Goal: Task Accomplishment & Management: Complete application form

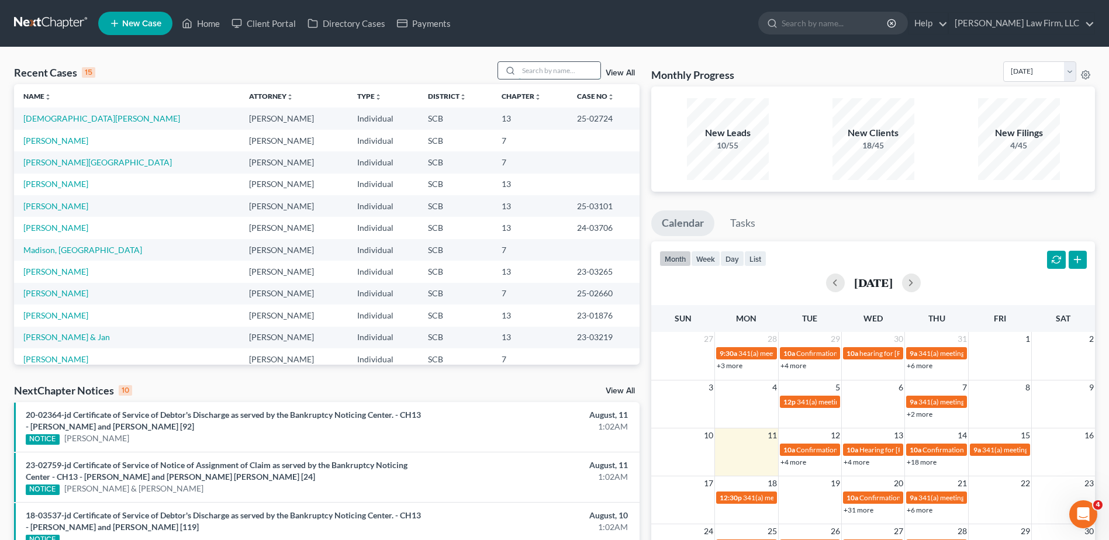
click at [542, 73] on input "search" at bounding box center [559, 70] width 82 height 17
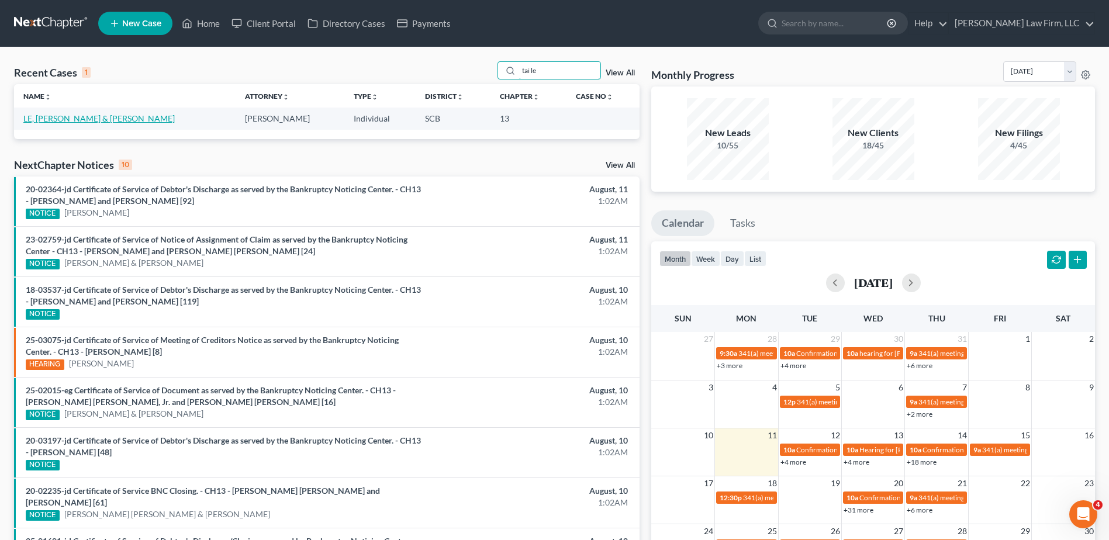
type input "tai le"
click at [56, 120] on link "LE, [PERSON_NAME] & [PERSON_NAME]" at bounding box center [98, 118] width 151 height 10
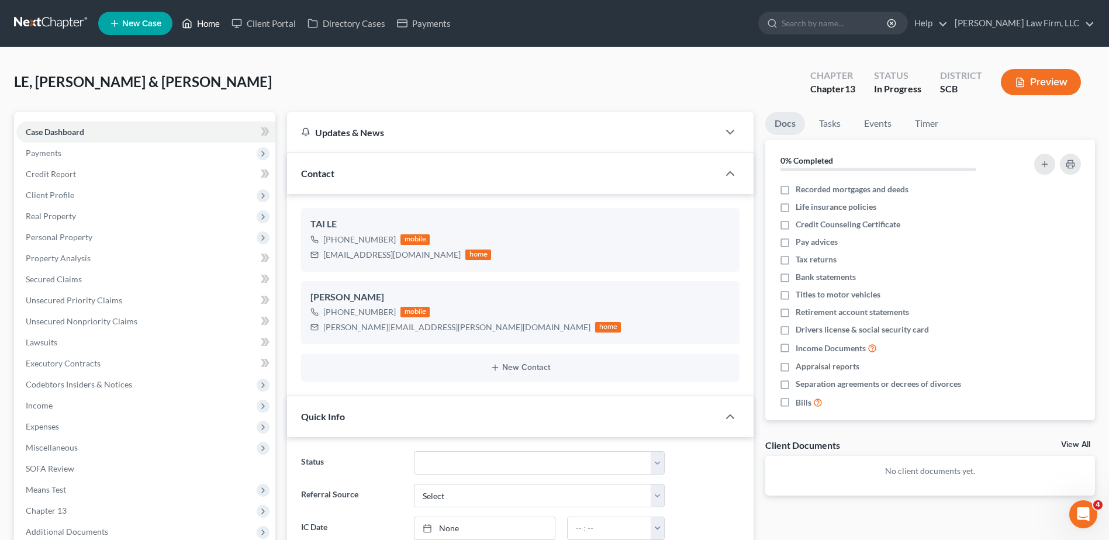
click at [213, 30] on link "Home" at bounding box center [201, 23] width 50 height 21
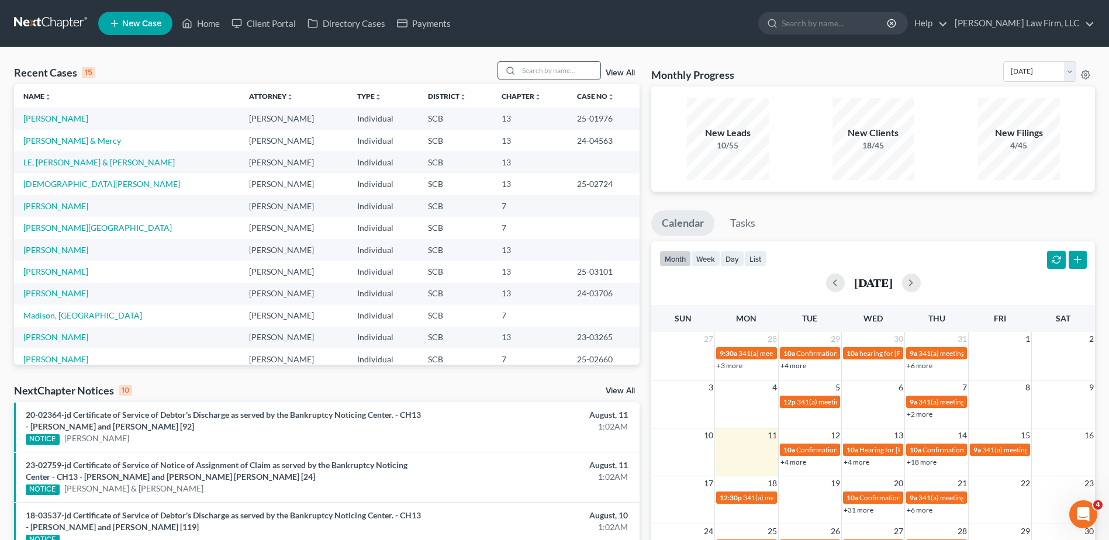
click at [546, 66] on input "search" at bounding box center [559, 70] width 82 height 17
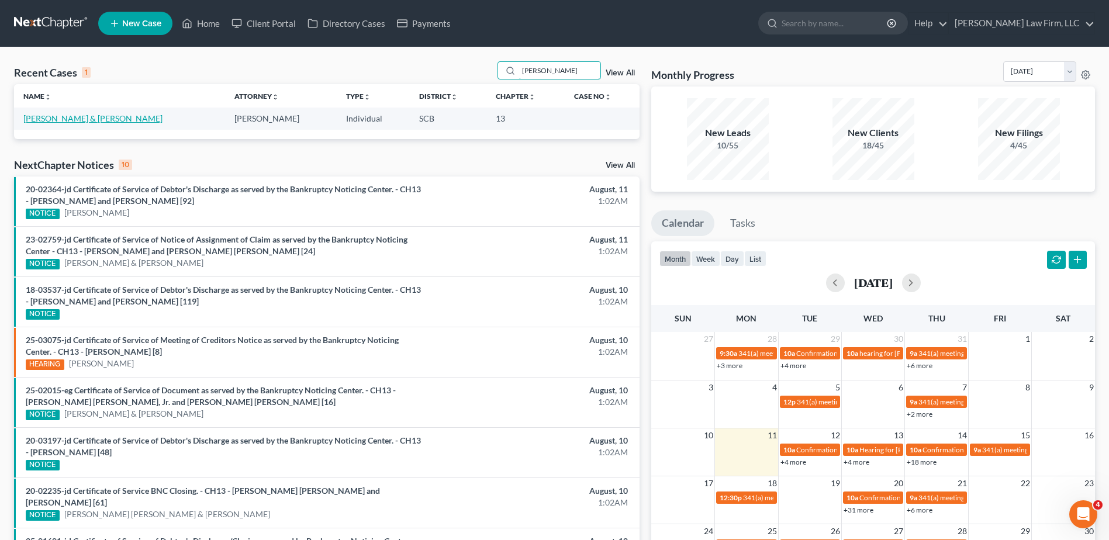
type input "[PERSON_NAME]"
click at [99, 118] on link "[PERSON_NAME] & [PERSON_NAME]" at bounding box center [92, 118] width 139 height 10
select select "1"
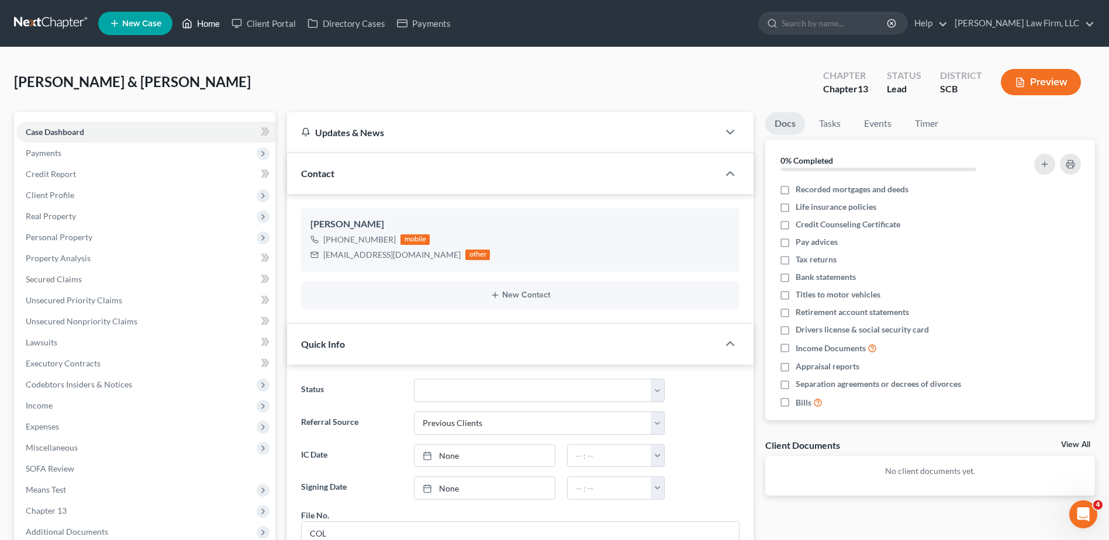
click at [215, 26] on link "Home" at bounding box center [201, 23] width 50 height 21
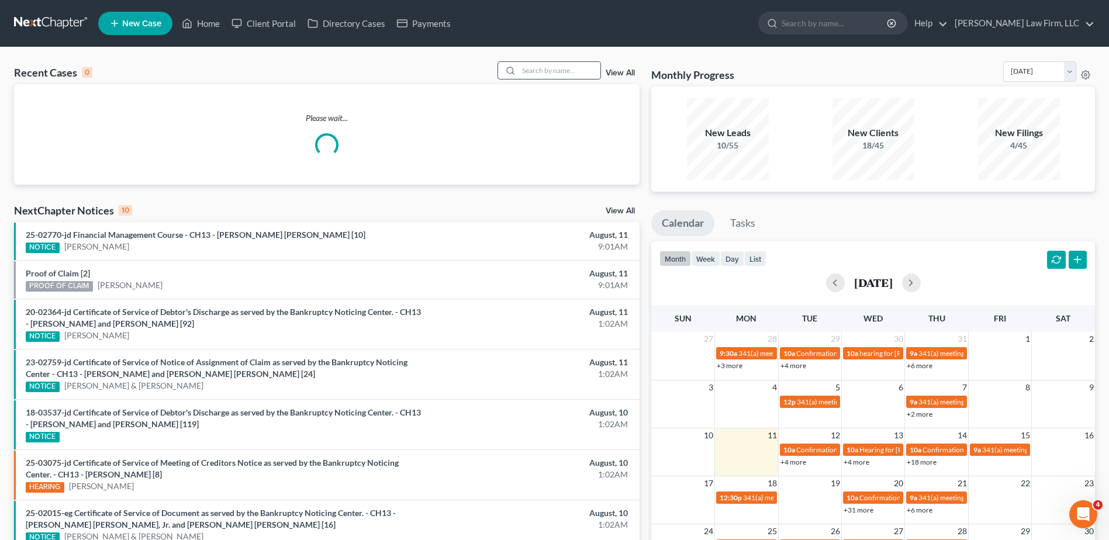
click at [565, 64] on input "search" at bounding box center [559, 70] width 82 height 17
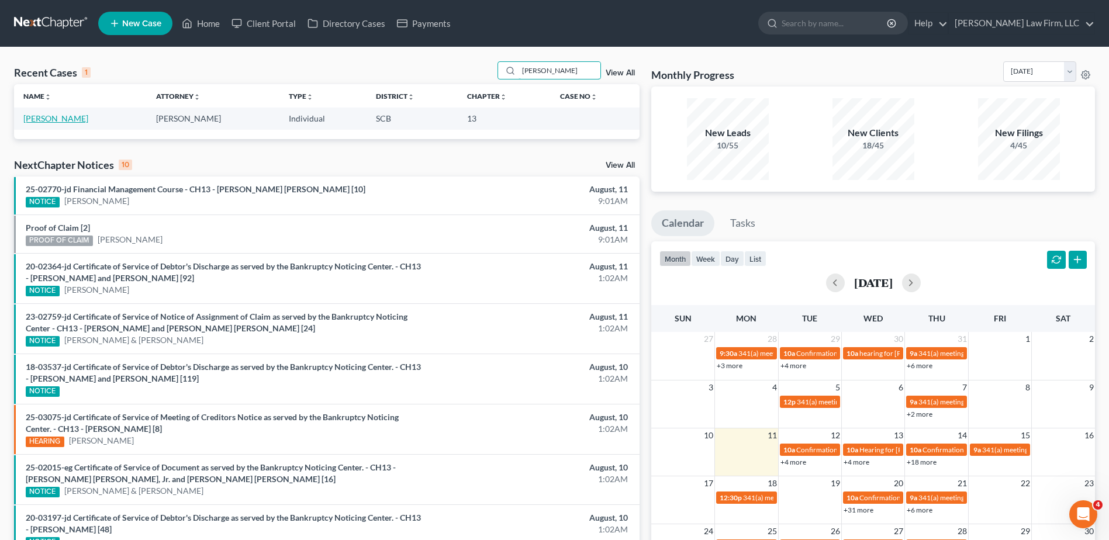
type input "[PERSON_NAME]"
click at [75, 117] on link "[PERSON_NAME]" at bounding box center [55, 118] width 65 height 10
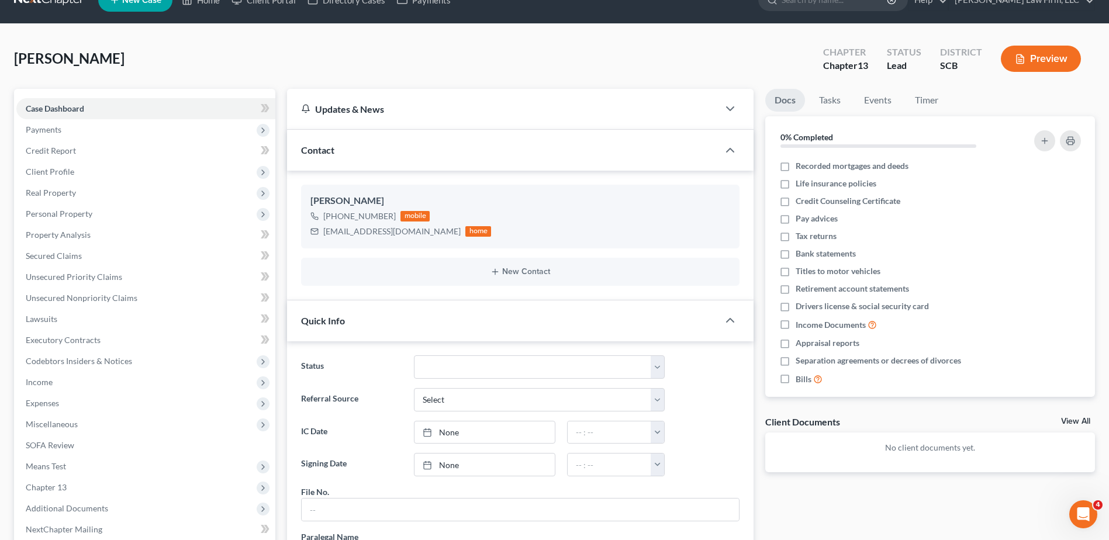
scroll to position [18, 0]
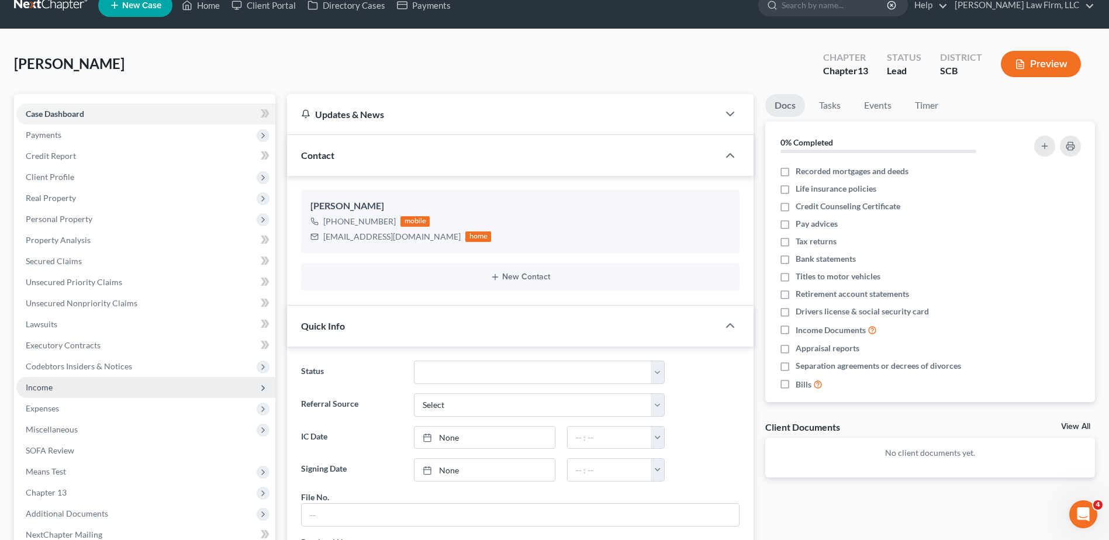
click at [78, 389] on span "Income" at bounding box center [145, 387] width 259 height 21
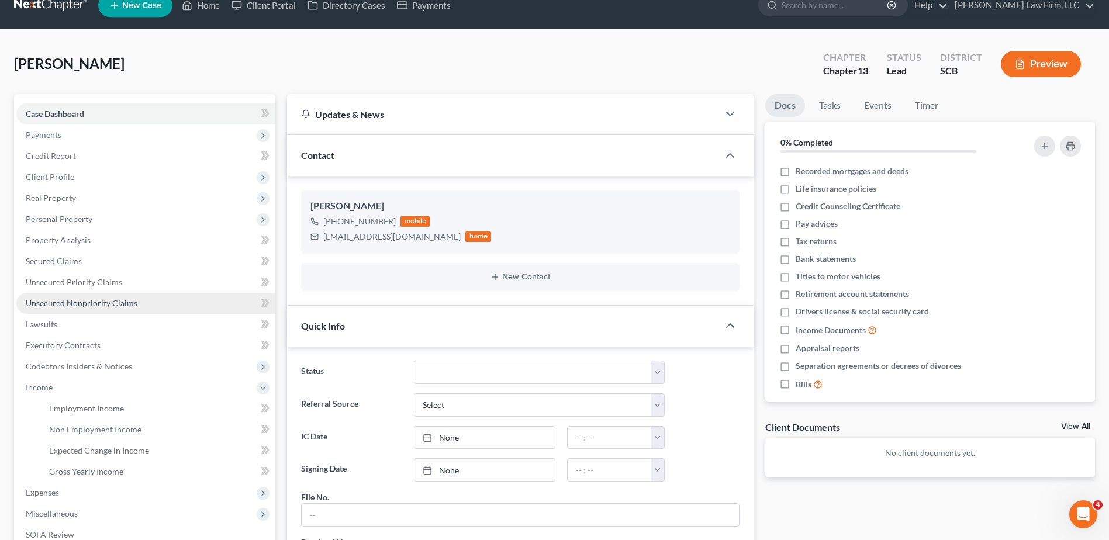
click at [82, 304] on span "Unsecured Nonpriority Claims" at bounding box center [82, 303] width 112 height 10
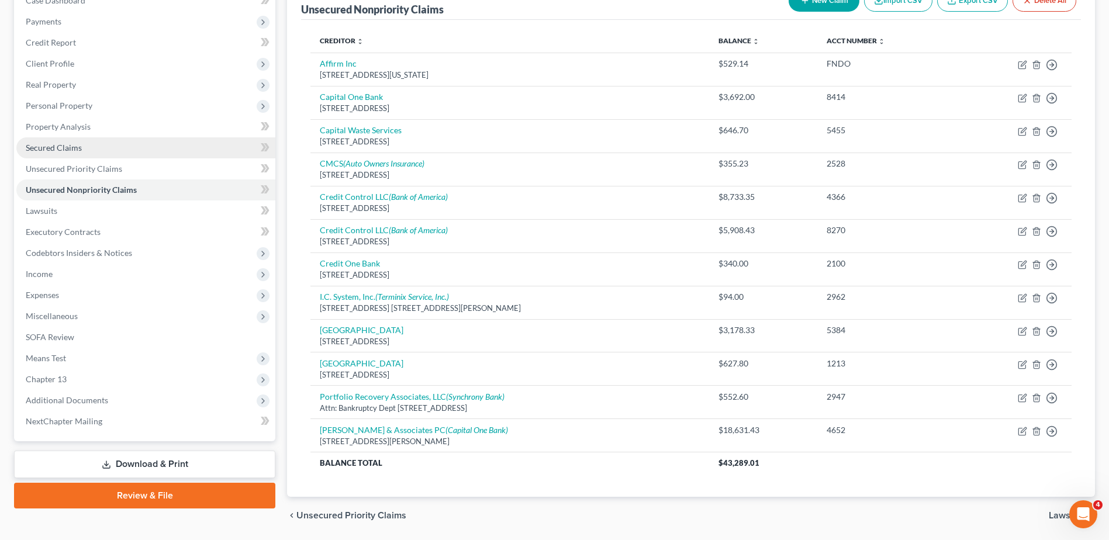
scroll to position [112, 0]
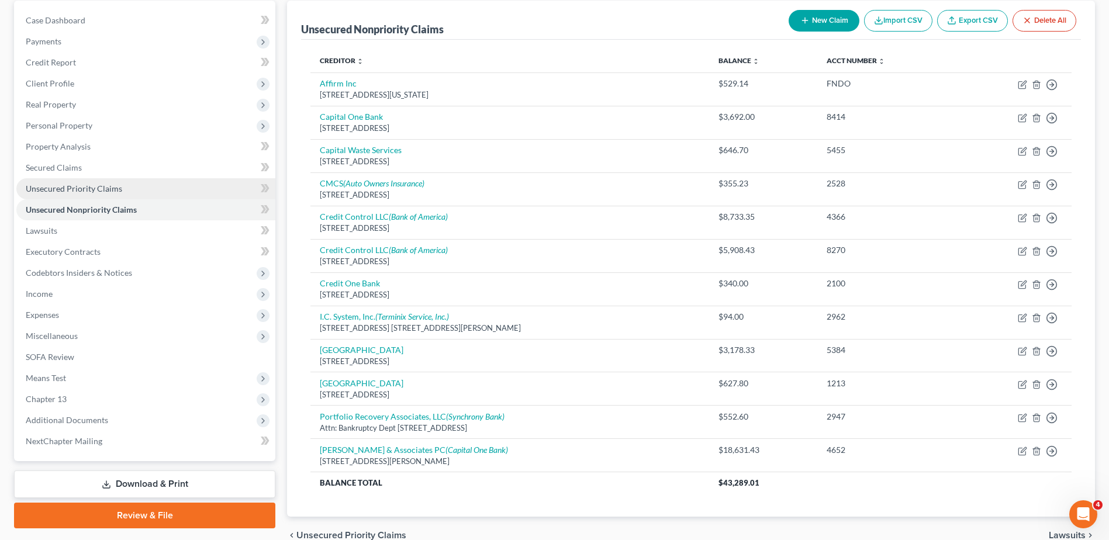
click at [64, 195] on link "Unsecured Priority Claims" at bounding box center [145, 188] width 259 height 21
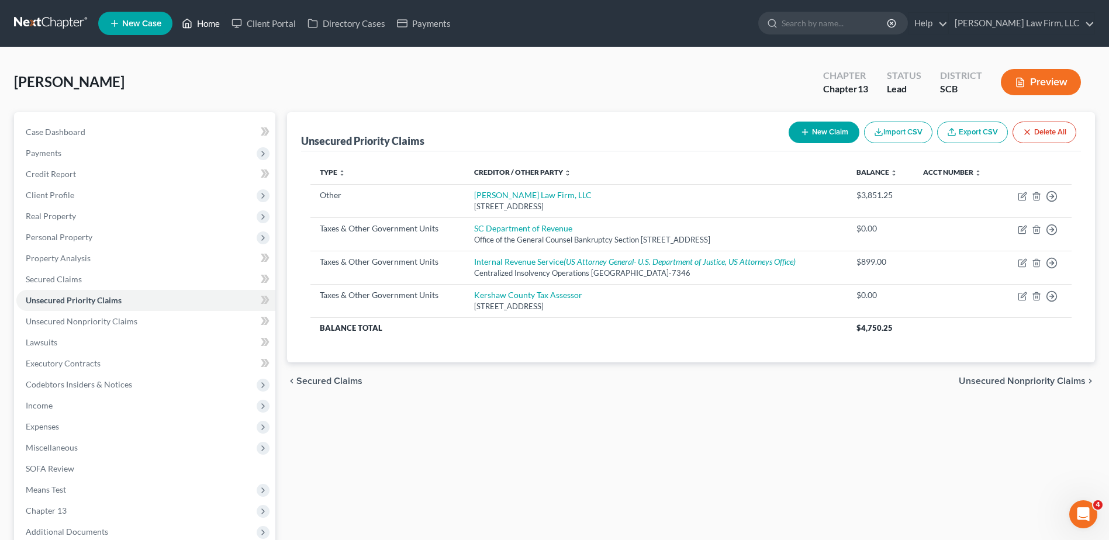
click at [202, 26] on link "Home" at bounding box center [201, 23] width 50 height 21
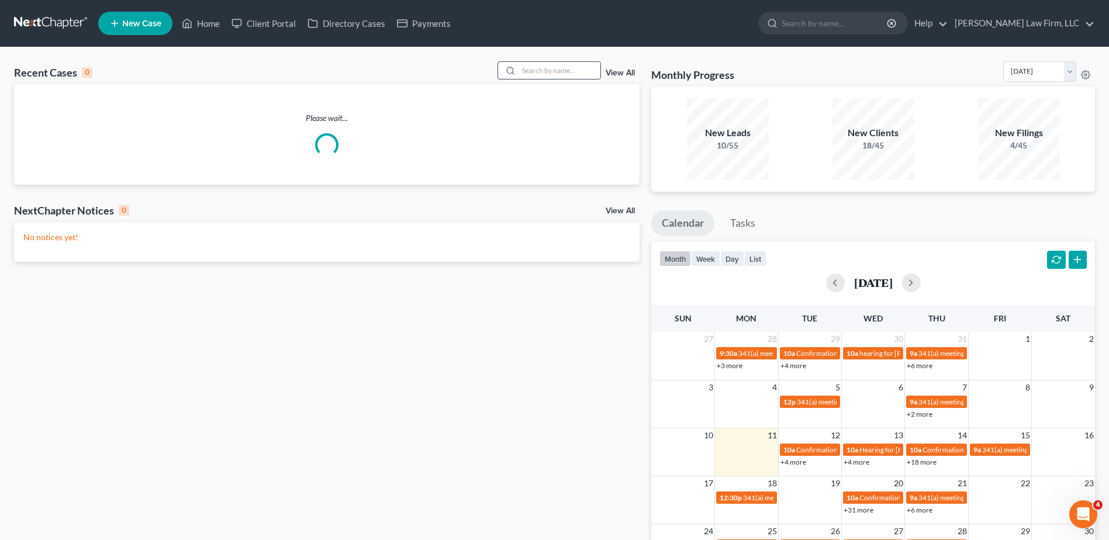
click at [549, 72] on input "search" at bounding box center [559, 70] width 82 height 17
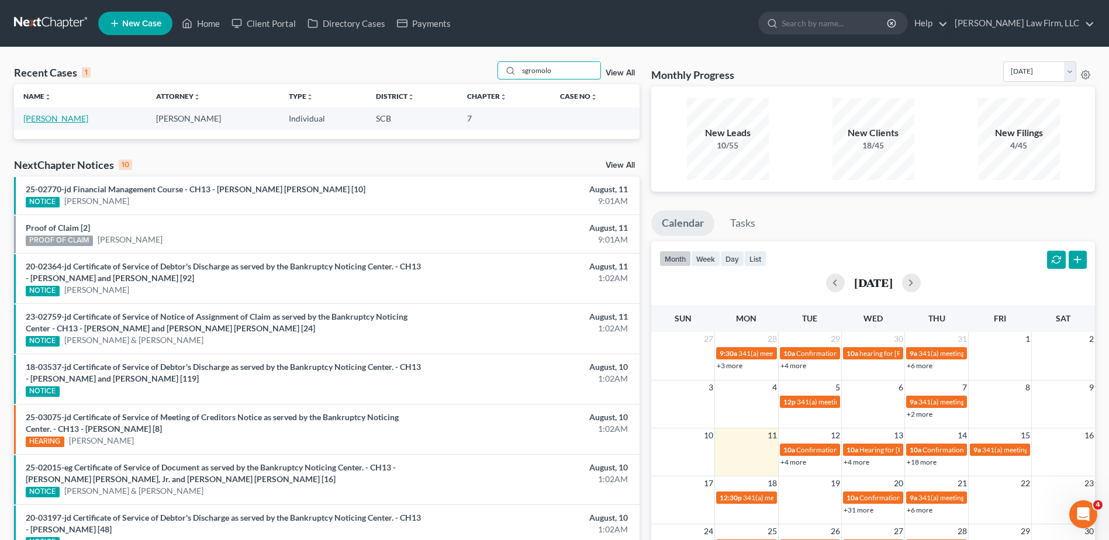
type input "sgromolo"
click at [72, 119] on link "[PERSON_NAME]" at bounding box center [55, 118] width 65 height 10
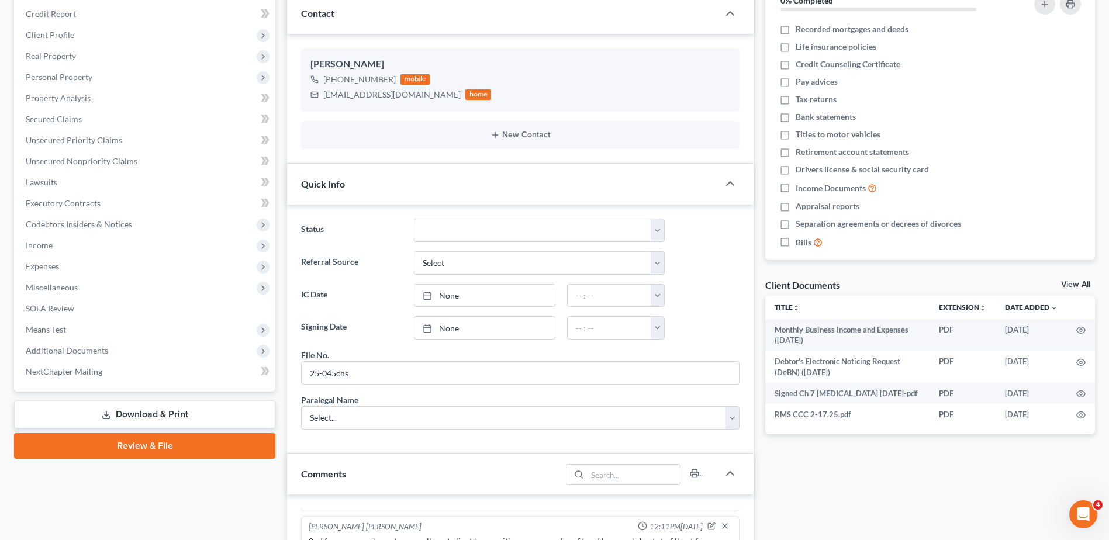
scroll to position [175, 0]
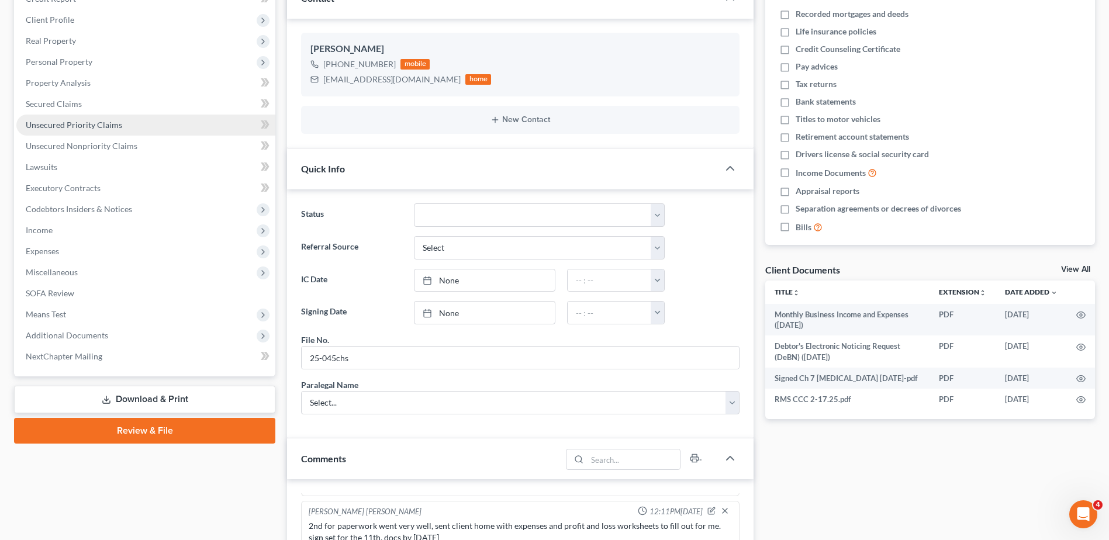
click at [101, 125] on span "Unsecured Priority Claims" at bounding box center [74, 125] width 96 height 10
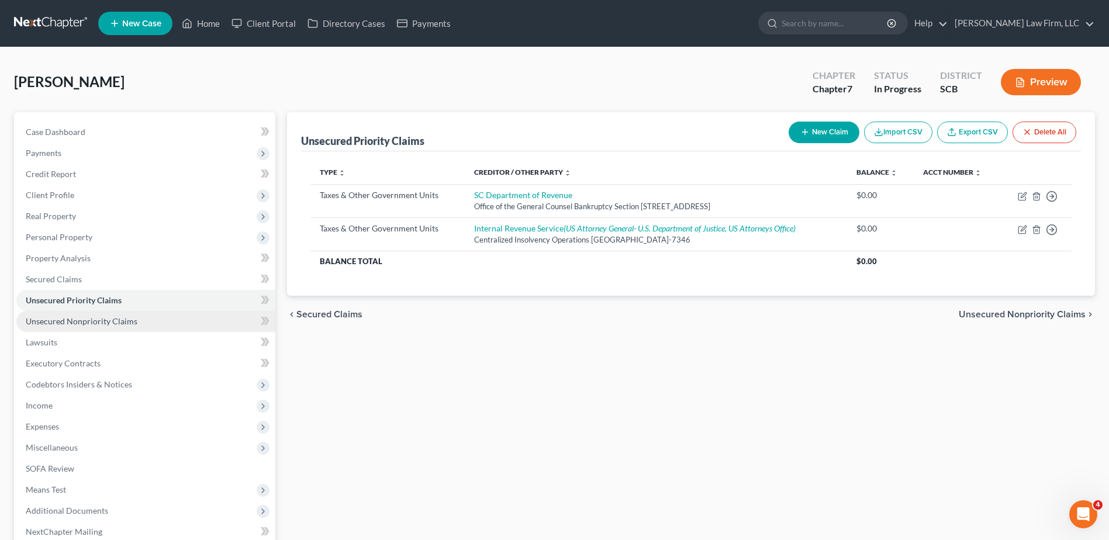
click at [94, 323] on span "Unsecured Nonpriority Claims" at bounding box center [82, 321] width 112 height 10
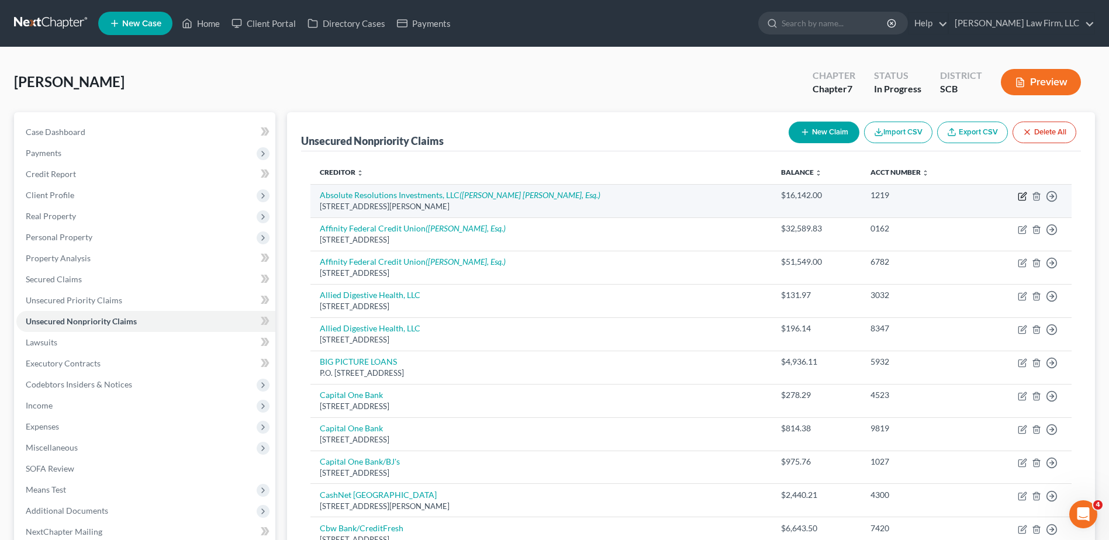
click at [1019, 194] on icon "button" at bounding box center [1021, 196] width 7 height 7
select select "24"
select select "1"
select select "0"
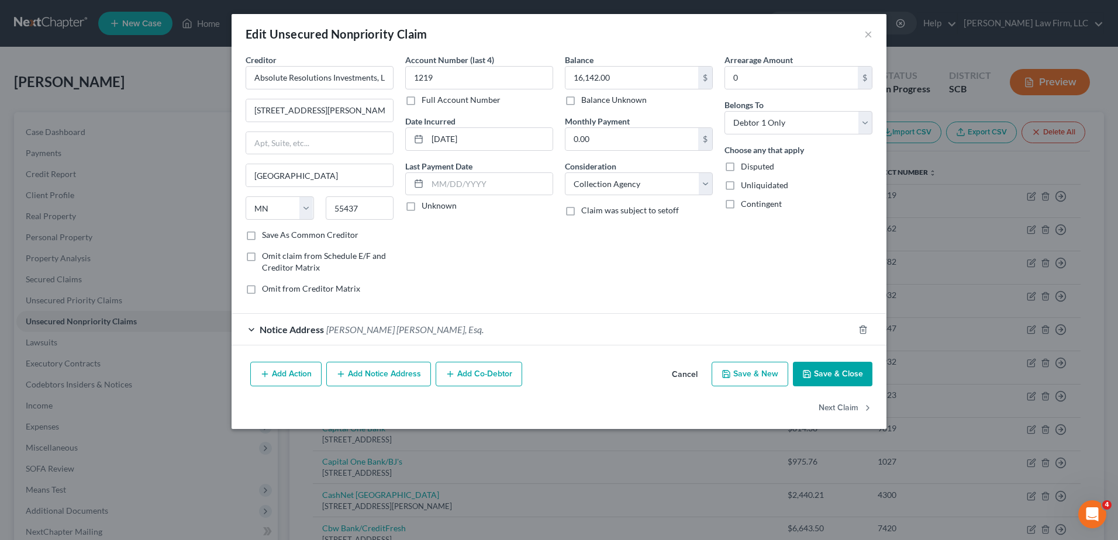
click at [825, 375] on button "Save & Close" at bounding box center [832, 374] width 79 height 25
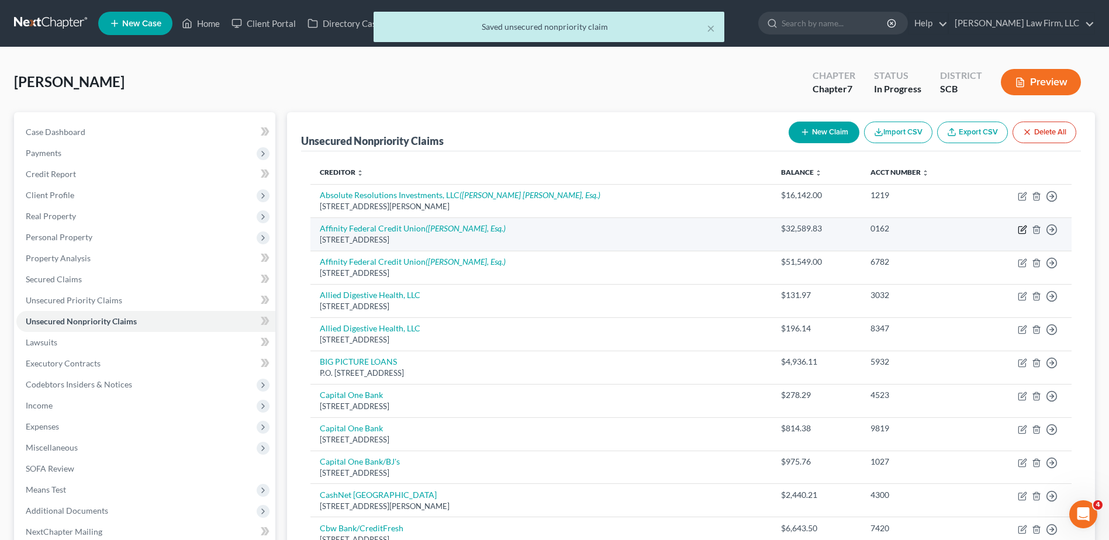
click at [1022, 230] on icon "button" at bounding box center [1023, 228] width 5 height 5
select select "33"
select select "2"
select select "0"
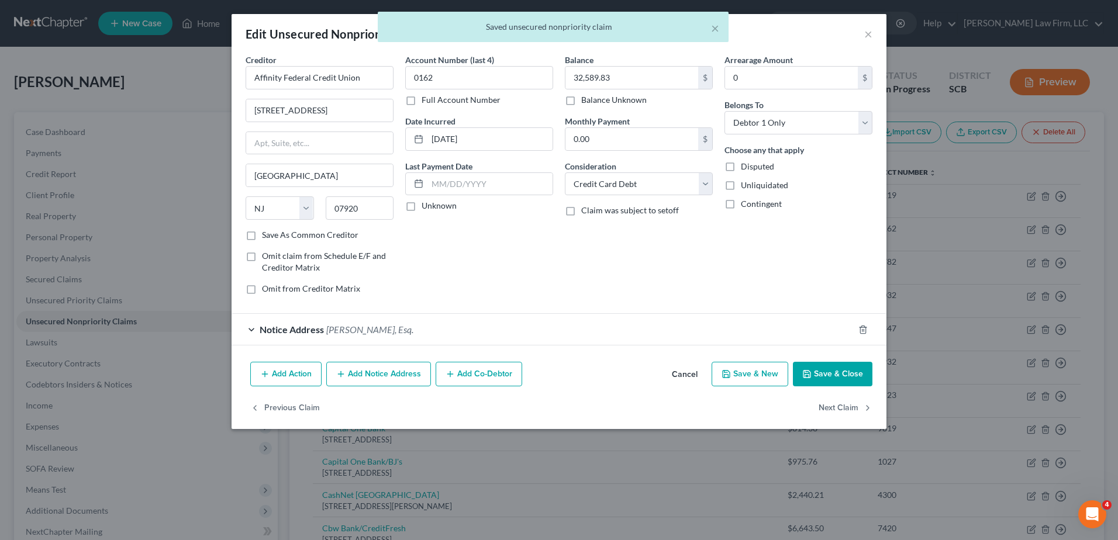
click at [835, 376] on button "Save & Close" at bounding box center [832, 374] width 79 height 25
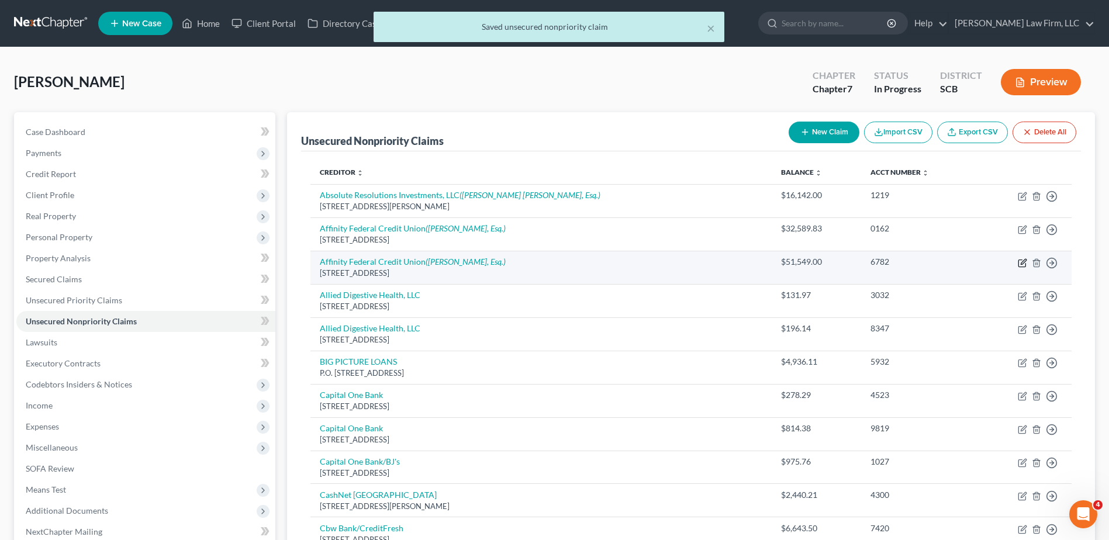
click at [1020, 262] on icon "button" at bounding box center [1022, 262] width 9 height 9
select select "33"
select select "17"
select select "0"
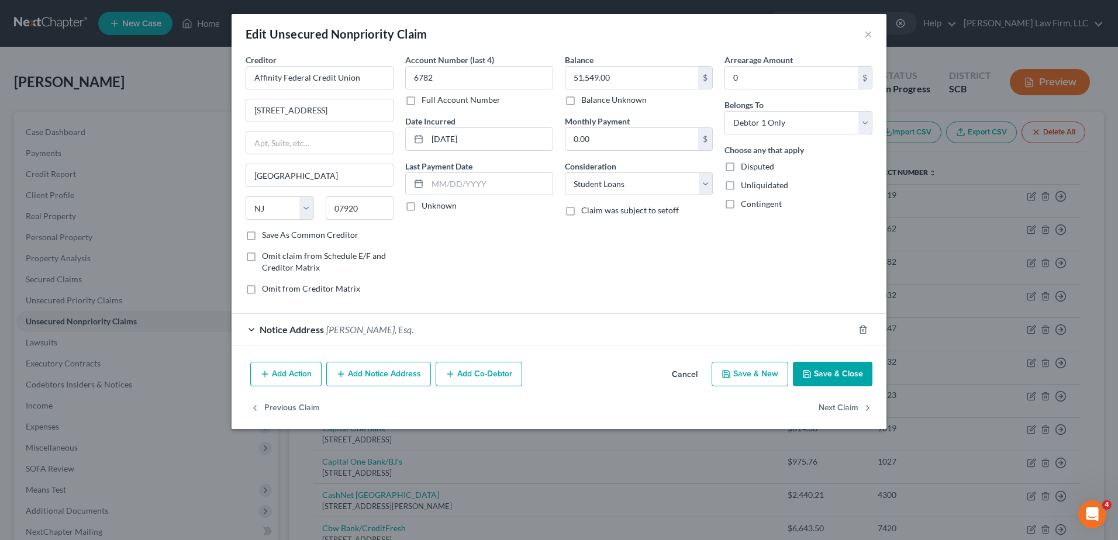
click at [832, 371] on button "Save & Close" at bounding box center [832, 374] width 79 height 25
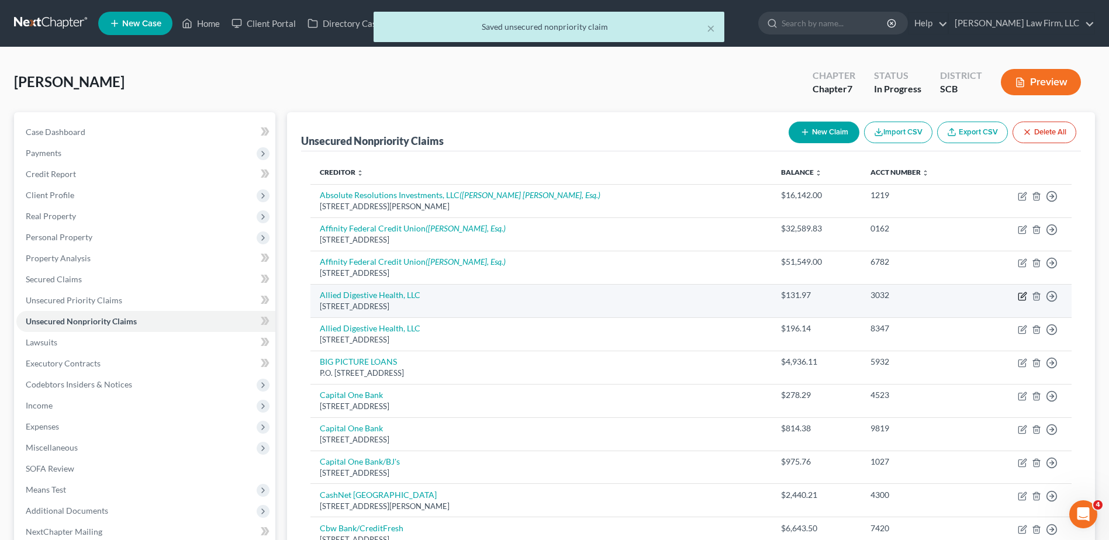
click at [1022, 296] on icon "button" at bounding box center [1022, 296] width 9 height 9
select select "33"
select select "9"
select select "0"
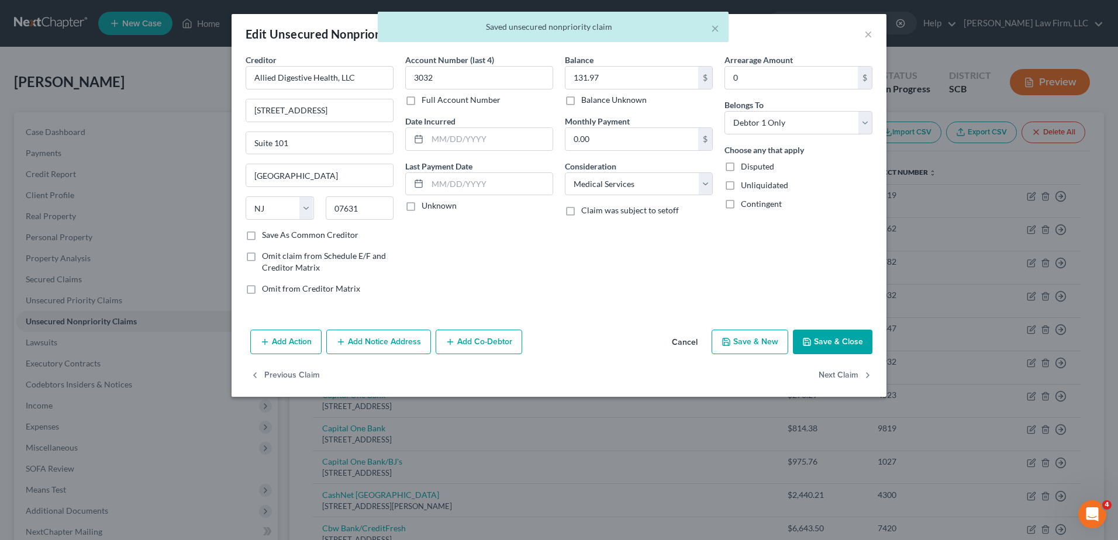
click at [844, 343] on button "Save & Close" at bounding box center [832, 342] width 79 height 25
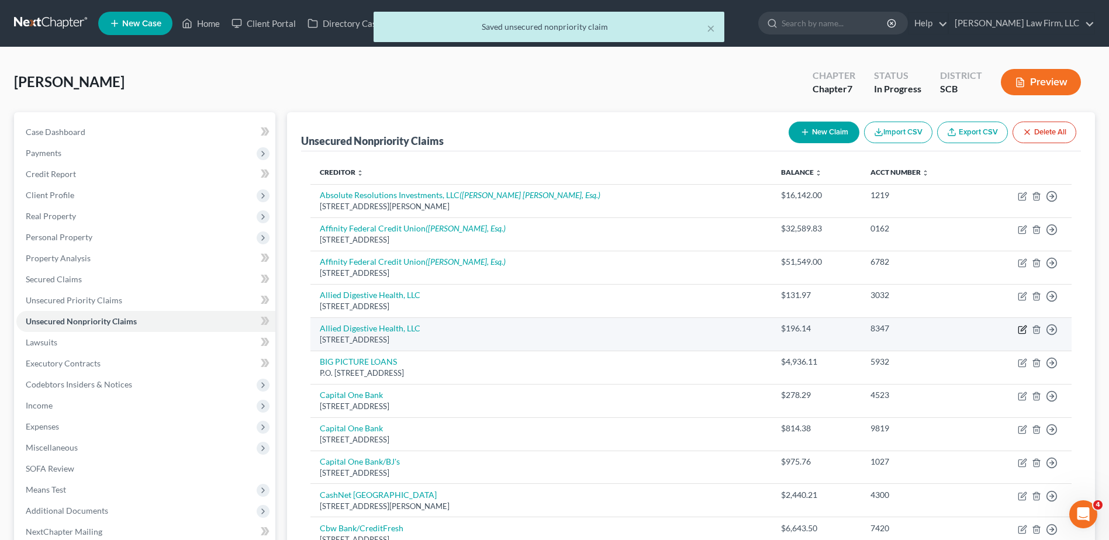
click at [1023, 329] on icon "button" at bounding box center [1022, 329] width 9 height 9
select select "33"
select select "9"
select select "0"
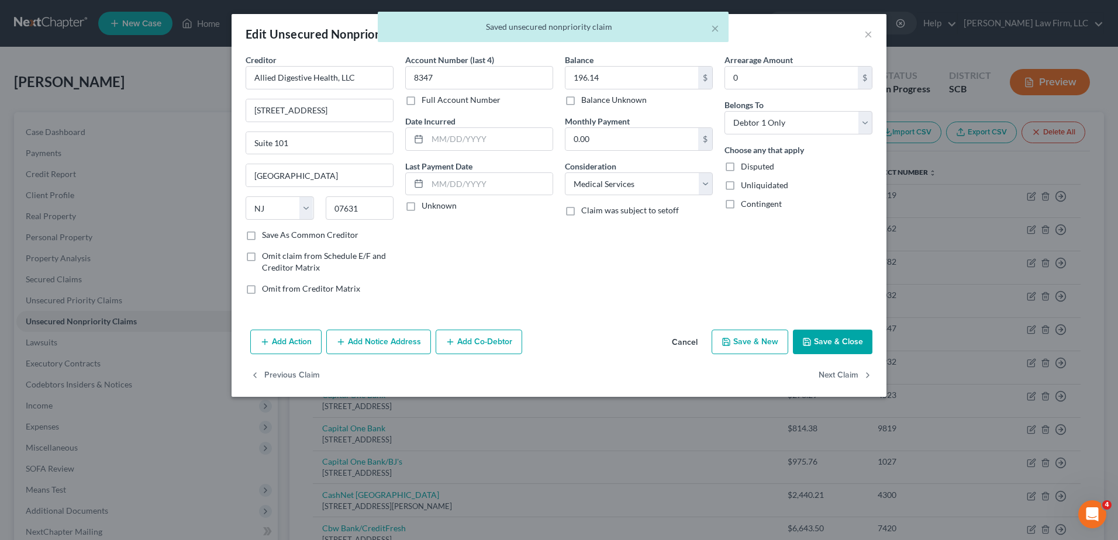
click at [849, 332] on button "Save & Close" at bounding box center [832, 342] width 79 height 25
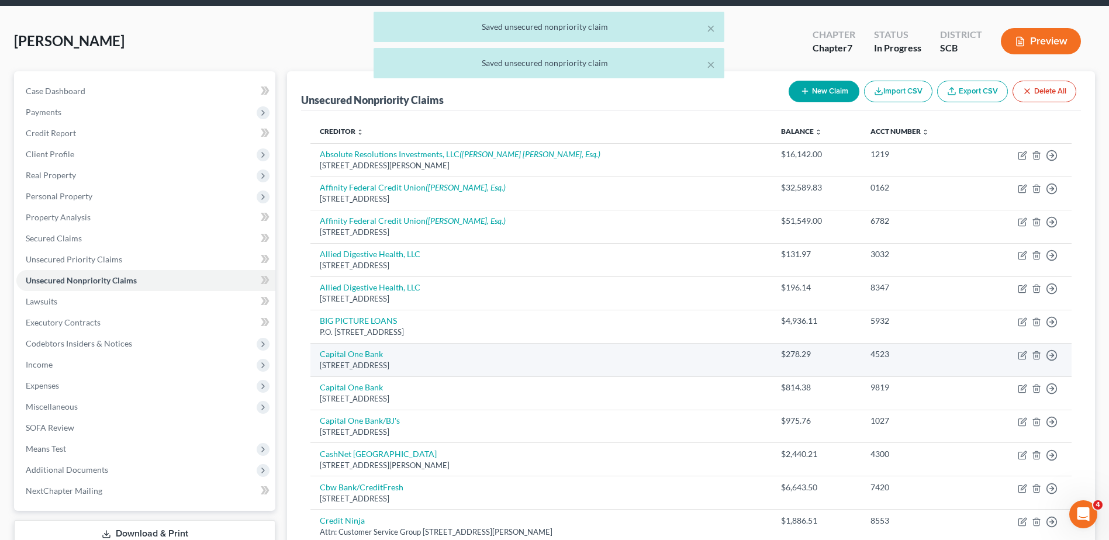
scroll to position [58, 0]
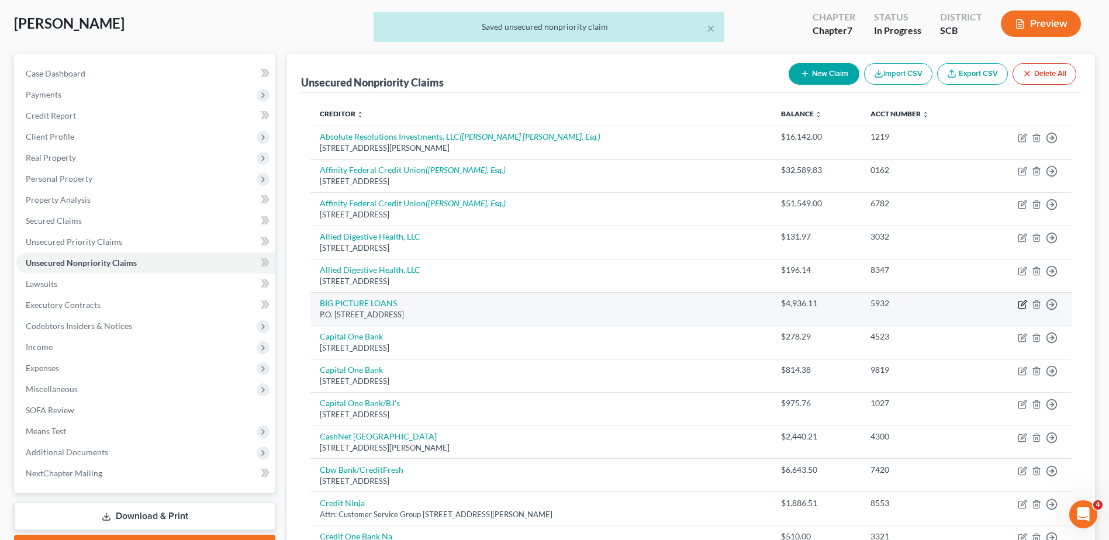
click at [1022, 302] on icon "button" at bounding box center [1022, 304] width 9 height 9
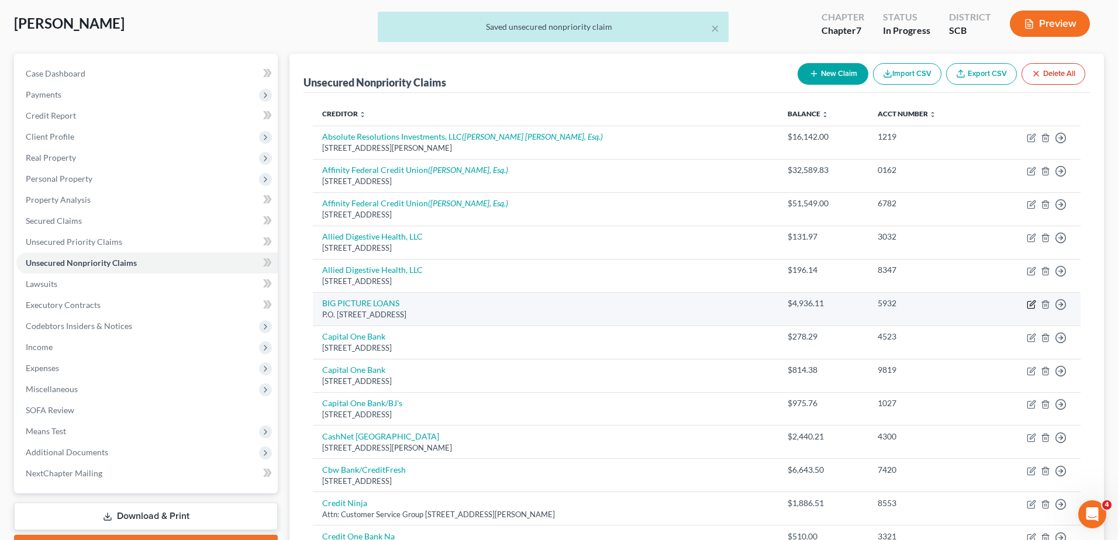
select select "23"
select select "10"
select select "0"
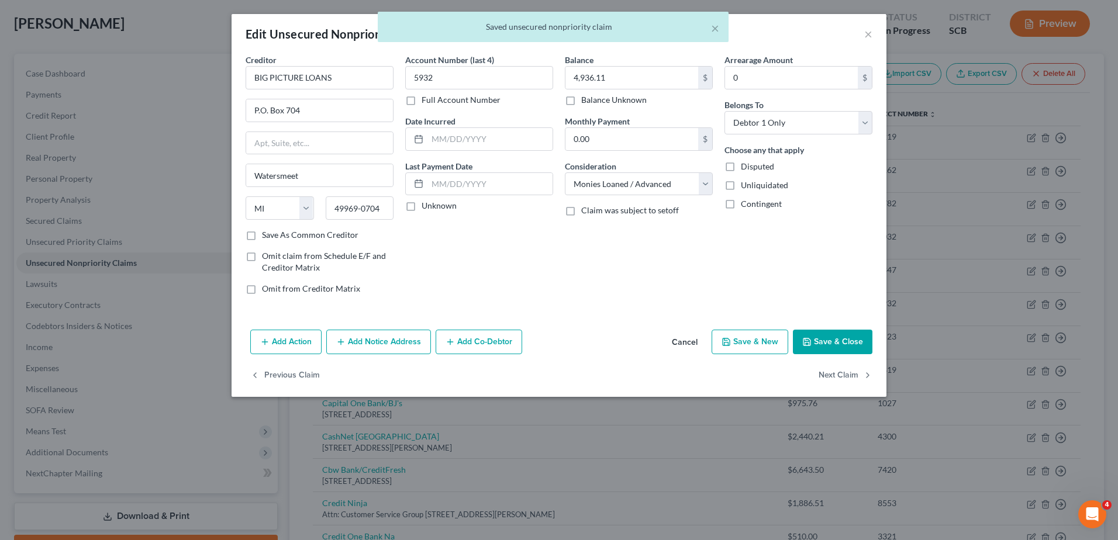
click at [841, 340] on button "Save & Close" at bounding box center [832, 342] width 79 height 25
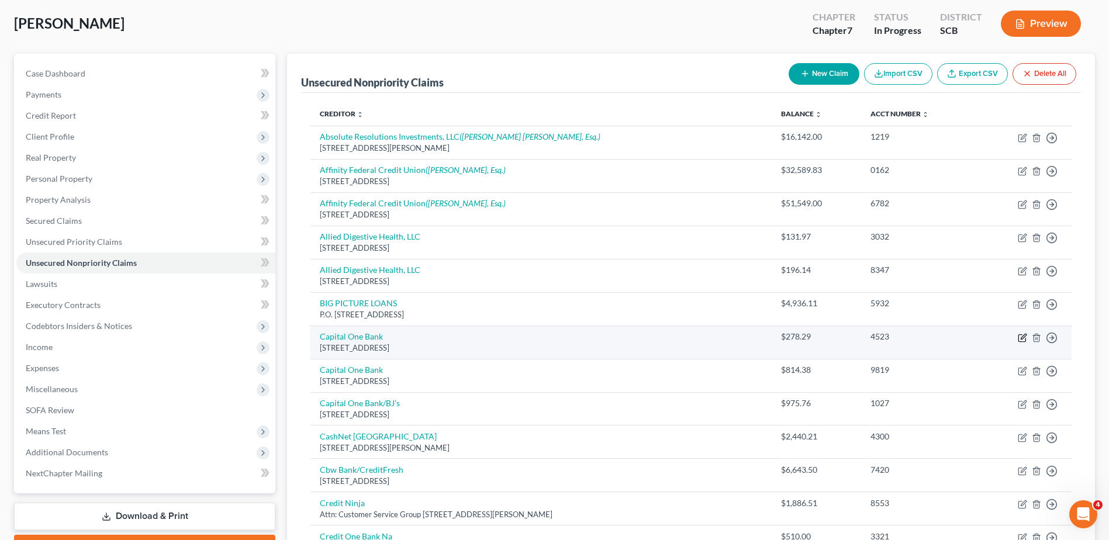
click at [1022, 338] on icon "button" at bounding box center [1022, 337] width 9 height 9
select select "46"
select select "2"
select select "0"
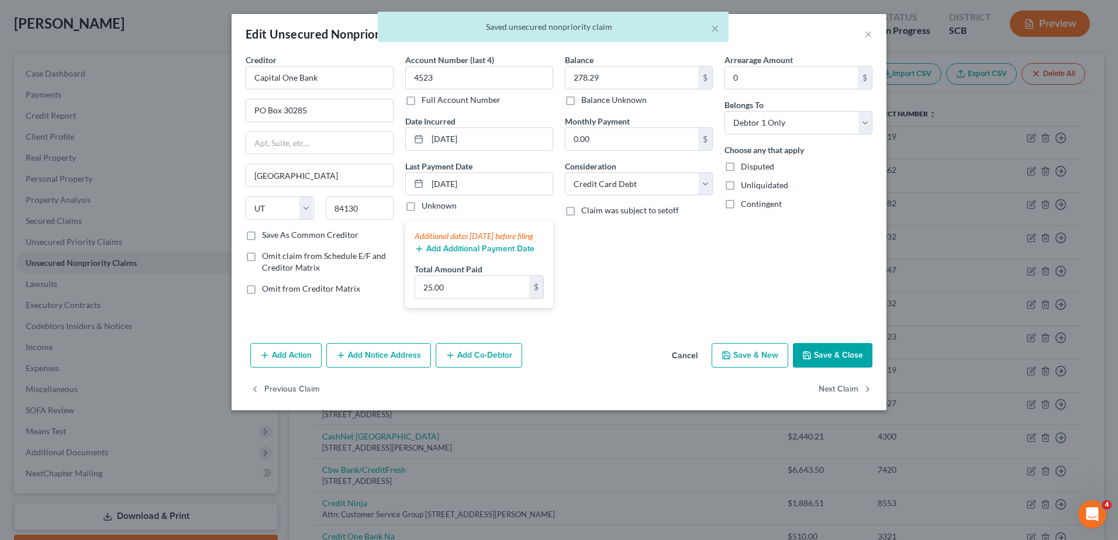
click at [842, 362] on button "Save & Close" at bounding box center [832, 355] width 79 height 25
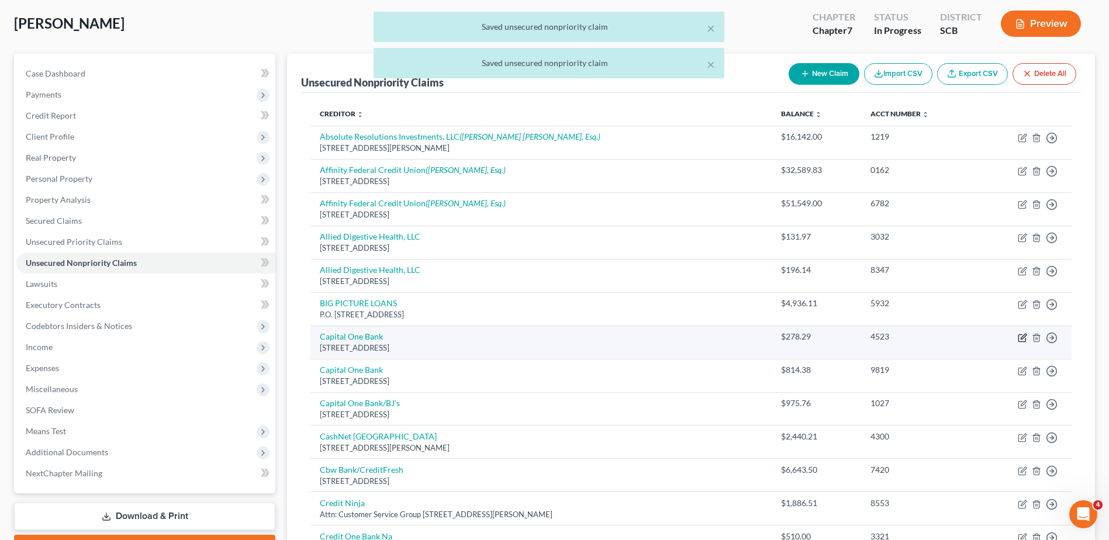
click at [1023, 339] on icon "button" at bounding box center [1022, 337] width 9 height 9
select select "46"
select select "2"
select select "0"
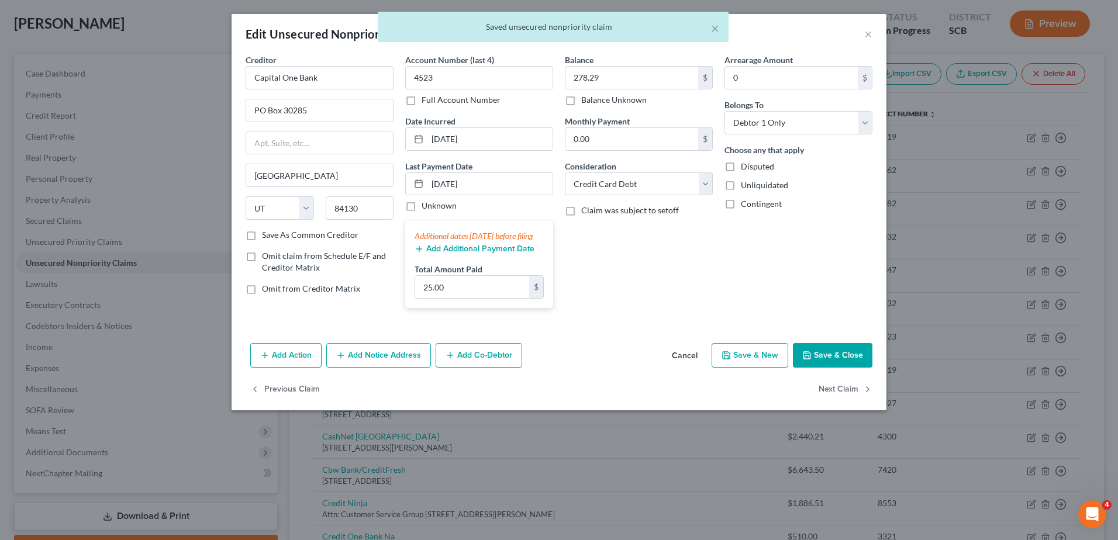
click at [841, 364] on button "Save & Close" at bounding box center [832, 355] width 79 height 25
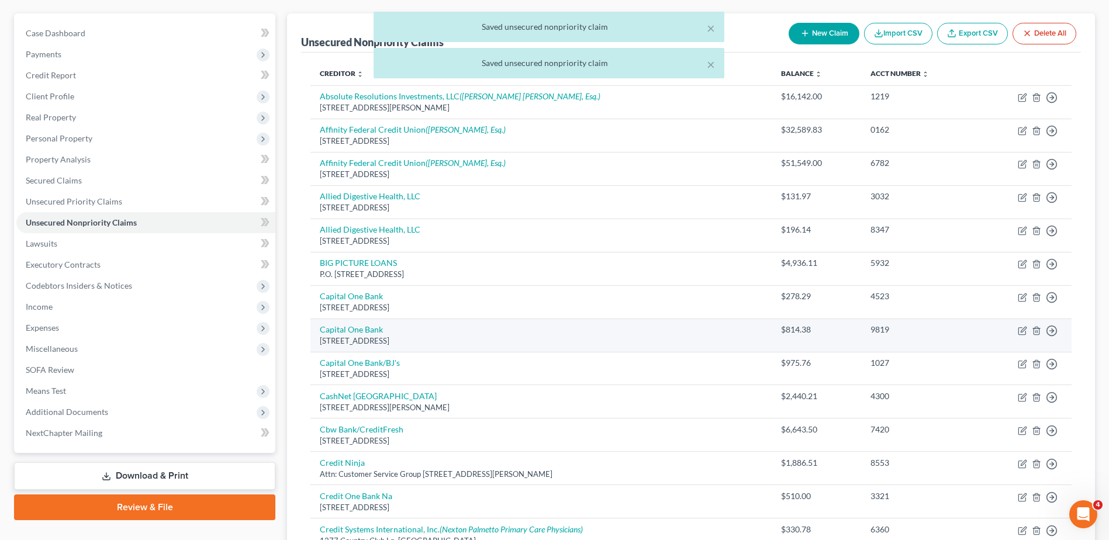
scroll to position [117, 0]
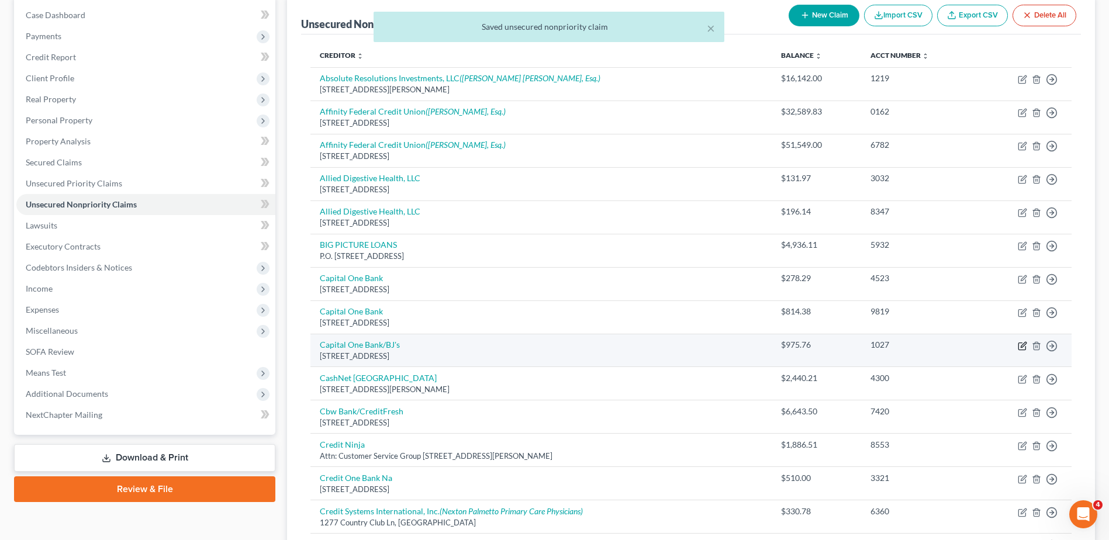
click at [1022, 347] on icon "button" at bounding box center [1022, 345] width 9 height 9
select select "46"
select select "2"
select select "0"
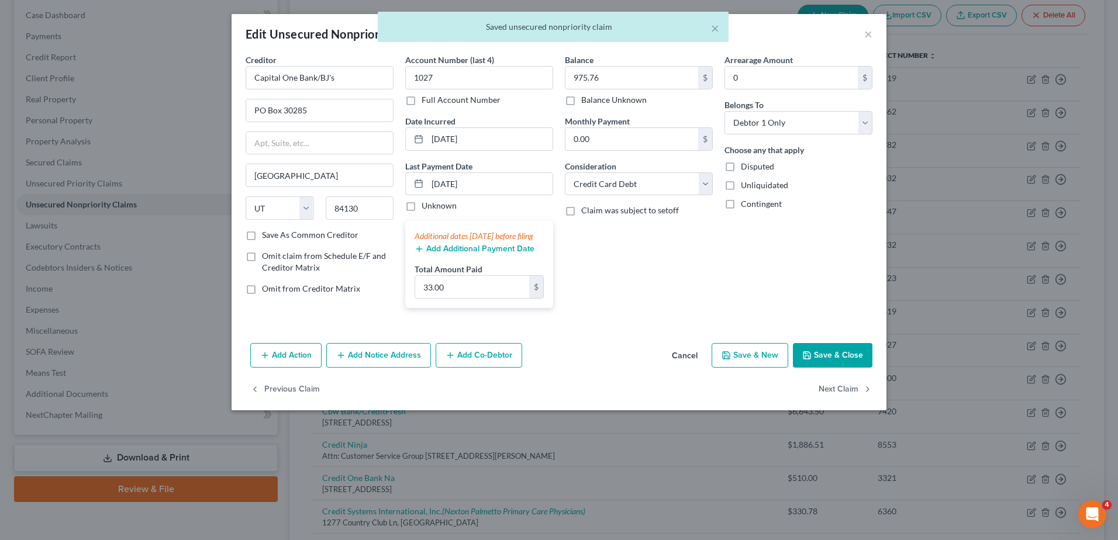
click at [854, 366] on button "Save & Close" at bounding box center [832, 355] width 79 height 25
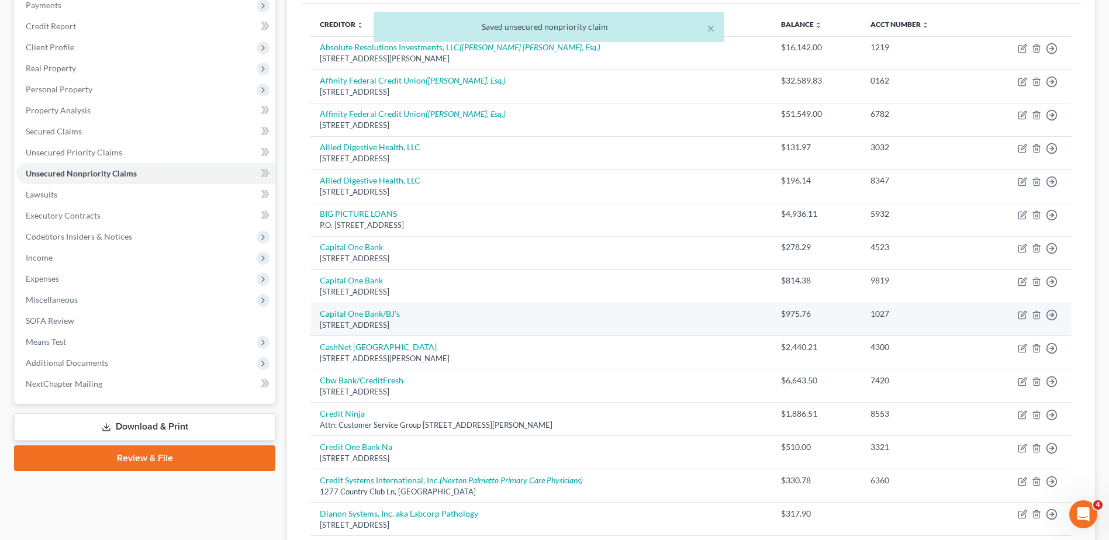
scroll to position [175, 0]
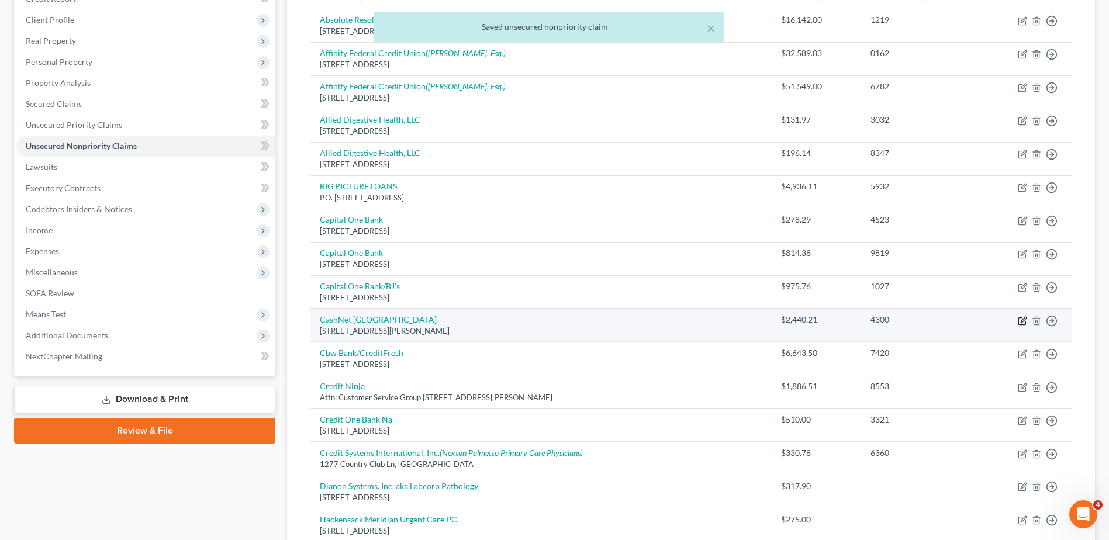
click at [1022, 322] on icon "button" at bounding box center [1023, 319] width 5 height 5
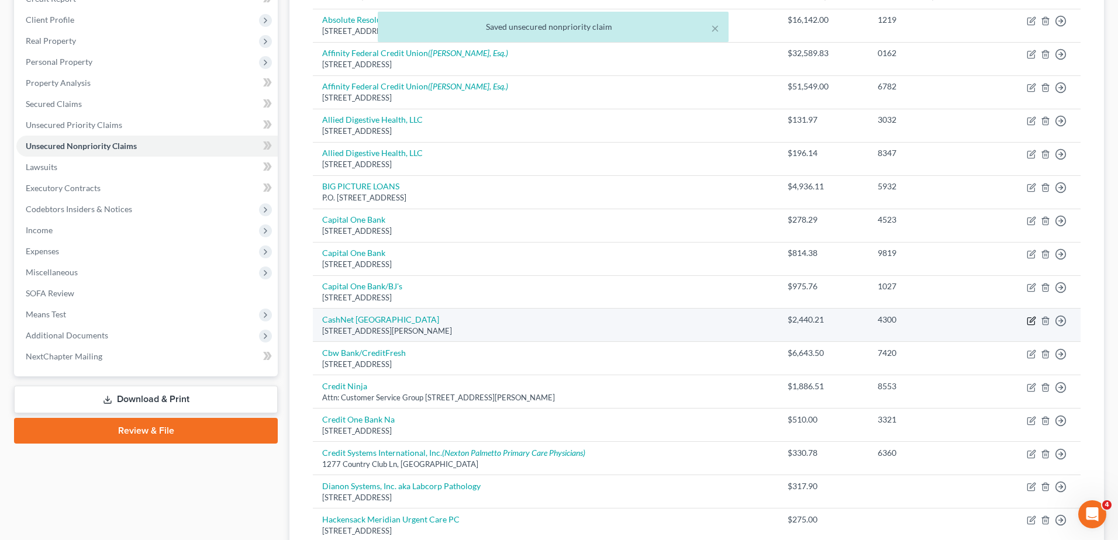
select select "14"
select select "10"
select select "0"
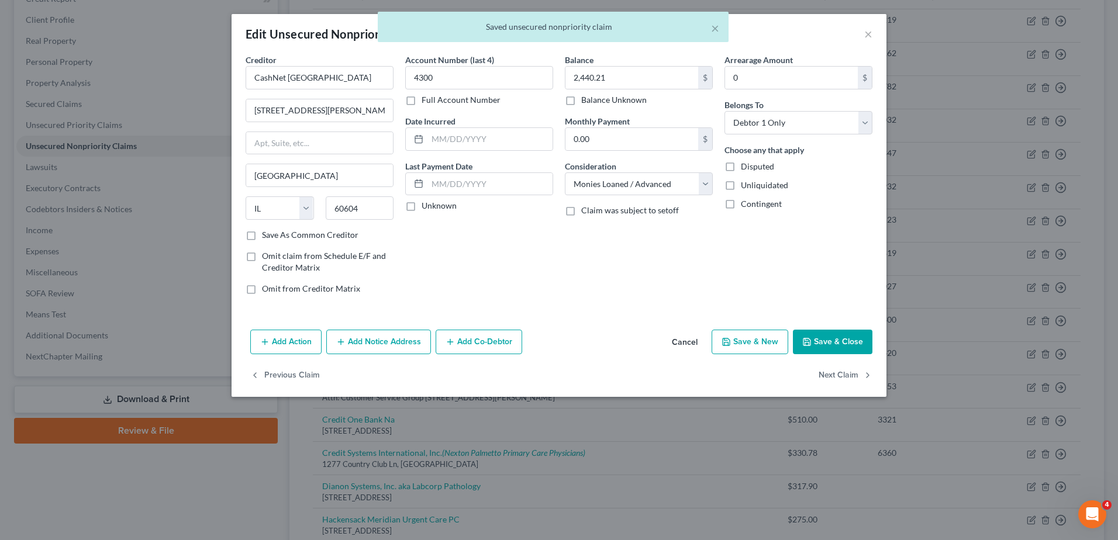
click at [857, 337] on button "Save & Close" at bounding box center [832, 342] width 79 height 25
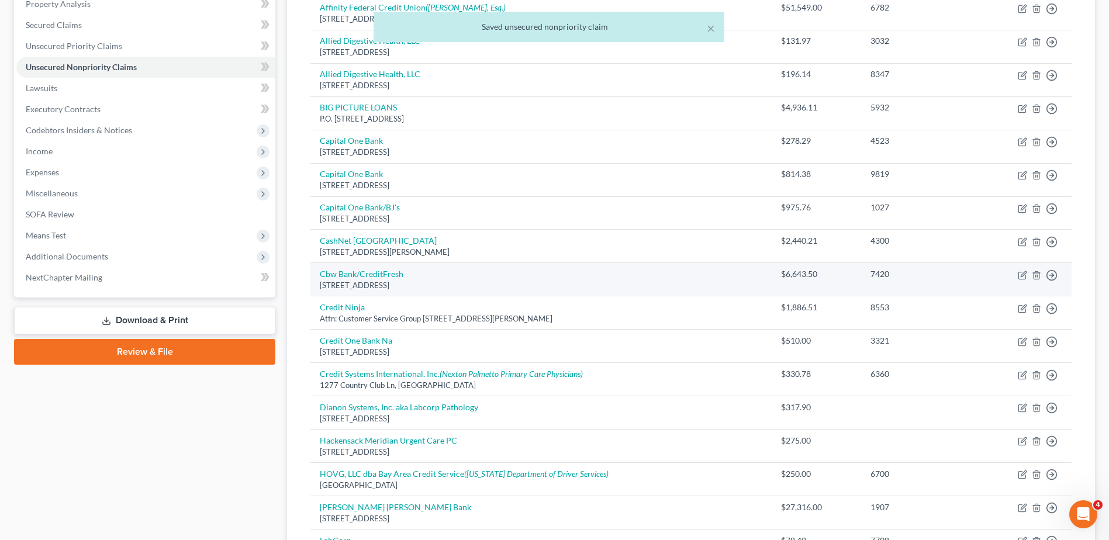
scroll to position [292, 0]
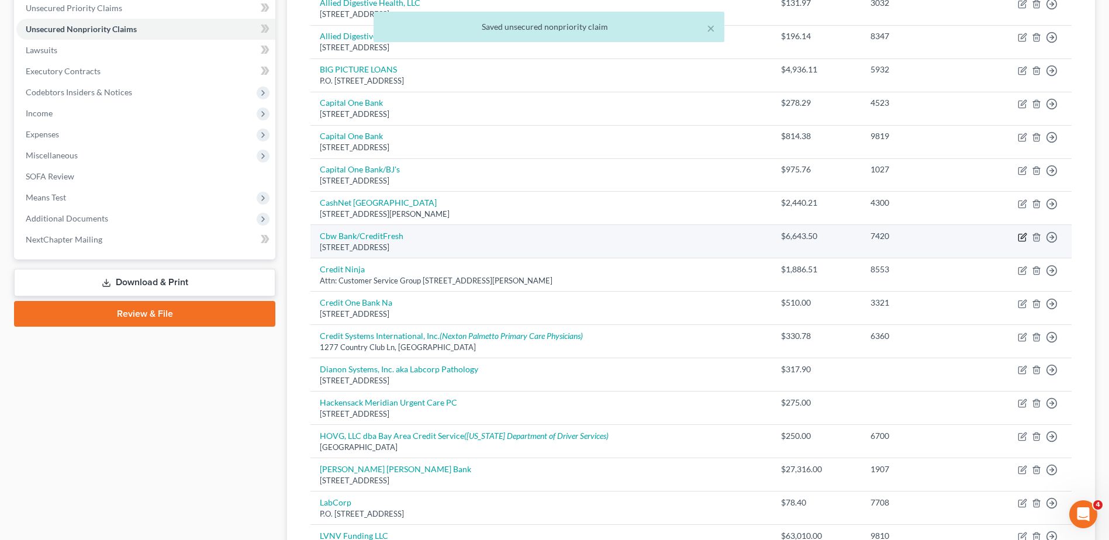
click at [1021, 238] on icon "button" at bounding box center [1023, 235] width 5 height 5
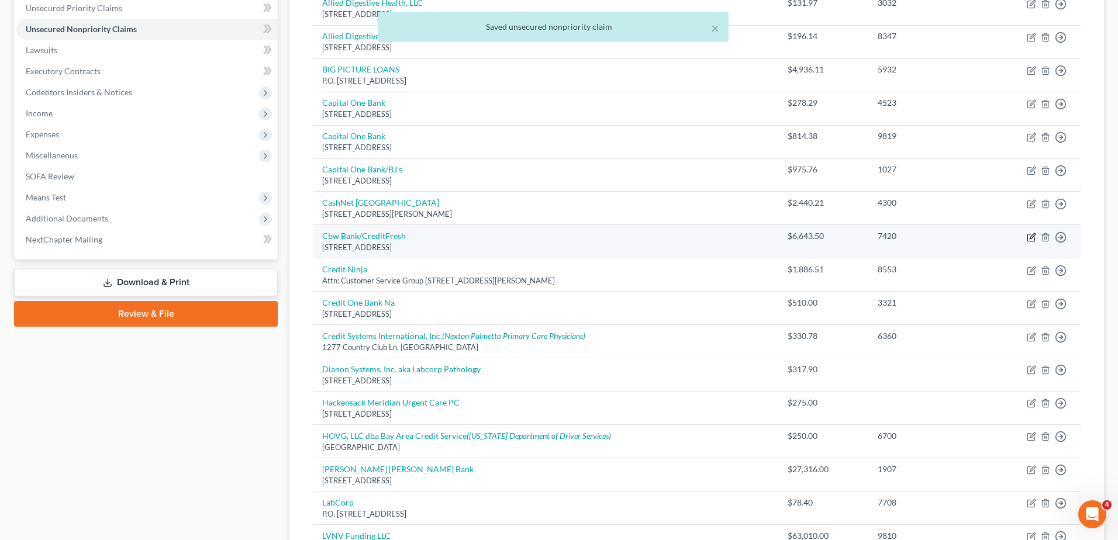
select select "7"
select select "0"
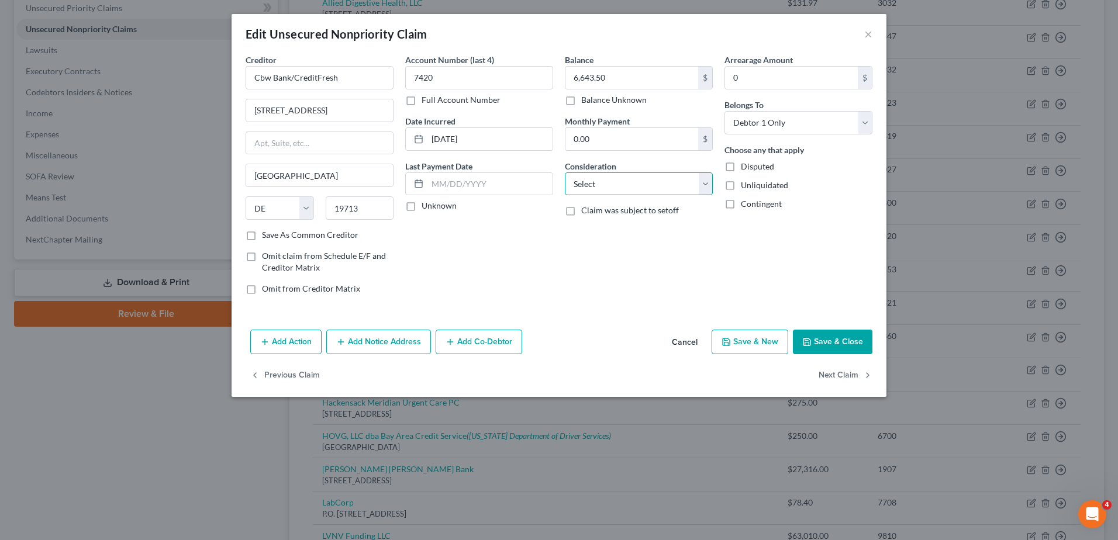
click at [687, 189] on select "Select Cable / Satellite Services Collection Agency Credit Card Debt Debt Couns…" at bounding box center [639, 183] width 148 height 23
click at [565, 172] on select "Select Cable / Satellite Services Collection Agency Credit Card Debt Debt Couns…" at bounding box center [639, 183] width 148 height 23
click at [675, 244] on div "Balance 6,643.50 $ Balance Unknown Balance Undetermined 6,643.50 $ Balance Unkn…" at bounding box center [639, 179] width 160 height 250
click at [701, 187] on select "Select Cable / Satellite Services Collection Agency Credit Card Debt Debt Couns…" at bounding box center [639, 183] width 148 height 23
click at [665, 186] on select "Select Cable / Satellite Services Collection Agency Credit Card Debt Debt Couns…" at bounding box center [639, 183] width 148 height 23
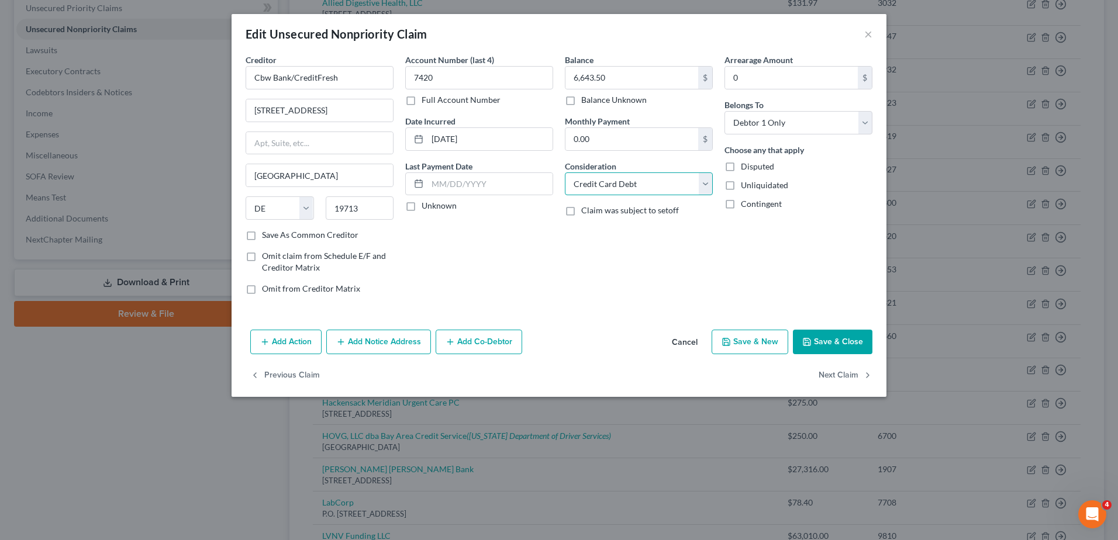
select select "10"
click at [565, 172] on select "Select Cable / Satellite Services Collection Agency Credit Card Debt Debt Couns…" at bounding box center [639, 183] width 148 height 23
click at [833, 333] on button "Save & Close" at bounding box center [832, 342] width 79 height 25
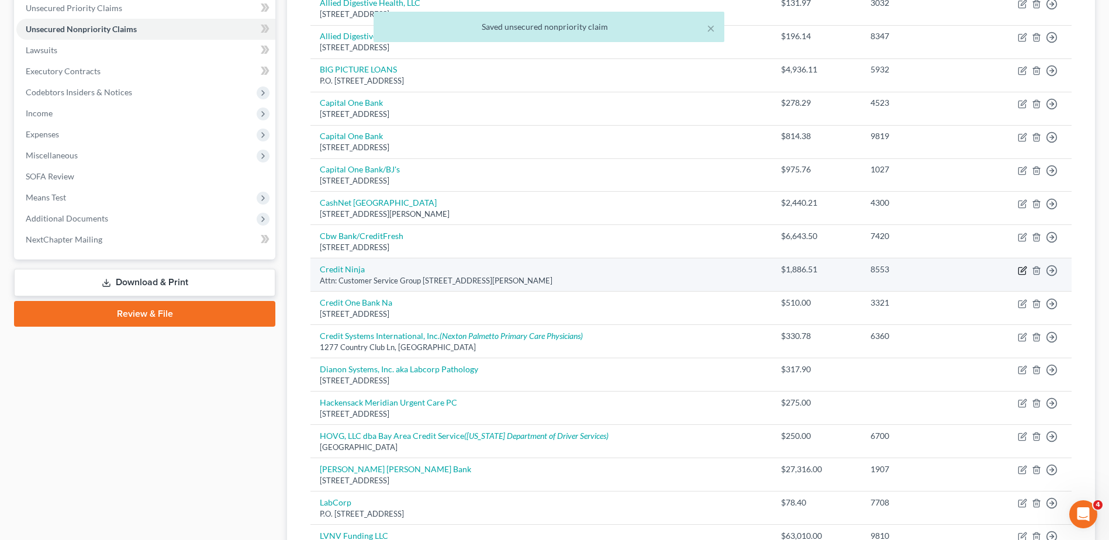
click at [1019, 271] on icon "button" at bounding box center [1022, 270] width 9 height 9
select select "14"
select select "10"
select select "0"
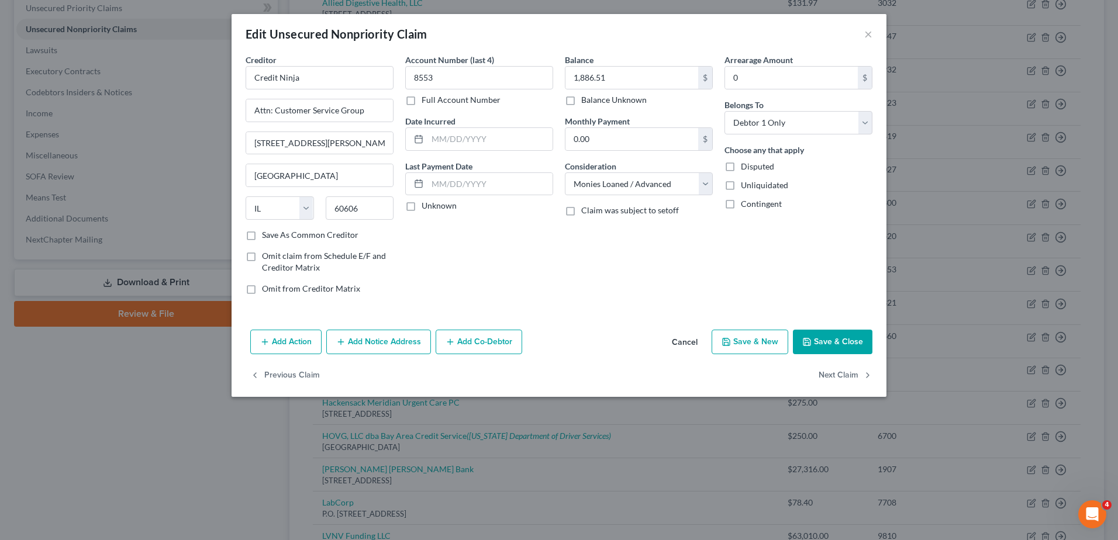
click at [842, 341] on button "Save & Close" at bounding box center [832, 342] width 79 height 25
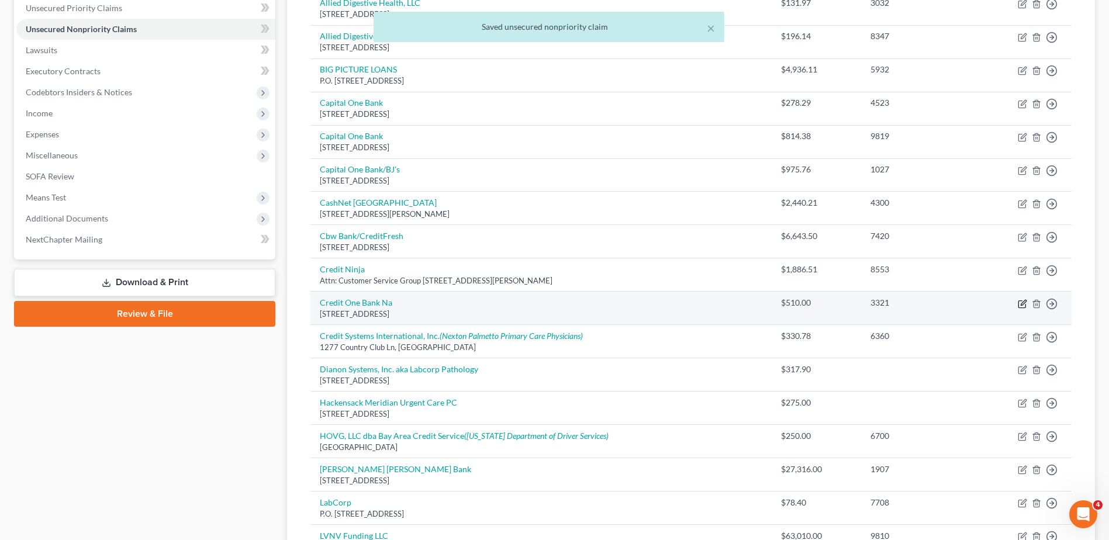
click at [1021, 307] on icon "button" at bounding box center [1021, 303] width 7 height 7
select select "31"
select select "2"
select select "0"
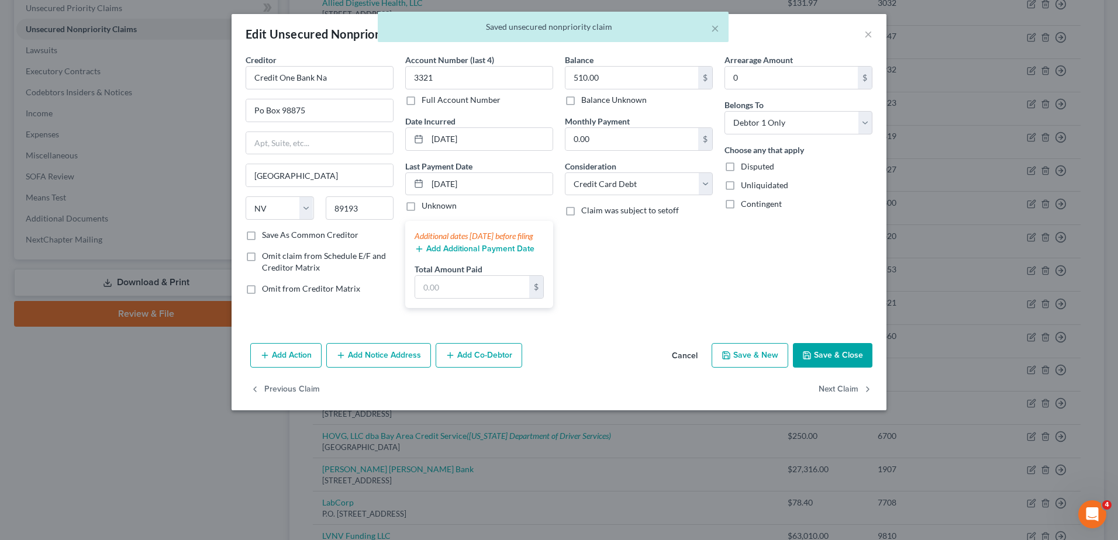
click at [836, 363] on button "Save & Close" at bounding box center [832, 355] width 79 height 25
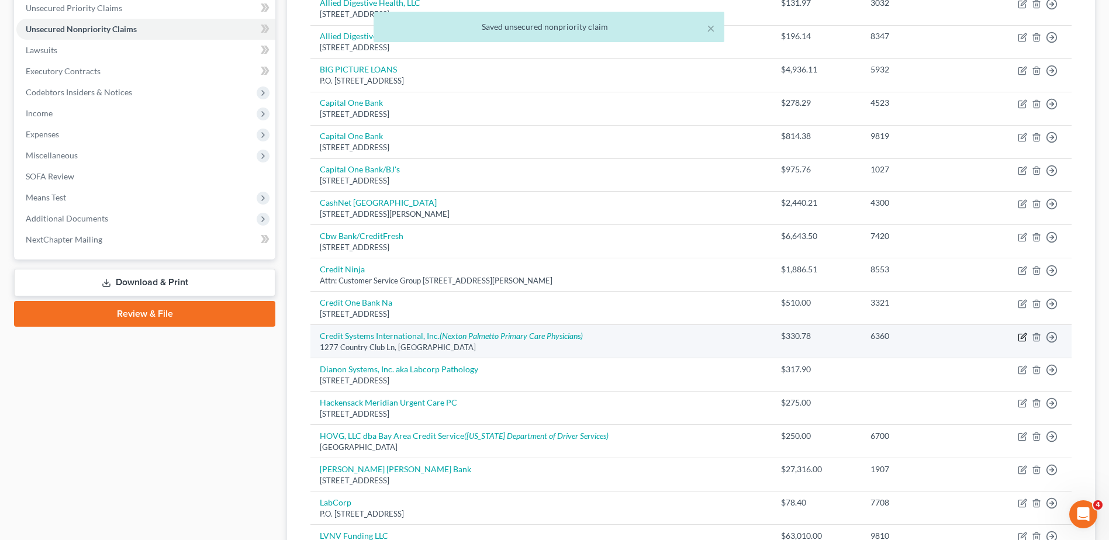
click at [1022, 337] on icon "button" at bounding box center [1022, 337] width 9 height 9
select select "45"
select select "9"
select select "0"
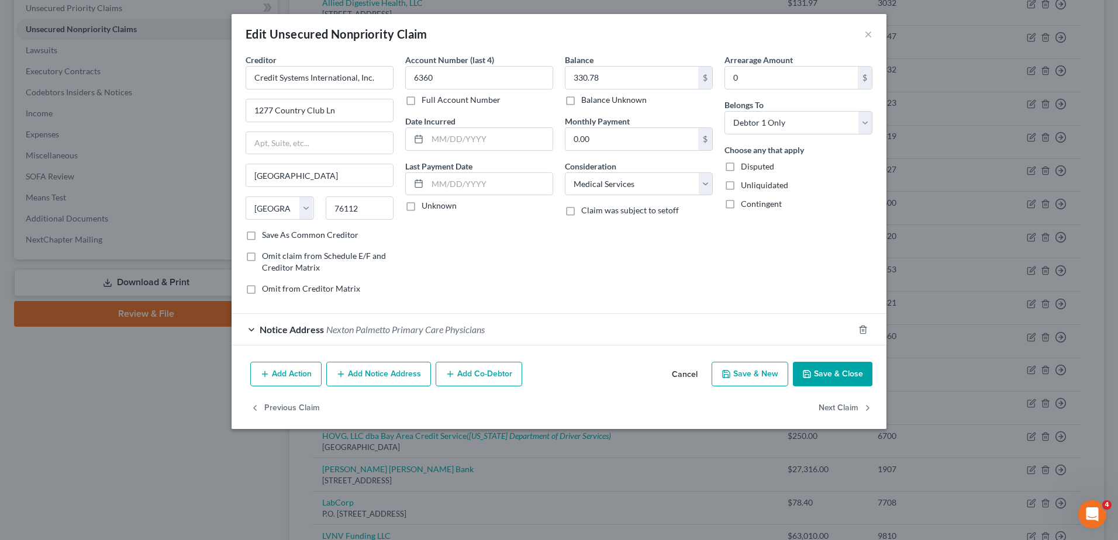
click at [853, 375] on button "Save & Close" at bounding box center [832, 374] width 79 height 25
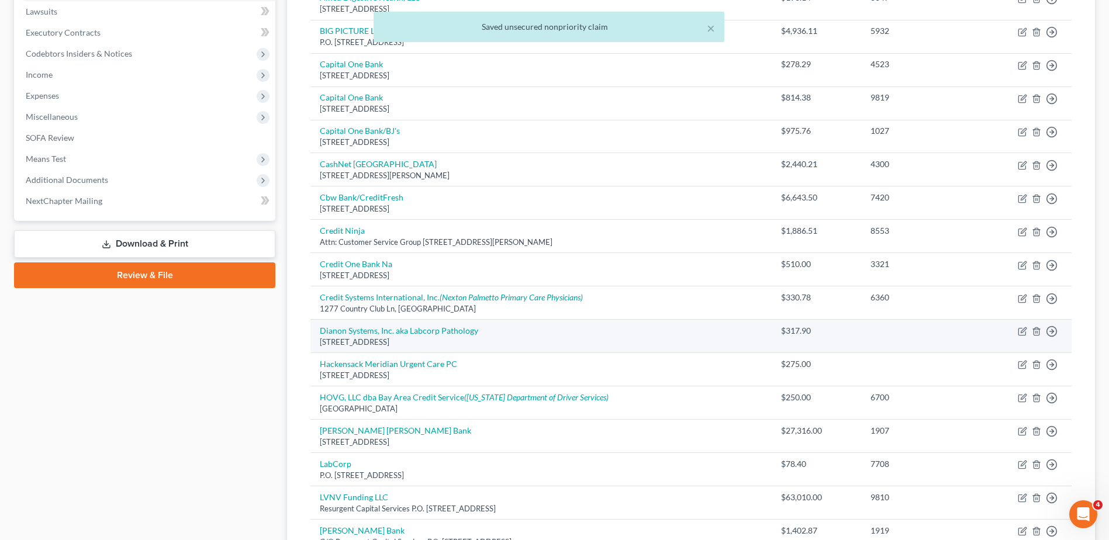
scroll to position [351, 0]
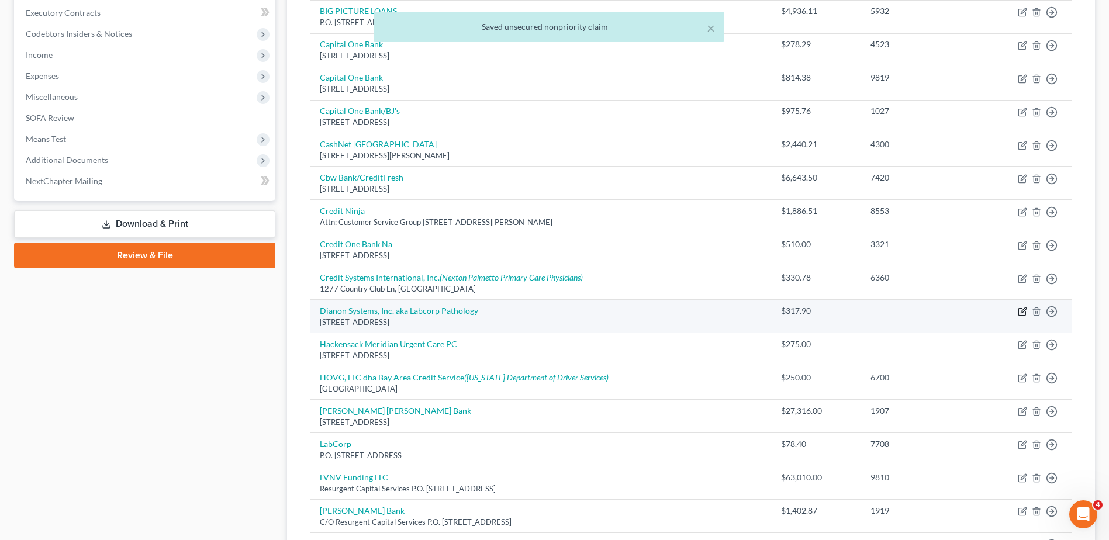
click at [1021, 311] on icon "button" at bounding box center [1022, 311] width 9 height 9
select select "6"
select select "9"
select select "0"
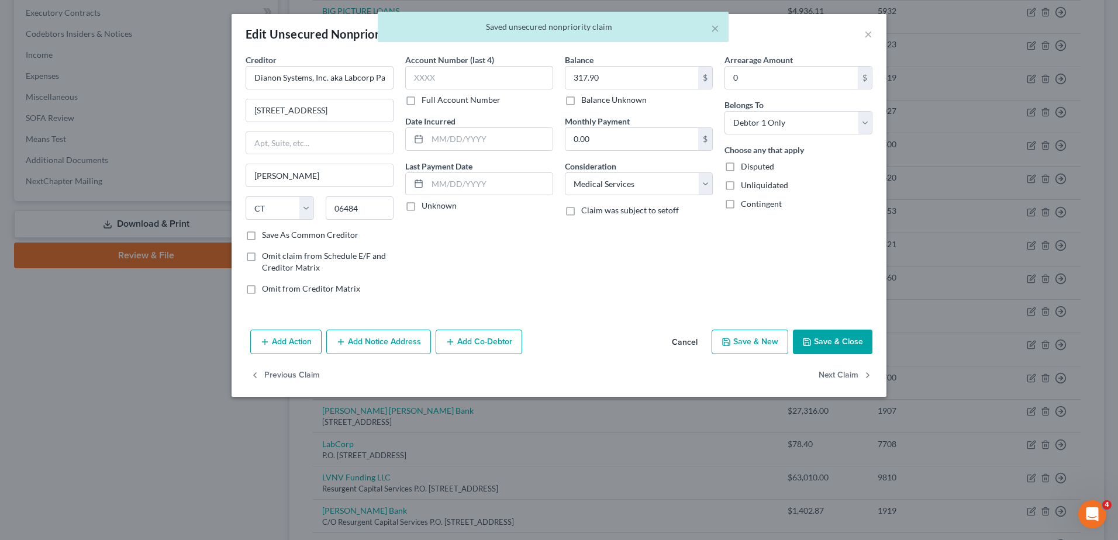
click at [833, 338] on button "Save & Close" at bounding box center [832, 342] width 79 height 25
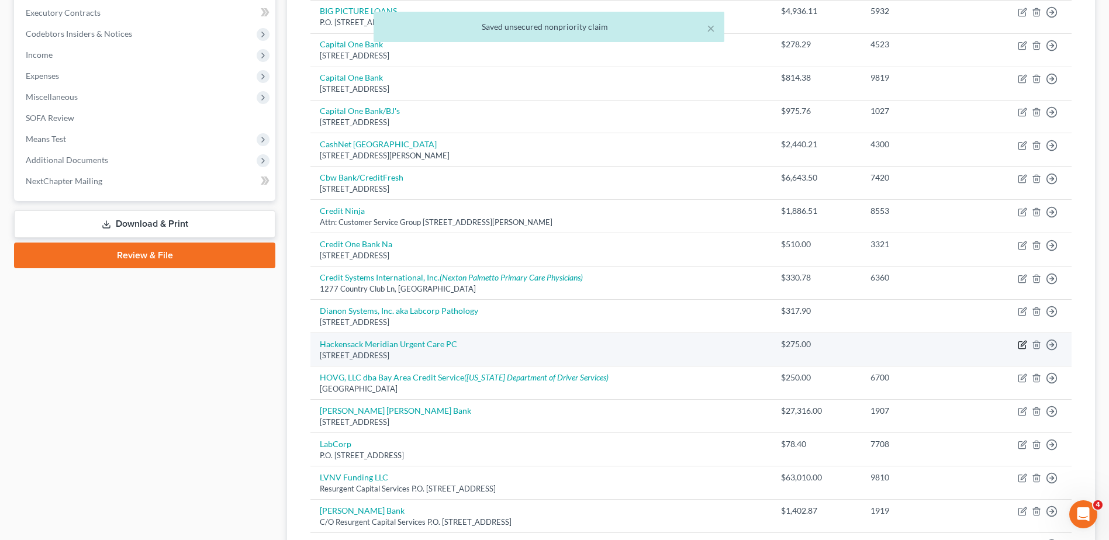
click at [1023, 343] on icon "button" at bounding box center [1023, 343] width 5 height 5
select select "33"
select select "9"
select select "0"
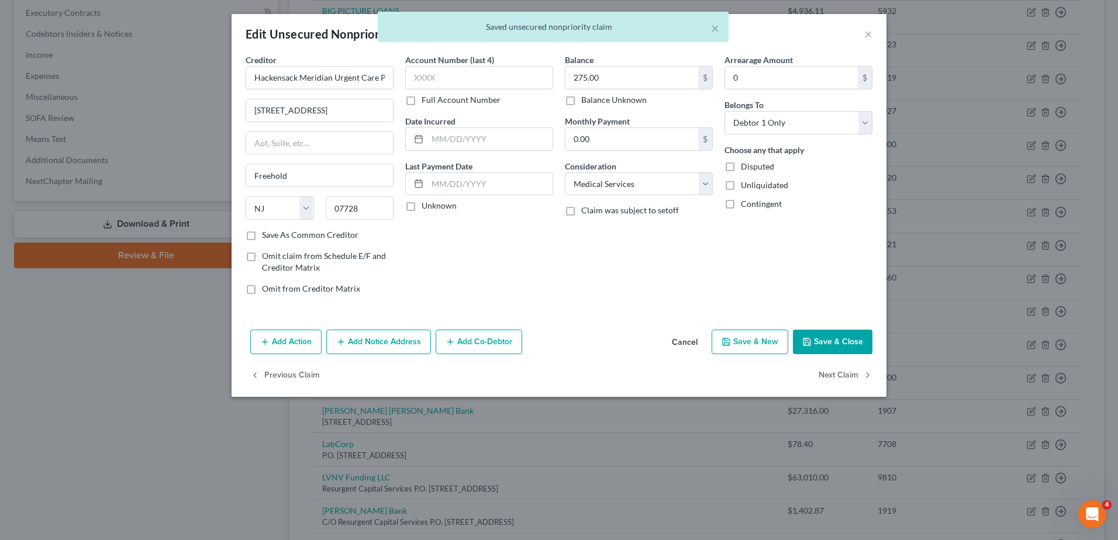
click at [829, 337] on button "Save & Close" at bounding box center [832, 342] width 79 height 25
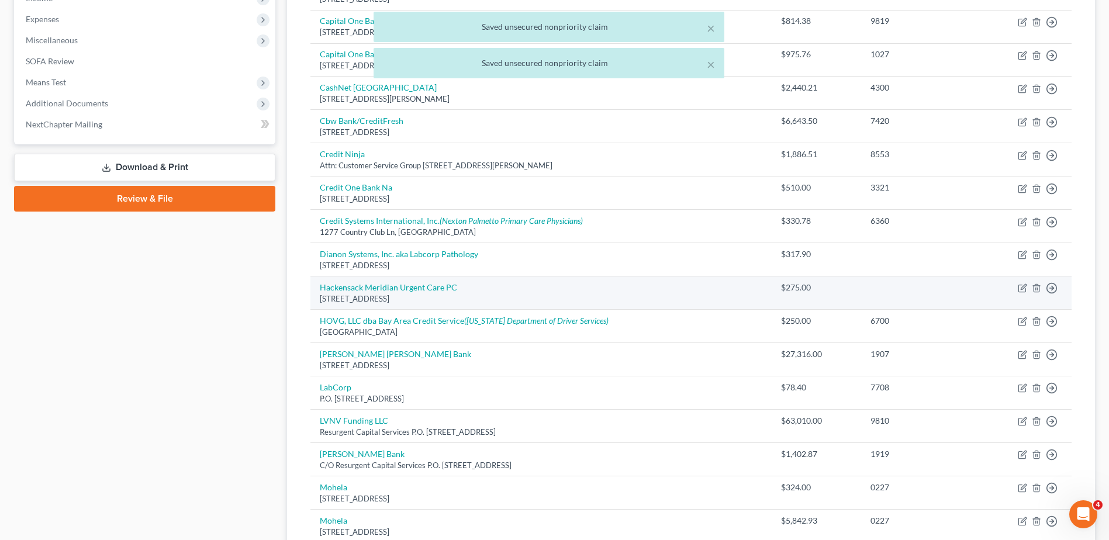
scroll to position [409, 0]
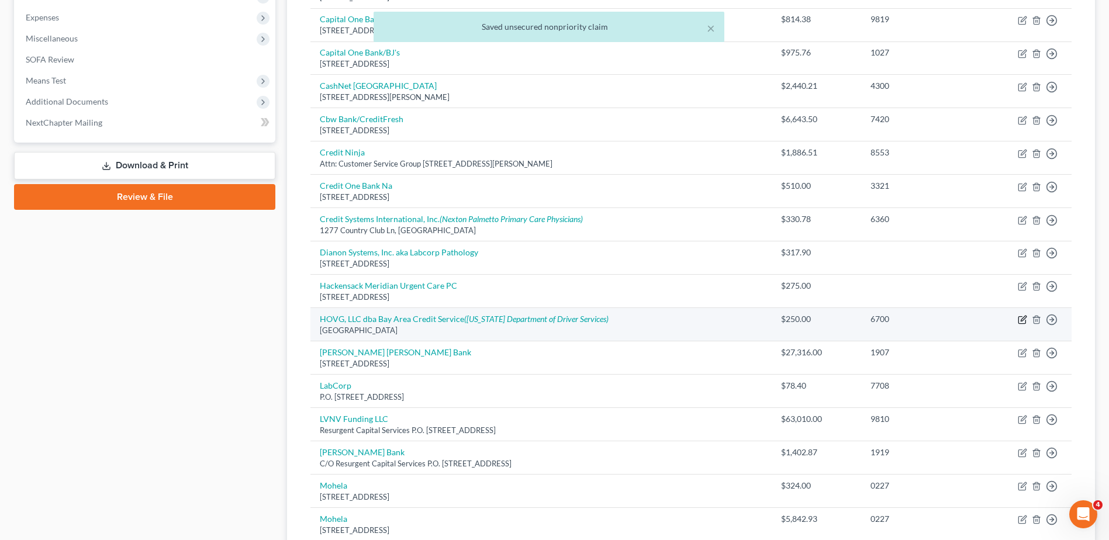
click at [1022, 320] on icon "button" at bounding box center [1022, 319] width 9 height 9
select select "10"
select select "1"
select select "0"
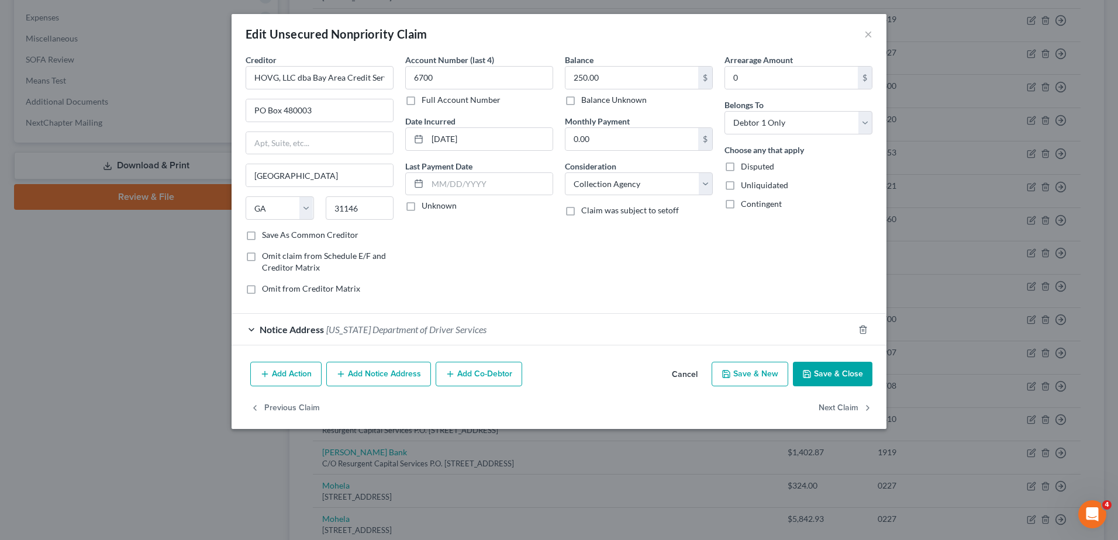
click at [847, 373] on button "Save & Close" at bounding box center [832, 374] width 79 height 25
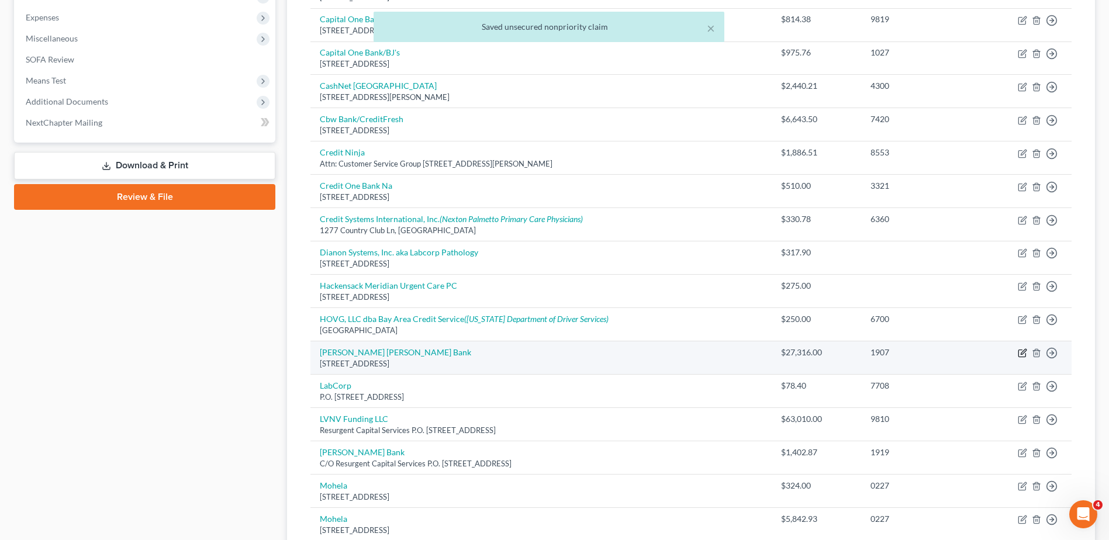
click at [1021, 352] on icon "button" at bounding box center [1022, 352] width 9 height 9
select select "7"
select select "0"
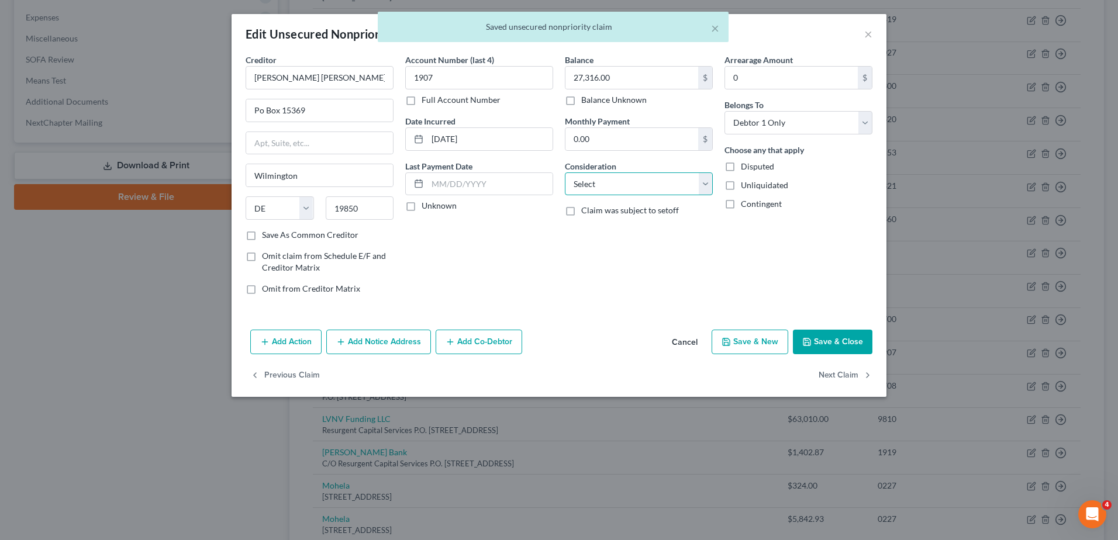
click at [684, 188] on select "Select Cable / Satellite Services Collection Agency Credit Card Debt Debt Couns…" at bounding box center [639, 183] width 148 height 23
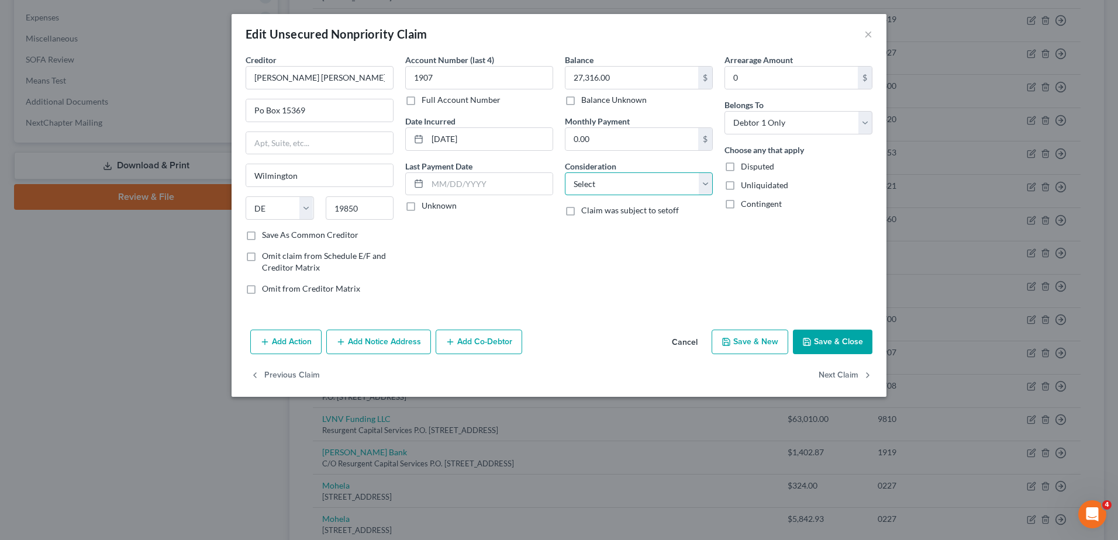
select select "2"
click at [565, 172] on select "Select Cable / Satellite Services Collection Agency Credit Card Debt Debt Couns…" at bounding box center [639, 183] width 148 height 23
click at [848, 344] on button "Save & Close" at bounding box center [832, 342] width 79 height 25
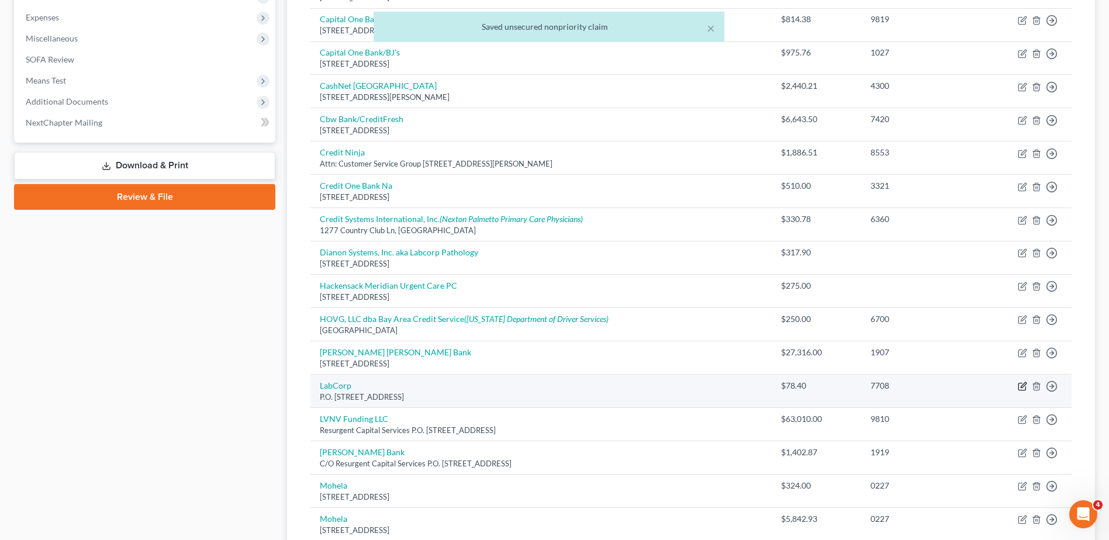
click at [1021, 388] on icon "button" at bounding box center [1023, 385] width 5 height 5
select select "28"
select select "9"
select select "0"
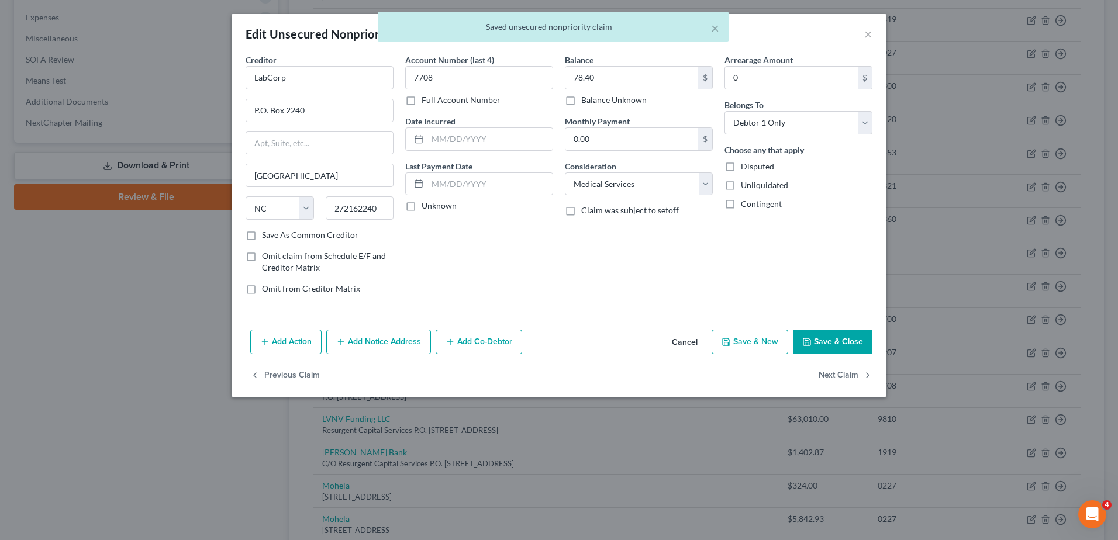
click at [838, 343] on button "Save & Close" at bounding box center [832, 342] width 79 height 25
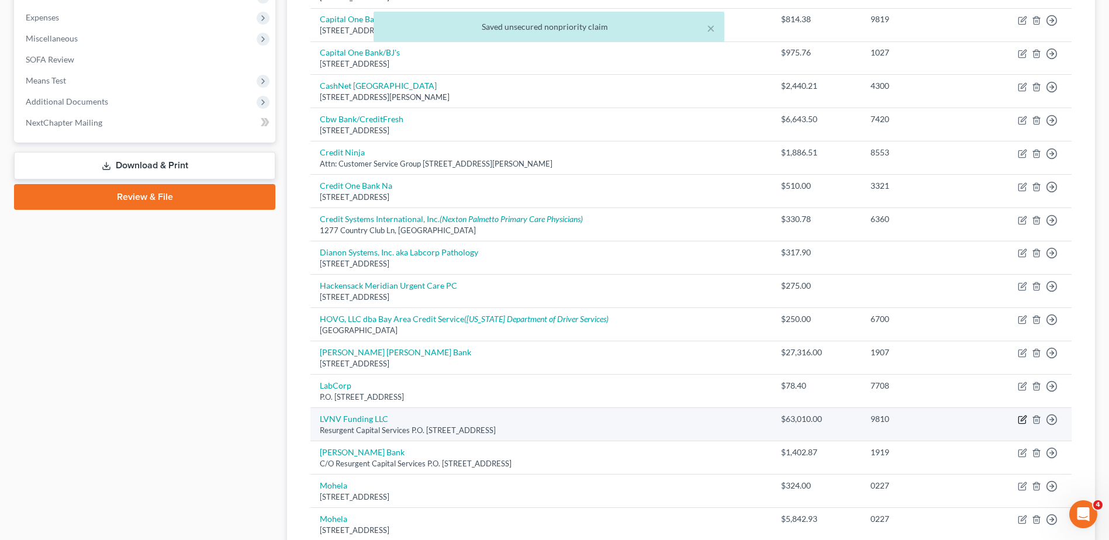
click at [1021, 418] on icon "button" at bounding box center [1022, 419] width 9 height 9
select select "42"
select select "1"
select select "0"
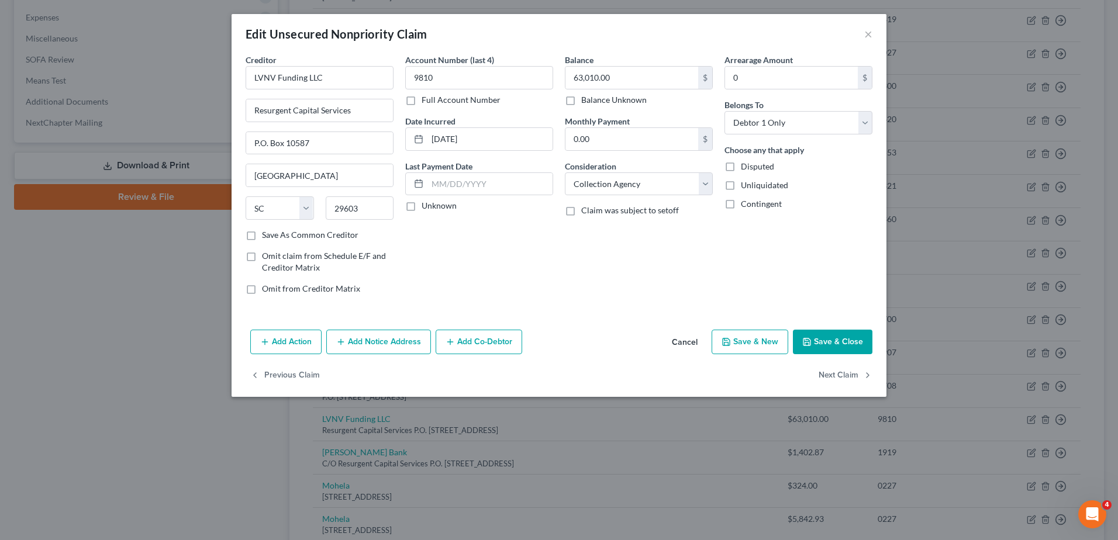
click at [854, 339] on button "Save & Close" at bounding box center [832, 342] width 79 height 25
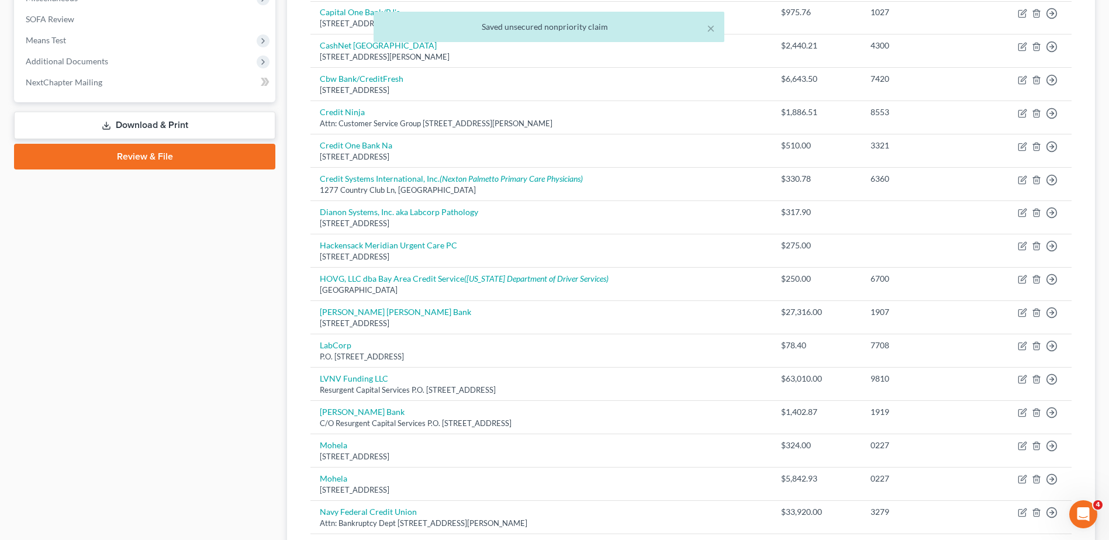
scroll to position [468, 0]
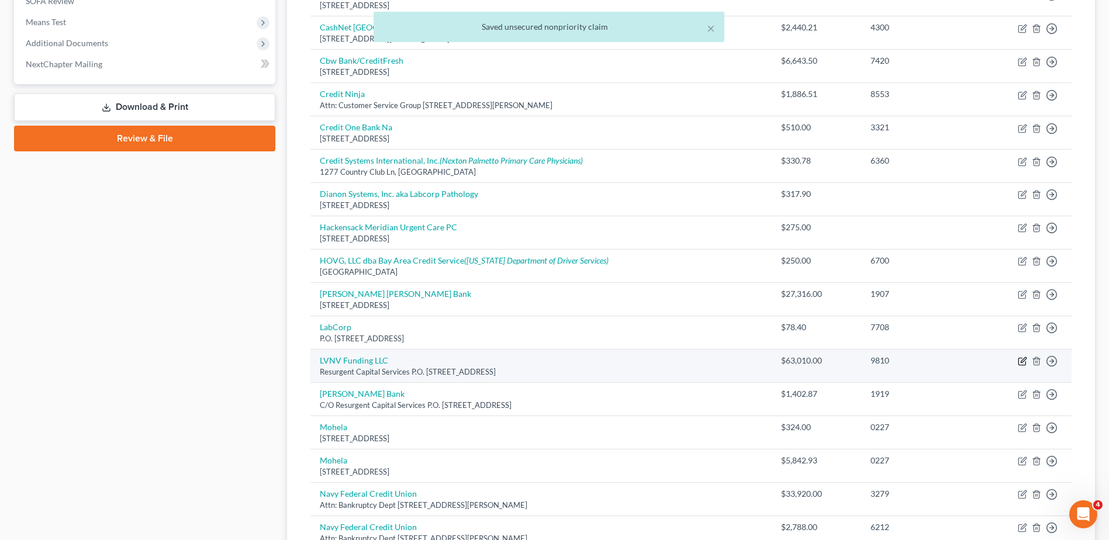
click at [1019, 361] on icon "button" at bounding box center [1022, 361] width 9 height 9
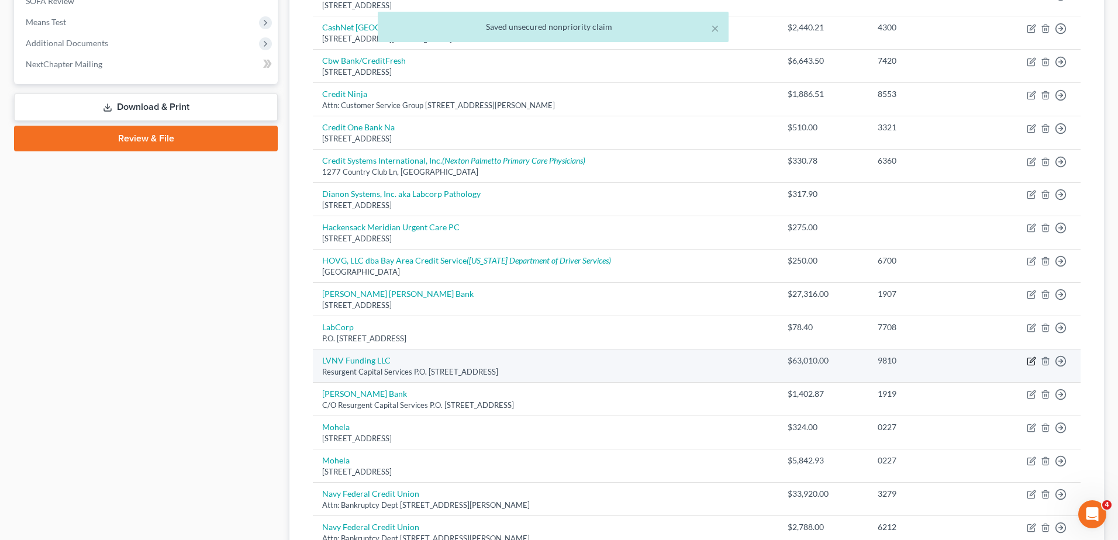
select select "42"
select select "1"
select select "0"
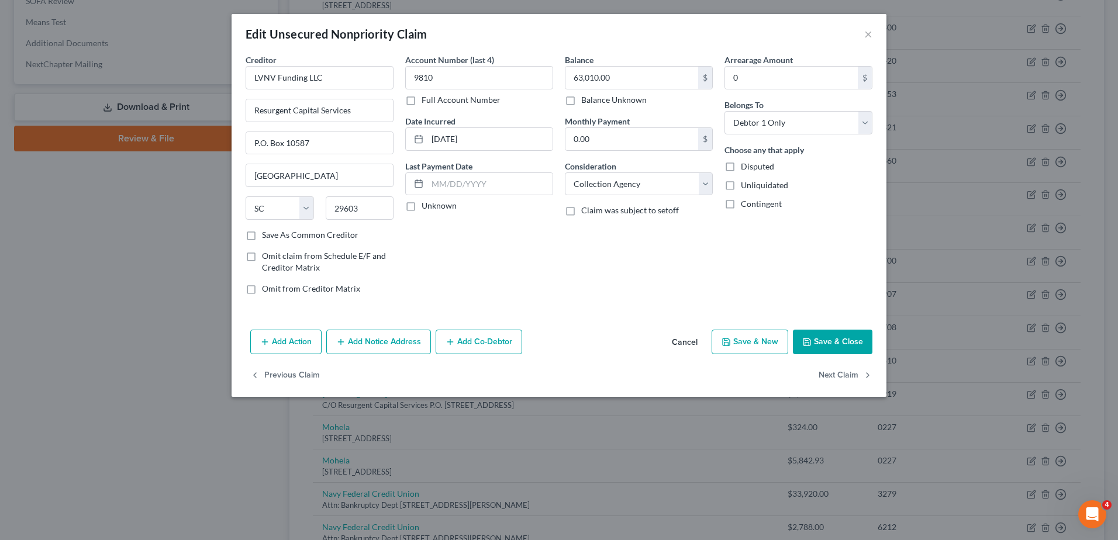
click at [836, 339] on button "Save & Close" at bounding box center [832, 342] width 79 height 25
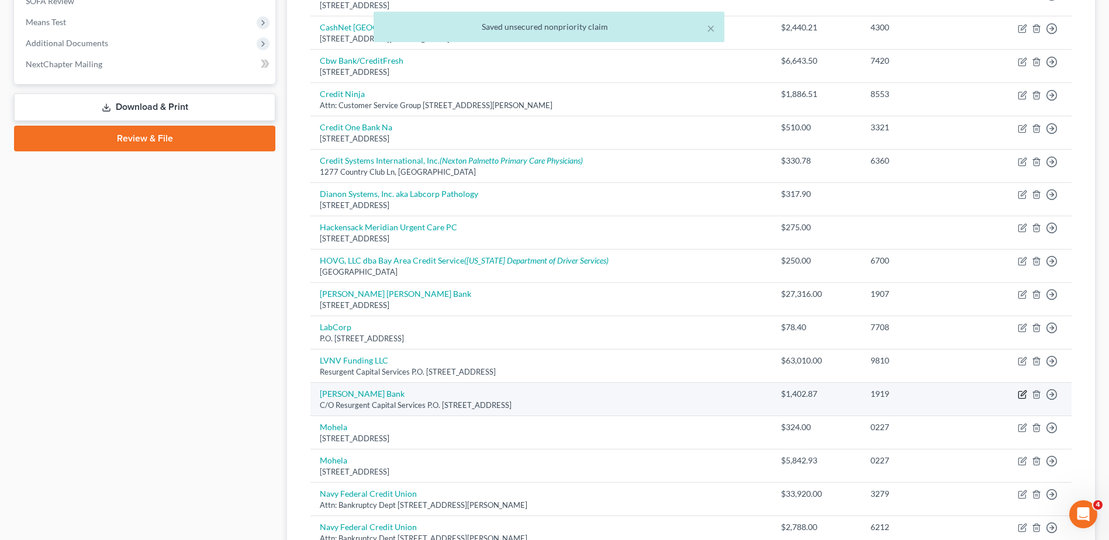
click at [1024, 393] on icon "button" at bounding box center [1022, 394] width 9 height 9
select select "42"
select select "2"
select select "0"
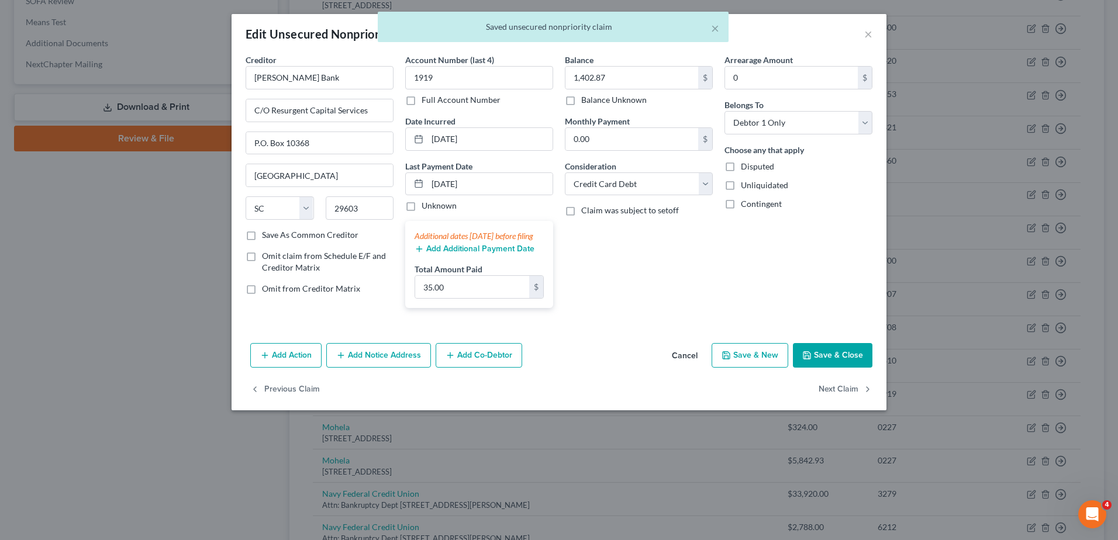
click at [857, 365] on button "Save & Close" at bounding box center [832, 355] width 79 height 25
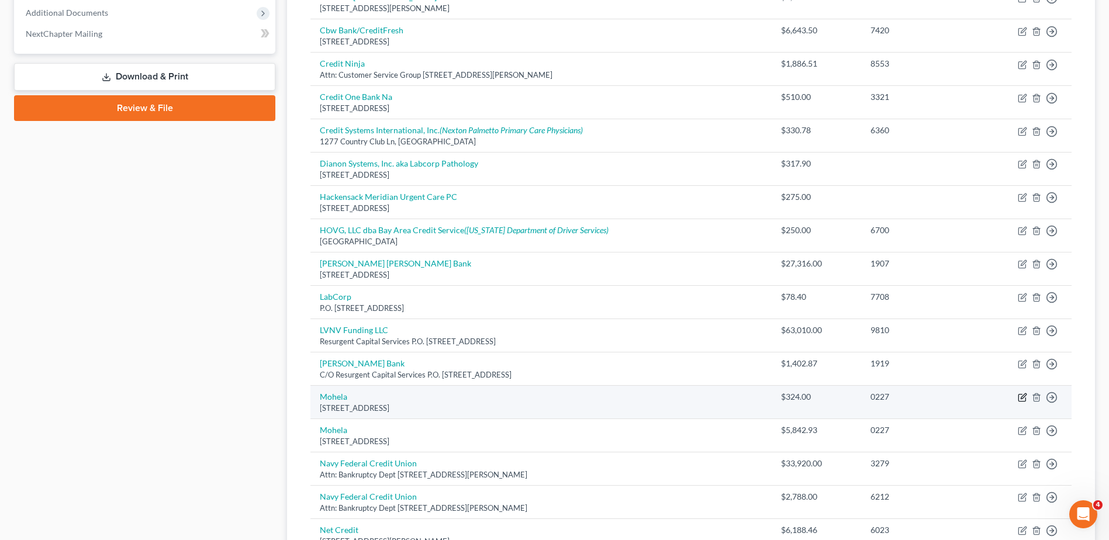
scroll to position [526, 0]
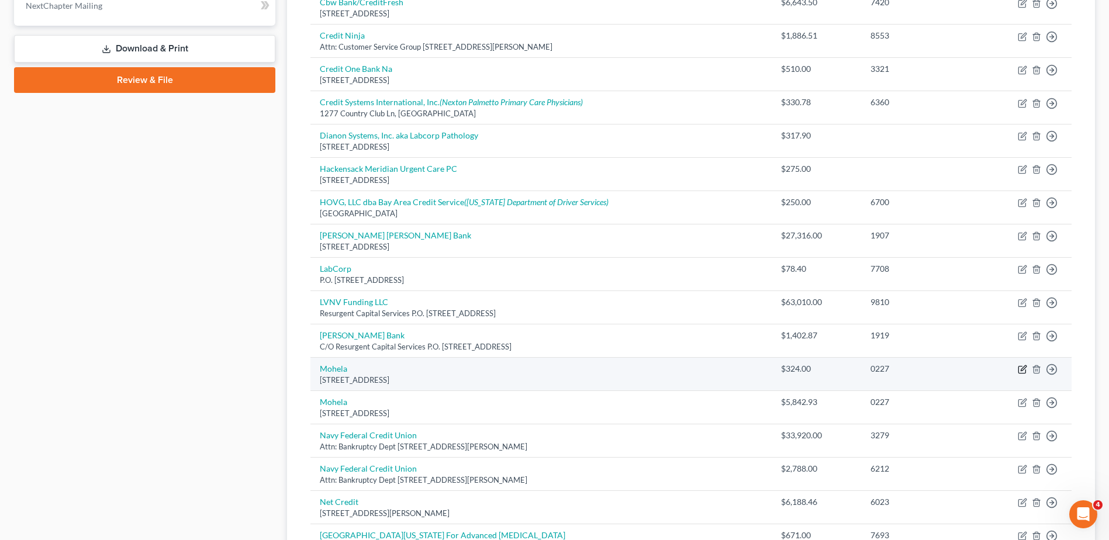
click at [1019, 366] on icon "button" at bounding box center [1021, 369] width 7 height 7
select select "26"
select select "17"
select select "0"
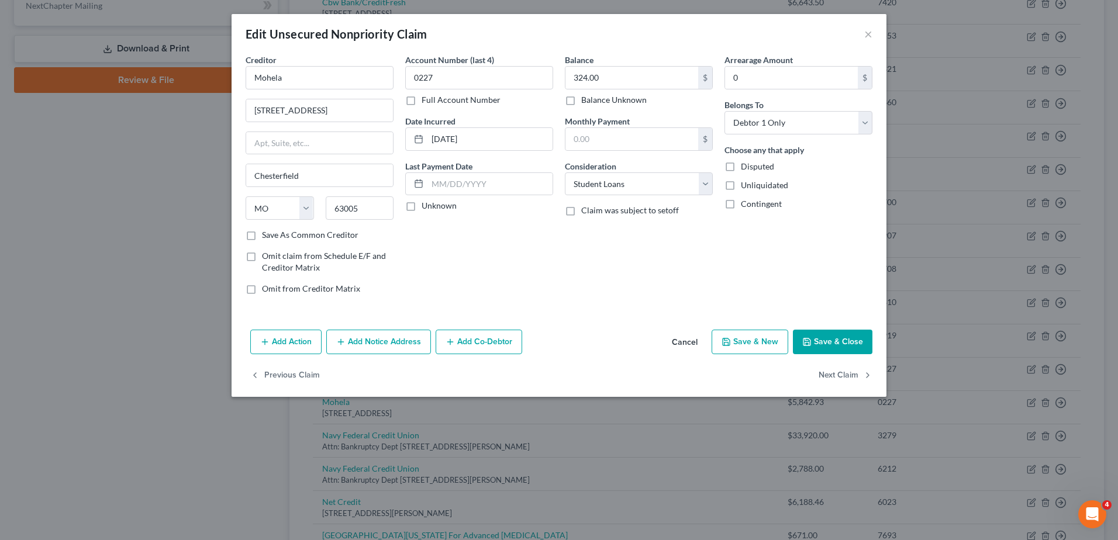
click at [839, 341] on button "Save & Close" at bounding box center [832, 342] width 79 height 25
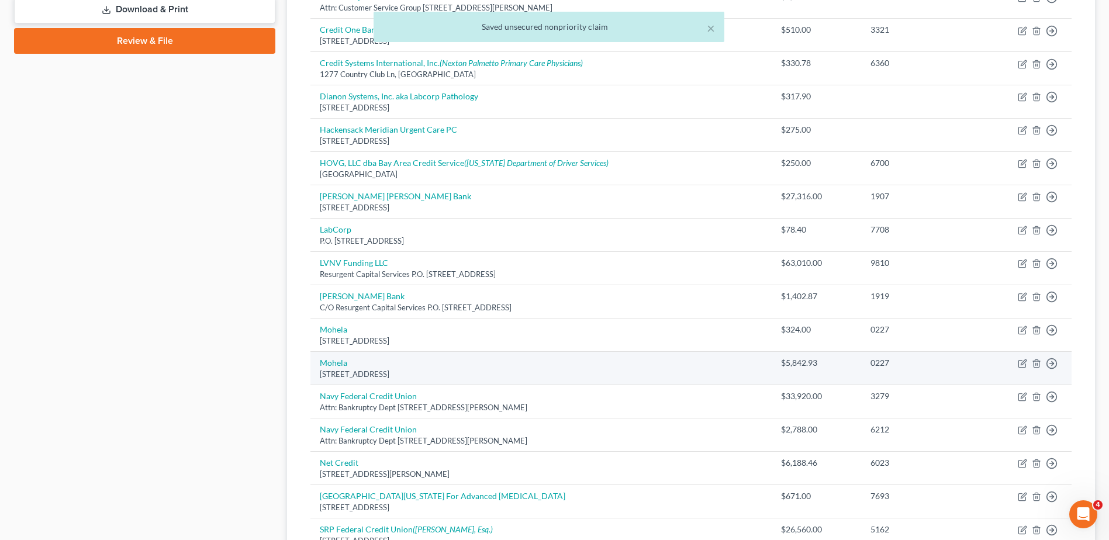
scroll to position [584, 0]
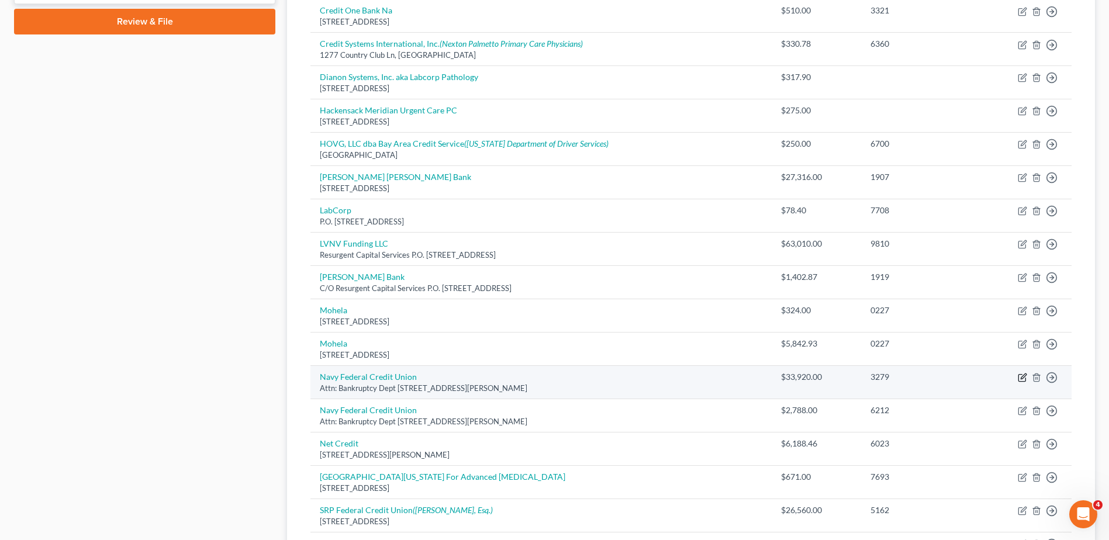
click at [1023, 380] on icon "button" at bounding box center [1022, 377] width 9 height 9
select select "48"
select select "2"
select select "0"
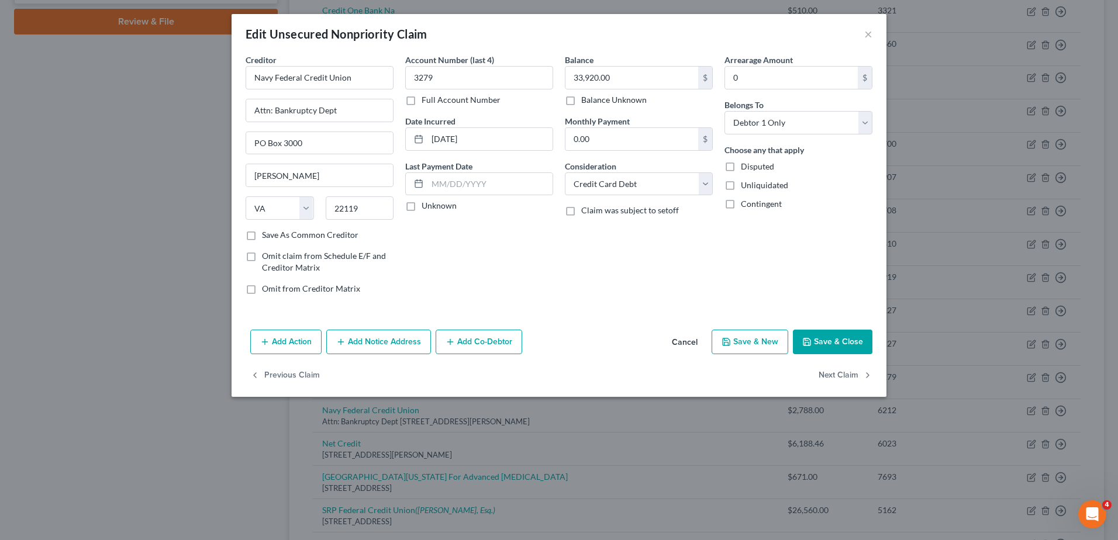
click at [850, 341] on button "Save & Close" at bounding box center [832, 342] width 79 height 25
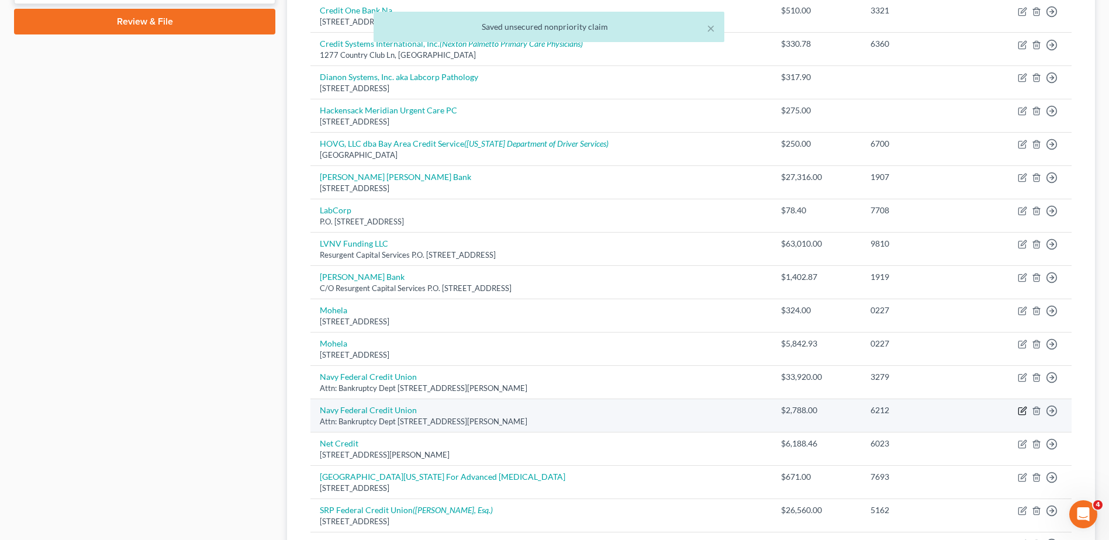
click at [1022, 410] on icon "button" at bounding box center [1023, 409] width 5 height 5
select select "48"
select select "2"
select select "0"
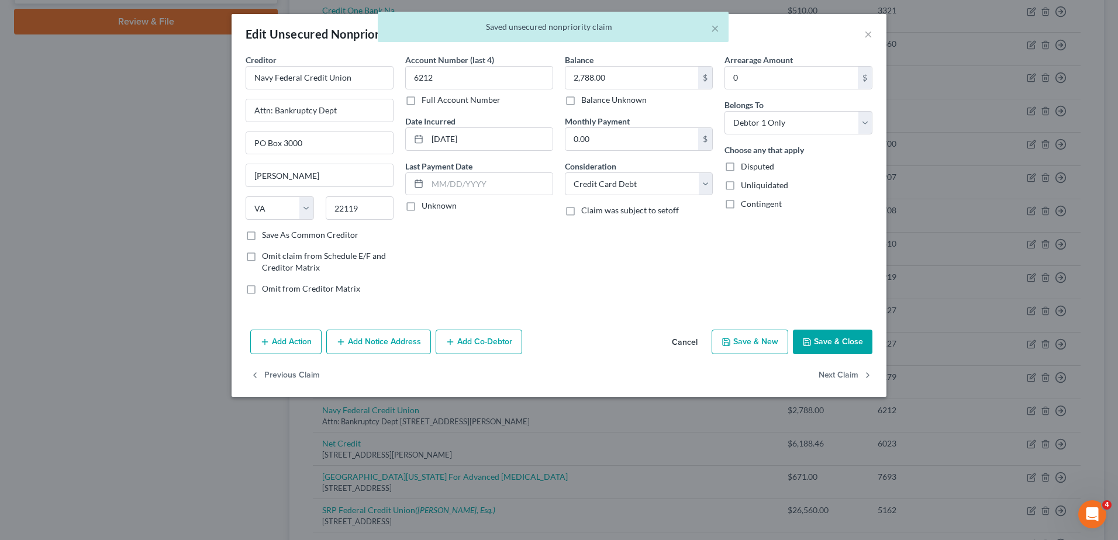
click at [849, 334] on button "Save & Close" at bounding box center [832, 342] width 79 height 25
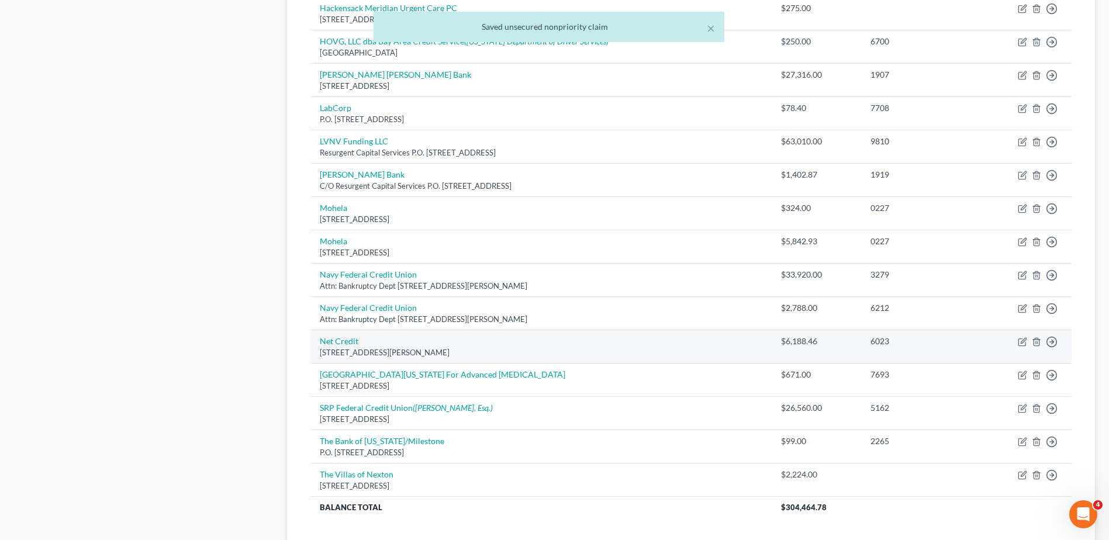
scroll to position [701, 0]
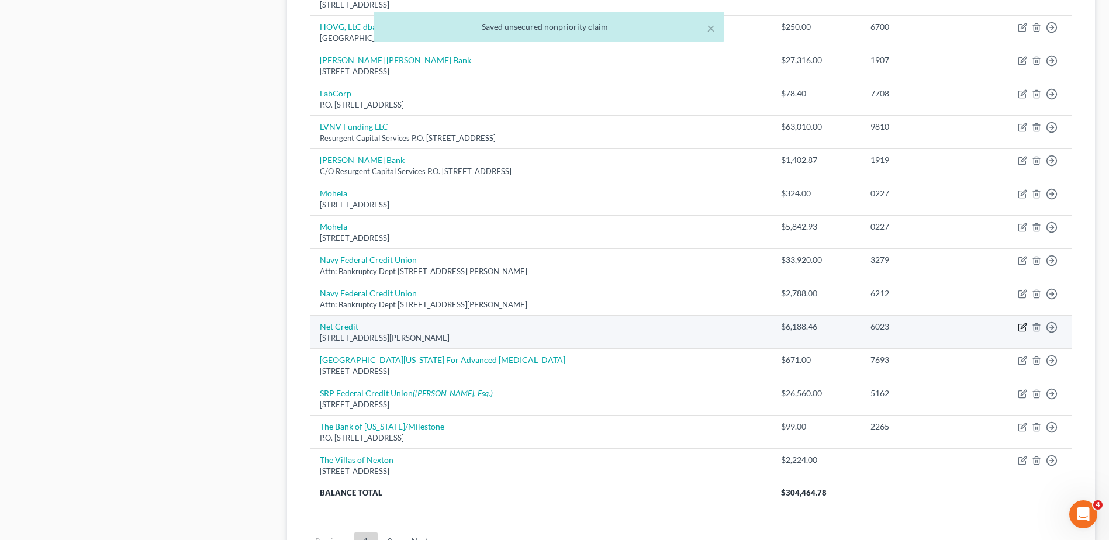
click at [1021, 328] on icon "button" at bounding box center [1023, 325] width 5 height 5
select select "14"
select select "2"
select select "0"
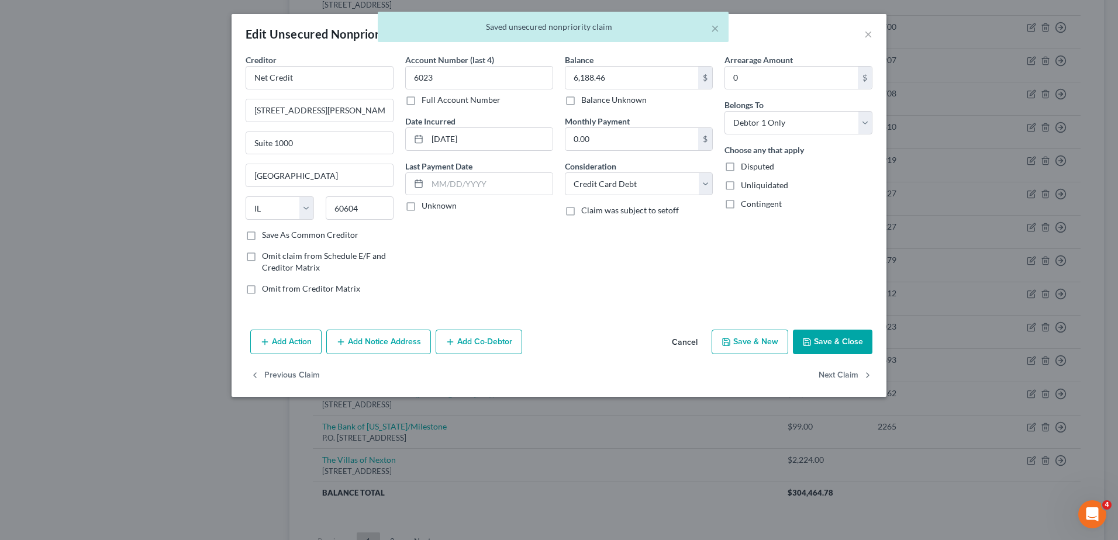
click at [846, 338] on button "Save & Close" at bounding box center [832, 342] width 79 height 25
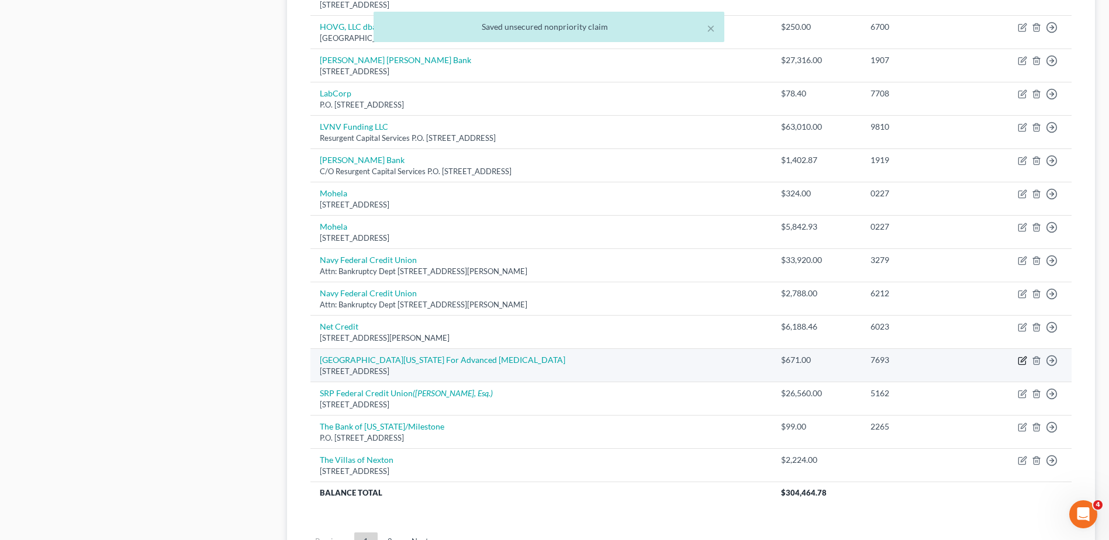
click at [1022, 361] on icon "button" at bounding box center [1022, 360] width 9 height 9
select select "33"
select select "9"
select select "0"
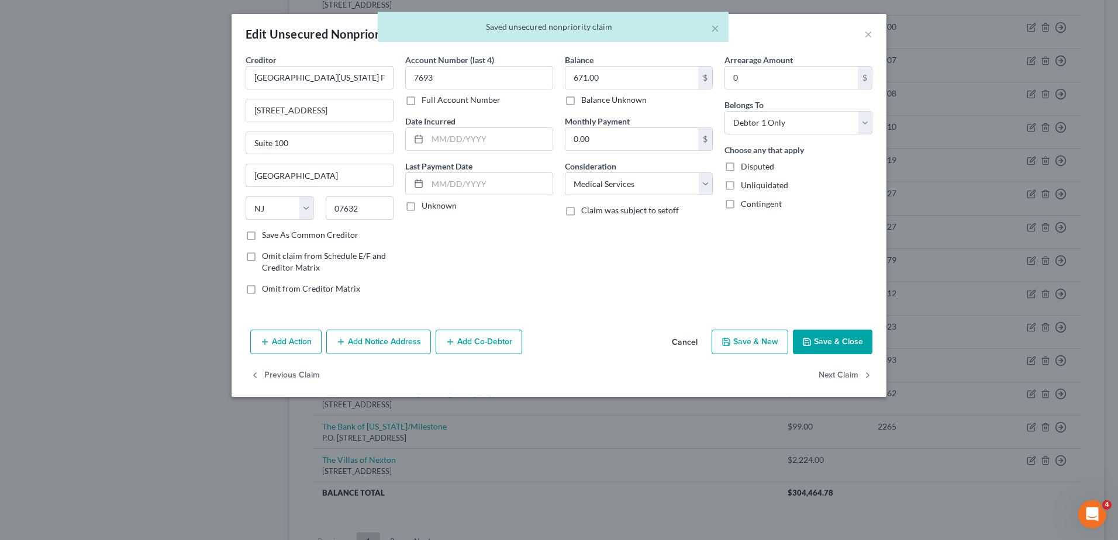
click at [844, 343] on button "Save & Close" at bounding box center [832, 342] width 79 height 25
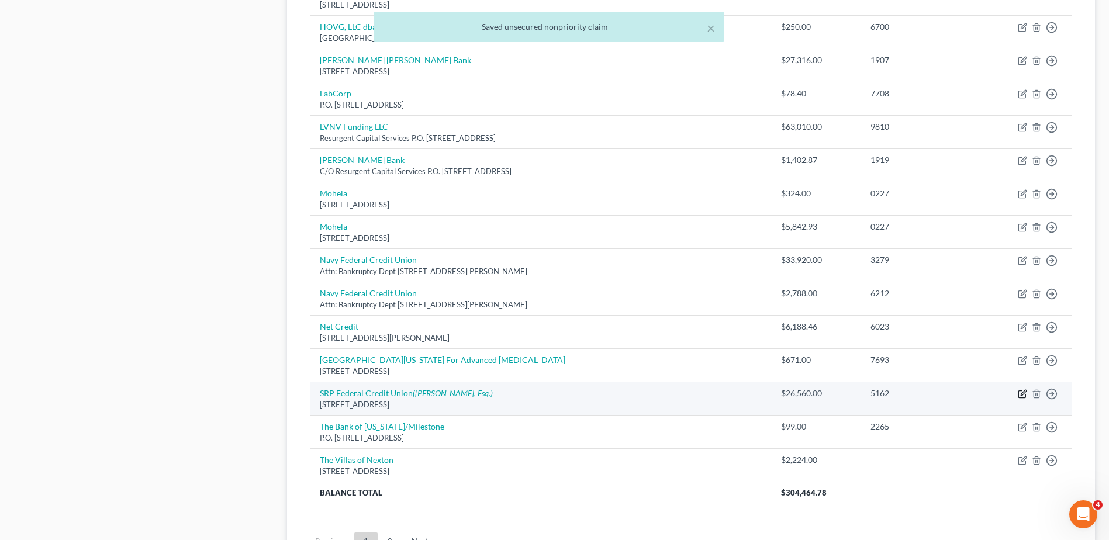
click at [1023, 393] on icon "button" at bounding box center [1022, 393] width 9 height 9
select select "42"
select select "2"
select select "0"
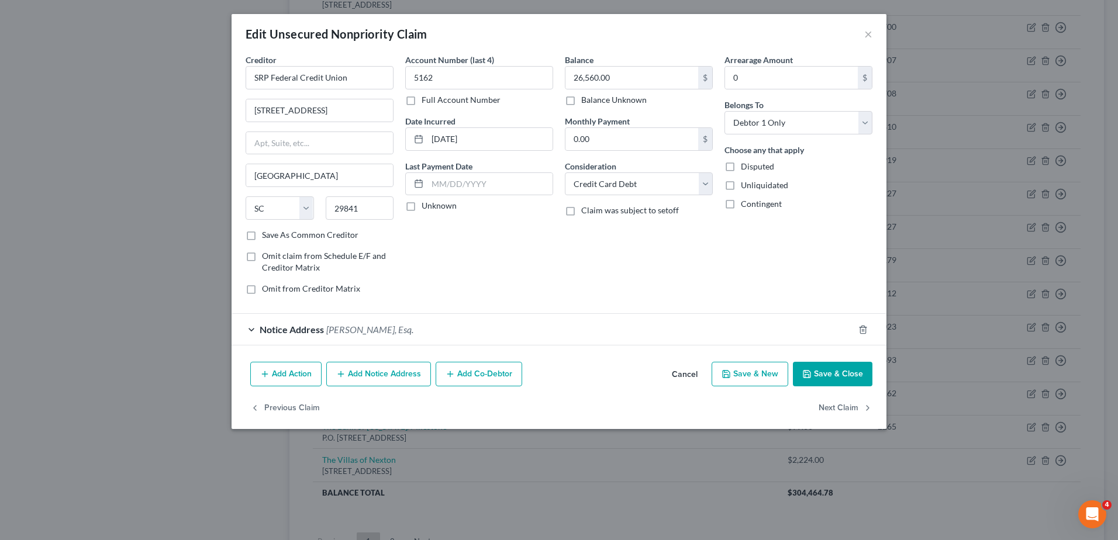
click at [838, 373] on button "Save & Close" at bounding box center [832, 374] width 79 height 25
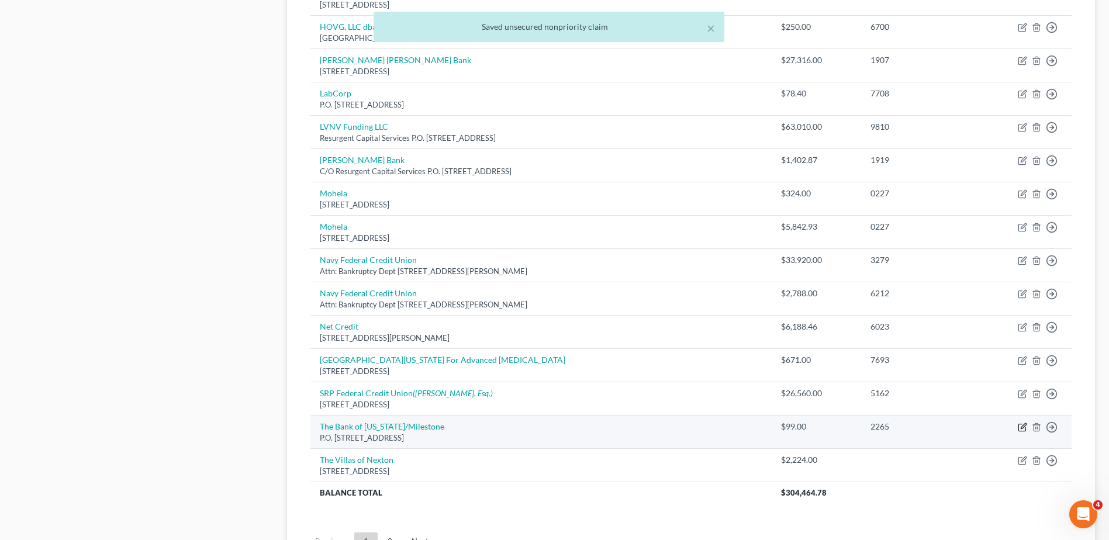
click at [1020, 427] on icon "button" at bounding box center [1022, 427] width 9 height 9
select select "26"
select select "2"
select select "0"
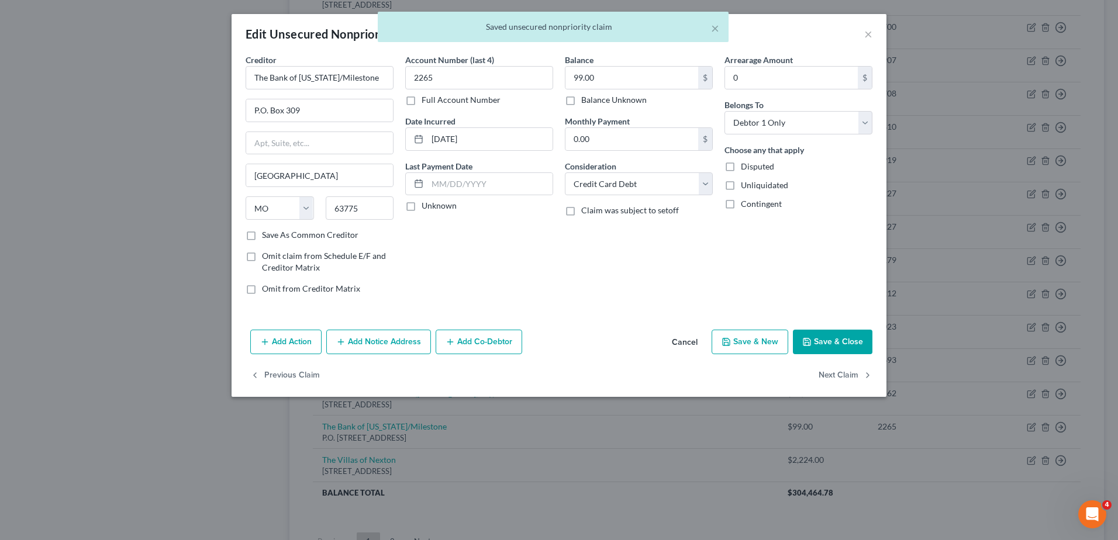
click at [846, 343] on button "Save & Close" at bounding box center [832, 342] width 79 height 25
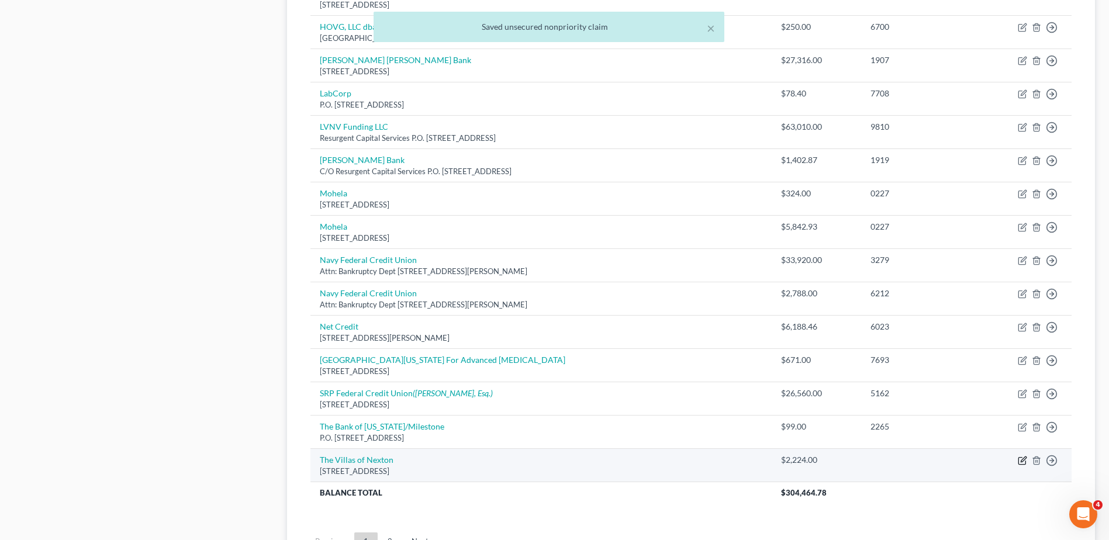
click at [1023, 458] on icon "button" at bounding box center [1022, 460] width 9 height 9
select select "42"
select select "14"
select select "0"
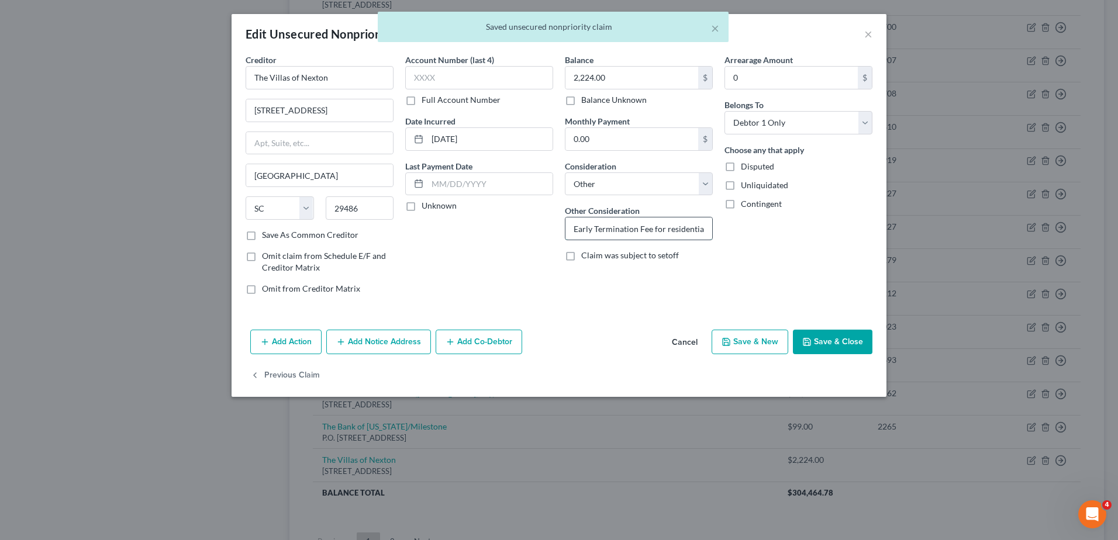
click at [687, 233] on input "Early Termination Fee for residential lease" at bounding box center [638, 228] width 147 height 22
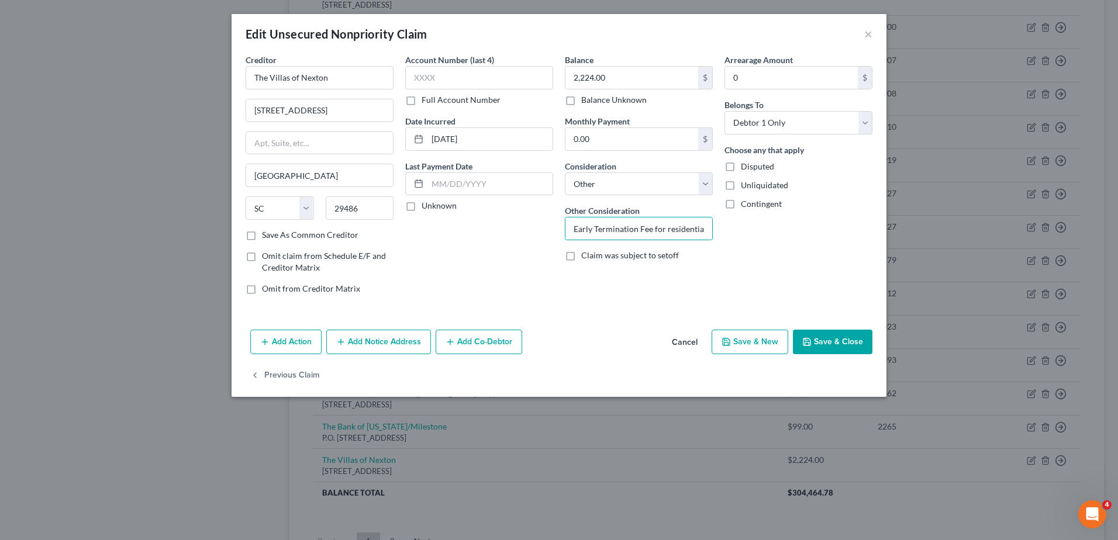
click at [829, 345] on button "Save & Close" at bounding box center [832, 342] width 79 height 25
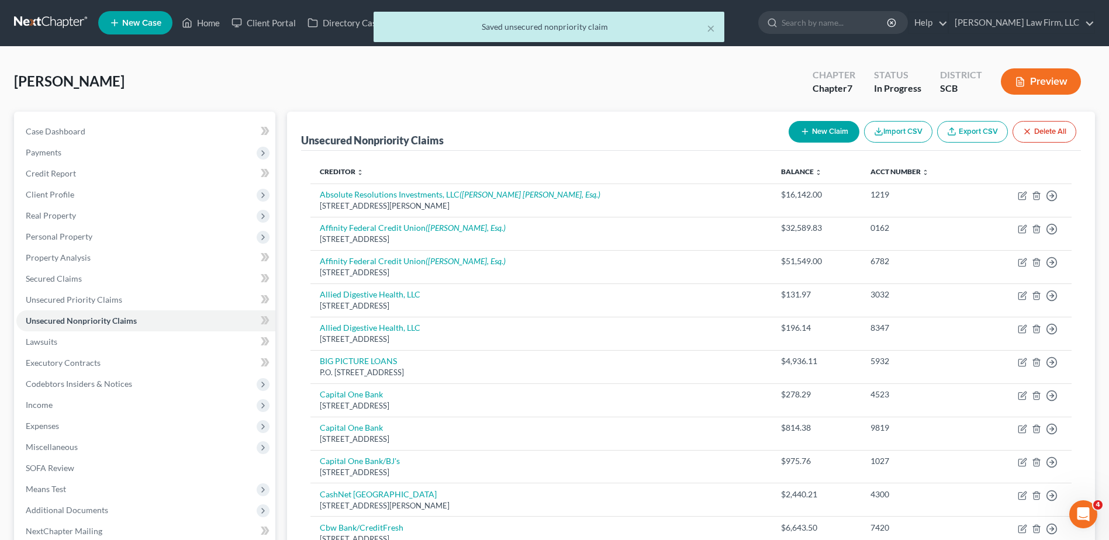
scroll to position [0, 0]
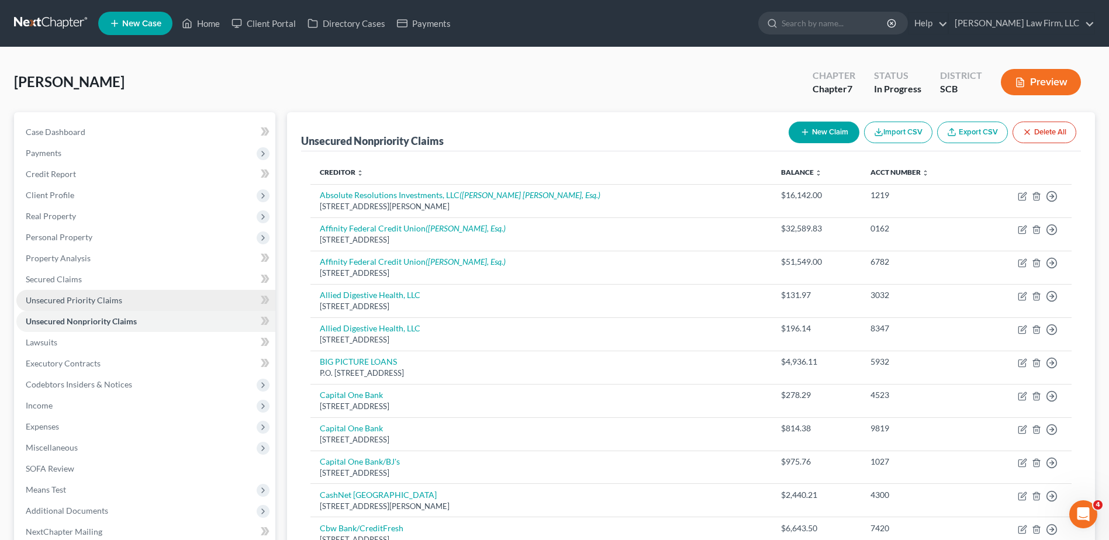
click at [80, 307] on link "Unsecured Priority Claims" at bounding box center [145, 300] width 259 height 21
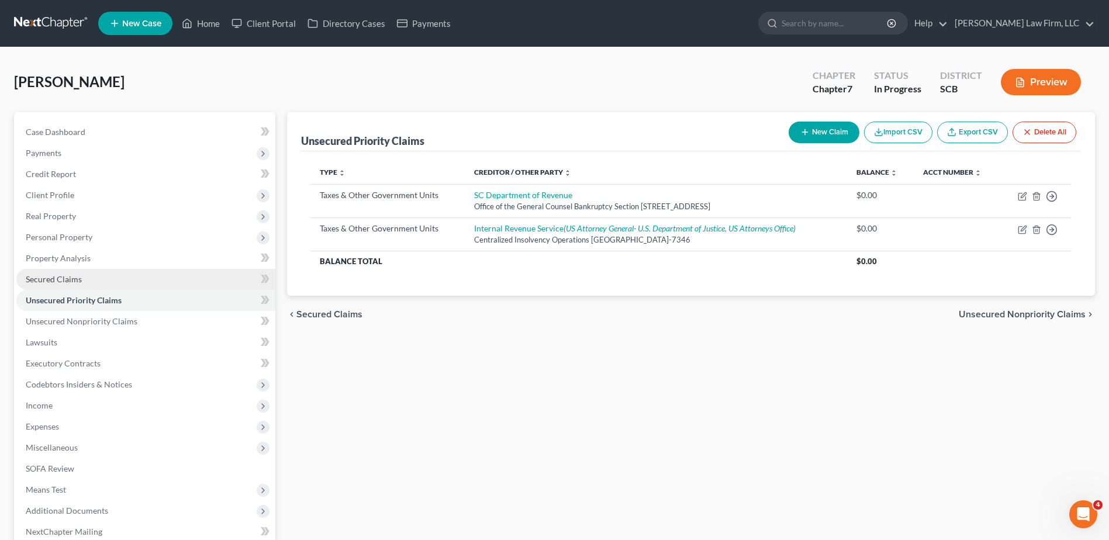
click at [79, 284] on link "Secured Claims" at bounding box center [145, 279] width 259 height 21
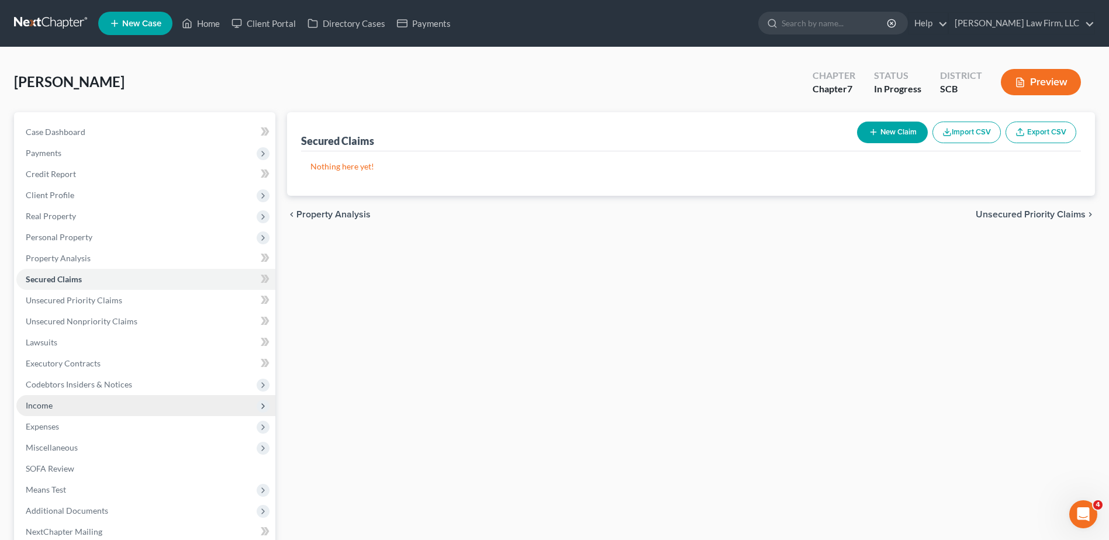
click at [57, 411] on span "Income" at bounding box center [145, 405] width 259 height 21
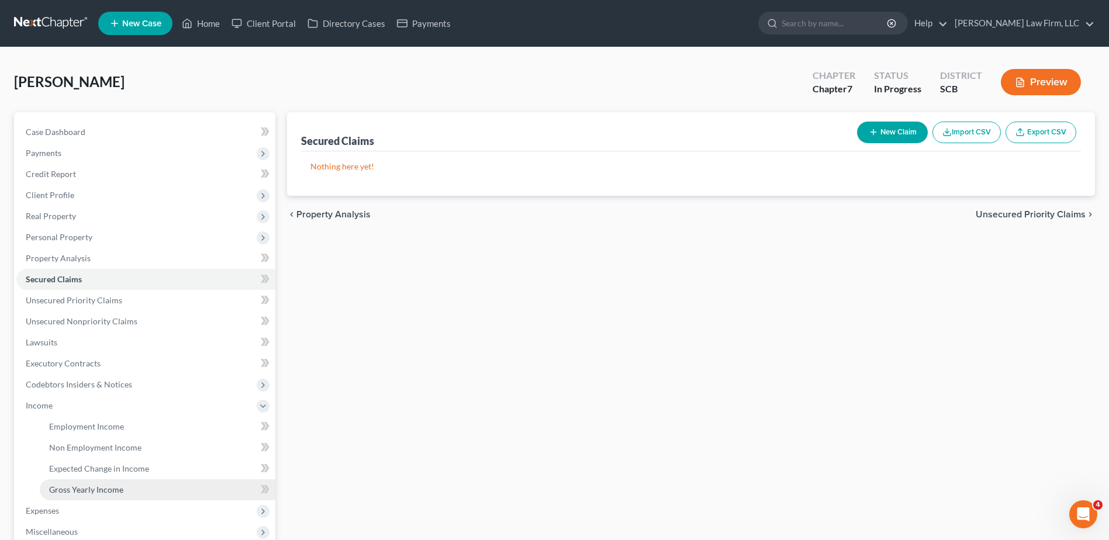
click at [85, 483] on link "Gross Yearly Income" at bounding box center [158, 489] width 236 height 21
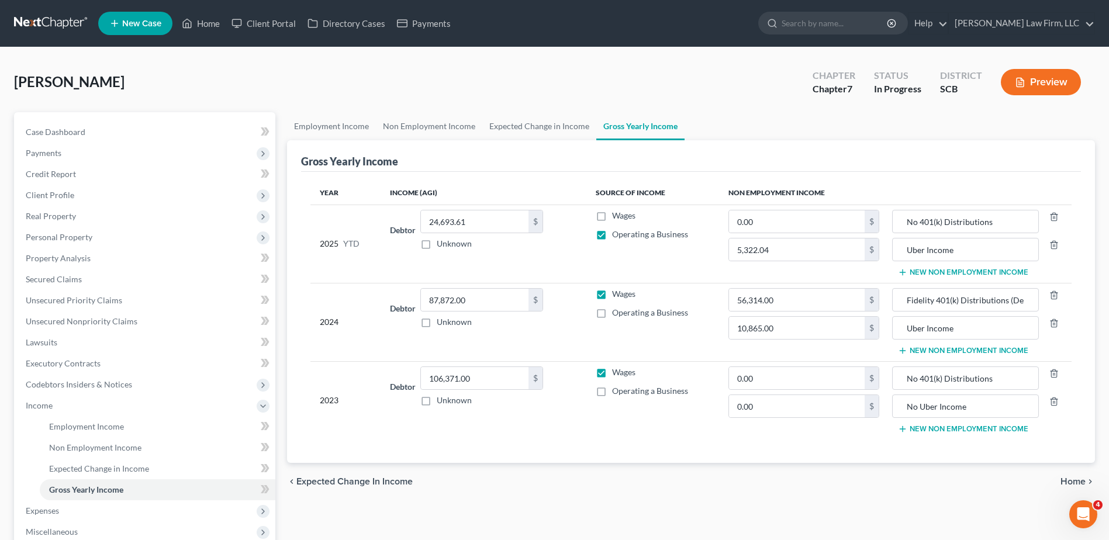
click at [962, 429] on button "New Non Employment Income" at bounding box center [963, 428] width 130 height 9
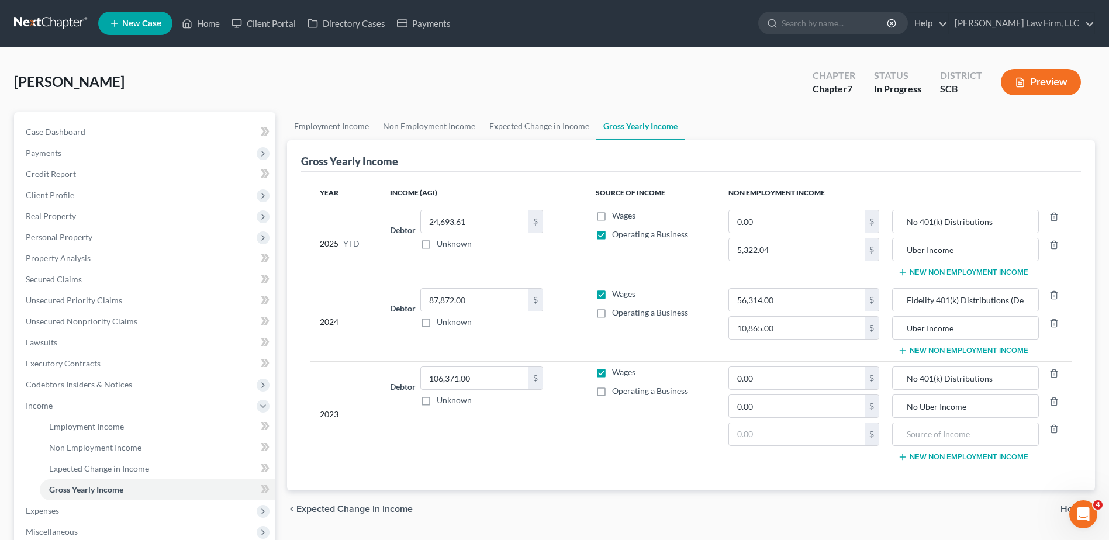
click at [942, 270] on button "New Non Employment Income" at bounding box center [963, 272] width 130 height 9
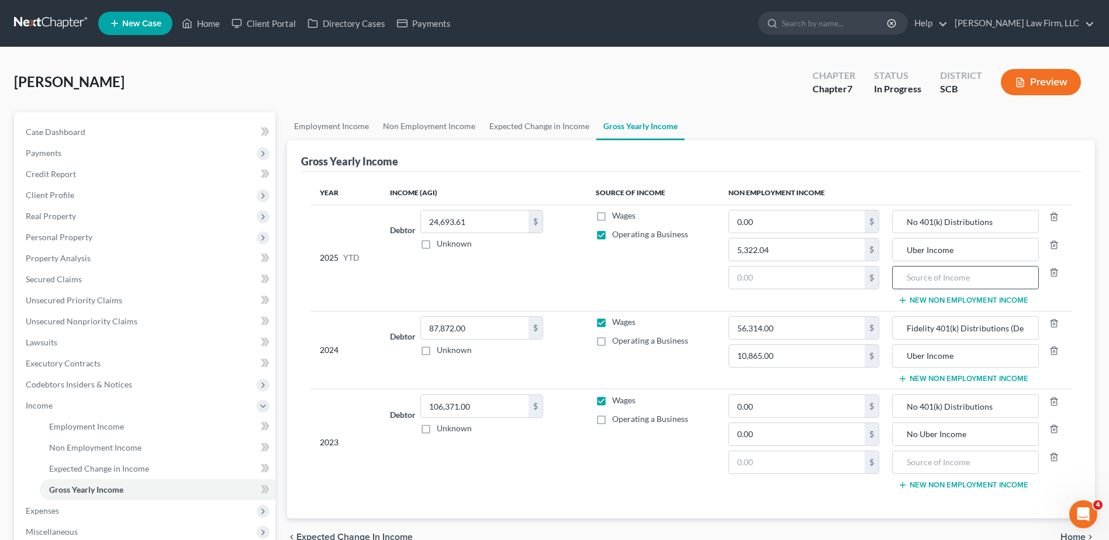
click at [940, 281] on input "text" at bounding box center [965, 278] width 134 height 22
type input "No Daytrading income"
click at [845, 277] on input "text" at bounding box center [797, 278] width 136 height 22
type input "0.00"
click at [940, 379] on button "New Non Employment Income" at bounding box center [963, 378] width 130 height 9
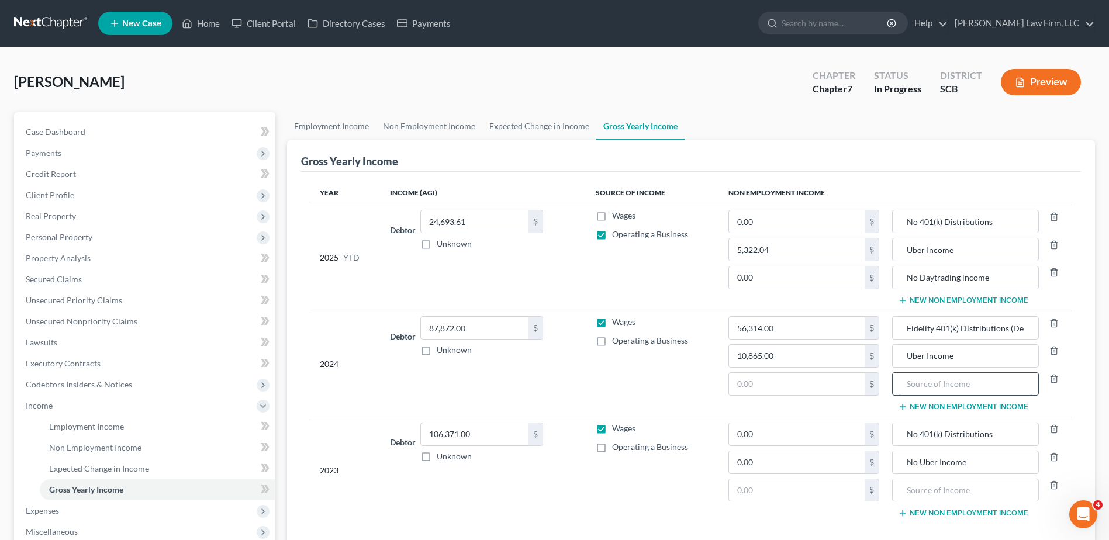
click at [927, 385] on input "text" at bounding box center [965, 384] width 134 height 22
drag, startPoint x: 986, startPoint y: 384, endPoint x: 895, endPoint y: 385, distance: 90.6
click at [895, 385] on div "No Daytrading Income" at bounding box center [965, 383] width 147 height 23
type input "No Daytrading Income"
click at [919, 486] on input "text" at bounding box center [965, 490] width 134 height 22
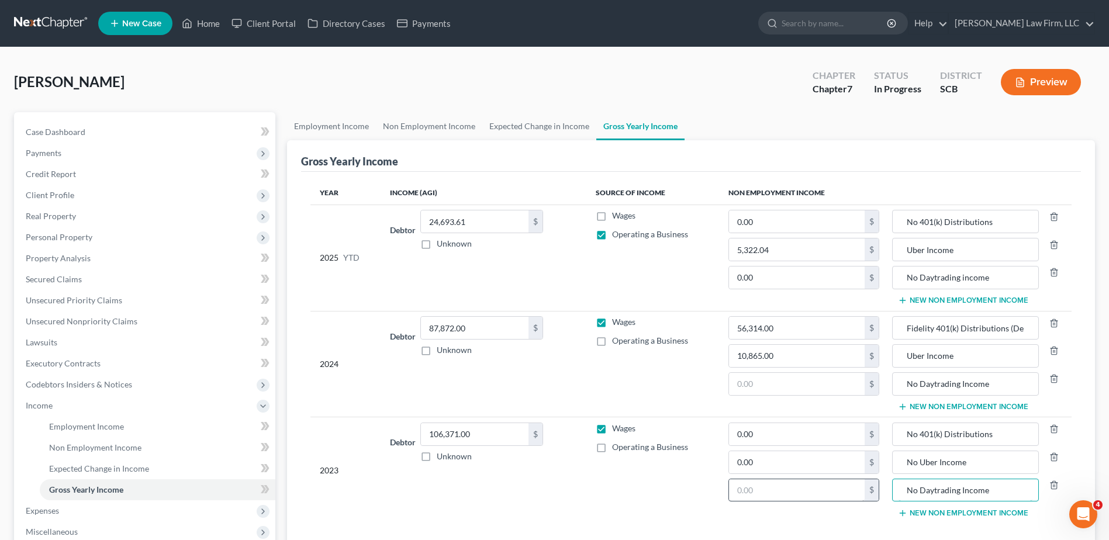
type input "No Daytrading Income"
click at [845, 492] on input "text" at bounding box center [797, 490] width 136 height 22
type input "0.00"
click at [825, 385] on input "text" at bounding box center [797, 384] width 136 height 22
type input "0.00"
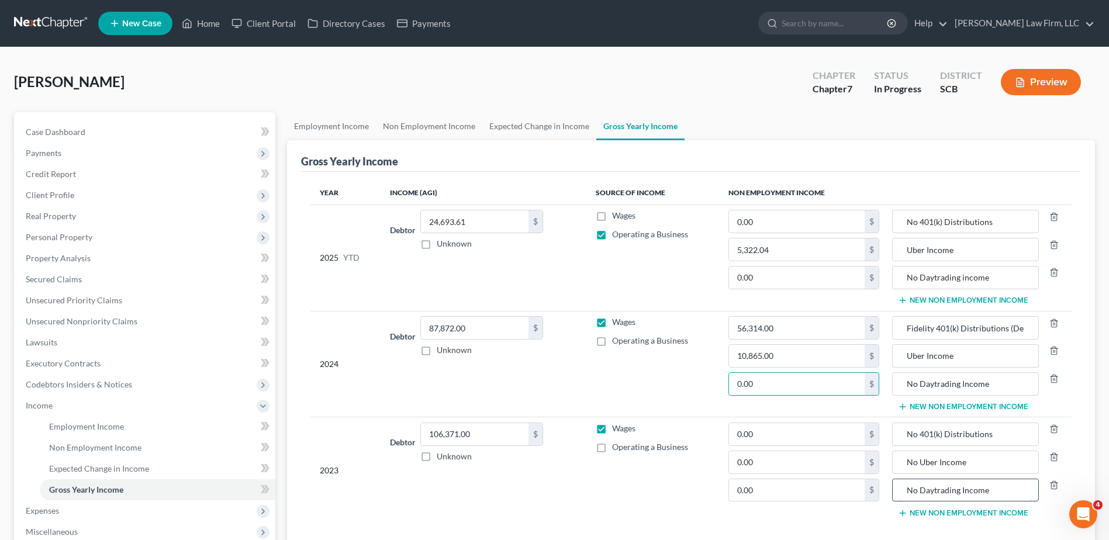
click at [919, 488] on input "No Daytrading Income" at bounding box center [965, 490] width 134 height 22
type input "Daytrading Income"
click at [818, 493] on input "0.00" at bounding box center [797, 490] width 136 height 22
type input "29,700.00"
click at [925, 489] on input "Daytrading Income" at bounding box center [965, 490] width 134 height 22
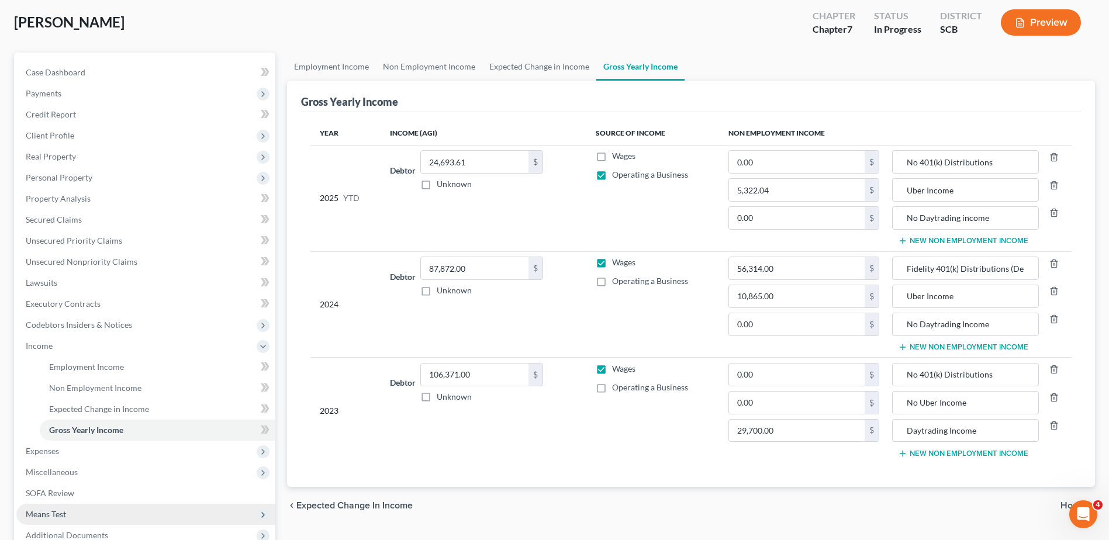
scroll to position [58, 0]
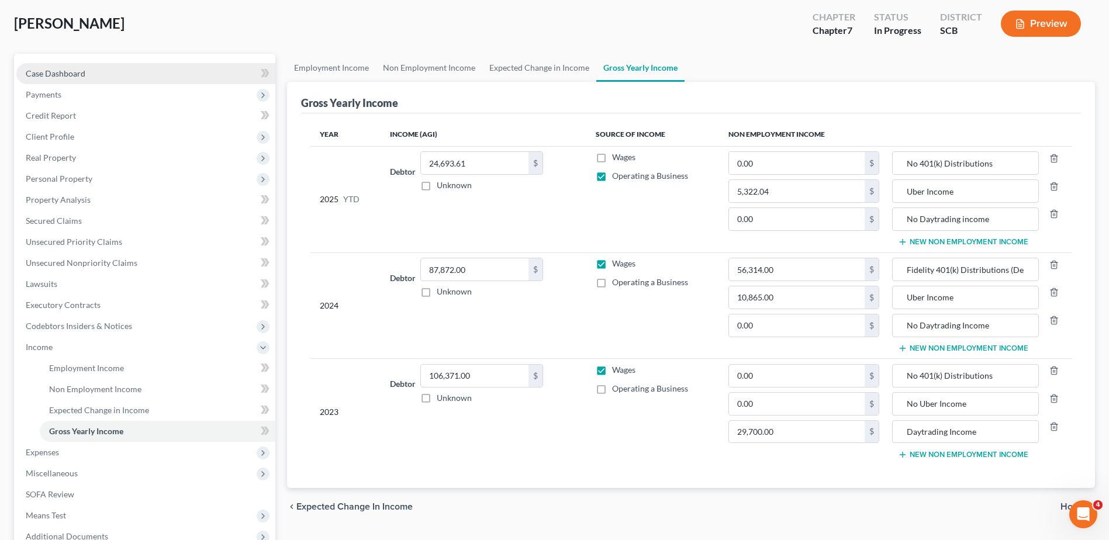
click at [46, 74] on span "Case Dashboard" at bounding box center [56, 73] width 60 height 10
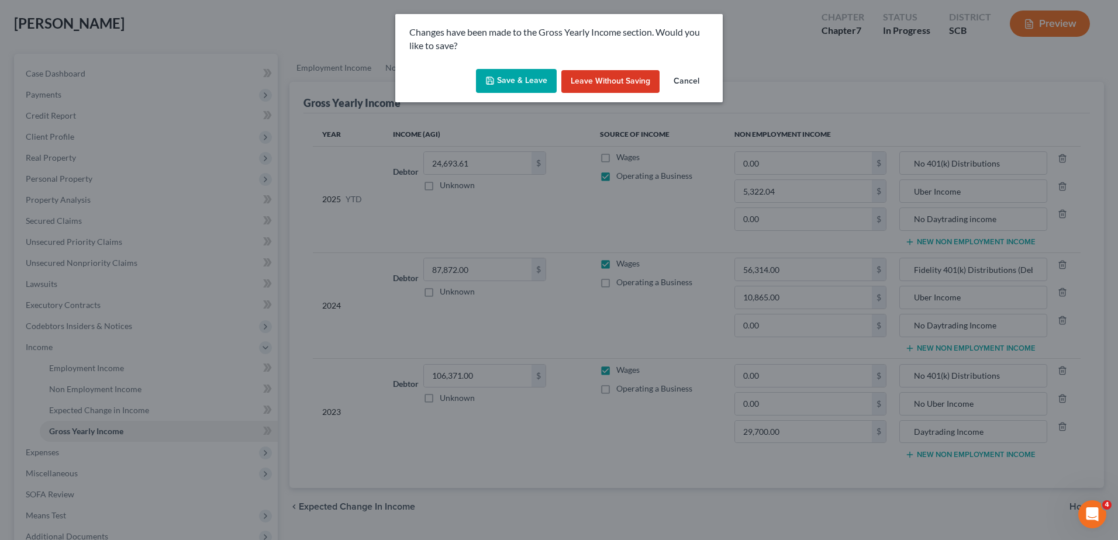
click at [493, 83] on icon "button" at bounding box center [489, 80] width 7 height 7
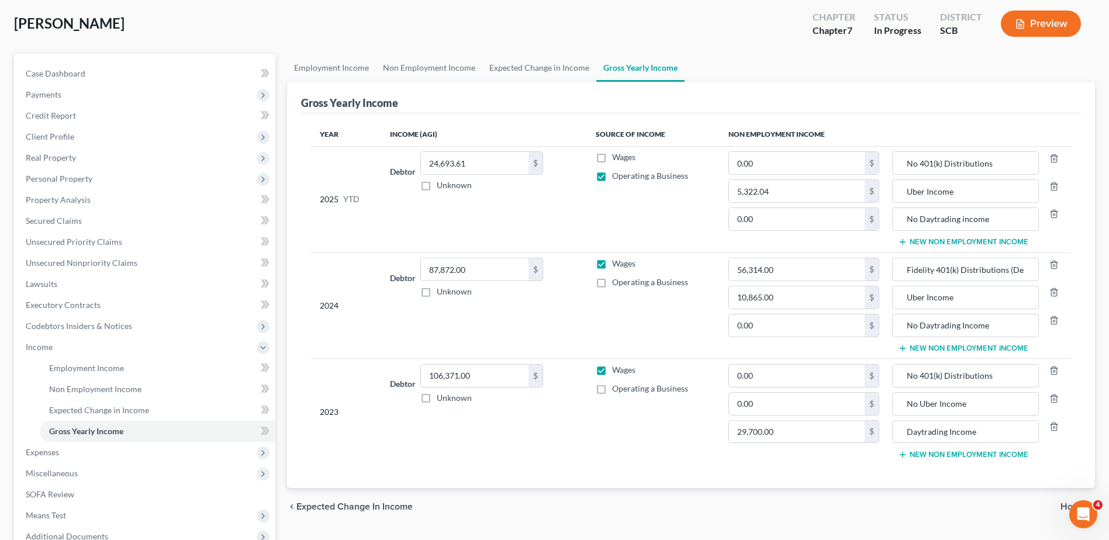
type input "29,700.00"
type input "Daytrading Income"
type input "No 401(k) Distributions"
type input "0.00"
type input "No Daytrading income"
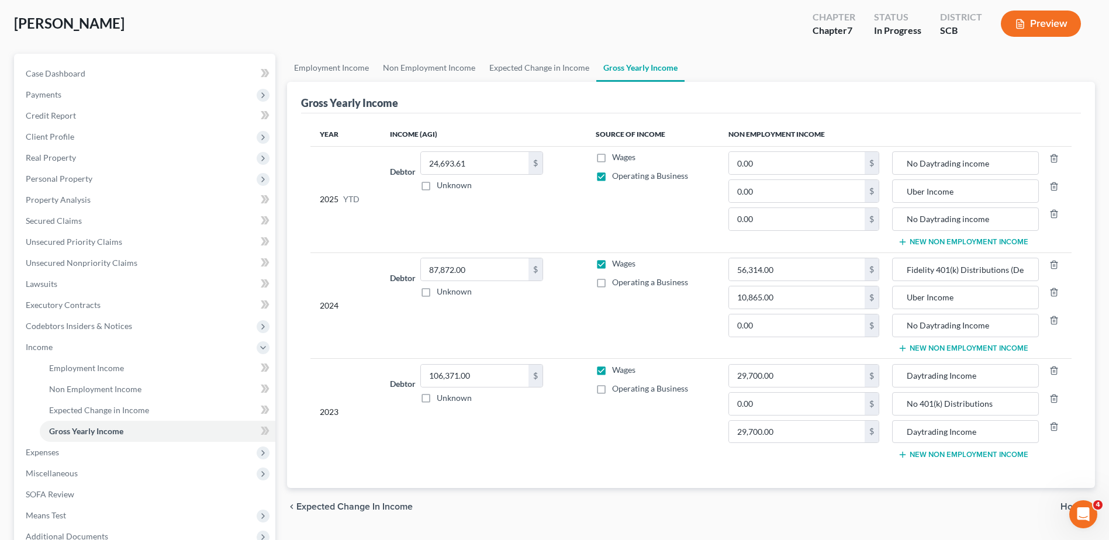
type input "No 401(k) Distributions"
type input "0.00"
type input "No Daytrading Income"
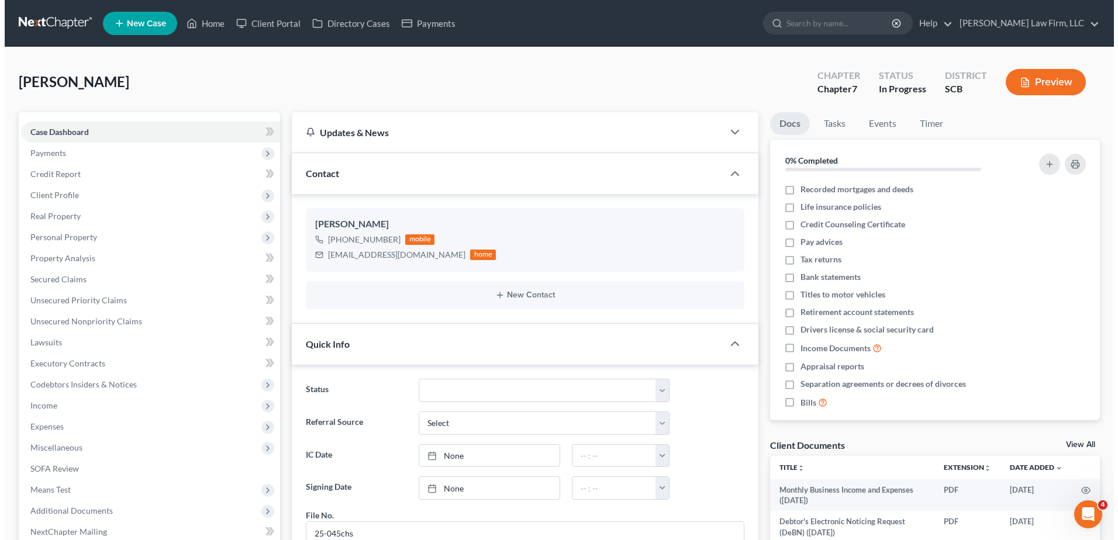
scroll to position [1105, 0]
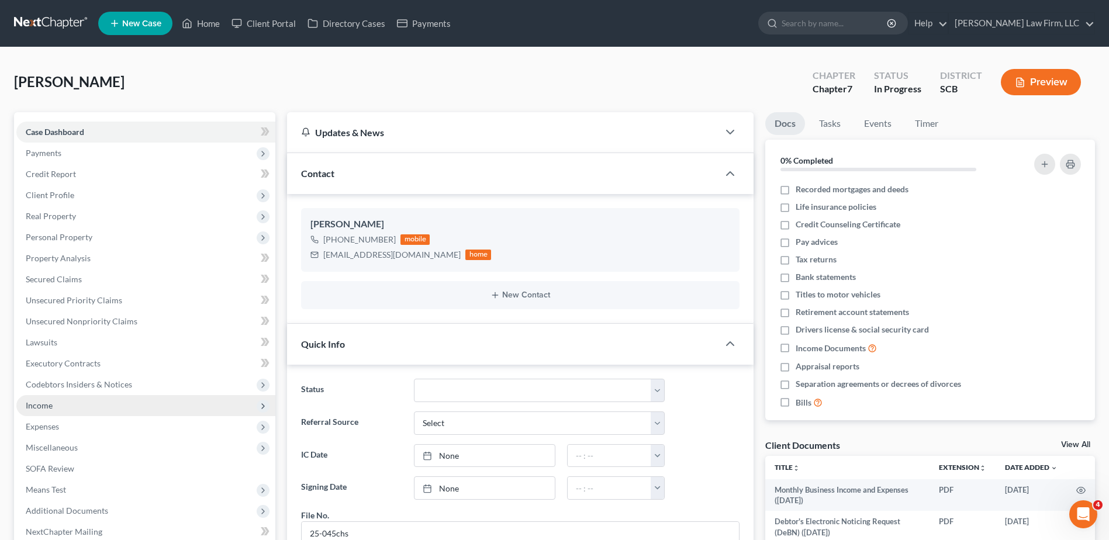
click at [54, 407] on span "Income" at bounding box center [145, 405] width 259 height 21
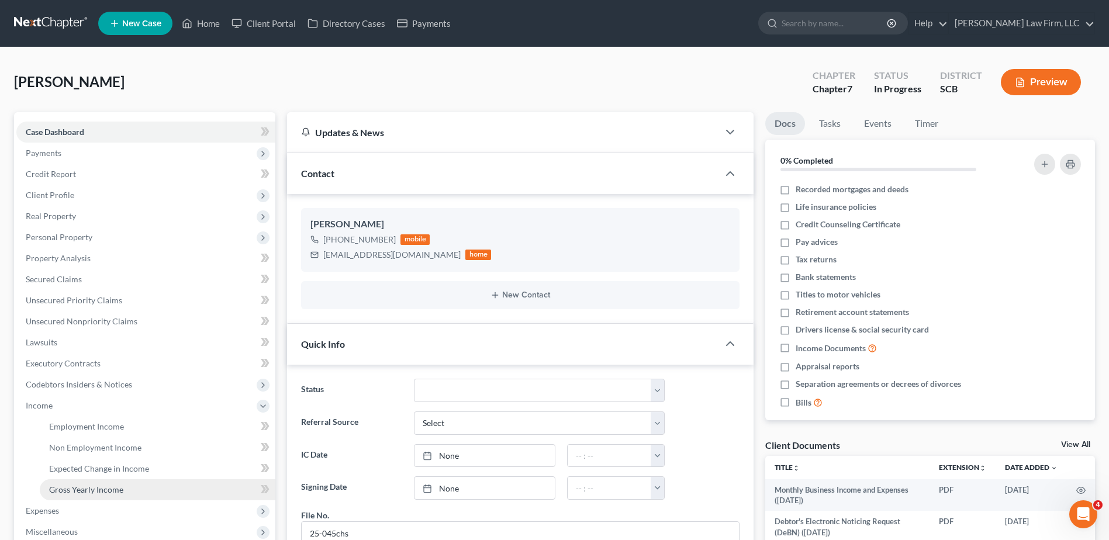
click at [95, 485] on span "Gross Yearly Income" at bounding box center [86, 490] width 74 height 10
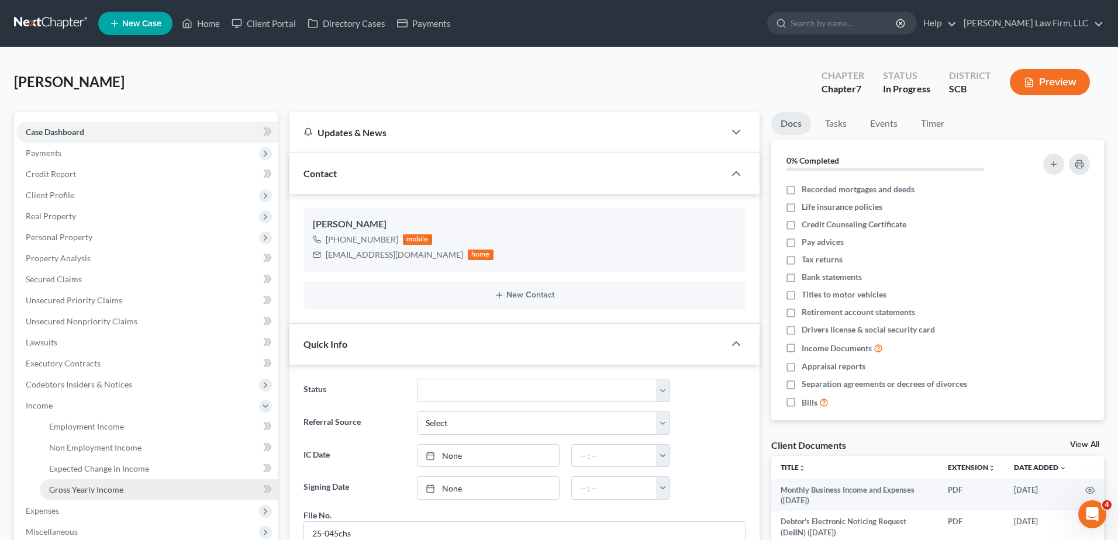
scroll to position [1082, 0]
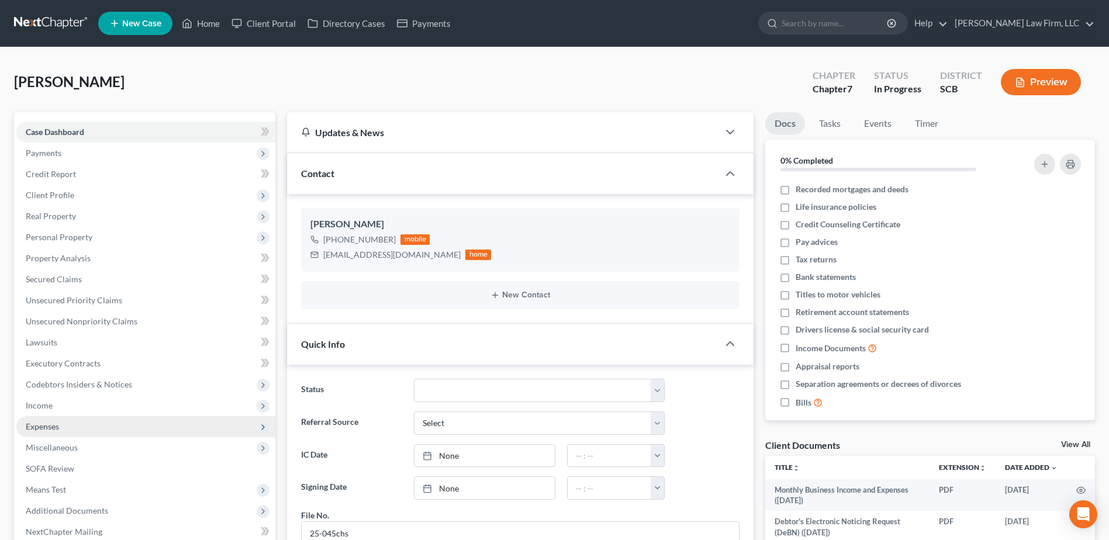
scroll to position [1105, 0]
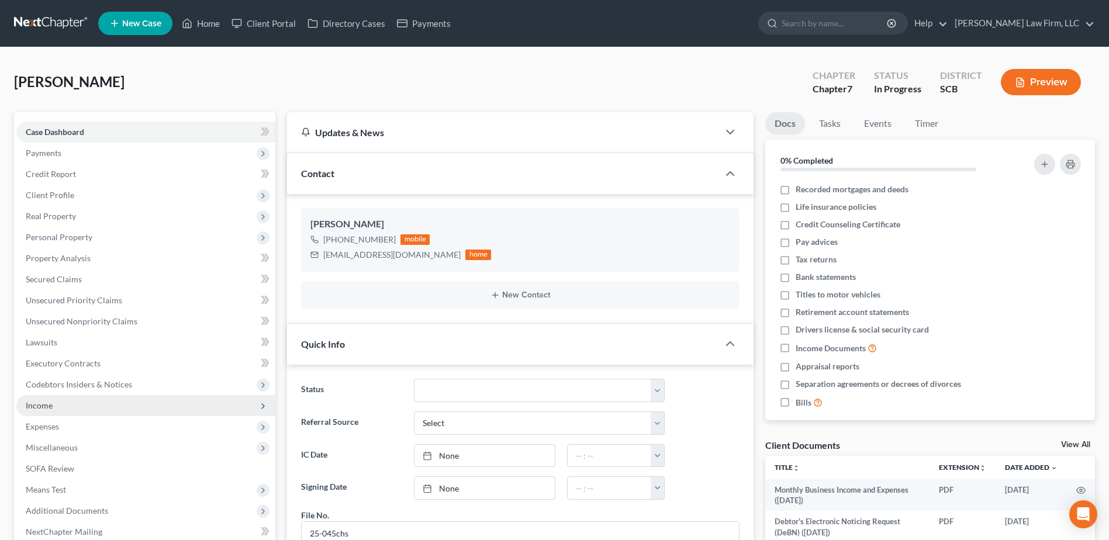
click at [71, 409] on span "Income" at bounding box center [145, 405] width 259 height 21
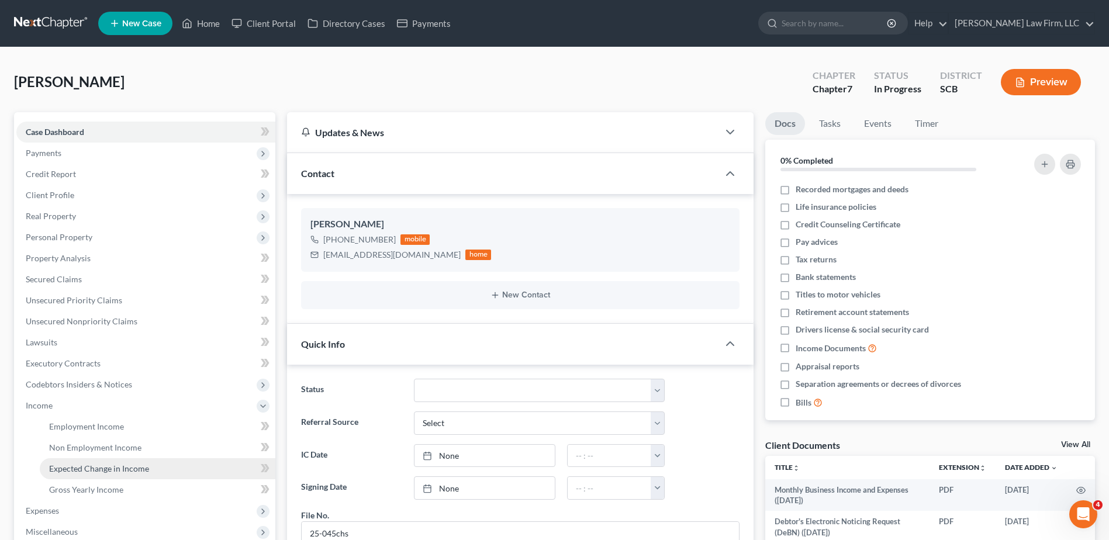
scroll to position [0, 0]
click at [83, 479] on link "Gross Yearly Income" at bounding box center [158, 489] width 236 height 21
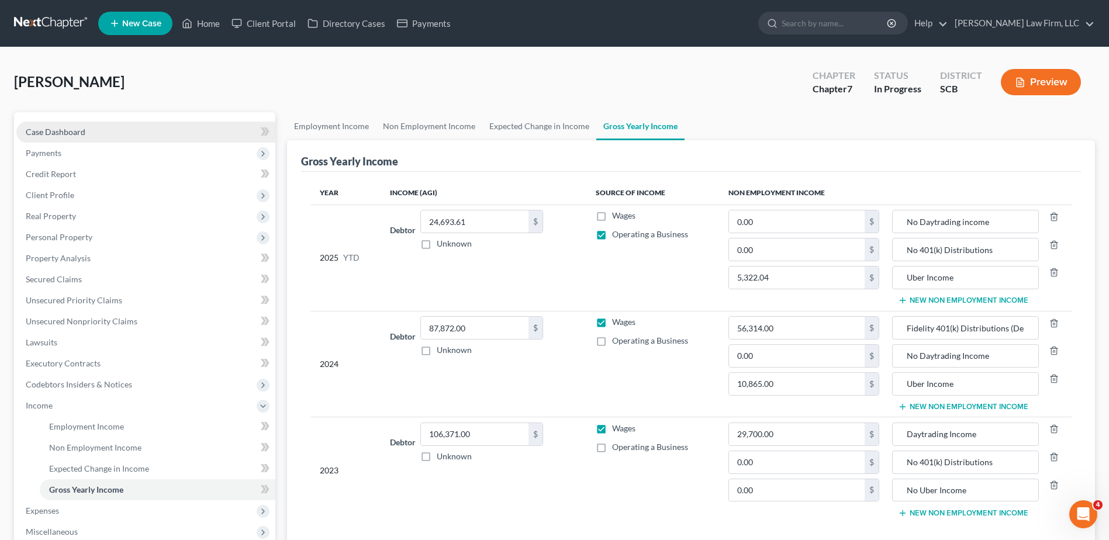
click at [132, 133] on link "Case Dashboard" at bounding box center [145, 132] width 259 height 21
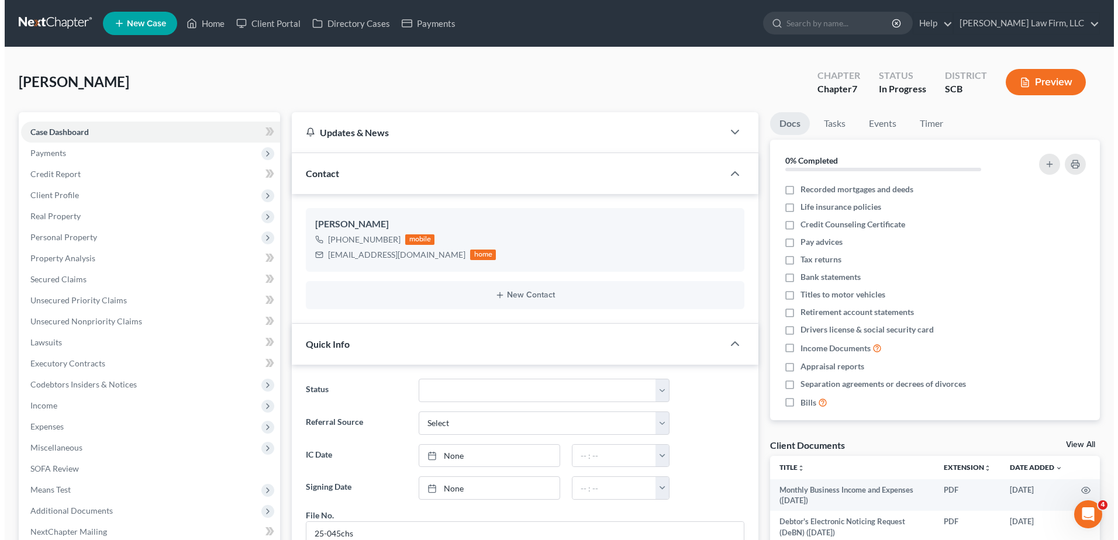
scroll to position [1105, 0]
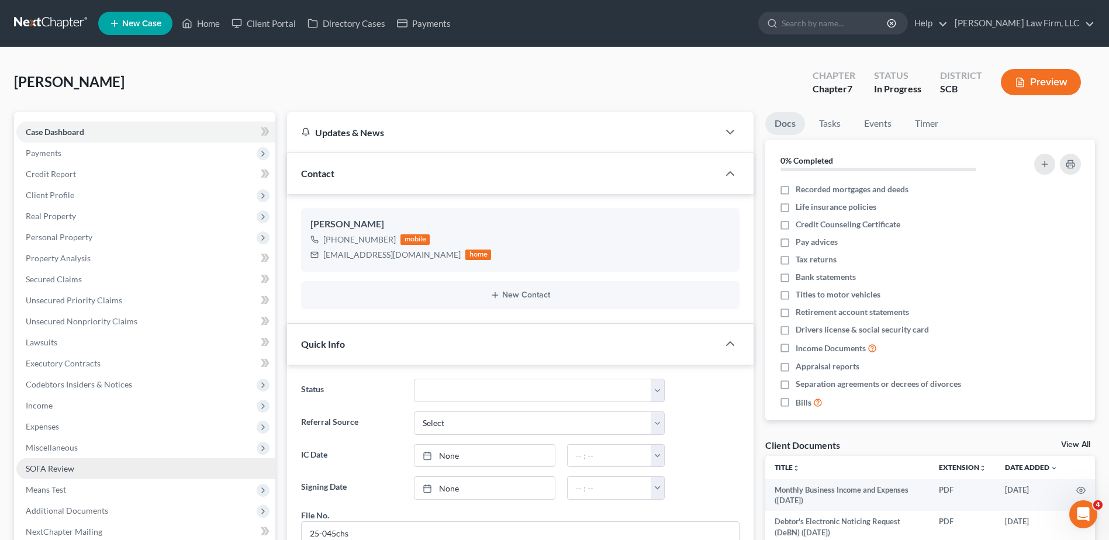
click at [59, 467] on span "SOFA Review" at bounding box center [50, 469] width 49 height 10
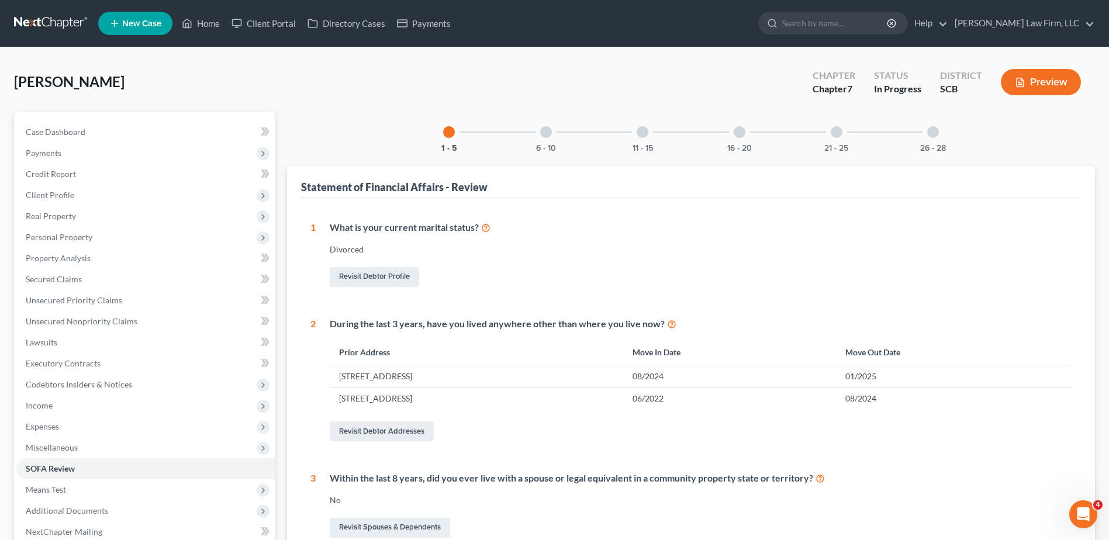
click at [1052, 84] on button "Preview" at bounding box center [1041, 82] width 80 height 26
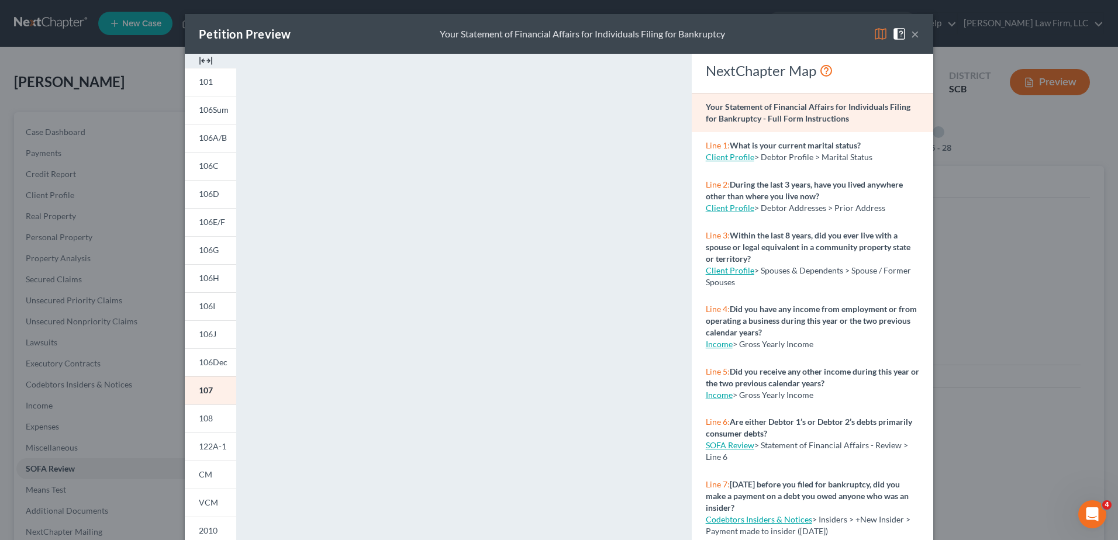
click at [914, 39] on button "×" at bounding box center [915, 34] width 8 height 14
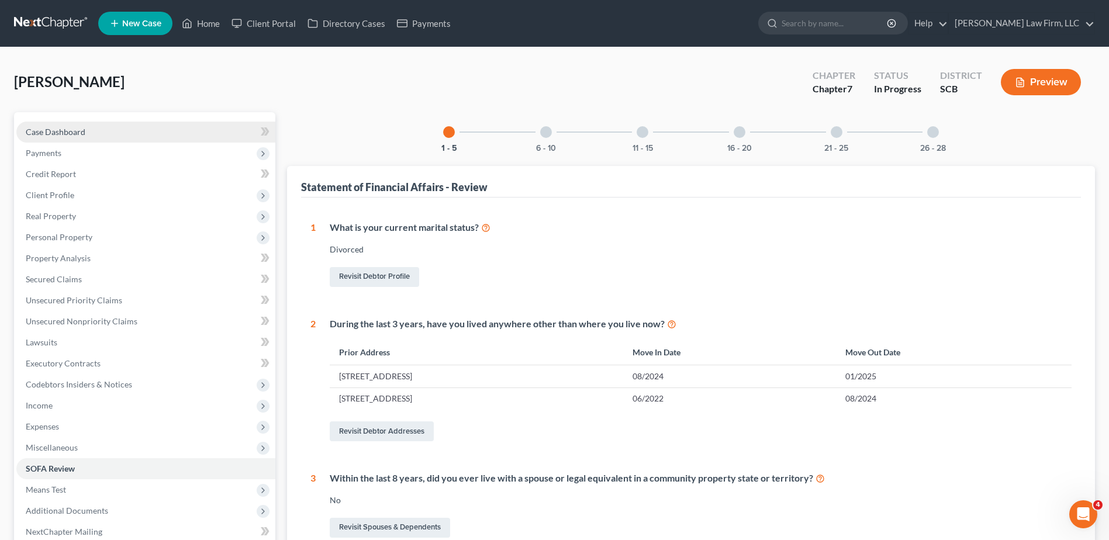
click at [143, 127] on link "Case Dashboard" at bounding box center [145, 132] width 259 height 21
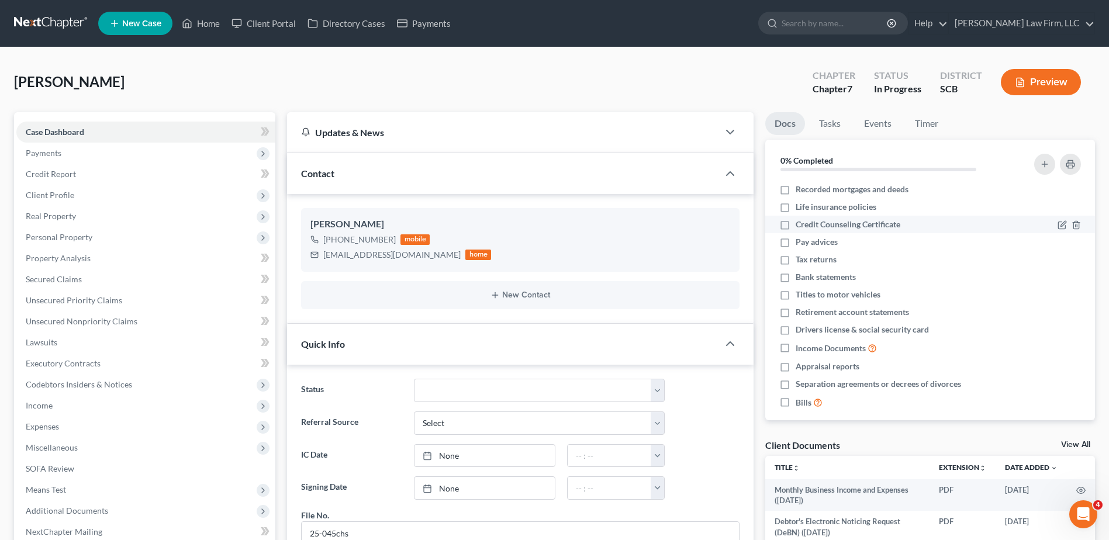
scroll to position [1105, 0]
click at [206, 27] on link "Home" at bounding box center [201, 23] width 50 height 21
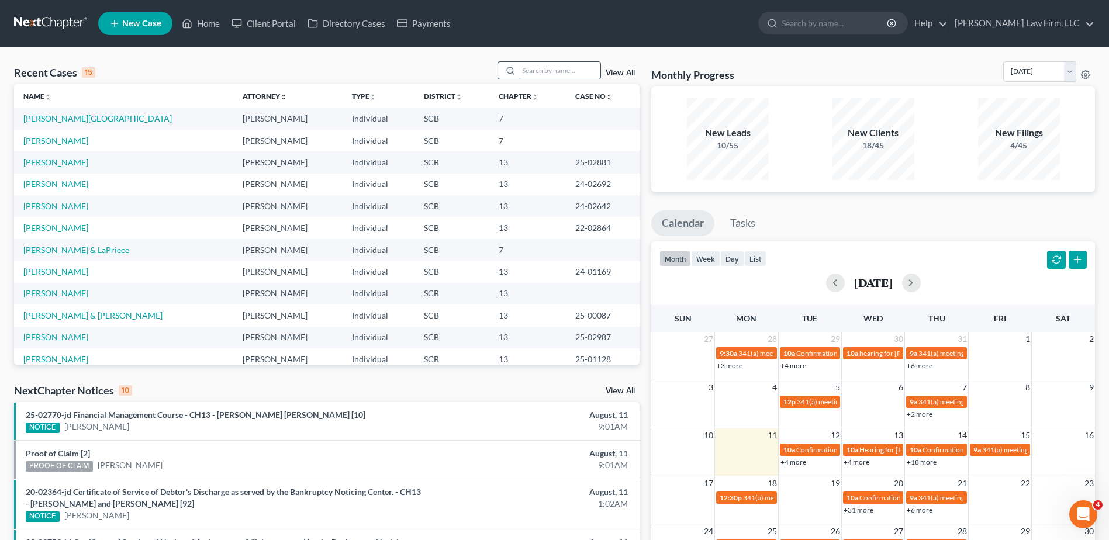
click at [542, 67] on input "search" at bounding box center [559, 70] width 82 height 17
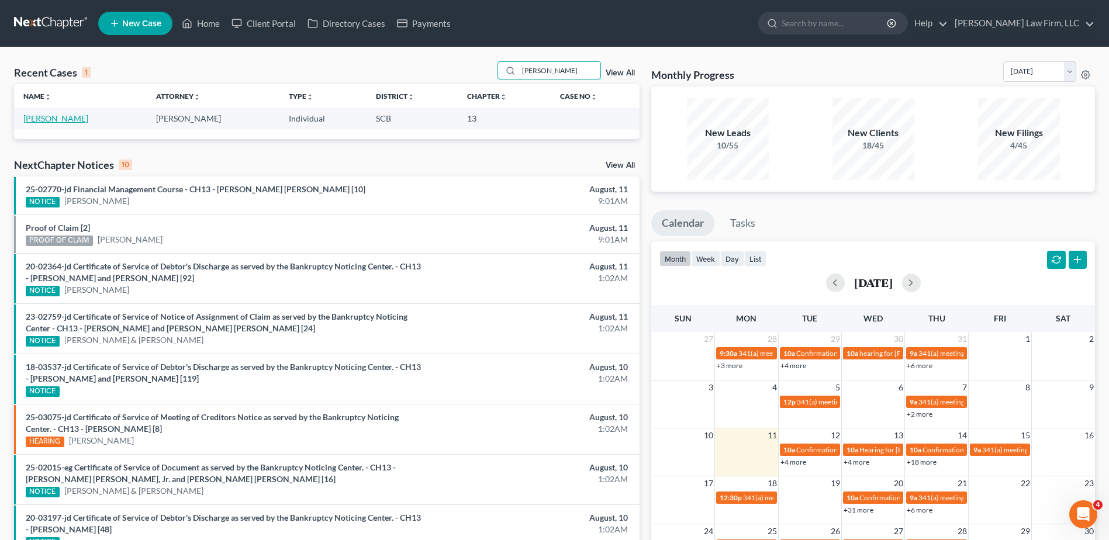
type input "[PERSON_NAME]"
click at [62, 116] on link "[PERSON_NAME]" at bounding box center [55, 118] width 65 height 10
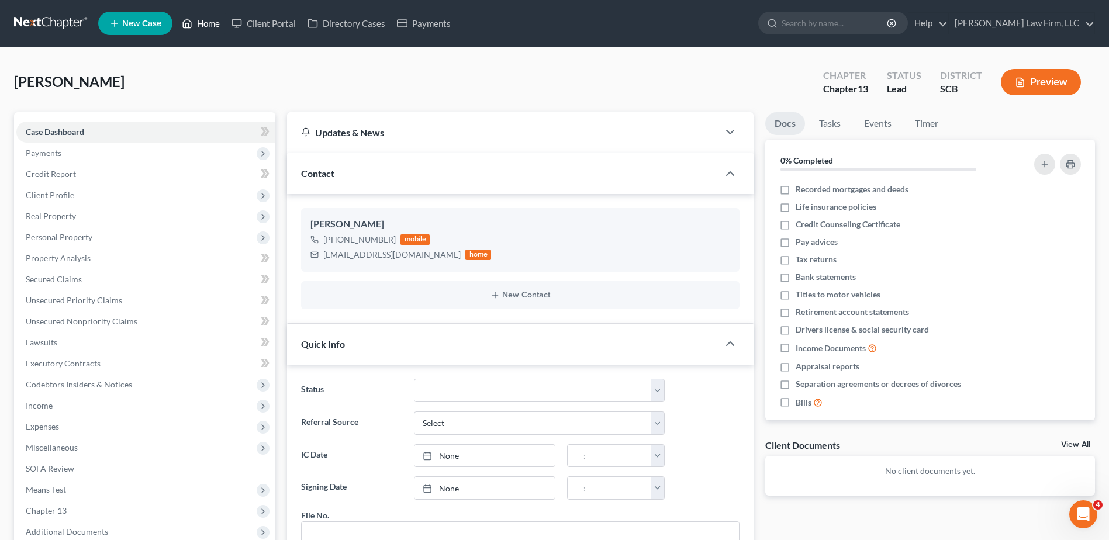
click at [194, 22] on link "Home" at bounding box center [201, 23] width 50 height 21
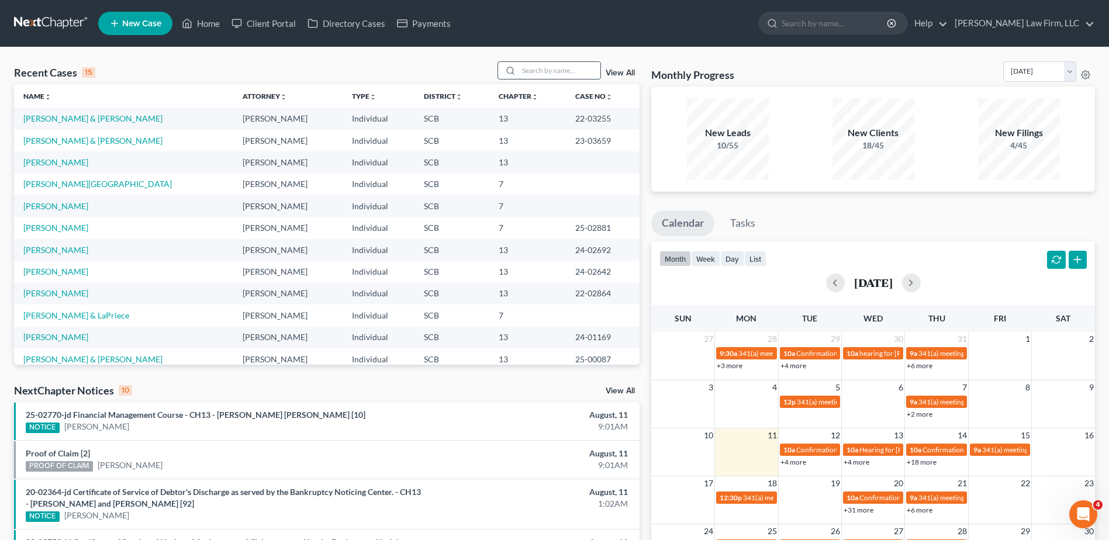
click at [535, 71] on input "search" at bounding box center [559, 70] width 82 height 17
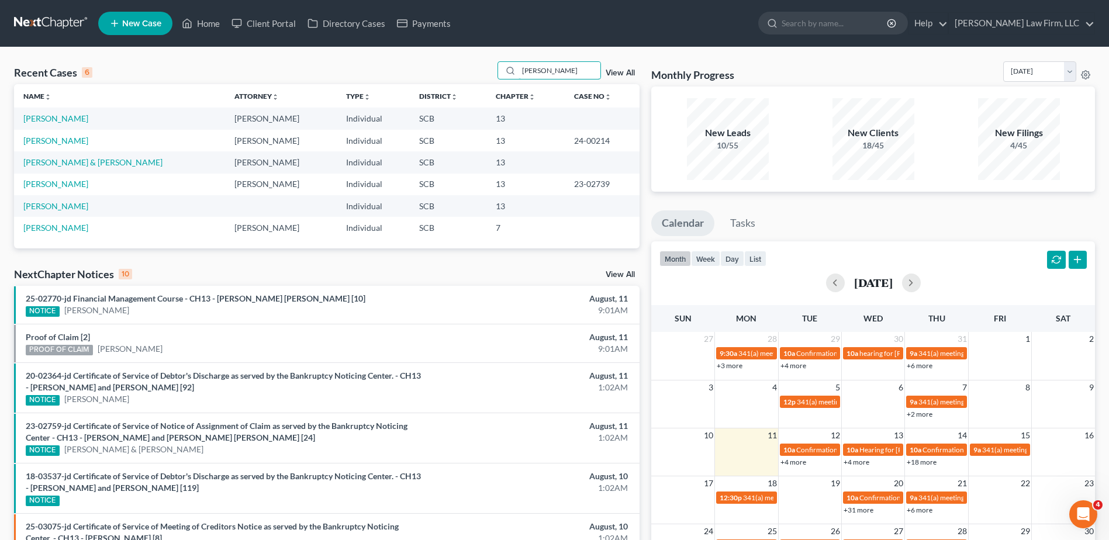
type input "[PERSON_NAME]"
click at [67, 117] on link "[PERSON_NAME]" at bounding box center [55, 118] width 65 height 10
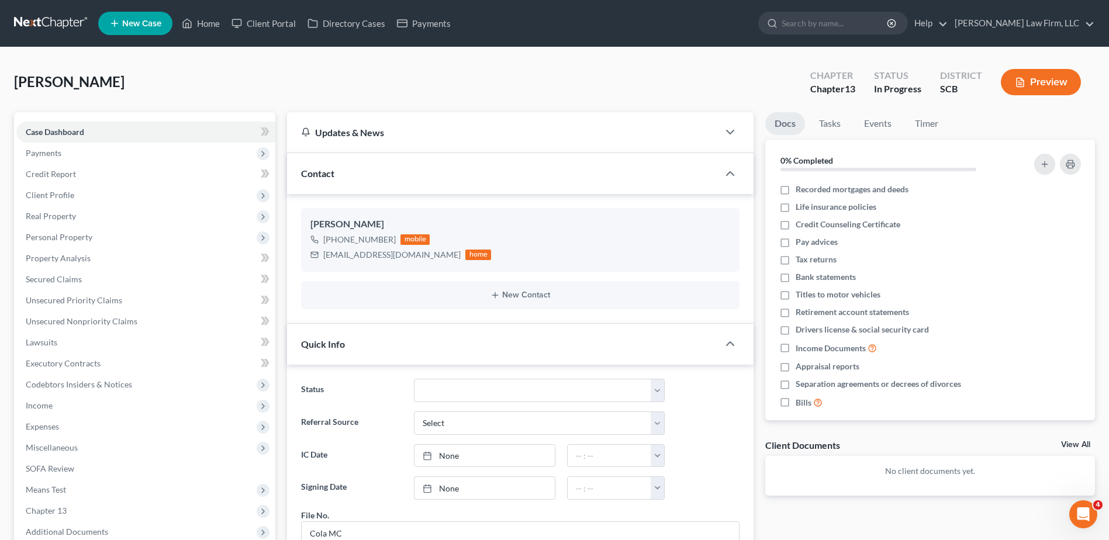
scroll to position [70, 0]
click at [82, 194] on span "Client Profile" at bounding box center [145, 195] width 259 height 21
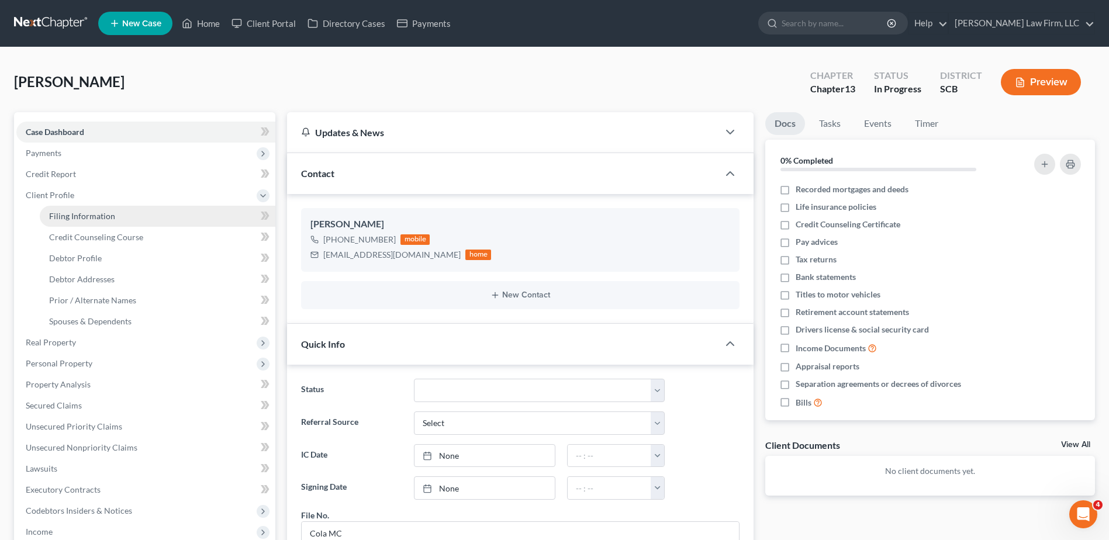
click at [93, 213] on span "Filing Information" at bounding box center [82, 216] width 66 height 10
select select "1"
select select "0"
select select "3"
select select "1"
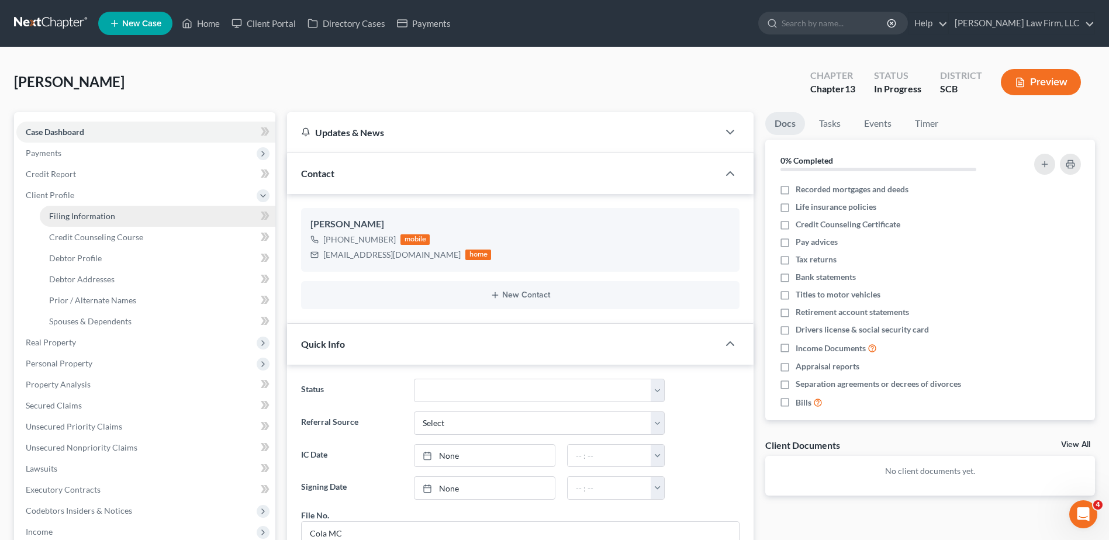
select select "42"
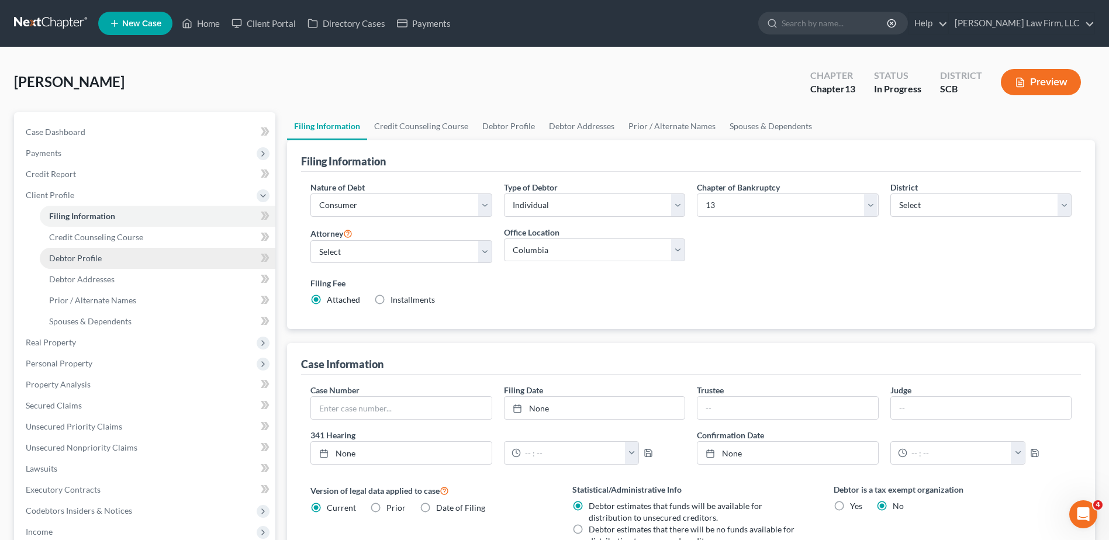
click at [101, 254] on link "Debtor Profile" at bounding box center [158, 258] width 236 height 21
select select "3"
select select "1"
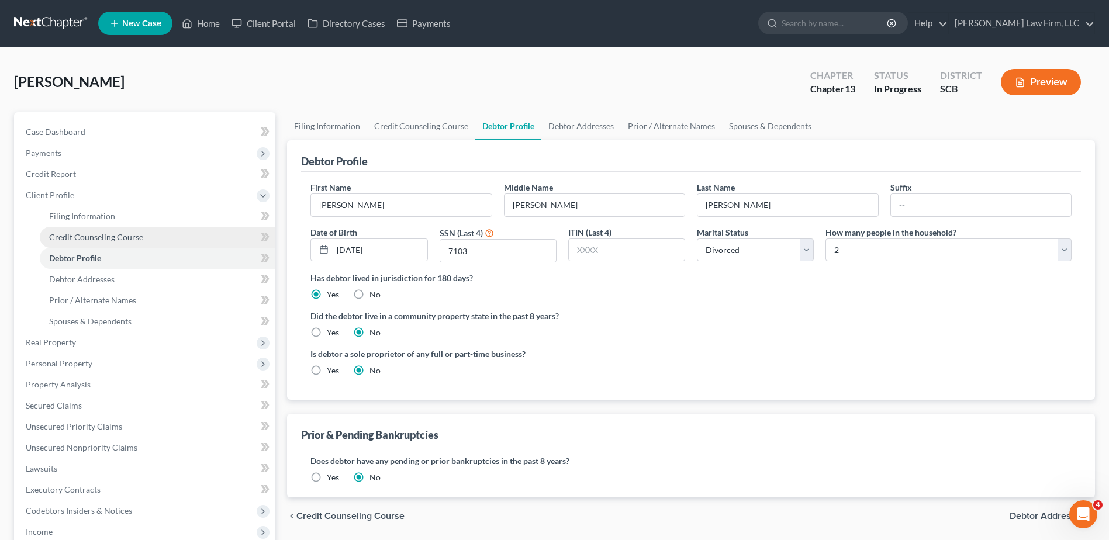
click at [110, 241] on span "Credit Counseling Course" at bounding box center [96, 237] width 94 height 10
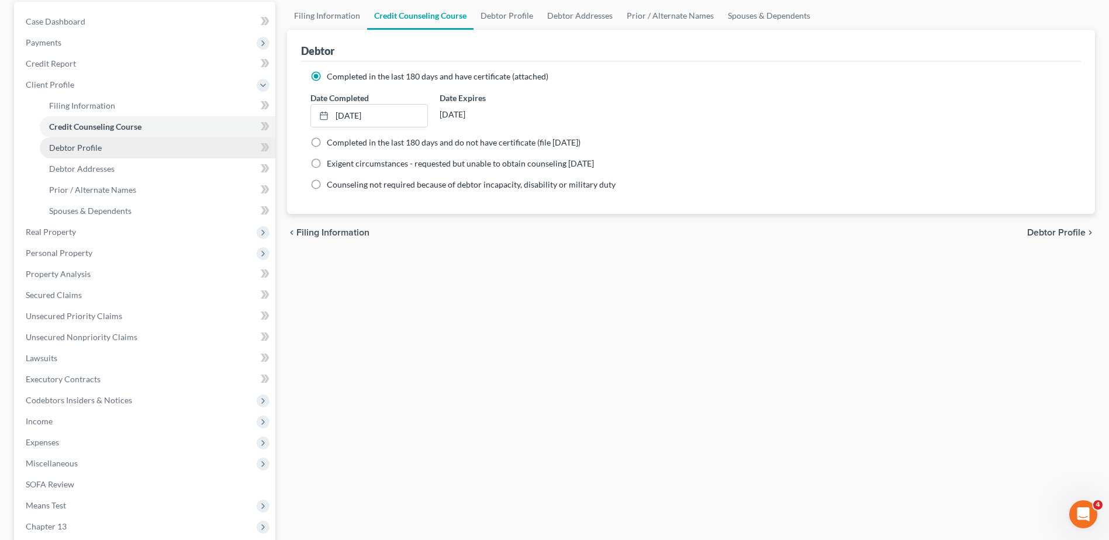
scroll to position [175, 0]
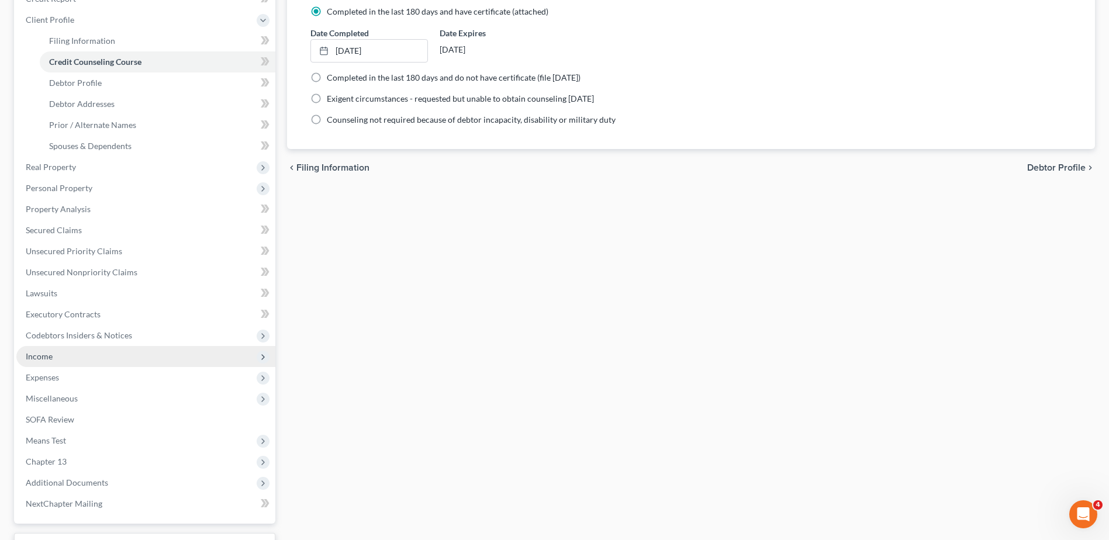
click at [74, 358] on span "Income" at bounding box center [145, 356] width 259 height 21
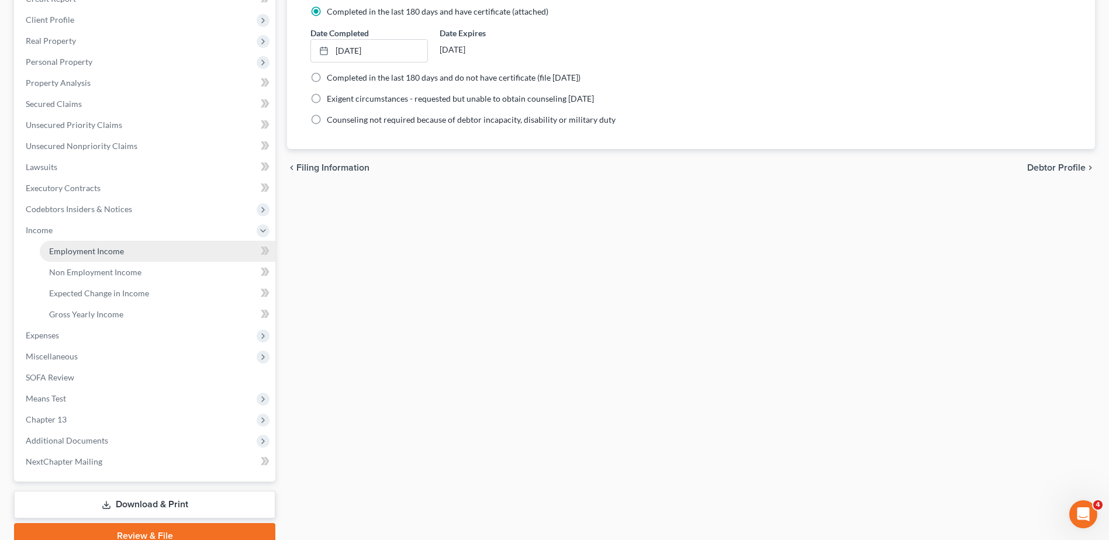
click at [96, 246] on span "Employment Income" at bounding box center [86, 251] width 75 height 10
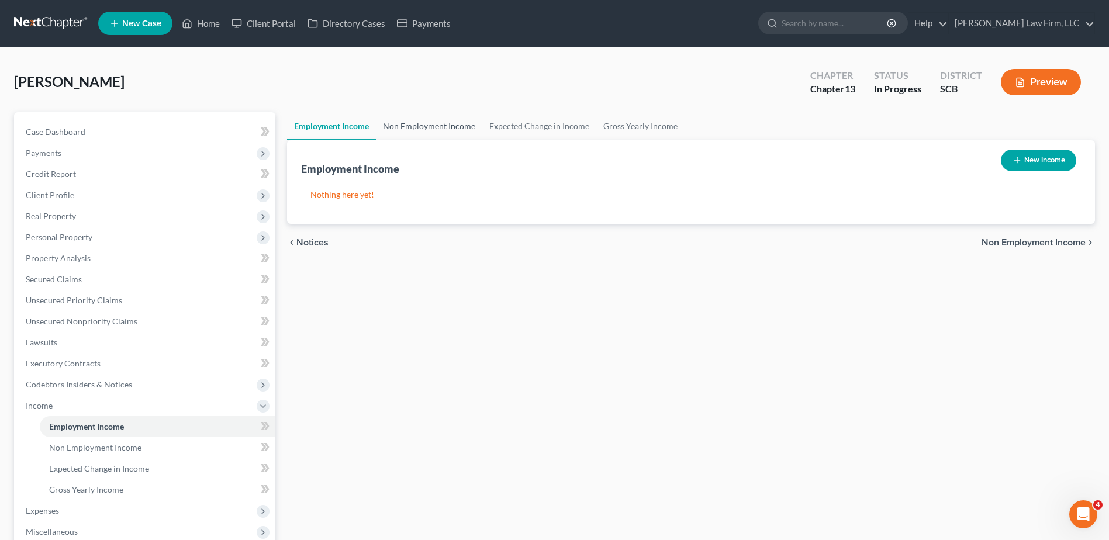
click at [435, 121] on link "Non Employment Income" at bounding box center [429, 126] width 106 height 28
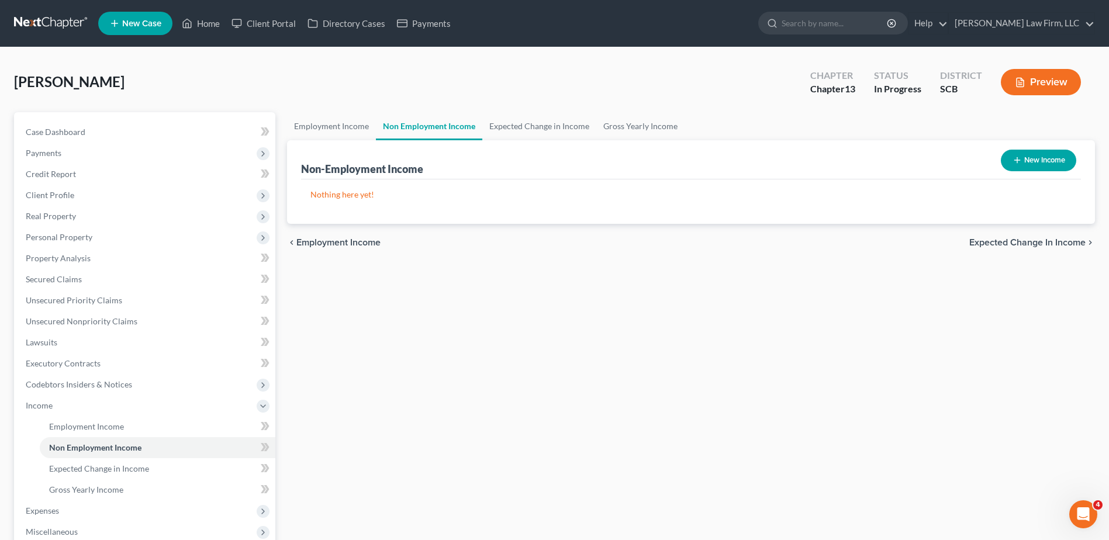
click at [1045, 162] on button "New Income" at bounding box center [1038, 161] width 75 height 22
select select "0"
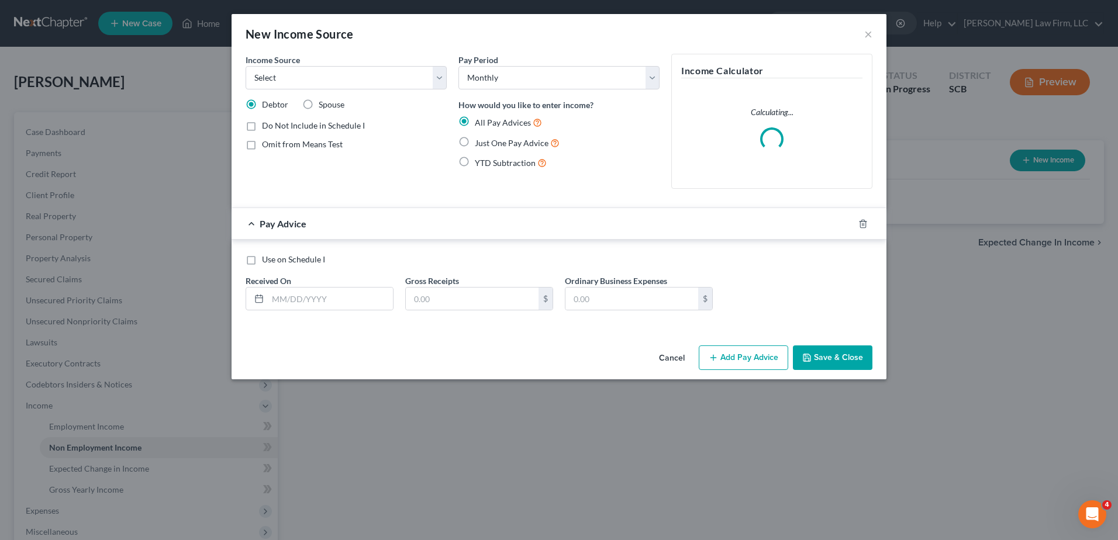
click at [320, 103] on span "Spouse" at bounding box center [332, 104] width 26 height 10
click at [323, 103] on input "Spouse" at bounding box center [327, 103] width 8 height 8
radio input "true"
click at [430, 84] on select "Select Unemployment Disability (from employer) Pension Retirement Social Securi…" at bounding box center [345, 77] width 201 height 23
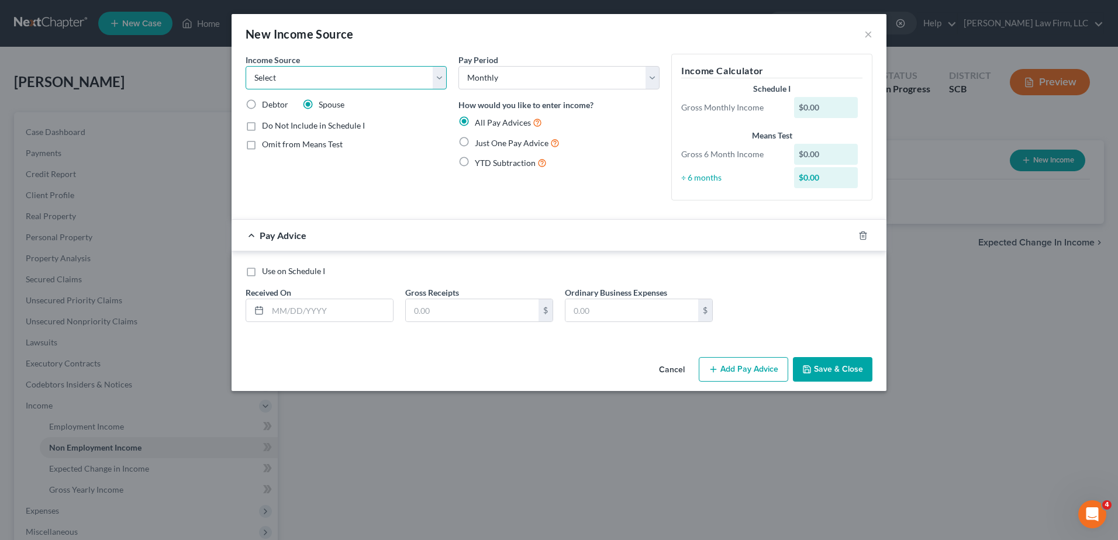
select select "13"
click at [245, 66] on select "Select Unemployment Disability (from employer) Pension Retirement Social Securi…" at bounding box center [345, 77] width 201 height 23
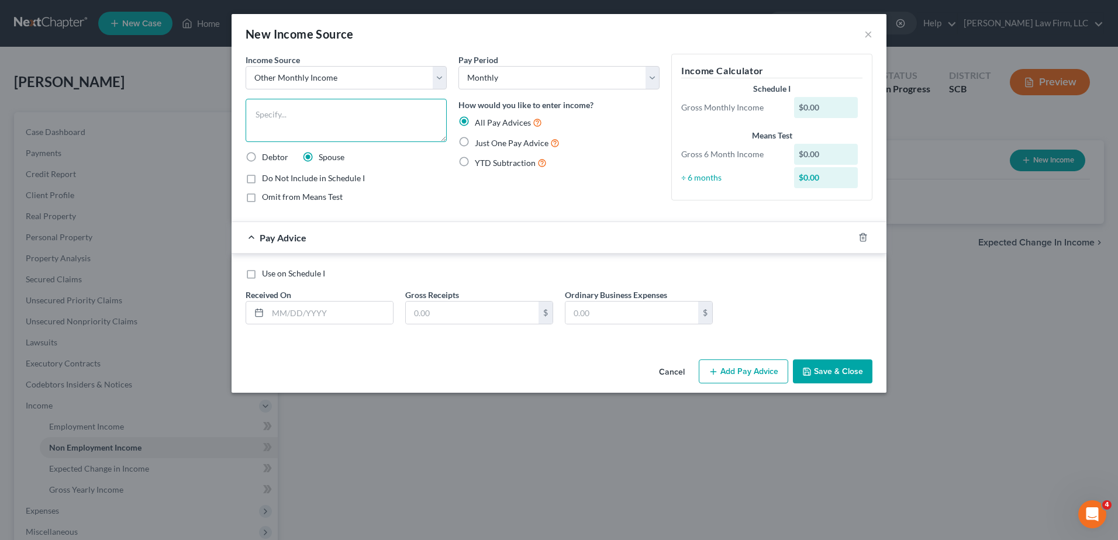
click at [310, 123] on textarea at bounding box center [345, 120] width 201 height 43
click at [440, 111] on textarea "[PERSON_NAME]'s partner receives SSI disability income" at bounding box center [345, 120] width 201 height 43
click at [442, 79] on select "Select Unemployment Disability (from employer) Pension Retirement Social Securi…" at bounding box center [345, 77] width 201 height 23
click at [440, 45] on div "New Income Source ×" at bounding box center [558, 34] width 655 height 40
click at [431, 113] on textarea "[PERSON_NAME]'s partner receives SSI disability income" at bounding box center [345, 120] width 201 height 43
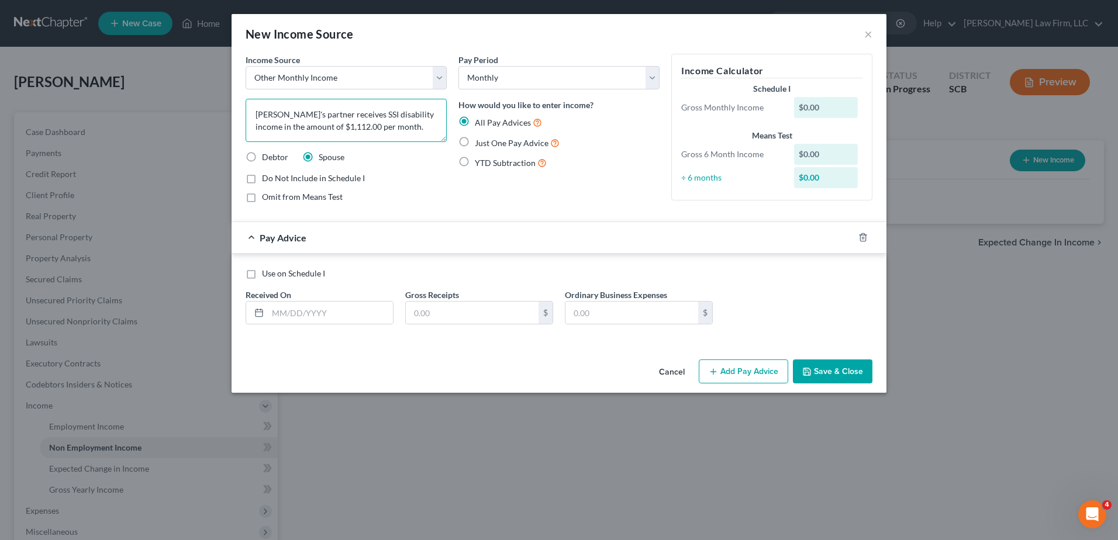
type textarea "[PERSON_NAME]'s partner receives SSI disability income in the amount of $1,112.…"
click at [345, 179] on span "Do Not Include in Schedule I" at bounding box center [313, 178] width 103 height 10
click at [274, 179] on input "Do Not Include in Schedule I" at bounding box center [271, 176] width 8 height 8
checkbox input "true"
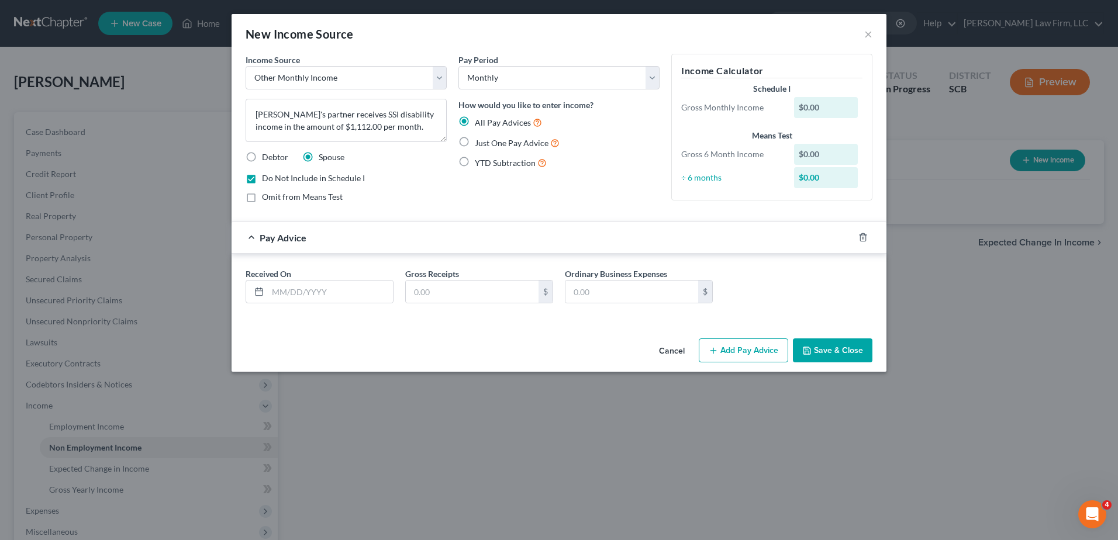
click at [335, 198] on span "Omit from Means Test" at bounding box center [302, 197] width 81 height 10
click at [274, 198] on input "Omit from Means Test" at bounding box center [271, 195] width 8 height 8
checkbox input "true"
click at [313, 299] on input "text" at bounding box center [330, 292] width 125 height 22
click at [540, 144] on span "Just One Pay Advice" at bounding box center [512, 143] width 74 height 10
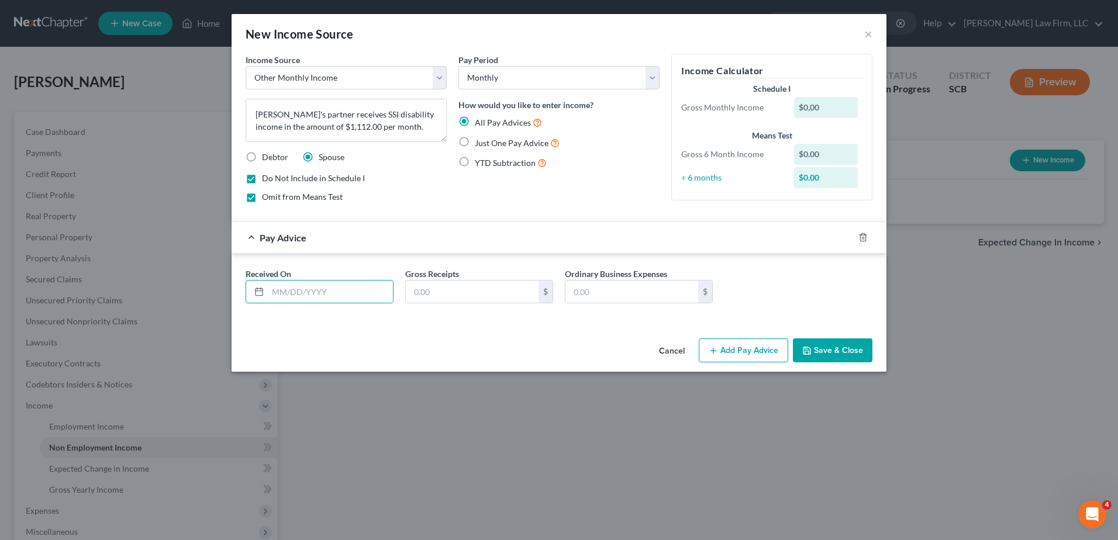
click at [487, 144] on input "Just One Pay Advice" at bounding box center [483, 140] width 8 height 8
radio input "true"
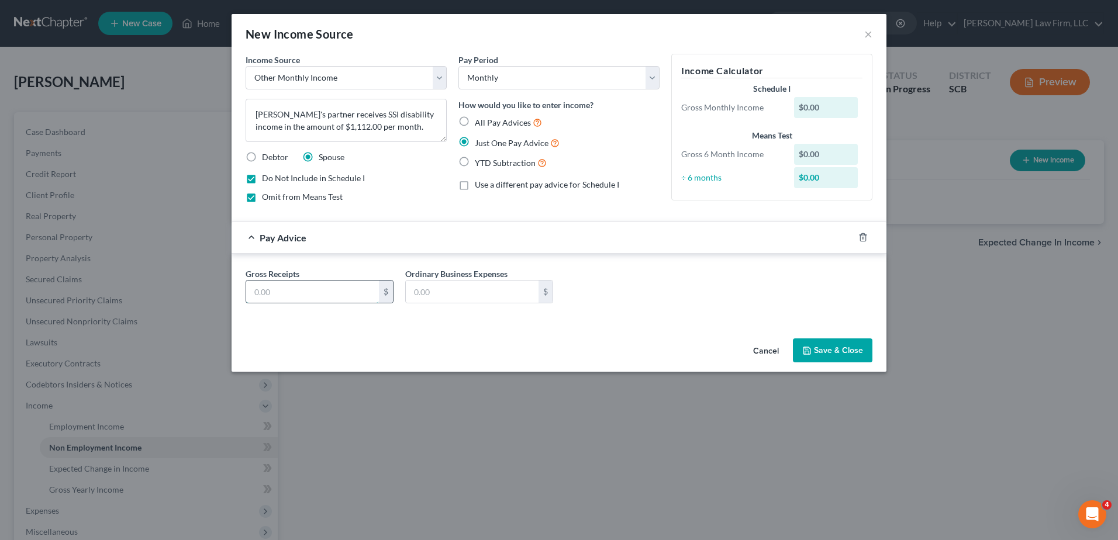
click at [346, 295] on input "text" at bounding box center [312, 292] width 133 height 22
type input "1,112.00"
type input "0.00"
click at [392, 129] on textarea "[PERSON_NAME]'s partner receives SSI disability income in the amount of $1,112.…" at bounding box center [345, 120] width 201 height 43
click at [323, 181] on span "Do Not Include in Schedule I" at bounding box center [313, 178] width 103 height 10
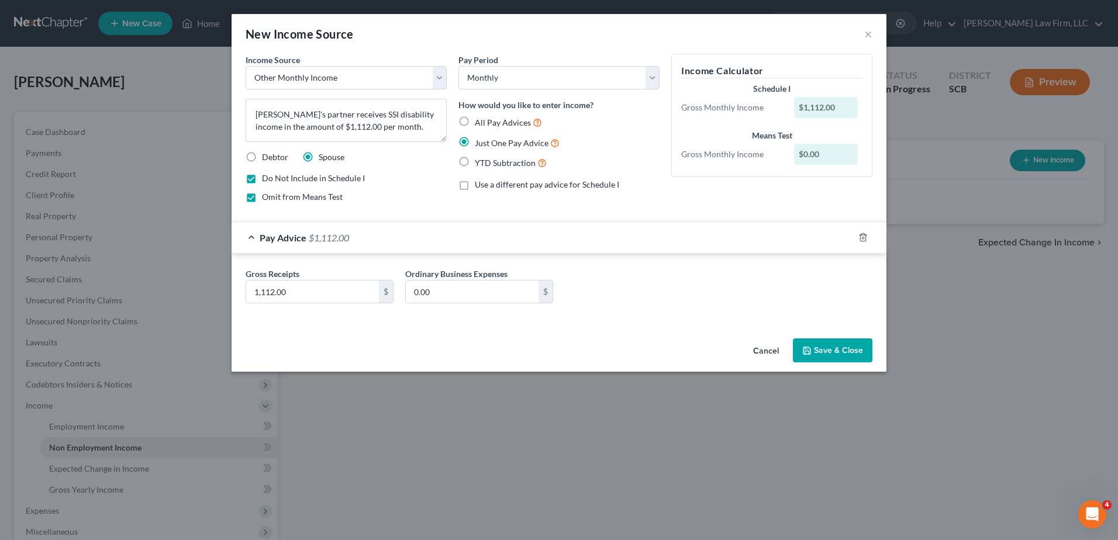
click at [274, 180] on input "Do Not Include in Schedule I" at bounding box center [271, 176] width 8 height 8
checkbox input "false"
click at [842, 345] on button "Save & Close" at bounding box center [832, 350] width 79 height 25
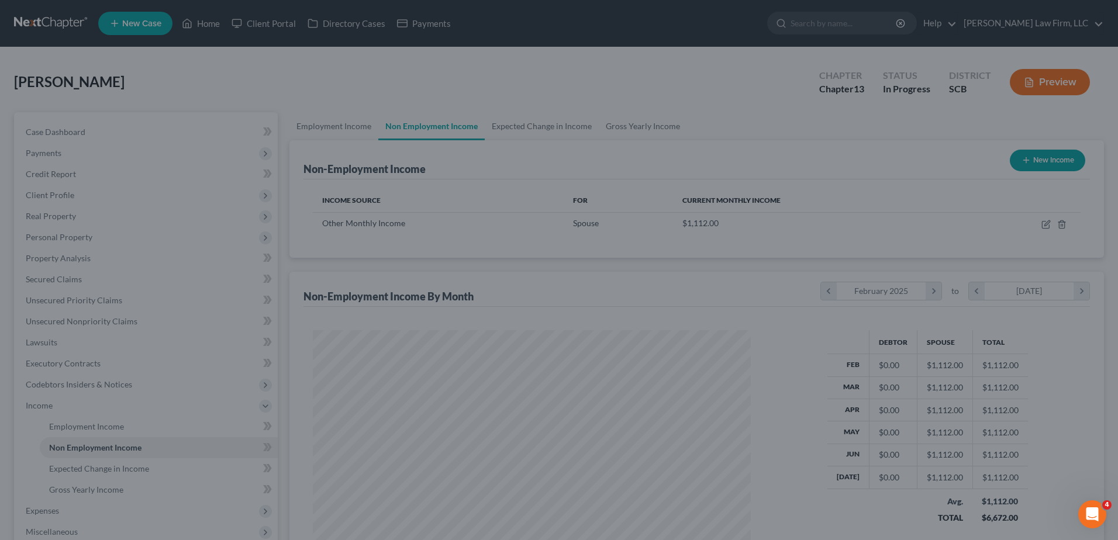
scroll to position [217, 457]
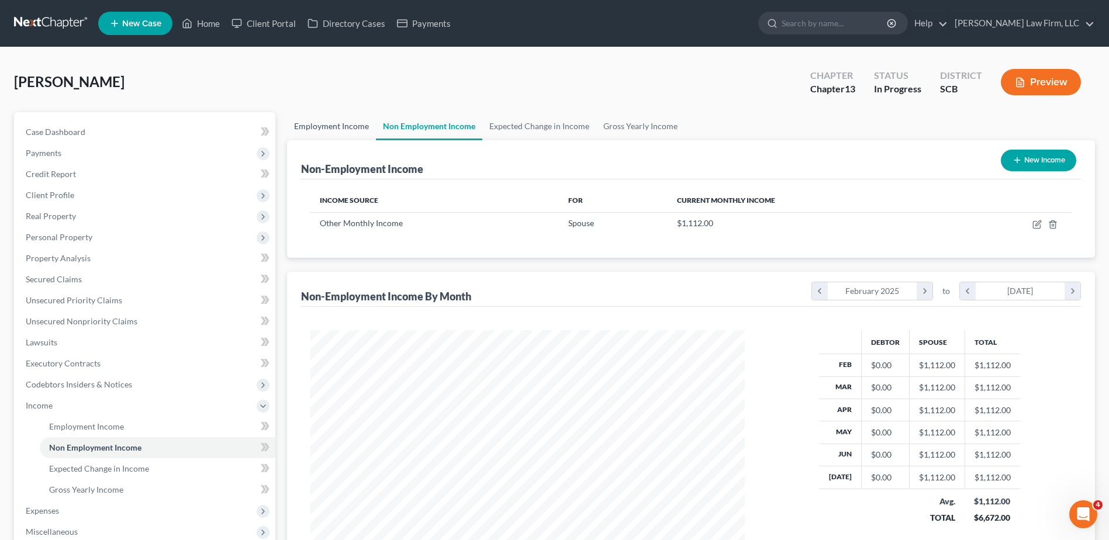
click at [348, 132] on link "Employment Income" at bounding box center [331, 126] width 89 height 28
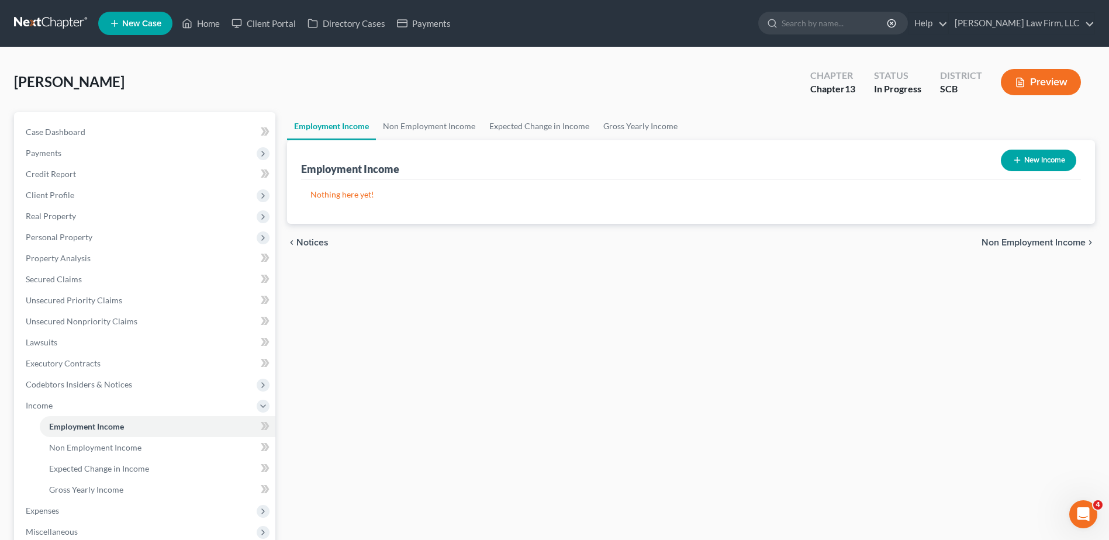
click at [1033, 151] on button "New Income" at bounding box center [1038, 161] width 75 height 22
select select "0"
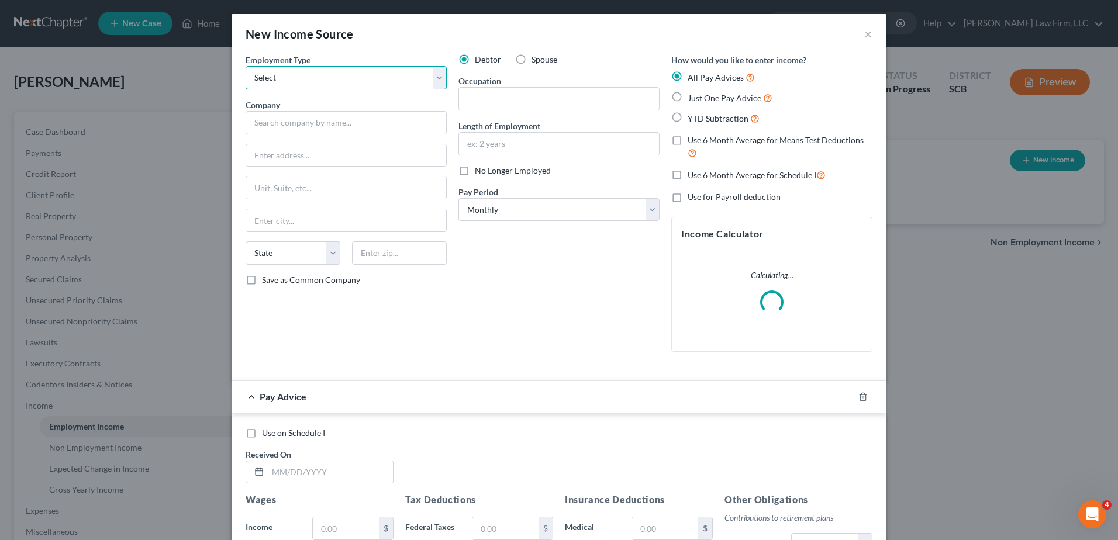
click at [379, 79] on select "Select Full or [DEMOGRAPHIC_DATA] Employment Self Employment" at bounding box center [345, 77] width 201 height 23
select select "0"
click at [245, 66] on select "Select Full or [DEMOGRAPHIC_DATA] Employment Self Employment" at bounding box center [345, 77] width 201 height 23
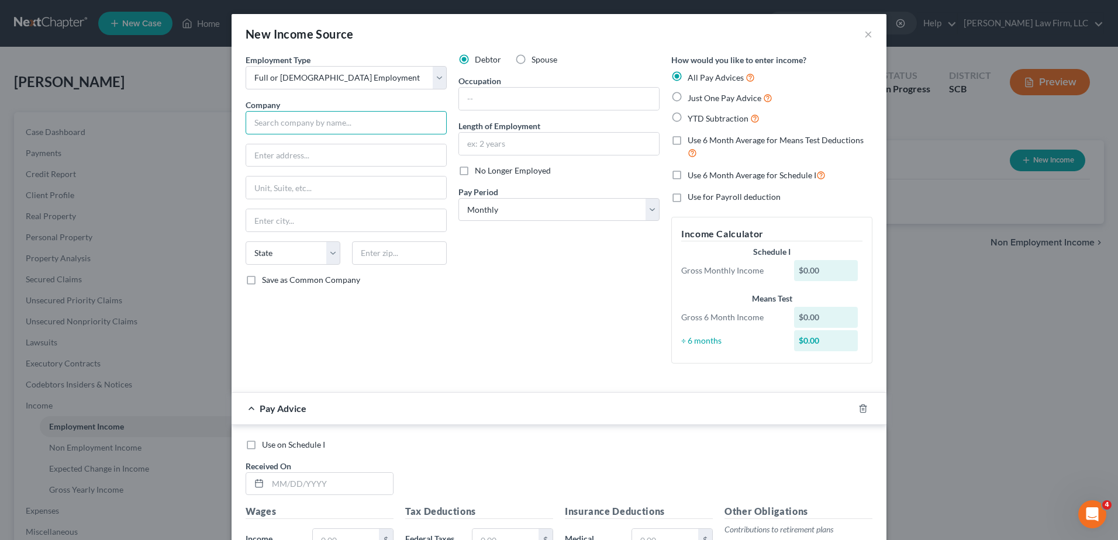
click at [372, 123] on input "text" at bounding box center [345, 122] width 201 height 23
type input "[PERSON_NAME] Lexus Columbia"
type input "[STREET_ADDRESS][PERSON_NAME]"
type input "Columbia"
select select "42"
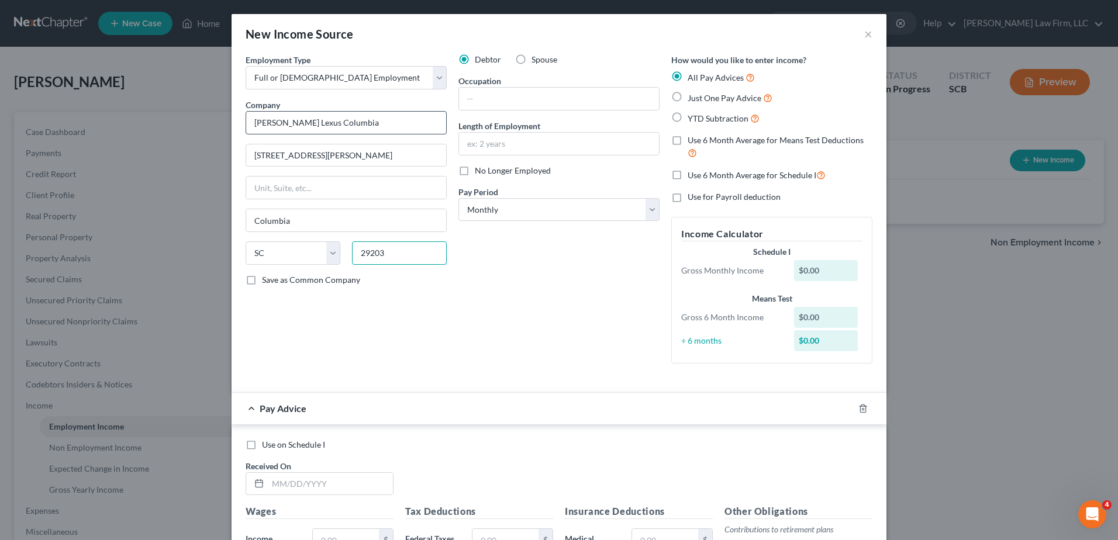
type input "29203"
click at [538, 94] on input "text" at bounding box center [559, 99] width 200 height 22
type input "a"
type input "Automotive Technician"
type input "1 year 6 months"
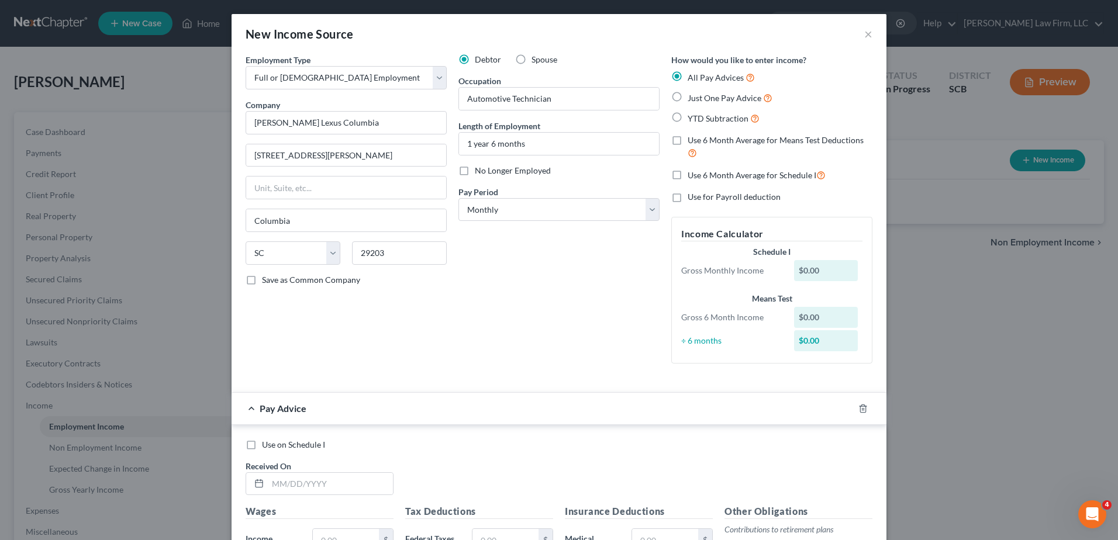
click at [548, 299] on div "Debtor Spouse Occupation Automotive Technician Length of Employment 1 year 6 mo…" at bounding box center [558, 213] width 213 height 319
click at [608, 216] on select "Select Monthly Twice Monthly Every Other Week Weekly" at bounding box center [558, 209] width 201 height 23
select select "3"
click at [458, 198] on select "Select Monthly Twice Monthly Every Other Week Weekly" at bounding box center [558, 209] width 201 height 23
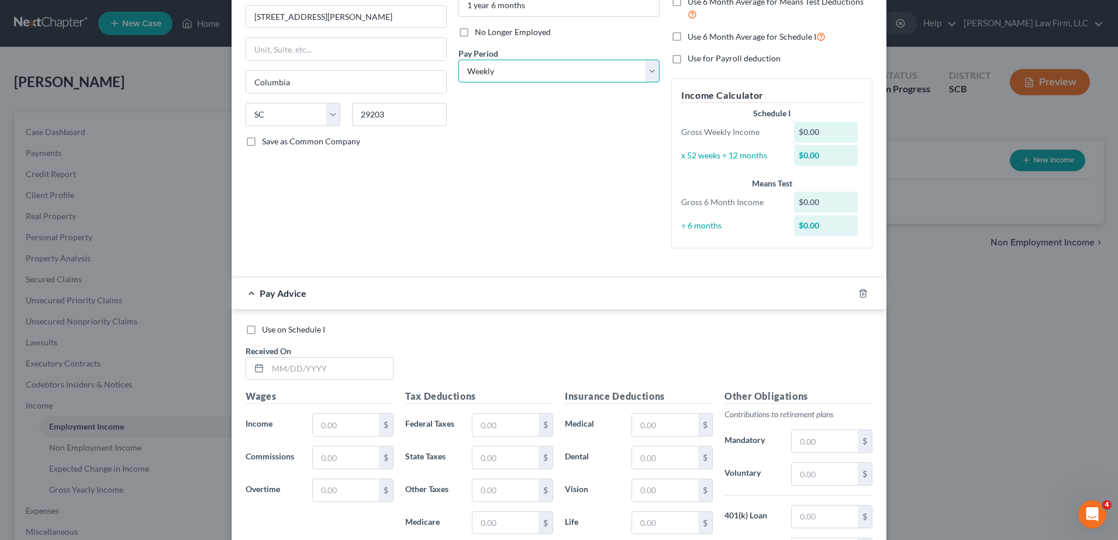
scroll to position [175, 0]
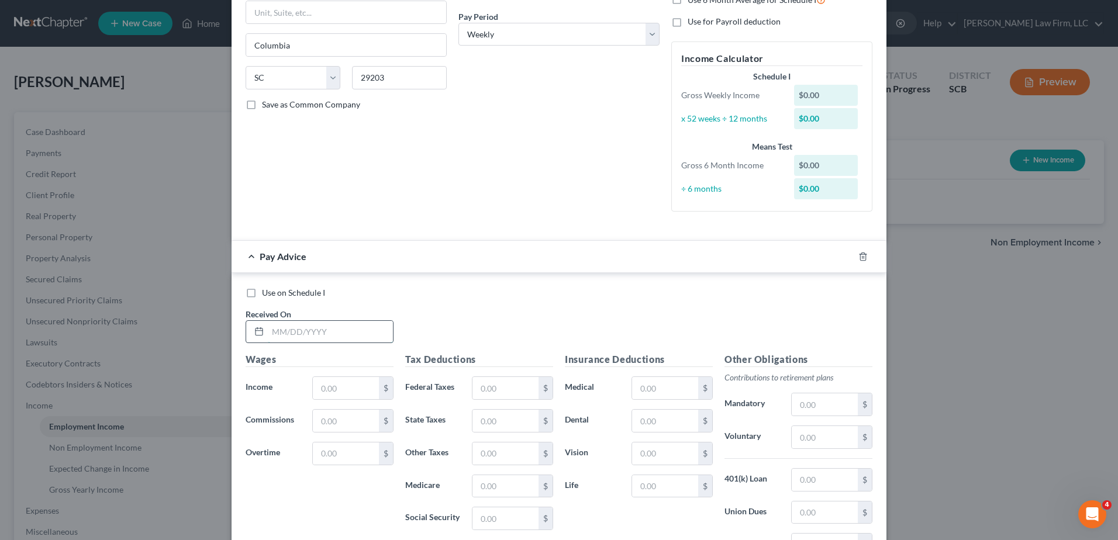
click at [359, 331] on input "text" at bounding box center [330, 332] width 125 height 22
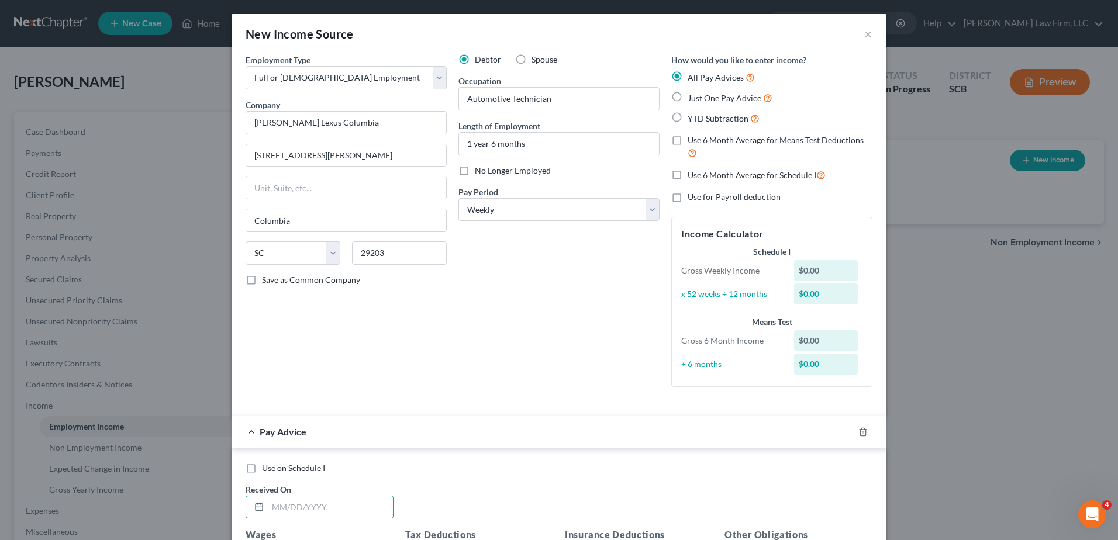
click at [687, 175] on label "Use 6 Month Average for Schedule I" at bounding box center [756, 174] width 138 height 13
click at [692, 175] on input "Use 6 Month Average for Schedule I" at bounding box center [696, 172] width 8 height 8
checkbox input "true"
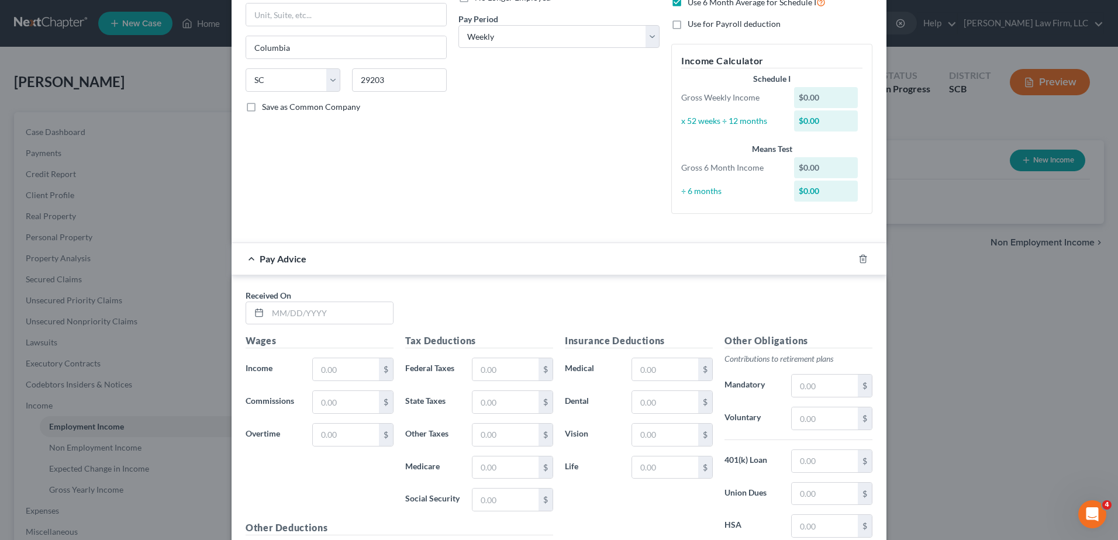
scroll to position [175, 0]
click at [376, 312] on input "text" at bounding box center [330, 311] width 125 height 22
type input "[DATE]"
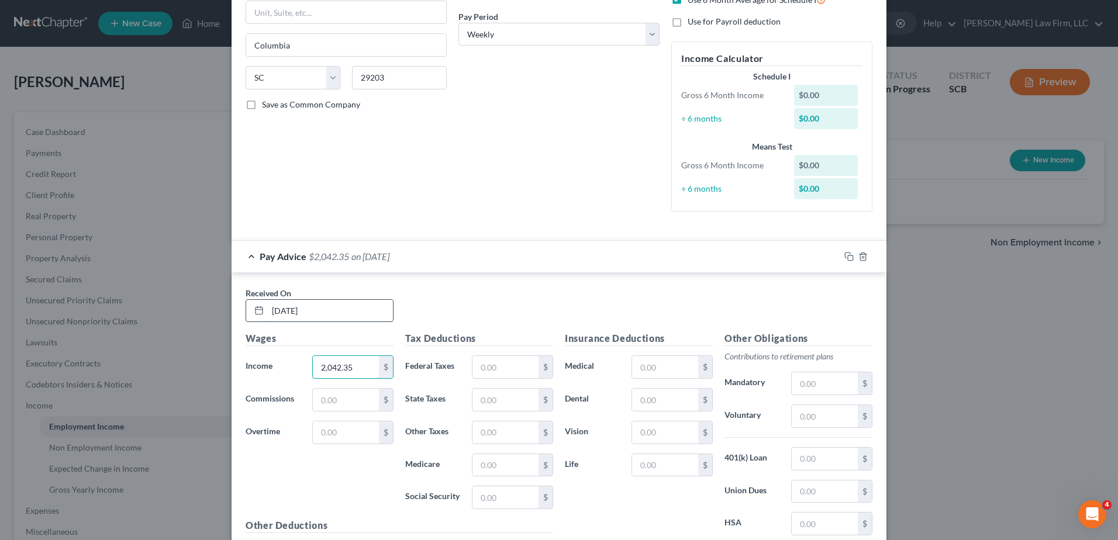
type input "2,042.35"
type input "273.73"
type input "89.27"
type input "28.67"
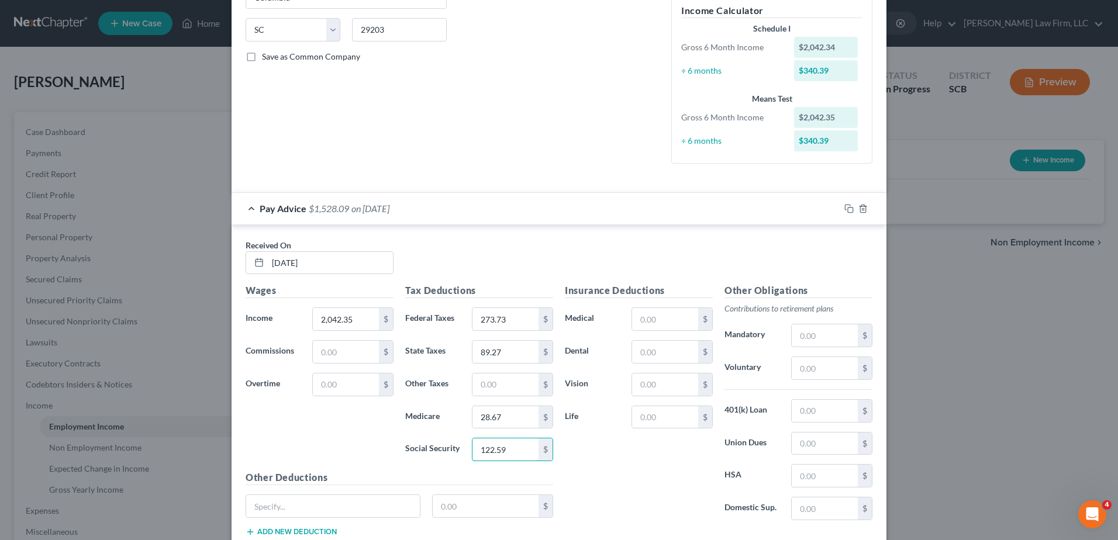
scroll to position [303, 0]
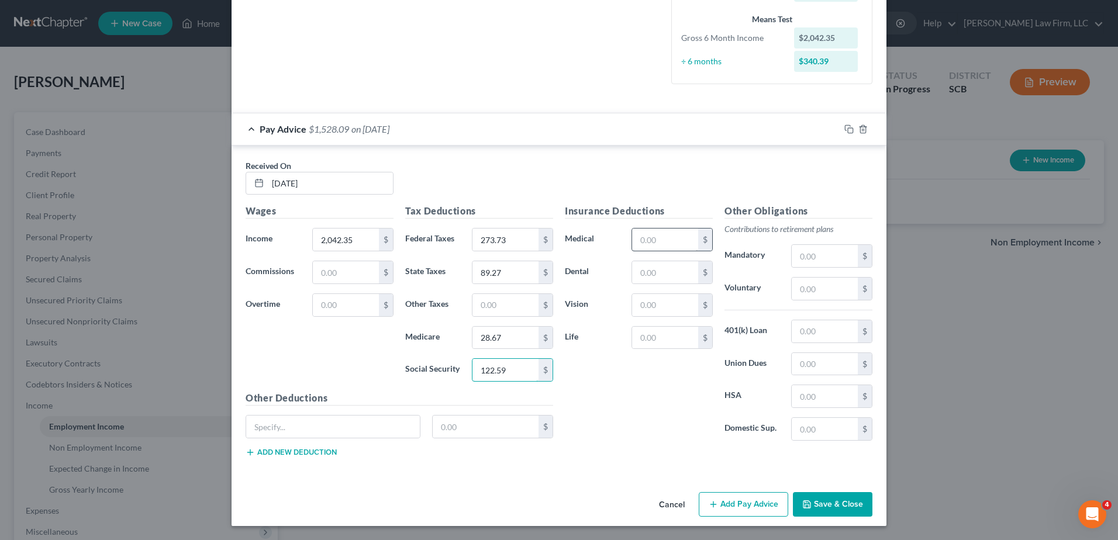
type input "122.59"
click at [644, 237] on input "text" at bounding box center [665, 240] width 66 height 22
click at [677, 202] on div "Received On * [DATE]" at bounding box center [559, 182] width 638 height 45
click at [658, 238] on input "text" at bounding box center [665, 240] width 66 height 22
drag, startPoint x: 672, startPoint y: 227, endPoint x: 669, endPoint y: 235, distance: 8.1
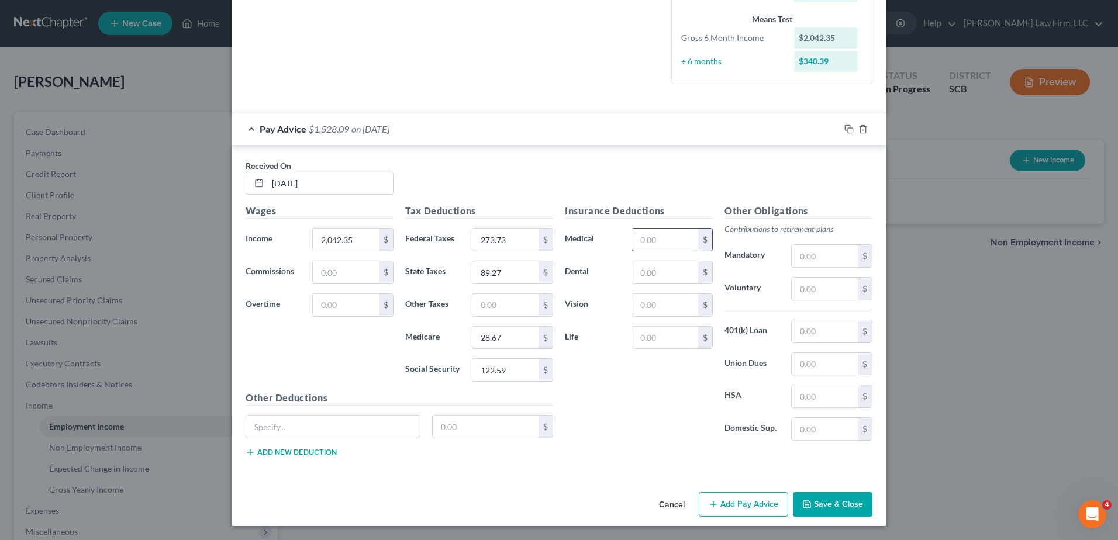
click at [672, 227] on div "Insurance Deductions Medical $ Dental $ Vision $ Life $" at bounding box center [639, 327] width 160 height 246
click at [665, 244] on input "text" at bounding box center [665, 240] width 66 height 22
type input "84.02"
type input "11.31"
type input "1.46"
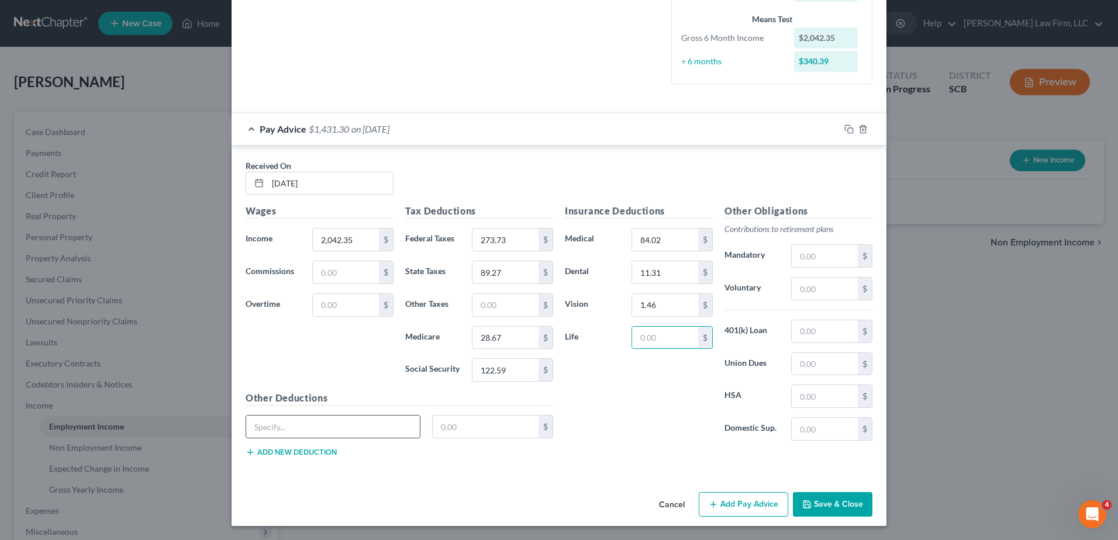
click at [381, 432] on input "text" at bounding box center [333, 427] width 174 height 22
type input "Uniform"
type input "10.13"
click at [654, 133] on div "Pay Advice $1,421.17 on [DATE]" at bounding box center [535, 128] width 608 height 31
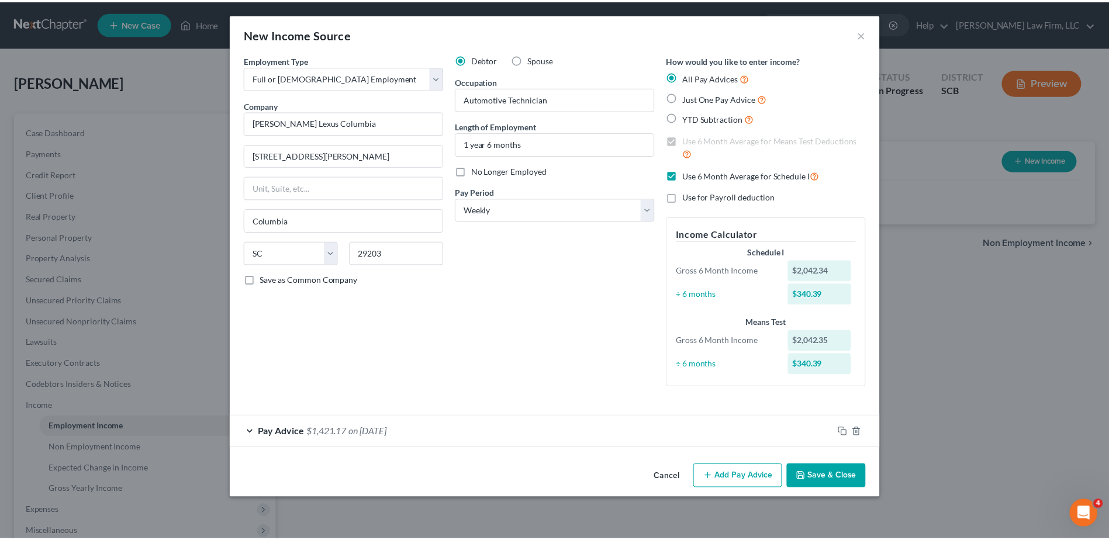
scroll to position [0, 0]
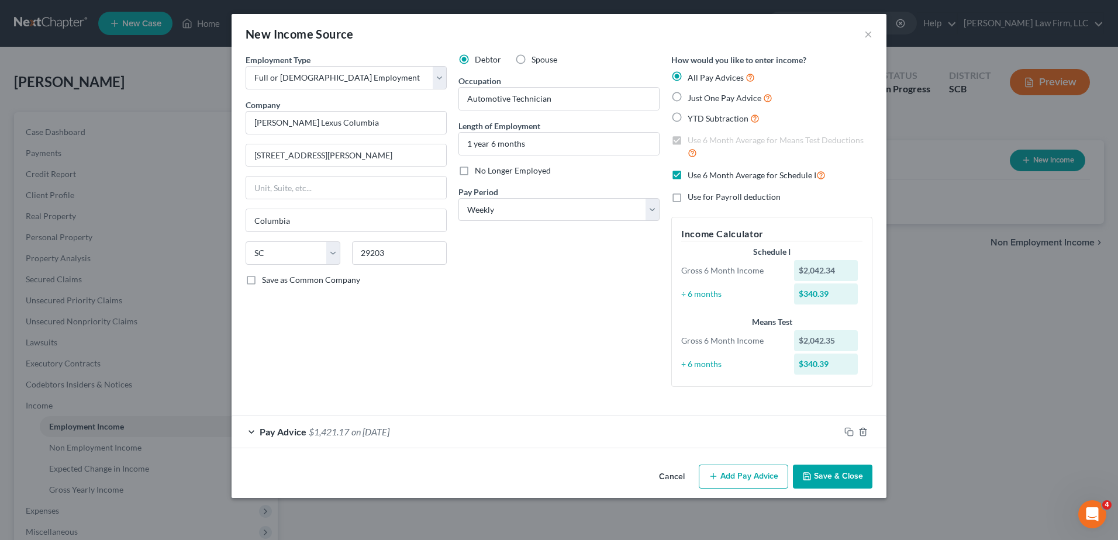
click at [832, 476] on button "Save & Close" at bounding box center [832, 477] width 79 height 25
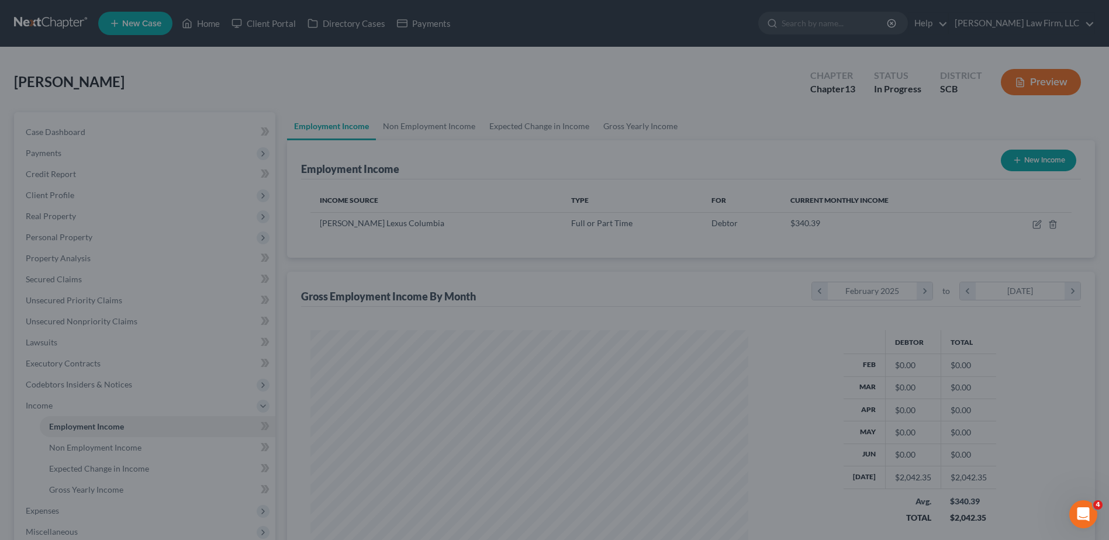
scroll to position [584280, 584039]
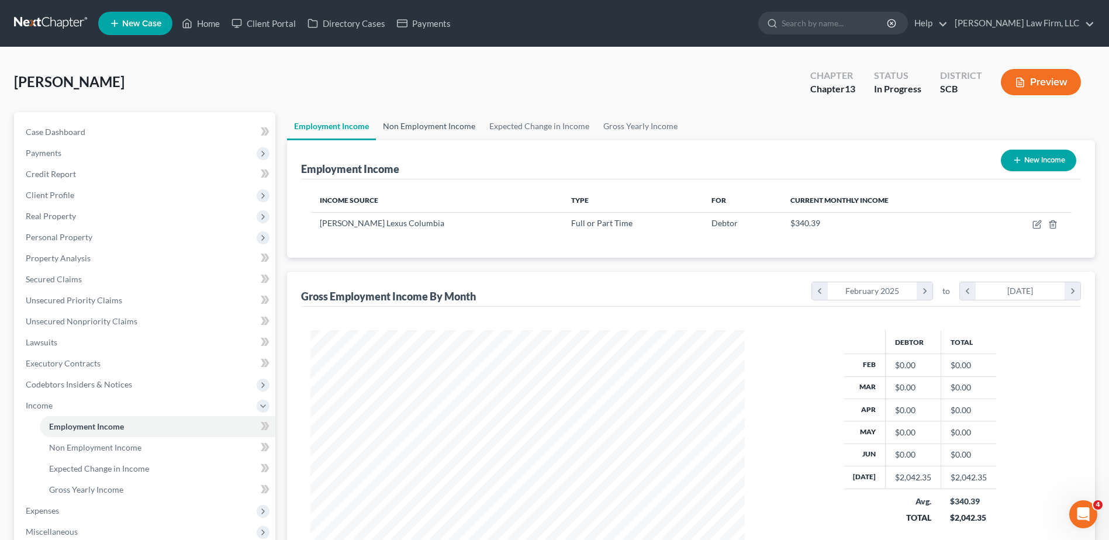
click at [416, 129] on link "Non Employment Income" at bounding box center [429, 126] width 106 height 28
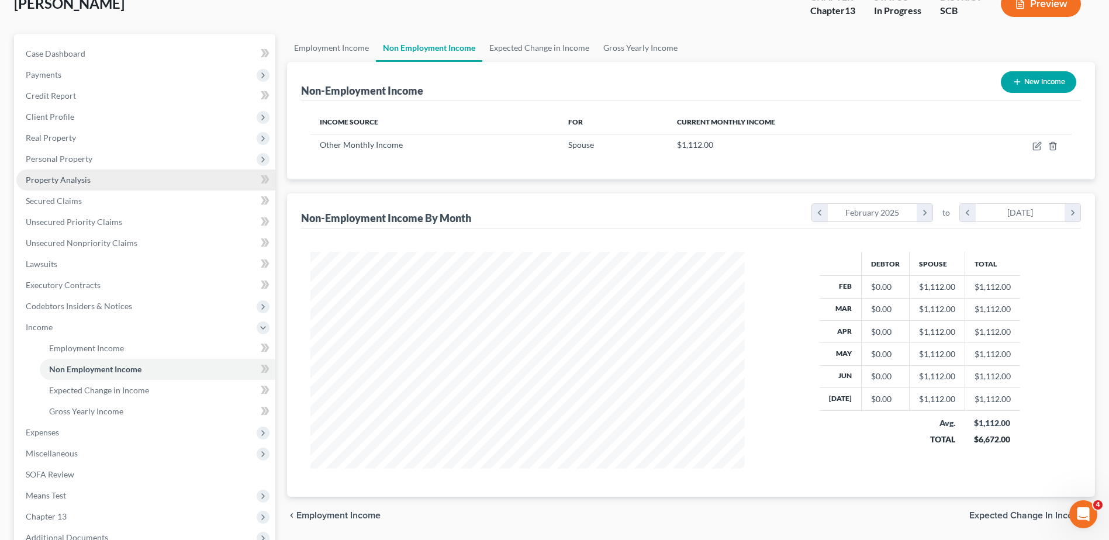
scroll to position [58, 0]
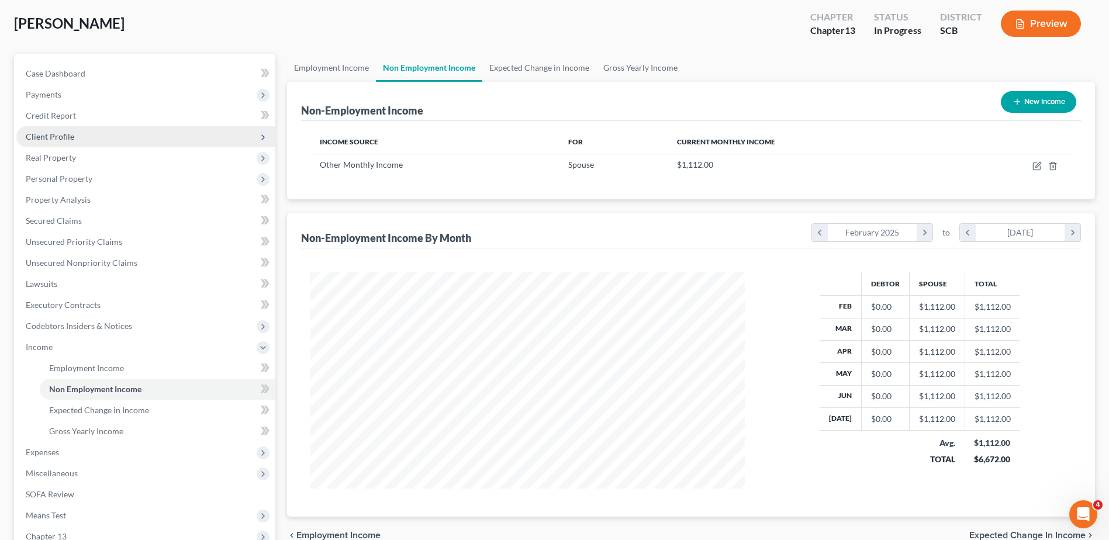
click at [146, 141] on span "Client Profile" at bounding box center [145, 136] width 259 height 21
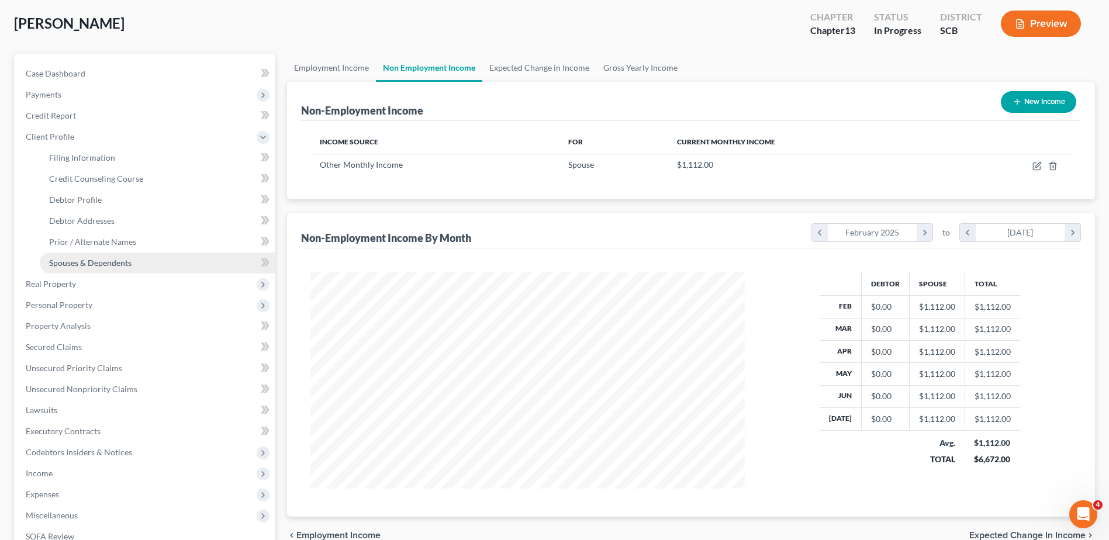
click at [125, 253] on link "Spouses & Dependents" at bounding box center [158, 263] width 236 height 21
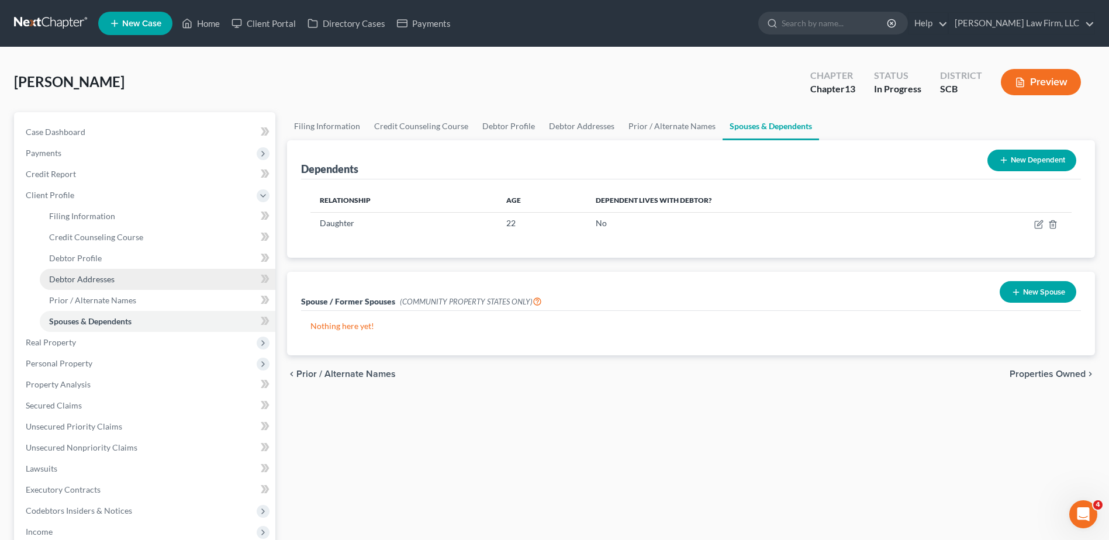
click at [115, 276] on link "Debtor Addresses" at bounding box center [158, 279] width 236 height 21
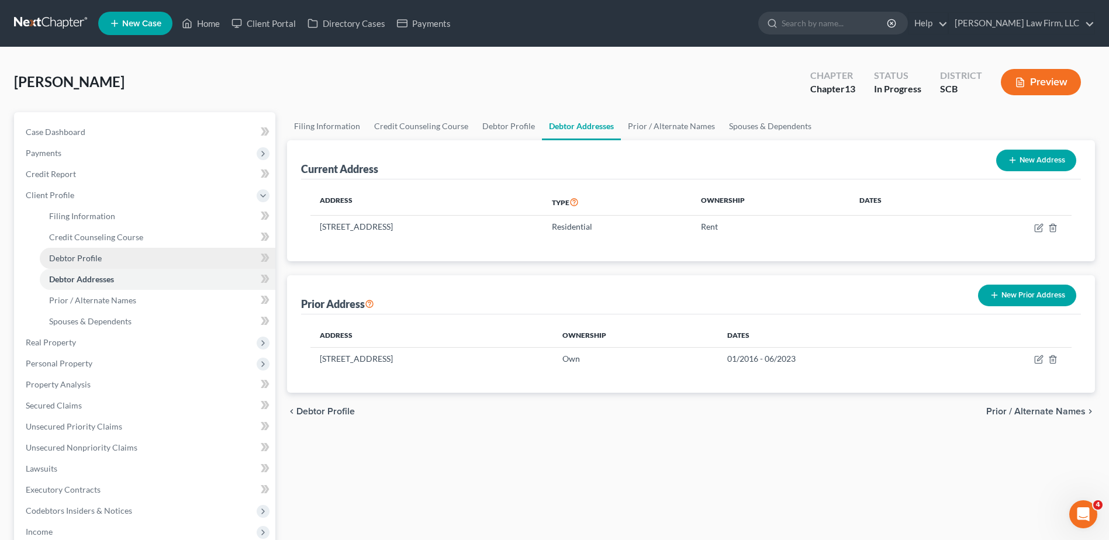
click at [119, 261] on link "Debtor Profile" at bounding box center [158, 258] width 236 height 21
select select "3"
select select "1"
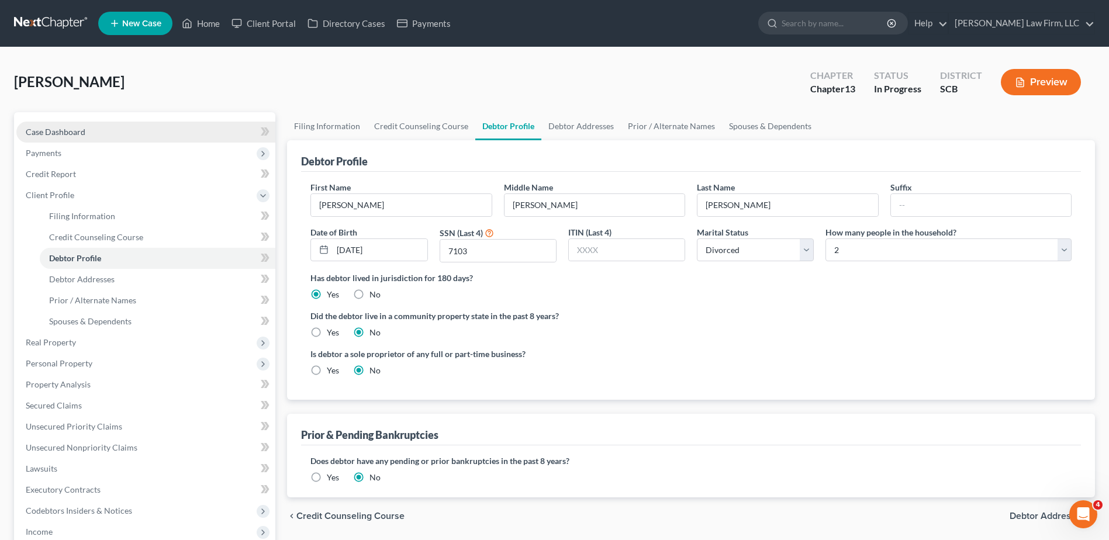
click at [175, 140] on link "Case Dashboard" at bounding box center [145, 132] width 259 height 21
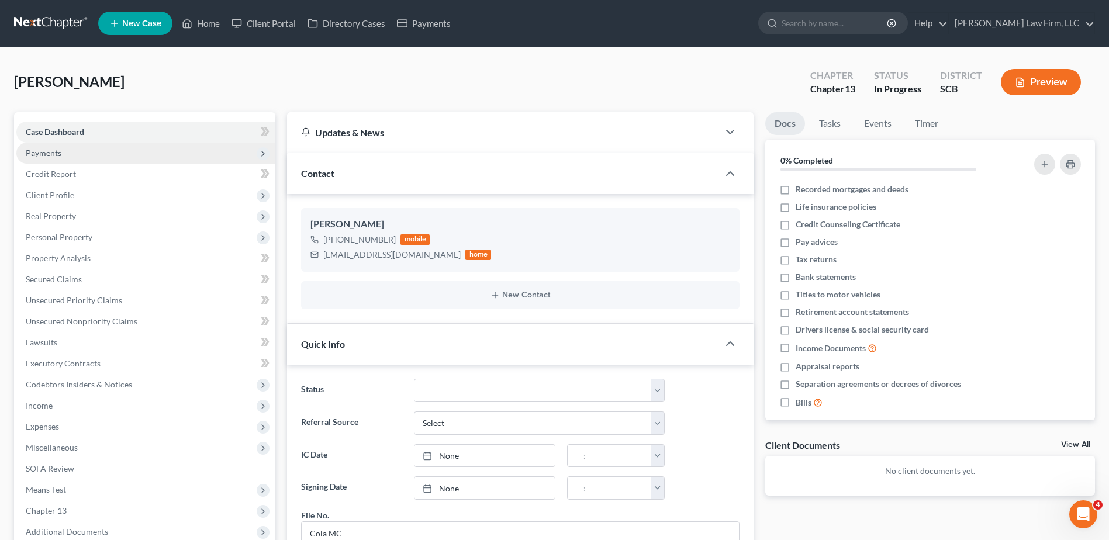
scroll to position [70, 0]
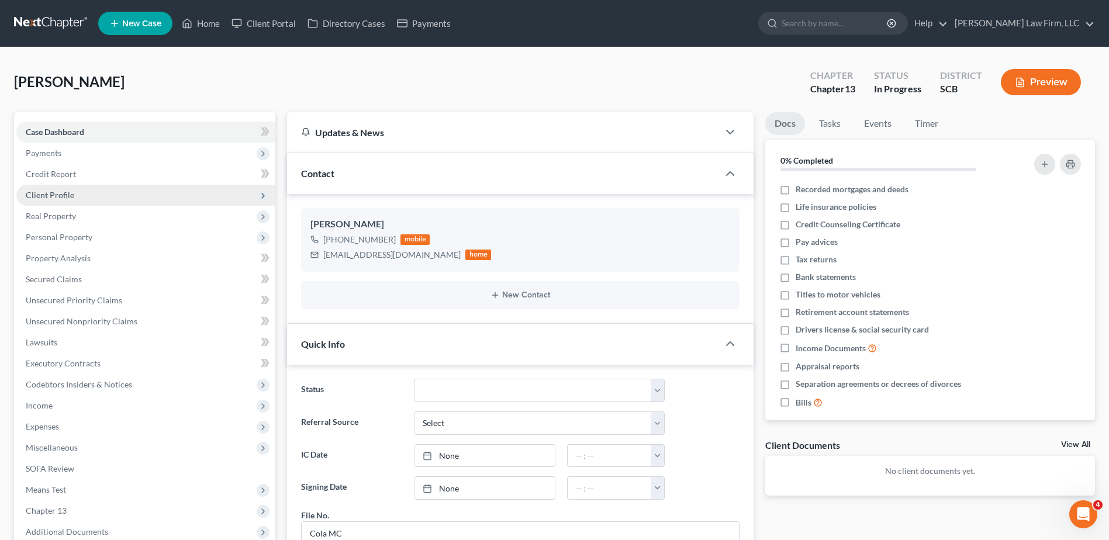
click at [95, 194] on span "Client Profile" at bounding box center [145, 195] width 259 height 21
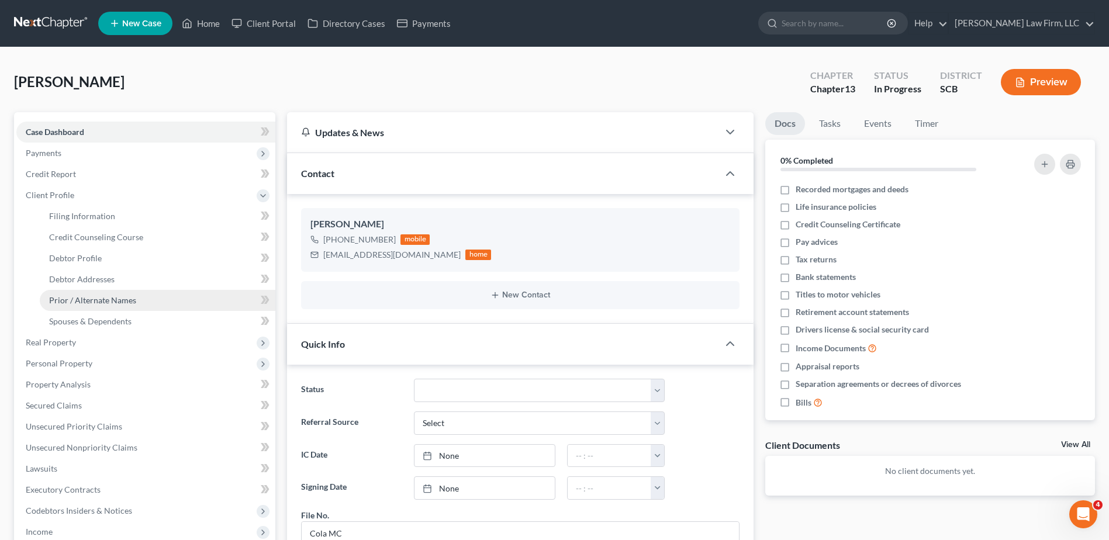
click at [111, 298] on span "Prior / Alternate Names" at bounding box center [92, 300] width 87 height 10
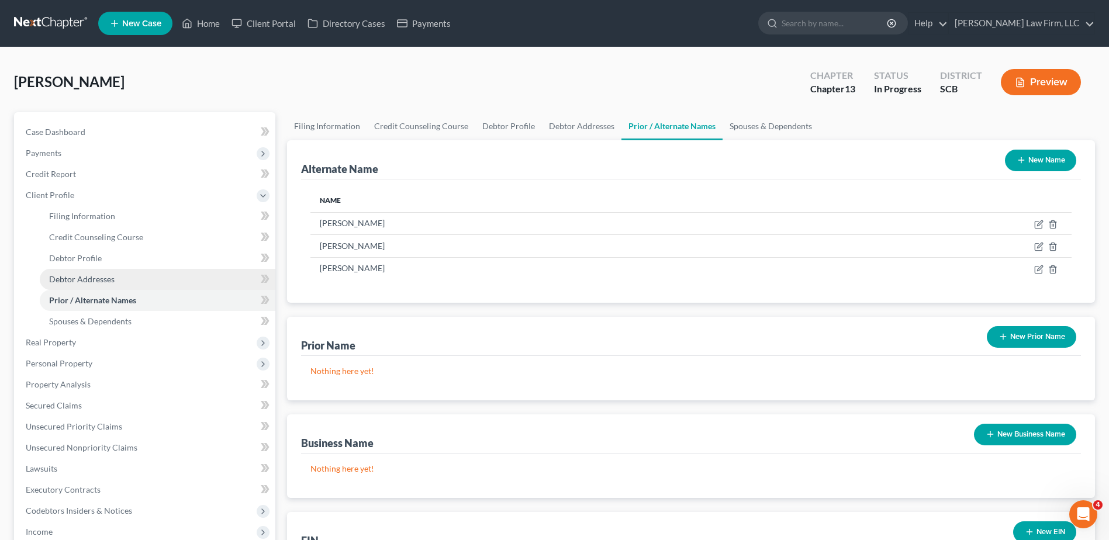
click at [113, 281] on span "Debtor Addresses" at bounding box center [81, 279] width 65 height 10
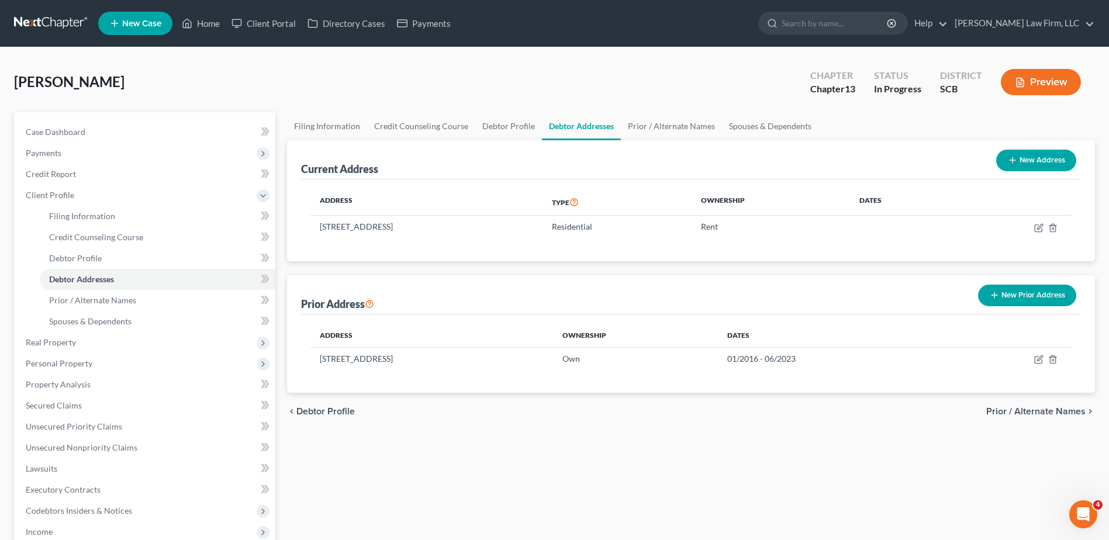
click at [994, 295] on line "button" at bounding box center [993, 295] width 5 height 0
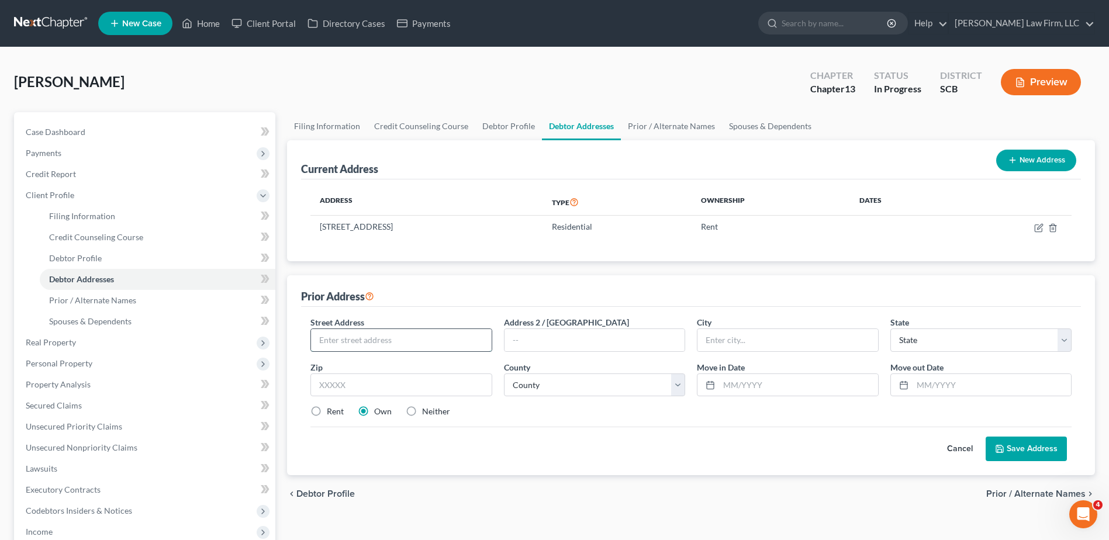
click at [392, 341] on input "text" at bounding box center [401, 340] width 180 height 22
type input "S"
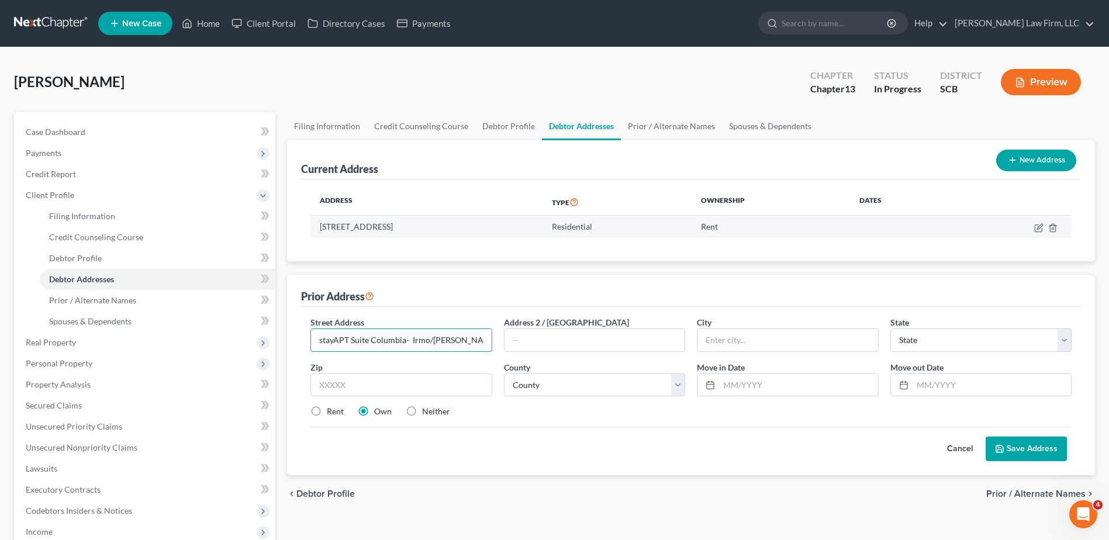
type input "stayAPT Suite Columbia- Irmo/[PERSON_NAME]"
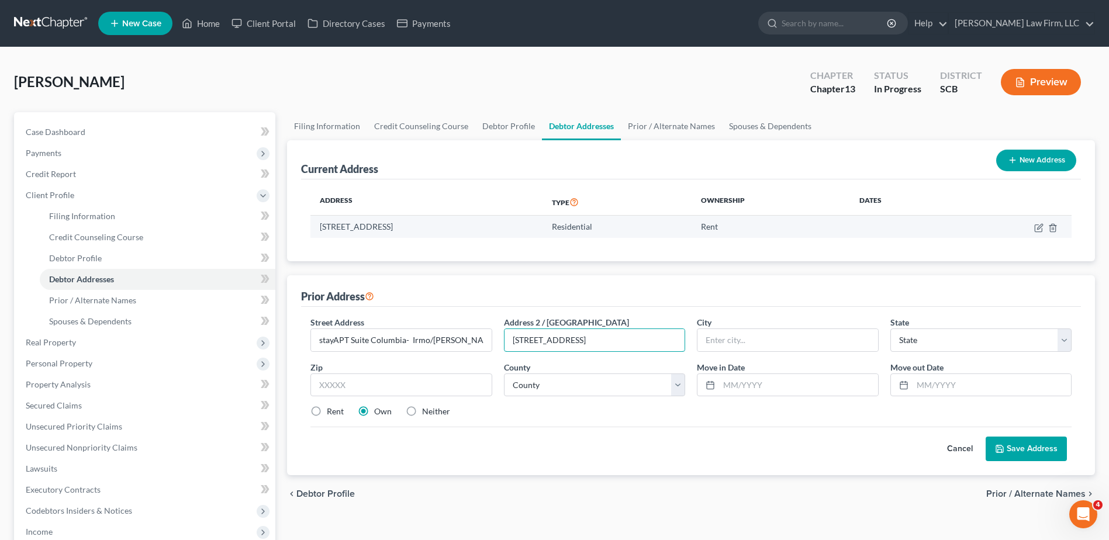
type input "[STREET_ADDRESS]"
type input "Irmo"
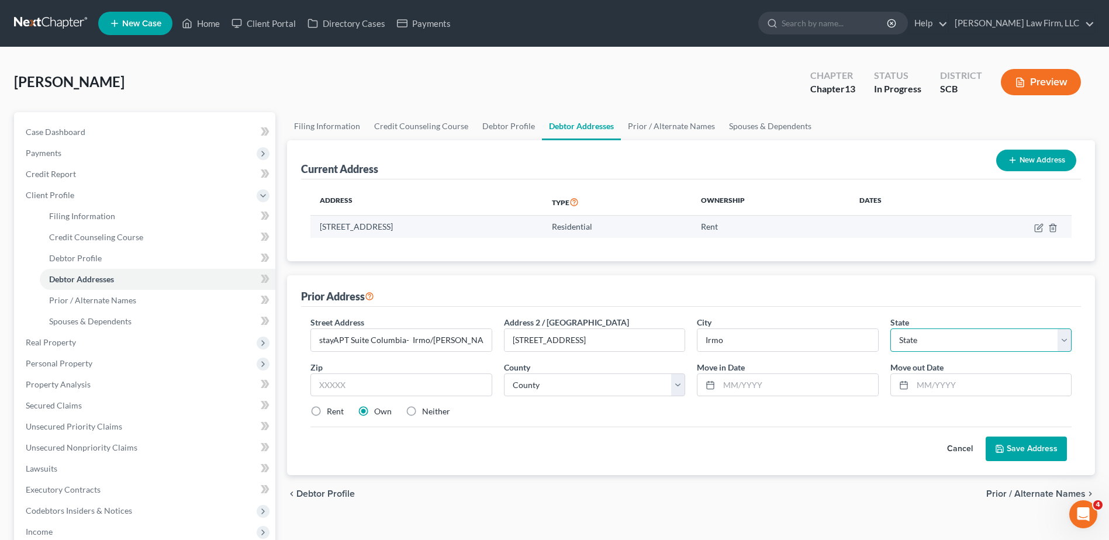
select select "42"
type input "29063"
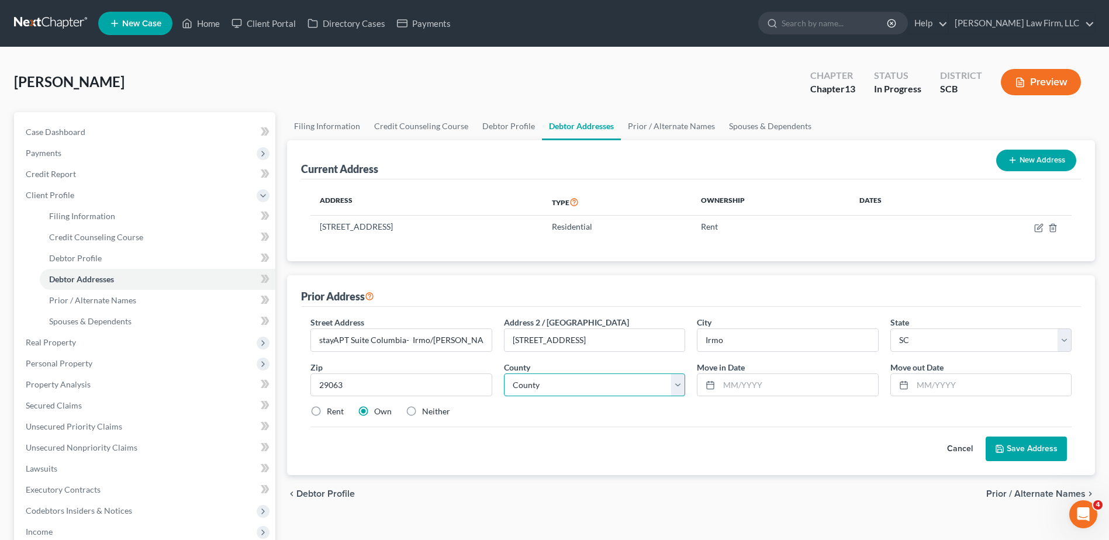
click at [602, 383] on select "County [GEOGRAPHIC_DATA] [GEOGRAPHIC_DATA] [GEOGRAPHIC_DATA] [GEOGRAPHIC_DATA] …" at bounding box center [594, 384] width 181 height 23
select select "39"
click at [504, 373] on select "County [GEOGRAPHIC_DATA] [GEOGRAPHIC_DATA] [GEOGRAPHIC_DATA] [GEOGRAPHIC_DATA] …" at bounding box center [594, 384] width 181 height 23
click at [775, 385] on input "text" at bounding box center [798, 385] width 158 height 22
type input "06/2023"
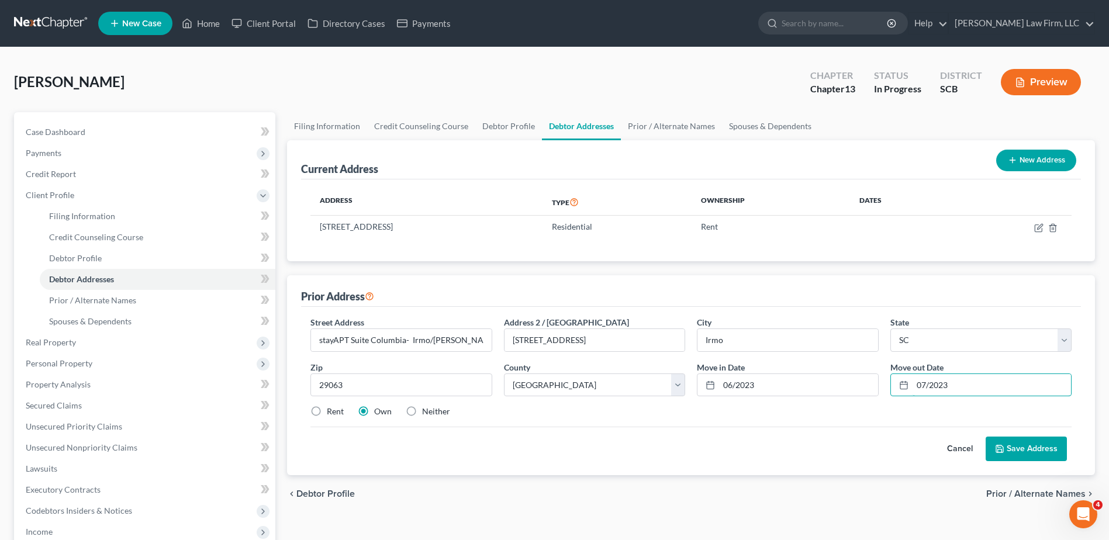
type input "07/2023"
click at [1001, 448] on icon at bounding box center [999, 448] width 9 height 9
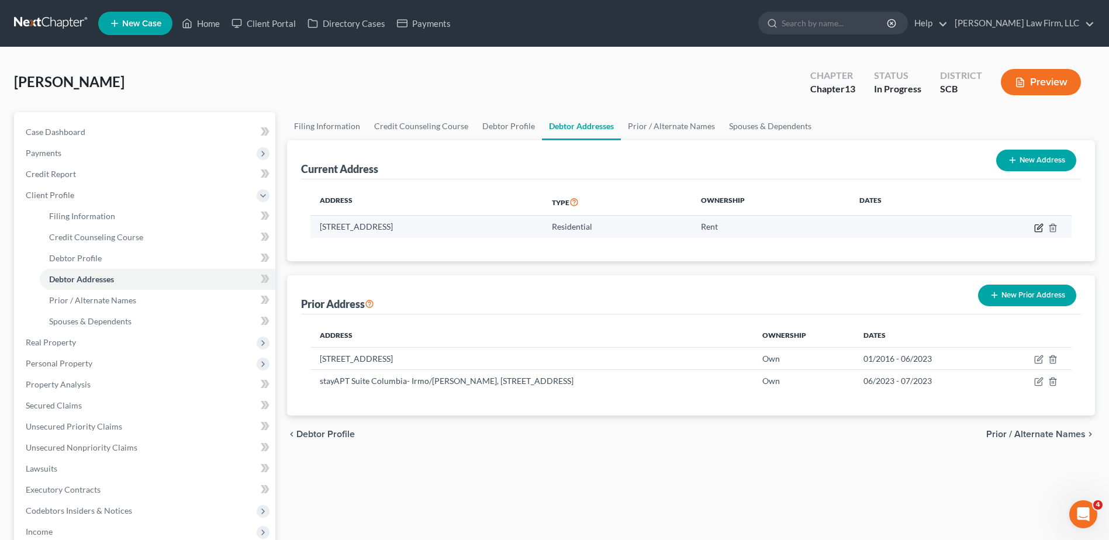
click at [1037, 230] on icon "button" at bounding box center [1038, 227] width 9 height 9
select select "42"
select select "39"
select select "0"
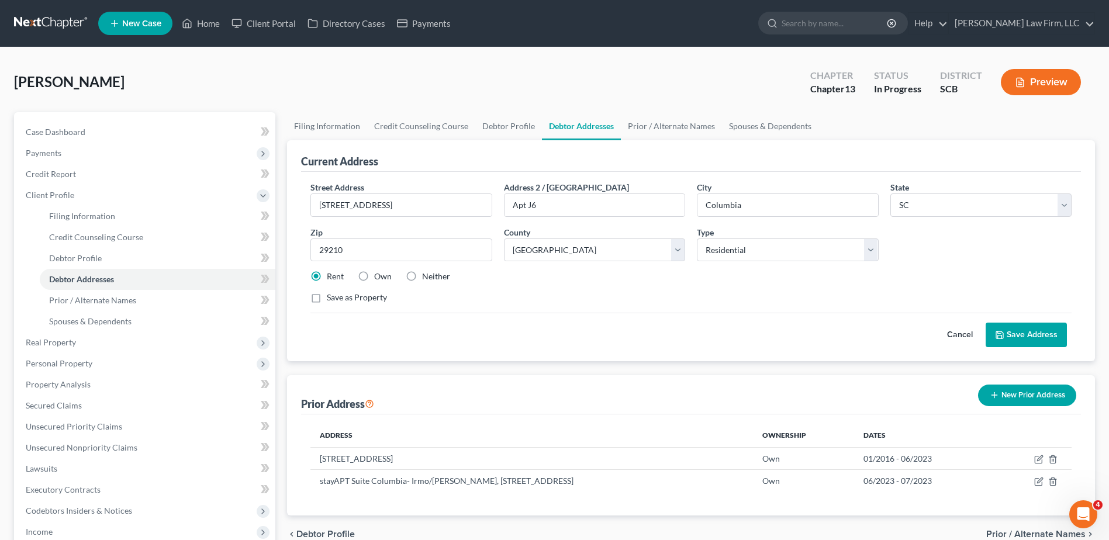
click at [1025, 327] on button "Save Address" at bounding box center [1025, 335] width 81 height 25
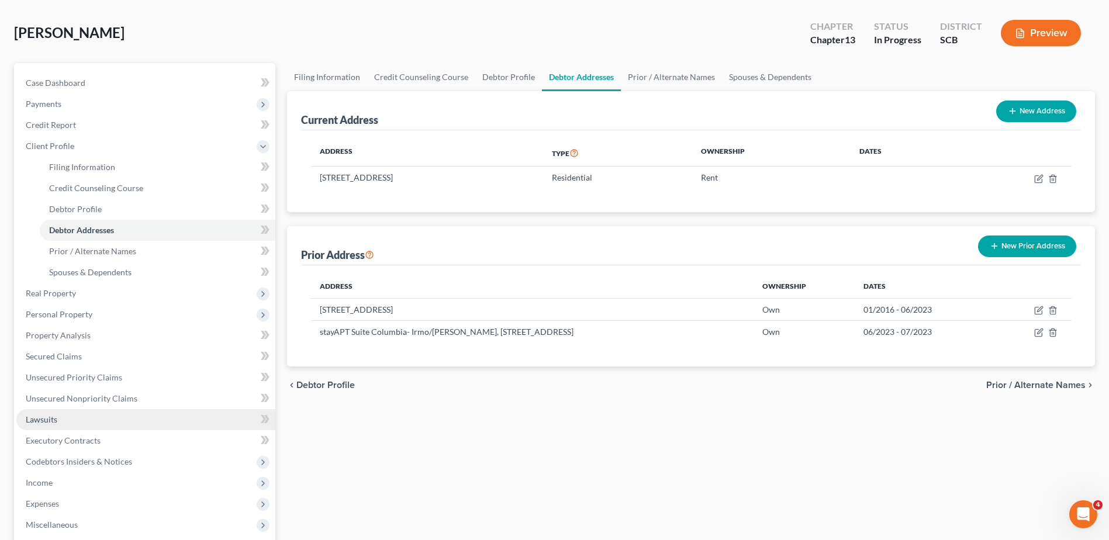
scroll to position [117, 0]
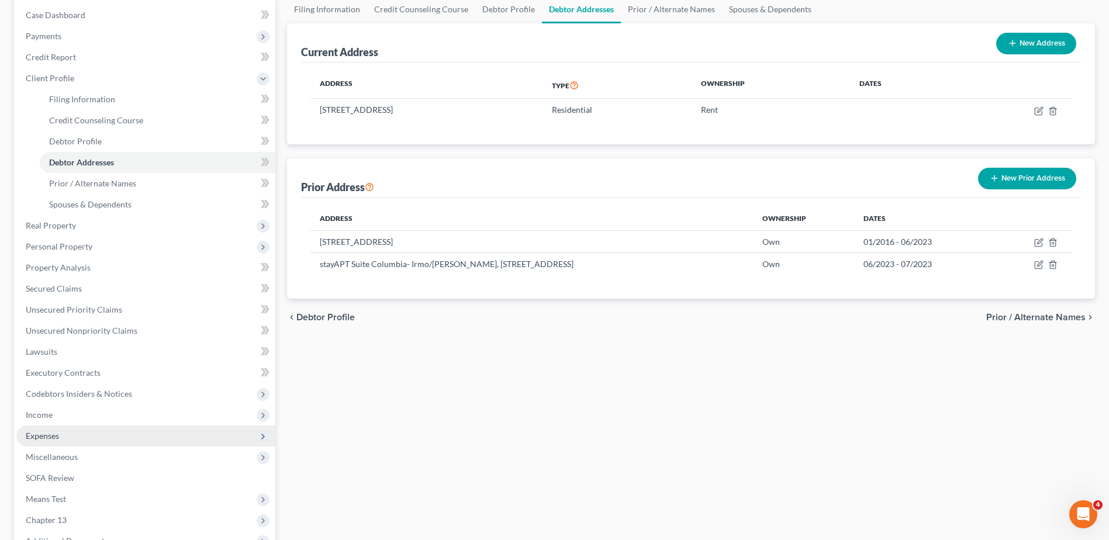
click at [75, 440] on span "Expenses" at bounding box center [145, 436] width 259 height 21
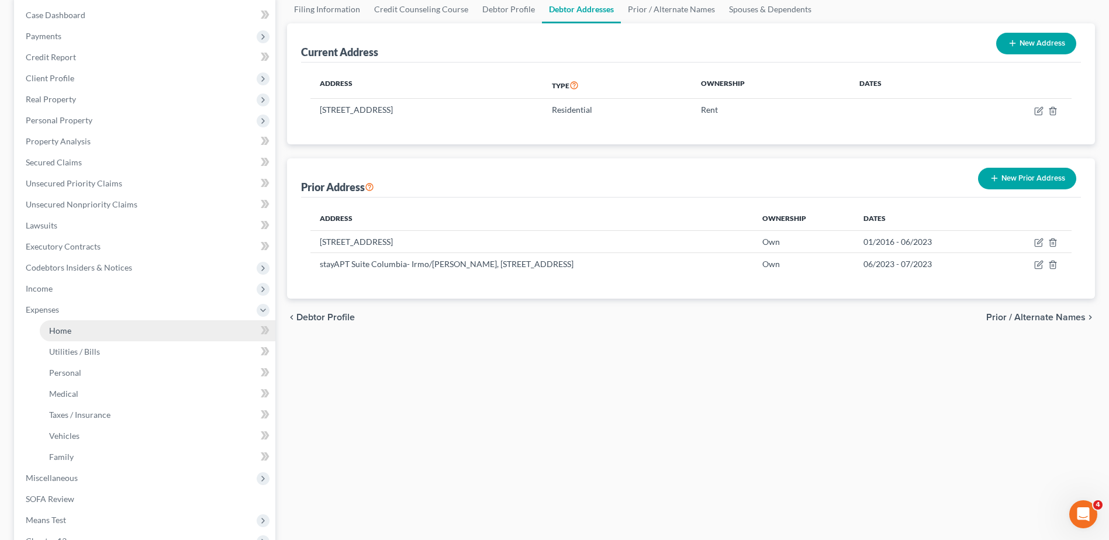
click at [85, 326] on link "Home" at bounding box center [158, 330] width 236 height 21
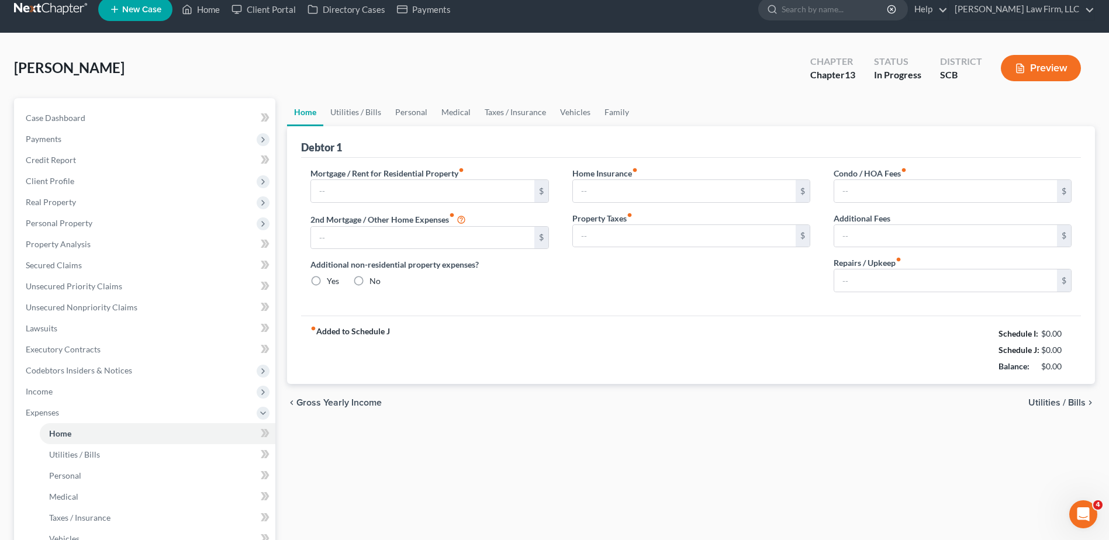
type input "0.00"
radio input "true"
type input "0.00"
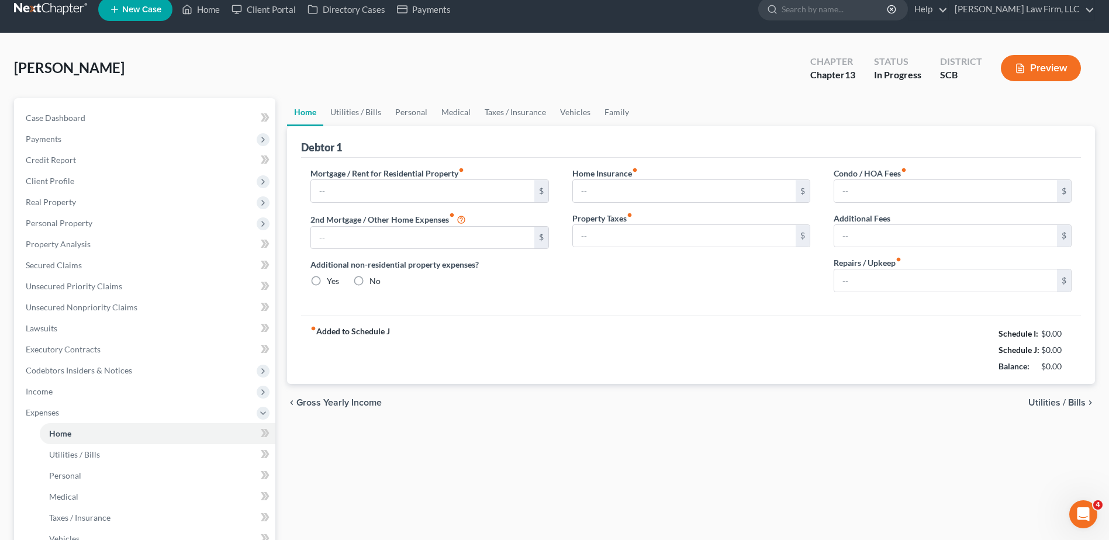
type input "0.00"
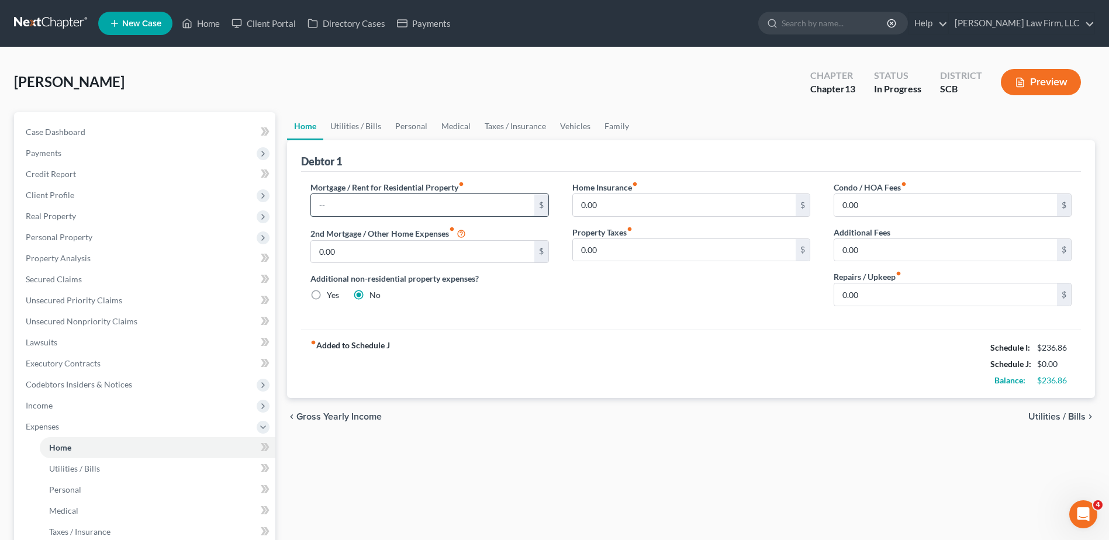
click at [473, 206] on input "text" at bounding box center [422, 205] width 223 height 22
type input "1,682.00"
click at [891, 248] on input "0.00" at bounding box center [945, 250] width 223 height 22
click at [908, 254] on input "0.00" at bounding box center [945, 250] width 223 height 22
type input "0"
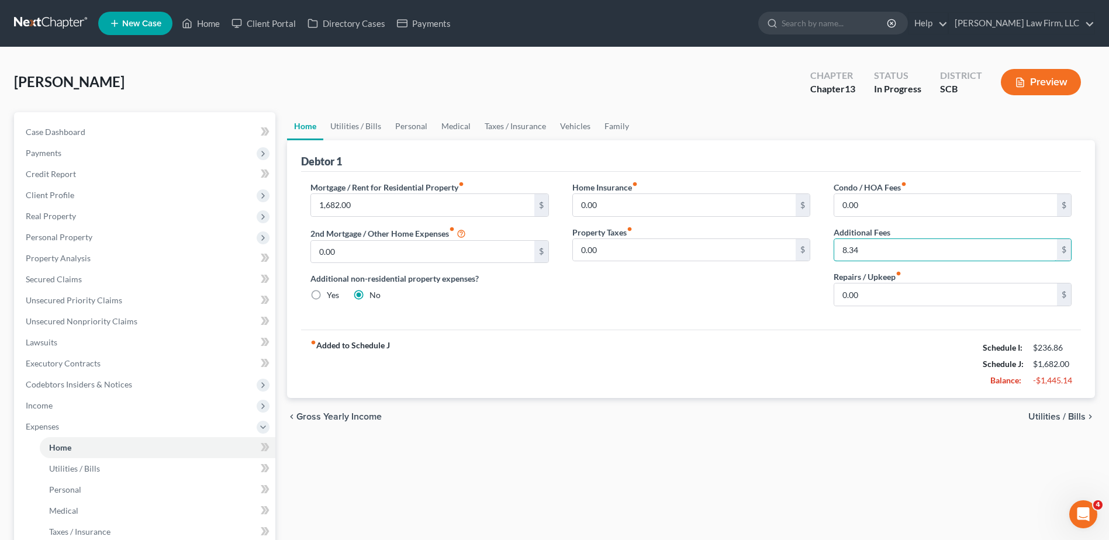
type input "8.34"
click at [919, 227] on div "Additional Fees 8.34 $" at bounding box center [952, 244] width 238 height 36
click at [367, 122] on link "Utilities / Bills" at bounding box center [355, 126] width 65 height 28
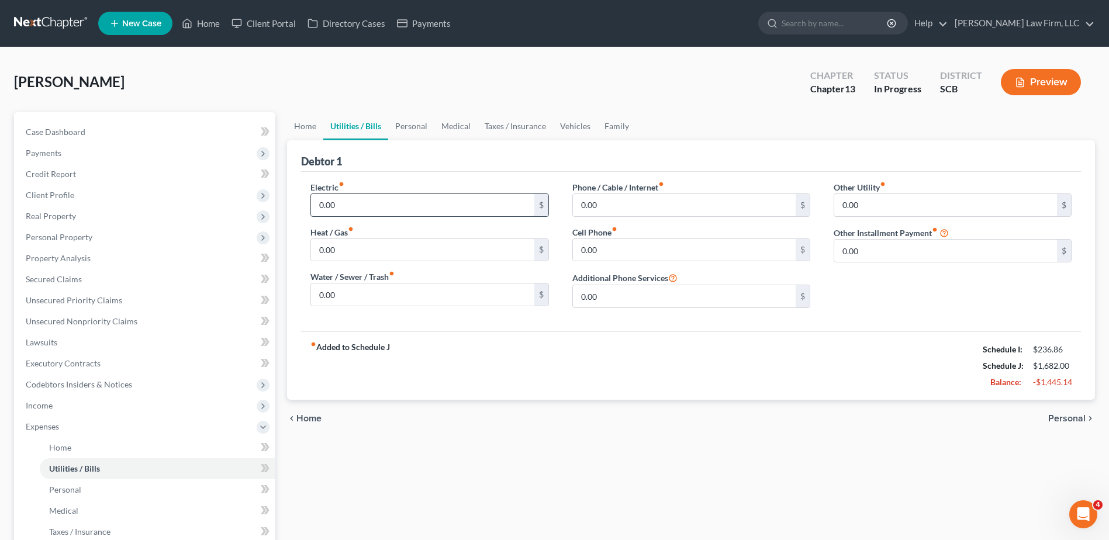
click at [380, 207] on input "0.00" at bounding box center [422, 205] width 223 height 22
type input "130.00"
click at [610, 205] on input "0.00" at bounding box center [684, 205] width 223 height 22
type input "20.00"
type input "216.60"
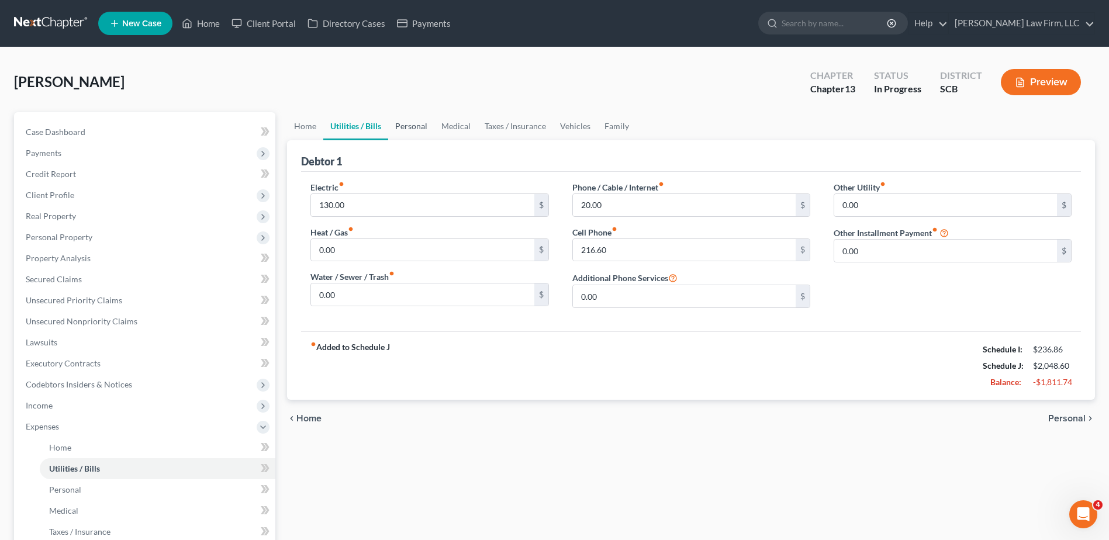
click at [416, 128] on link "Personal" at bounding box center [411, 126] width 46 height 28
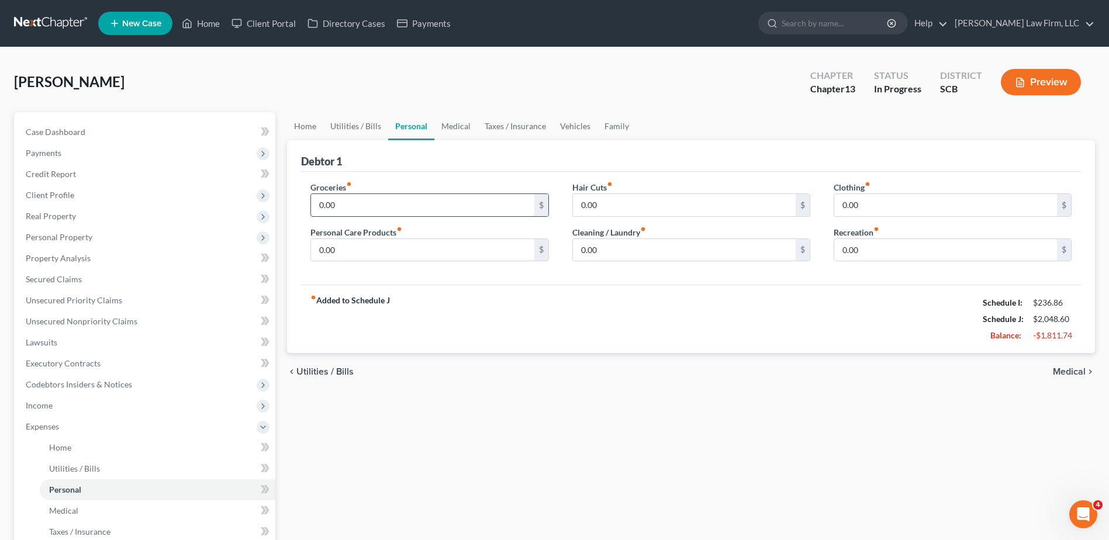
click at [411, 195] on input "0.00" at bounding box center [422, 205] width 223 height 22
type input "700.00"
type input "20.00"
type input "35.00"
click at [693, 251] on input "0.00" at bounding box center [684, 250] width 223 height 22
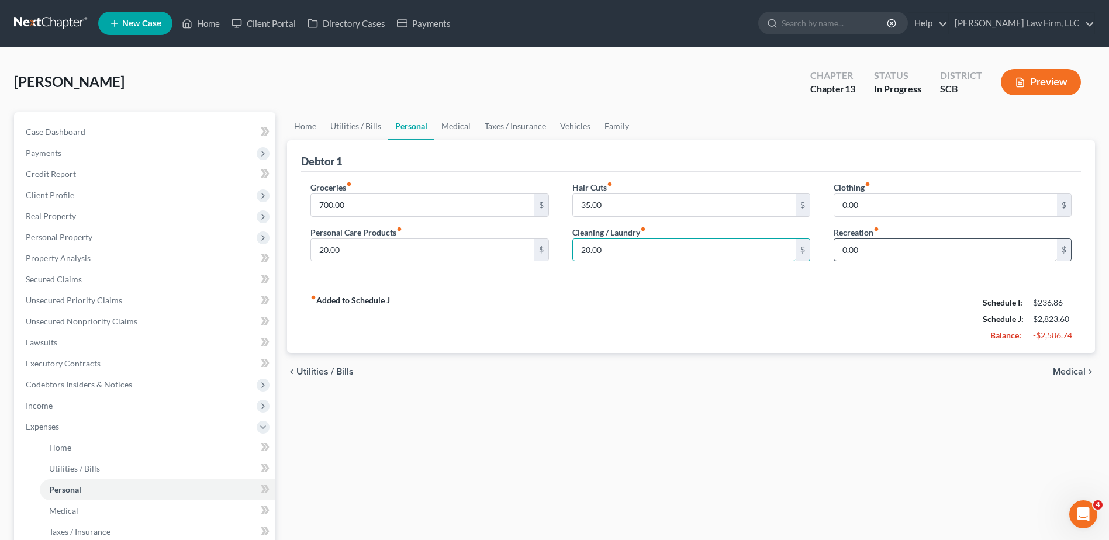
type input "20.00"
click at [883, 251] on input "0.00" at bounding box center [945, 250] width 223 height 22
type input "100.00"
click at [451, 133] on link "Medical" at bounding box center [455, 126] width 43 height 28
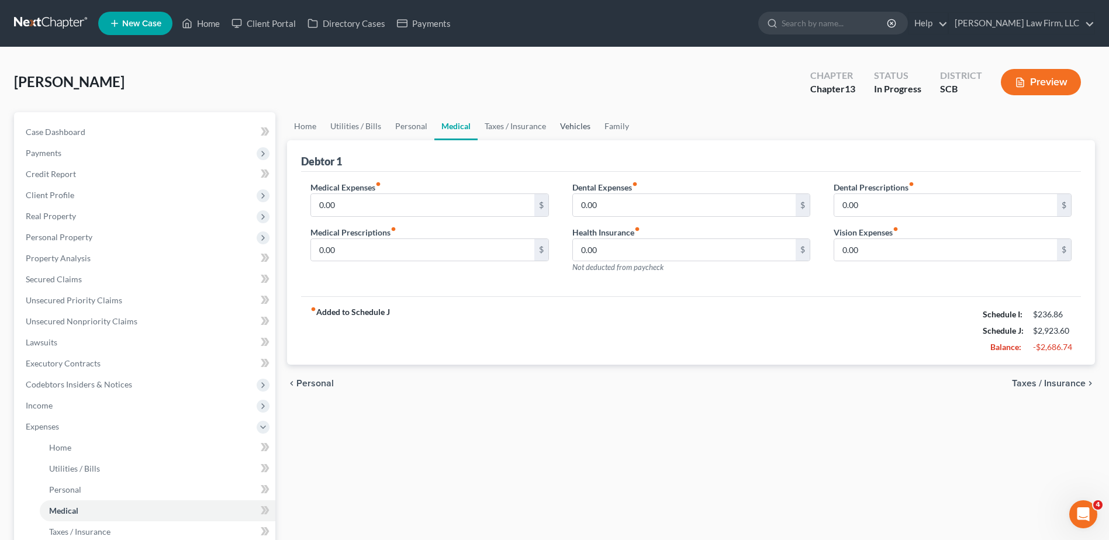
click at [577, 124] on link "Vehicles" at bounding box center [575, 126] width 44 height 28
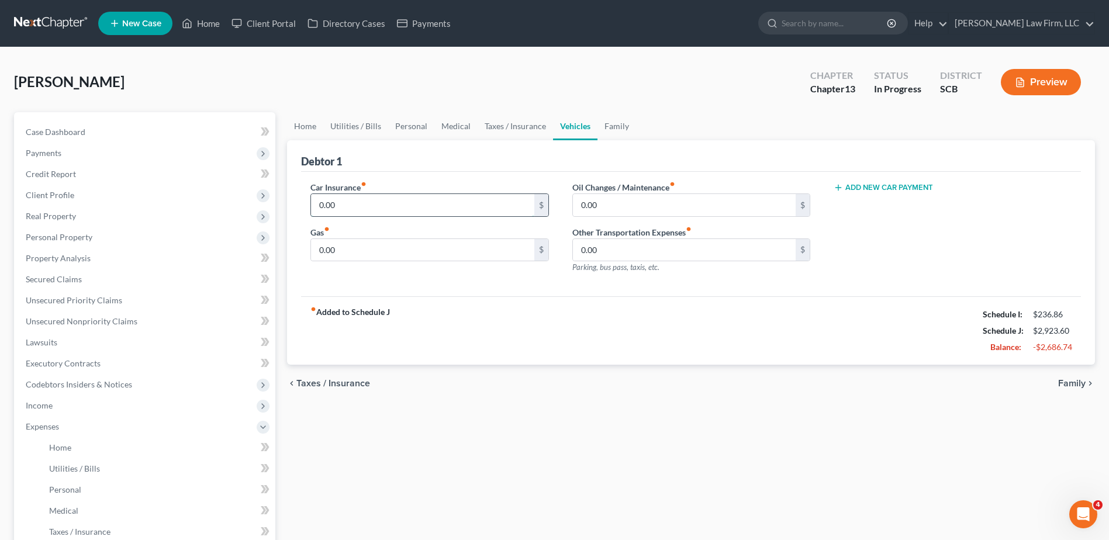
click at [364, 212] on input "0.00" at bounding box center [422, 205] width 223 height 22
type input "1"
type input "549.00"
click at [357, 258] on input "300.00" at bounding box center [422, 250] width 223 height 22
type input "275.00"
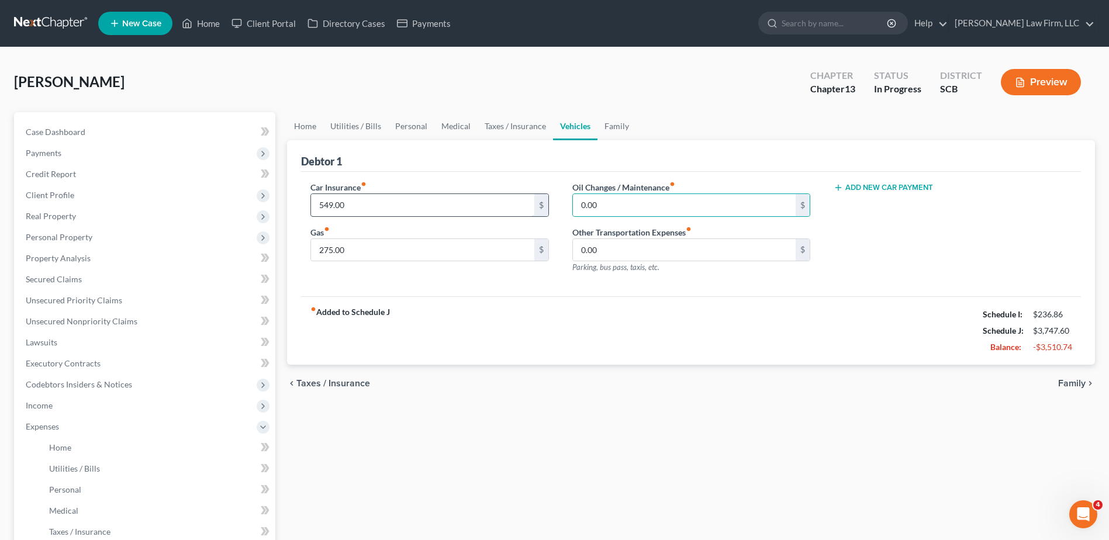
click at [380, 212] on input "549.00" at bounding box center [422, 205] width 223 height 22
type input "125.00"
click at [679, 209] on input "0.00" at bounding box center [684, 205] width 223 height 22
click at [719, 204] on input "0.00" at bounding box center [684, 205] width 223 height 22
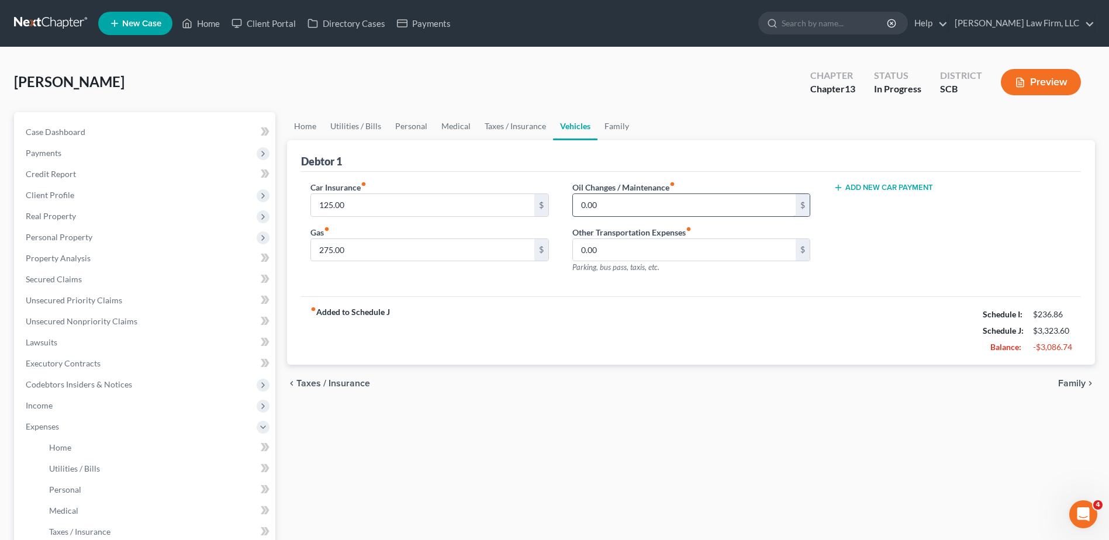
click at [719, 204] on input "0.00" at bounding box center [684, 205] width 223 height 22
type input "9.20"
click at [618, 133] on link "Family" at bounding box center [616, 126] width 39 height 28
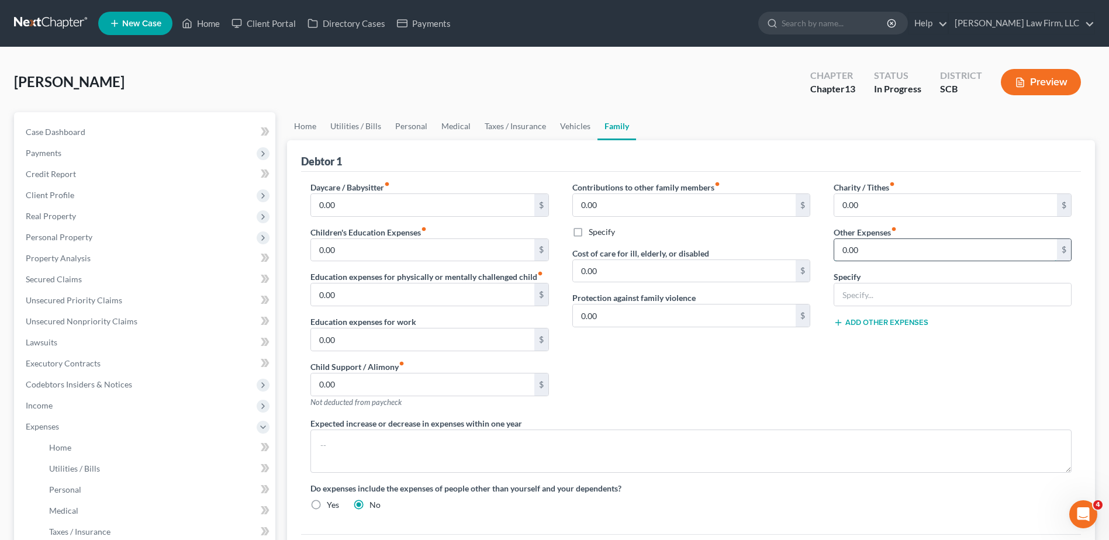
click at [867, 257] on input "0.00" at bounding box center [945, 250] width 223 height 22
type input "90.00"
click at [400, 437] on textarea at bounding box center [690, 451] width 761 height 43
type textarea "The debtor does not anticipate an increase or decrease in his expenditures of 1…"
click at [886, 286] on input "text" at bounding box center [952, 294] width 237 height 22
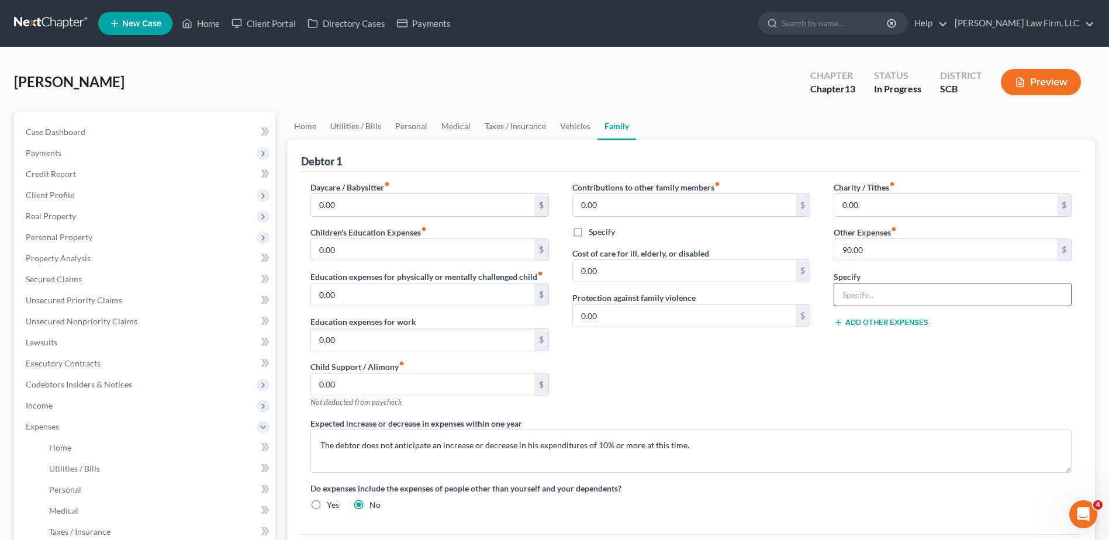
type input "Pet Expenses (Food, Treats, Flea and Tick Medicine)"
drag, startPoint x: 416, startPoint y: 129, endPoint x: 436, endPoint y: 129, distance: 19.9
click at [416, 128] on link "Personal" at bounding box center [411, 126] width 46 height 28
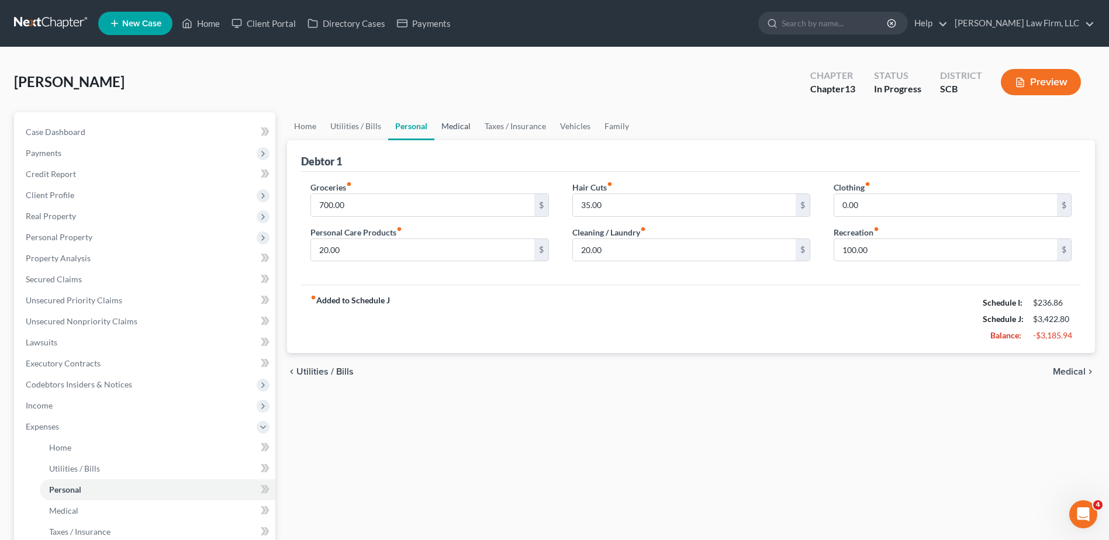
click at [444, 129] on link "Medical" at bounding box center [455, 126] width 43 height 28
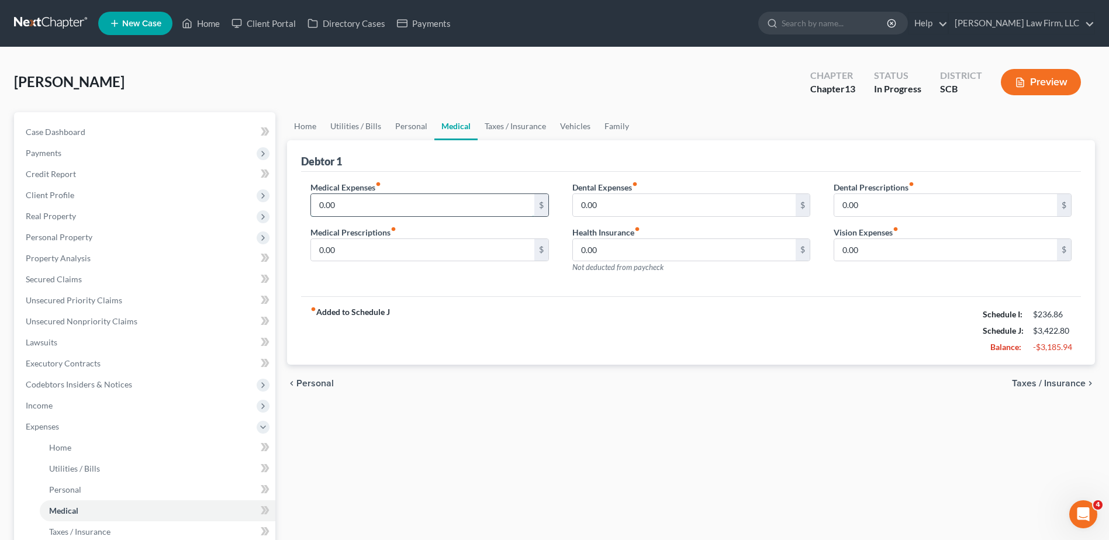
click at [384, 212] on input "0.00" at bounding box center [422, 205] width 223 height 22
click at [384, 212] on input "30.00" at bounding box center [422, 205] width 223 height 22
type input "45.00"
type input "32.00"
click at [645, 195] on input "0.00" at bounding box center [684, 205] width 223 height 22
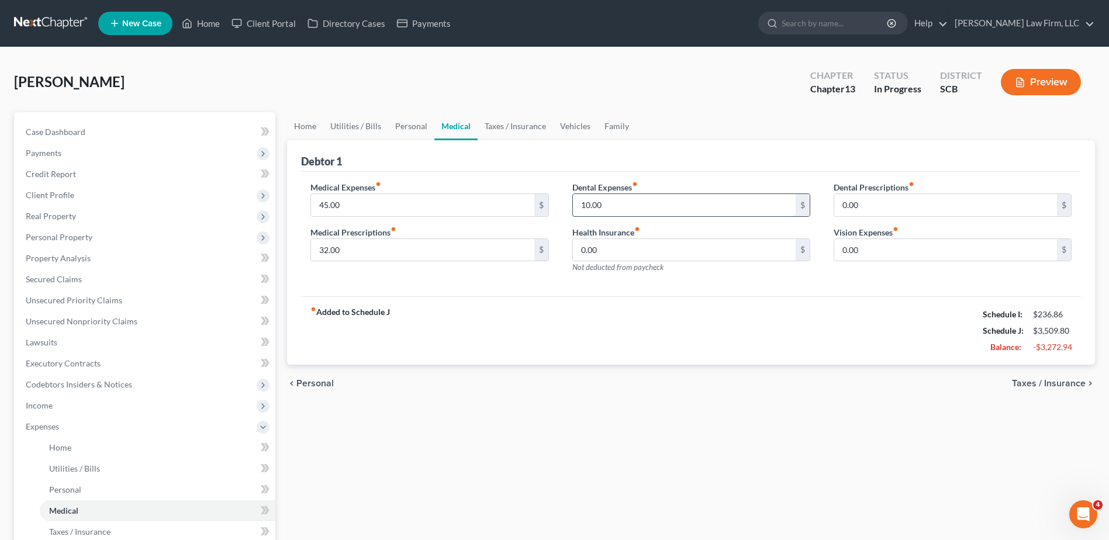
type input "10.00"
click at [520, 130] on link "Taxes / Insurance" at bounding box center [515, 126] width 75 height 28
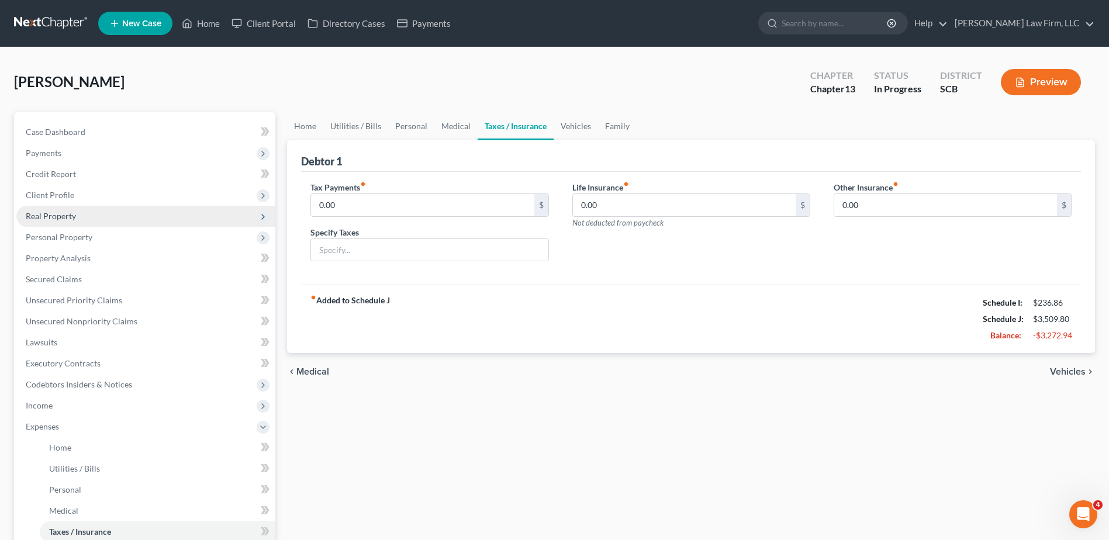
click at [77, 219] on span "Real Property" at bounding box center [145, 216] width 259 height 21
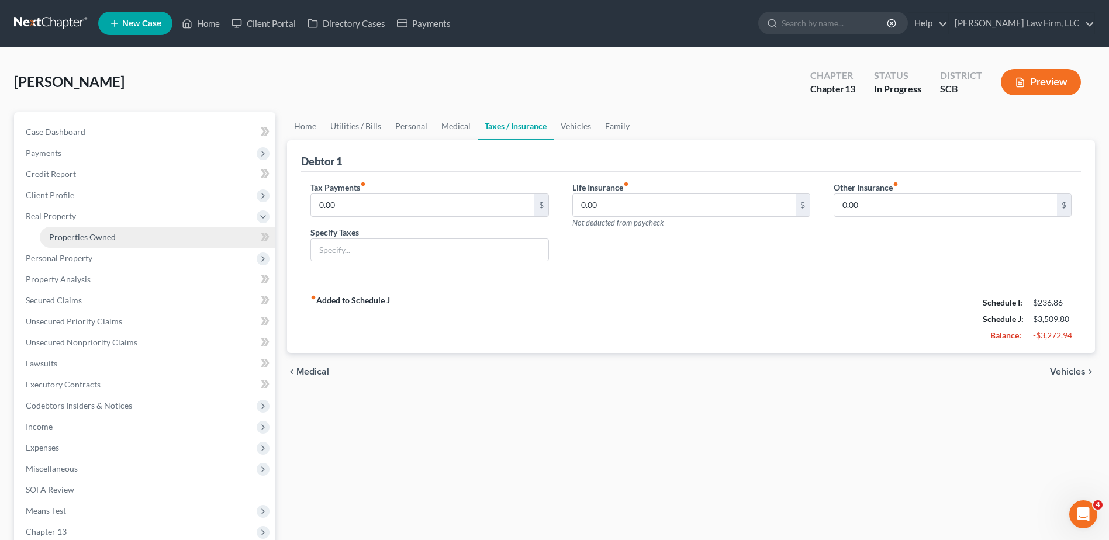
click at [82, 239] on span "Properties Owned" at bounding box center [82, 237] width 67 height 10
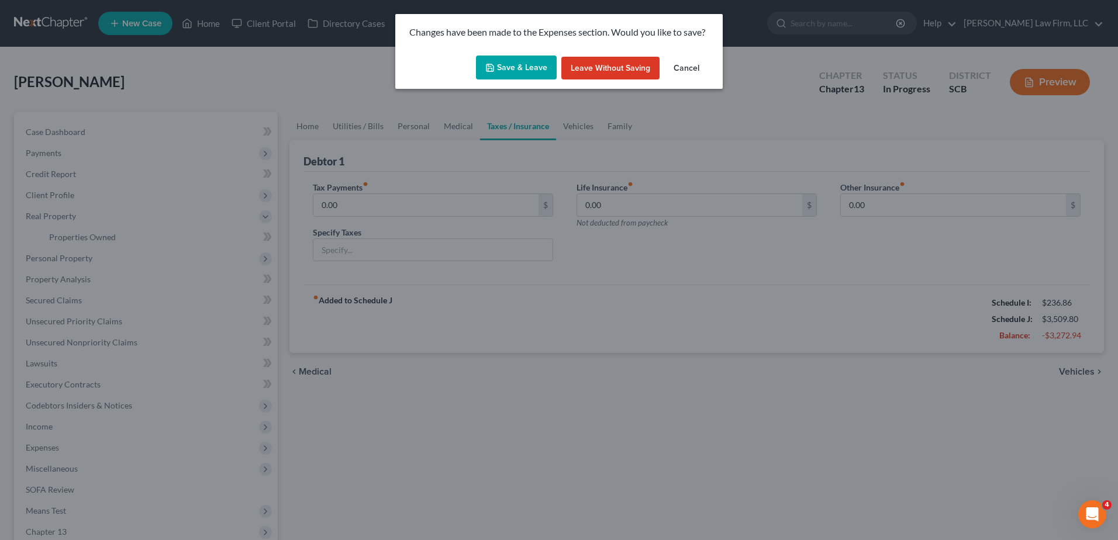
click at [509, 68] on button "Save & Leave" at bounding box center [516, 68] width 81 height 25
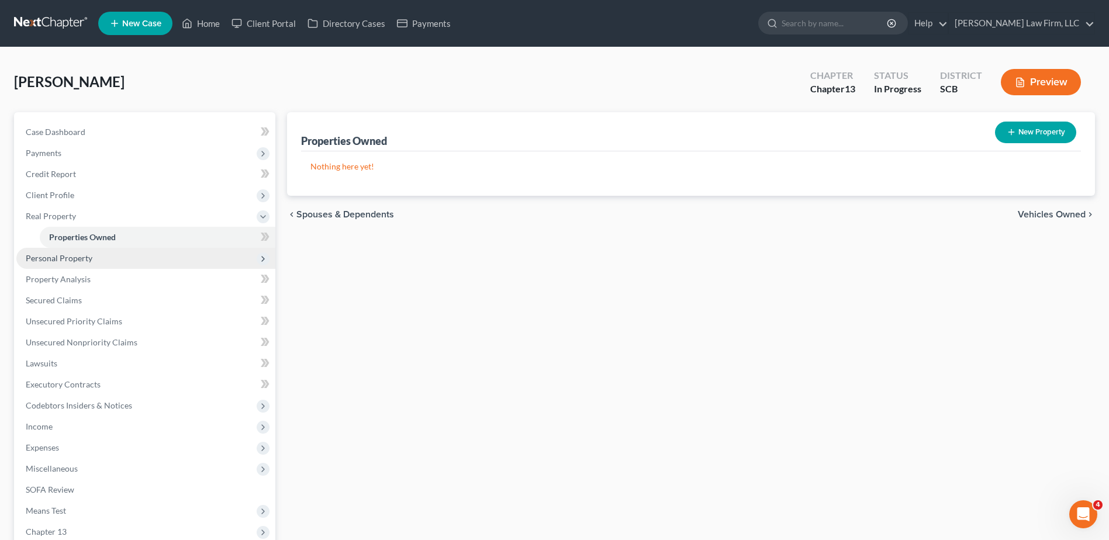
click at [82, 265] on span "Personal Property" at bounding box center [145, 258] width 259 height 21
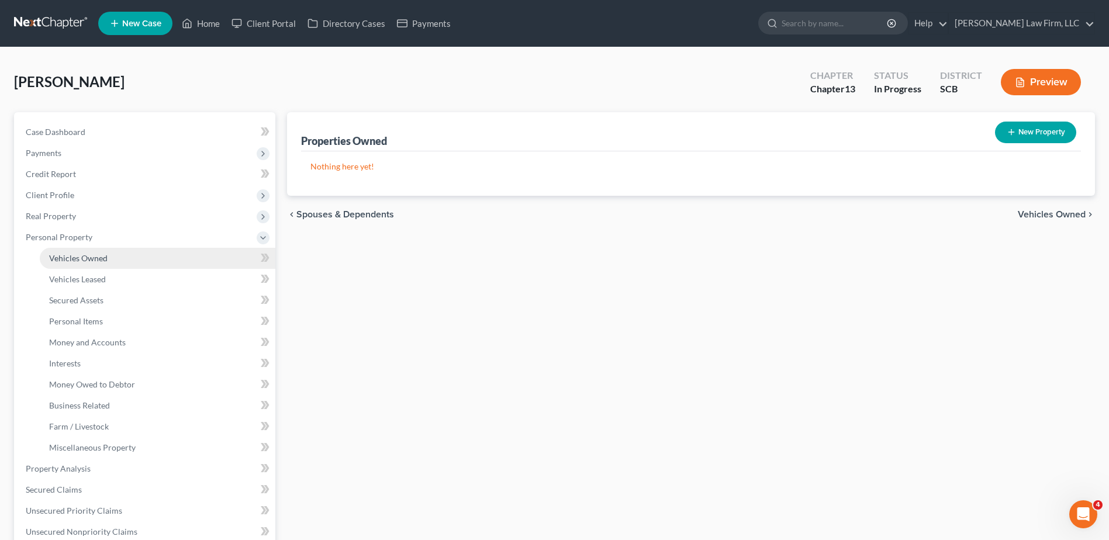
click at [91, 263] on link "Vehicles Owned" at bounding box center [158, 258] width 236 height 21
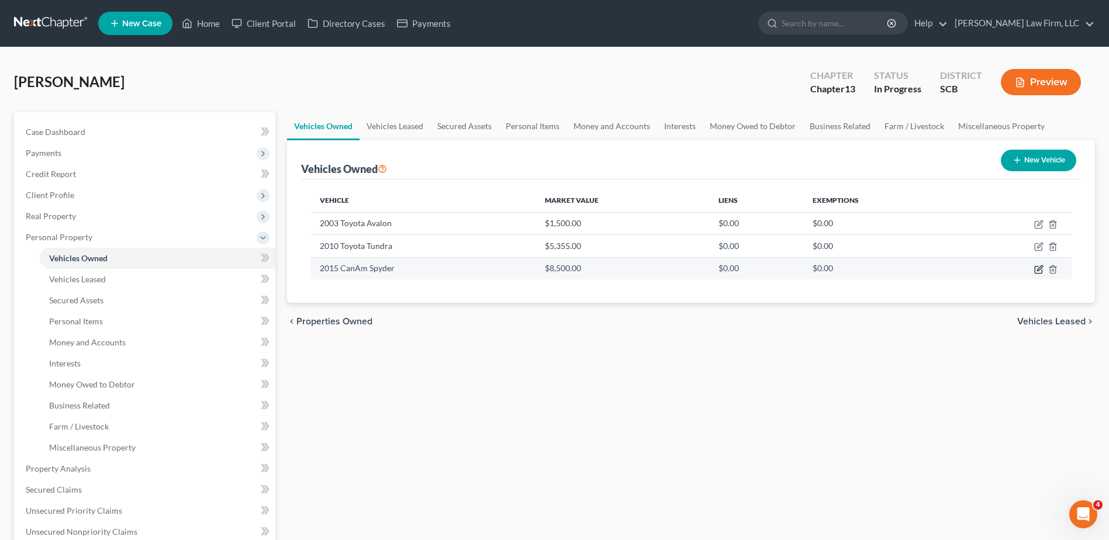
click at [1037, 272] on icon "button" at bounding box center [1038, 269] width 9 height 9
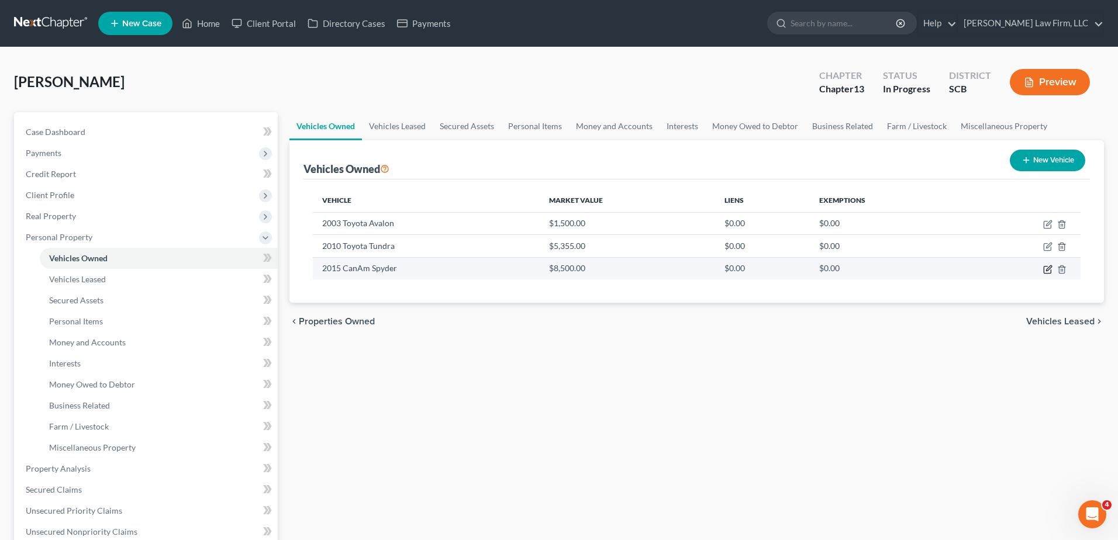
select select "7"
select select "11"
select select "2"
select select "0"
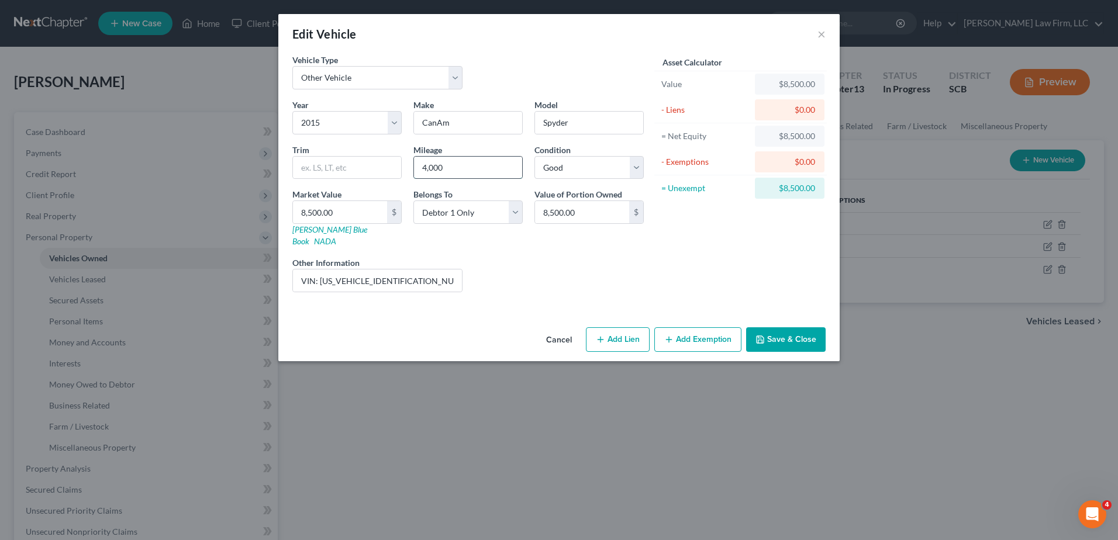
click at [448, 171] on input "4,000" at bounding box center [468, 168] width 108 height 22
click at [448, 168] on input "4,000" at bounding box center [468, 168] width 108 height 22
click at [448, 169] on input "4,000" at bounding box center [468, 168] width 108 height 22
type input "5991"
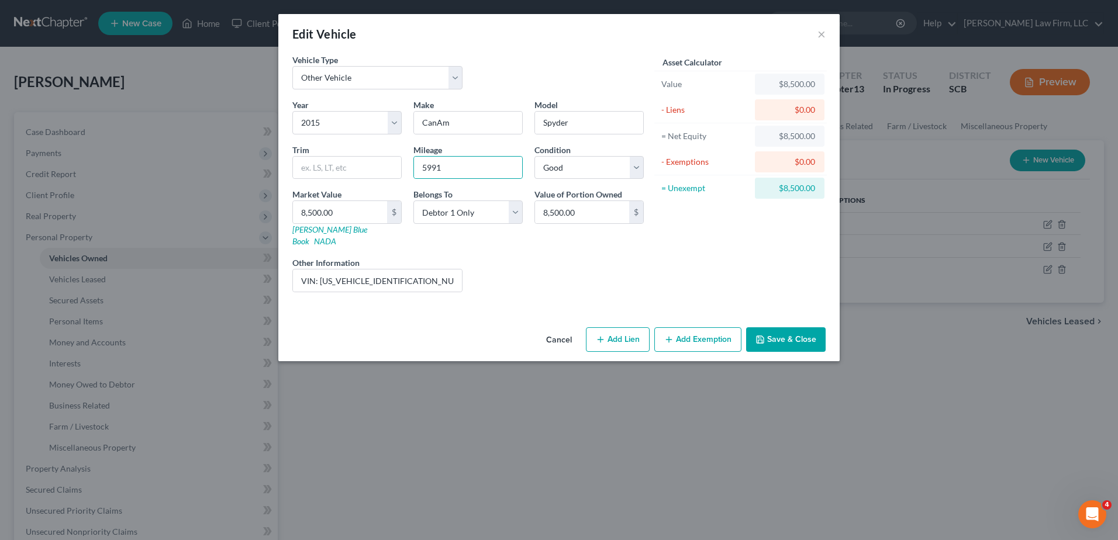
click at [788, 333] on button "Save & Close" at bounding box center [785, 339] width 79 height 25
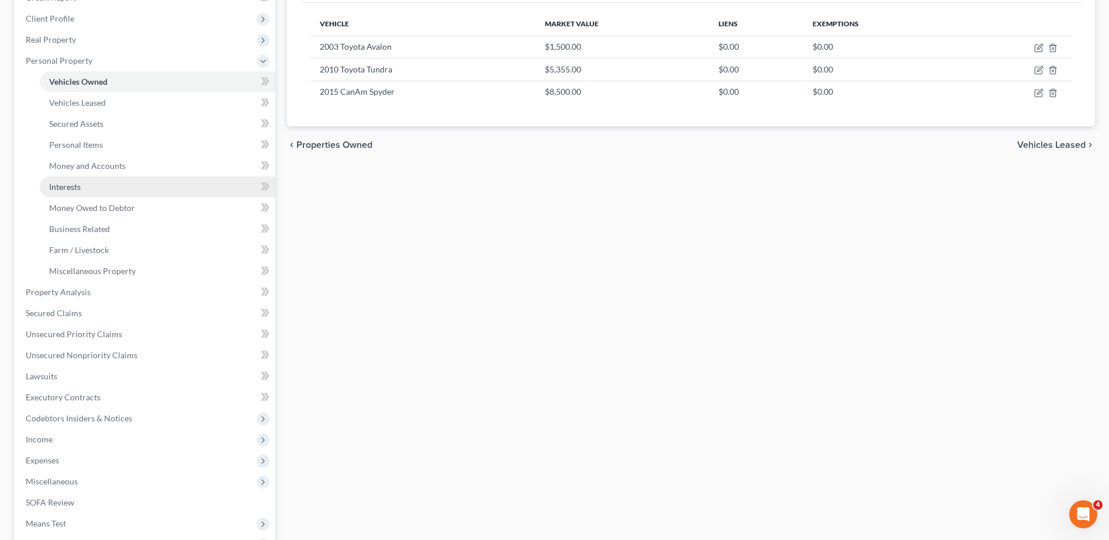
scroll to position [117, 0]
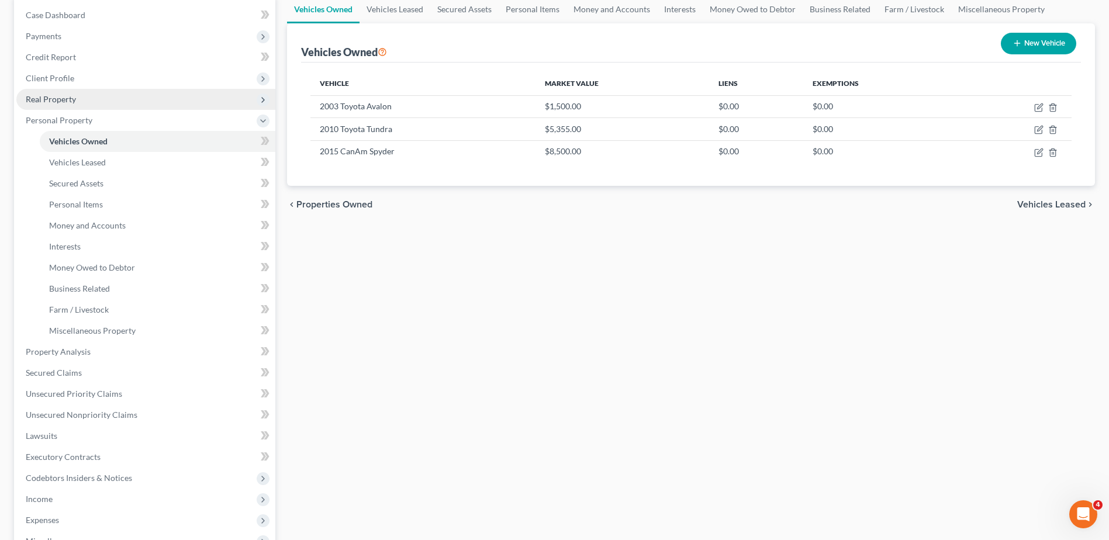
click at [78, 101] on span "Real Property" at bounding box center [145, 99] width 259 height 21
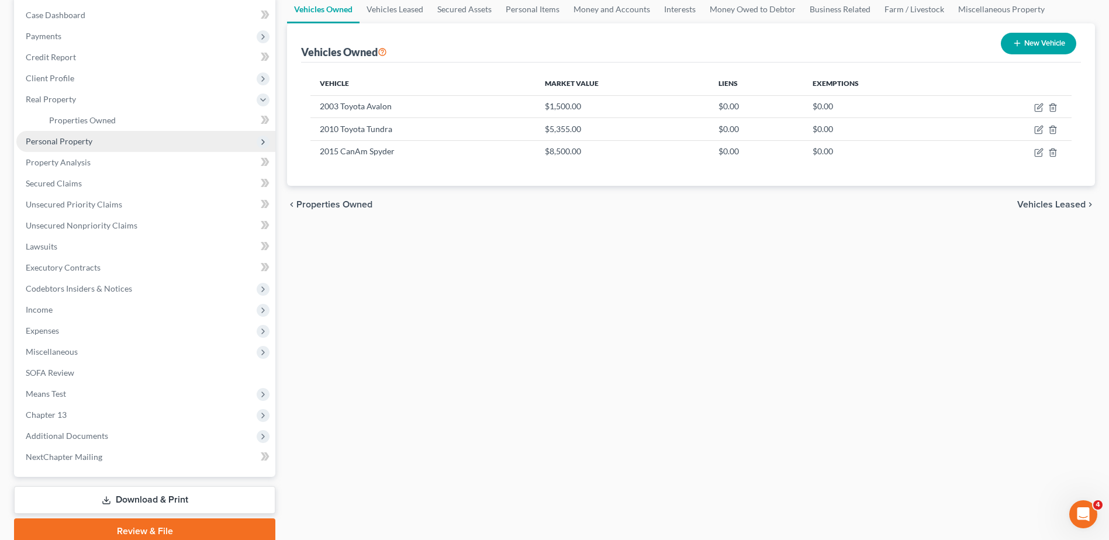
click at [76, 143] on span "Personal Property" at bounding box center [59, 141] width 67 height 10
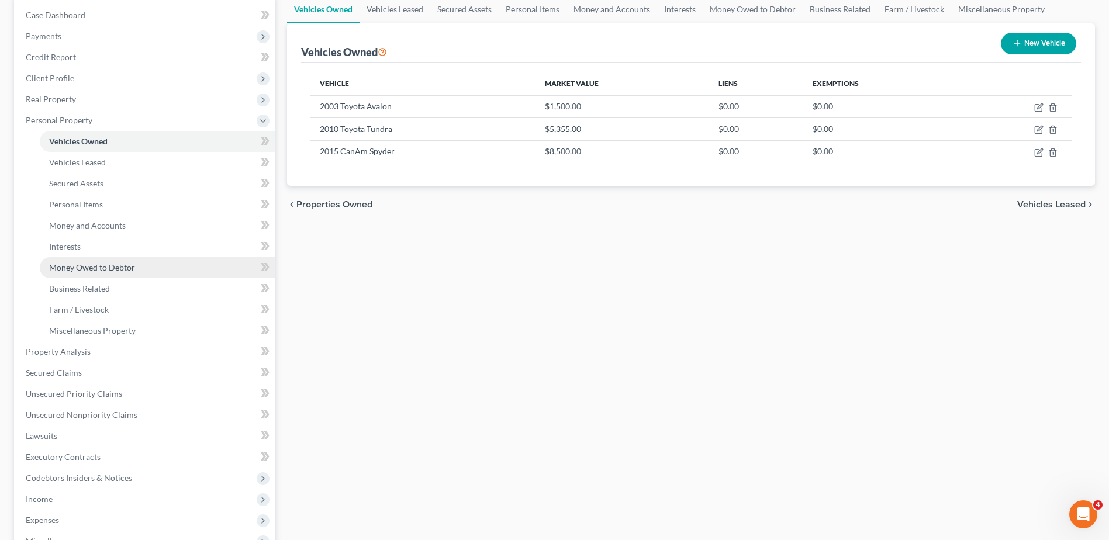
click at [81, 258] on link "Money Owed to Debtor" at bounding box center [158, 267] width 236 height 21
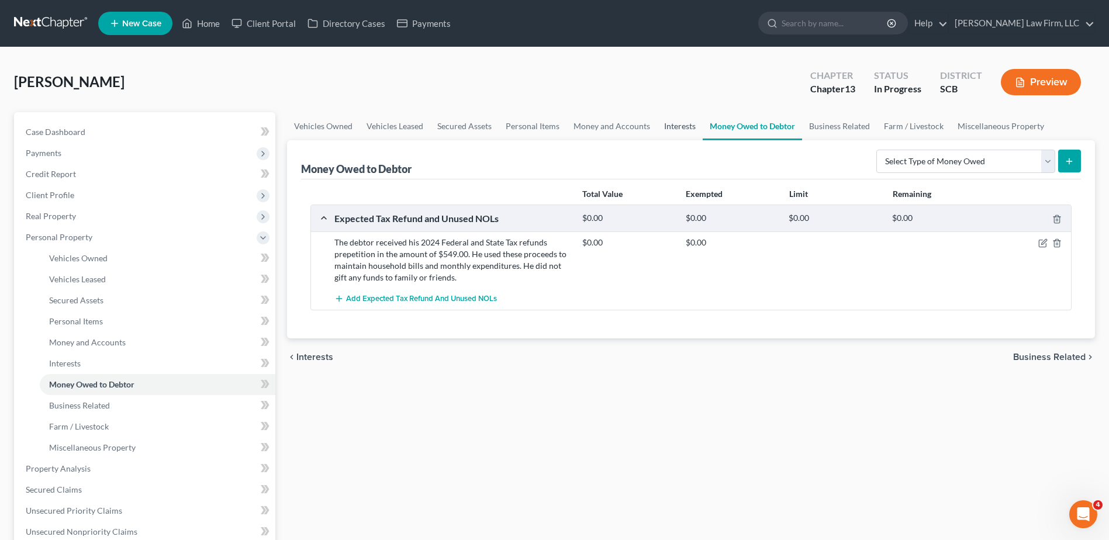
click at [679, 126] on link "Interests" at bounding box center [680, 126] width 46 height 28
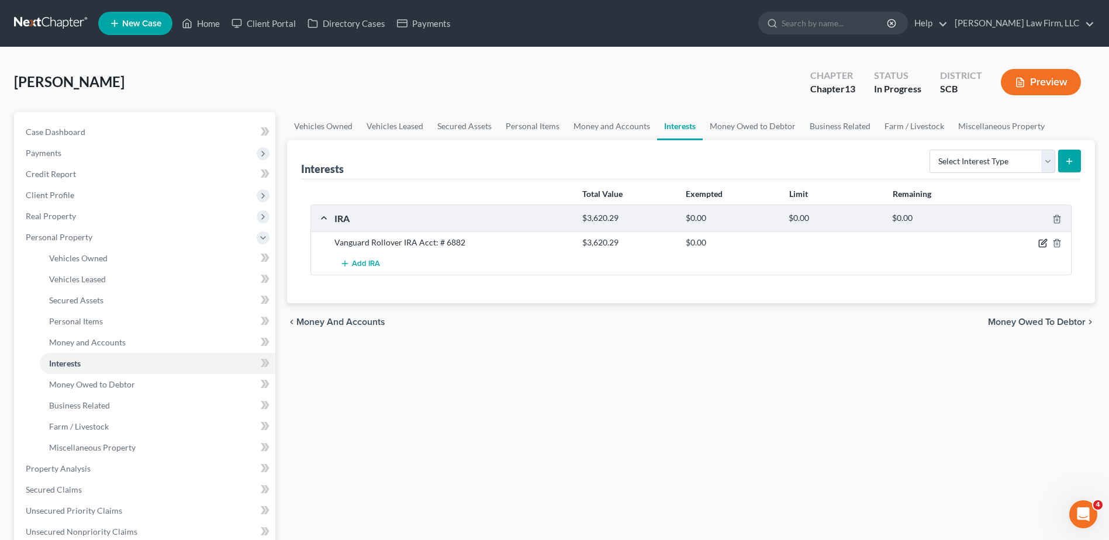
click at [1044, 243] on icon "button" at bounding box center [1043, 242] width 5 height 5
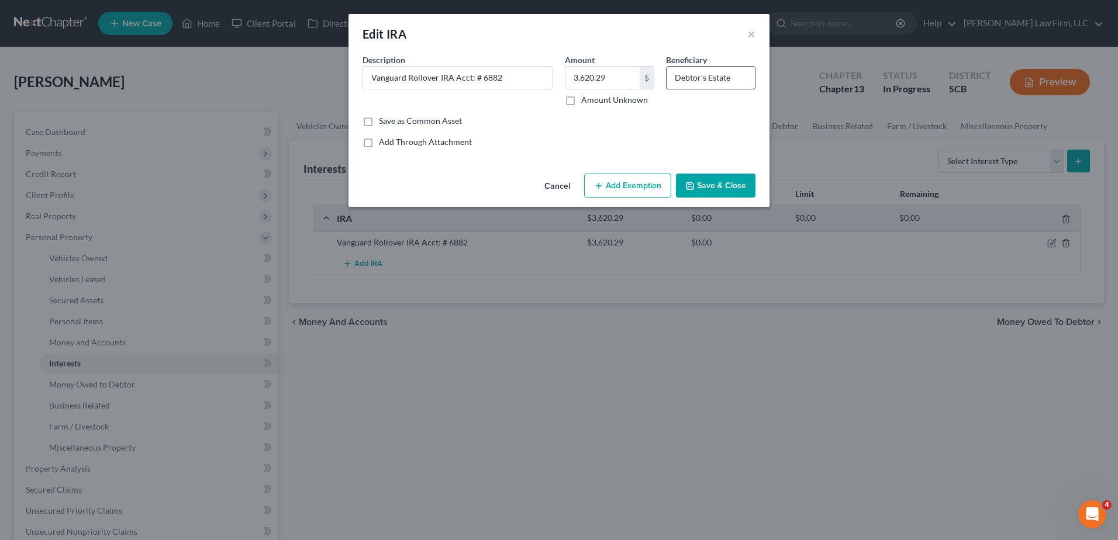
click at [736, 73] on input "Debtor's Estate" at bounding box center [710, 78] width 88 height 22
click at [736, 74] on input "Debtor's Estate" at bounding box center [710, 78] width 88 height 22
click at [713, 77] on input "[PERSON_NAME] (Daughter)" at bounding box center [710, 78] width 88 height 22
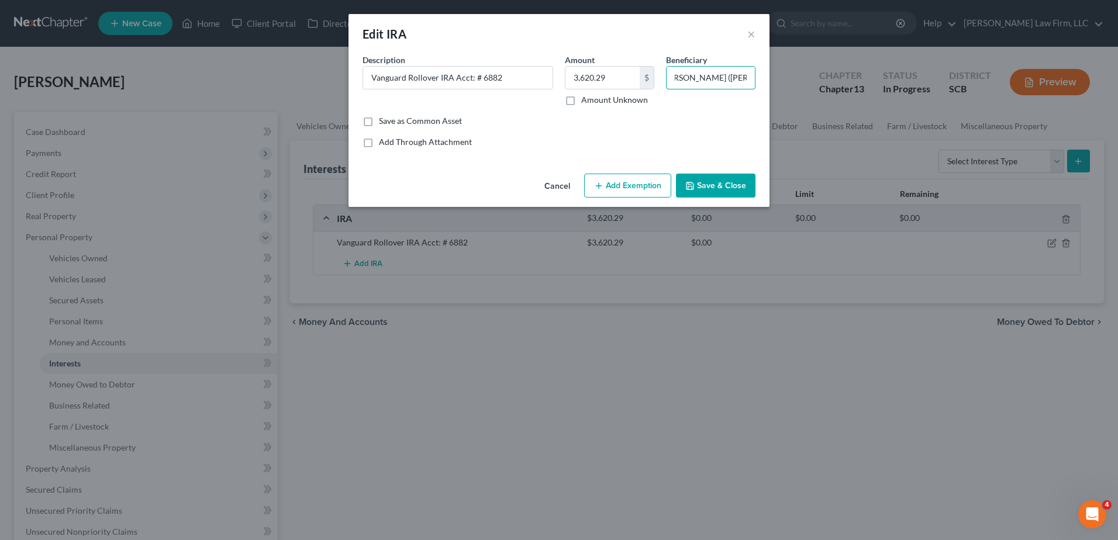
type input "[PERSON_NAME] ([PERSON_NAME]'s Daughter)"
click at [701, 183] on button "Save & Close" at bounding box center [715, 186] width 79 height 25
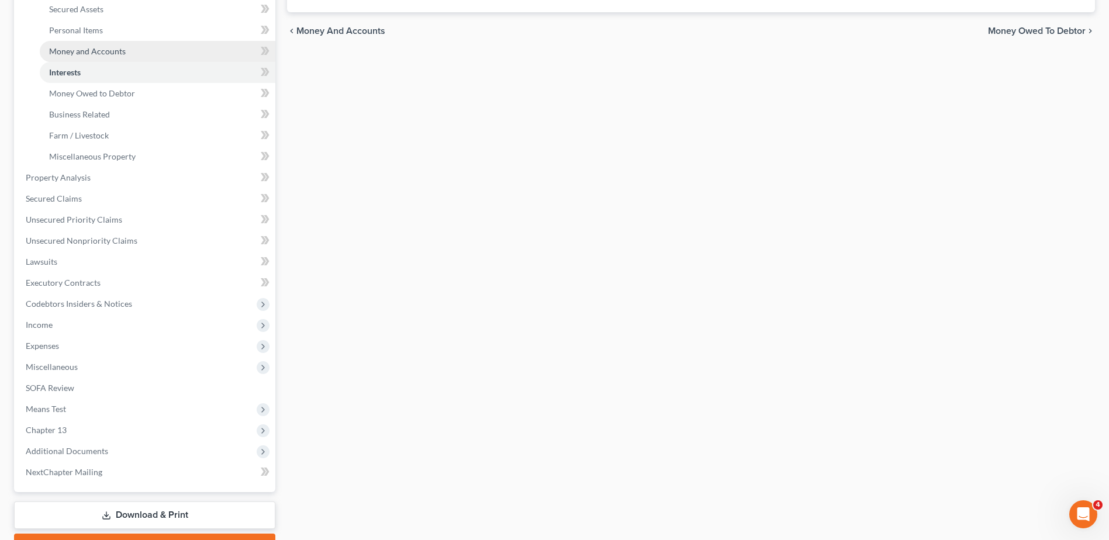
scroll to position [292, 0]
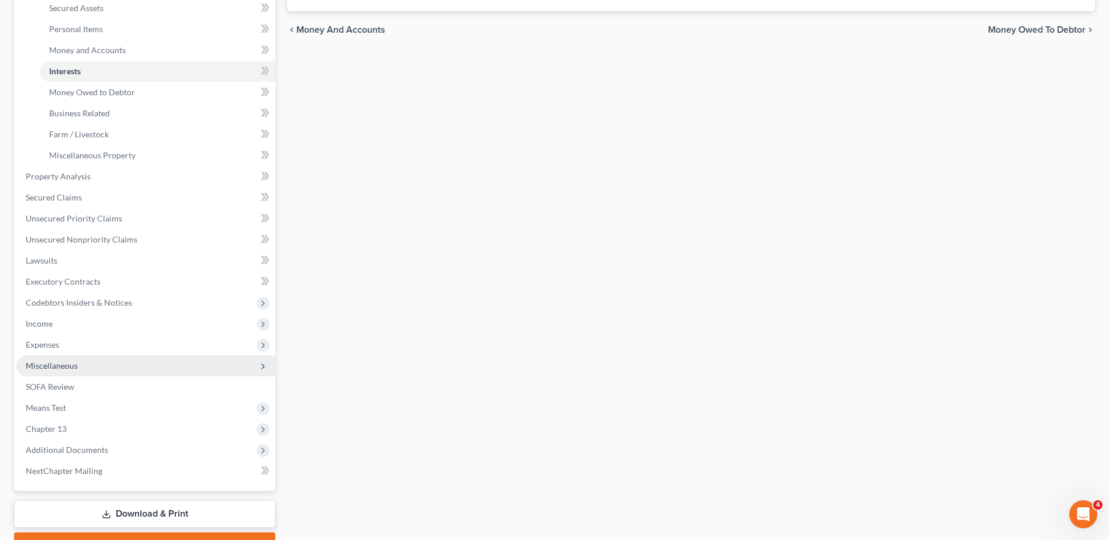
click at [61, 365] on span "Miscellaneous" at bounding box center [52, 366] width 52 height 10
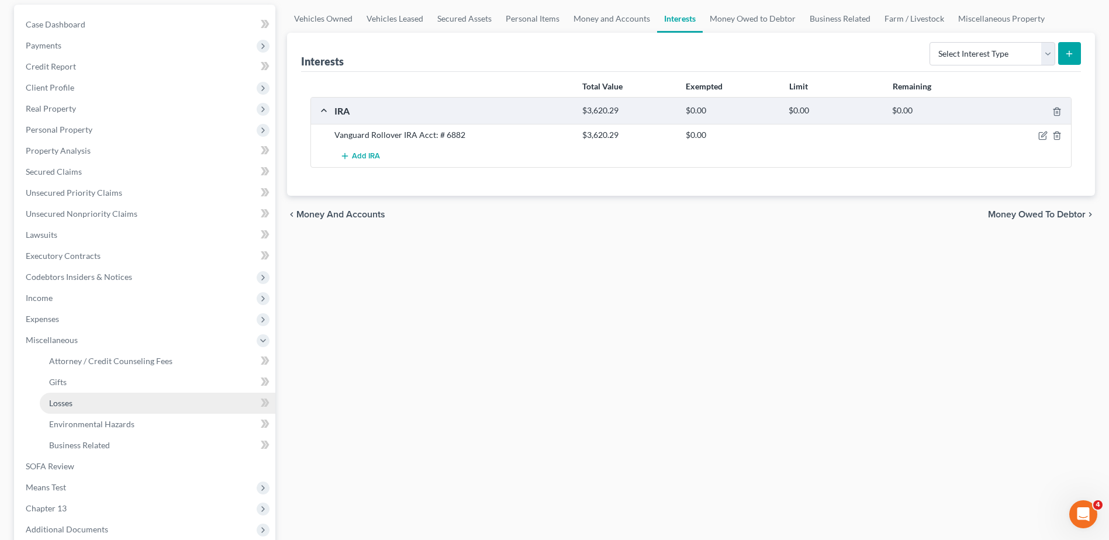
scroll to position [74, 0]
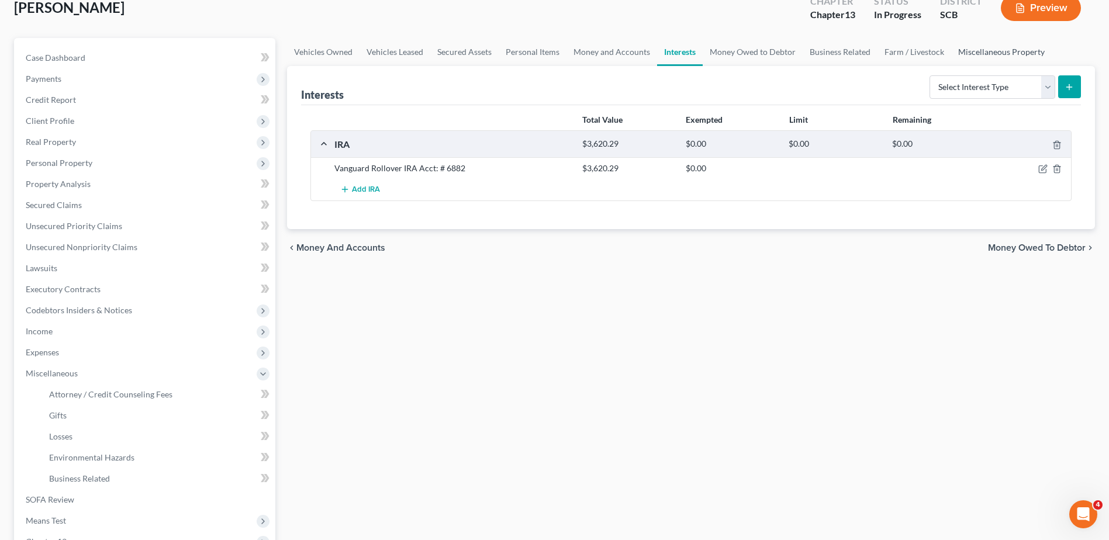
click at [971, 52] on link "Miscellaneous Property" at bounding box center [1001, 52] width 101 height 28
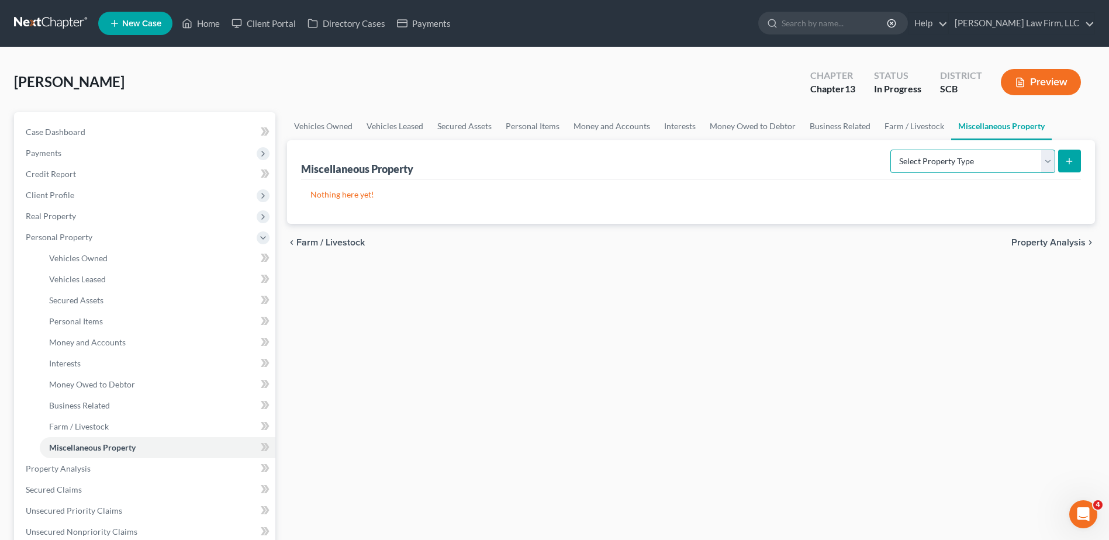
click at [973, 167] on select "Select Property Type Assigned for Creditor Benefit [DATE] Holding for Another N…" at bounding box center [972, 161] width 165 height 23
select select "transferred"
click at [890, 150] on select "Select Property Type Assigned for Creditor Benefit [DATE] Holding for Another N…" at bounding box center [972, 161] width 165 height 23
click at [1068, 161] on icon "submit" at bounding box center [1068, 161] width 9 height 9
select select "Ordinary ([DATE])"
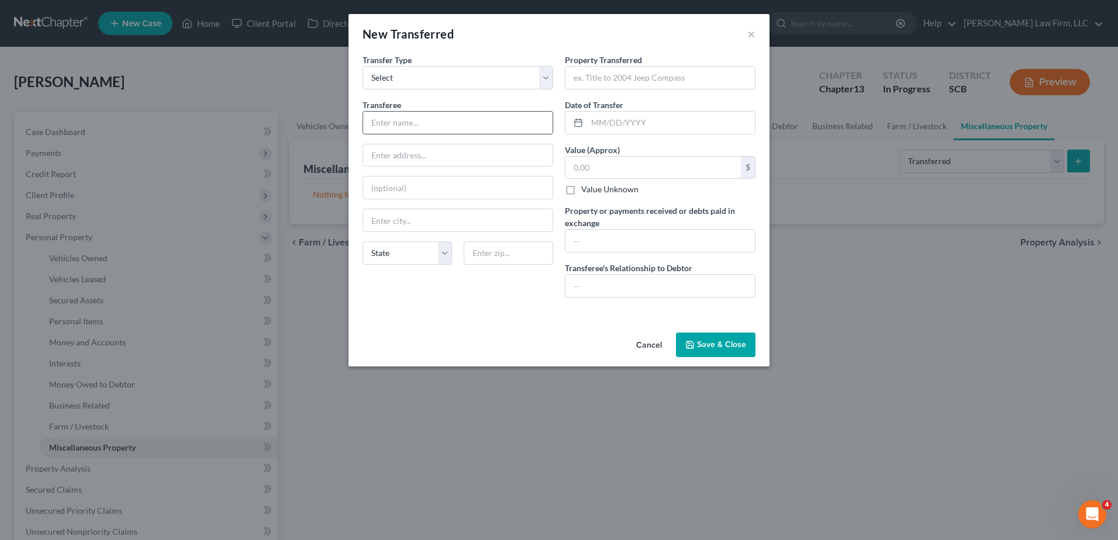
click at [476, 118] on input "text" at bounding box center [457, 123] width 189 height 22
type input "[PERSON_NAME]"
type input "Title to"
click at [444, 161] on input "text" at bounding box center [457, 155] width 189 height 22
type input "[STREET_ADDRESS][PERSON_NAME]"
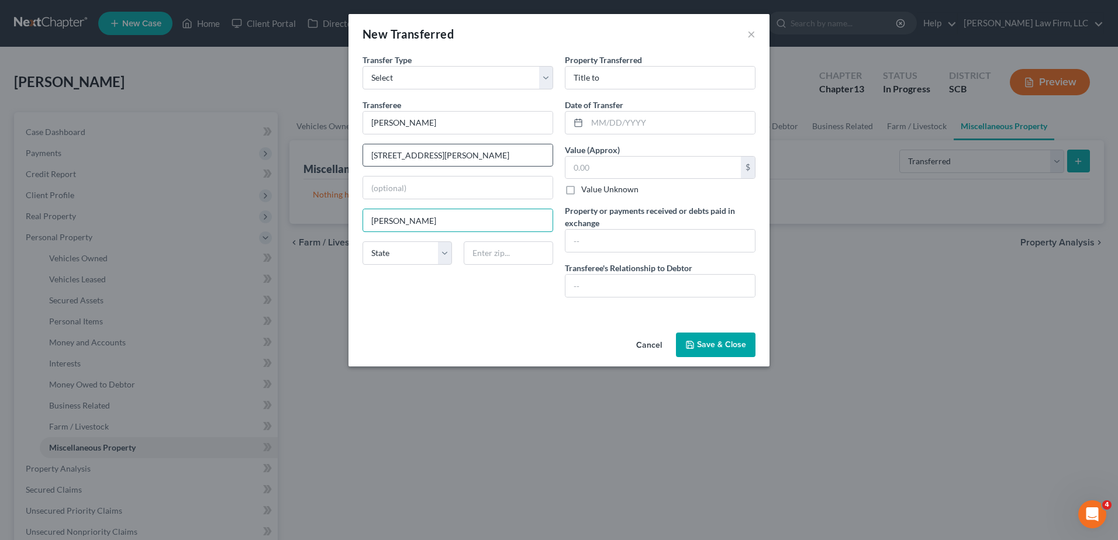
type input "[PERSON_NAME]"
select select "28"
type input "27253"
click at [625, 79] on input "Title to" at bounding box center [659, 78] width 189 height 22
type input "Title to 2008 Scion XB"
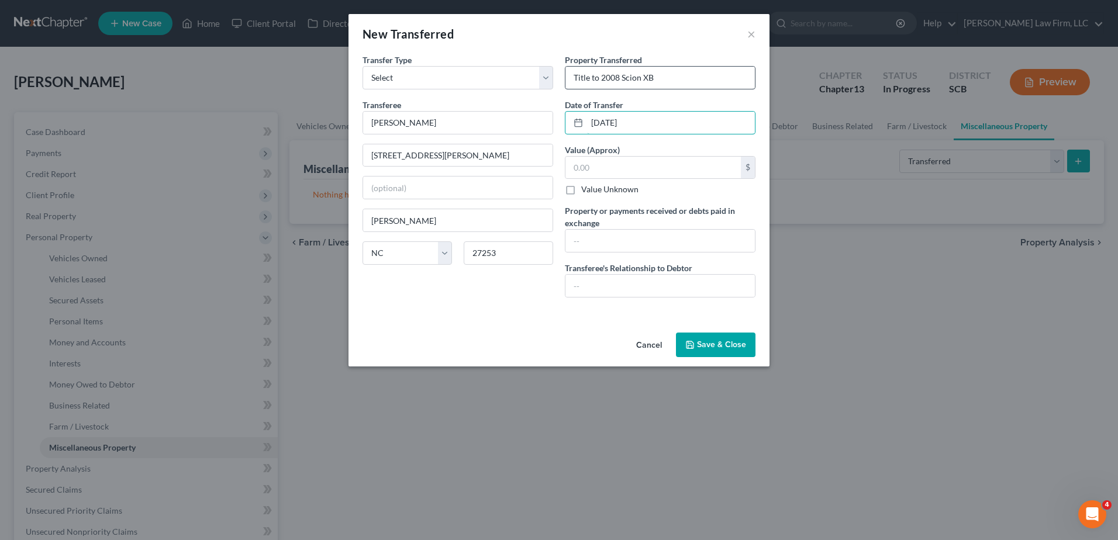
type input "[DATE]"
type input "3,000"
type input "Daughter"
click at [618, 238] on input "text" at bounding box center [659, 241] width 189 height 22
type input "3"
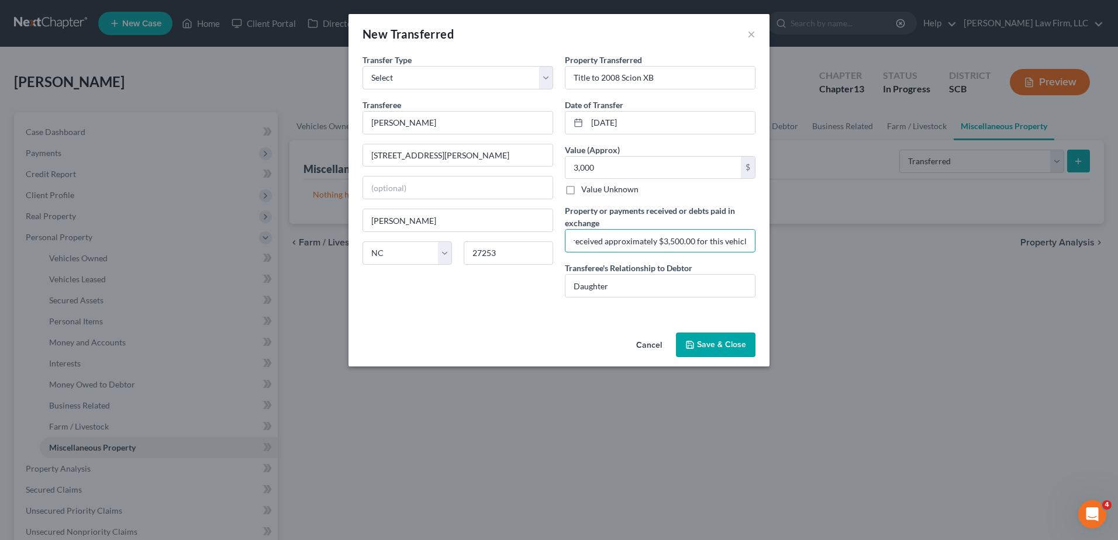
scroll to position [0, 32]
type input "Debtor received approximately $3,500.00 for this vehicle."
click at [705, 354] on button "Save & Close" at bounding box center [715, 345] width 79 height 25
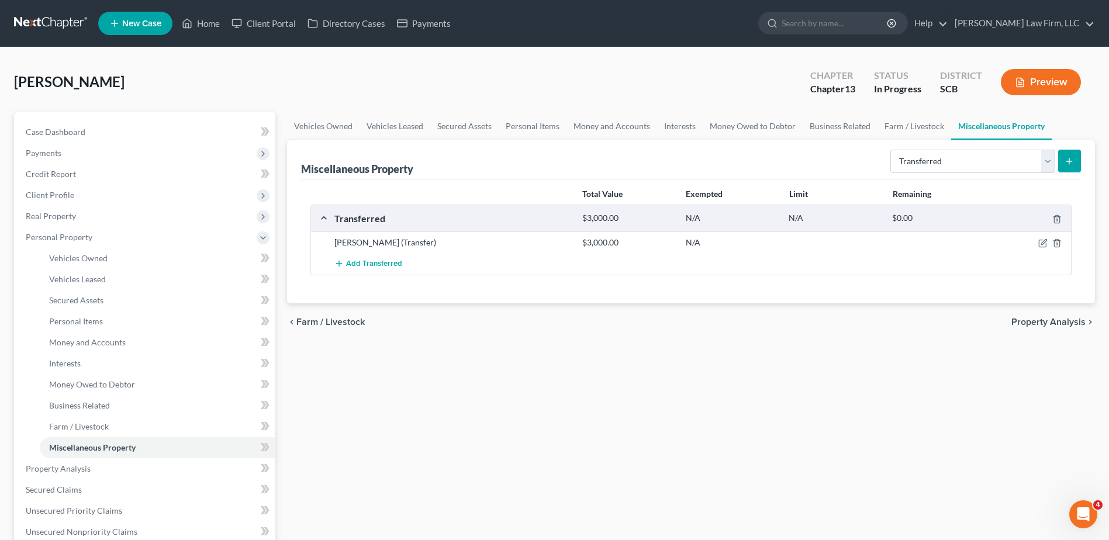
click at [1070, 161] on line "submit" at bounding box center [1069, 161] width 5 height 0
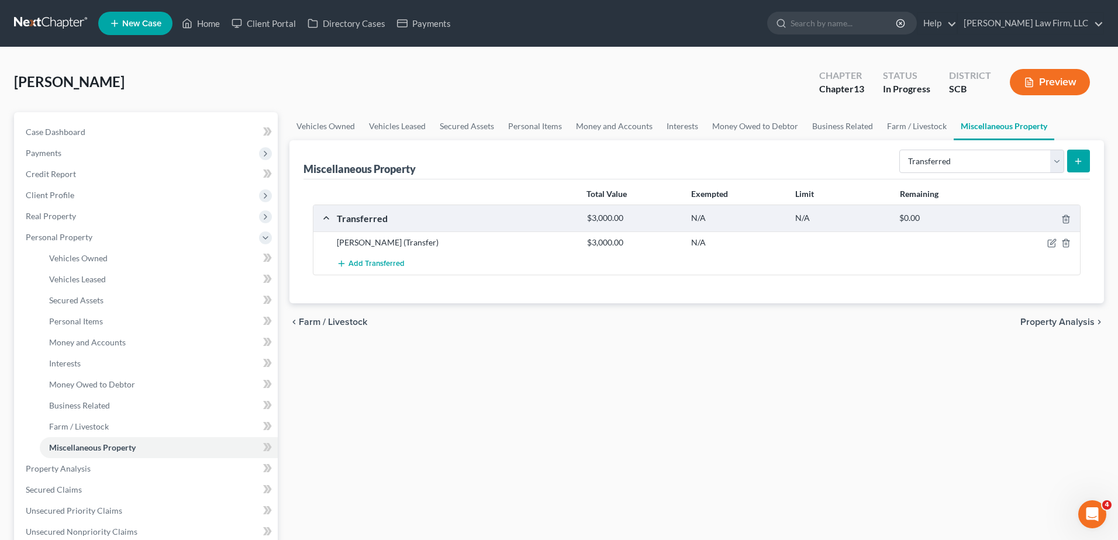
select select "Ordinary ([DATE])"
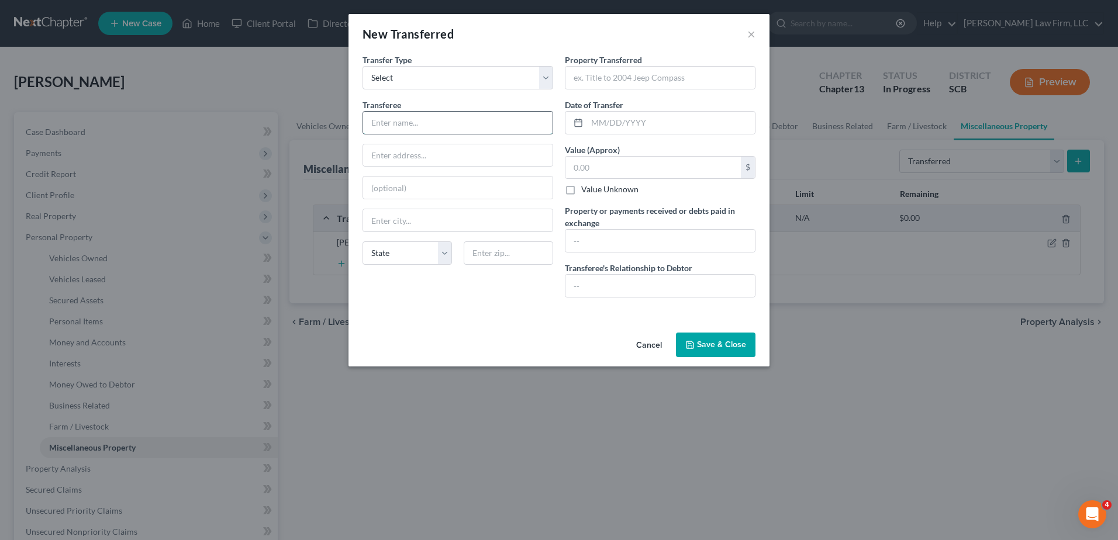
click at [444, 129] on input "text" at bounding box center [457, 123] width 189 height 22
click at [447, 117] on input "text" at bounding box center [457, 123] width 189 height 22
type input "Title to 2008 Scion XB"
type input "[DATE]"
type input "0"
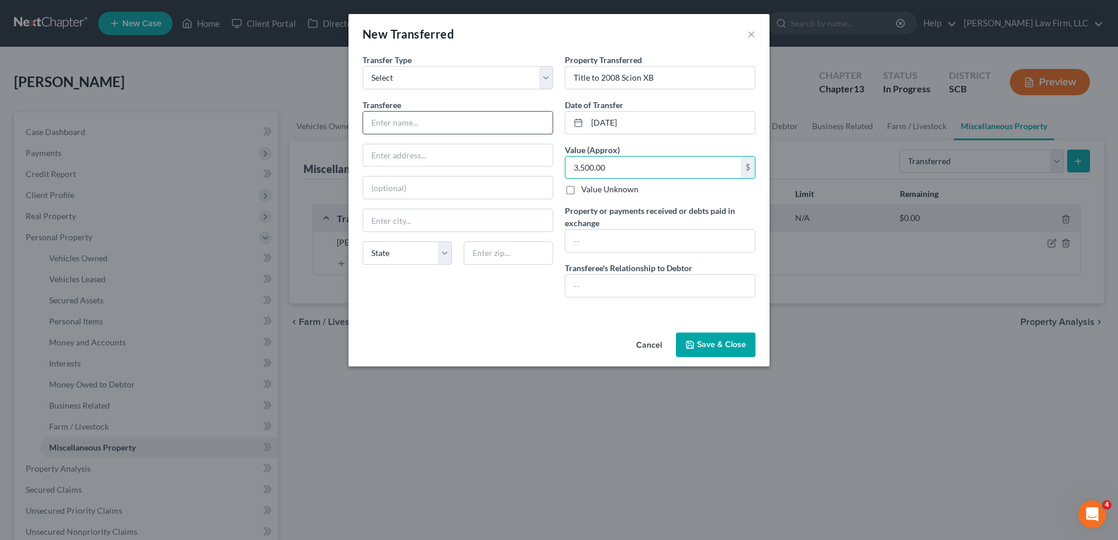
type input "3,500.00"
type input "Debtor received approximately $3,500.00 in cash for the sale of this vehicle. D…"
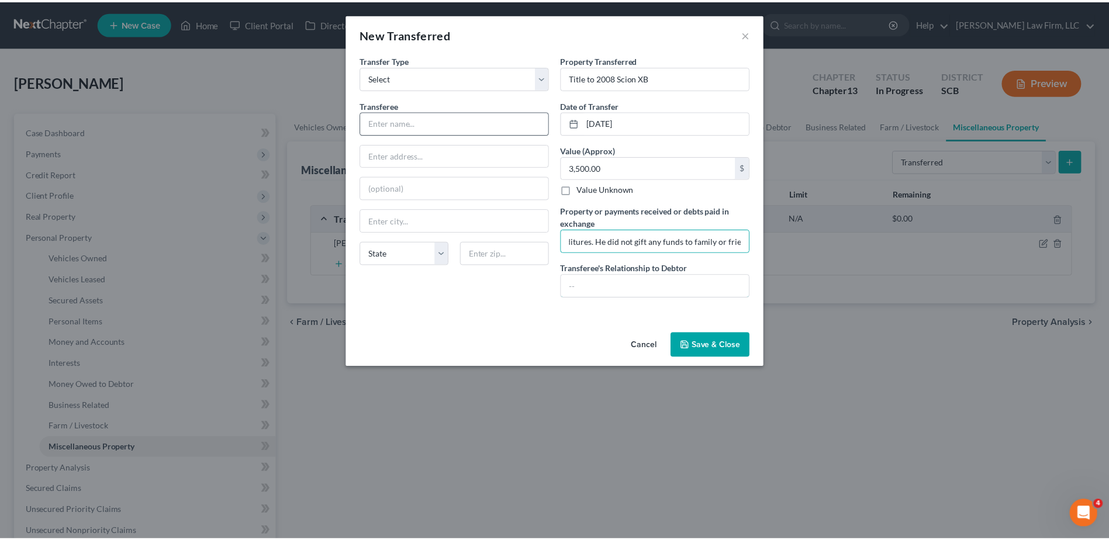
scroll to position [0, 0]
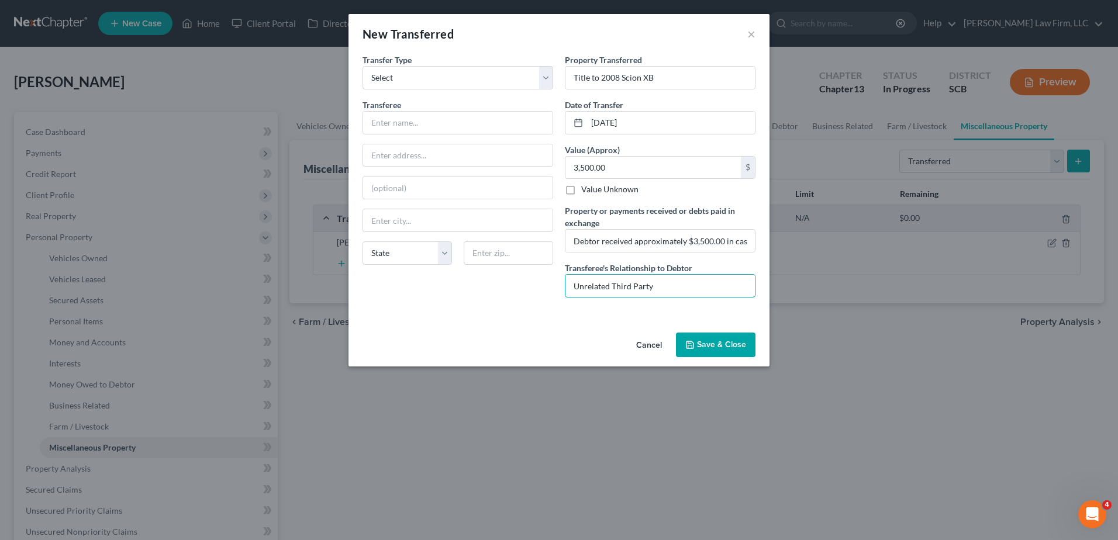
type input "Unrelated Third Party"
click at [719, 346] on button "Save & Close" at bounding box center [715, 345] width 79 height 25
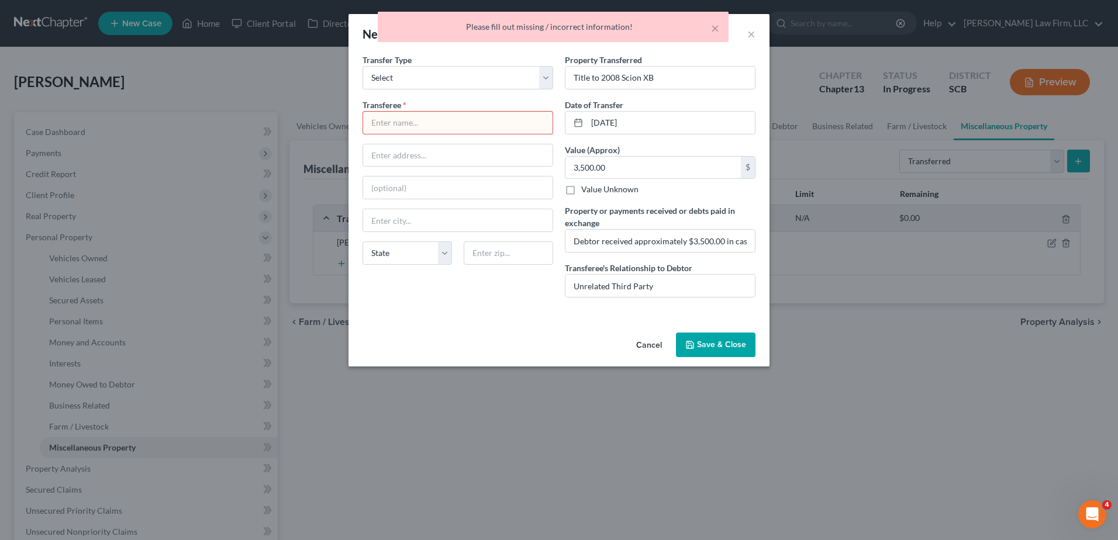
click at [406, 127] on input "text" at bounding box center [457, 123] width 189 height 22
type input "Need"
click at [735, 344] on button "Save & Close" at bounding box center [715, 345] width 79 height 25
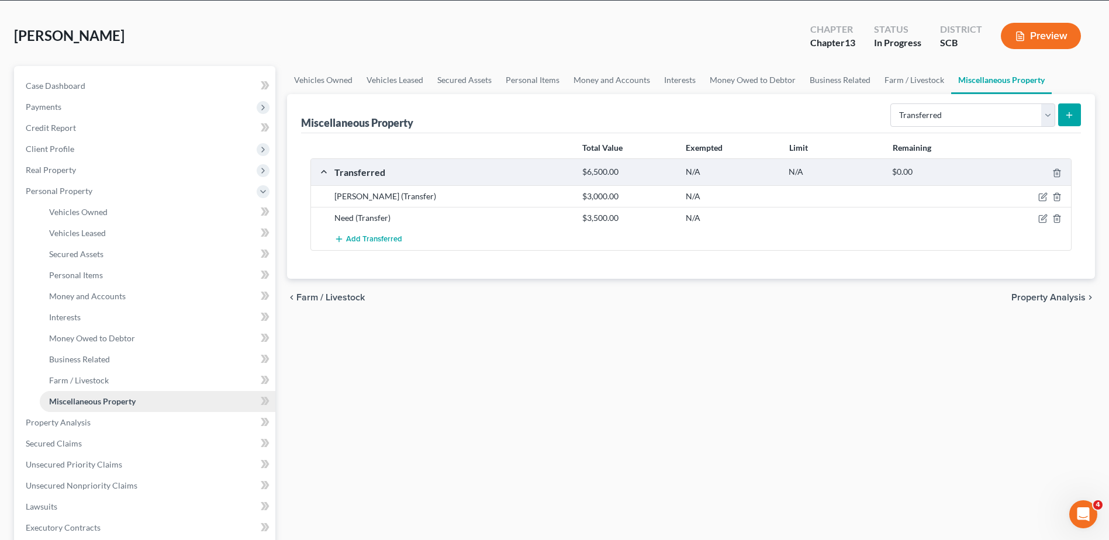
scroll to position [117, 0]
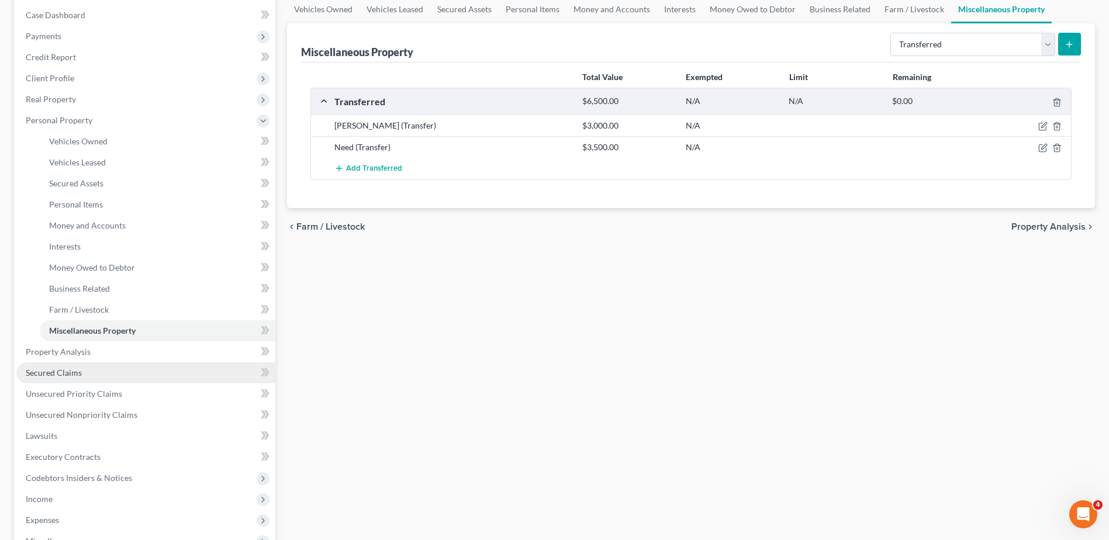
click at [81, 371] on span "Secured Claims" at bounding box center [54, 373] width 56 height 10
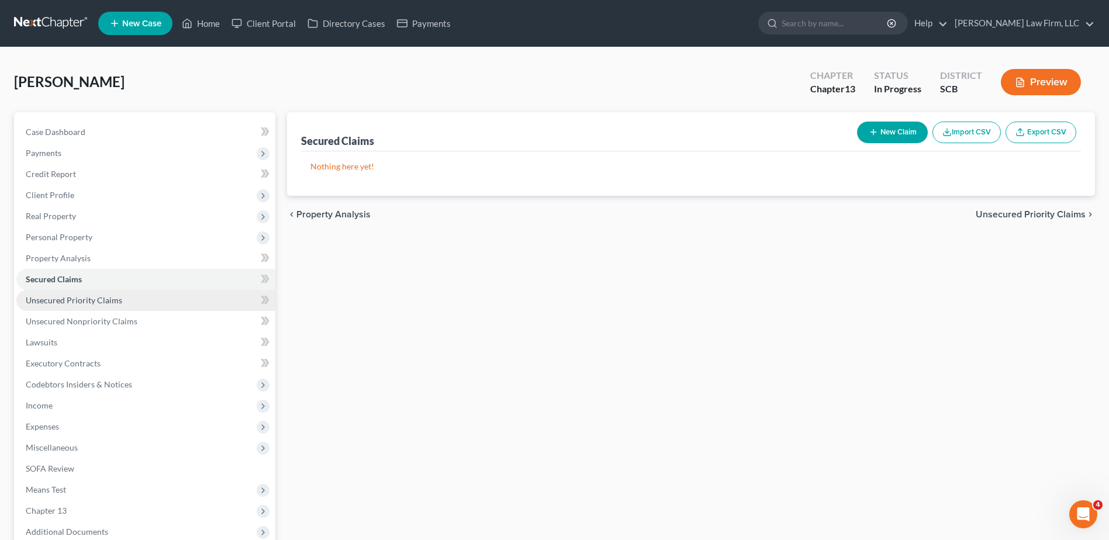
click at [90, 304] on span "Unsecured Priority Claims" at bounding box center [74, 300] width 96 height 10
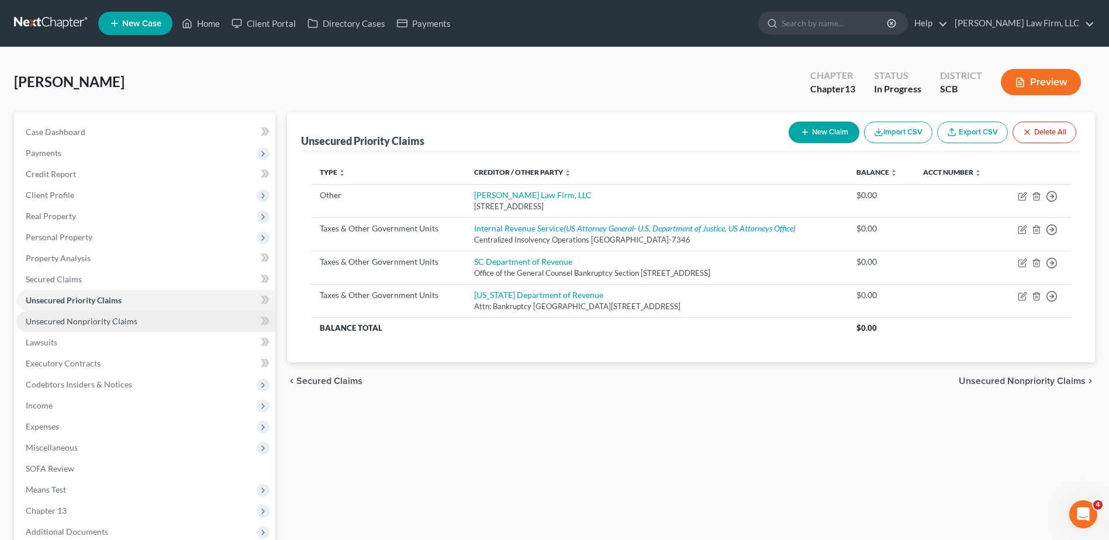
click at [90, 324] on span "Unsecured Nonpriority Claims" at bounding box center [82, 321] width 112 height 10
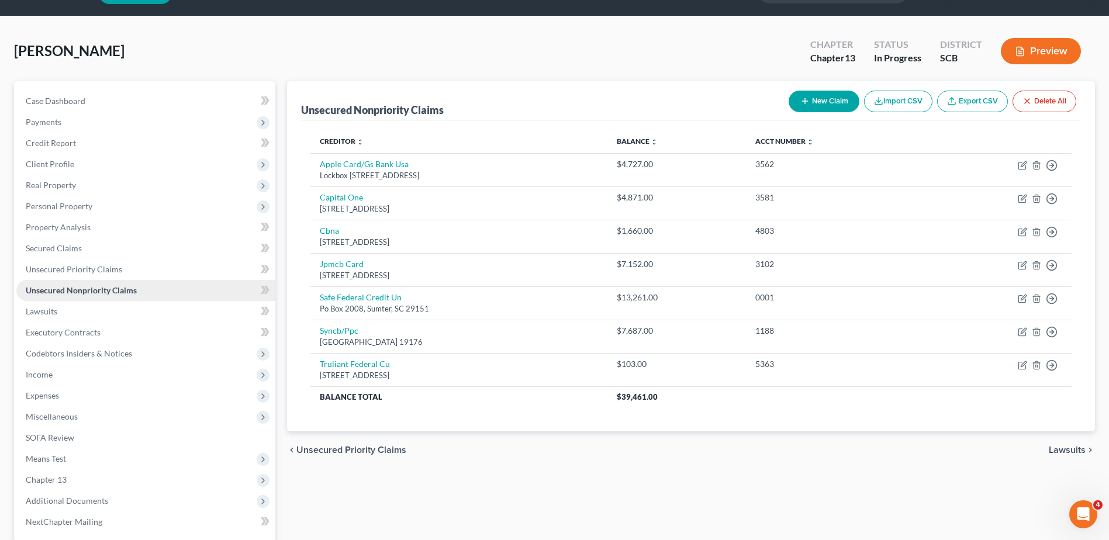
scroll to position [58, 0]
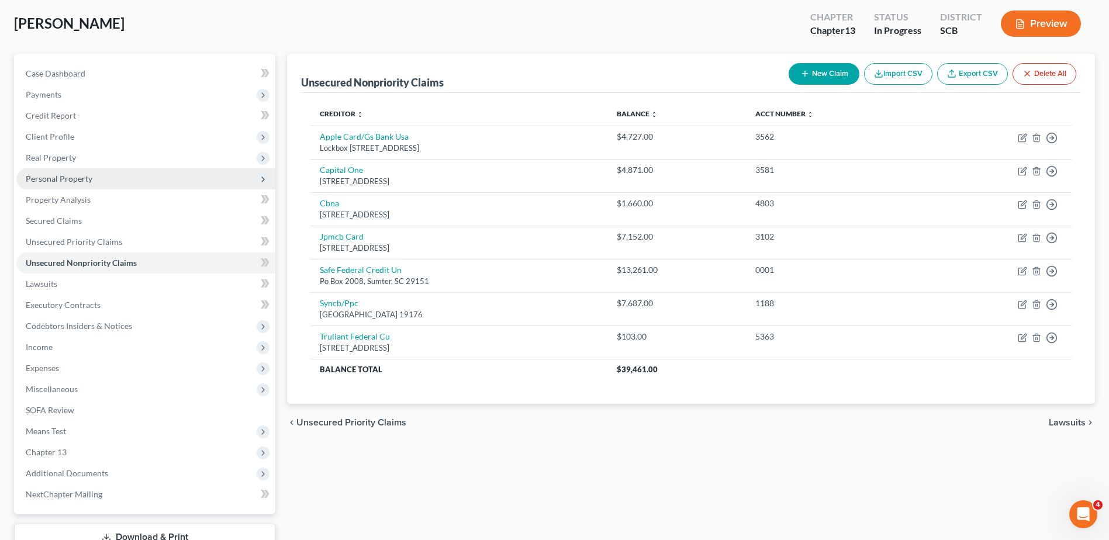
click at [64, 180] on span "Personal Property" at bounding box center [59, 179] width 67 height 10
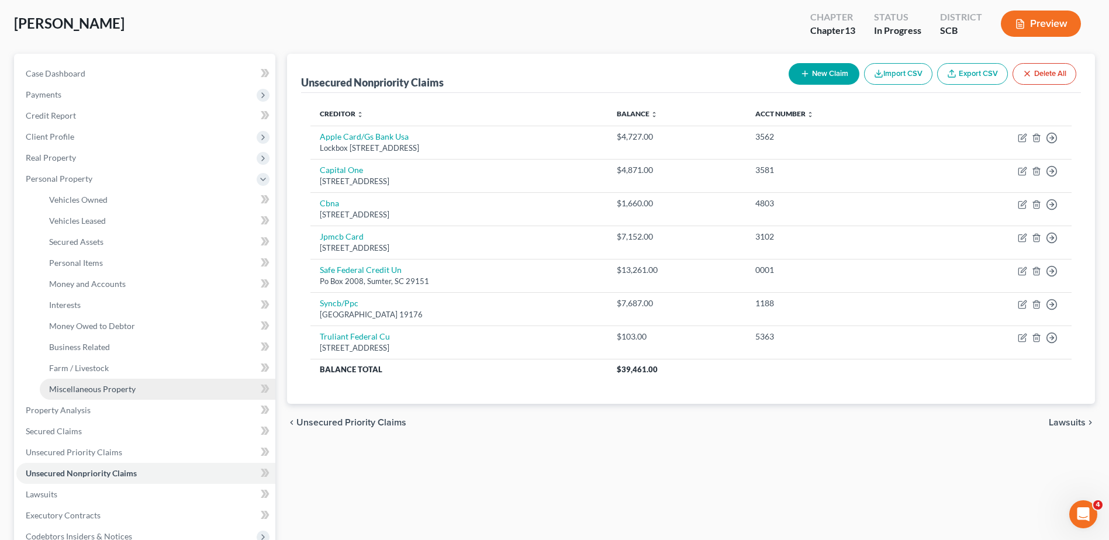
click at [63, 384] on span "Miscellaneous Property" at bounding box center [92, 389] width 87 height 10
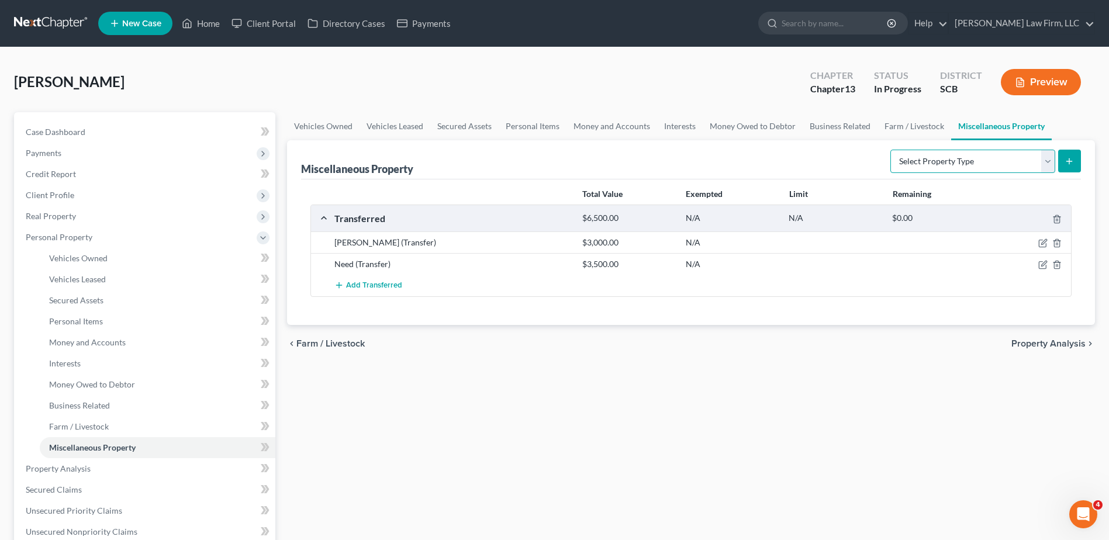
click at [1048, 164] on select "Select Property Type Assigned for Creditor Benefit [DATE] Holding for Another N…" at bounding box center [972, 161] width 165 height 23
select select "transferred"
click at [890, 150] on select "Select Property Type Assigned for Creditor Benefit [DATE] Holding for Another N…" at bounding box center [972, 161] width 165 height 23
click at [1064, 161] on button "submit" at bounding box center [1069, 161] width 23 height 23
select select "Ordinary ([DATE])"
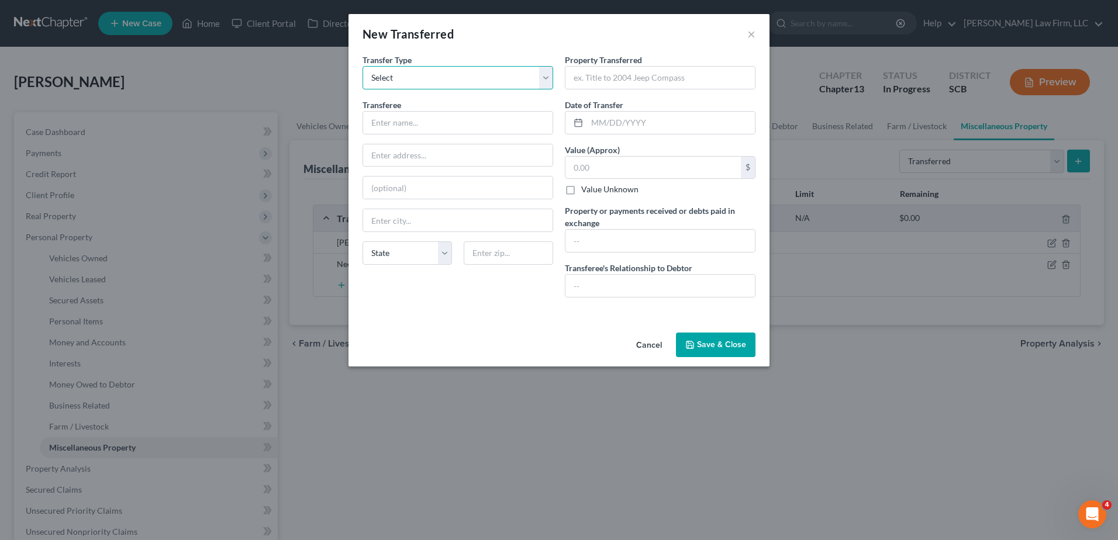
click at [485, 80] on select "Select Ordinary ([DATE]) [DATE]" at bounding box center [457, 77] width 191 height 23
click at [489, 51] on div "New Transferred ×" at bounding box center [558, 34] width 421 height 40
click at [434, 124] on input "text" at bounding box center [457, 123] width 189 height 22
type input "House and Lot located at"
type input "[DATE]"
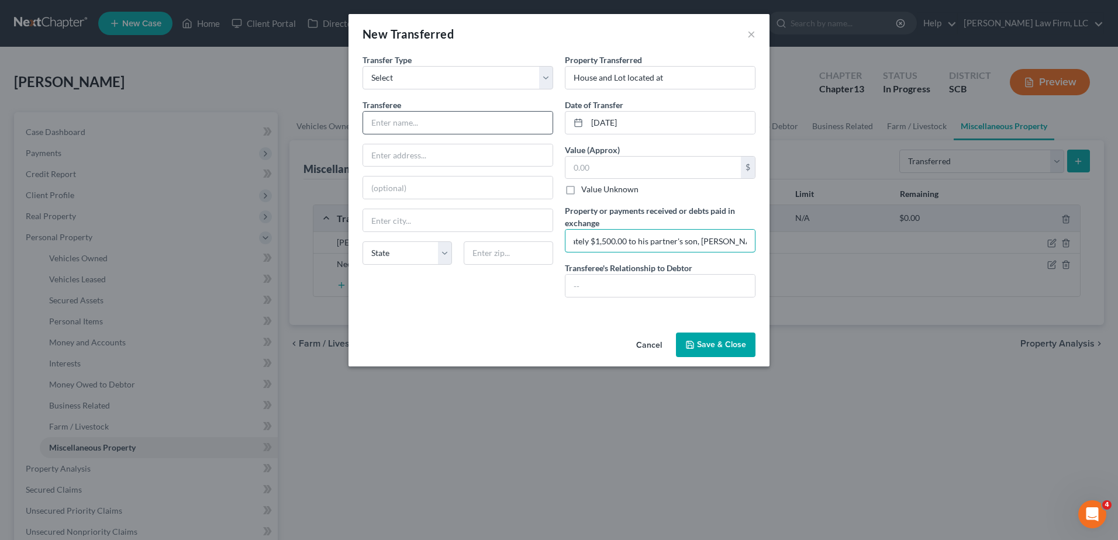
scroll to position [0, 772]
type input "Debtor received approximately $94,000.00 after the satisfaction of the remainin…"
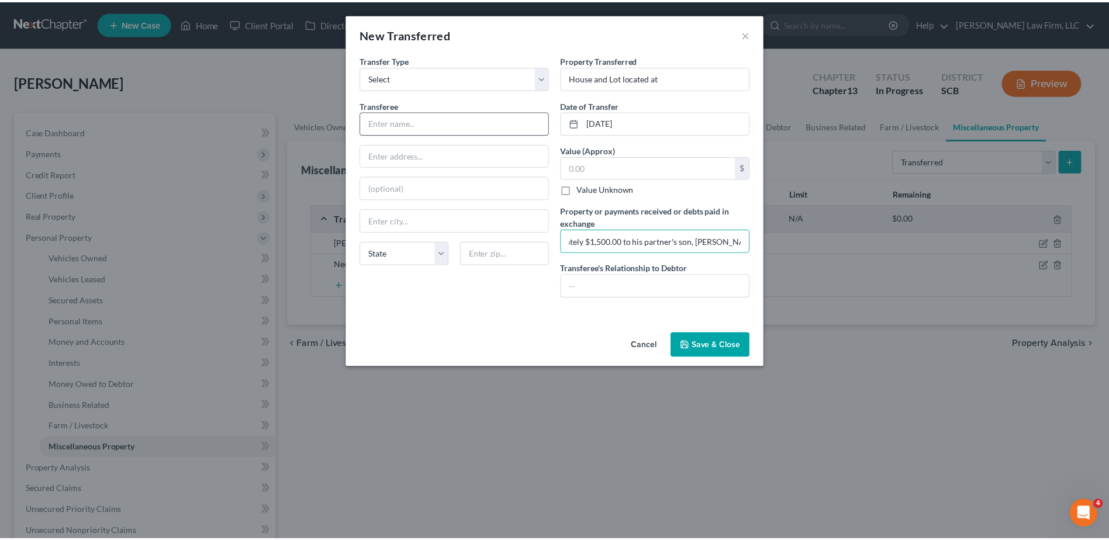
scroll to position [0, 0]
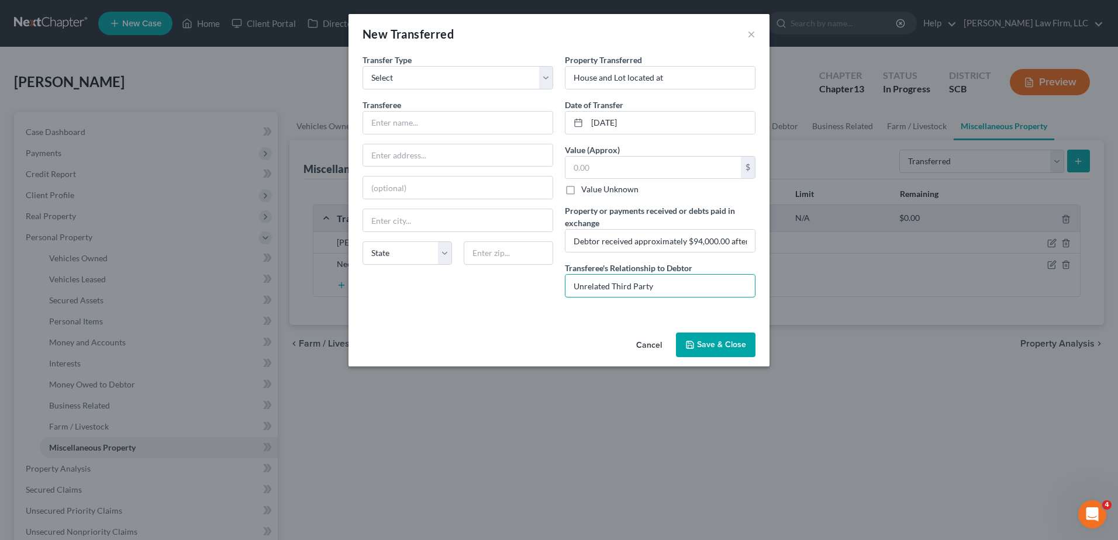
type input "Unrelated Third Party"
click at [712, 347] on button "Save & Close" at bounding box center [715, 345] width 79 height 25
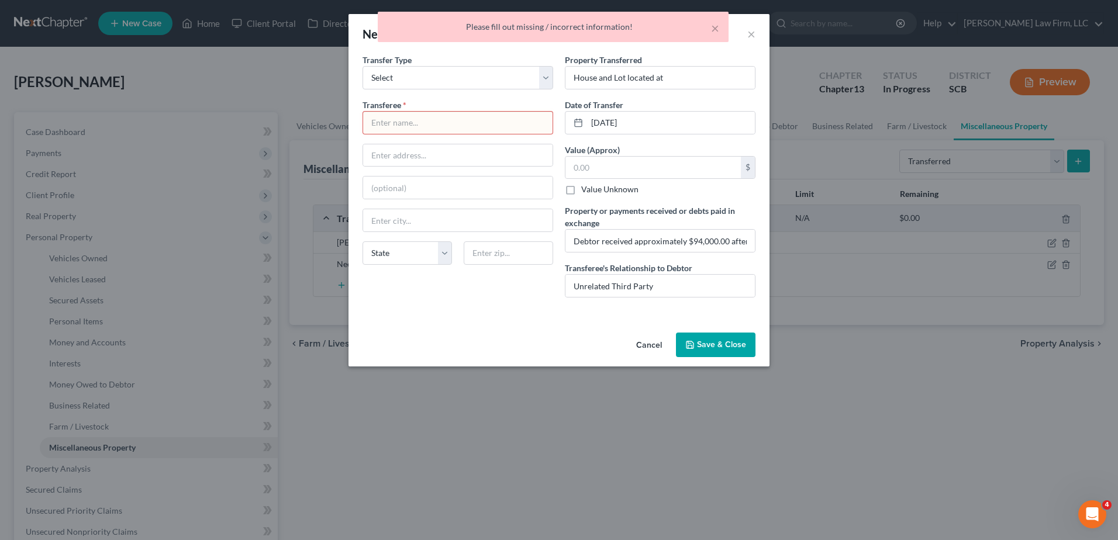
click at [464, 116] on input "text" at bounding box center [457, 123] width 189 height 22
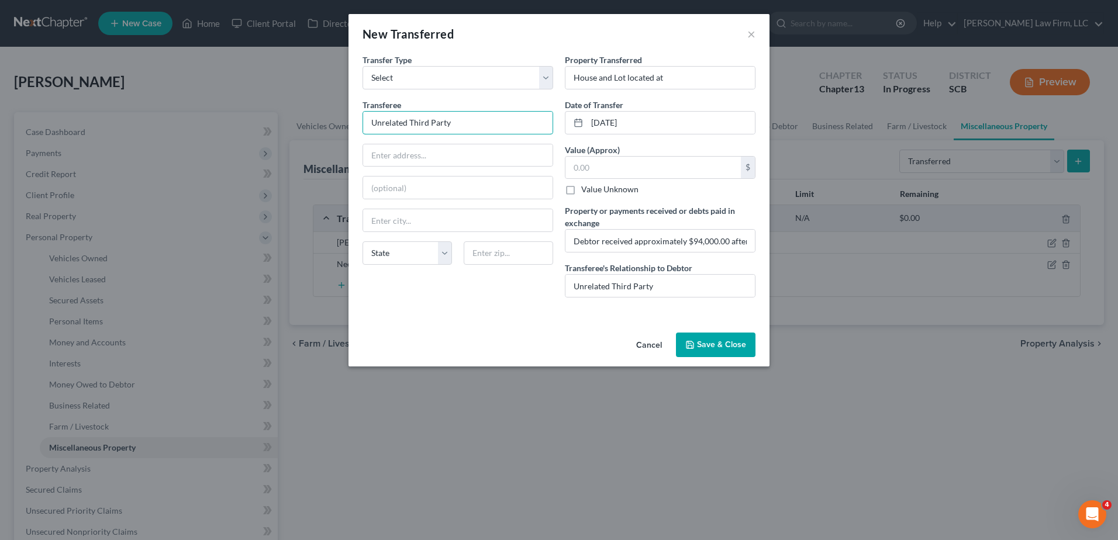
type input "Unrelated Third Party"
click at [708, 343] on button "Save & Close" at bounding box center [715, 345] width 79 height 25
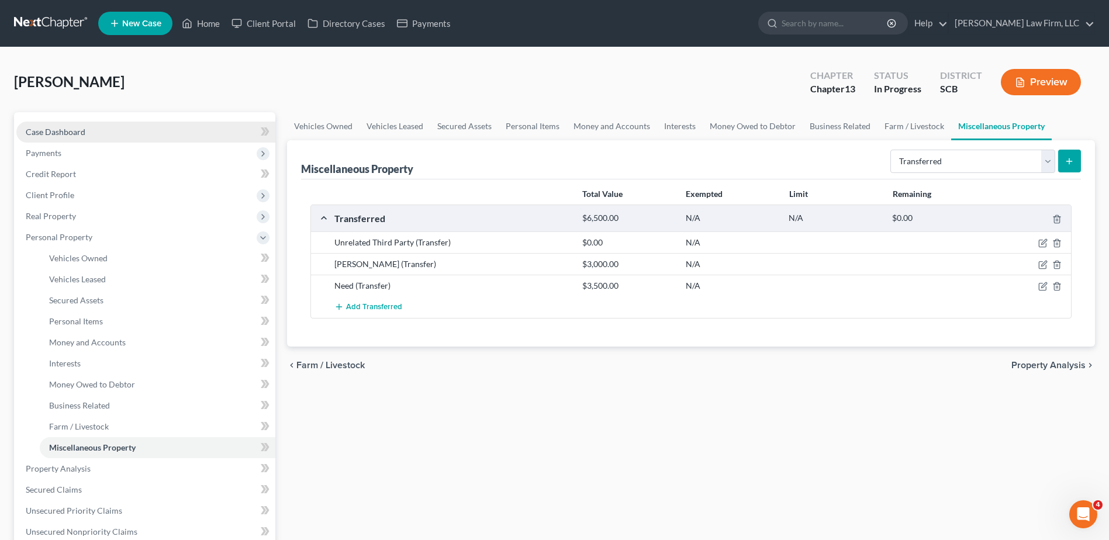
click at [95, 125] on link "Case Dashboard" at bounding box center [145, 132] width 259 height 21
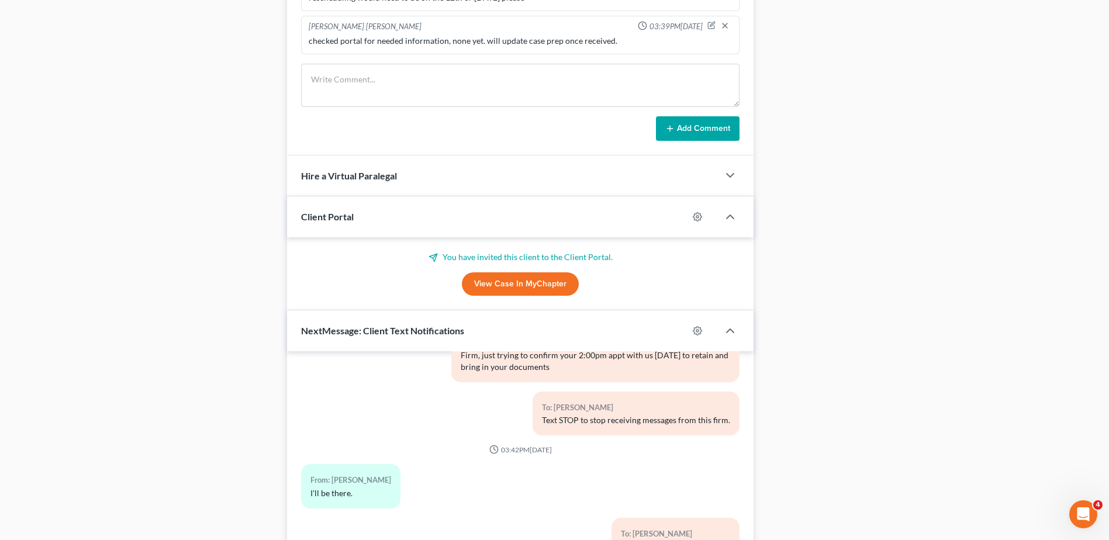
scroll to position [818, 0]
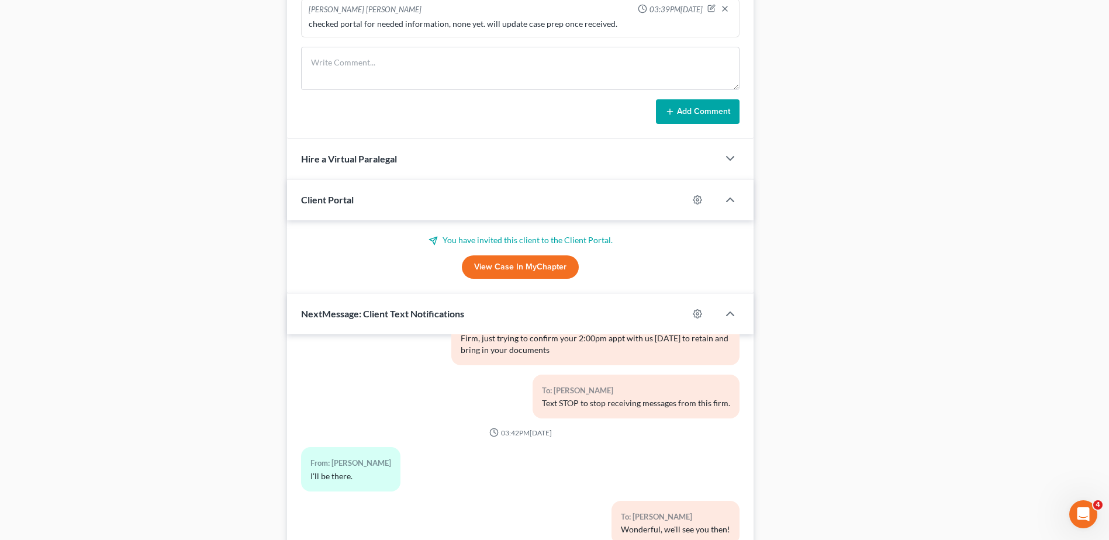
click at [506, 265] on link "View Case in MyChapter" at bounding box center [520, 266] width 117 height 23
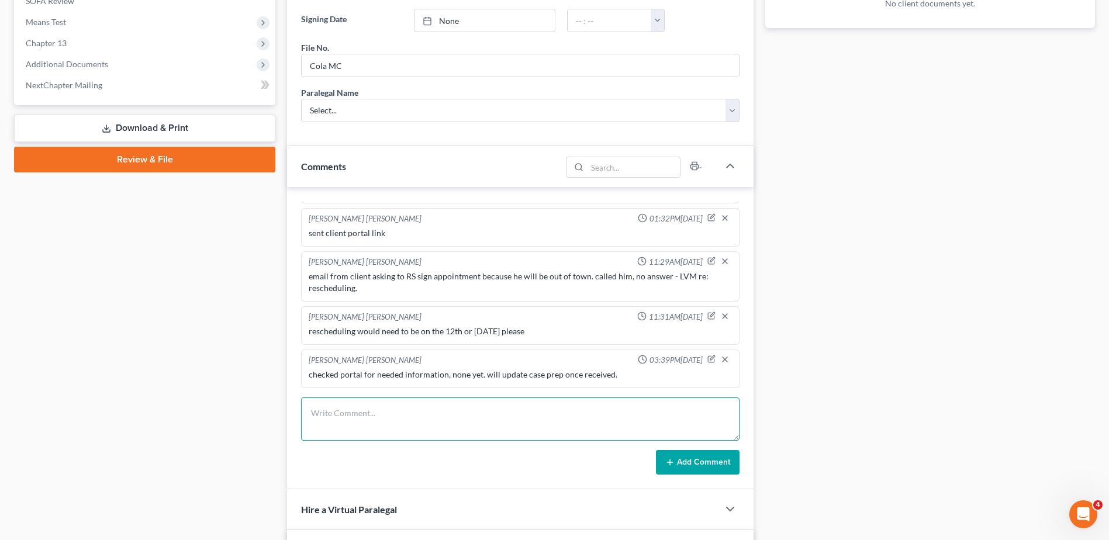
click at [468, 410] on textarea at bounding box center [520, 418] width 438 height 43
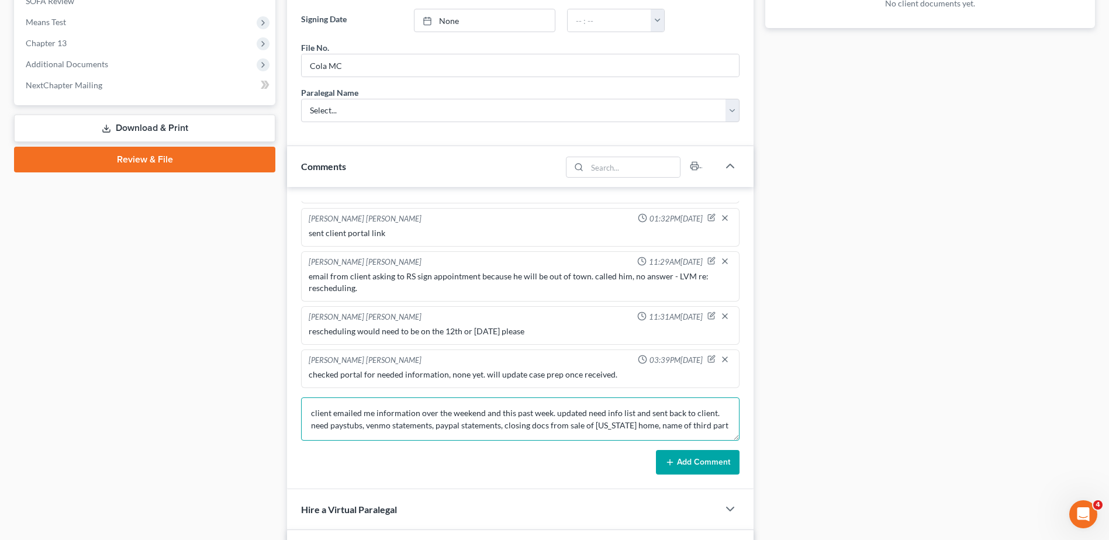
scroll to position [3, 0]
click at [366, 422] on textarea "client emailed me information over the weekend and this past week. updated need…" at bounding box center [520, 418] width 438 height 43
click at [328, 421] on textarea "client emailed me information over the weekend and this past week. updated need…" at bounding box center [520, 418] width 438 height 43
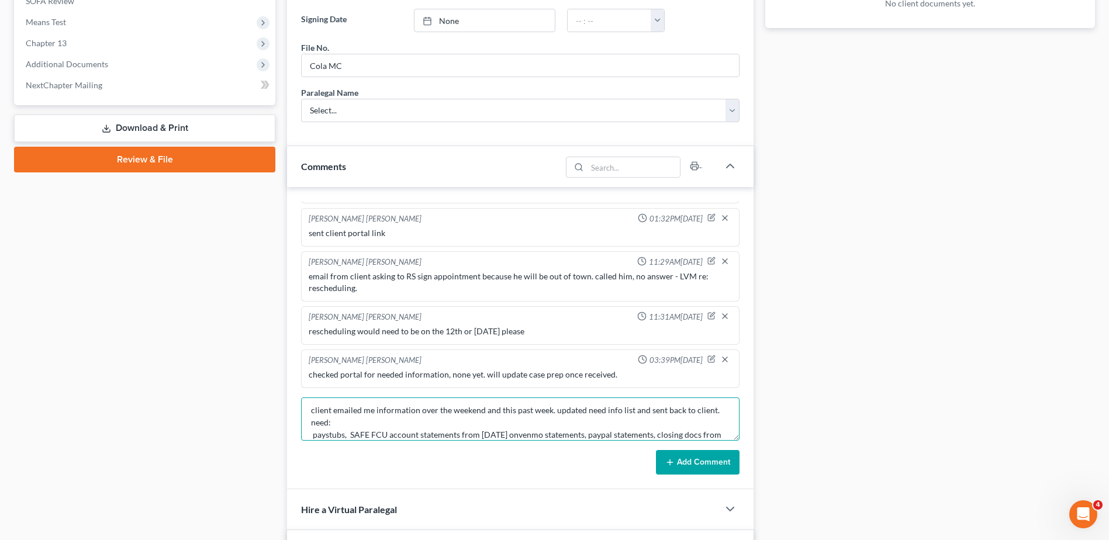
scroll to position [25, 0]
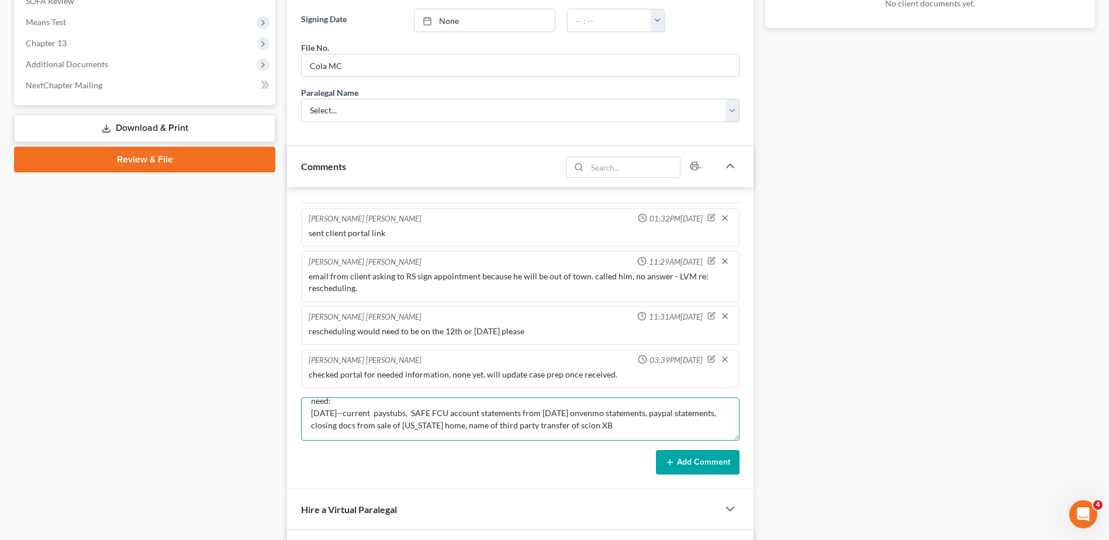
click at [417, 413] on textarea "client emailed me information over the weekend and this past week. updated need…" at bounding box center [520, 418] width 438 height 43
click at [410, 417] on textarea "client emailed me information over the weekend and this past week. updated need…" at bounding box center [520, 418] width 438 height 43
click at [413, 417] on textarea "client emailed me information over the weekend and this past week. updated need…" at bounding box center [520, 418] width 438 height 43
type textarea "client emailed me information over the weekend and this past week. updated need…"
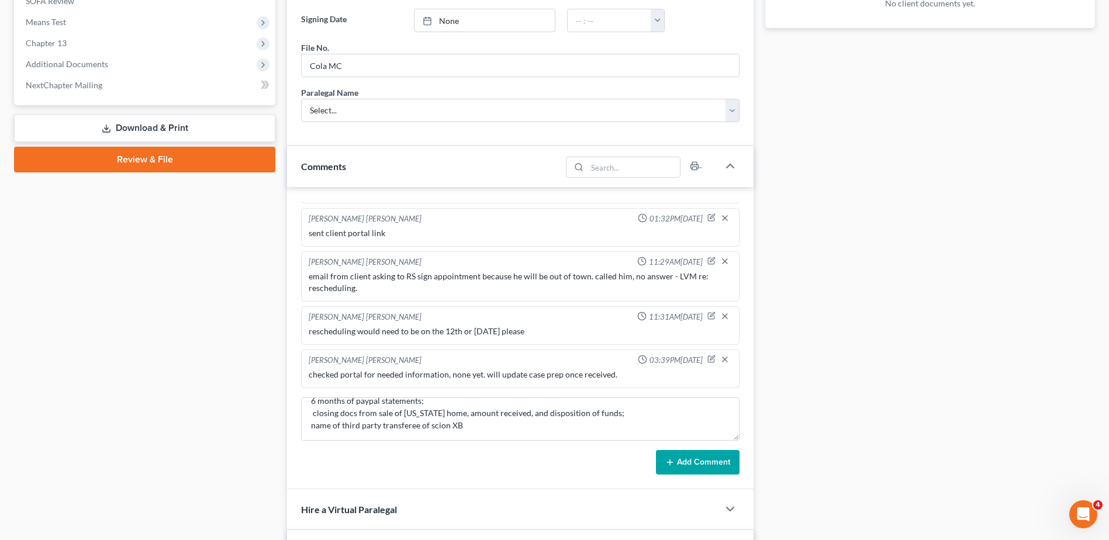
click at [687, 465] on button "Add Comment" at bounding box center [698, 462] width 84 height 25
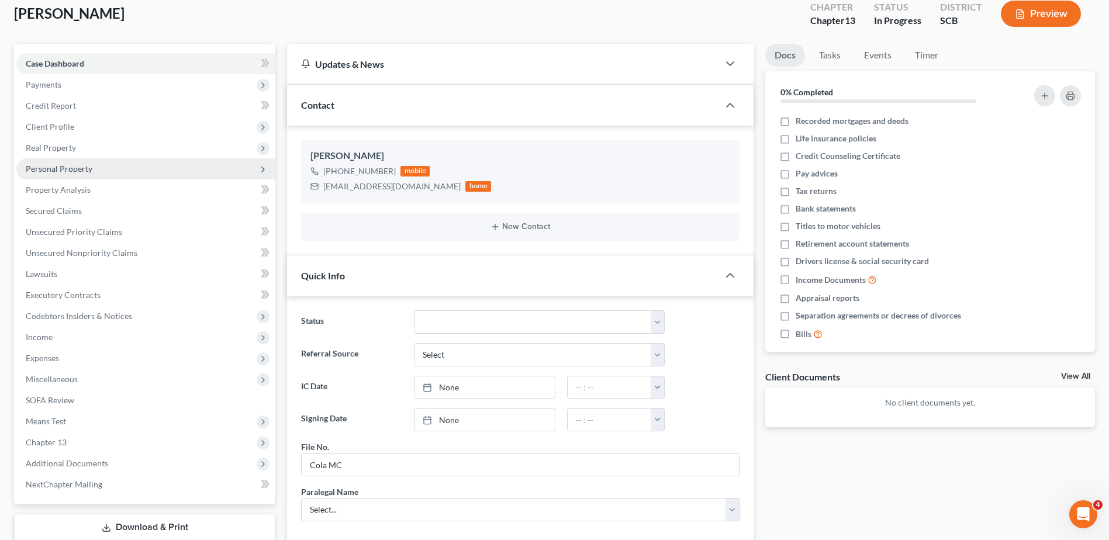
scroll to position [0, 0]
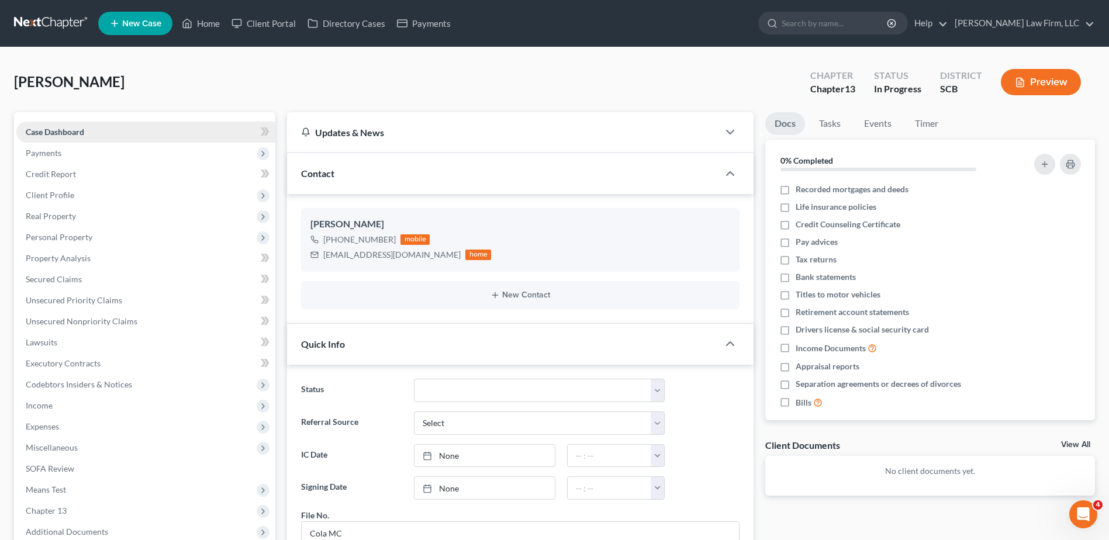
click at [94, 137] on link "Case Dashboard" at bounding box center [145, 132] width 259 height 21
click at [88, 146] on span "Payments" at bounding box center [145, 153] width 259 height 21
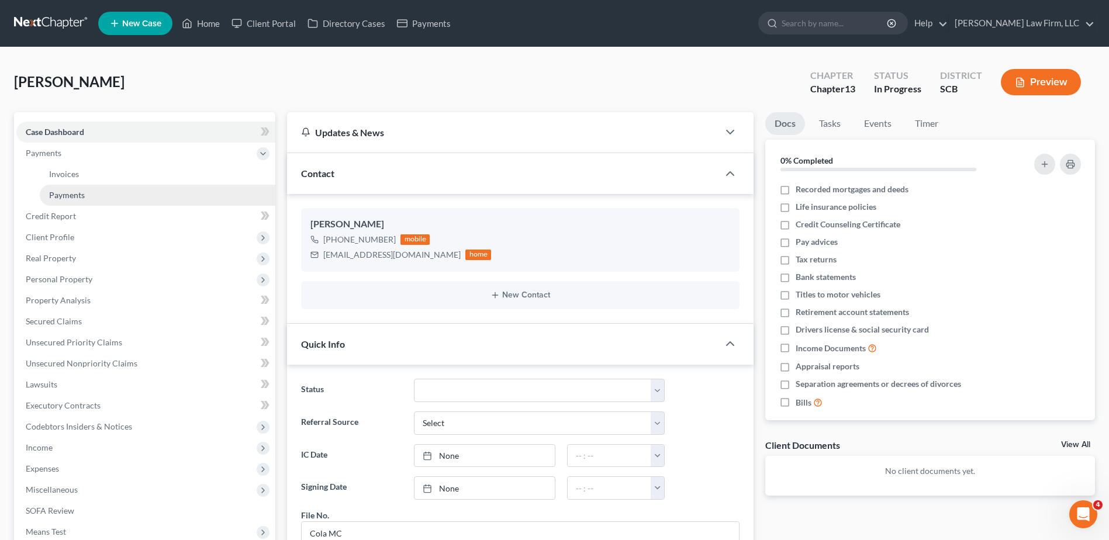
click at [85, 188] on link "Payments" at bounding box center [158, 195] width 236 height 21
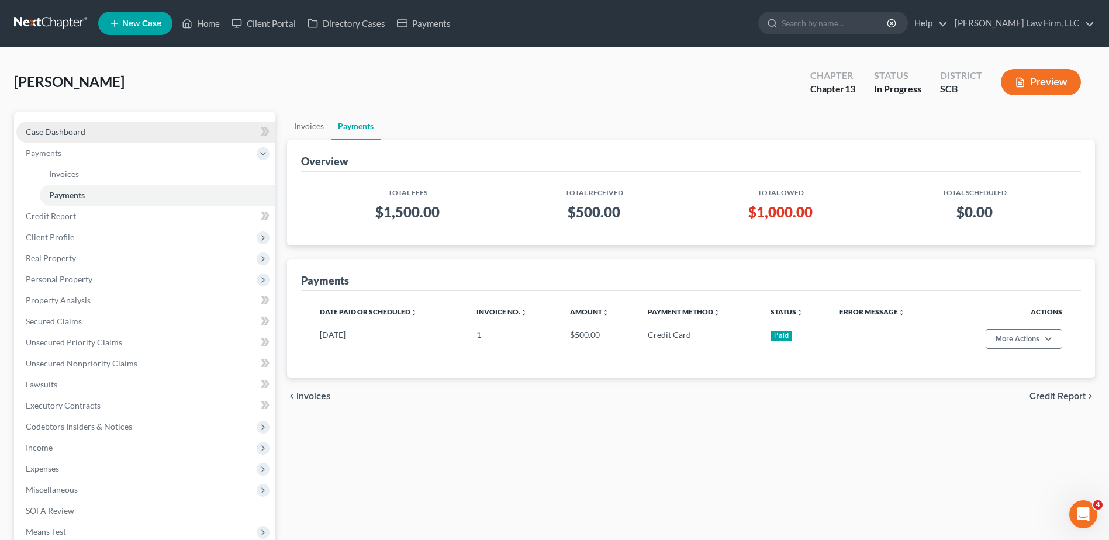
click at [109, 135] on link "Case Dashboard" at bounding box center [145, 132] width 259 height 21
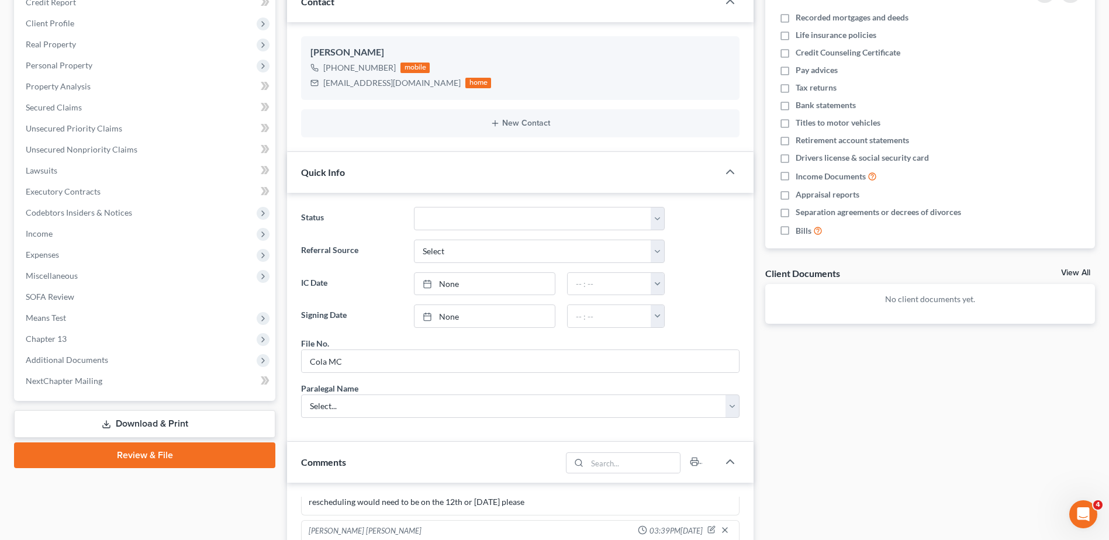
scroll to position [409, 0]
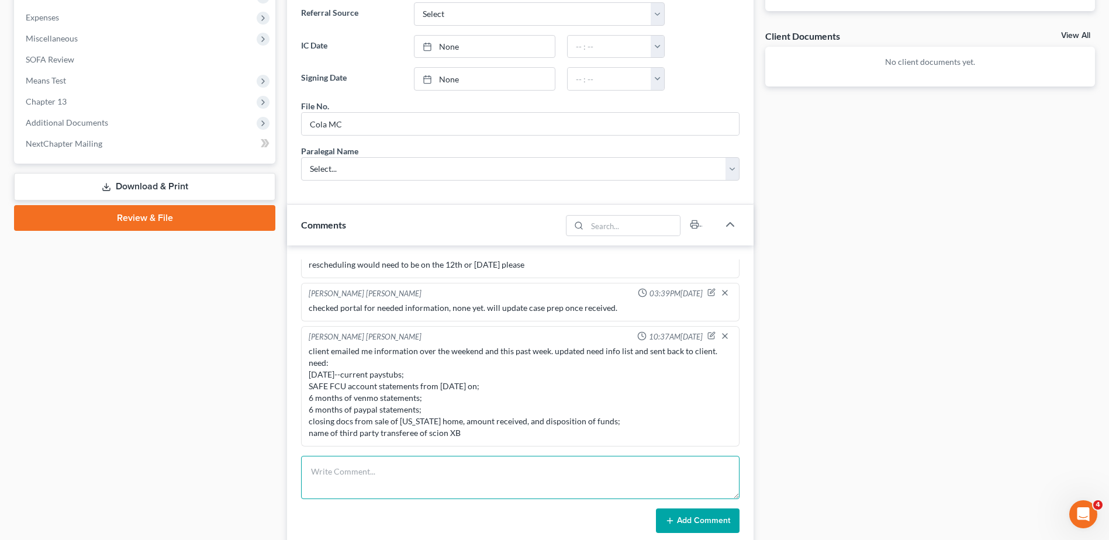
click at [399, 477] on textarea at bounding box center [520, 477] width 438 height 43
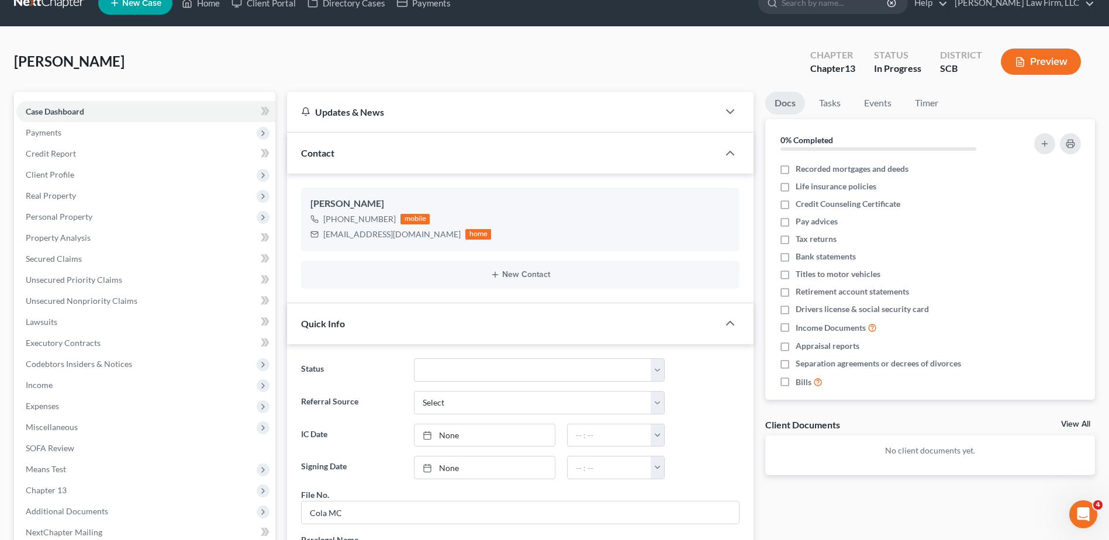
scroll to position [0, 0]
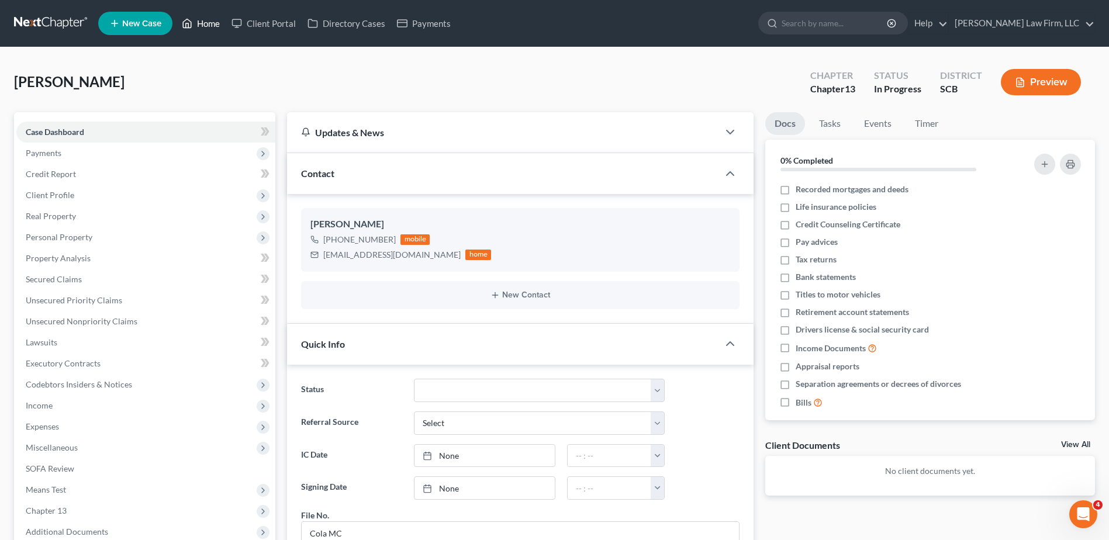
click at [205, 20] on link "Home" at bounding box center [201, 23] width 50 height 21
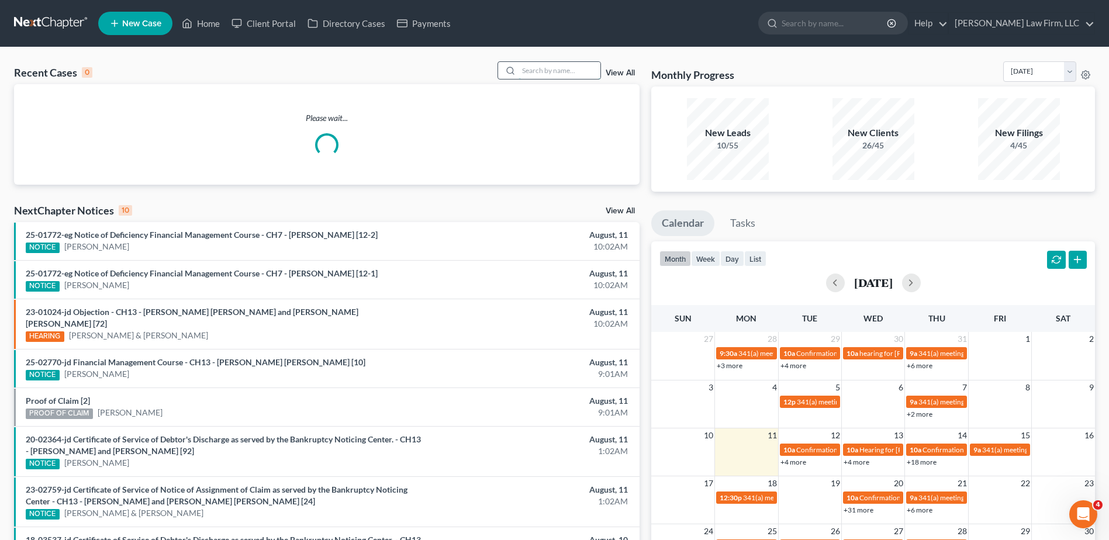
click at [541, 67] on input "search" at bounding box center [559, 70] width 82 height 17
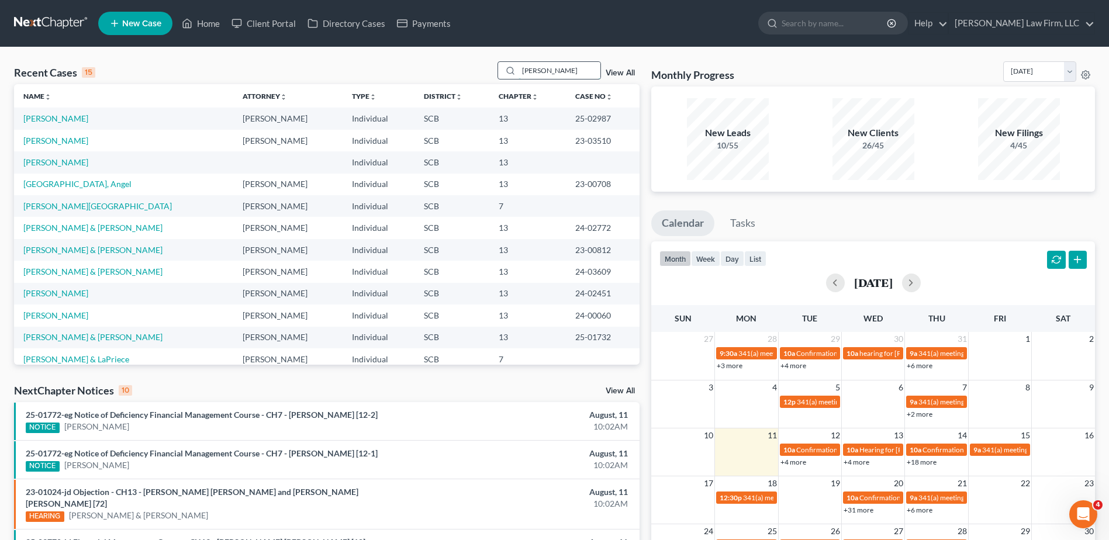
type input "[PERSON_NAME]"
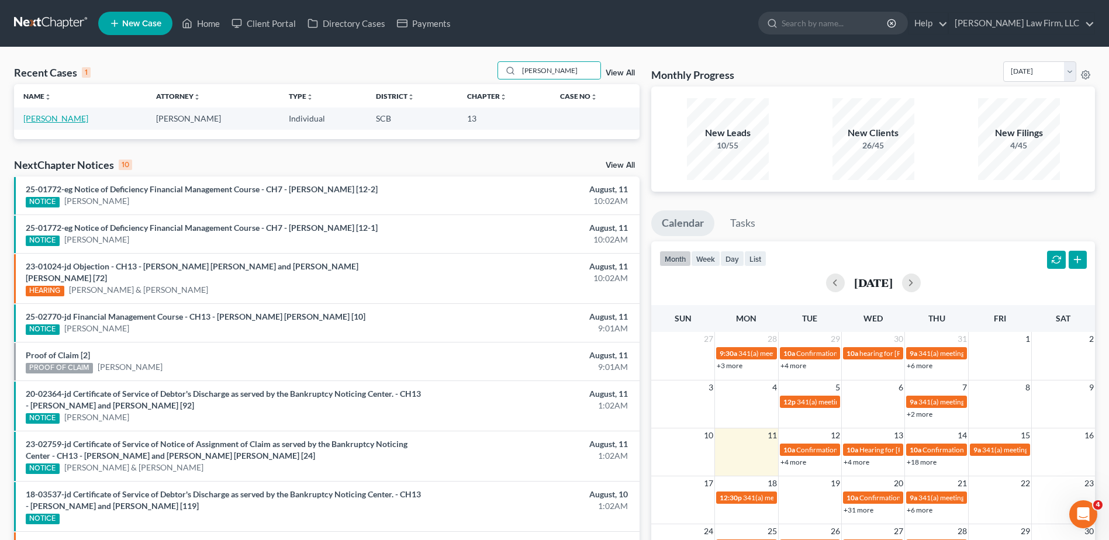
click at [70, 115] on link "[PERSON_NAME]" at bounding box center [55, 118] width 65 height 10
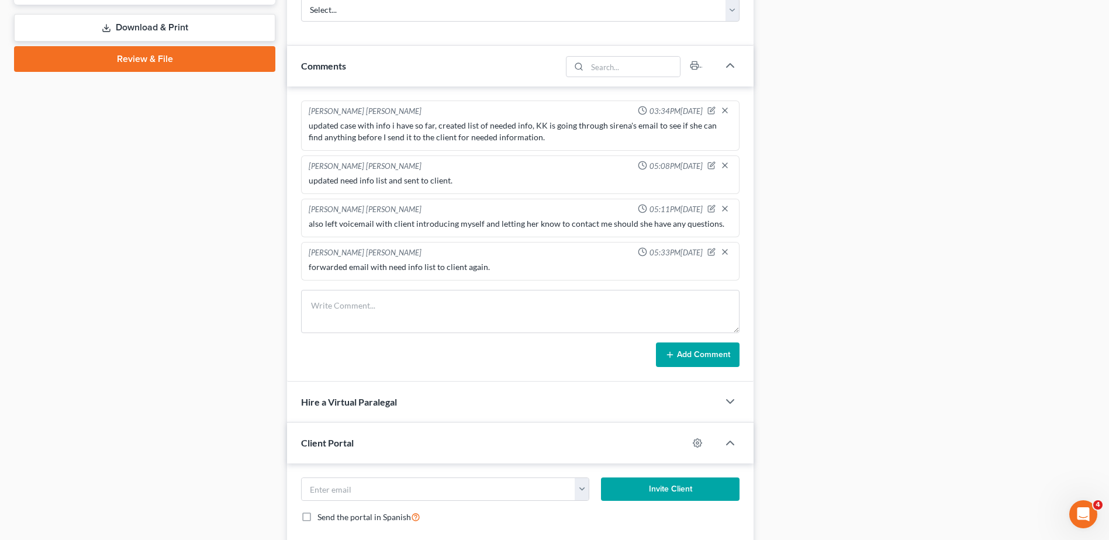
scroll to position [643, 0]
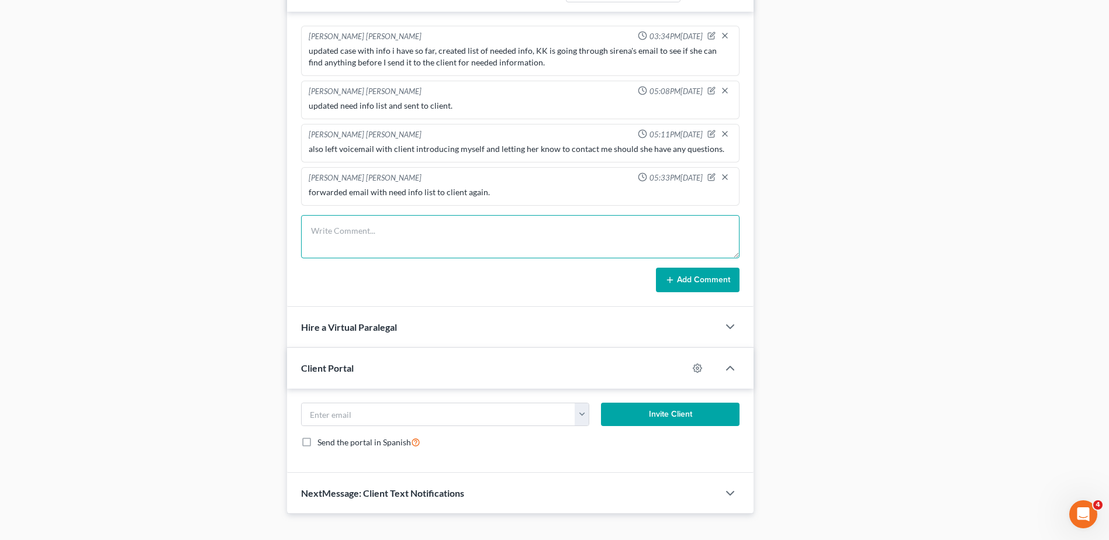
click at [420, 236] on textarea at bounding box center [520, 236] width 438 height 43
type textarea "left voicemail with client, still hasn't responded to my emails or phone calls.…"
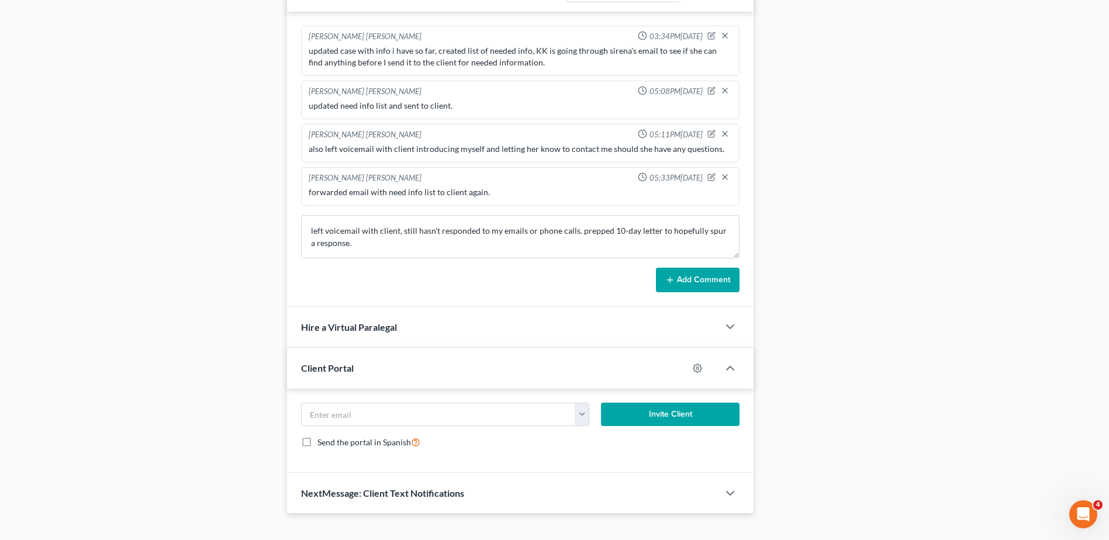
click at [688, 285] on button "Add Comment" at bounding box center [698, 280] width 84 height 25
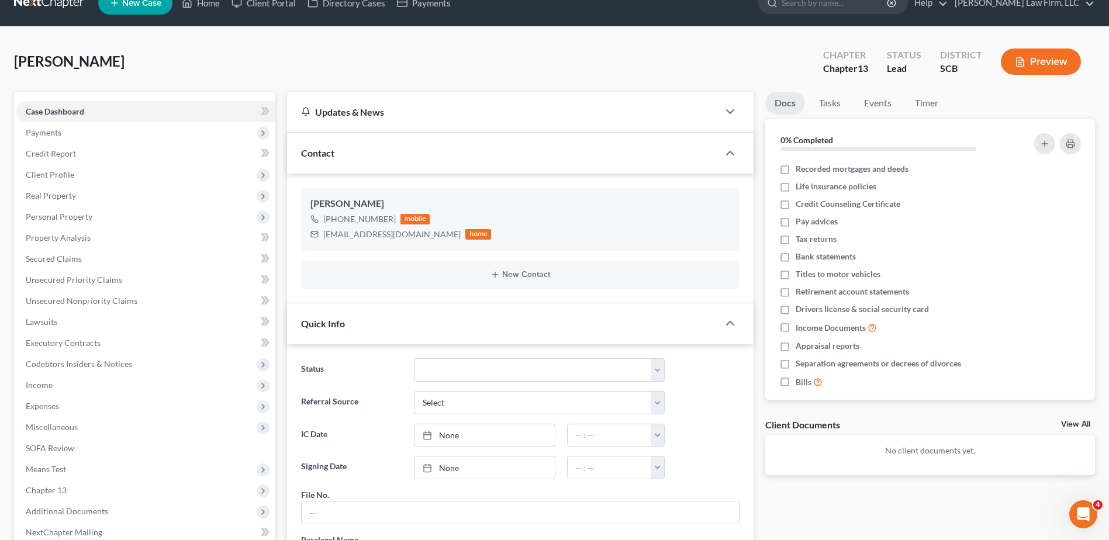
scroll to position [0, 0]
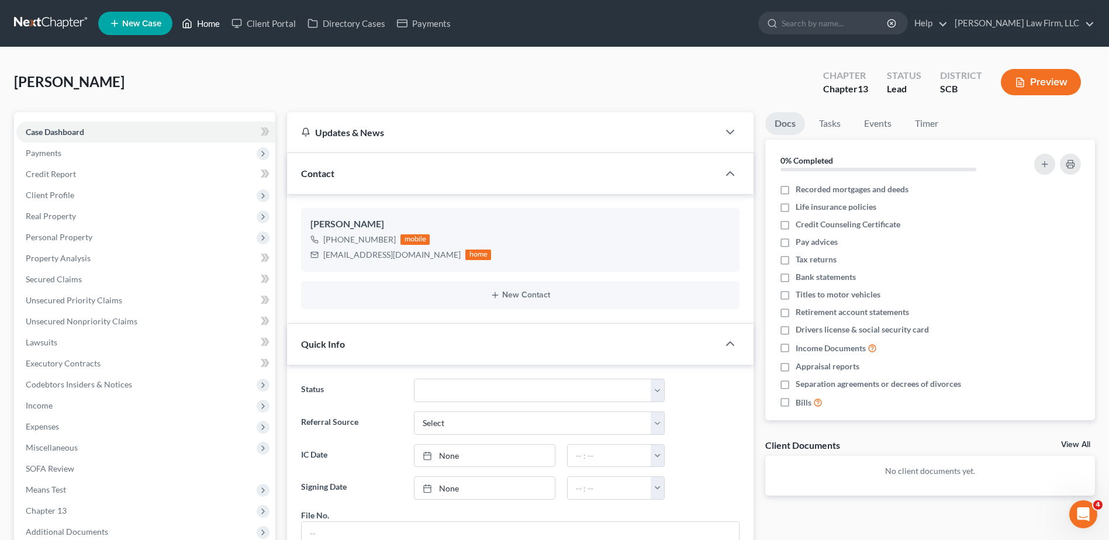
click at [205, 30] on link "Home" at bounding box center [201, 23] width 50 height 21
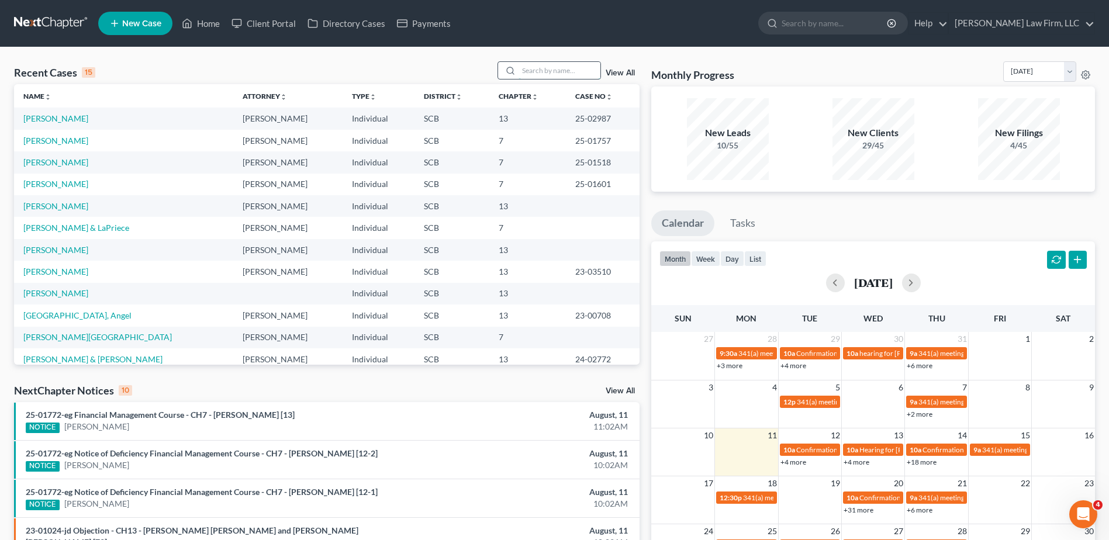
click at [566, 73] on input "search" at bounding box center [559, 70] width 82 height 17
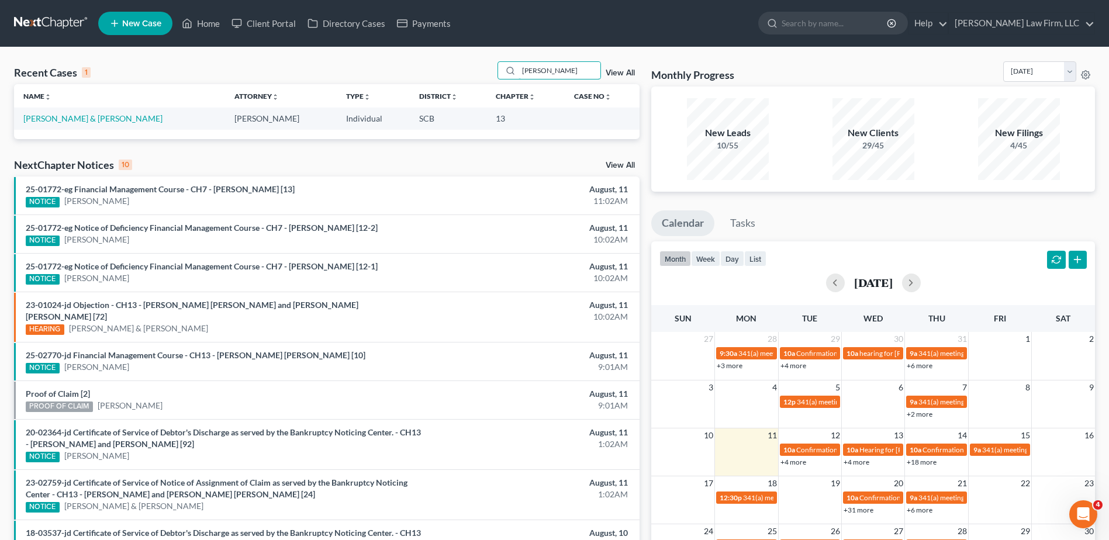
type input "[PERSON_NAME]"
click at [64, 113] on td "[PERSON_NAME] & [PERSON_NAME]" at bounding box center [119, 119] width 211 height 22
click at [64, 118] on link "[PERSON_NAME] & [PERSON_NAME]" at bounding box center [92, 118] width 139 height 10
select select "1"
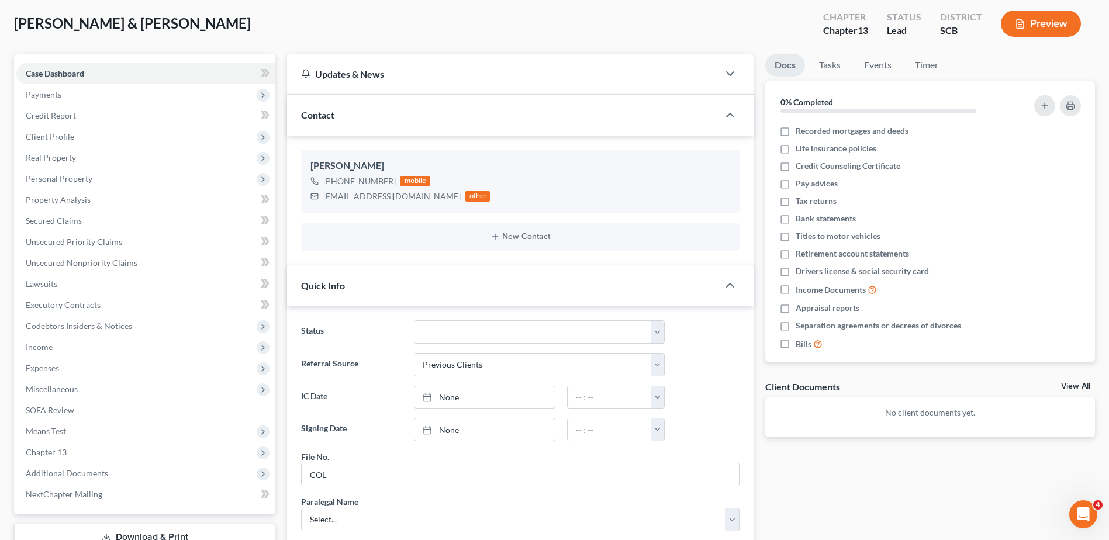
scroll to position [36, 0]
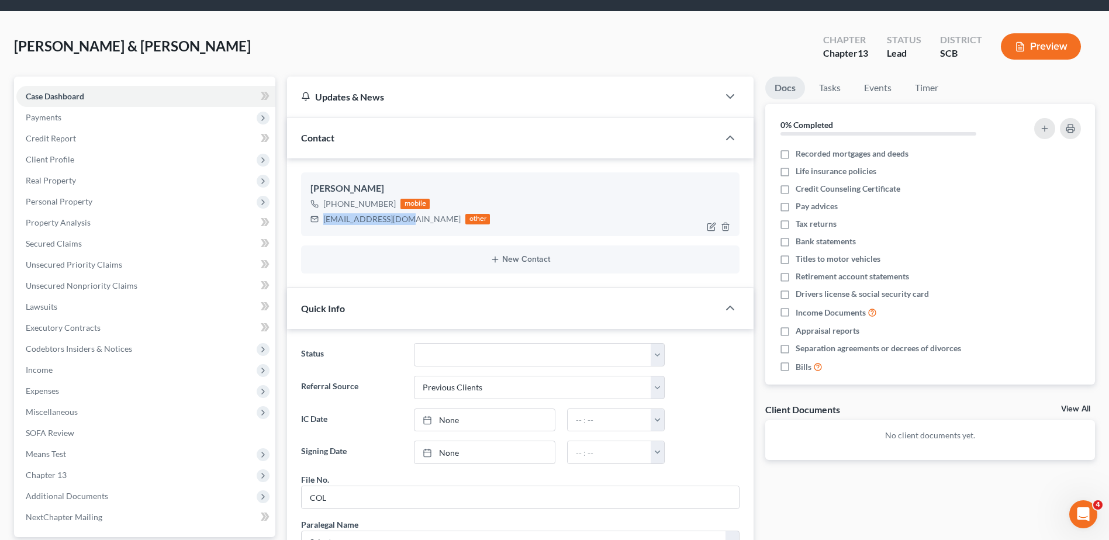
drag, startPoint x: 403, startPoint y: 219, endPoint x: 335, endPoint y: 223, distance: 67.9
click at [326, 223] on div "[EMAIL_ADDRESS][DOMAIN_NAME]" at bounding box center [391, 219] width 137 height 12
copy div "[EMAIL_ADDRESS][DOMAIN_NAME]"
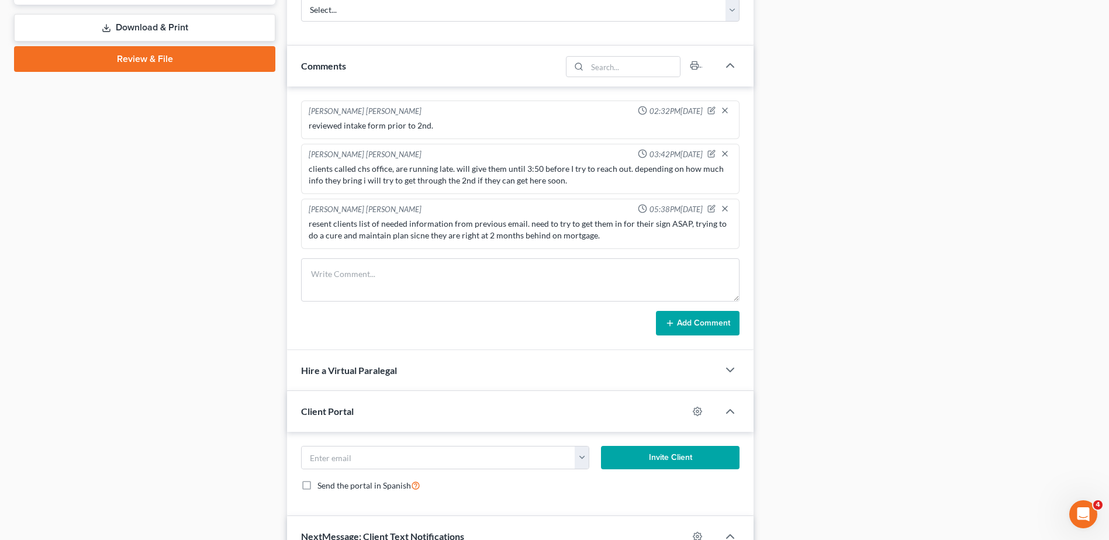
scroll to position [737, 0]
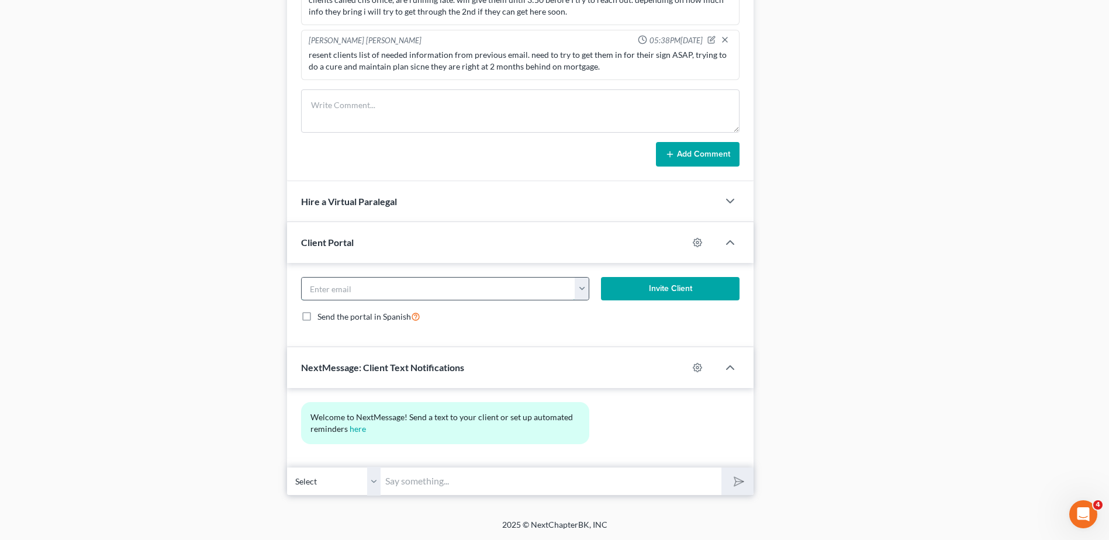
click at [468, 284] on input "email" at bounding box center [438, 289] width 273 height 22
paste input "[EMAIL_ADDRESS][DOMAIN_NAME]"
type input "[EMAIL_ADDRESS][DOMAIN_NAME]"
click at [604, 336] on div "[EMAIL_ADDRESS][DOMAIN_NAME] [EMAIL_ADDRESS][DOMAIN_NAME] Invite Client Send th…" at bounding box center [520, 305] width 466 height 84
click at [651, 290] on button "Invite Client" at bounding box center [670, 288] width 139 height 23
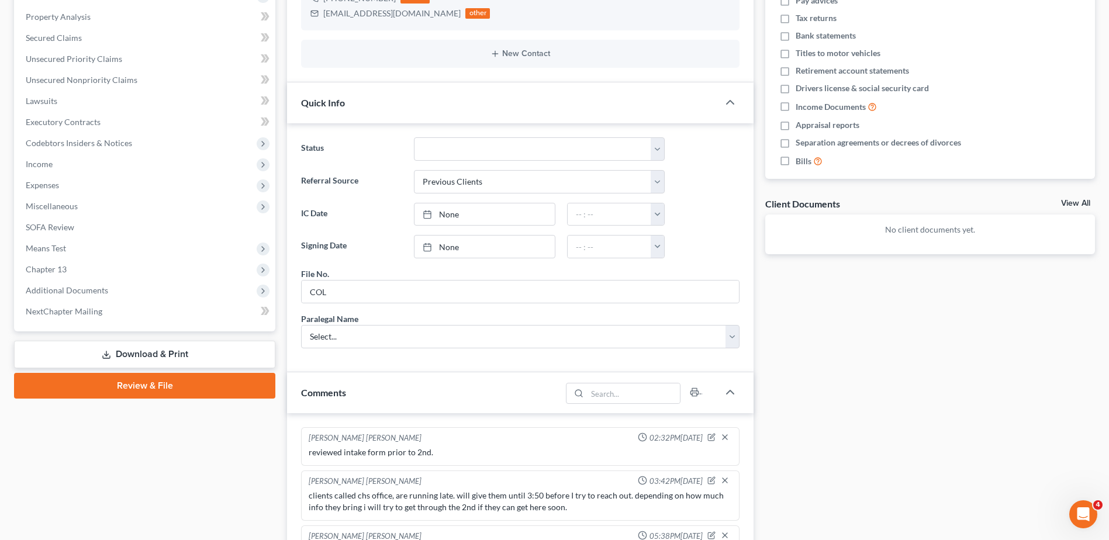
scroll to position [58, 0]
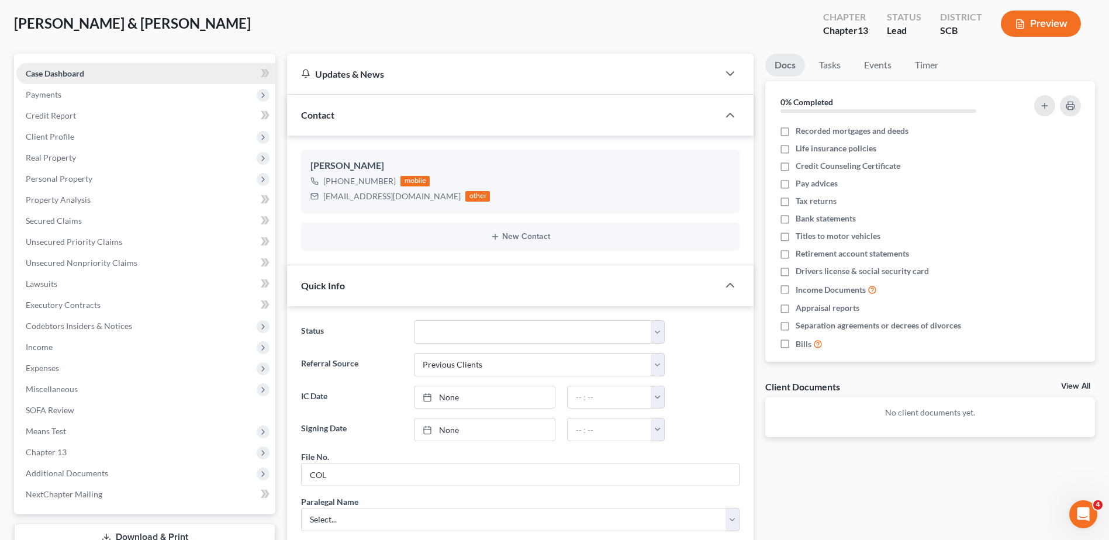
click at [100, 80] on link "Case Dashboard" at bounding box center [145, 73] width 259 height 21
click at [85, 95] on span "Payments" at bounding box center [145, 94] width 259 height 21
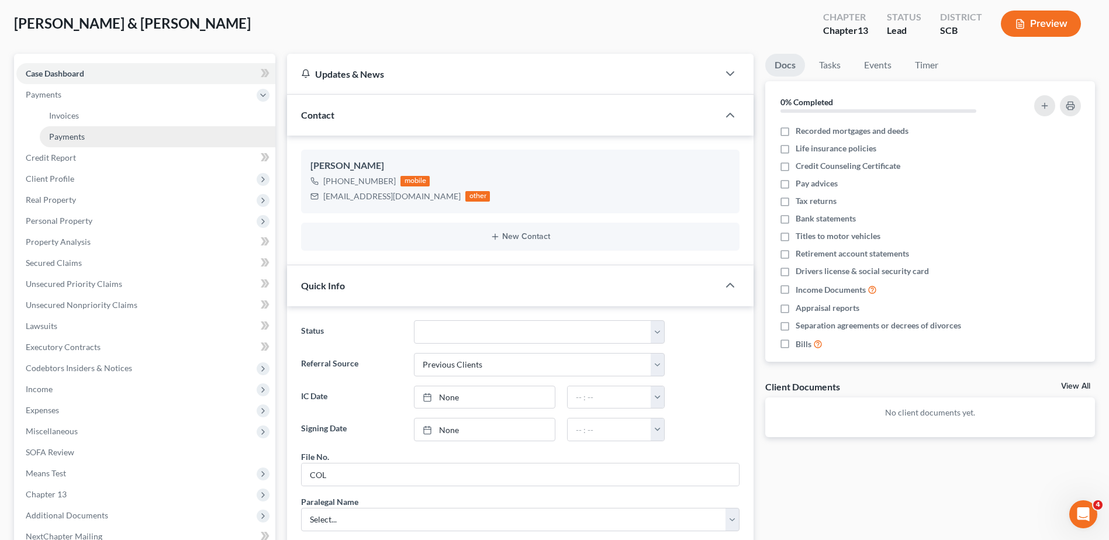
click at [79, 133] on span "Payments" at bounding box center [67, 137] width 36 height 10
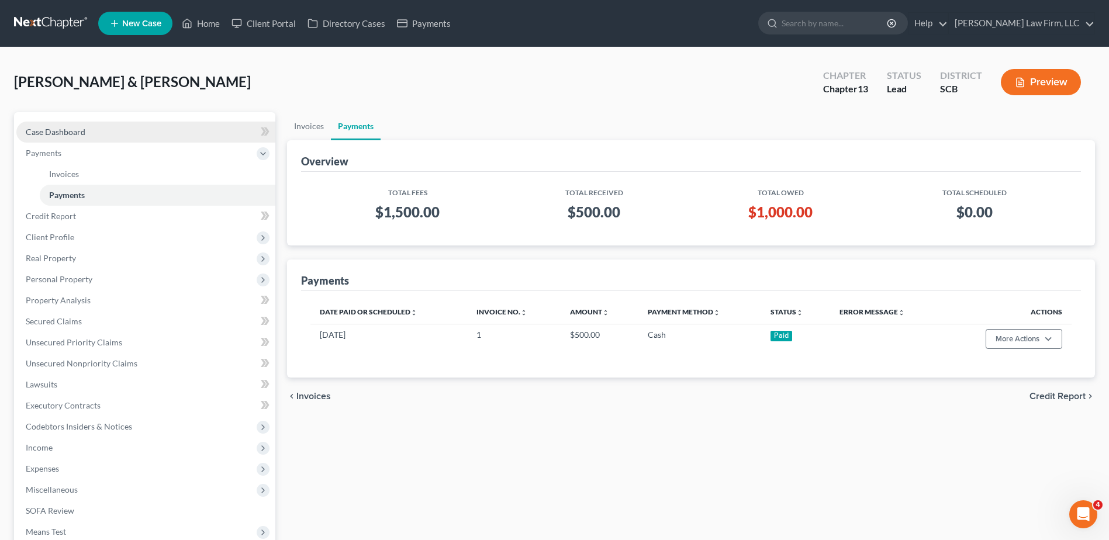
click at [96, 136] on link "Case Dashboard" at bounding box center [145, 132] width 259 height 21
select select "1"
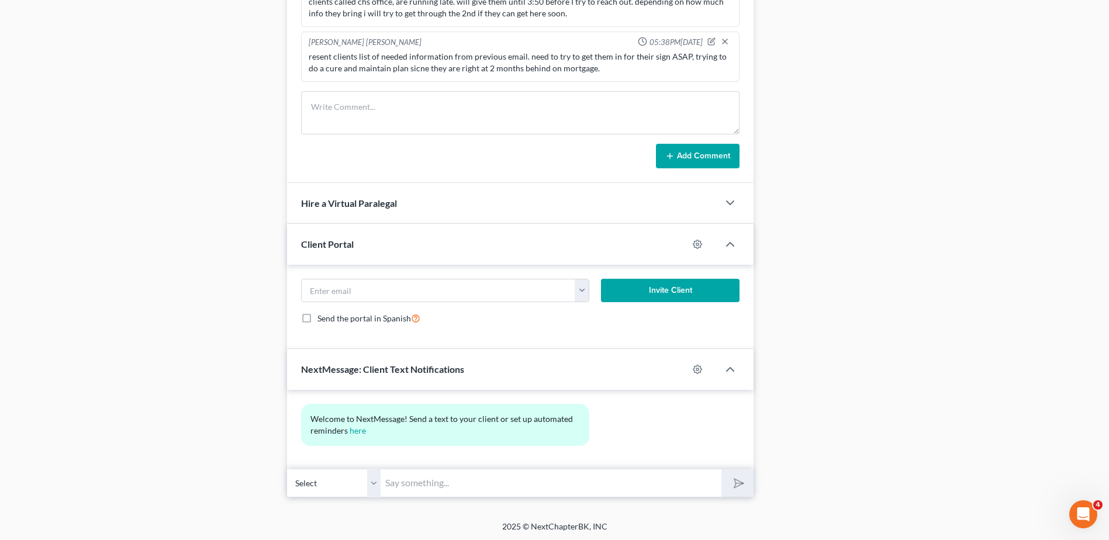
scroll to position [737, 0]
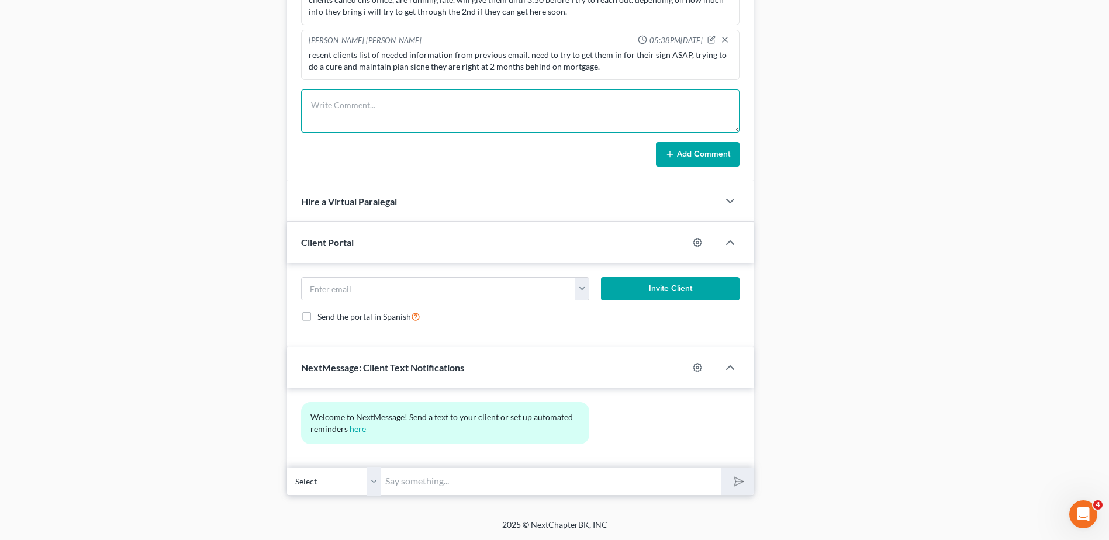
click at [486, 103] on textarea at bounding box center [520, 110] width 438 height 43
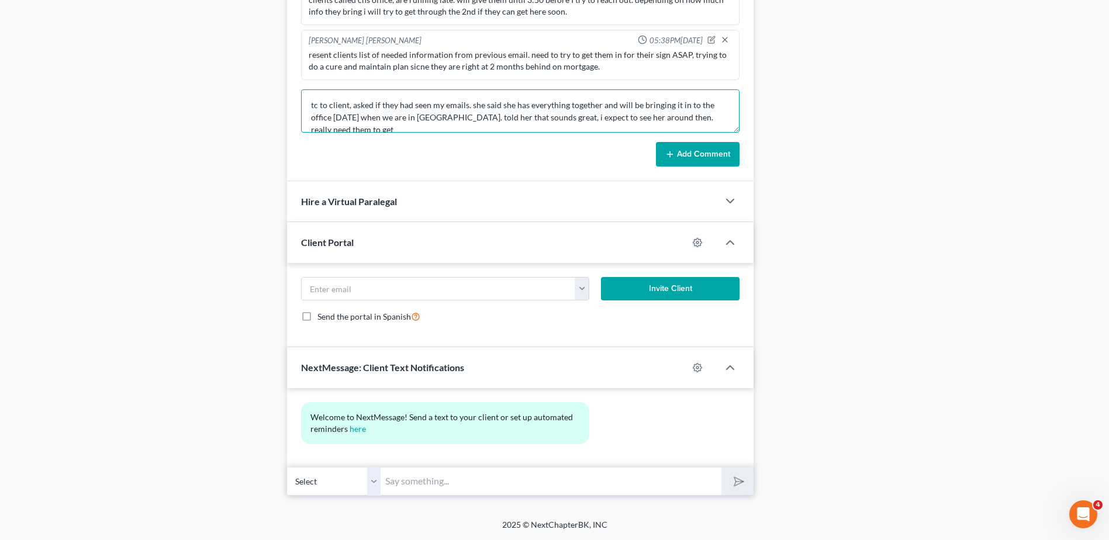
scroll to position [3, 0]
type textarea "tc to client, asked if they had seen my emails. she said she has everything tog…"
click at [709, 157] on button "Add Comment" at bounding box center [698, 154] width 84 height 25
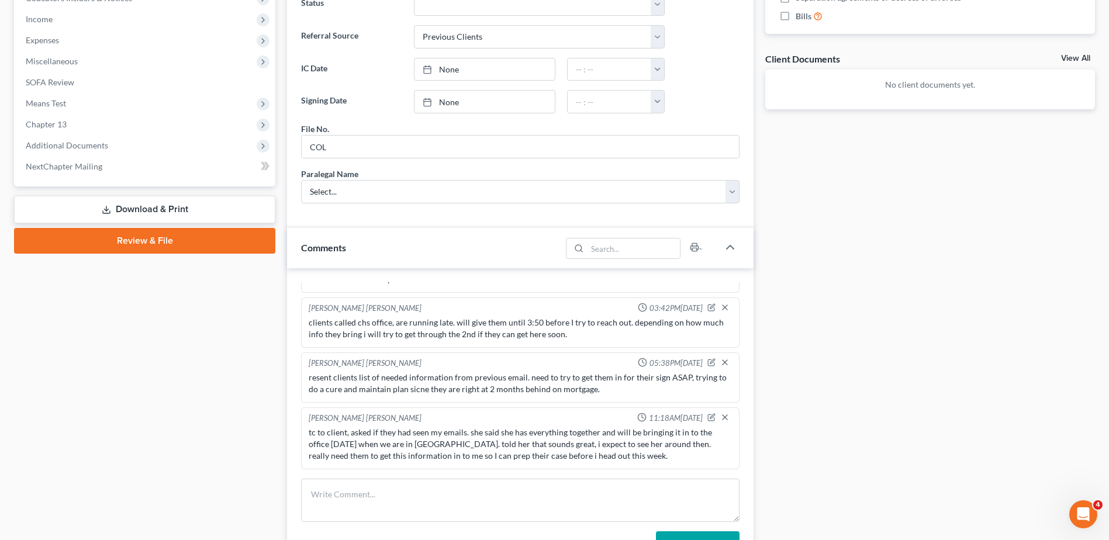
scroll to position [94, 0]
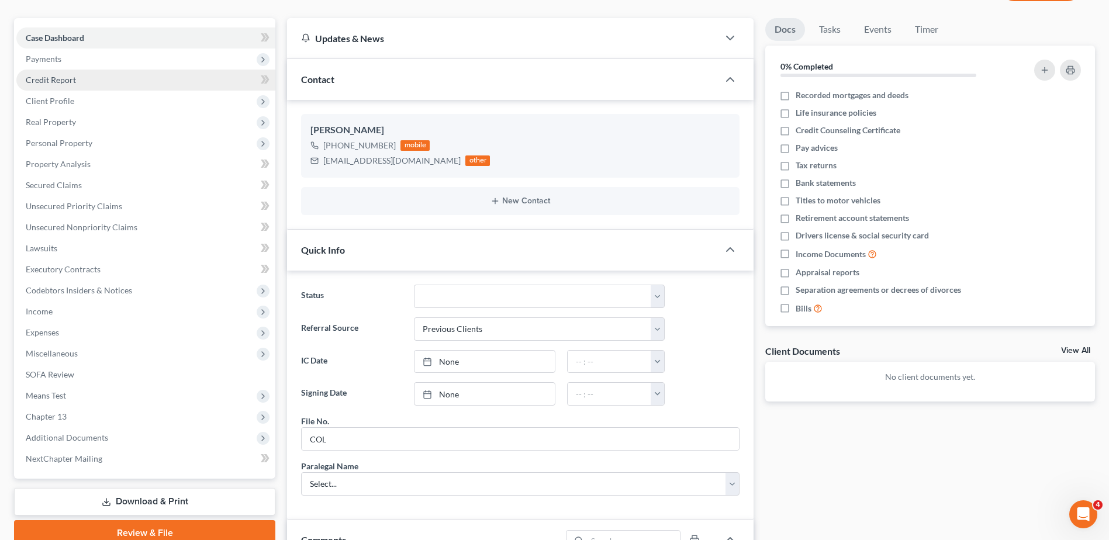
drag, startPoint x: 72, startPoint y: 61, endPoint x: 71, endPoint y: 77, distance: 15.8
click at [72, 61] on span "Payments" at bounding box center [145, 59] width 259 height 21
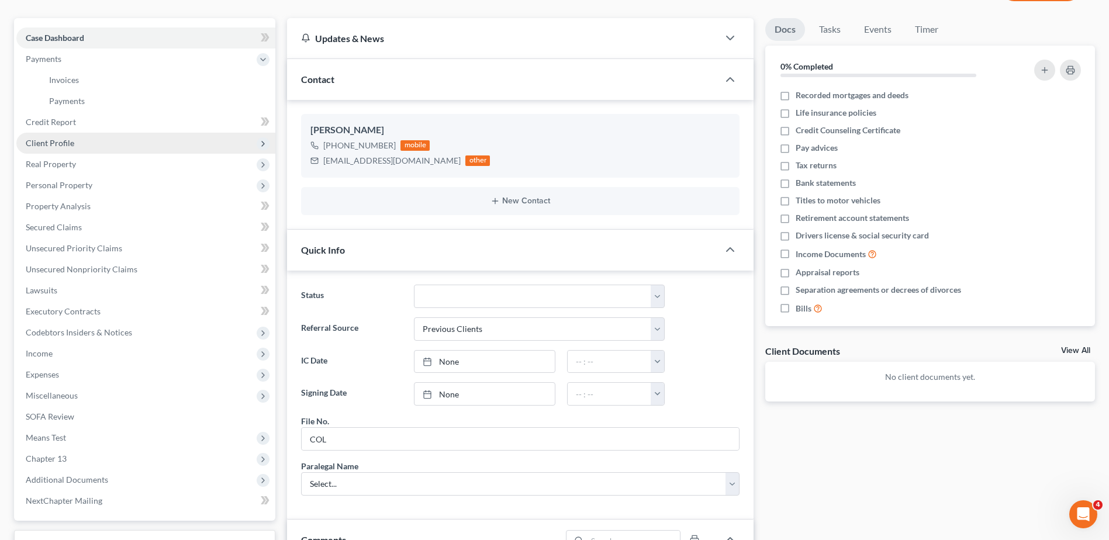
click at [64, 151] on span "Client Profile" at bounding box center [145, 143] width 259 height 21
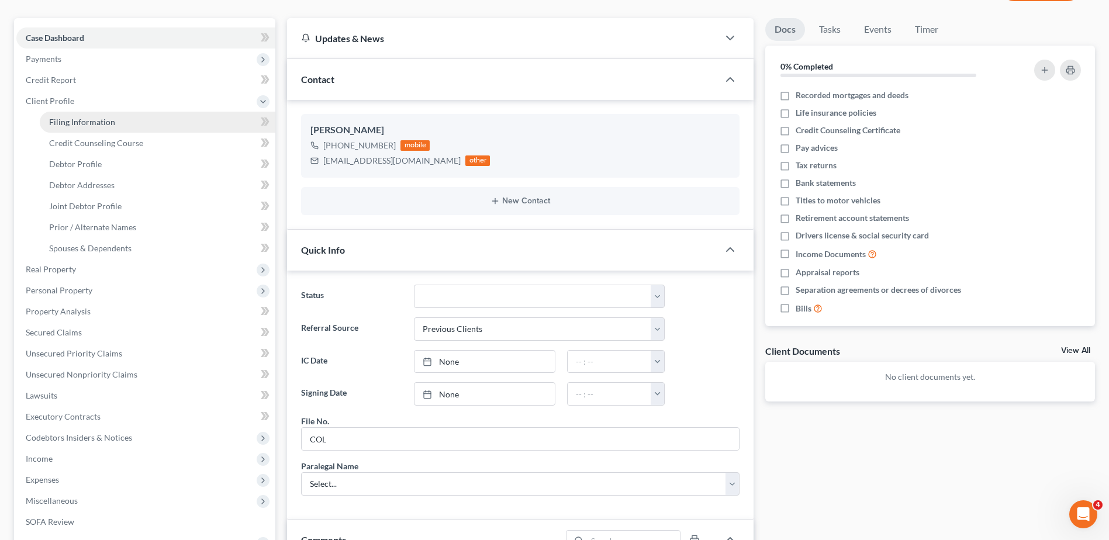
click at [81, 121] on span "Filing Information" at bounding box center [82, 122] width 66 height 10
select select "1"
select select "3"
select select "72"
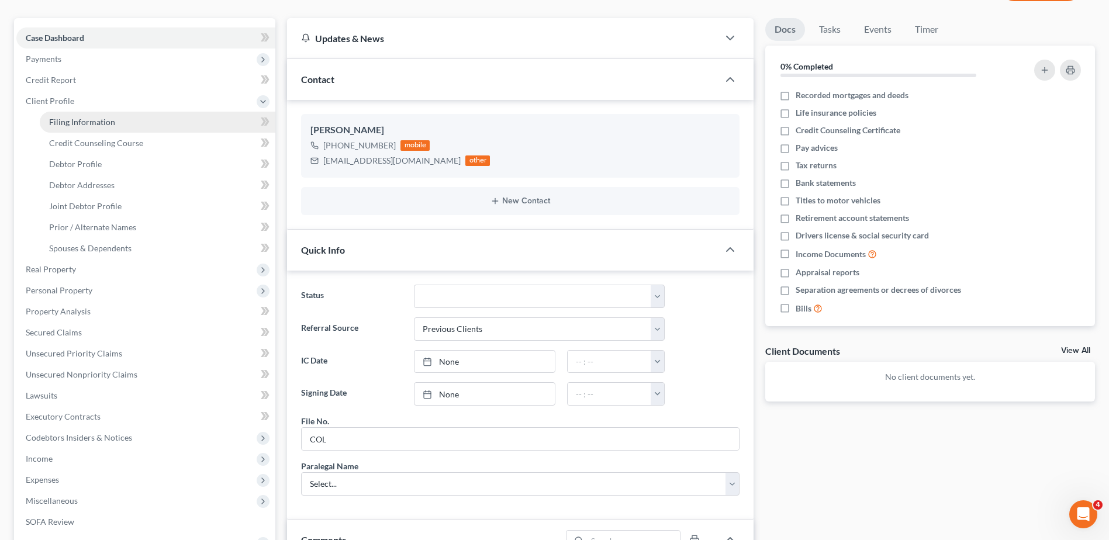
select select "0"
select select "42"
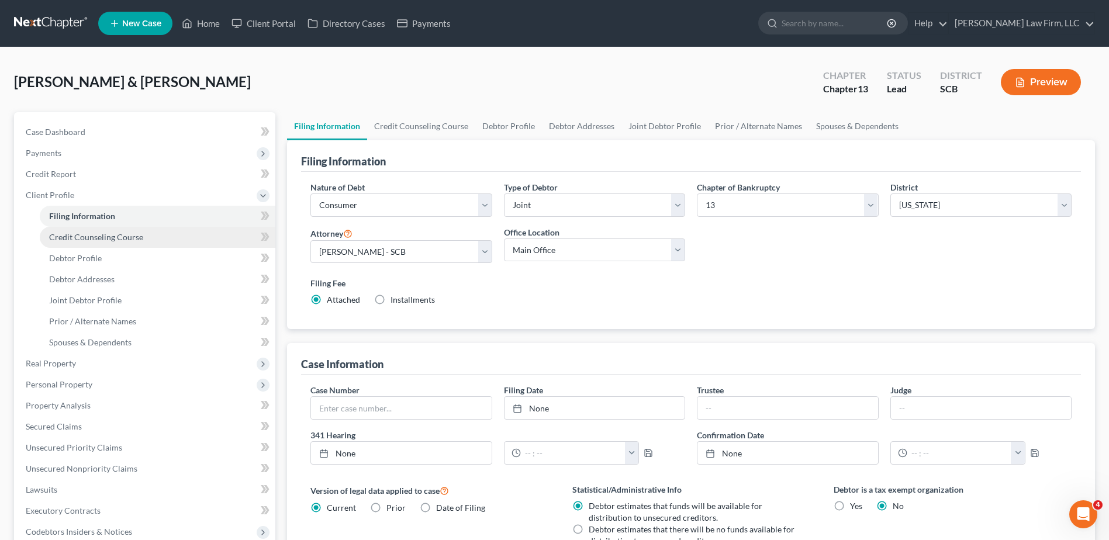
click at [88, 246] on link "Credit Counseling Course" at bounding box center [158, 237] width 236 height 21
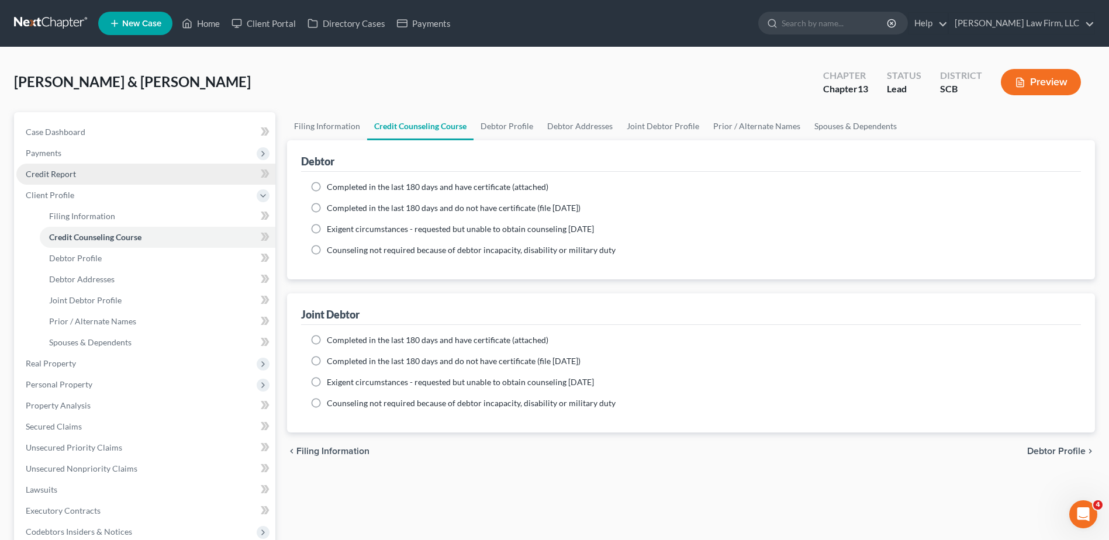
click at [71, 175] on span "Credit Report" at bounding box center [51, 174] width 50 height 10
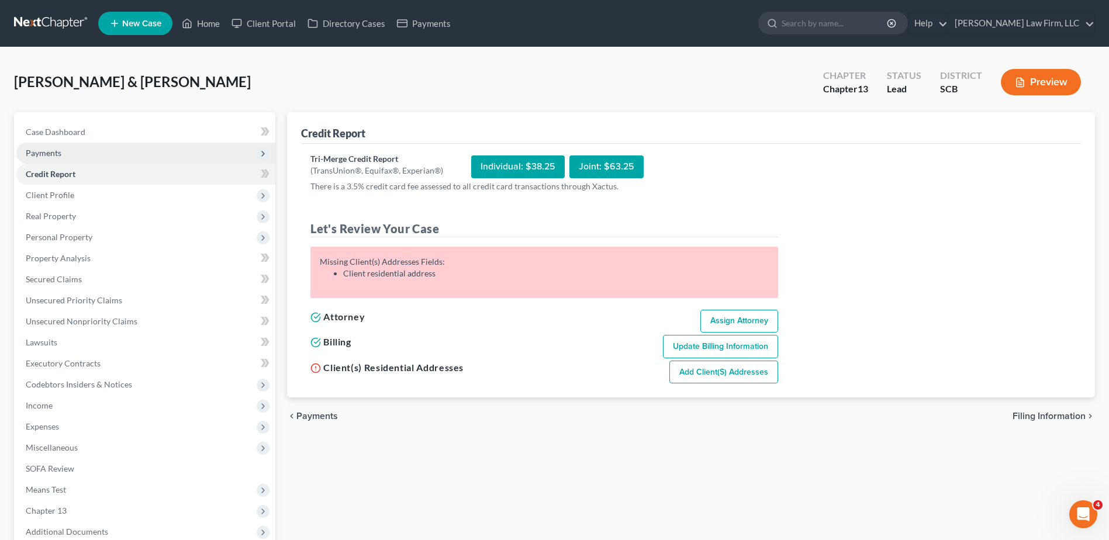
click at [78, 158] on span "Payments" at bounding box center [145, 153] width 259 height 21
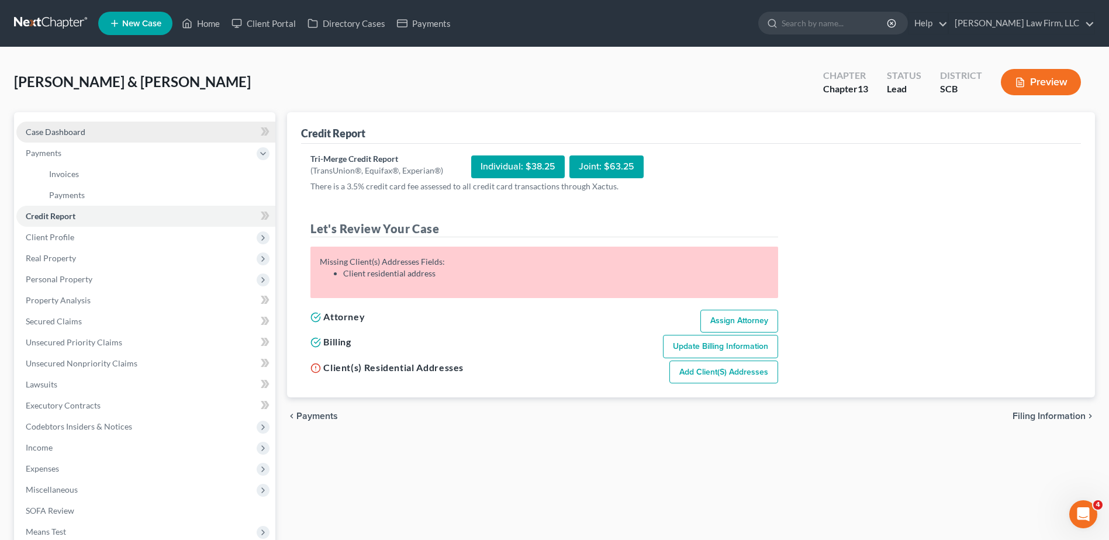
click at [92, 134] on link "Case Dashboard" at bounding box center [145, 132] width 259 height 21
select select "1"
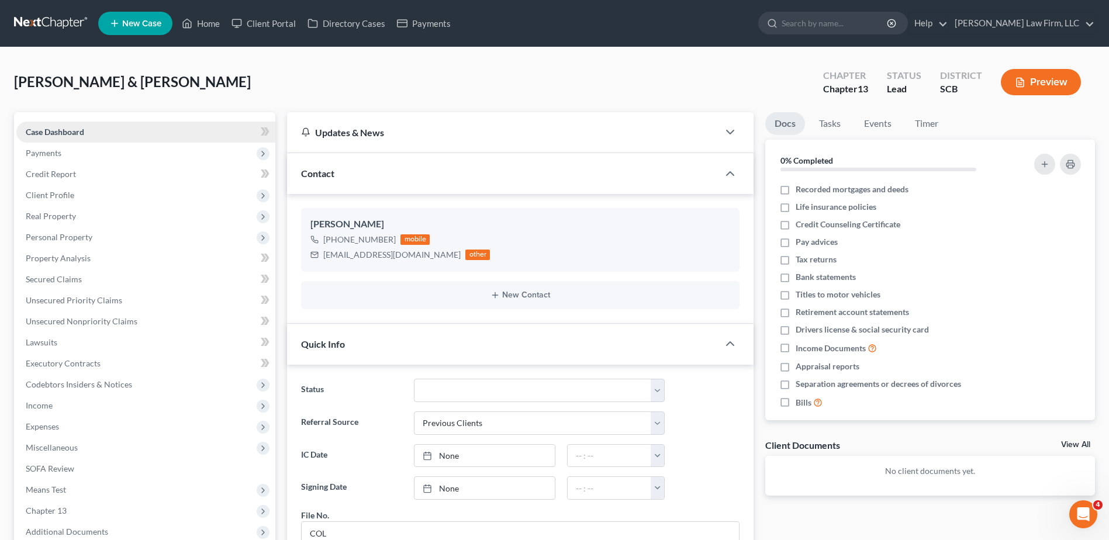
scroll to position [28, 0]
click at [195, 23] on link "Home" at bounding box center [201, 23] width 50 height 21
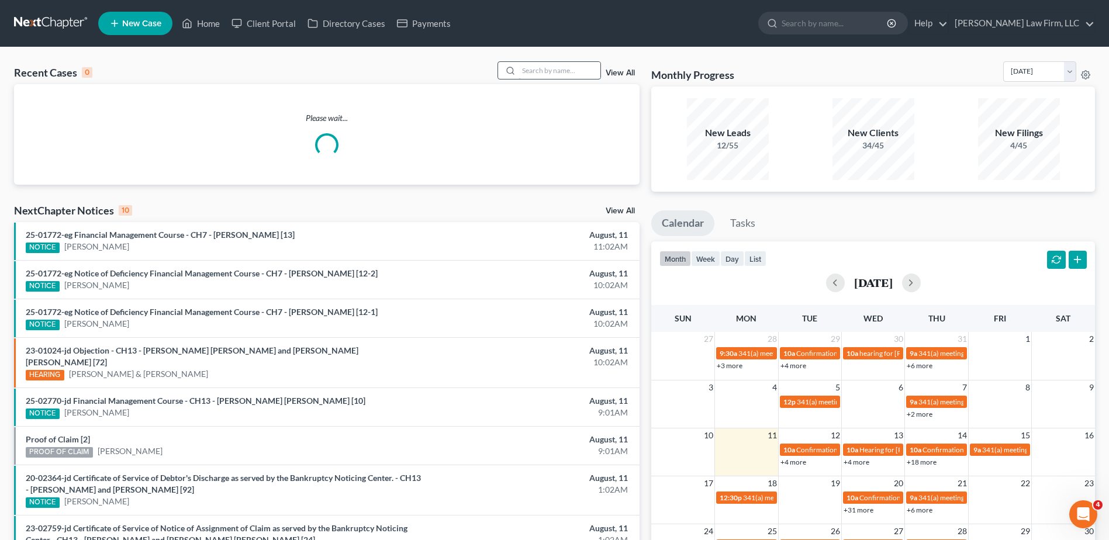
click at [536, 70] on input "search" at bounding box center [559, 70] width 82 height 17
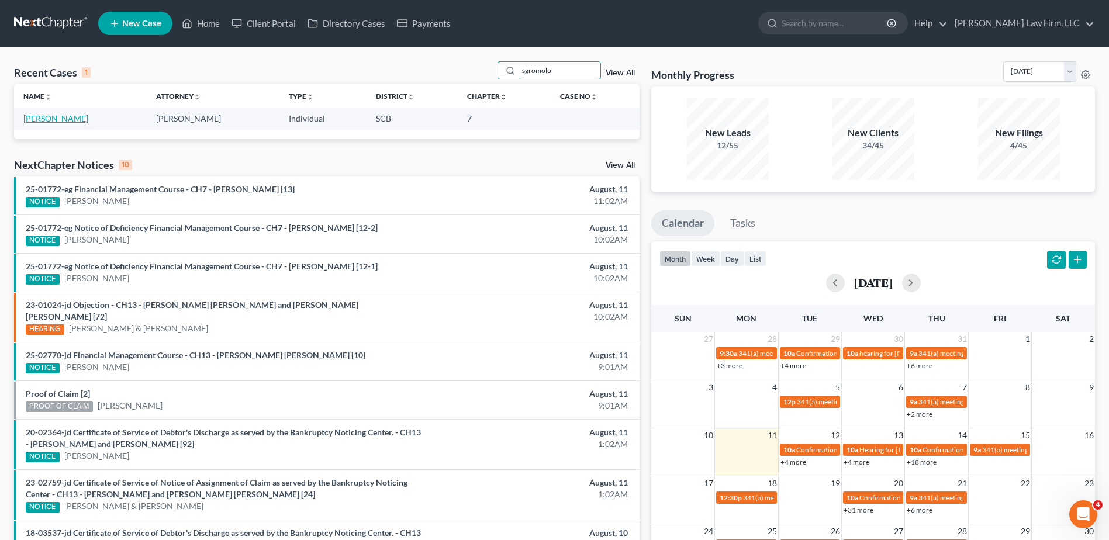
type input "sgromolo"
click at [64, 118] on link "[PERSON_NAME]" at bounding box center [55, 118] width 65 height 10
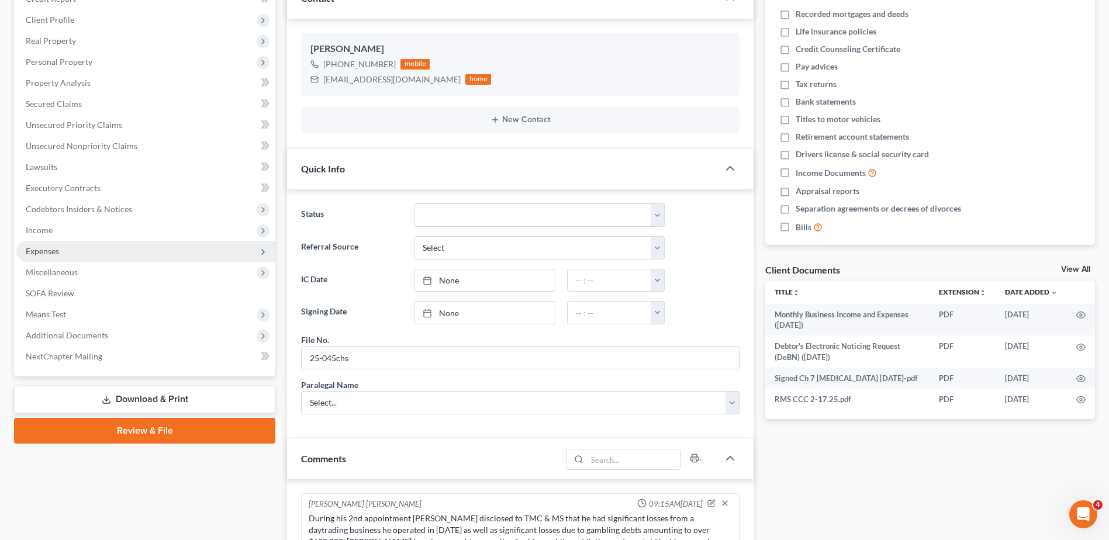
scroll to position [1105, 0]
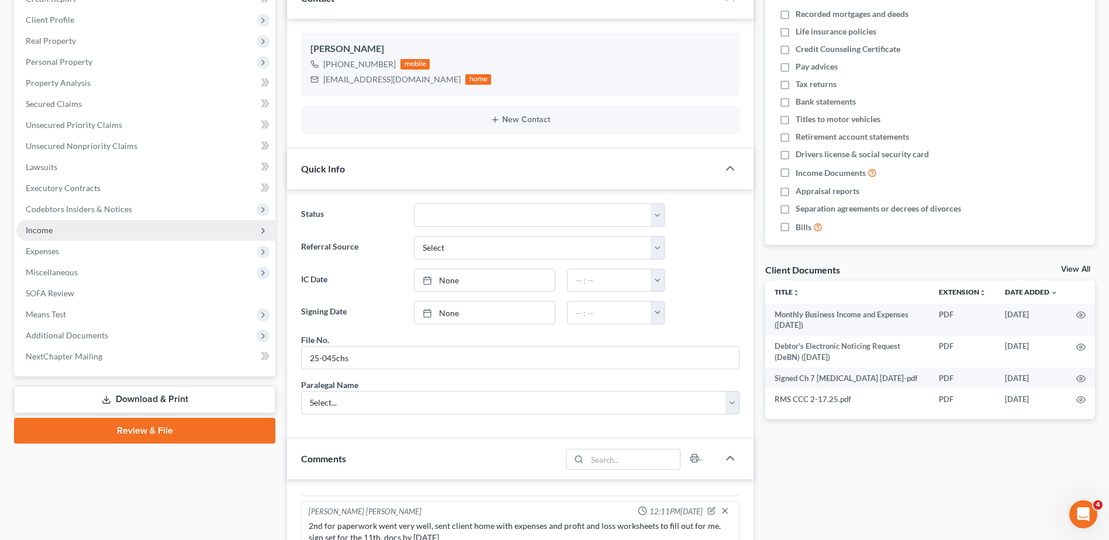
click at [49, 229] on span "Income" at bounding box center [39, 230] width 27 height 10
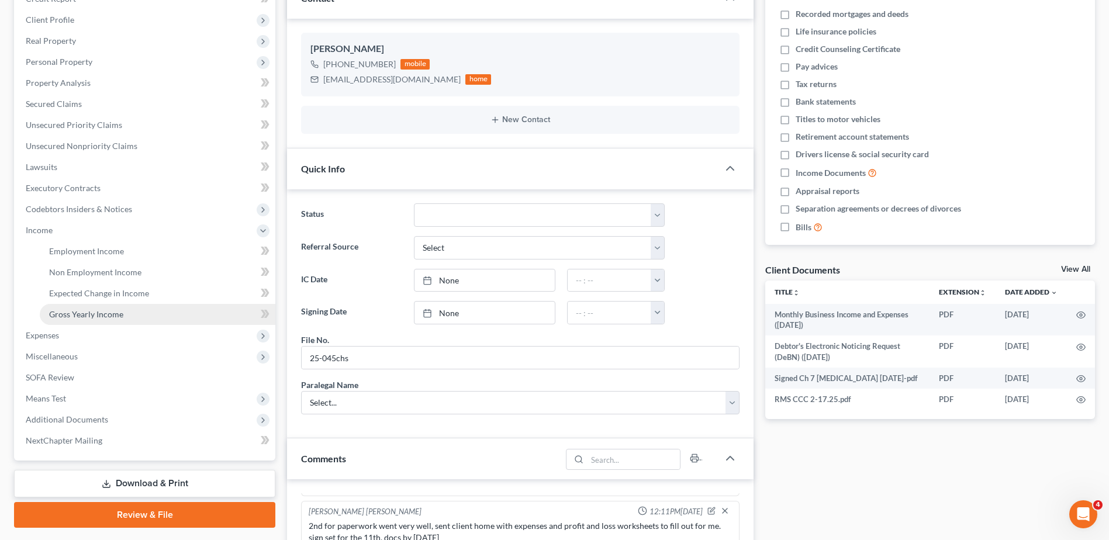
click at [89, 315] on span "Gross Yearly Income" at bounding box center [86, 314] width 74 height 10
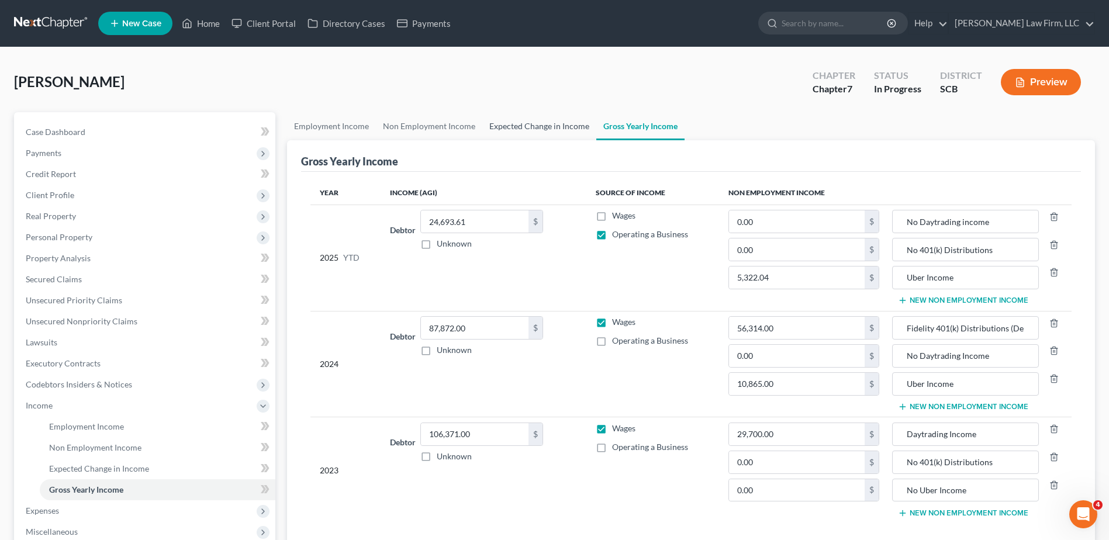
click at [521, 129] on link "Expected Change in Income" at bounding box center [539, 126] width 114 height 28
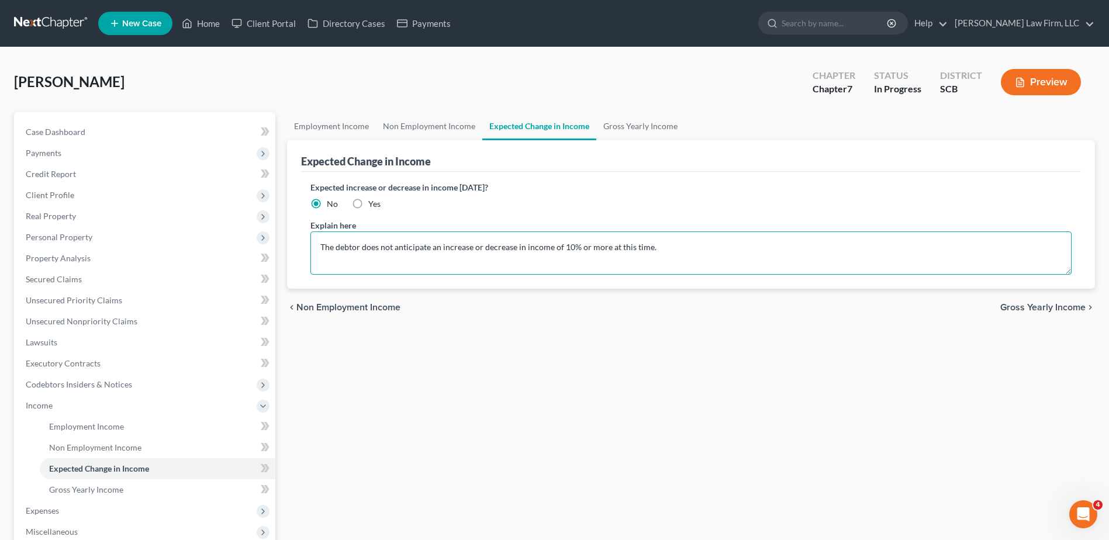
click at [318, 250] on textarea "The debtor does not anticipate an increase or decrease in income of 10% or more…" at bounding box center [690, 252] width 761 height 43
click at [710, 244] on textarea "The income received by Debtor from RM Lending, LLC represents his half of the b…" at bounding box center [690, 252] width 761 height 43
type textarea "The income received by Debtor from RM Lending, LLC represents his 50% of the bu…"
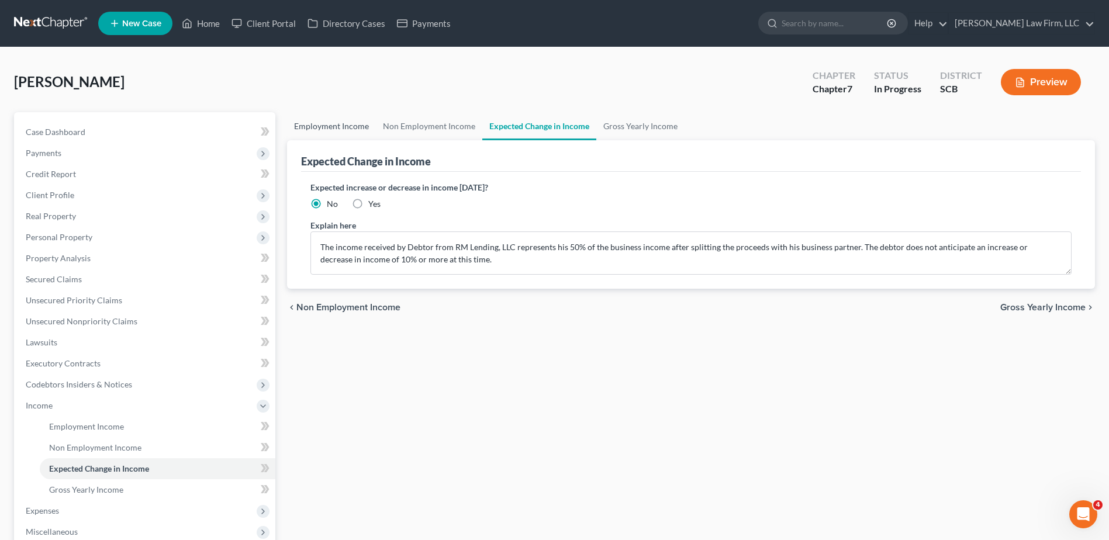
click at [311, 127] on link "Employment Income" at bounding box center [331, 126] width 89 height 28
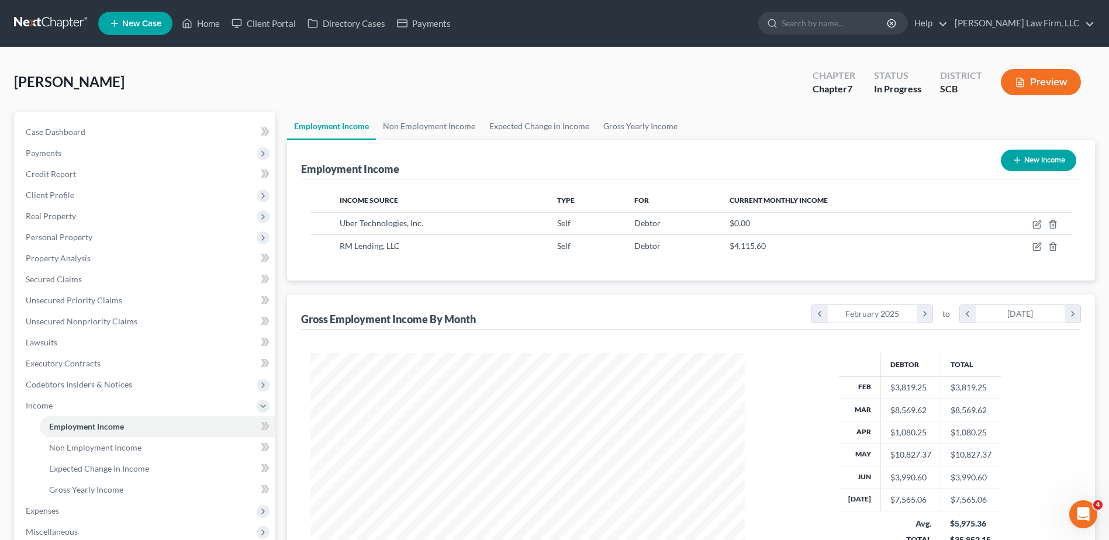
scroll to position [217, 457]
click at [71, 378] on span "Codebtors Insiders & Notices" at bounding box center [145, 384] width 259 height 21
click at [78, 422] on link "Insiders" at bounding box center [158, 426] width 236 height 21
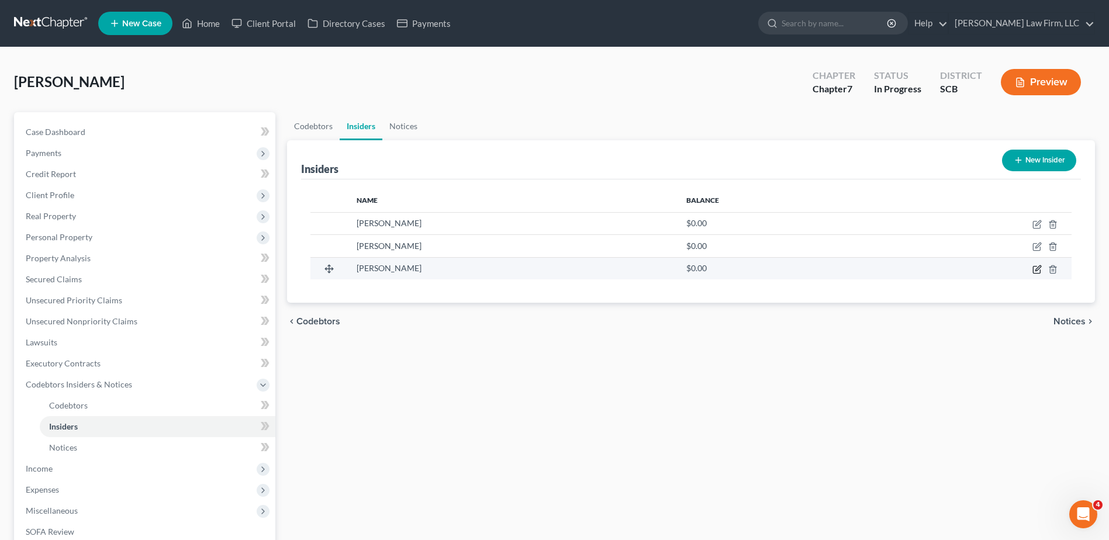
click at [1034, 267] on icon "button" at bounding box center [1036, 269] width 7 height 7
select select "33"
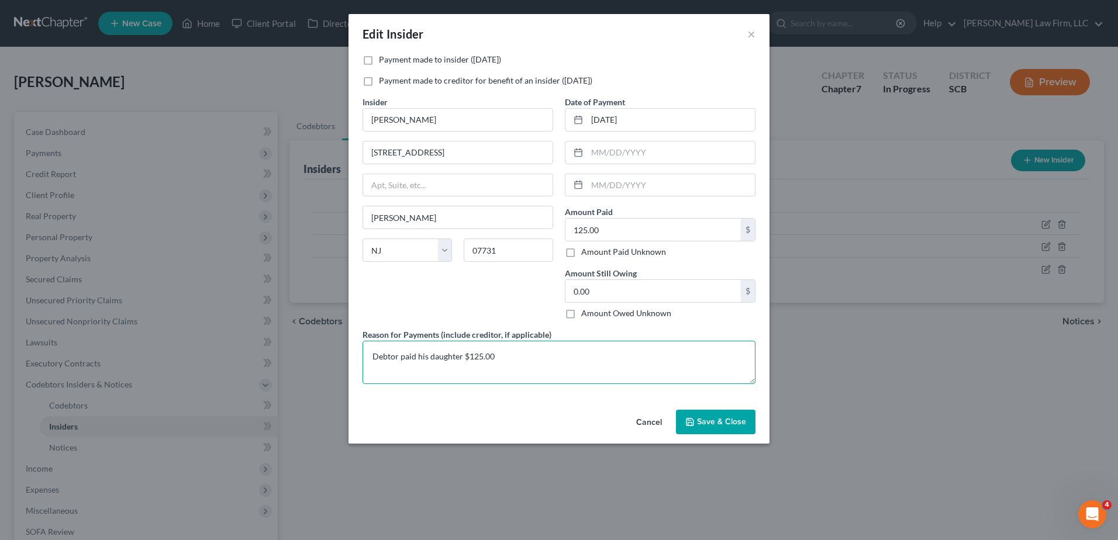
click at [606, 361] on textarea "Debtor paid his daughter $125.00" at bounding box center [558, 362] width 393 height 43
type textarea "Debtor paid his daughter $125.00 as a gift."
click at [734, 429] on button "Save & Close" at bounding box center [715, 422] width 79 height 25
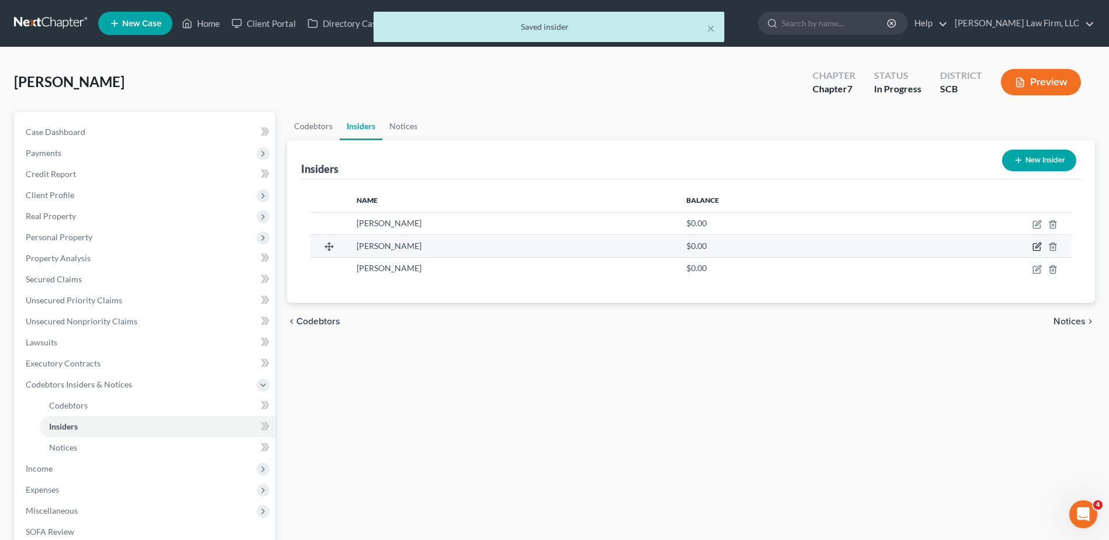
click at [1039, 245] on icon "button" at bounding box center [1037, 245] width 5 height 5
select select "33"
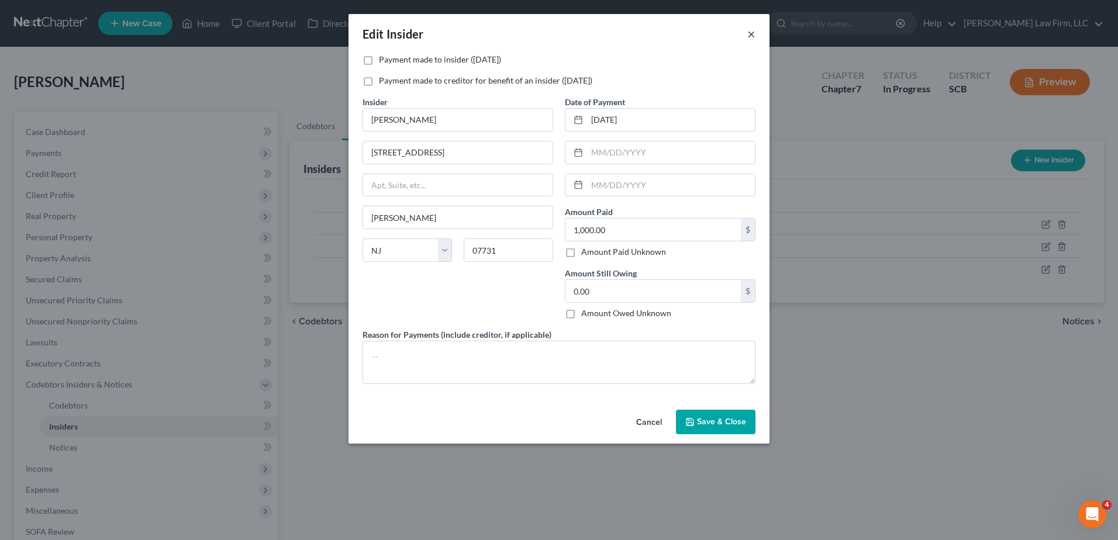
click at [750, 33] on button "×" at bounding box center [751, 34] width 8 height 14
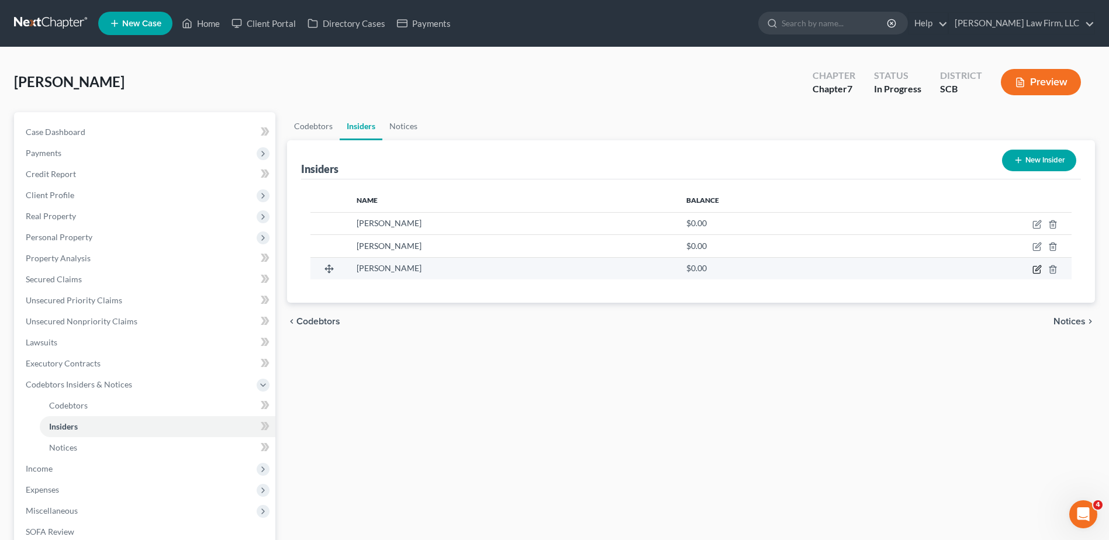
click at [1037, 269] on icon "button" at bounding box center [1036, 269] width 9 height 9
select select "33"
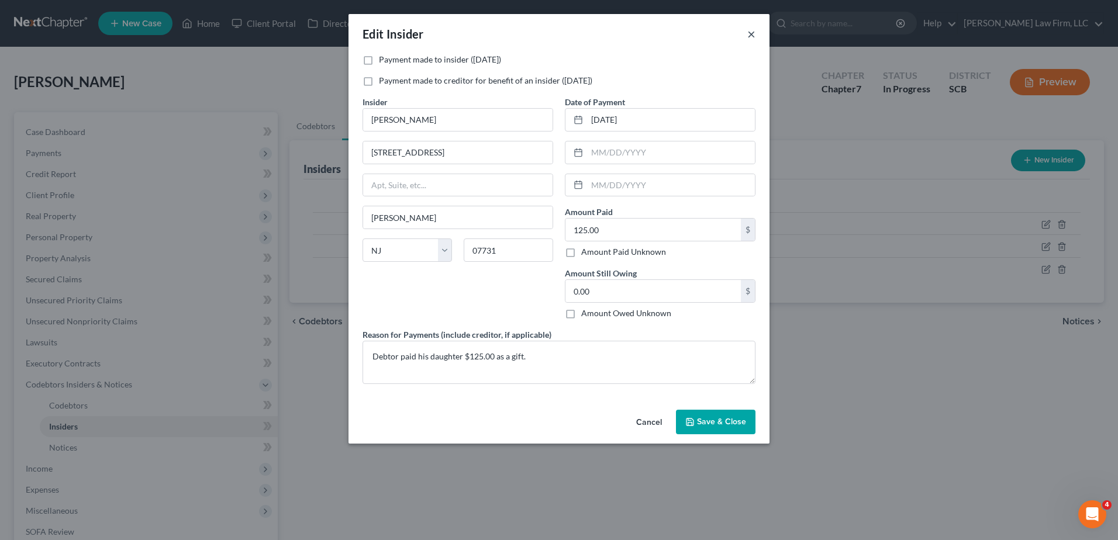
click at [747, 36] on button "×" at bounding box center [751, 34] width 8 height 14
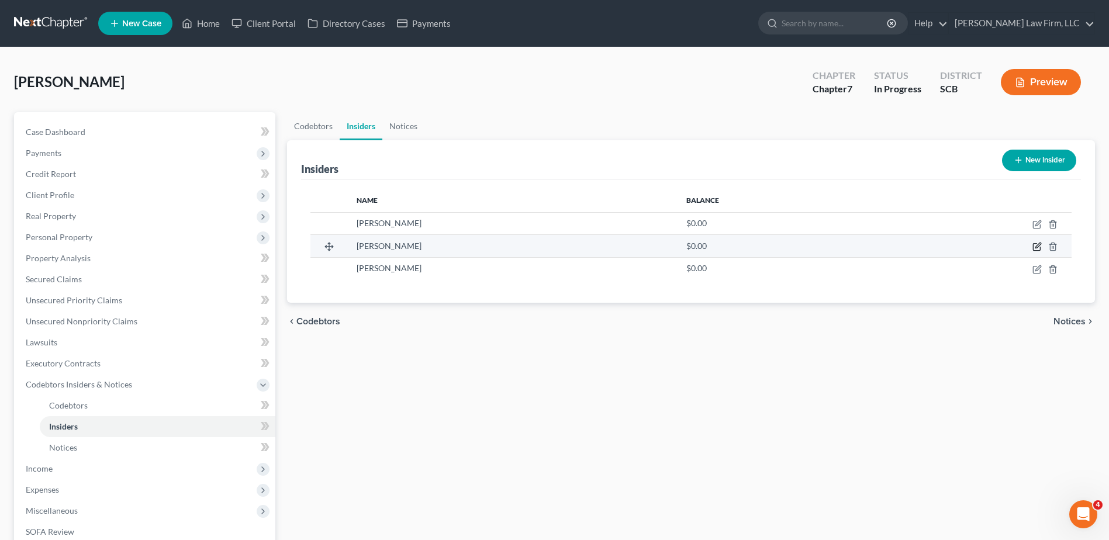
click at [1034, 248] on icon "button" at bounding box center [1036, 246] width 9 height 9
select select "33"
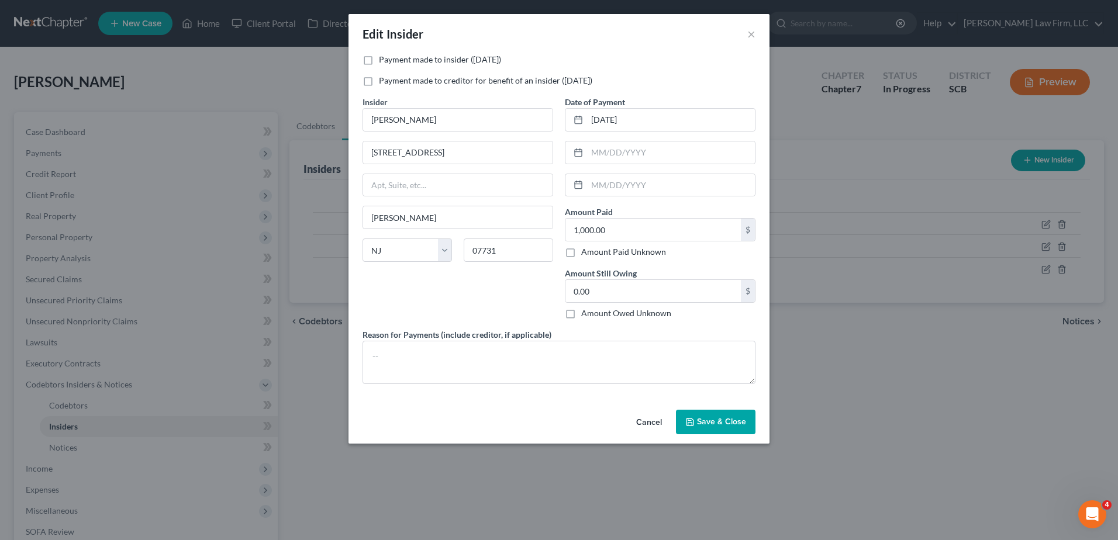
click at [698, 421] on span "Save & Close" at bounding box center [721, 422] width 49 height 10
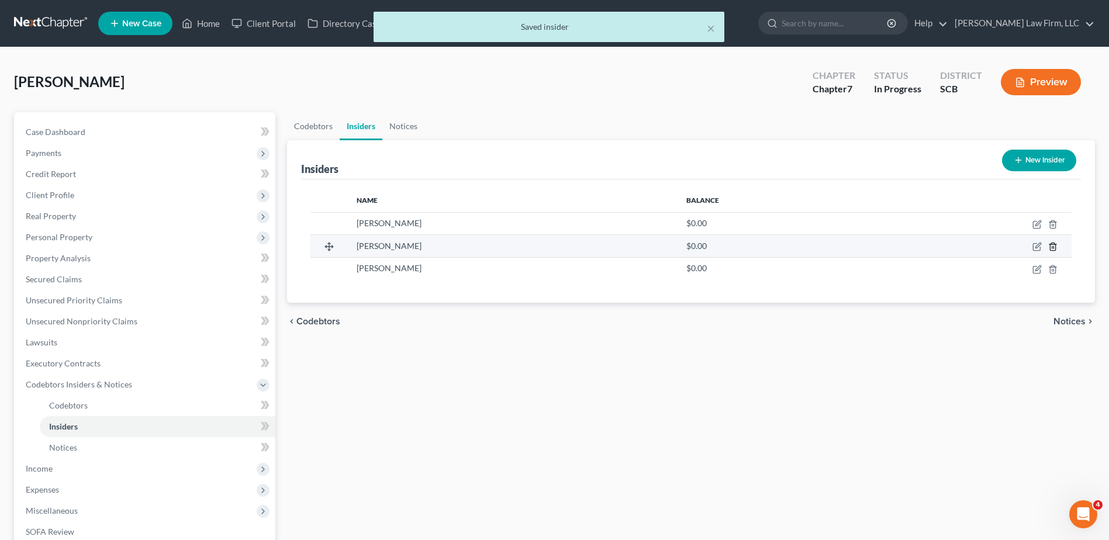
click at [1053, 245] on icon "button" at bounding box center [1052, 246] width 9 height 9
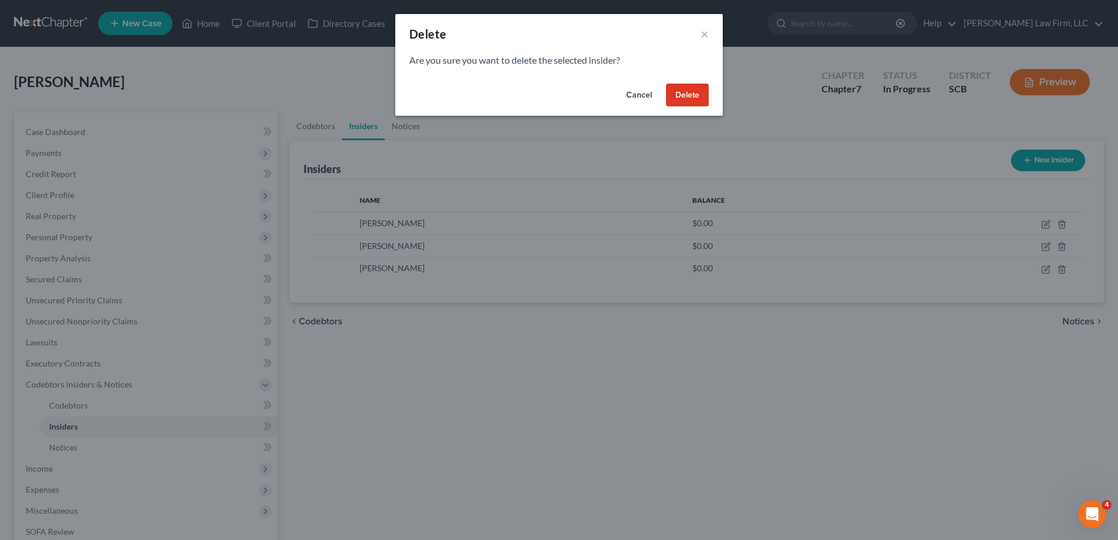
click at [634, 98] on button "Cancel" at bounding box center [639, 95] width 44 height 23
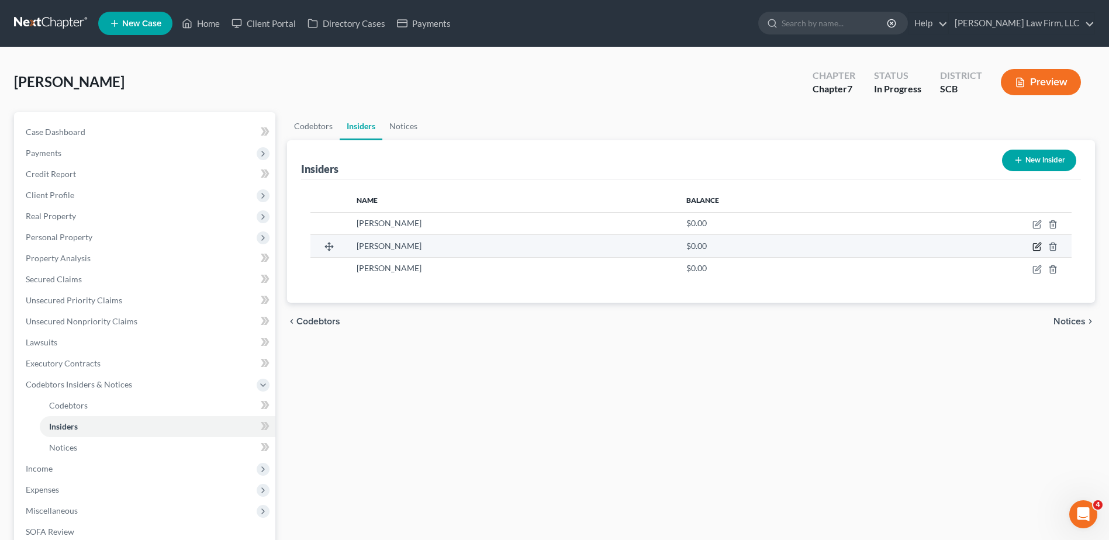
click at [1037, 246] on icon "button" at bounding box center [1036, 246] width 9 height 9
select select "33"
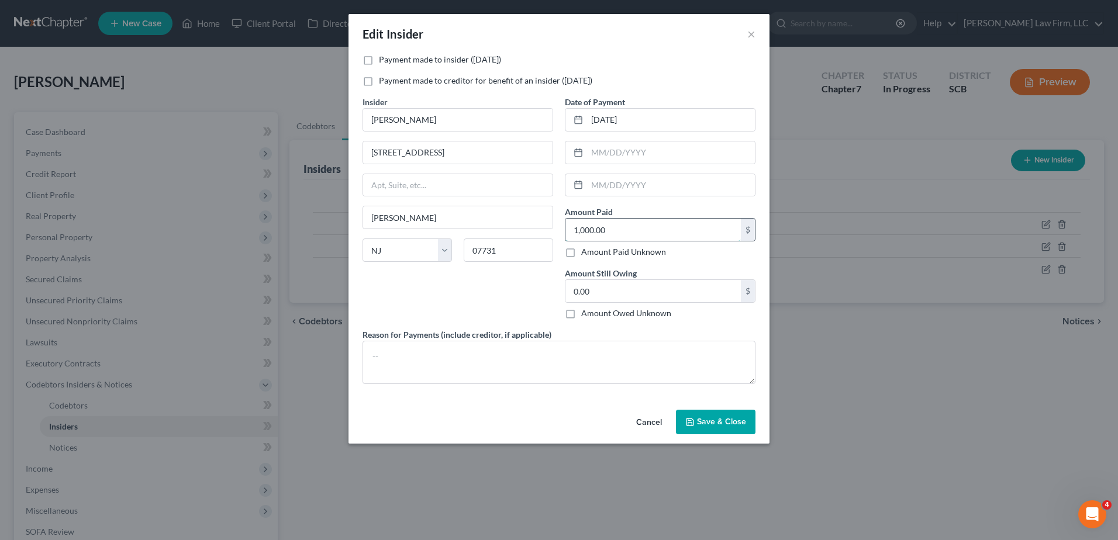
click at [637, 222] on input "1,000.00" at bounding box center [652, 230] width 175 height 22
type input "0.00"
click at [647, 117] on input "[DATE]" at bounding box center [671, 120] width 168 height 22
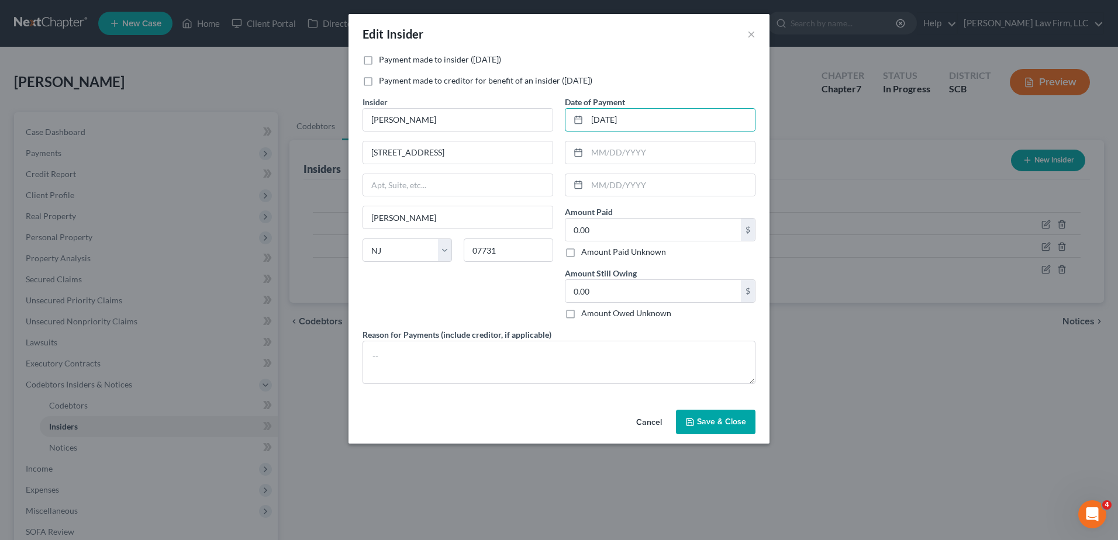
click at [492, 293] on div "Insider * [PERSON_NAME] 2 Poppy [PERSON_NAME] State [US_STATE] AK AR AZ CA CO C…" at bounding box center [458, 212] width 202 height 233
click at [701, 426] on span "Save & Close" at bounding box center [721, 422] width 49 height 10
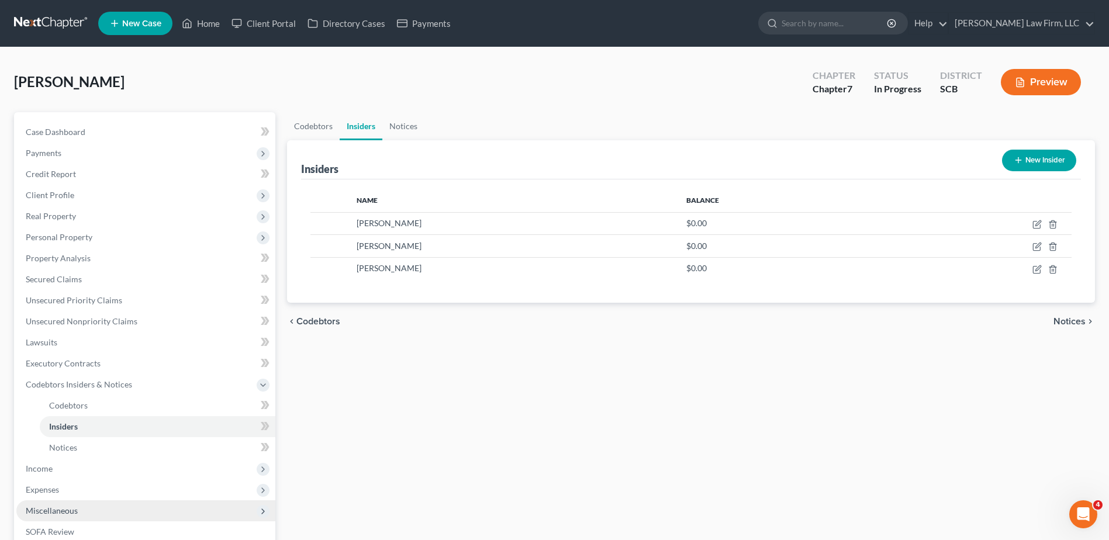
click at [71, 513] on span "Miscellaneous" at bounding box center [52, 511] width 52 height 10
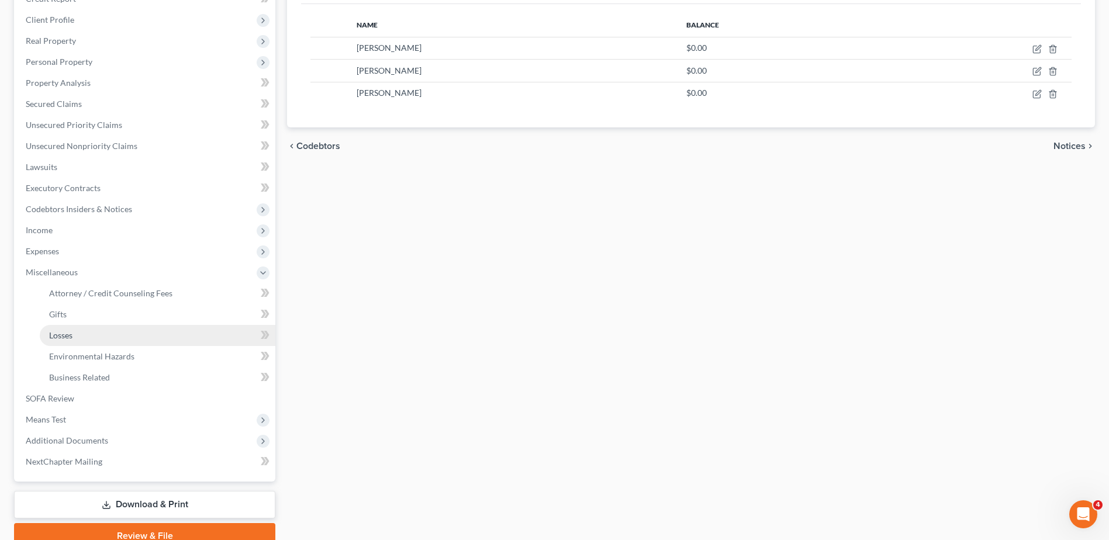
click at [54, 338] on span "Losses" at bounding box center [60, 335] width 23 height 10
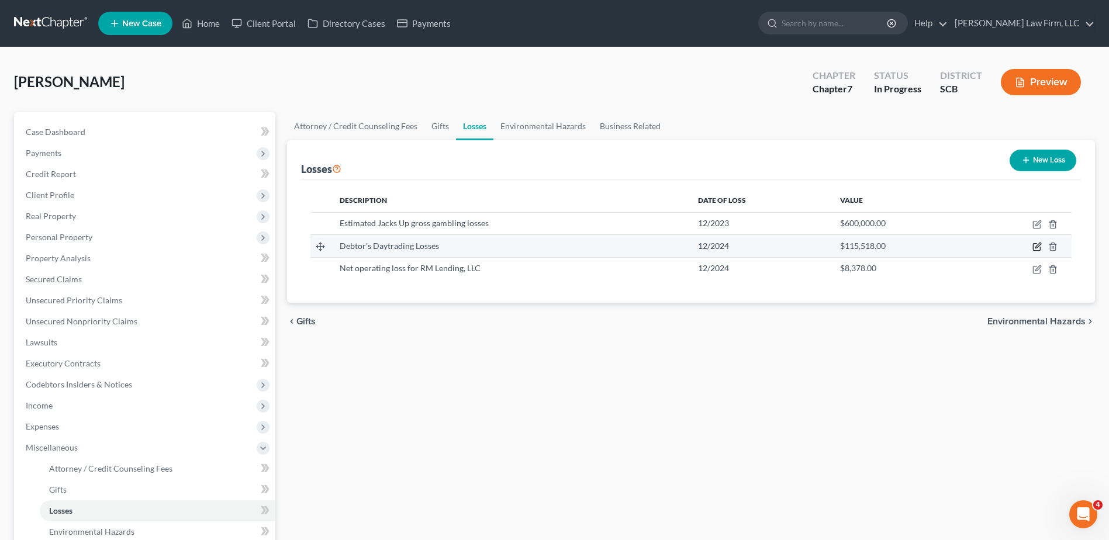
click at [1035, 247] on icon "button" at bounding box center [1036, 246] width 9 height 9
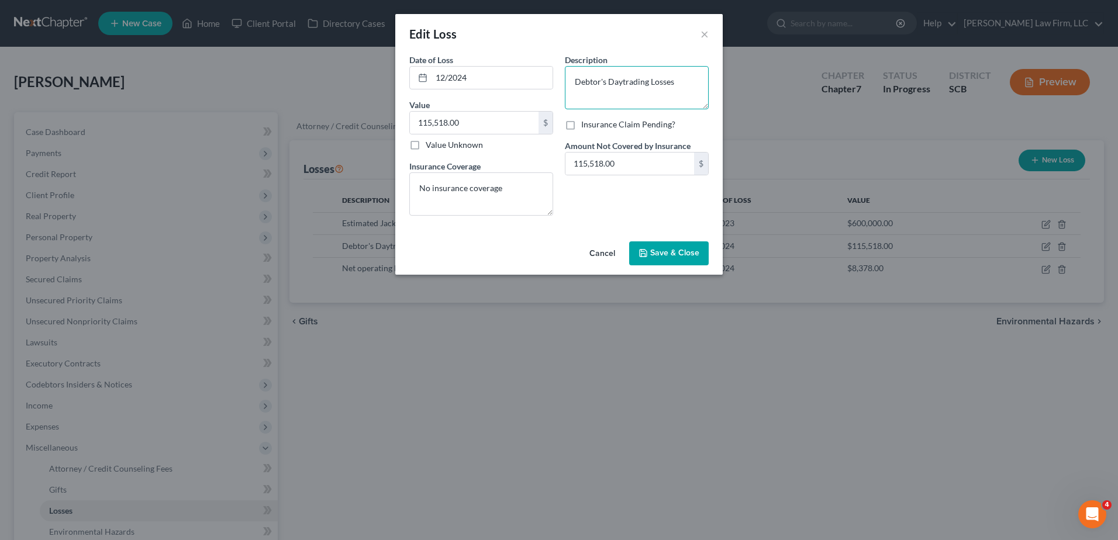
click at [672, 80] on textarea "Debtor's Daytrading Losses" at bounding box center [637, 87] width 144 height 43
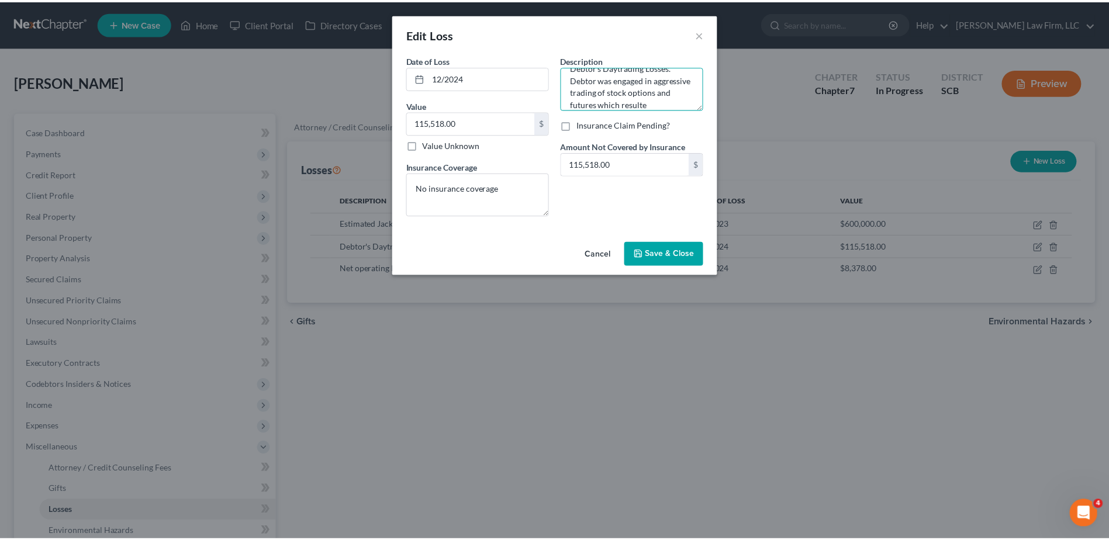
scroll to position [27, 0]
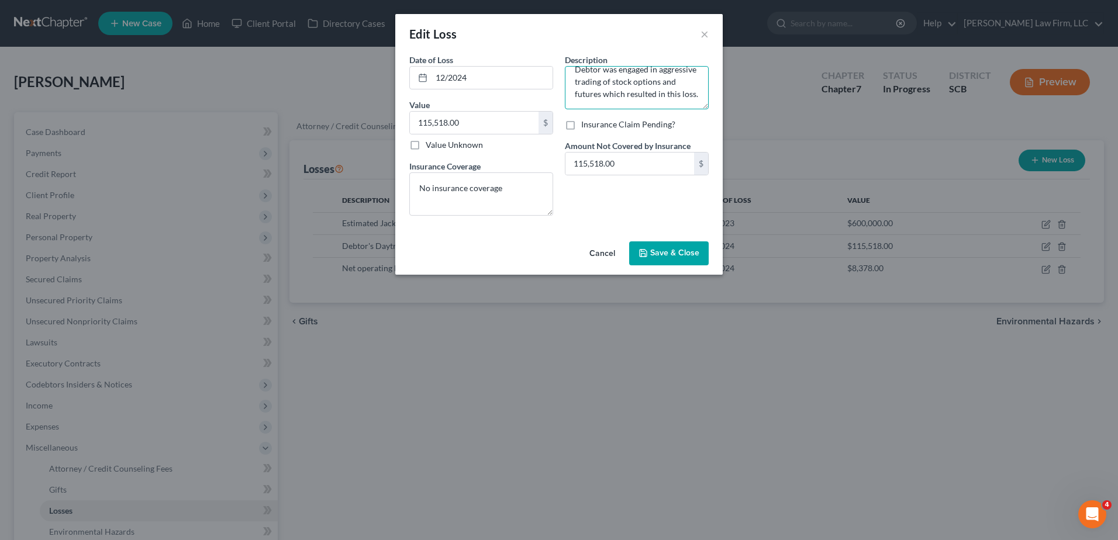
type textarea "Debtor's Daytrading Losses. Debtor was engaged in aggressive trading of stock o…"
click at [690, 255] on span "Save & Close" at bounding box center [674, 253] width 49 height 10
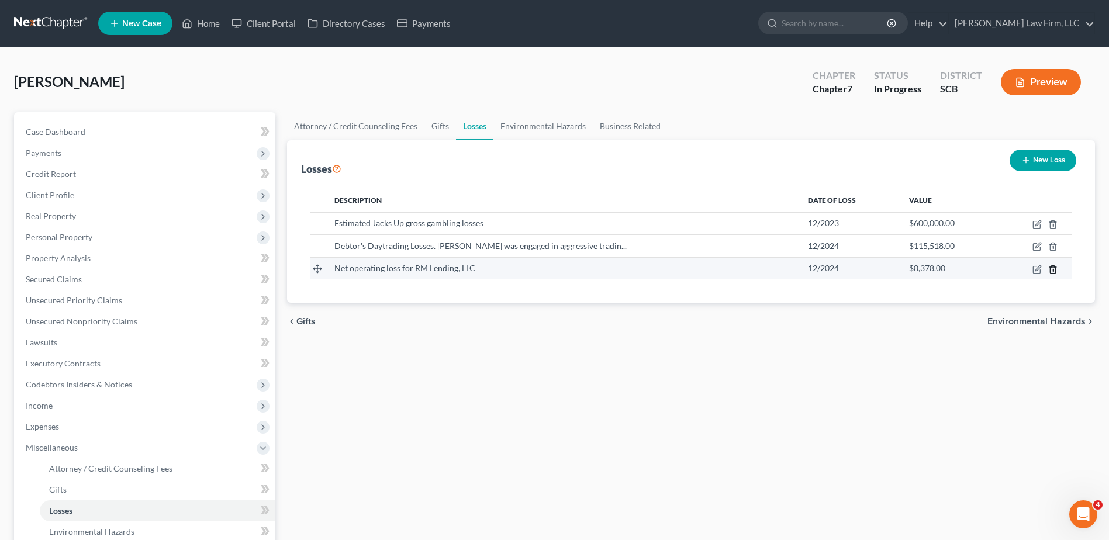
click at [1051, 271] on icon "button" at bounding box center [1052, 269] width 9 height 9
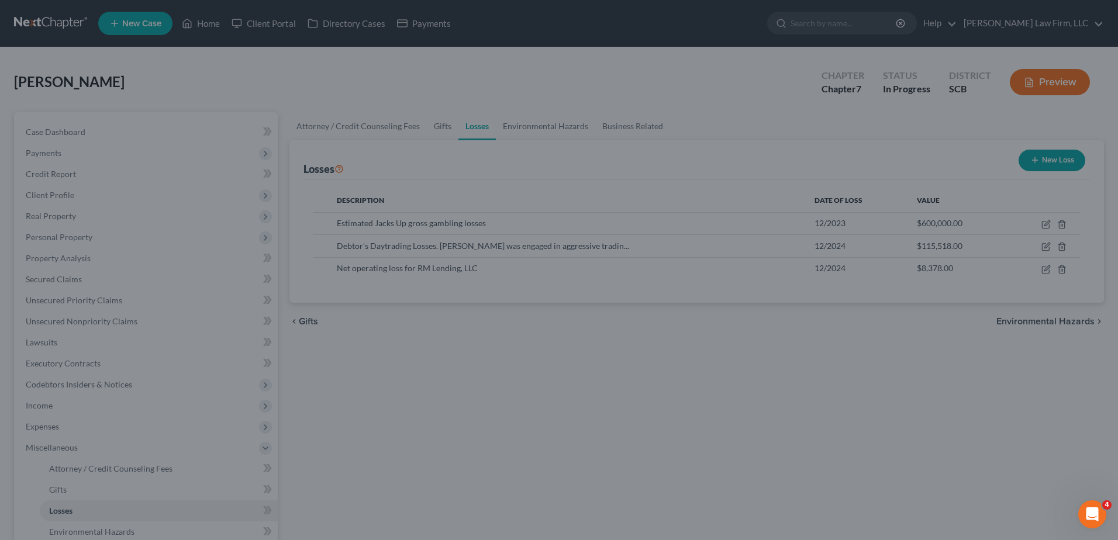
drag, startPoint x: 724, startPoint y: 107, endPoint x: 701, endPoint y: 98, distance: 24.1
click at [711, 100] on div "Delete × Are you sure you want to delete the selected loss? Cancel Delete" at bounding box center [559, 270] width 1118 height 540
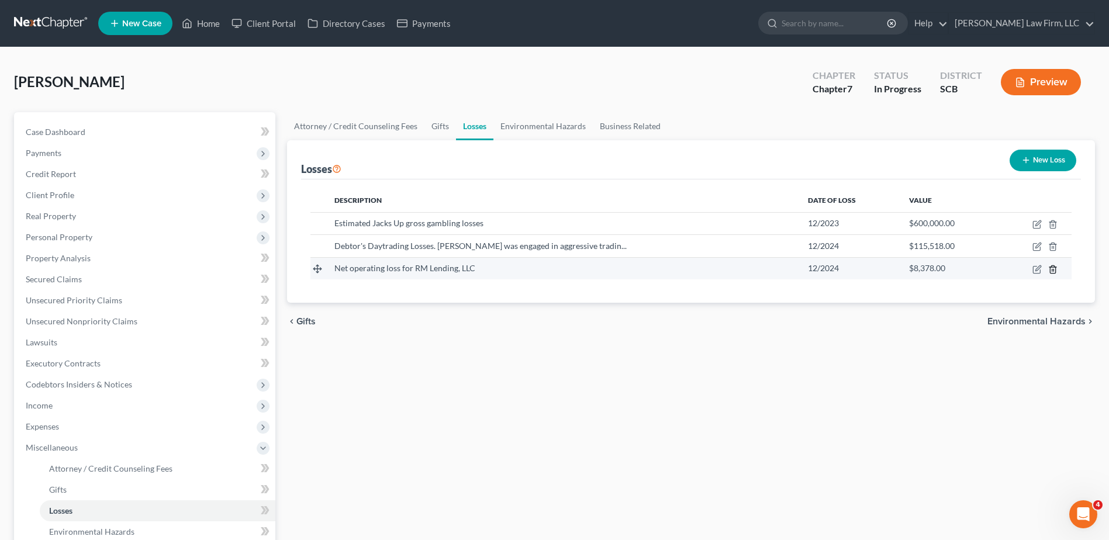
click at [1054, 269] on icon "button" at bounding box center [1052, 269] width 9 height 9
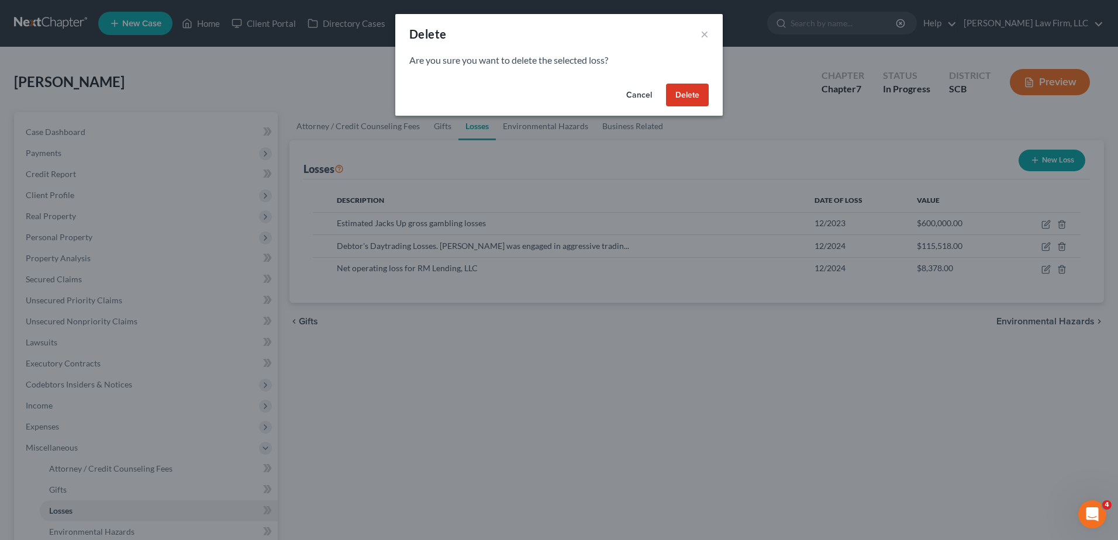
click at [696, 101] on button "Delete" at bounding box center [687, 95] width 43 height 23
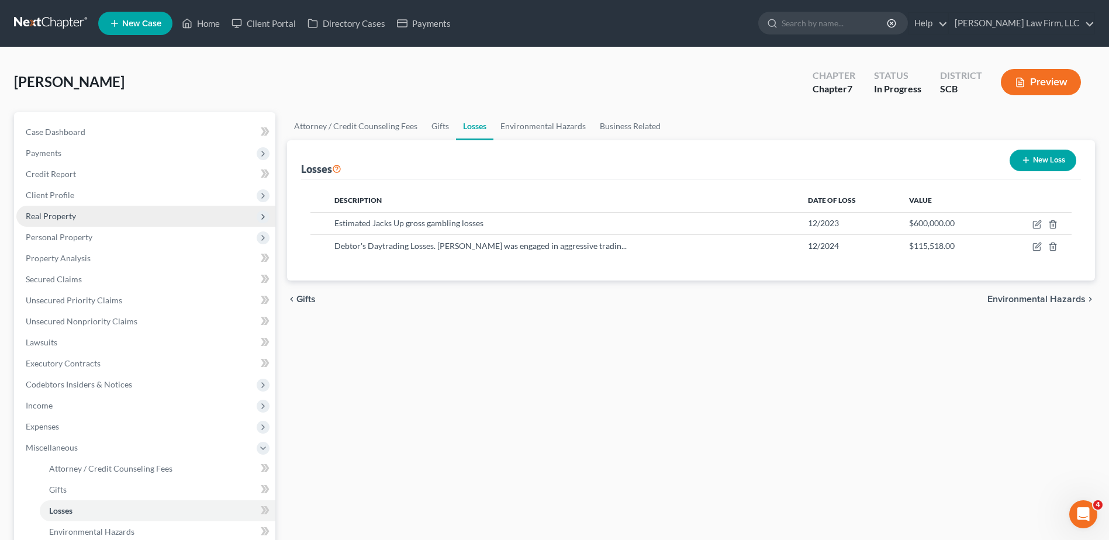
click at [89, 219] on span "Real Property" at bounding box center [145, 216] width 259 height 21
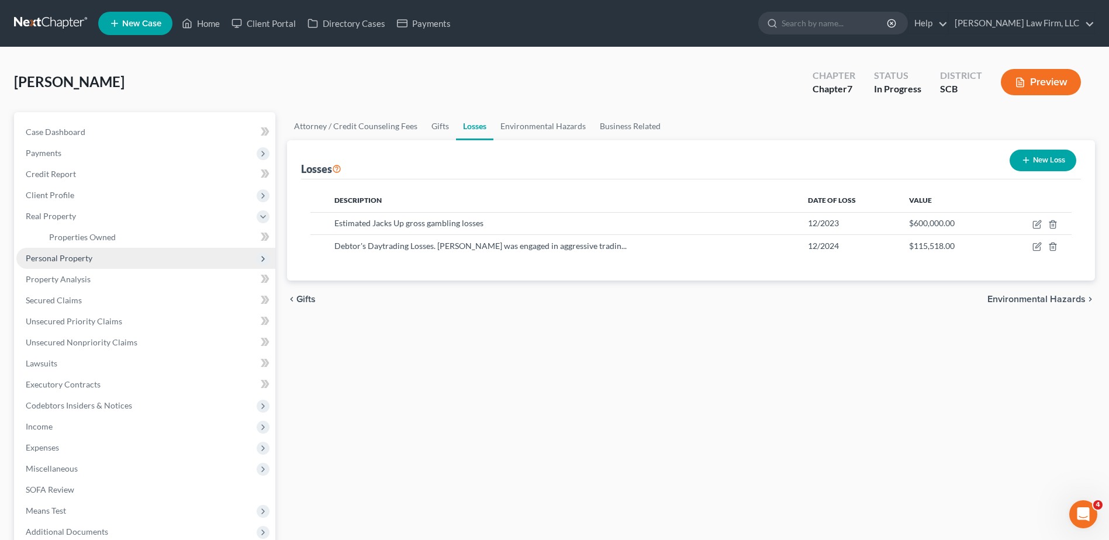
click at [88, 267] on span "Personal Property" at bounding box center [145, 258] width 259 height 21
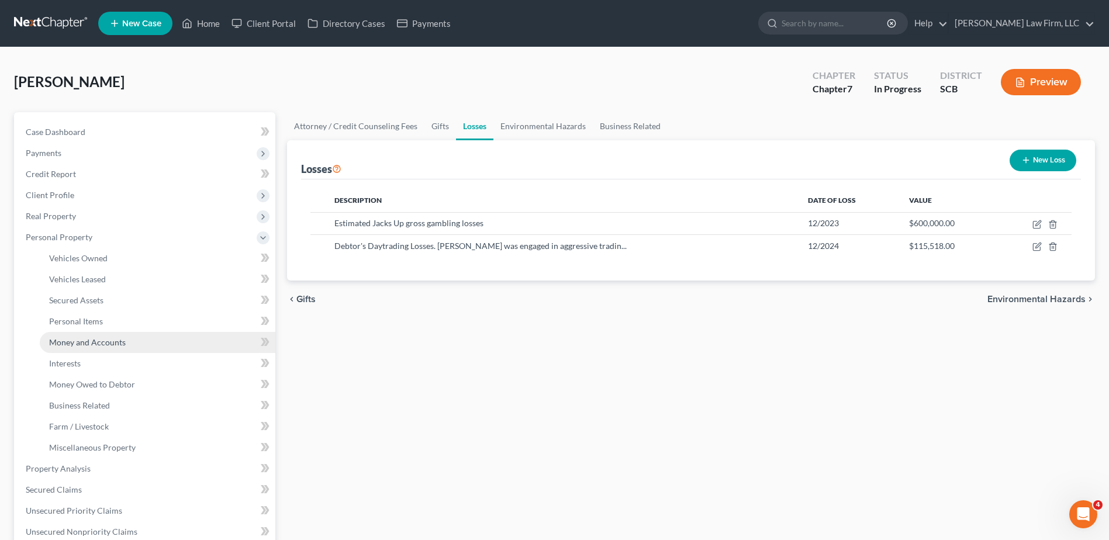
click at [98, 338] on span "Money and Accounts" at bounding box center [87, 342] width 77 height 10
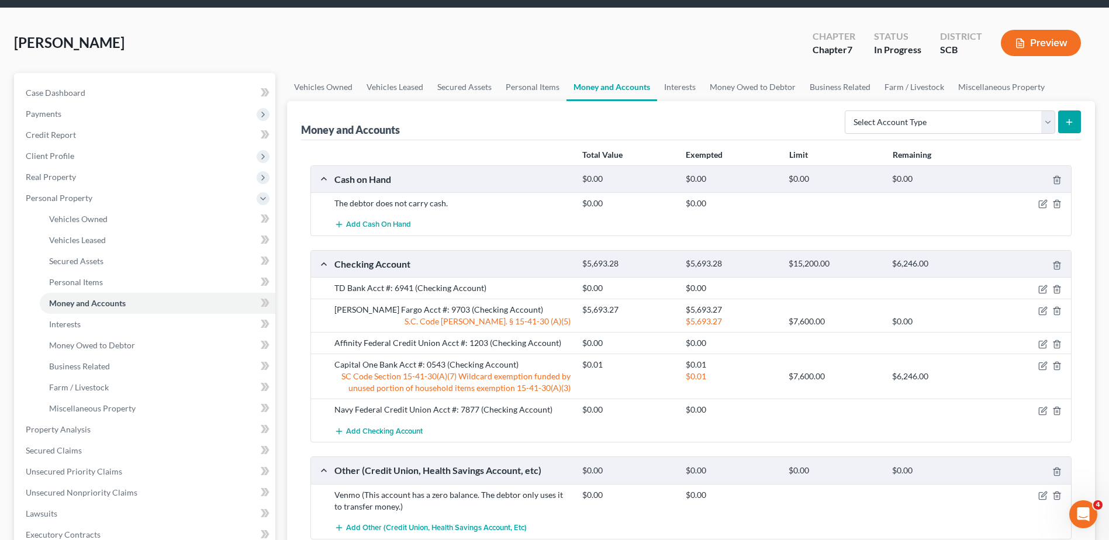
scroll to position [58, 0]
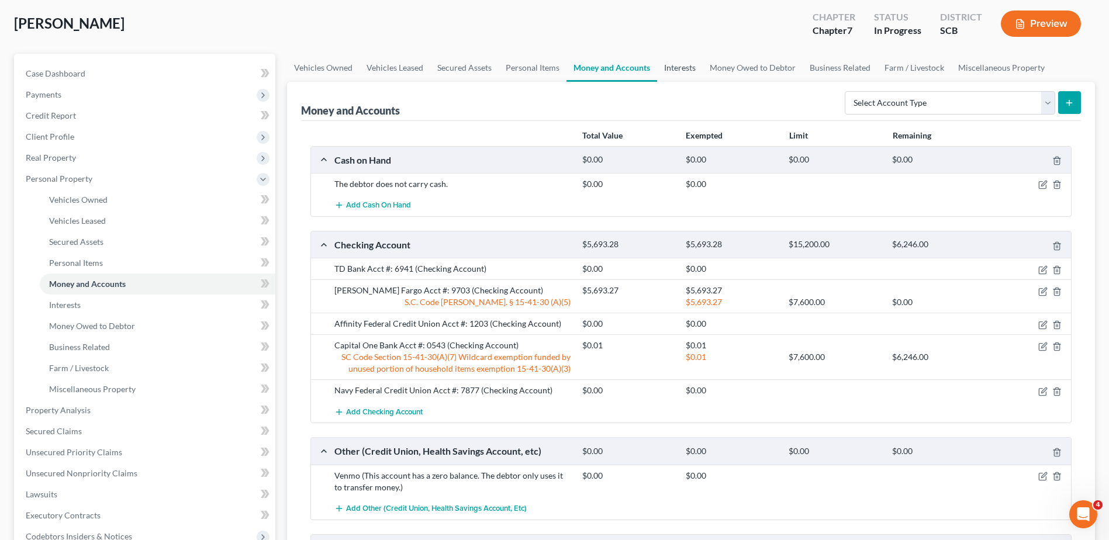
click at [677, 61] on link "Interests" at bounding box center [680, 68] width 46 height 28
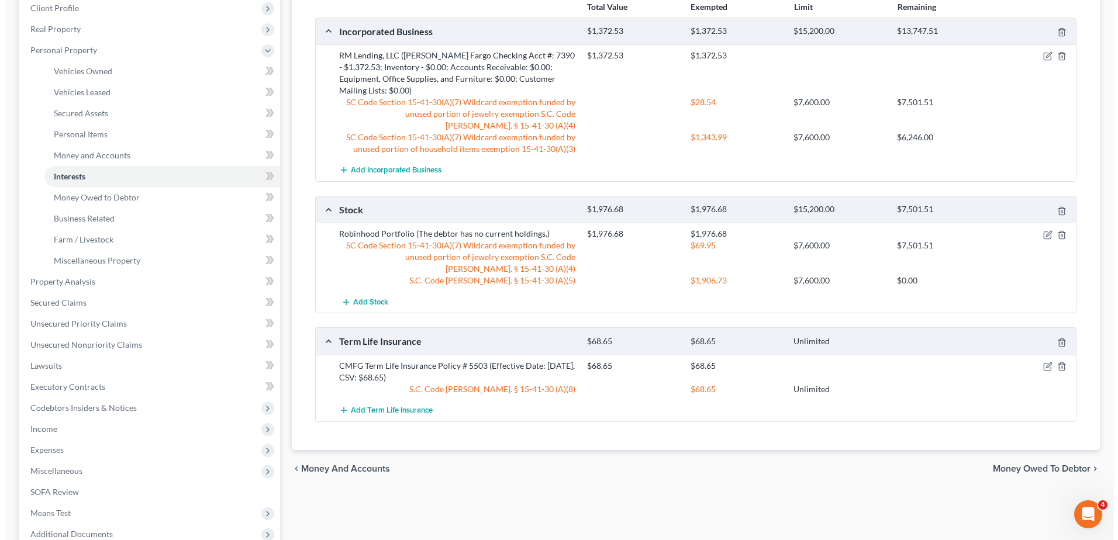
scroll to position [234, 0]
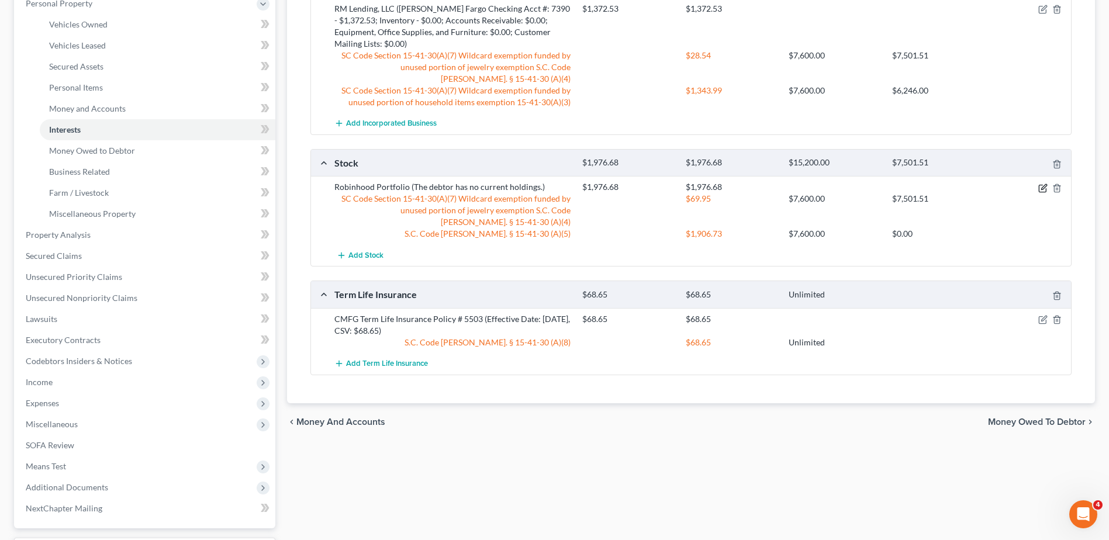
click at [1038, 184] on icon "button" at bounding box center [1042, 188] width 9 height 9
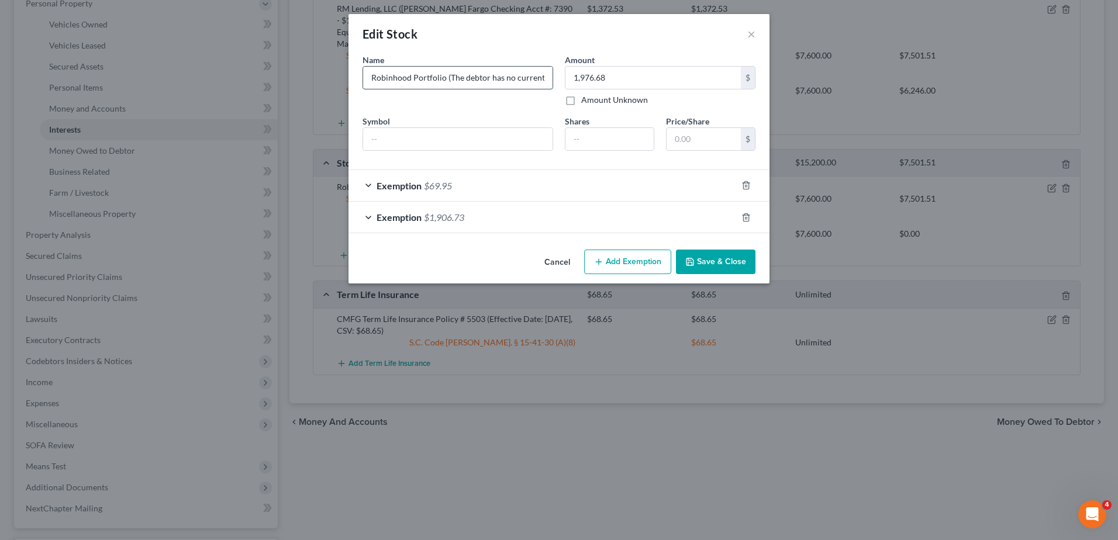
click at [448, 77] on input "Robinhood Portfolio (The debtor has no current holdings.)" at bounding box center [457, 78] width 189 height 22
type input "Robinhood Portfolio (This account contains only cash. The debtor has no current…"
click at [722, 268] on button "Save & Close" at bounding box center [715, 262] width 79 height 25
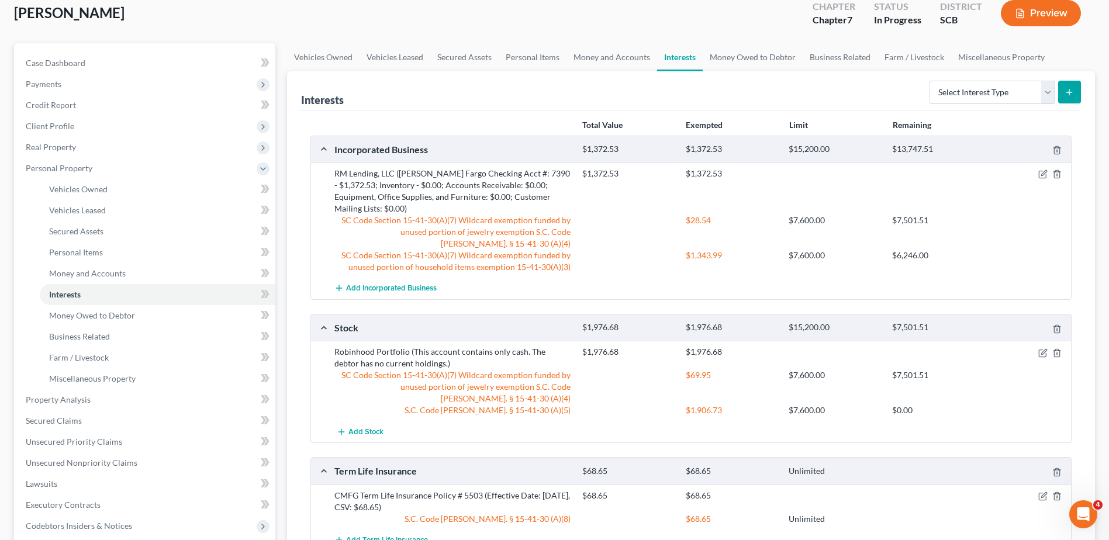
scroll to position [0, 0]
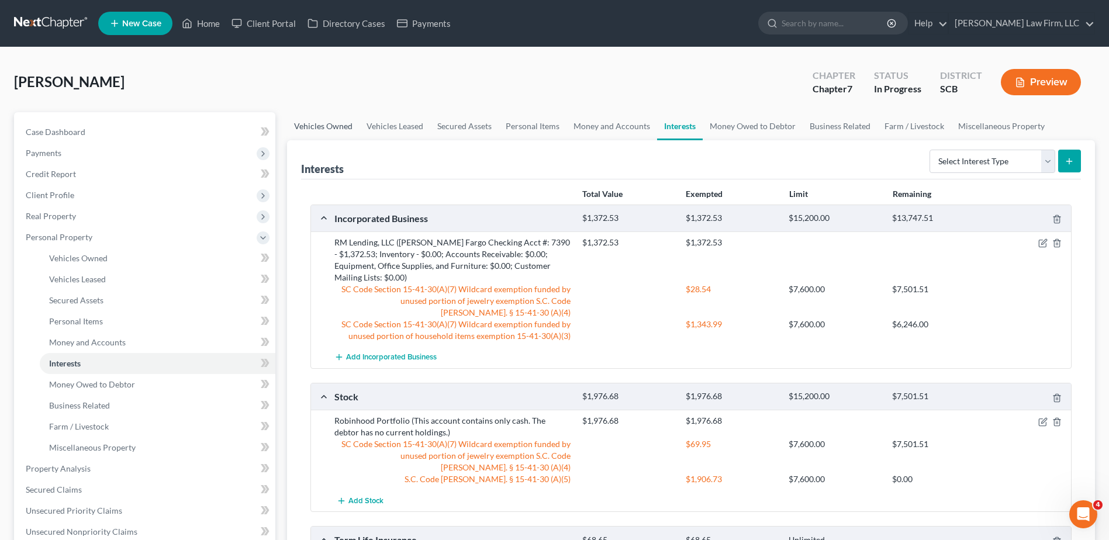
click at [328, 127] on link "Vehicles Owned" at bounding box center [323, 126] width 72 height 28
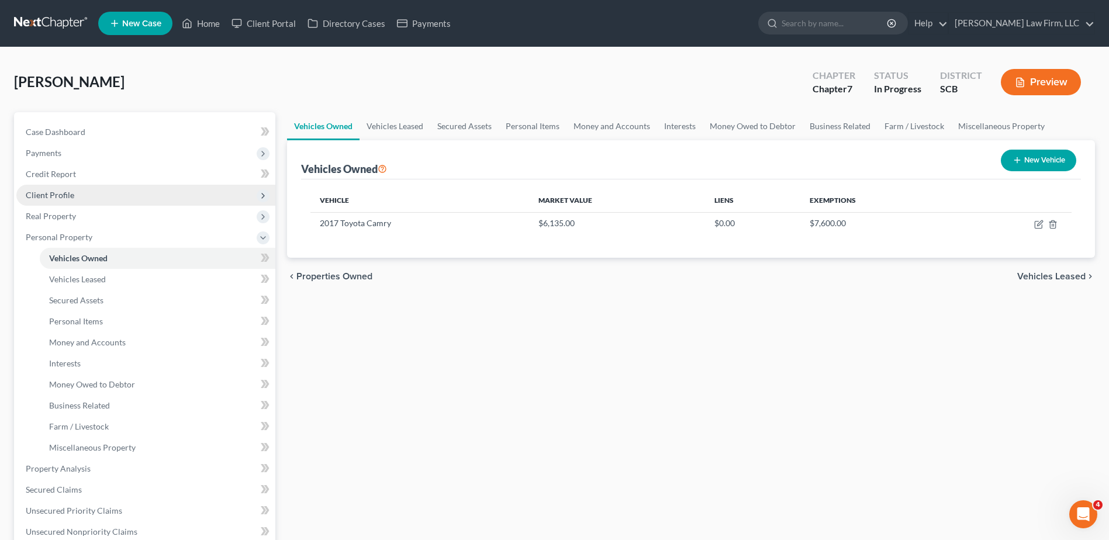
click at [67, 186] on span "Client Profile" at bounding box center [145, 195] width 259 height 21
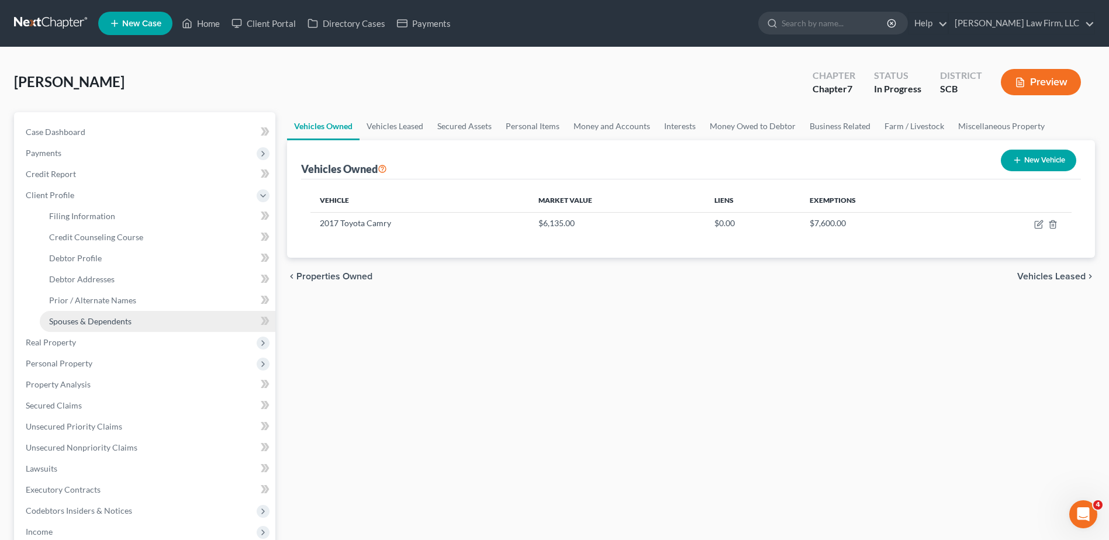
click at [105, 318] on span "Spouses & Dependents" at bounding box center [90, 321] width 82 height 10
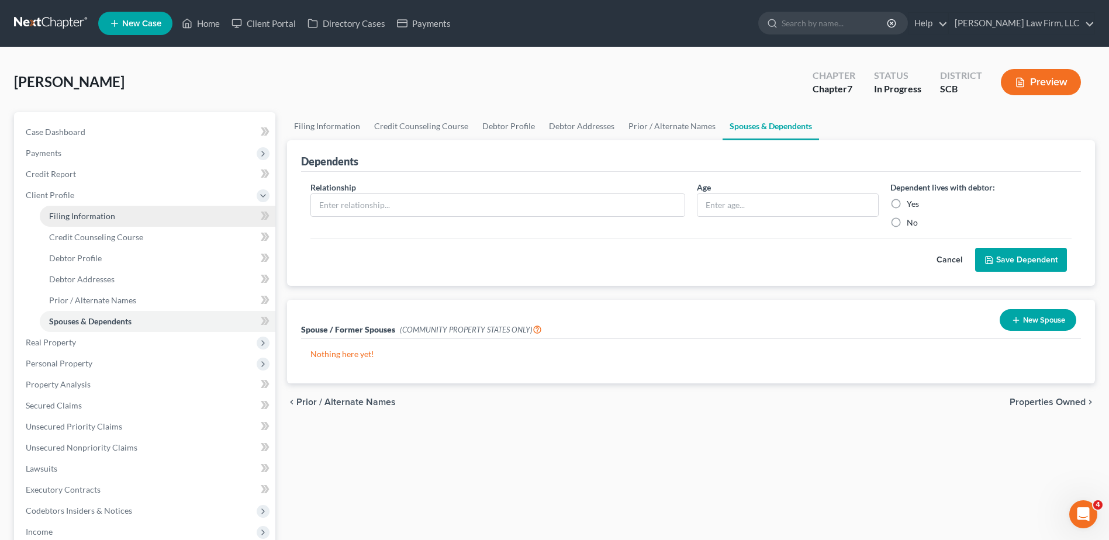
click at [106, 224] on link "Filing Information" at bounding box center [158, 216] width 236 height 21
select select "1"
select select "0"
select select "72"
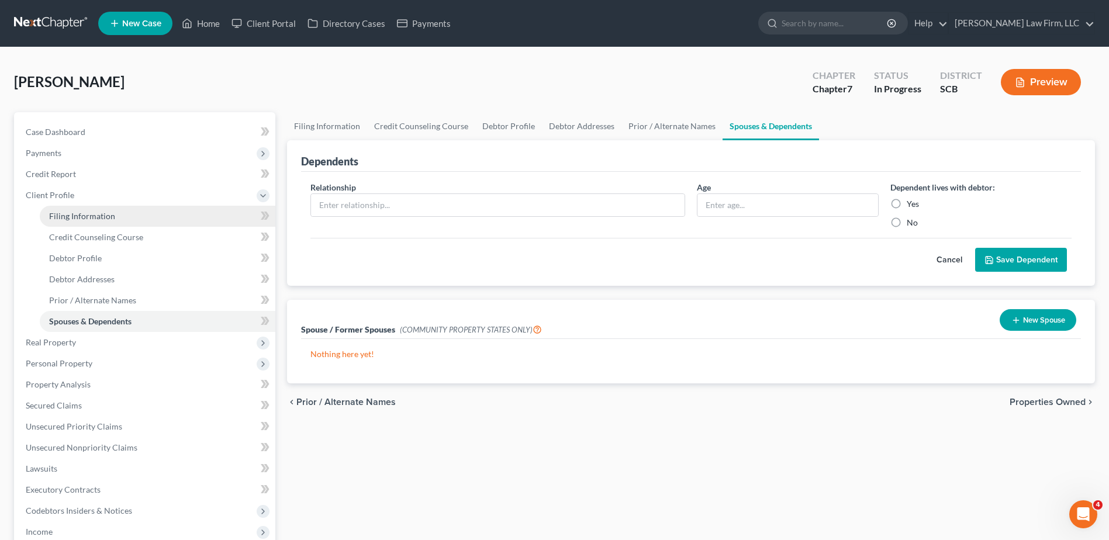
select select "0"
select select "42"
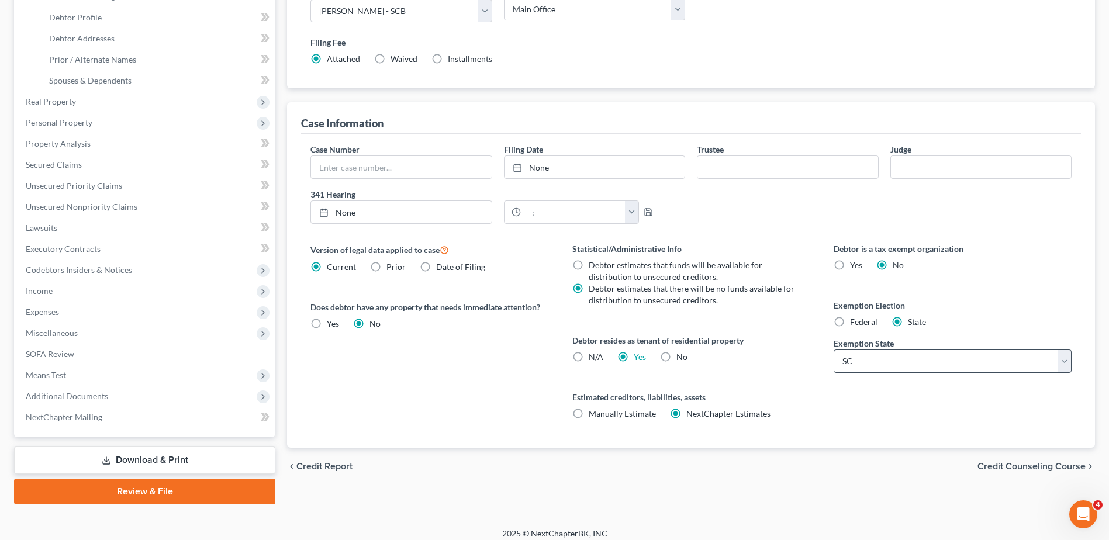
scroll to position [250, 0]
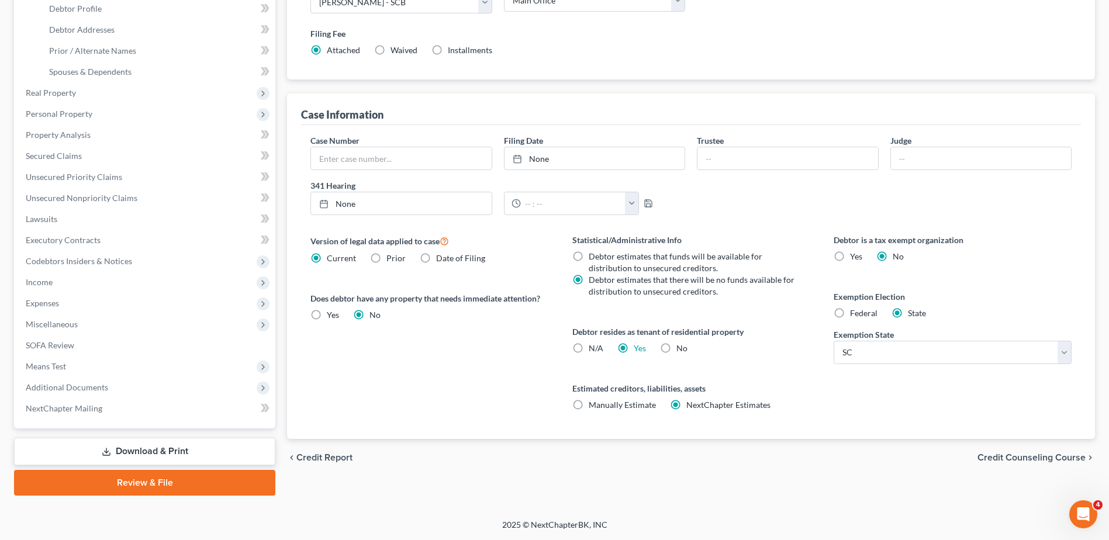
click at [850, 313] on label "Federal" at bounding box center [863, 313] width 27 height 12
click at [855, 313] on input "Federal" at bounding box center [859, 311] width 8 height 8
radio input "true"
radio input "false"
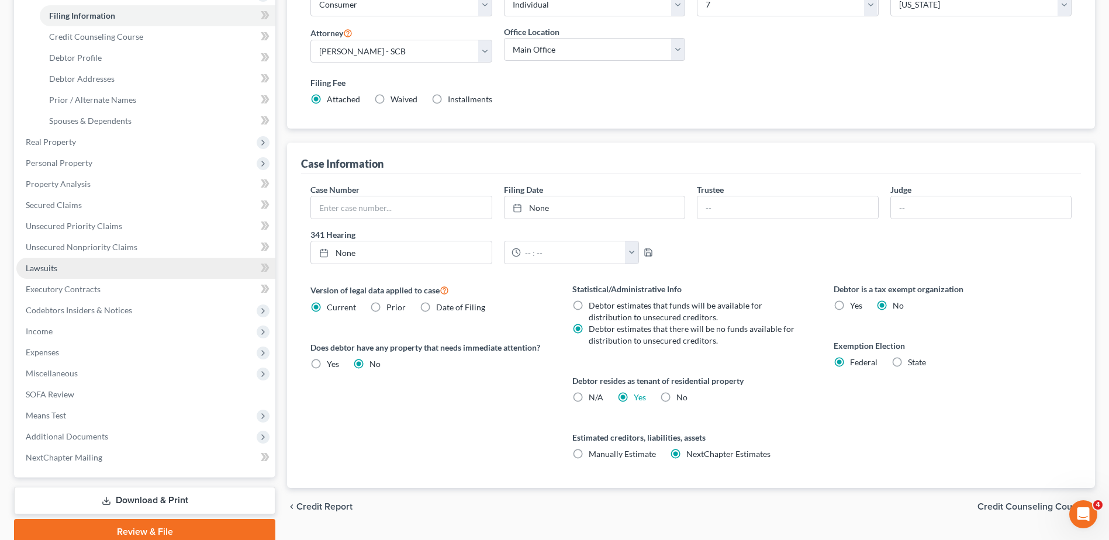
scroll to position [133, 0]
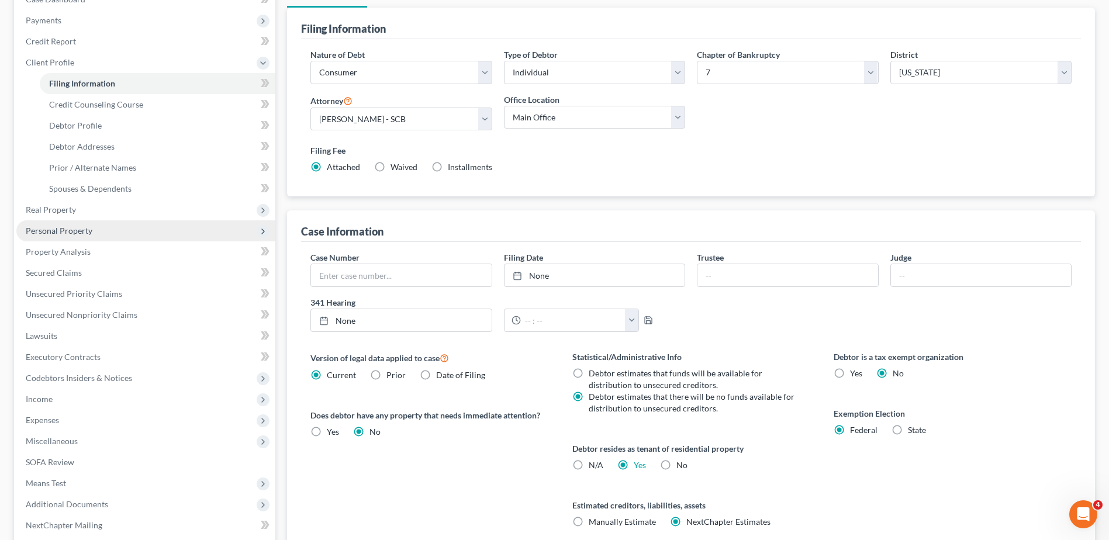
click at [108, 237] on span "Personal Property" at bounding box center [145, 230] width 259 height 21
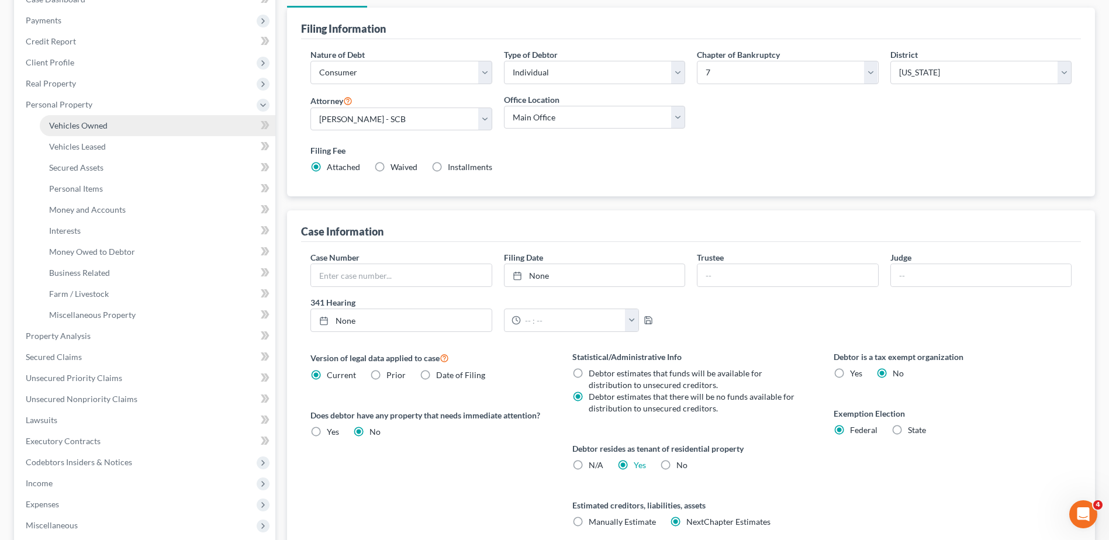
click at [92, 124] on span "Vehicles Owned" at bounding box center [78, 125] width 58 height 10
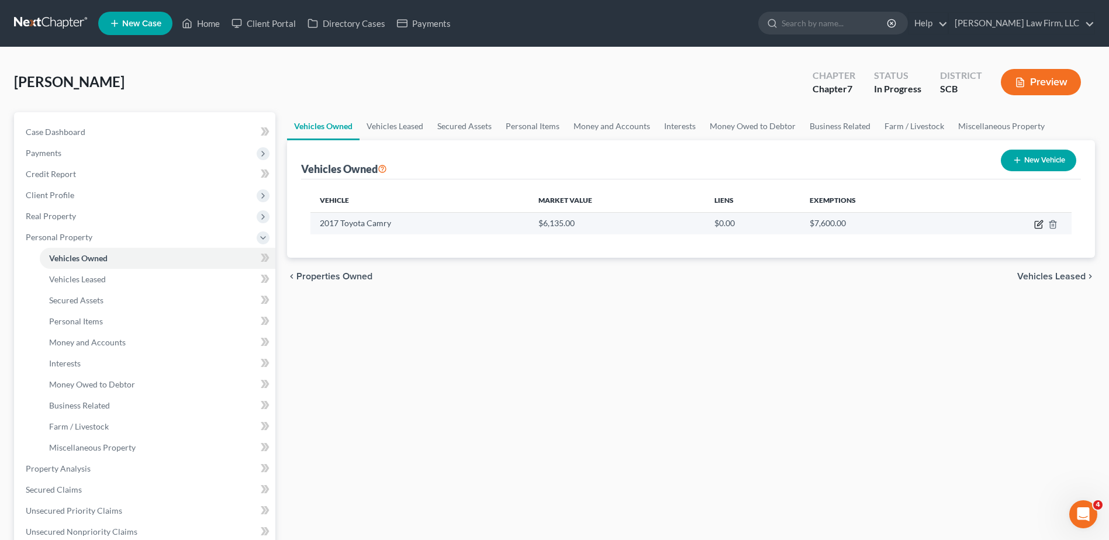
click at [1040, 226] on icon "button" at bounding box center [1038, 224] width 9 height 9
select select "0"
select select "9"
select select "3"
select select "0"
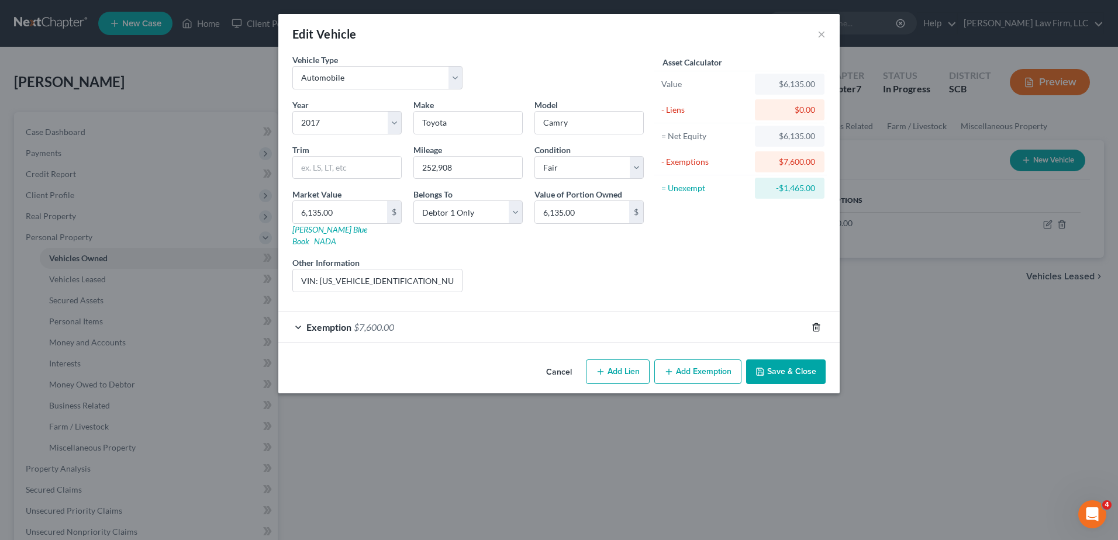
click at [818, 323] on icon "button" at bounding box center [815, 327] width 5 height 8
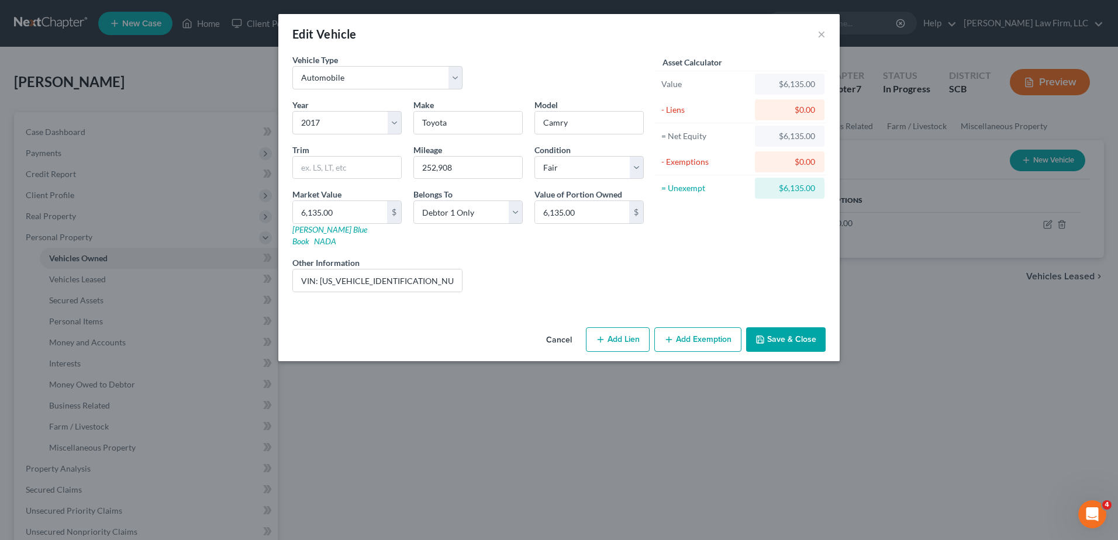
click at [791, 328] on button "Save & Close" at bounding box center [785, 339] width 79 height 25
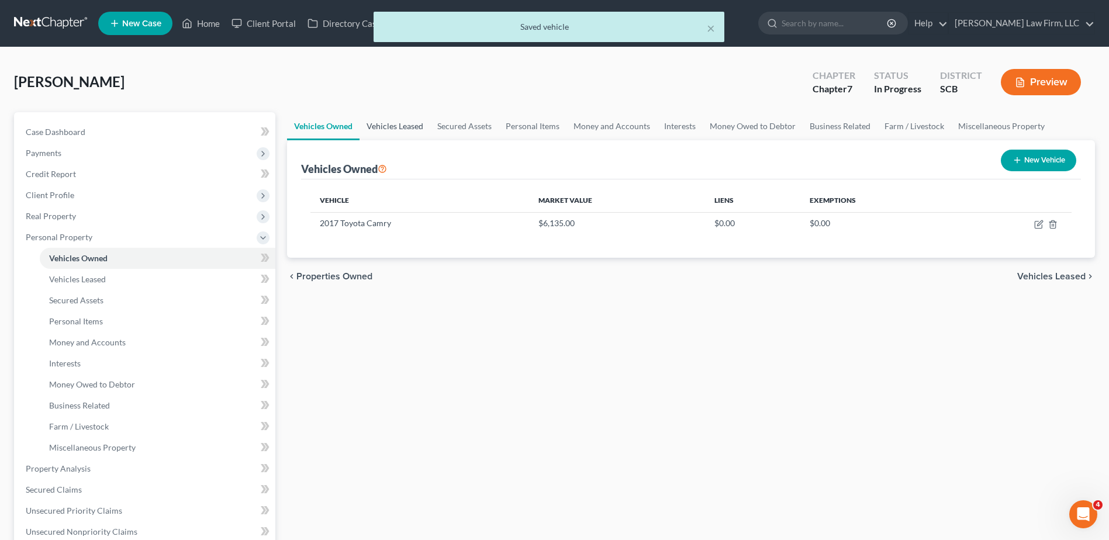
click at [417, 130] on link "Vehicles Leased" at bounding box center [394, 126] width 71 height 28
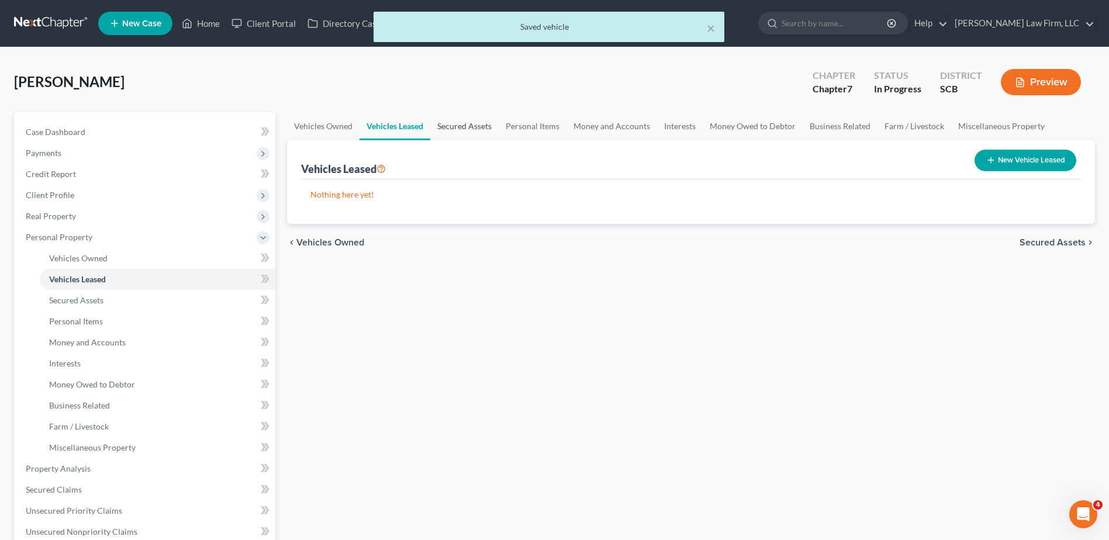
click at [468, 129] on link "Secured Assets" at bounding box center [464, 126] width 68 height 28
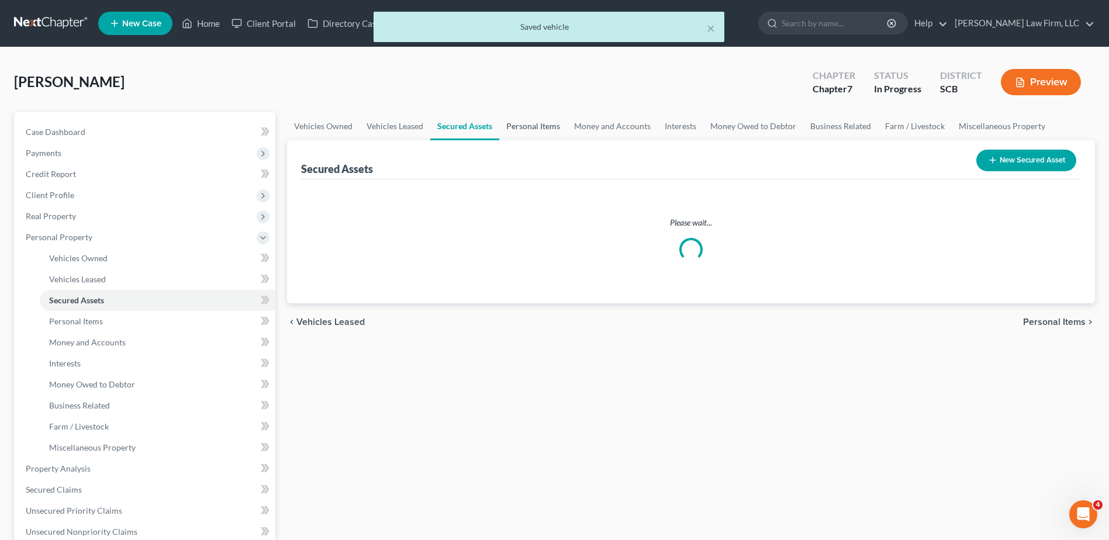
click at [523, 129] on link "Personal Items" at bounding box center [533, 126] width 68 height 28
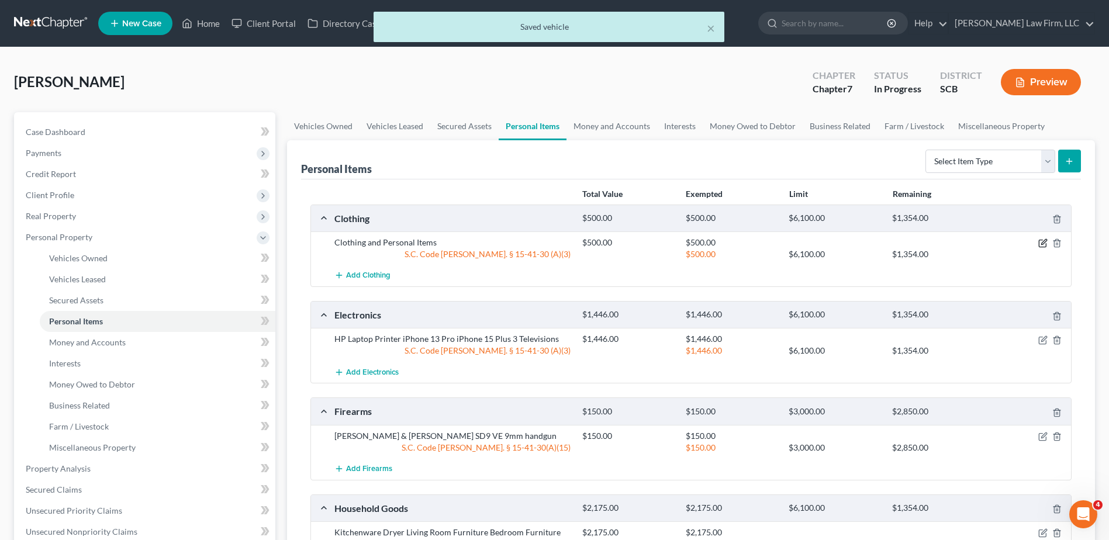
click at [1043, 247] on icon "button" at bounding box center [1042, 243] width 7 height 7
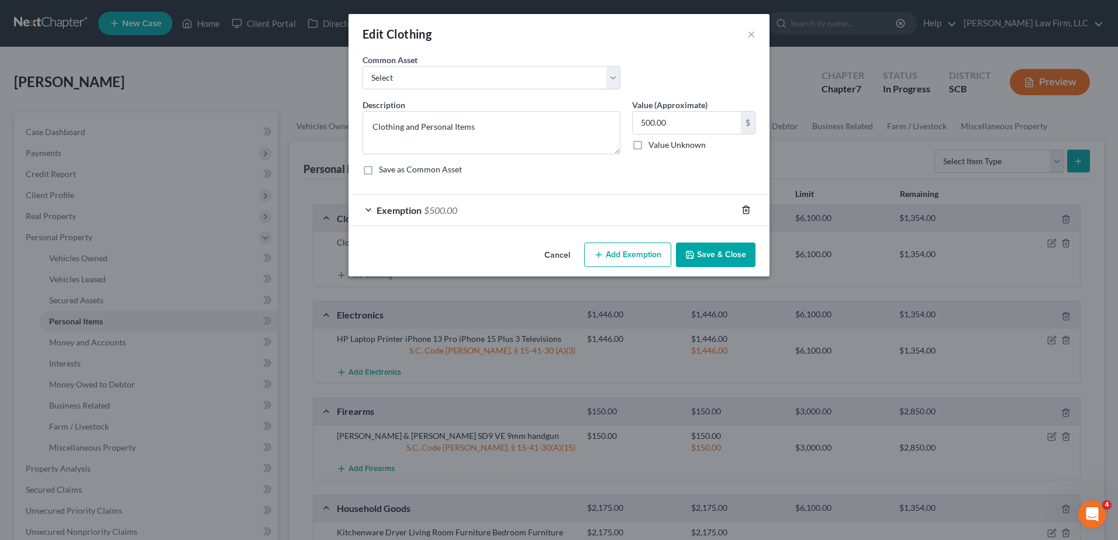
click at [747, 213] on icon "button" at bounding box center [745, 209] width 9 height 9
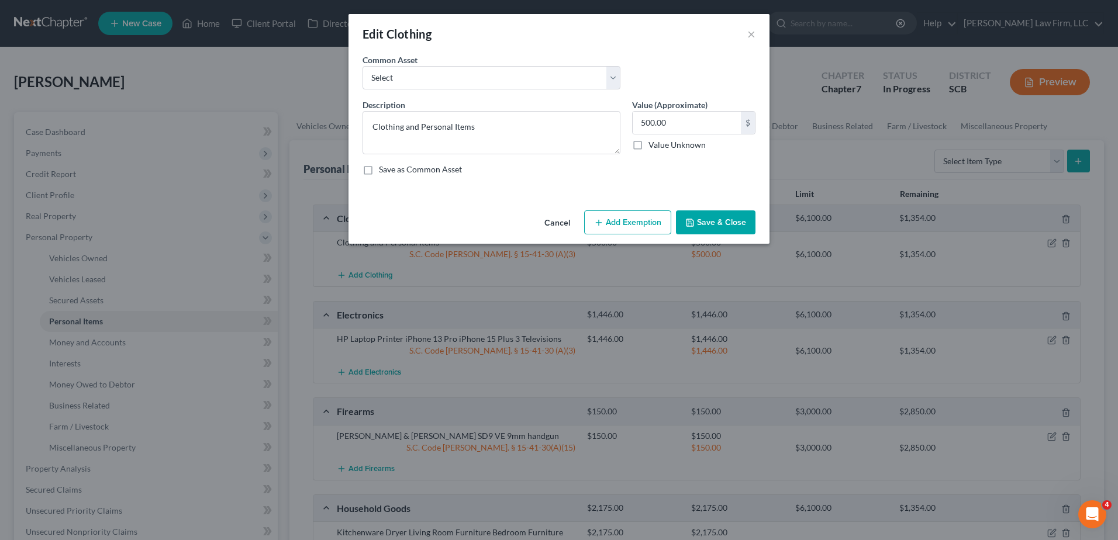
click at [741, 219] on button "Save & Close" at bounding box center [715, 222] width 79 height 25
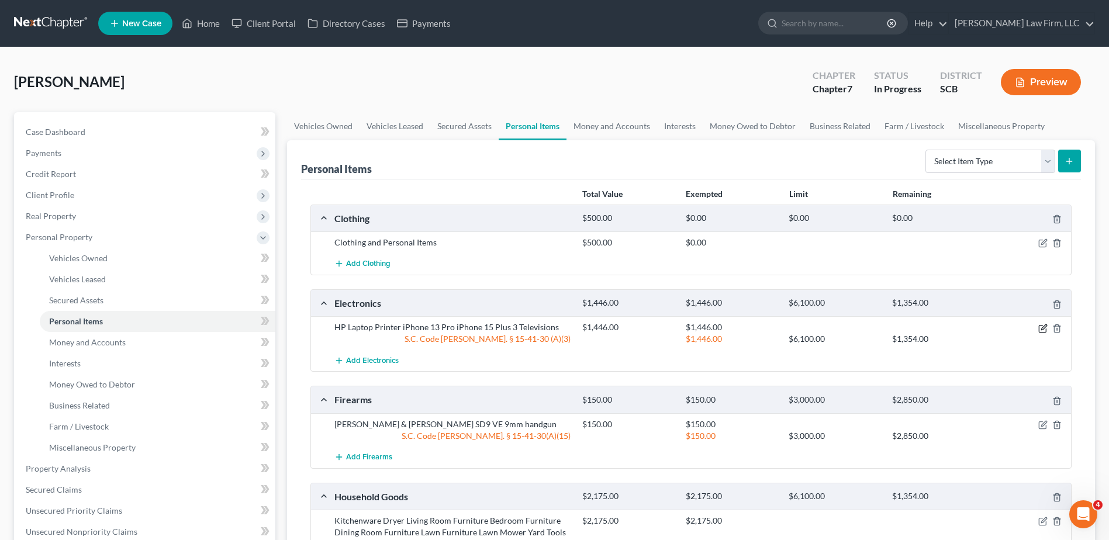
click at [1040, 328] on icon "button" at bounding box center [1042, 328] width 9 height 9
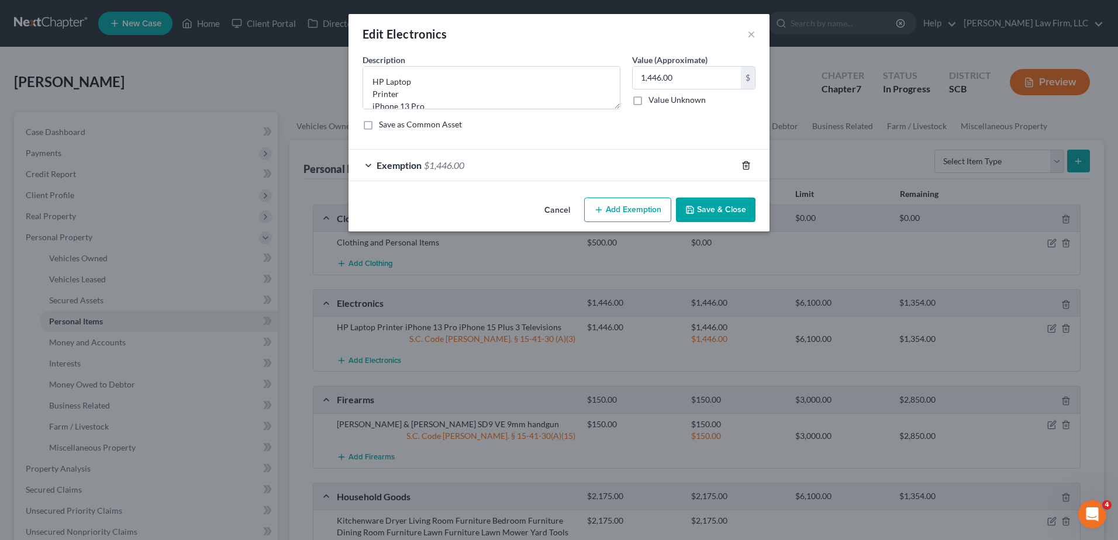
click at [743, 167] on icon "button" at bounding box center [745, 165] width 5 height 8
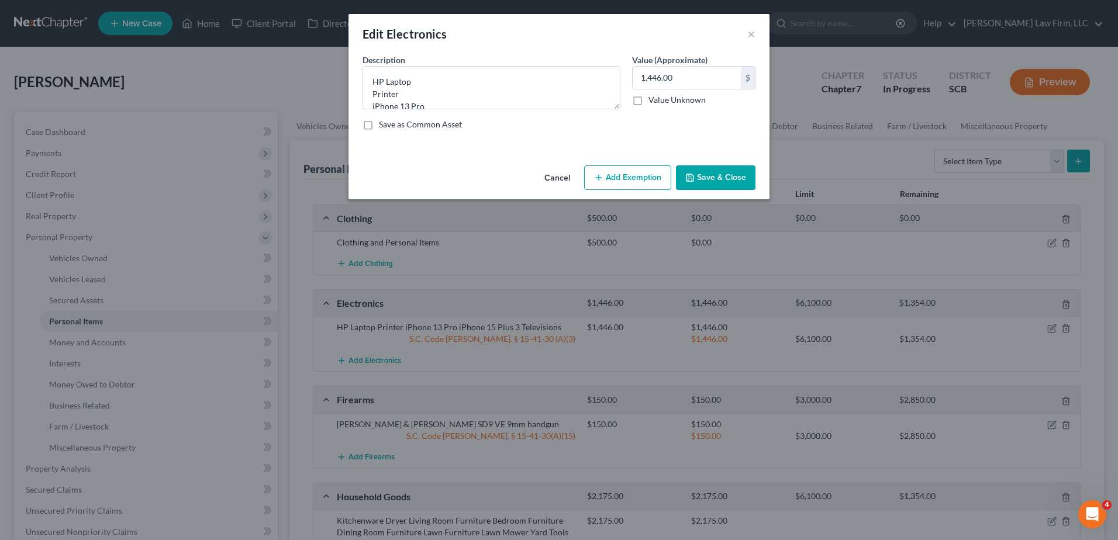
click at [738, 172] on button "Save & Close" at bounding box center [715, 177] width 79 height 25
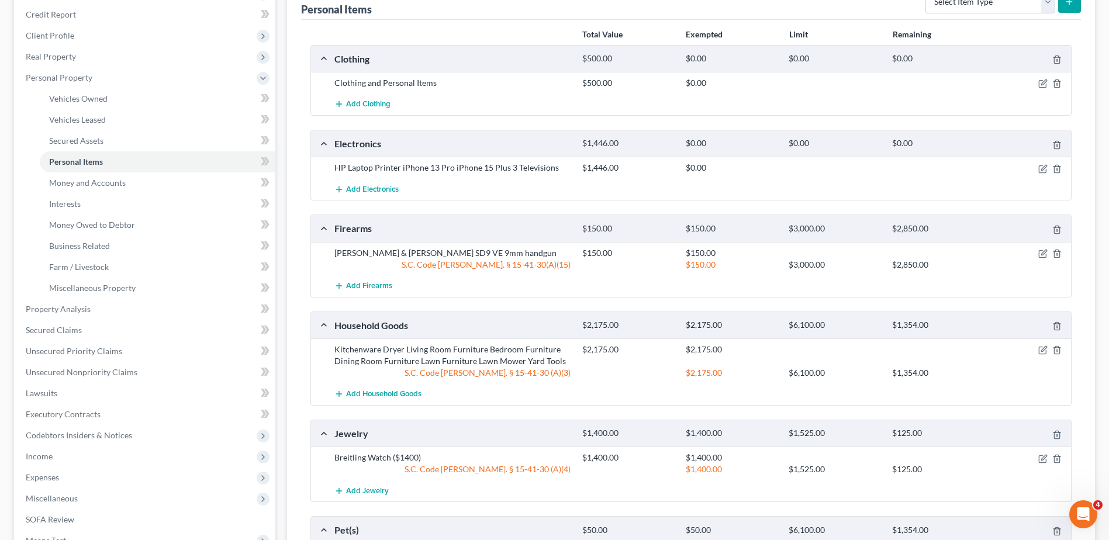
scroll to position [175, 0]
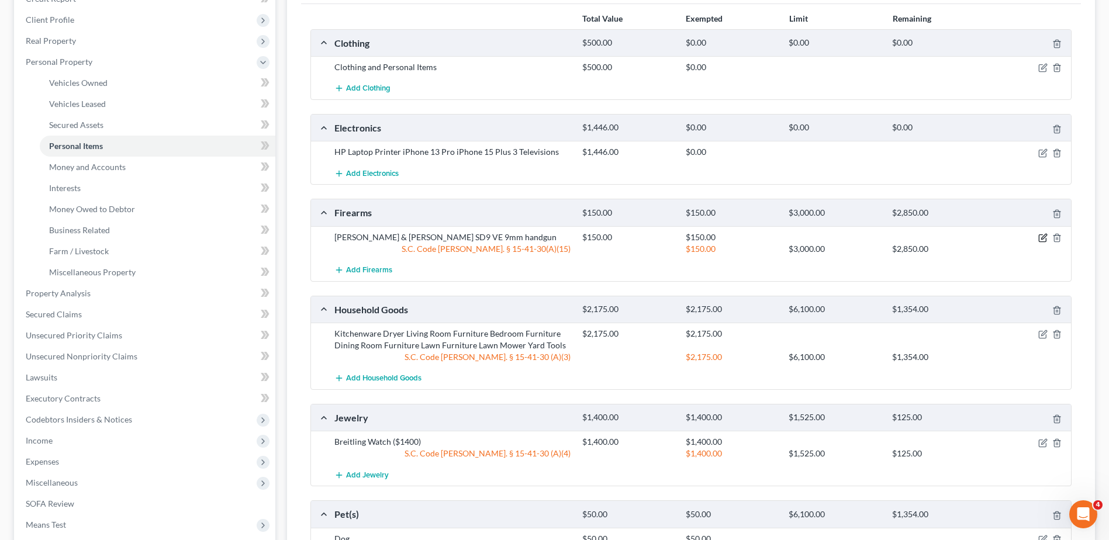
click at [1046, 240] on icon "button" at bounding box center [1042, 238] width 7 height 7
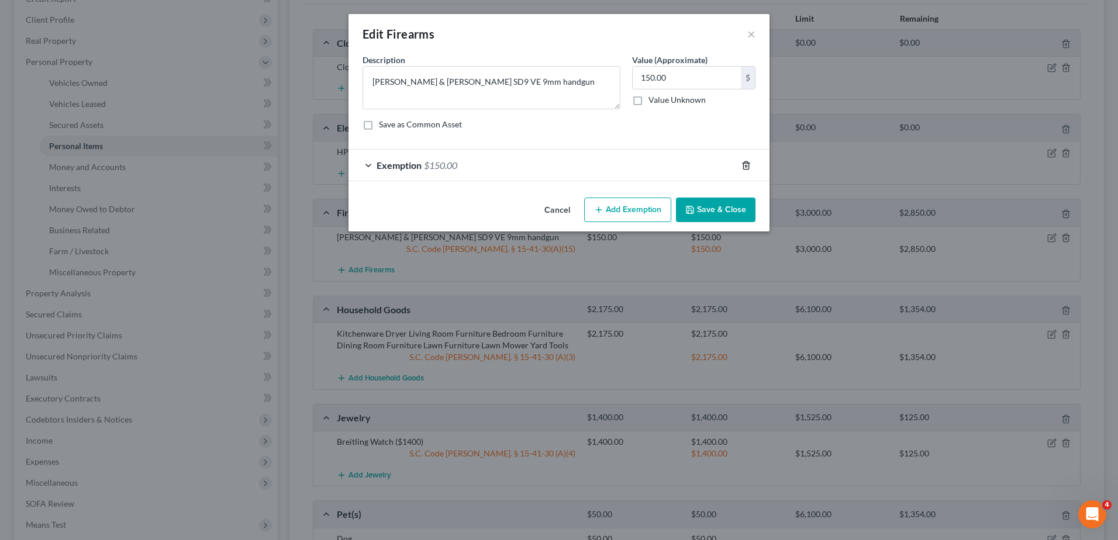
click at [746, 165] on icon "button" at bounding box center [745, 165] width 9 height 9
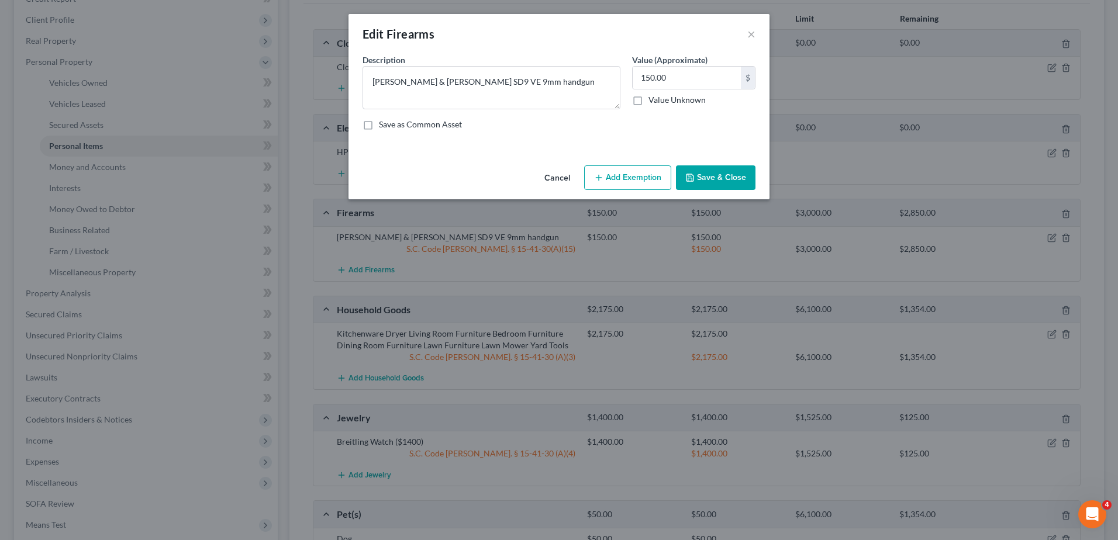
click at [734, 176] on button "Save & Close" at bounding box center [715, 177] width 79 height 25
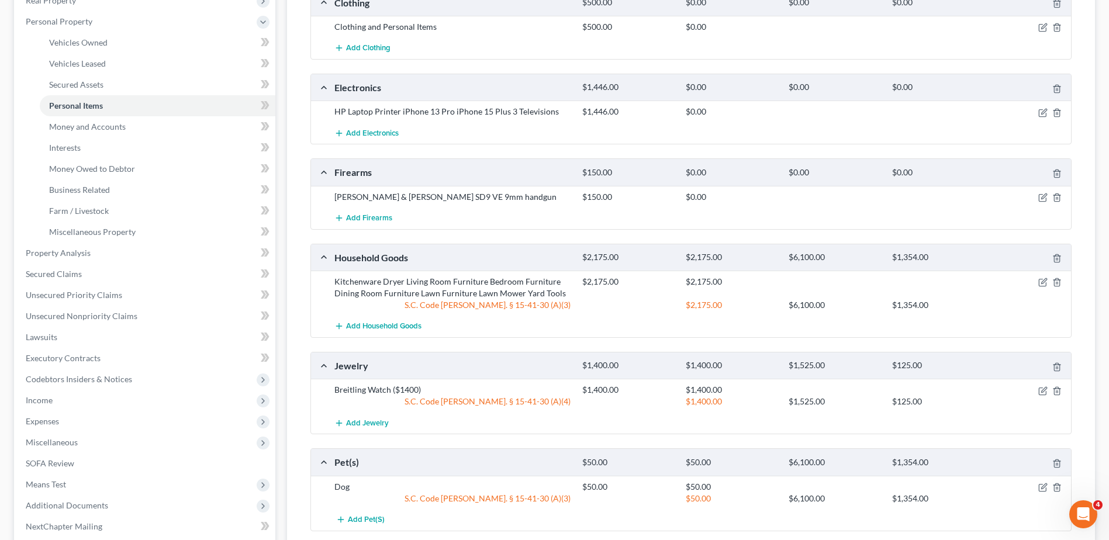
scroll to position [234, 0]
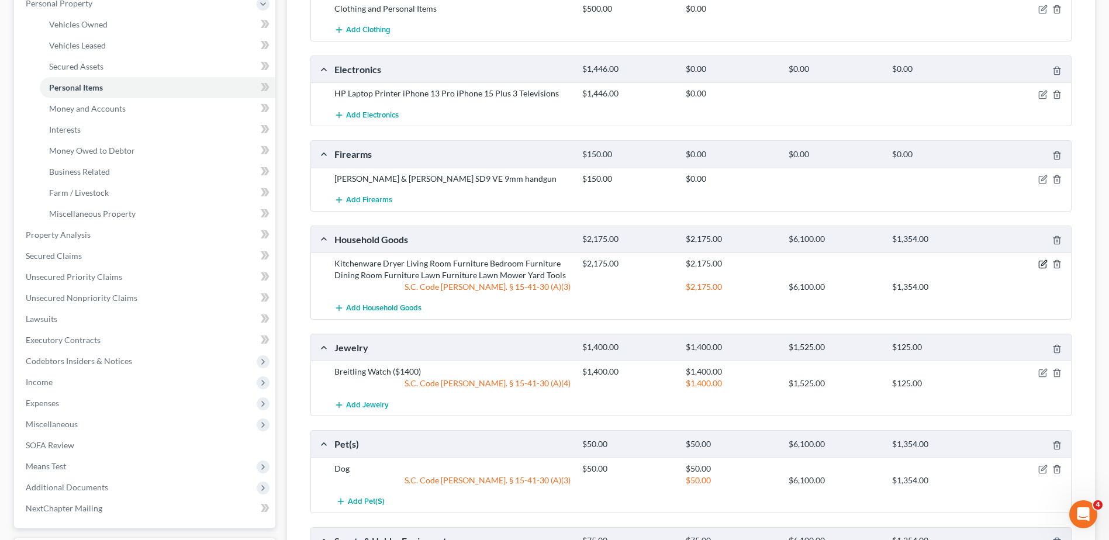
click at [1042, 265] on icon "button" at bounding box center [1043, 263] width 5 height 5
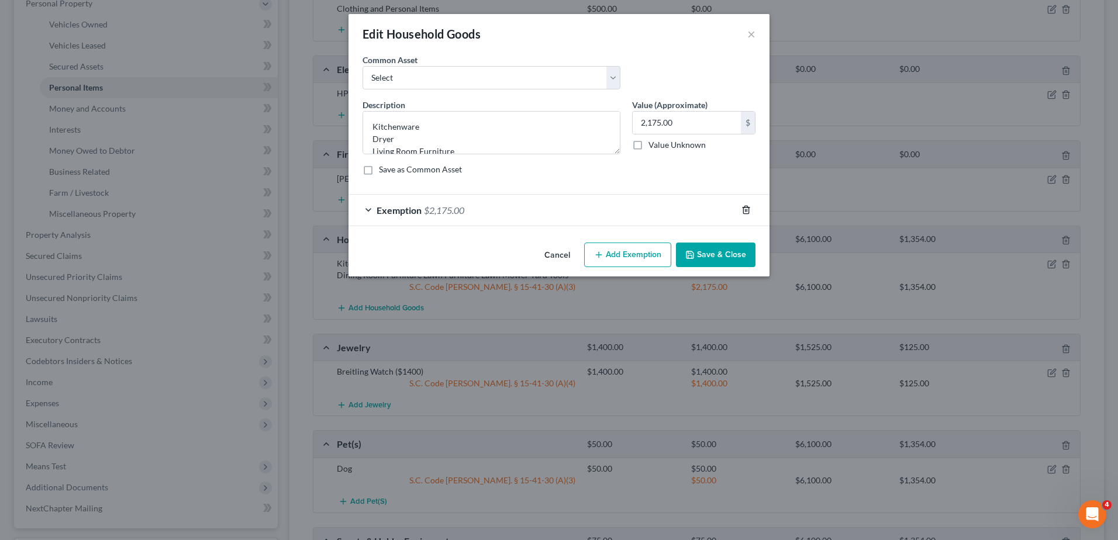
click at [743, 212] on icon "button" at bounding box center [745, 210] width 5 height 8
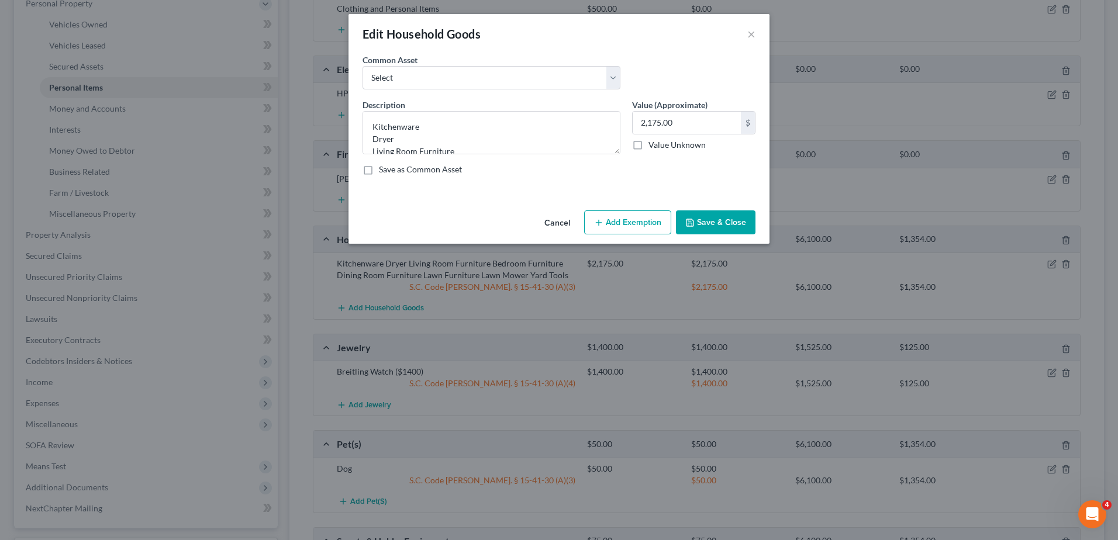
click at [740, 223] on button "Save & Close" at bounding box center [715, 222] width 79 height 25
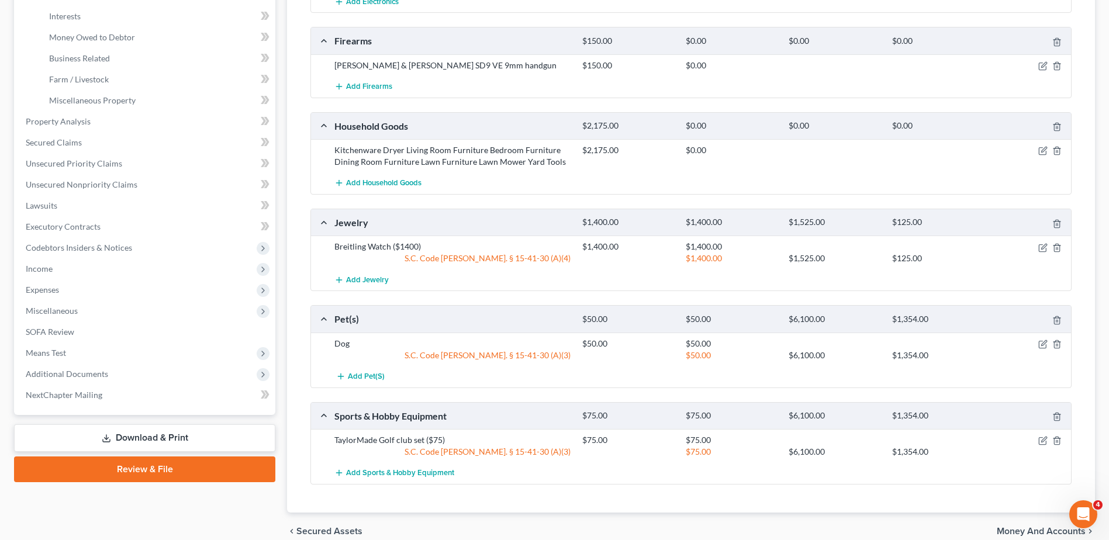
scroll to position [351, 0]
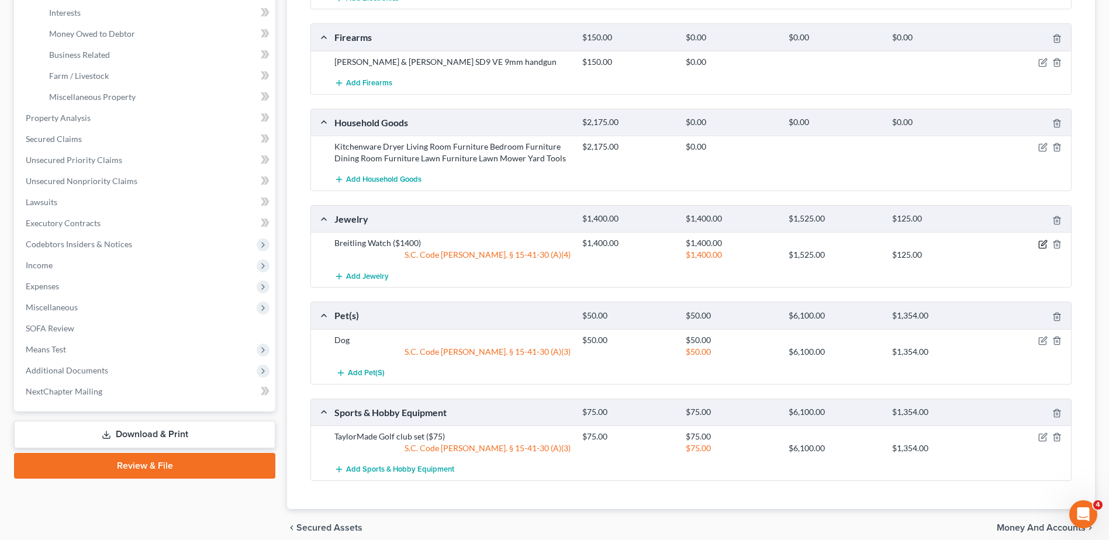
click at [1043, 244] on icon "button" at bounding box center [1042, 244] width 9 height 9
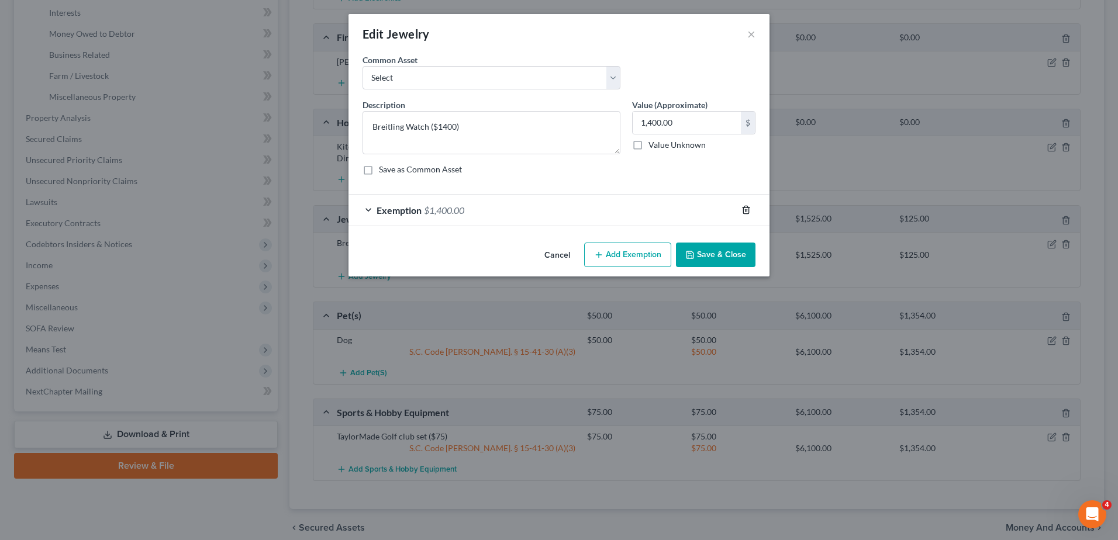
click at [745, 210] on line "button" at bounding box center [745, 211] width 0 height 2
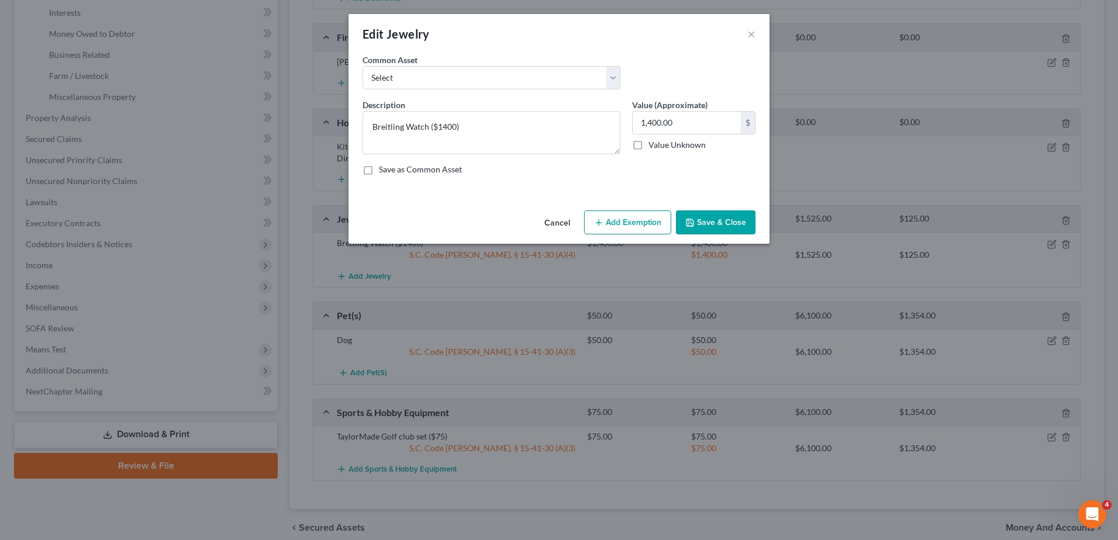
click at [735, 220] on button "Save & Close" at bounding box center [715, 222] width 79 height 25
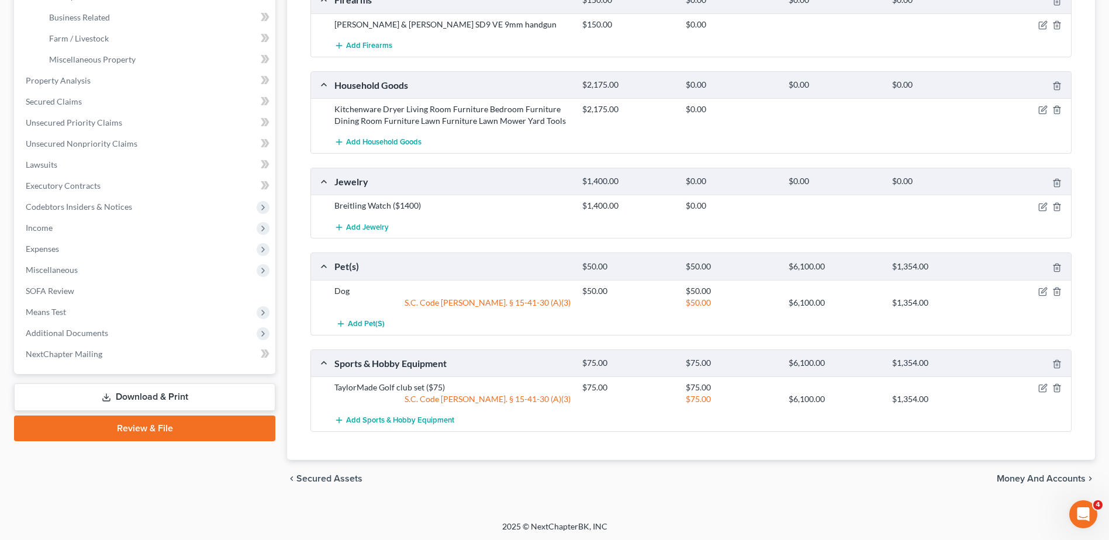
scroll to position [390, 0]
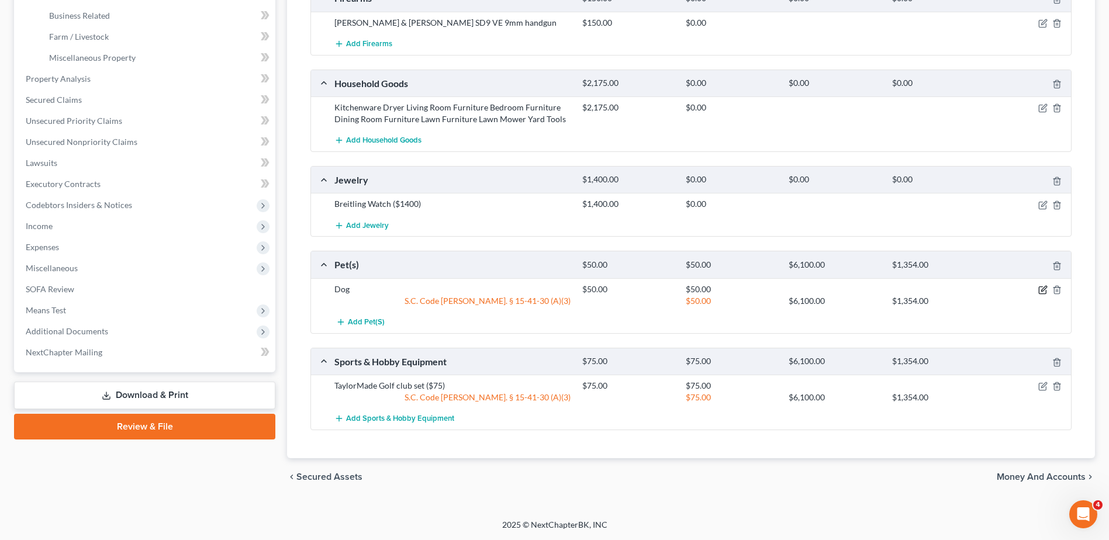
click at [1040, 291] on icon "button" at bounding box center [1042, 289] width 9 height 9
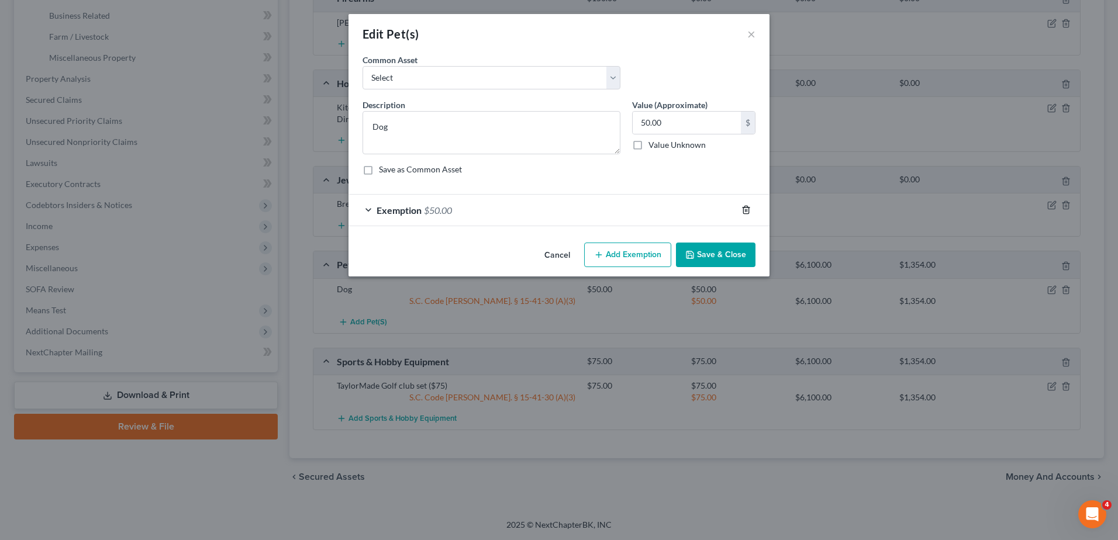
click at [748, 212] on icon "button" at bounding box center [745, 210] width 5 height 8
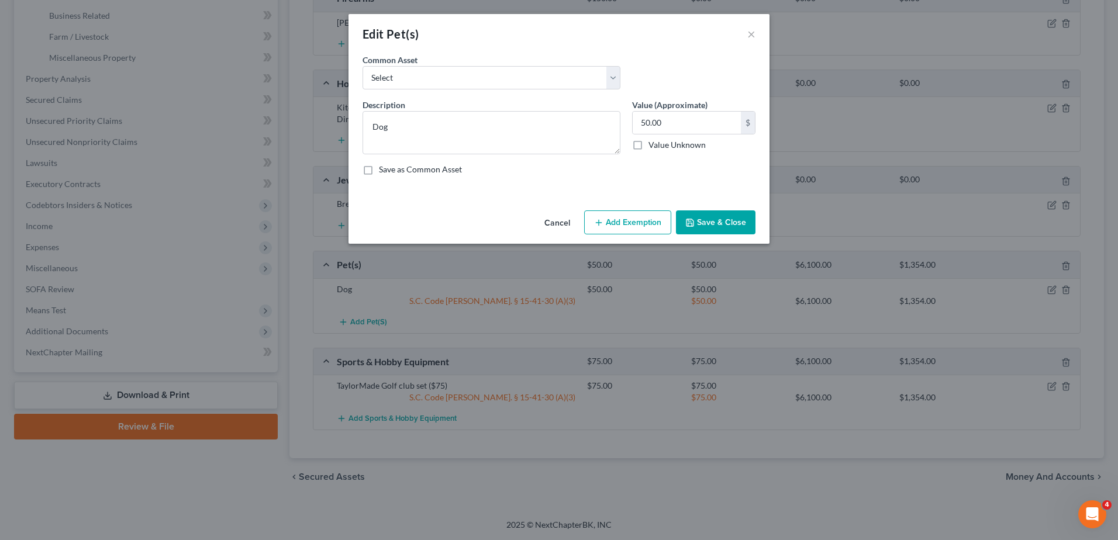
click at [742, 217] on button "Save & Close" at bounding box center [715, 222] width 79 height 25
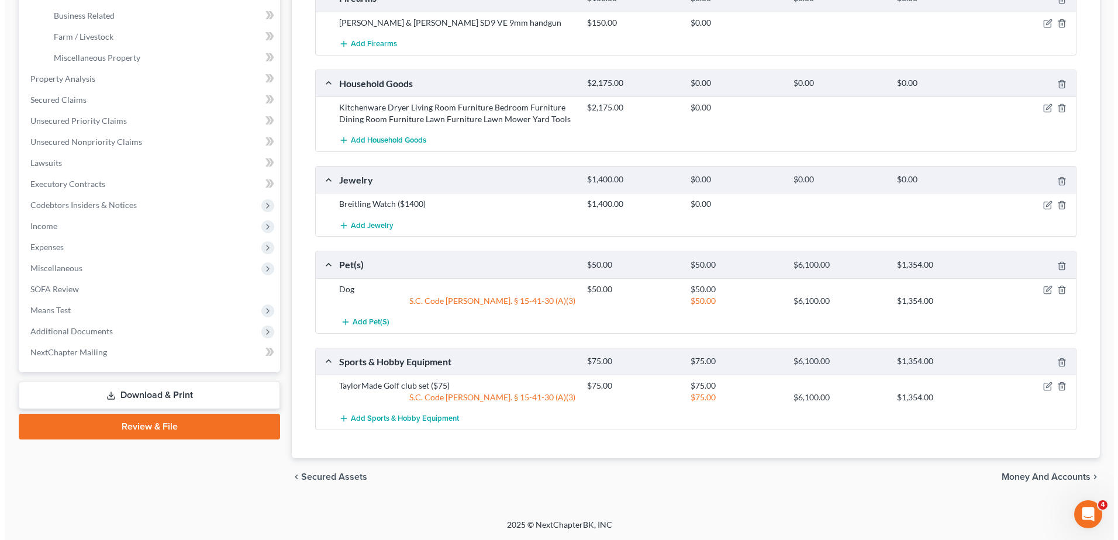
scroll to position [378, 0]
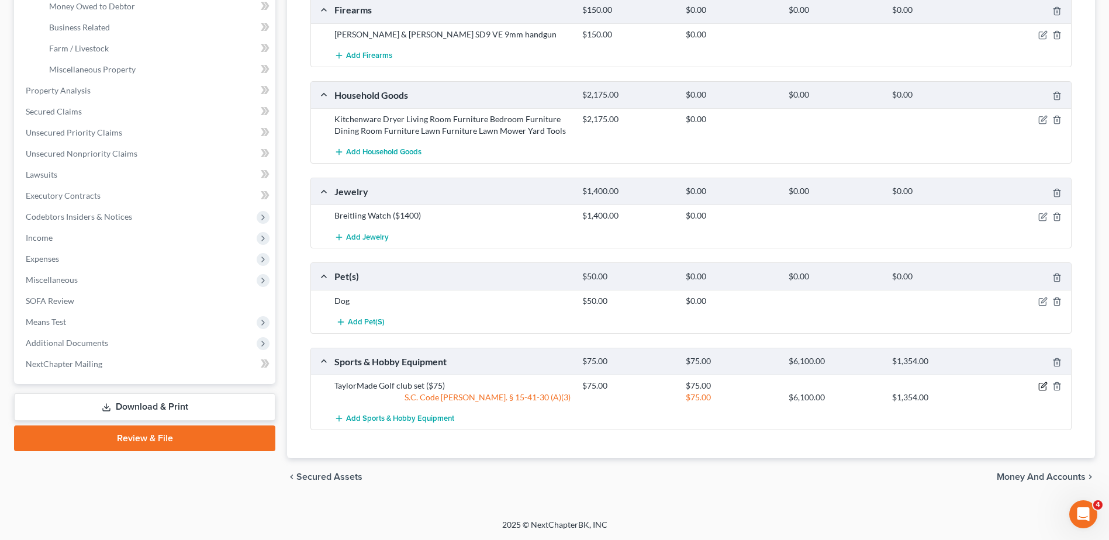
click at [1043, 388] on icon "button" at bounding box center [1043, 385] width 5 height 5
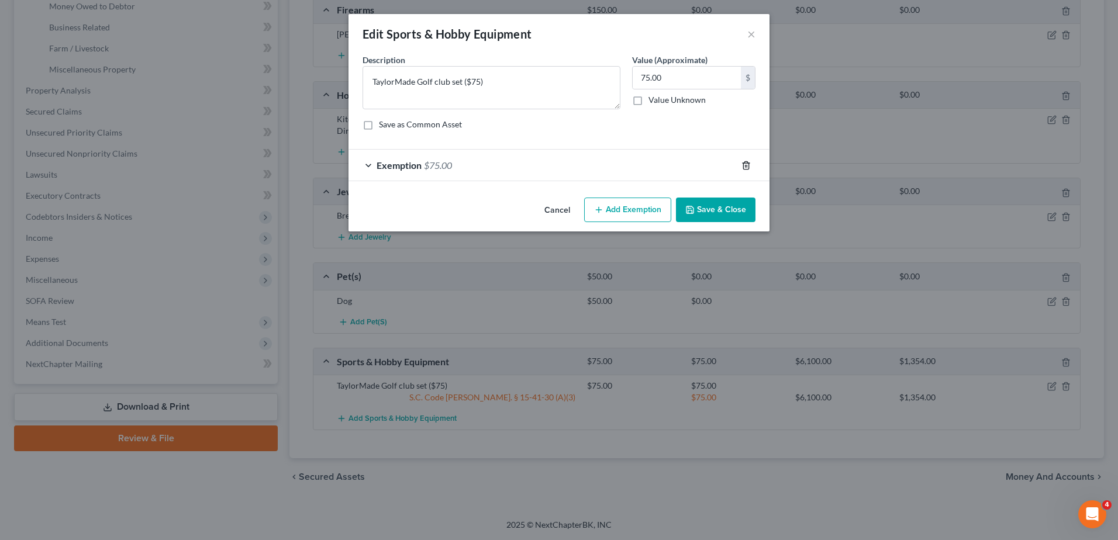
click at [742, 164] on icon "button" at bounding box center [745, 165] width 9 height 9
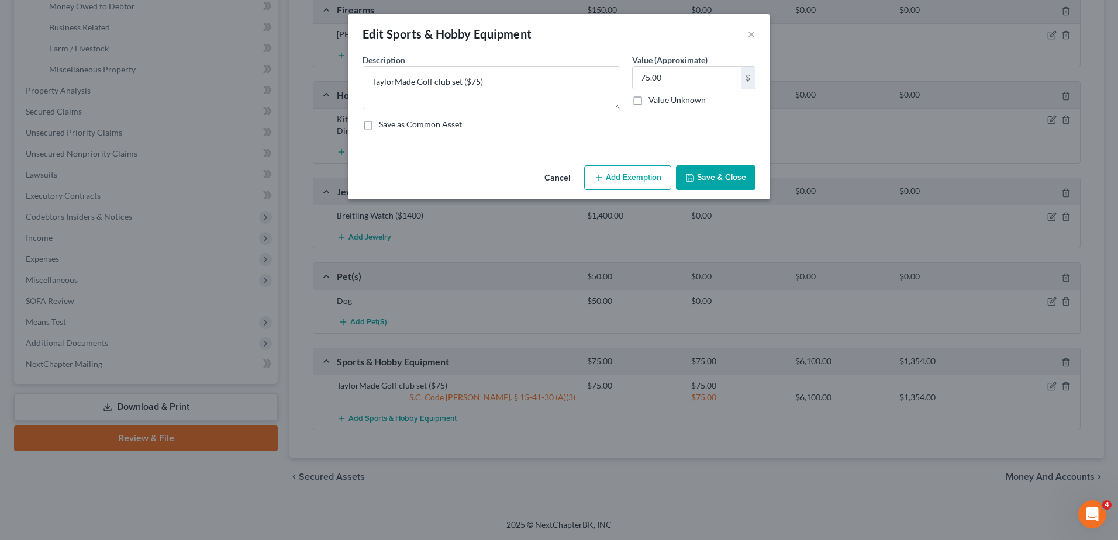
click at [736, 178] on button "Save & Close" at bounding box center [715, 177] width 79 height 25
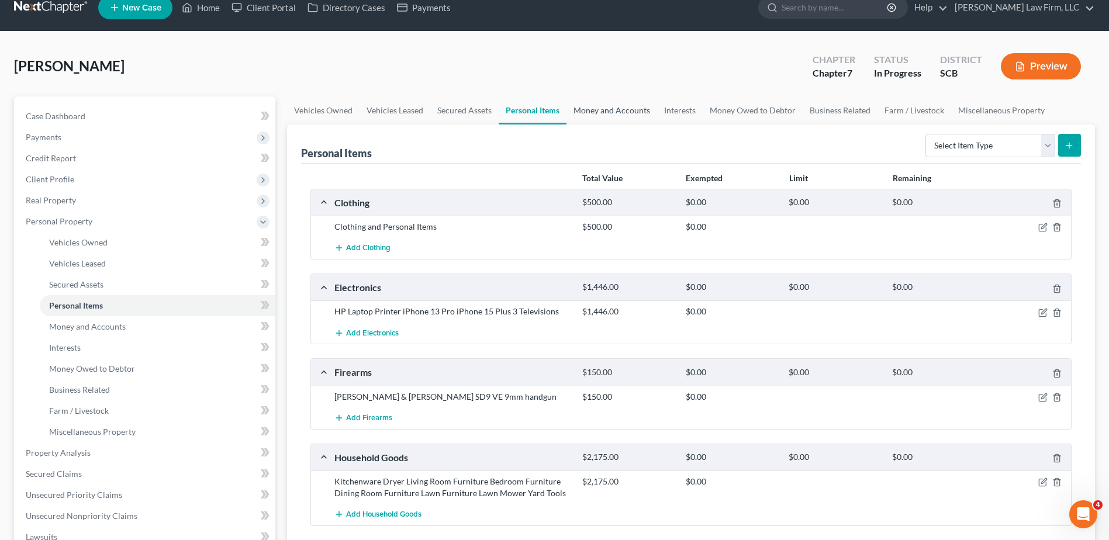
click at [599, 115] on link "Money and Accounts" at bounding box center [611, 110] width 91 height 28
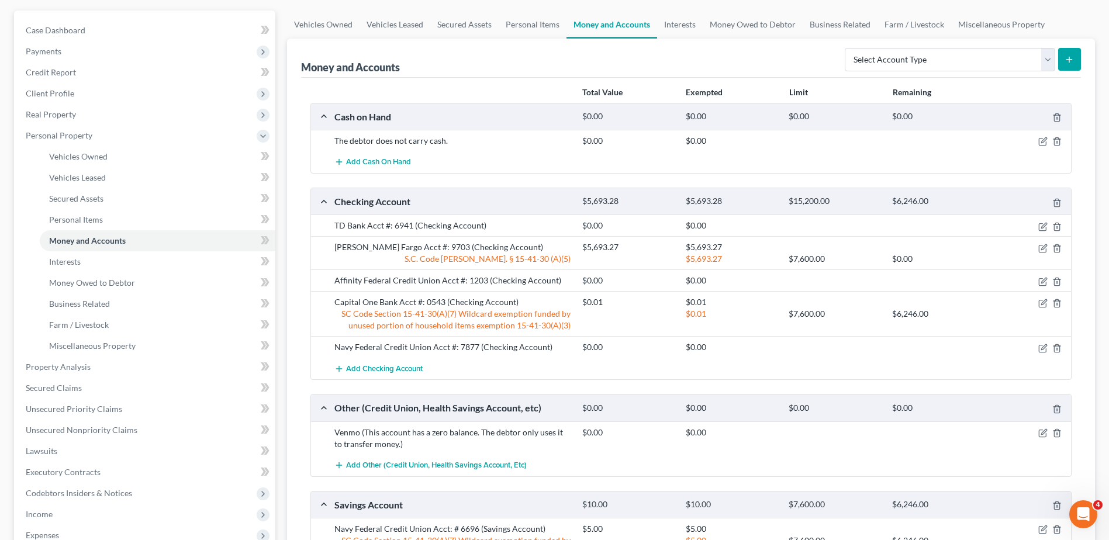
scroll to position [117, 0]
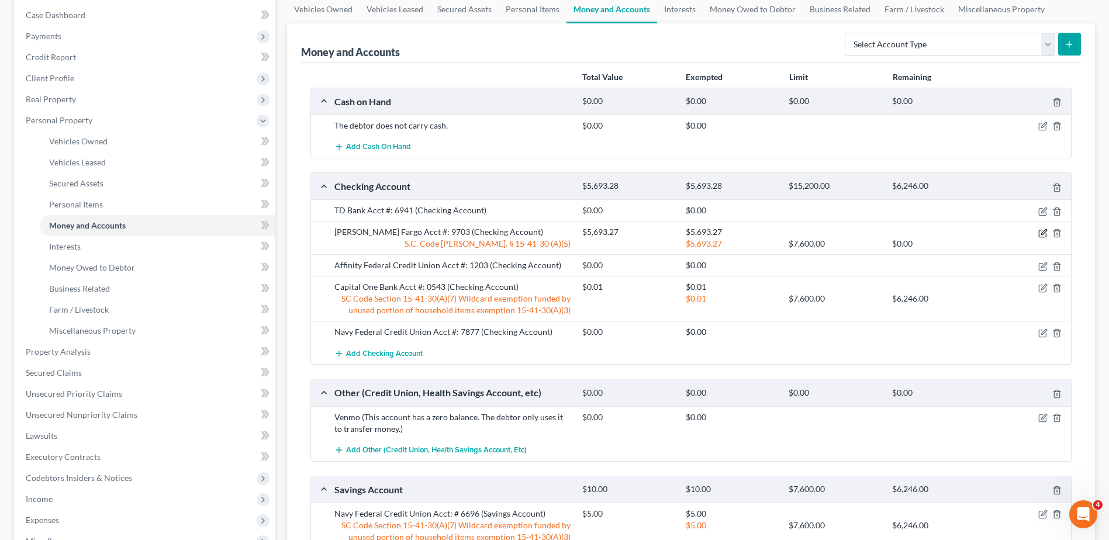
click at [1041, 232] on icon "button" at bounding box center [1042, 233] width 9 height 9
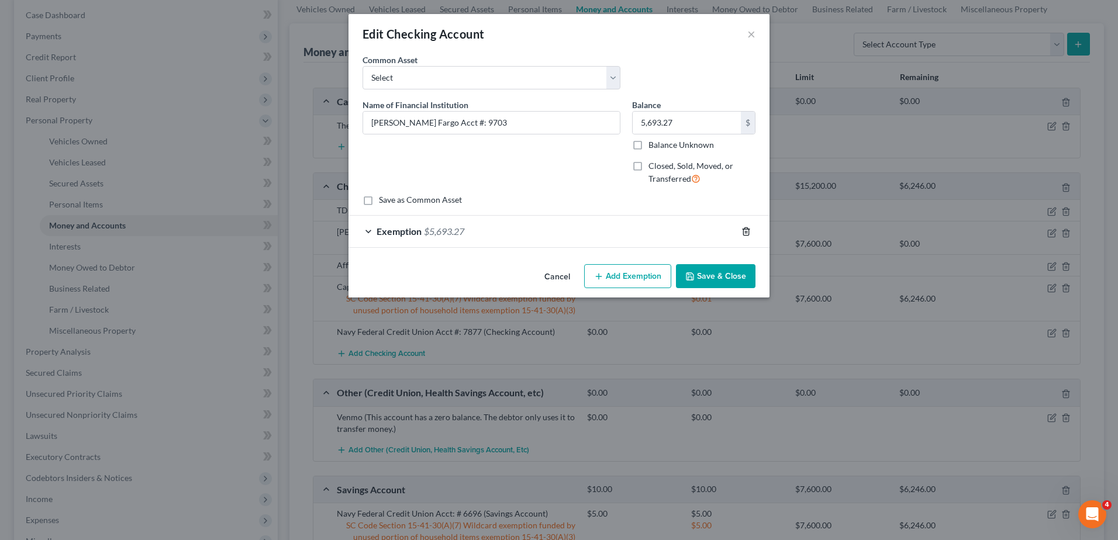
click at [746, 231] on icon "button" at bounding box center [745, 231] width 9 height 9
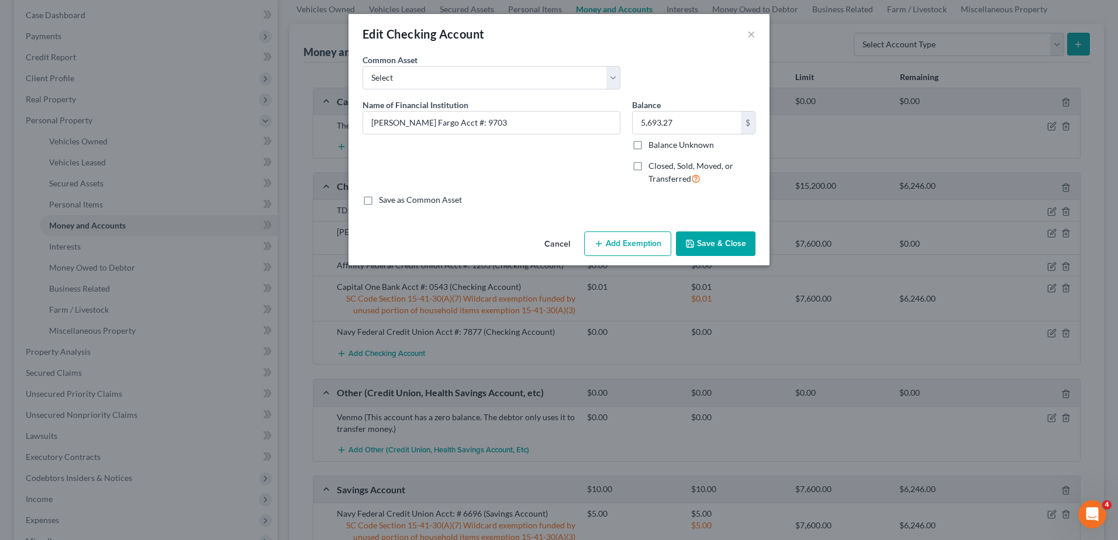
click at [733, 242] on button "Save & Close" at bounding box center [715, 243] width 79 height 25
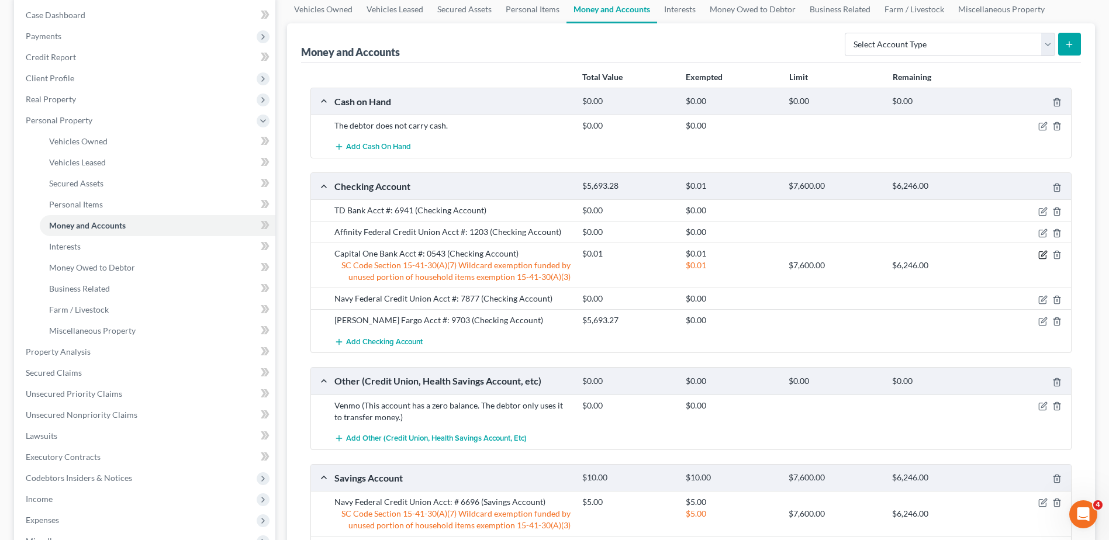
click at [1043, 254] on icon "button" at bounding box center [1042, 254] width 9 height 9
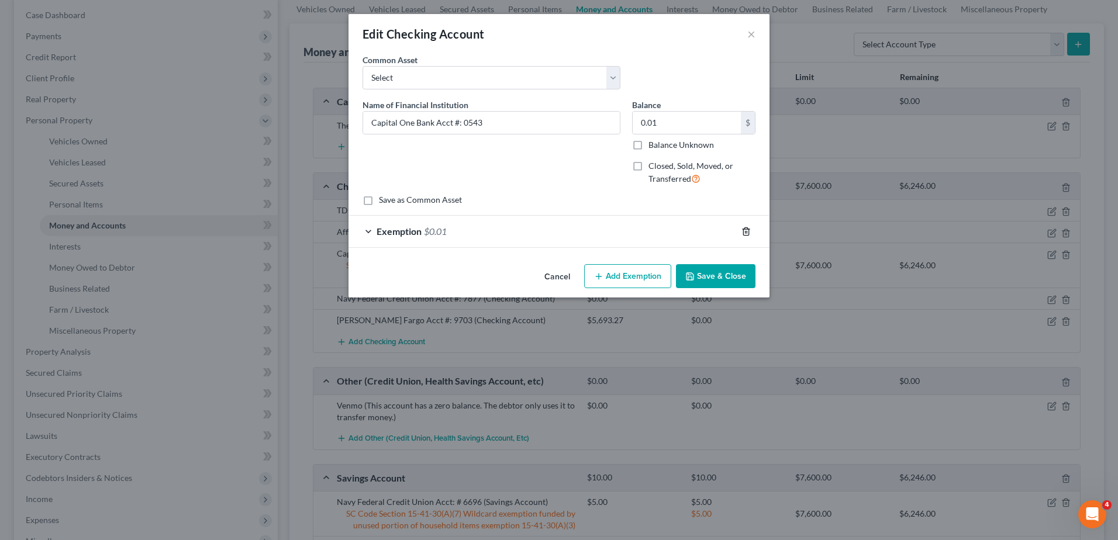
click at [745, 231] on line "button" at bounding box center [745, 232] width 0 height 2
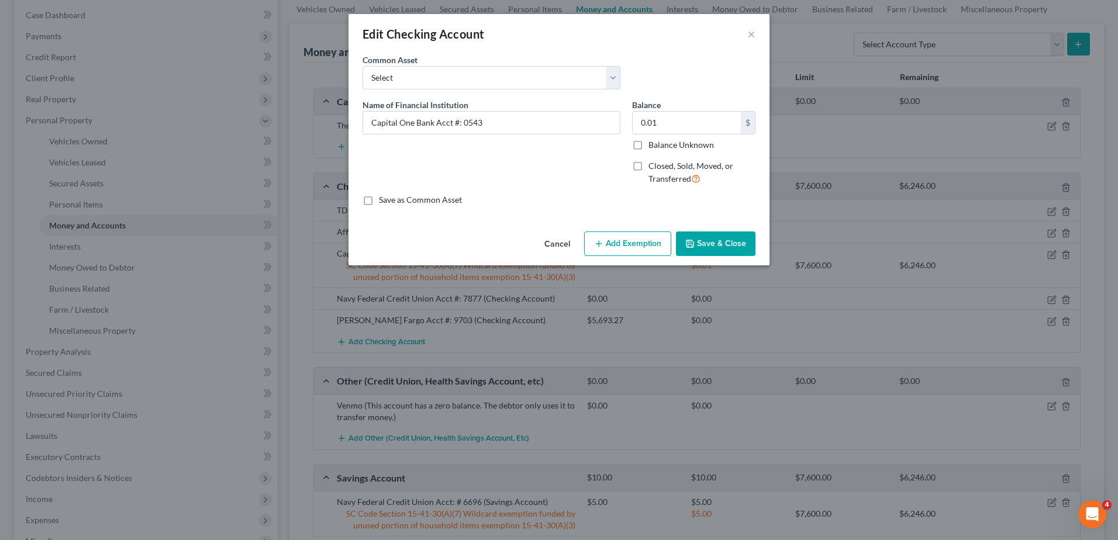
click at [740, 234] on button "Save & Close" at bounding box center [715, 243] width 79 height 25
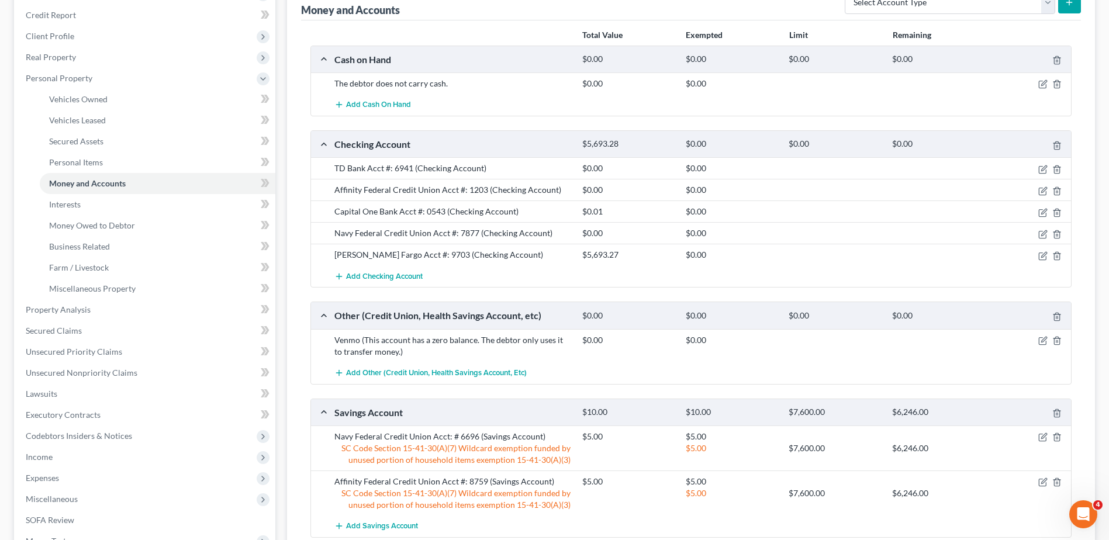
scroll to position [234, 0]
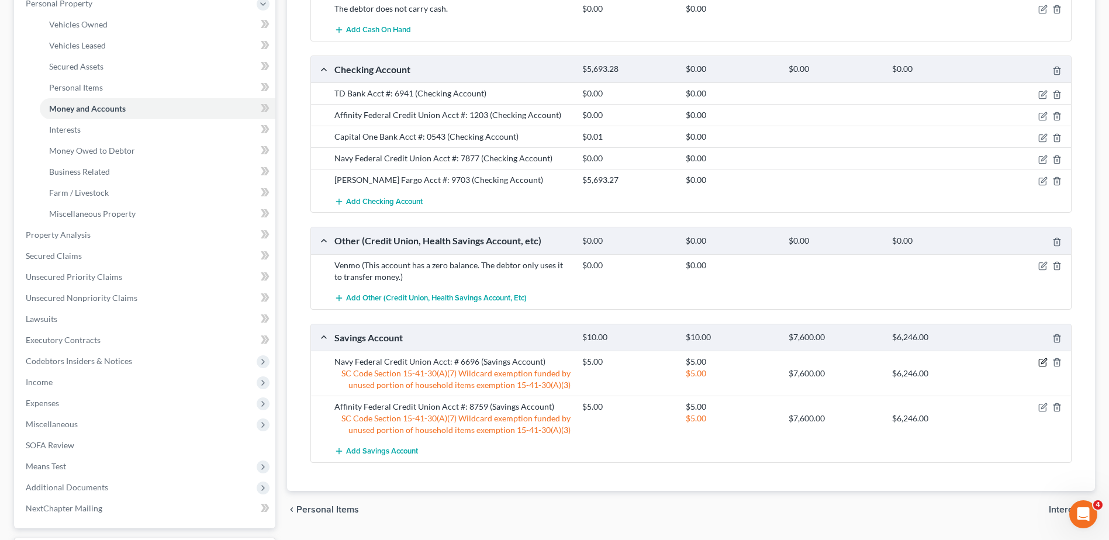
click at [1038, 361] on icon "button" at bounding box center [1042, 362] width 9 height 9
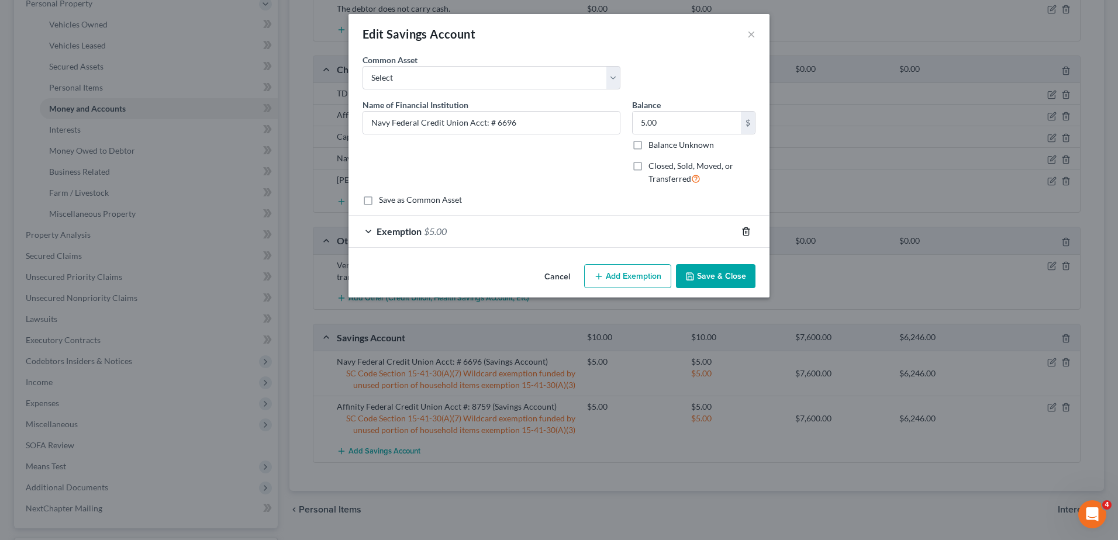
click at [745, 227] on icon "button" at bounding box center [745, 231] width 5 height 8
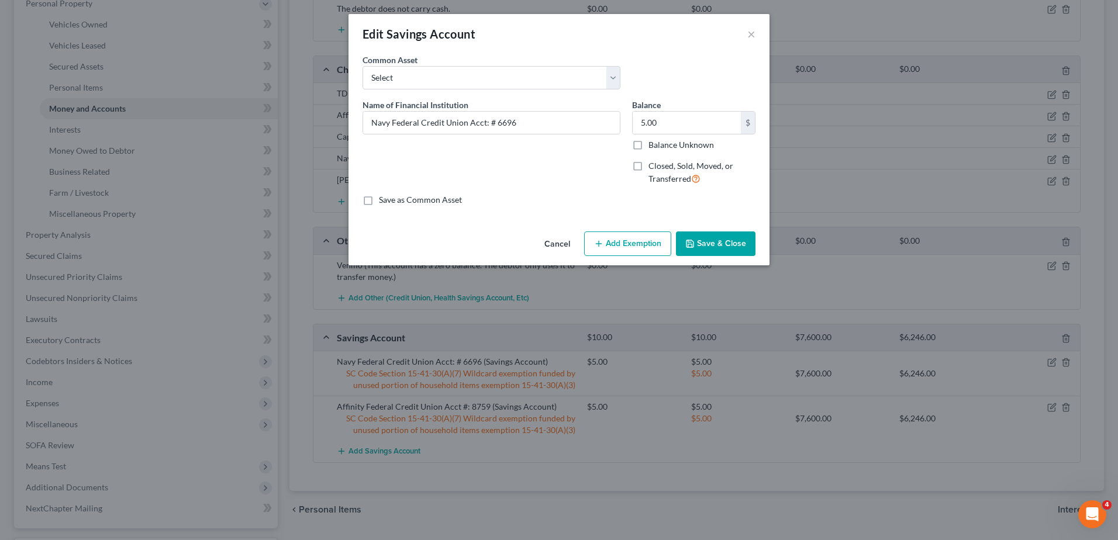
click at [735, 241] on button "Save & Close" at bounding box center [715, 243] width 79 height 25
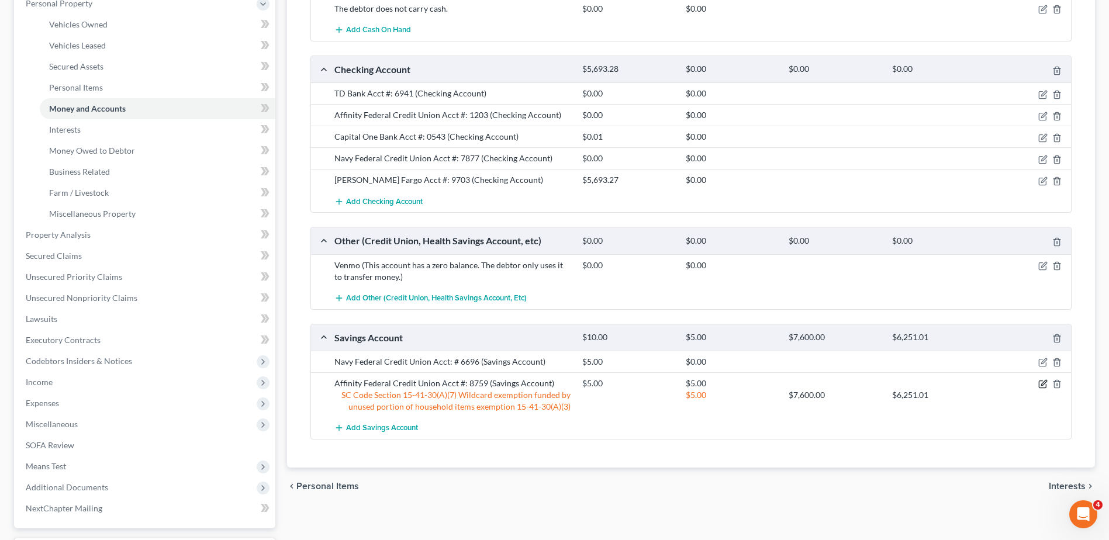
click at [1043, 382] on icon "button" at bounding box center [1043, 383] width 5 height 5
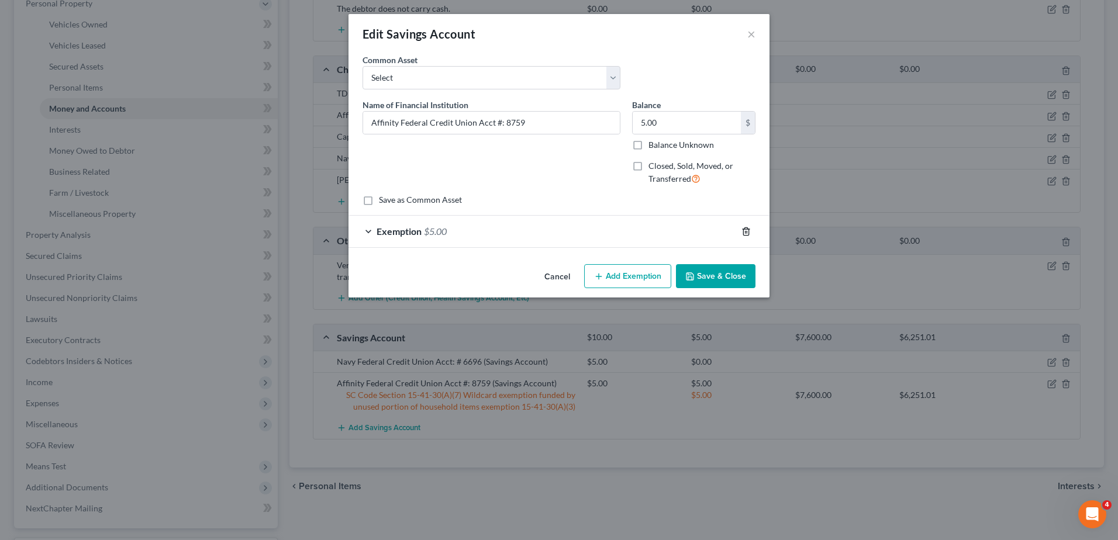
click at [746, 234] on icon "button" at bounding box center [745, 231] width 9 height 9
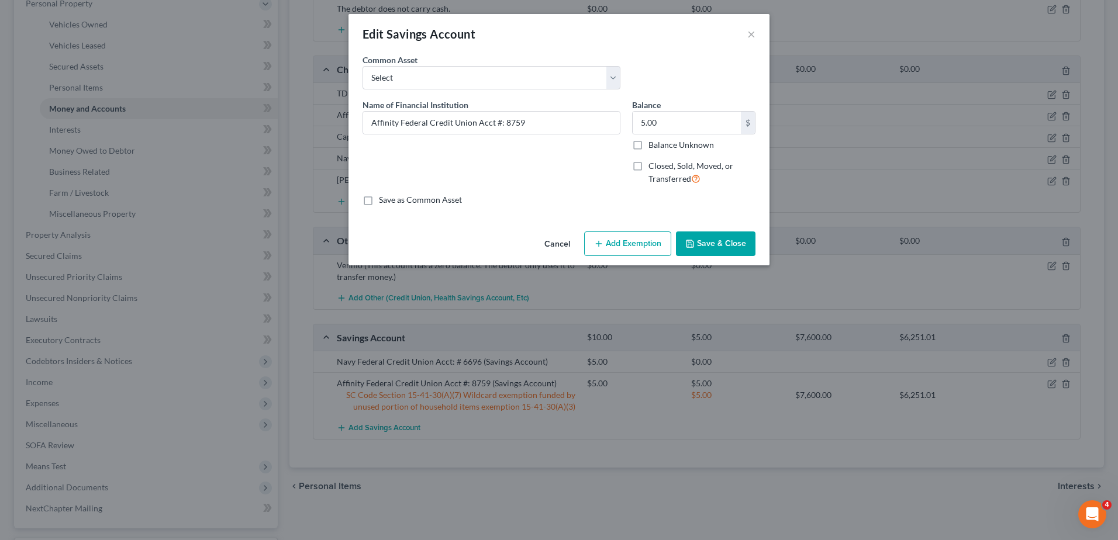
click at [732, 243] on button "Save & Close" at bounding box center [715, 243] width 79 height 25
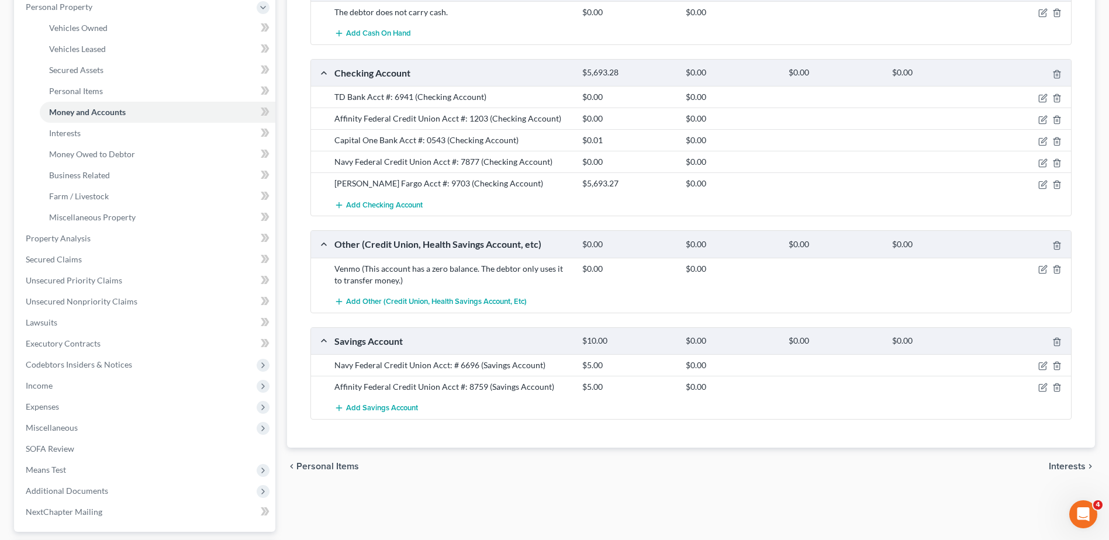
scroll to position [0, 0]
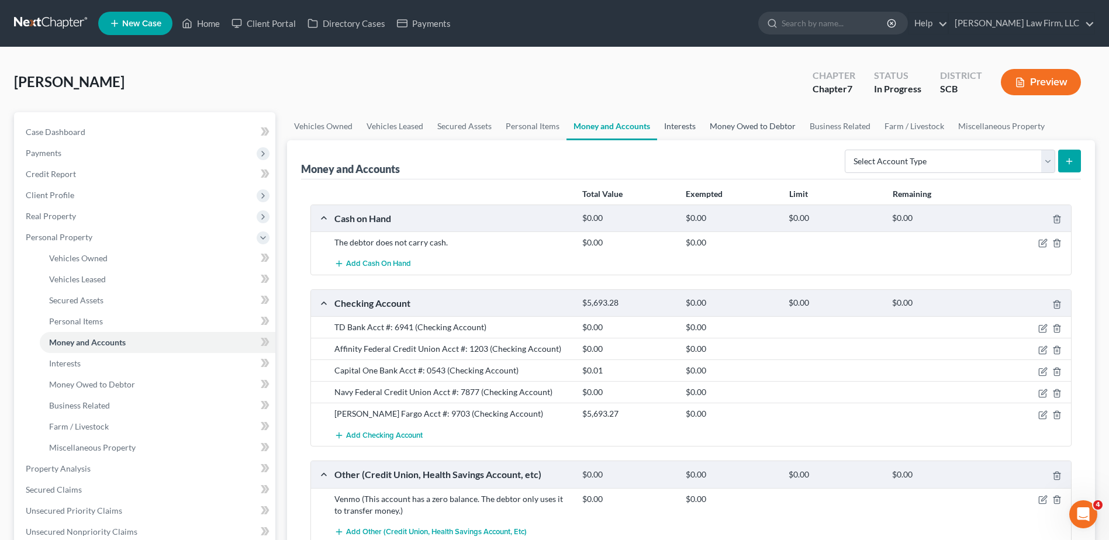
drag, startPoint x: 684, startPoint y: 126, endPoint x: 708, endPoint y: 134, distance: 26.1
click at [684, 126] on link "Interests" at bounding box center [680, 126] width 46 height 28
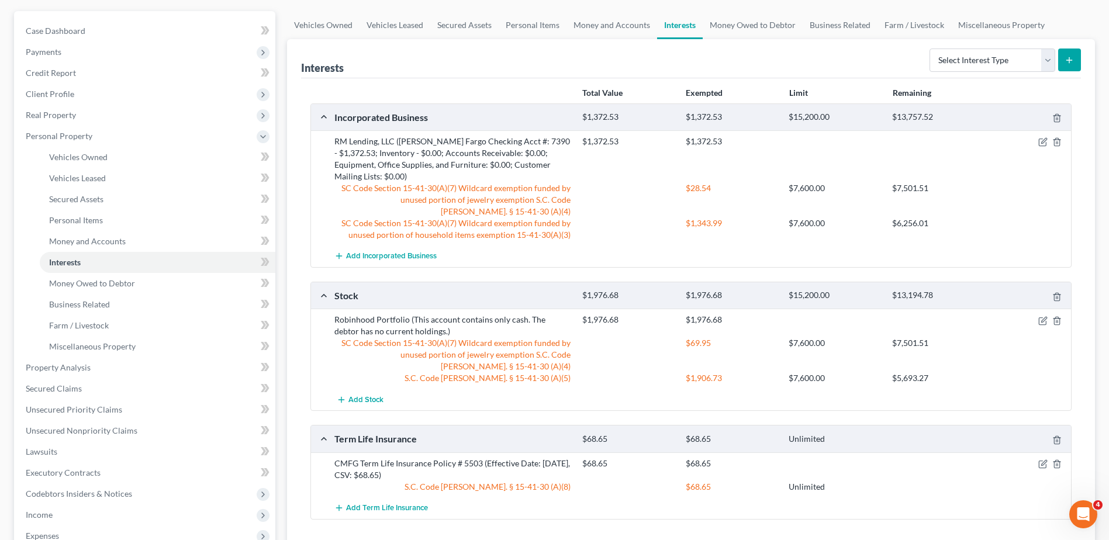
scroll to position [117, 0]
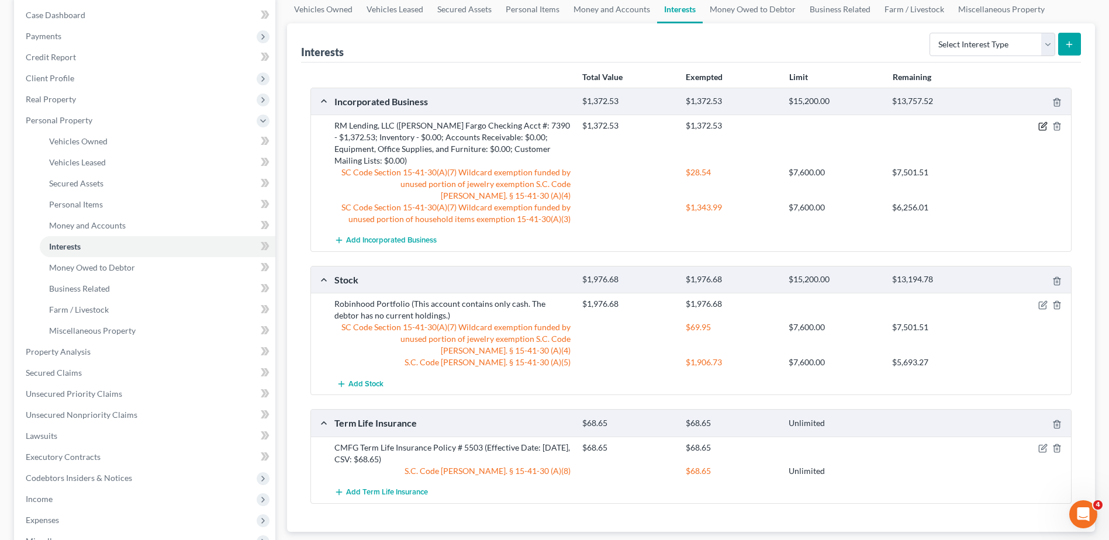
click at [1039, 129] on icon "button" at bounding box center [1042, 126] width 9 height 9
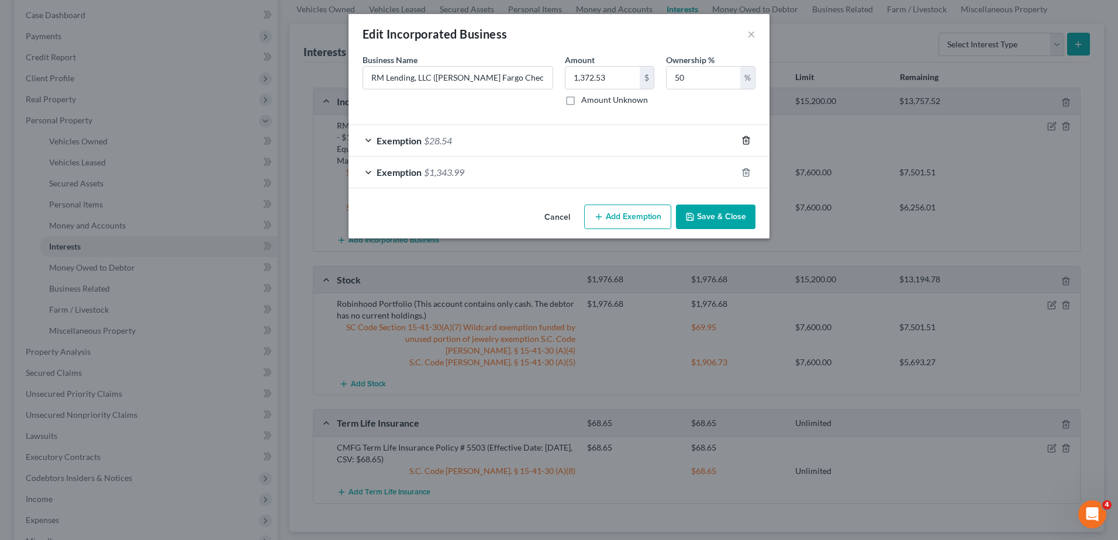
click at [745, 140] on line "button" at bounding box center [745, 141] width 0 height 2
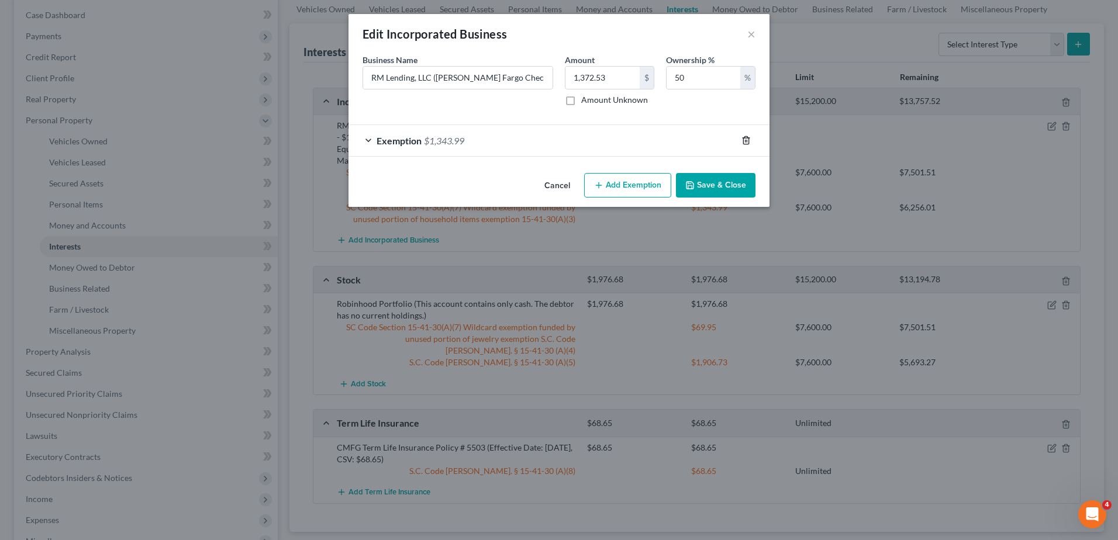
click at [745, 140] on line "button" at bounding box center [745, 141] width 0 height 2
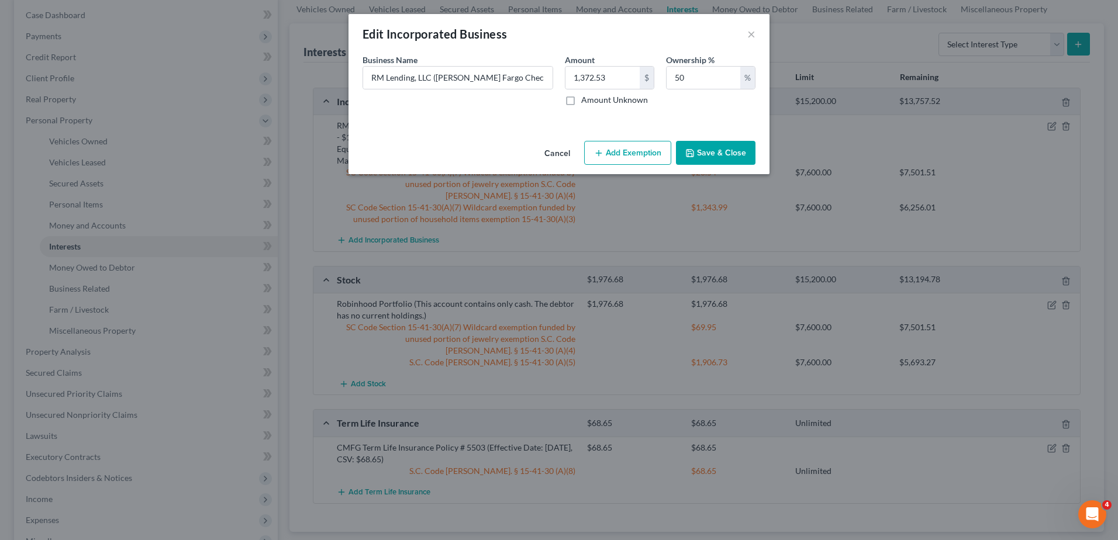
click at [739, 155] on button "Save & Close" at bounding box center [715, 153] width 79 height 25
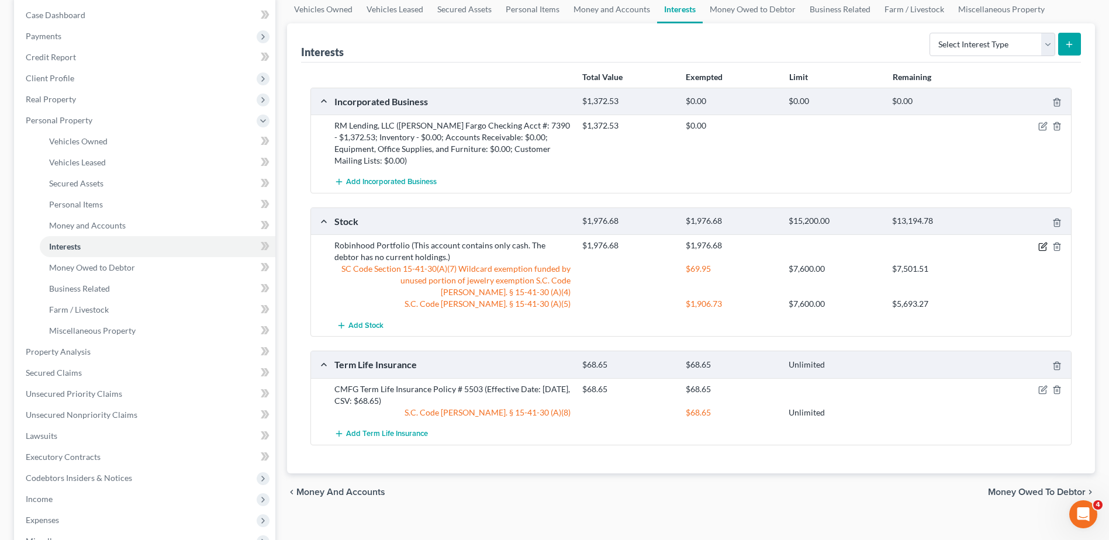
click at [1039, 242] on icon "button" at bounding box center [1042, 246] width 9 height 9
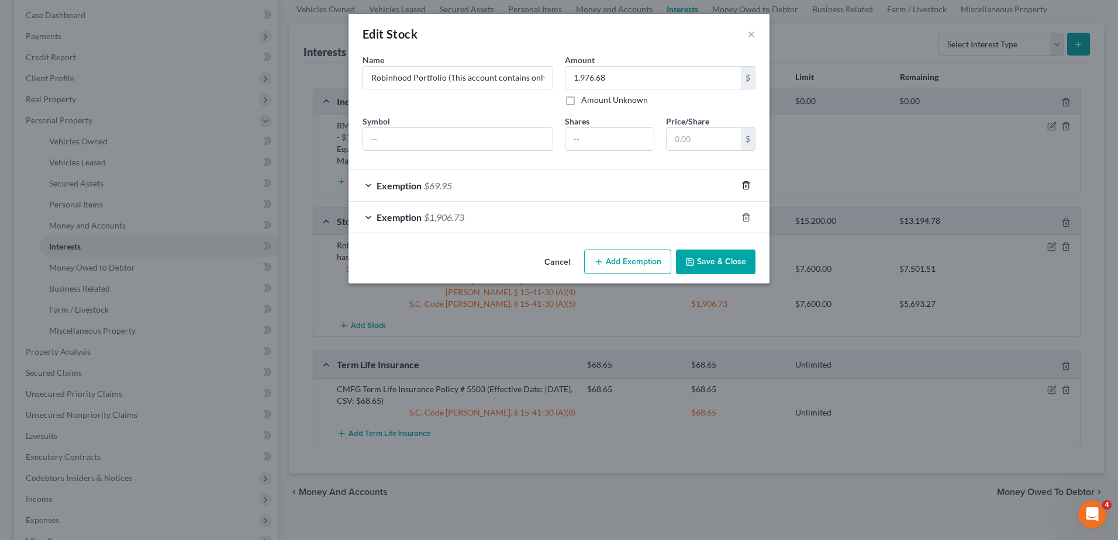
click at [743, 186] on icon "button" at bounding box center [745, 186] width 5 height 8
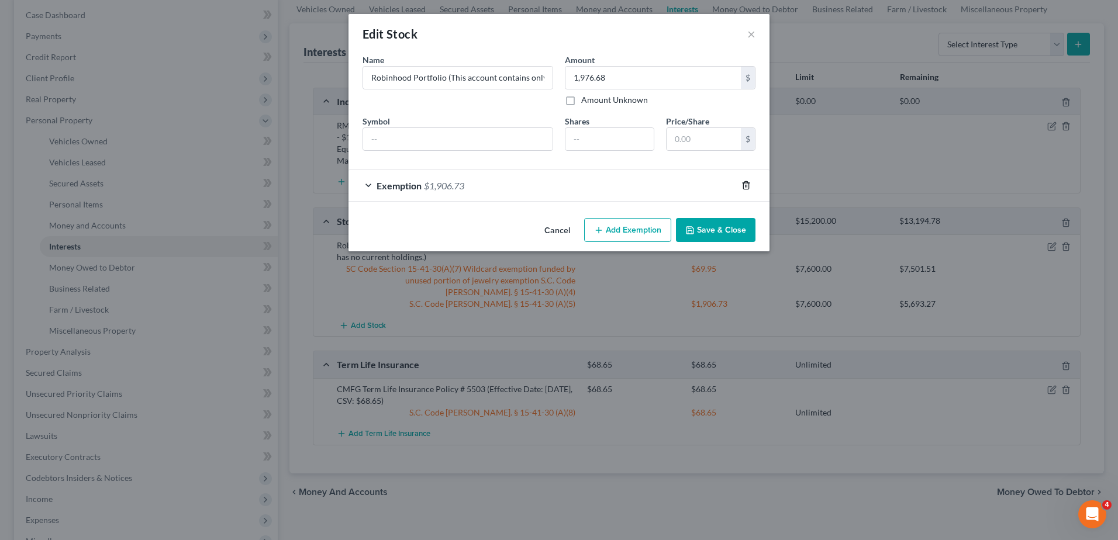
click at [743, 186] on icon "button" at bounding box center [745, 186] width 5 height 8
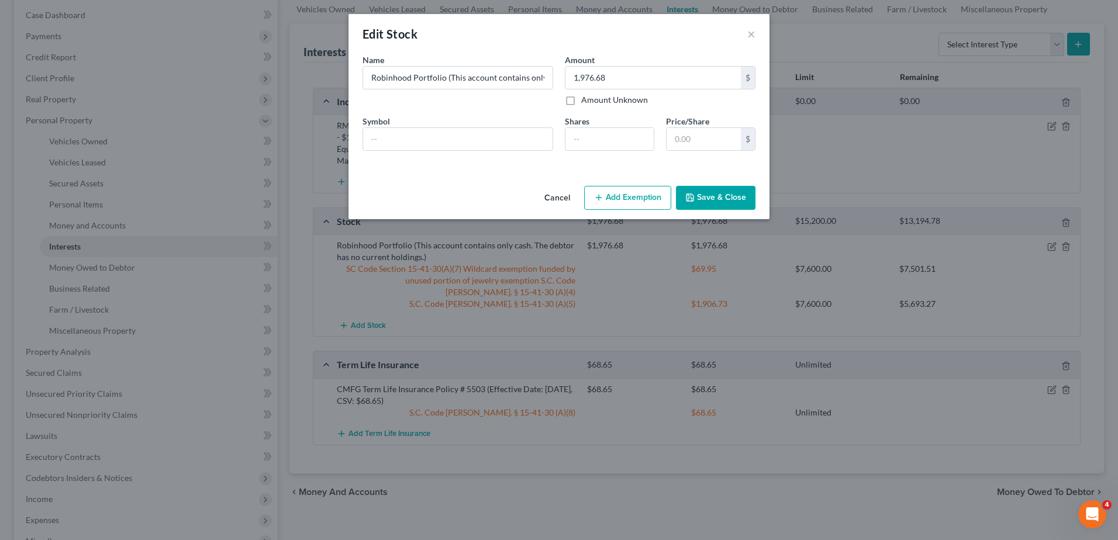
click at [738, 195] on button "Save & Close" at bounding box center [715, 198] width 79 height 25
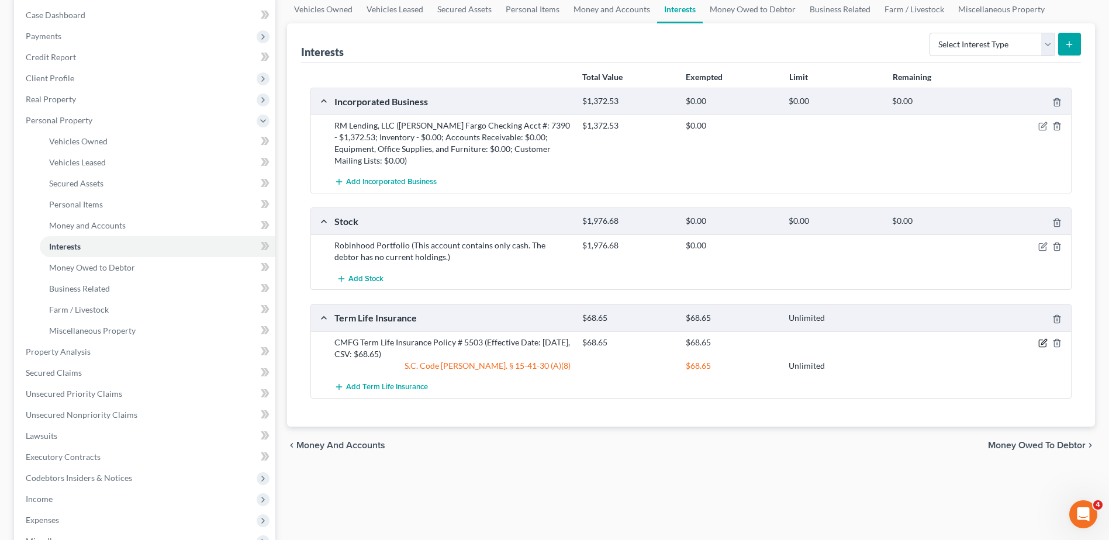
click at [1042, 338] on icon "button" at bounding box center [1042, 342] width 9 height 9
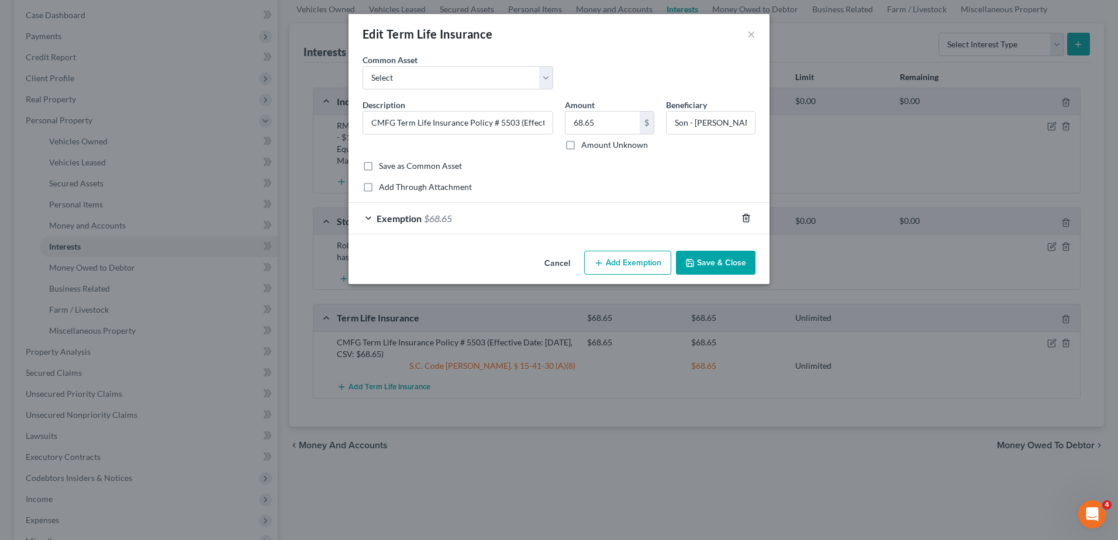
click at [745, 222] on icon "button" at bounding box center [745, 217] width 9 height 9
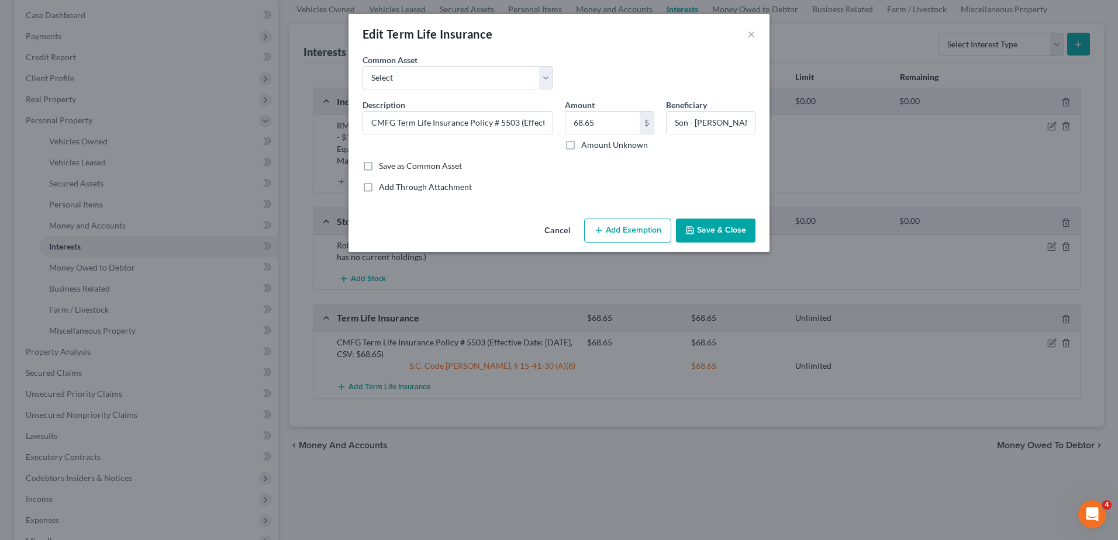
click at [739, 231] on button "Save & Close" at bounding box center [715, 231] width 79 height 25
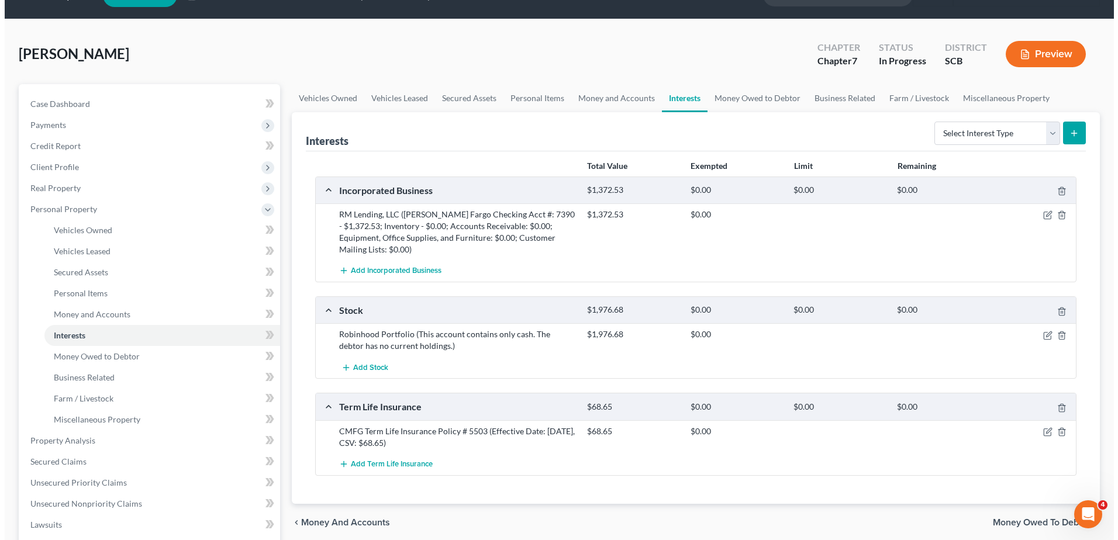
scroll to position [0, 0]
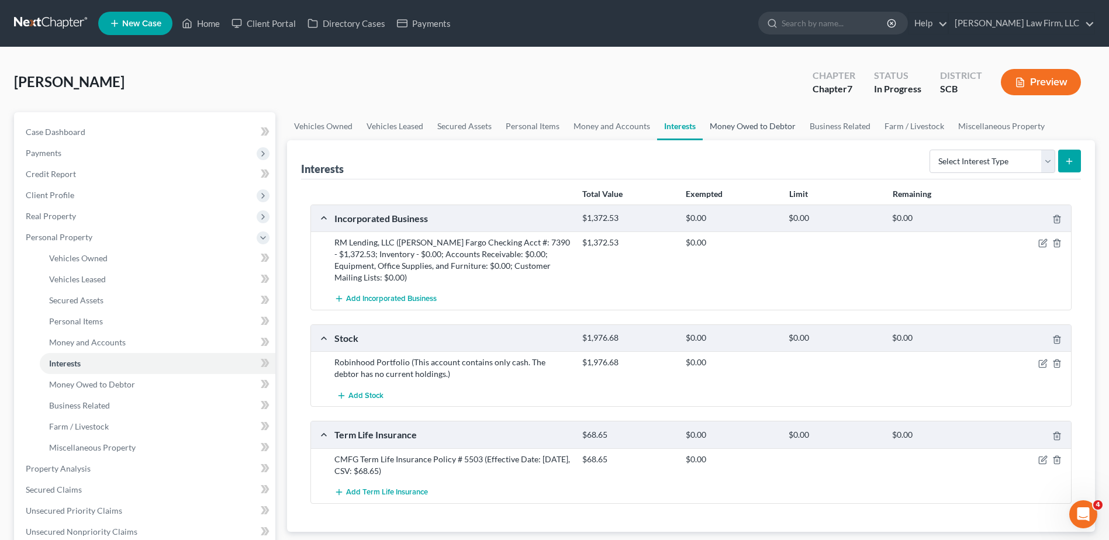
click at [742, 127] on link "Money Owed to Debtor" at bounding box center [753, 126] width 100 height 28
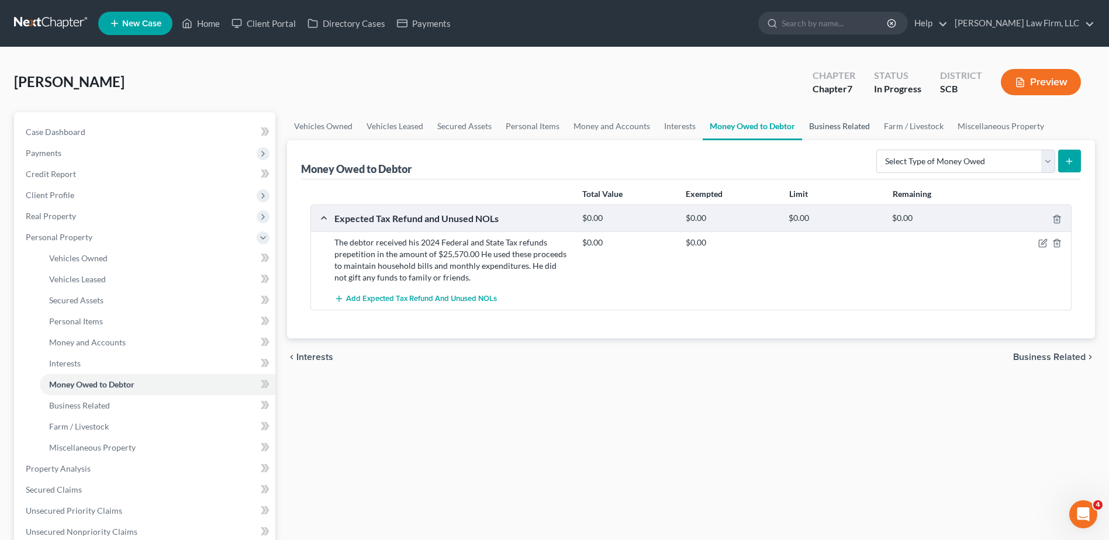
click at [830, 122] on link "Business Related" at bounding box center [839, 126] width 75 height 28
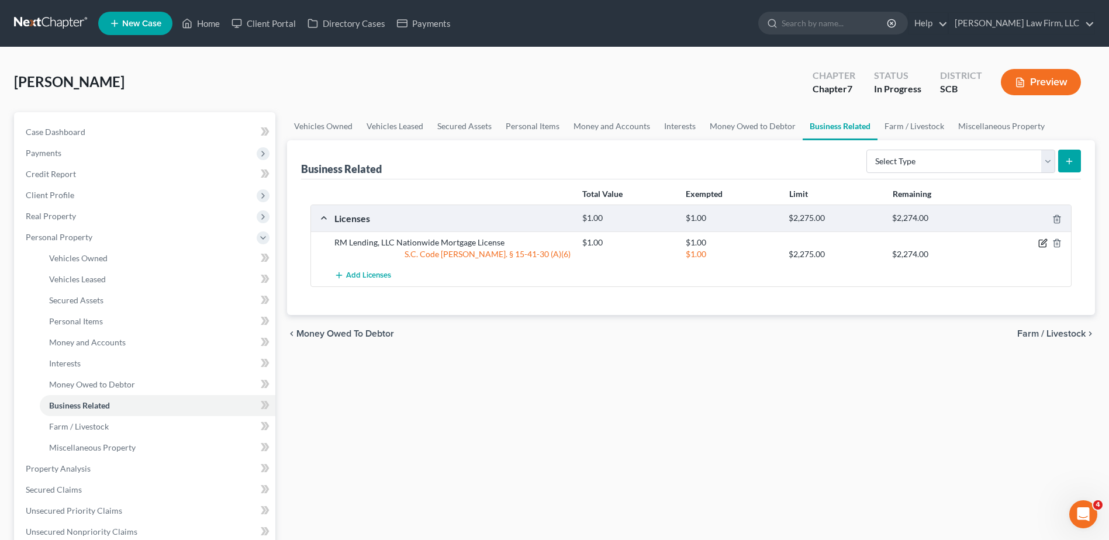
click at [1040, 243] on icon "button" at bounding box center [1042, 242] width 9 height 9
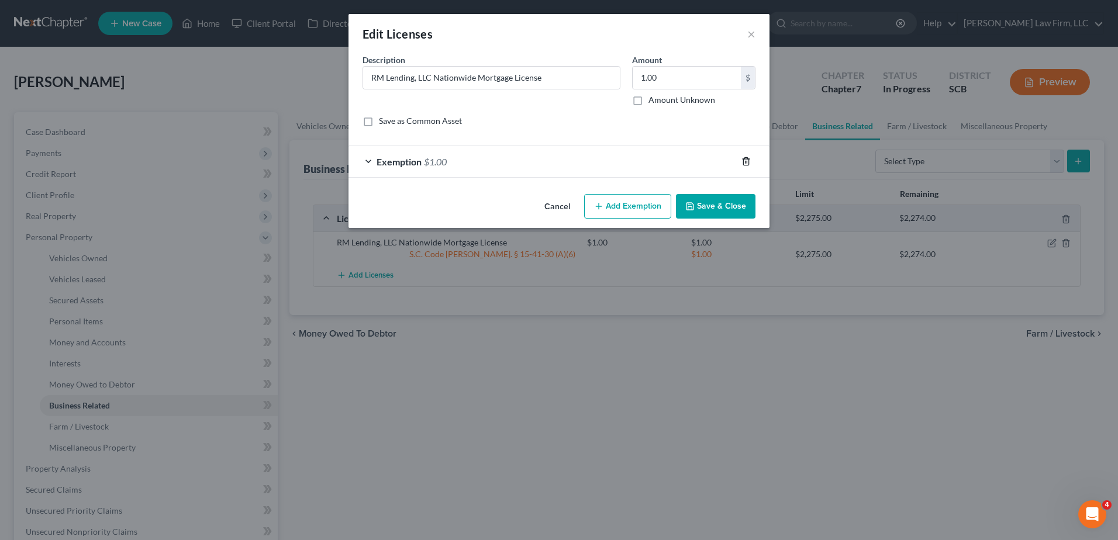
click at [745, 162] on line "button" at bounding box center [745, 162] width 0 height 2
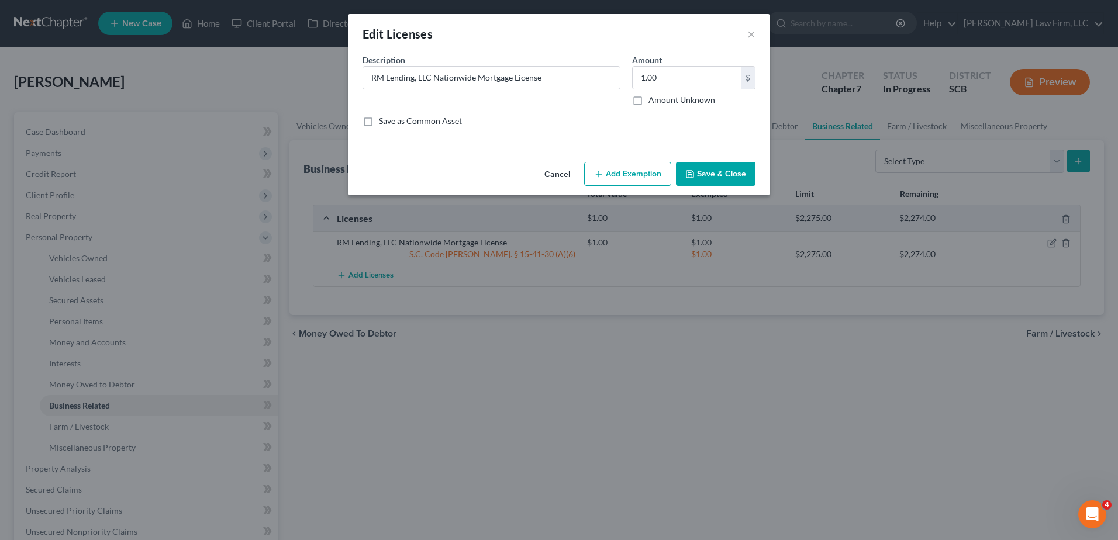
click at [731, 171] on button "Save & Close" at bounding box center [715, 174] width 79 height 25
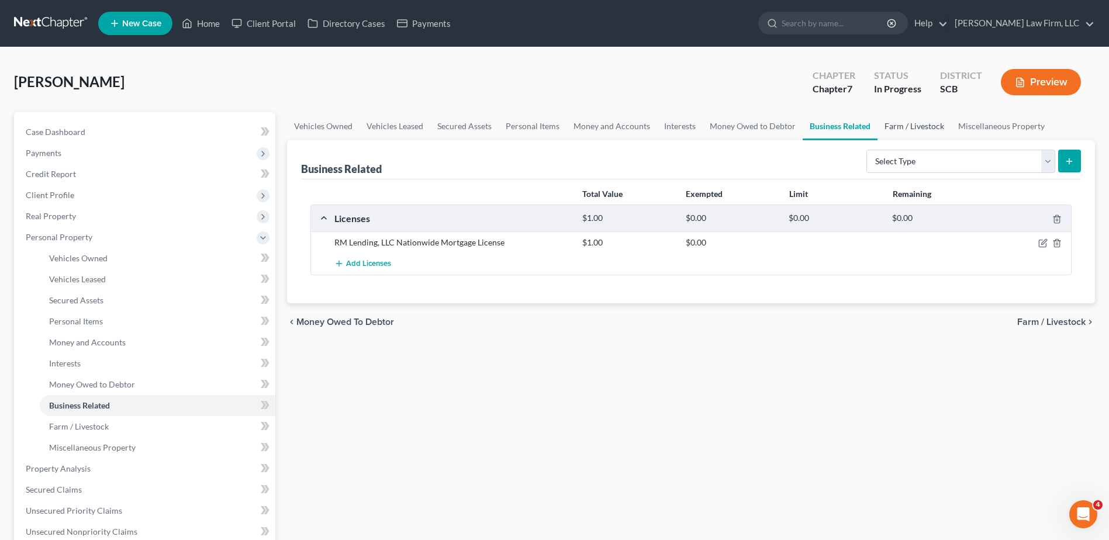
click at [909, 130] on link "Farm / Livestock" at bounding box center [914, 126] width 74 height 28
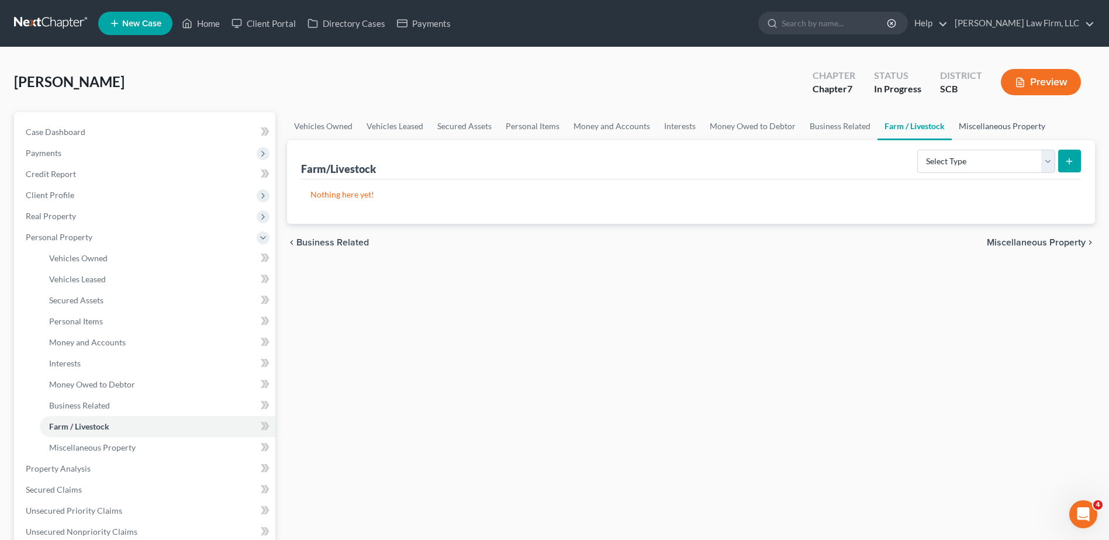
click at [977, 130] on link "Miscellaneous Property" at bounding box center [1002, 126] width 101 height 28
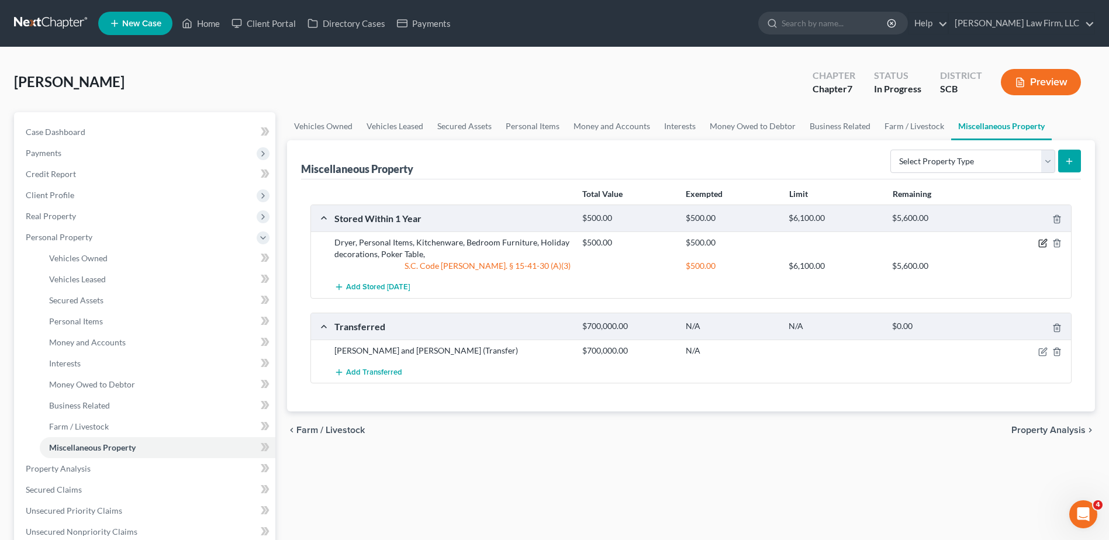
click at [1043, 244] on icon "button" at bounding box center [1042, 242] width 9 height 9
select select "42"
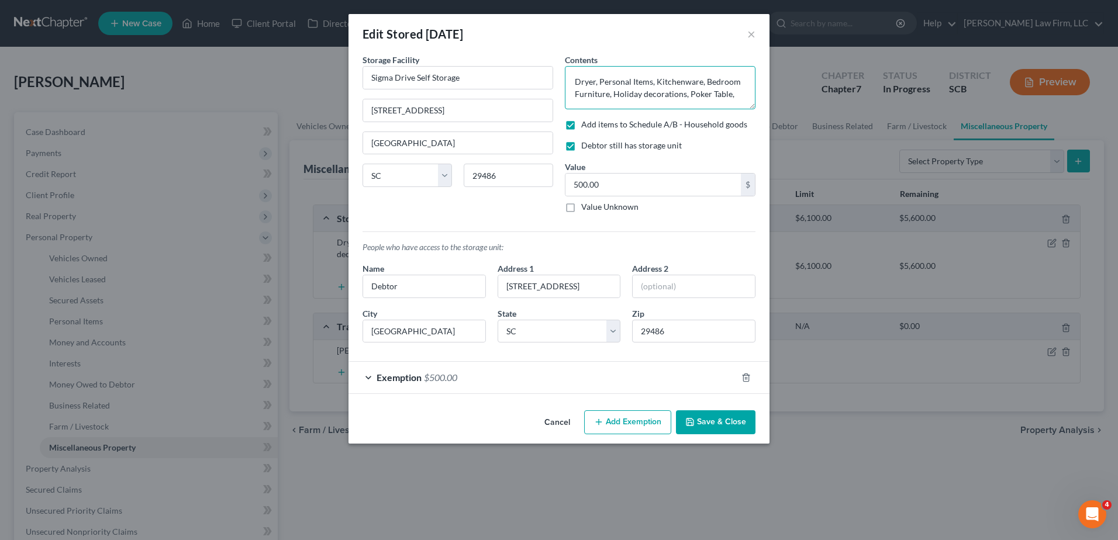
click at [735, 94] on textarea "Dryer, Personal Items, Kitchenware, Bedroom Furniture, Holiday decorations, Pok…" at bounding box center [660, 87] width 191 height 43
type textarea "Dryer, Personal Items, Kitchenware, Bedroom Furniture, Holiday decorations, Pok…"
click at [742, 377] on icon "button" at bounding box center [745, 377] width 9 height 9
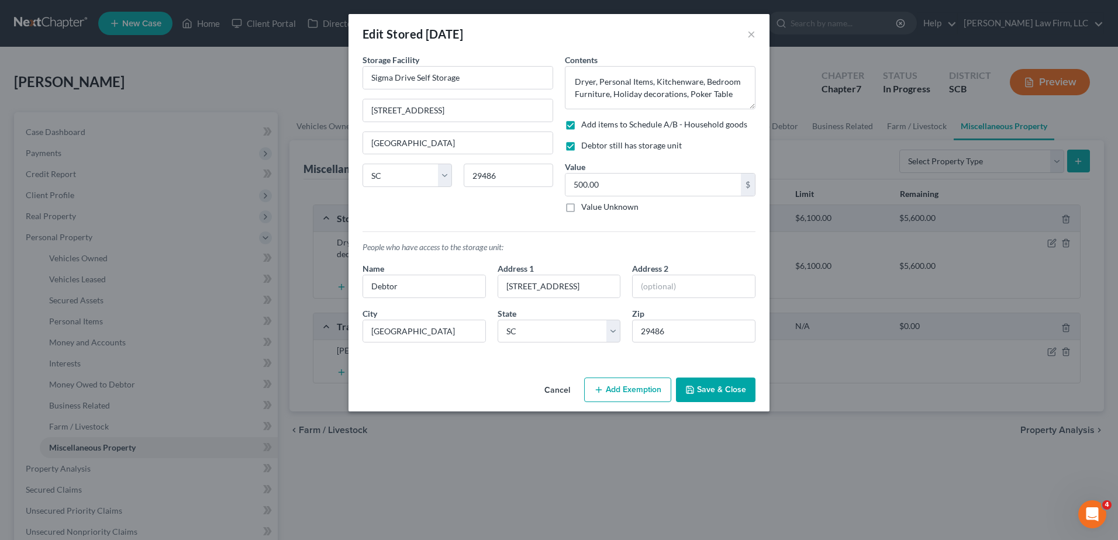
click at [729, 386] on button "Save & Close" at bounding box center [715, 390] width 79 height 25
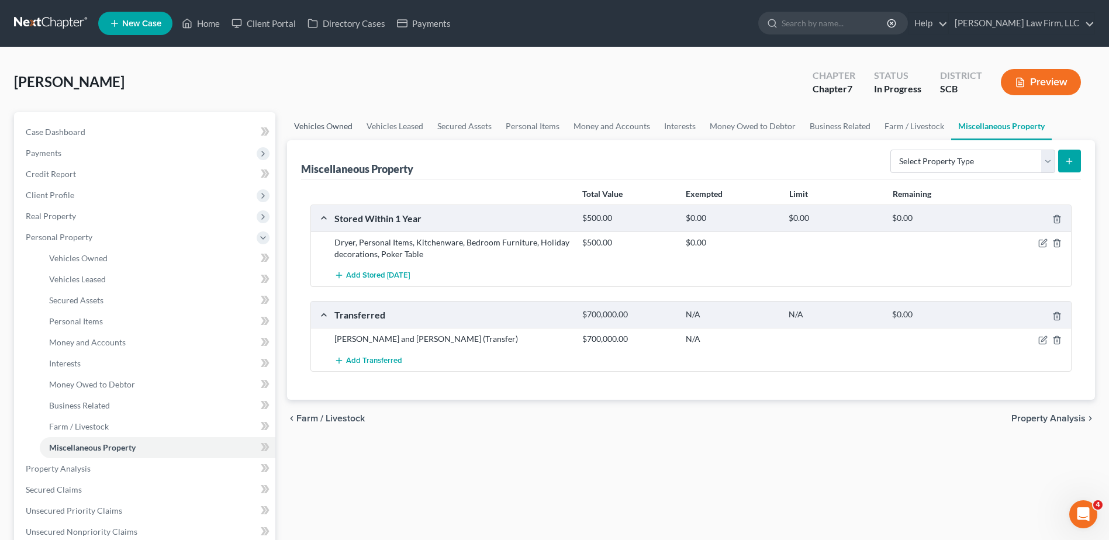
click at [343, 126] on link "Vehicles Owned" at bounding box center [323, 126] width 72 height 28
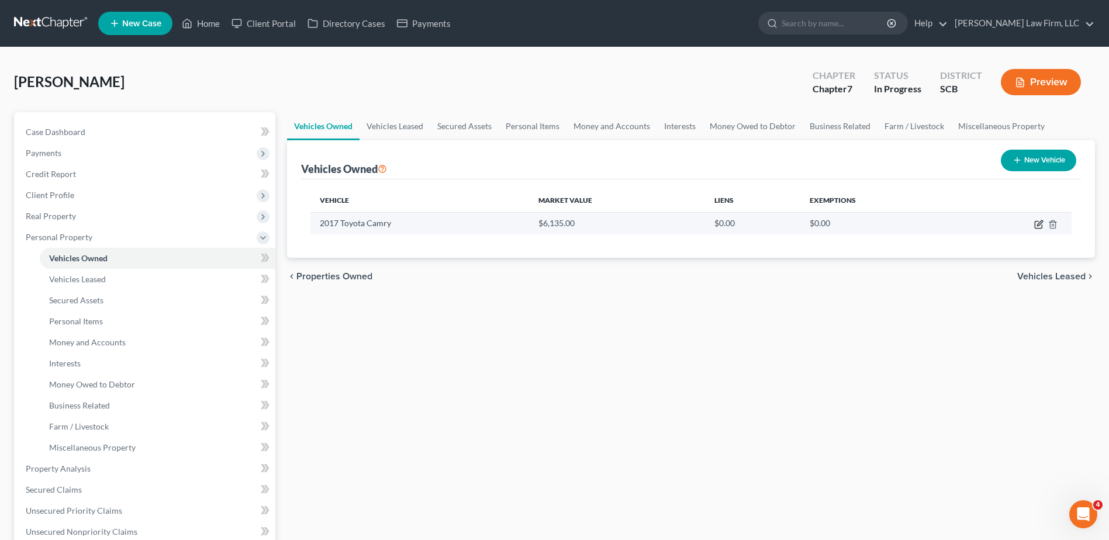
click at [1038, 224] on icon "button" at bounding box center [1038, 224] width 9 height 9
select select "0"
select select "9"
select select "3"
select select "0"
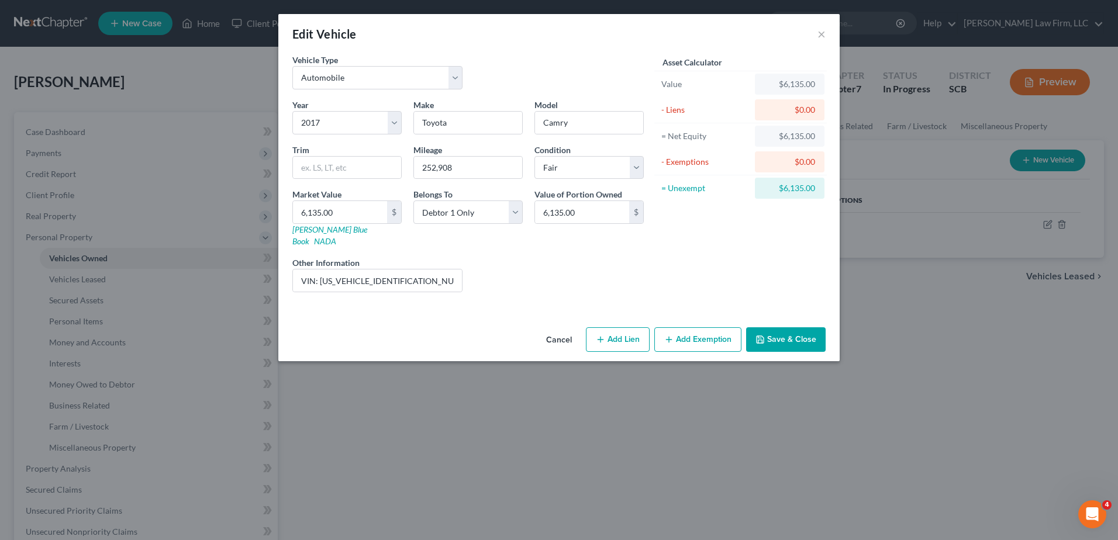
click at [687, 327] on button "Add Exemption" at bounding box center [697, 339] width 87 height 25
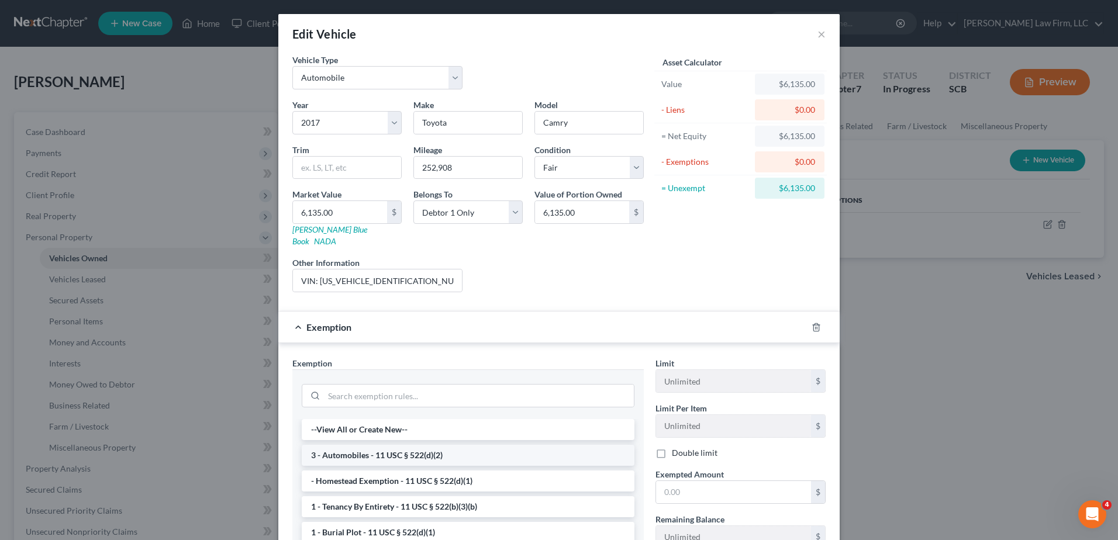
click at [396, 445] on li "3 - Automobiles - 11 USC § 522(d)(2)" at bounding box center [468, 455] width 333 height 21
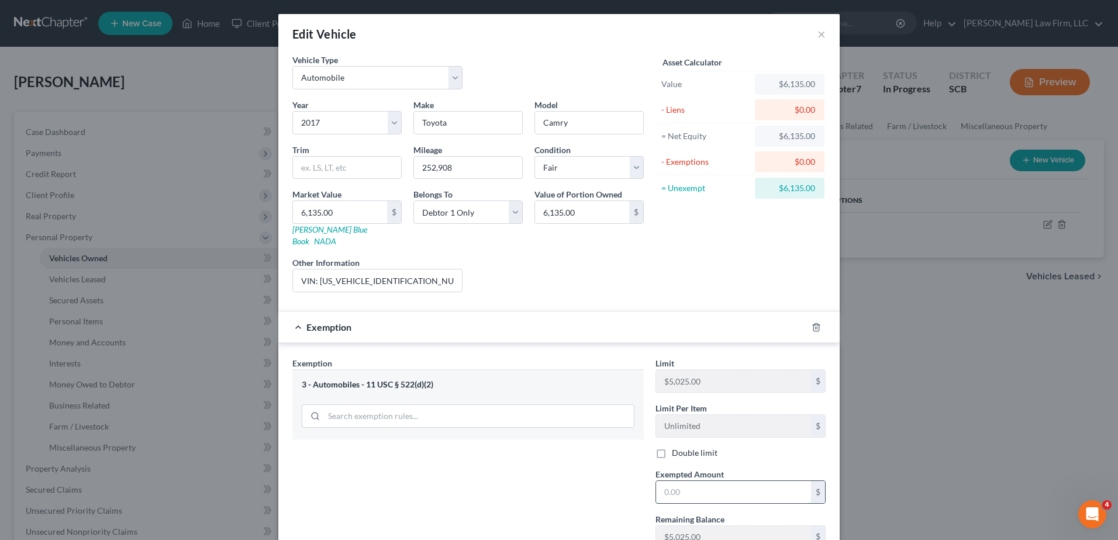
click at [708, 486] on input "text" at bounding box center [733, 492] width 155 height 22
click at [599, 497] on div "Exemption Set must be selected for CA. Exemption * 3 - Automobiles - 11 USC § 5…" at bounding box center [467, 457] width 363 height 200
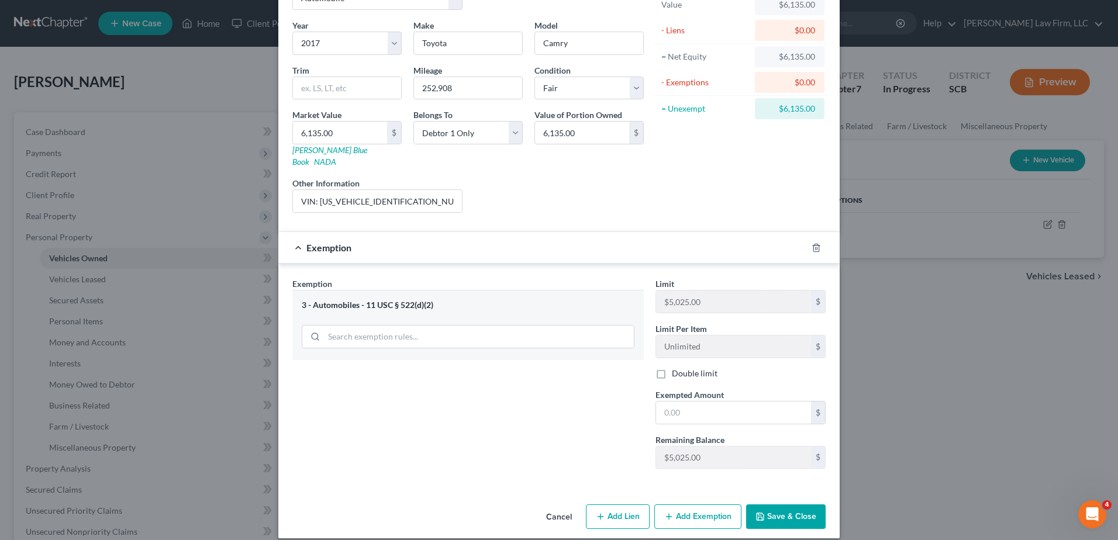
scroll to position [80, 0]
click at [699, 401] on input "text" at bounding box center [733, 412] width 155 height 22
type input "5,025.00"
click at [500, 231] on div "Exemption $5,025.00" at bounding box center [542, 246] width 528 height 31
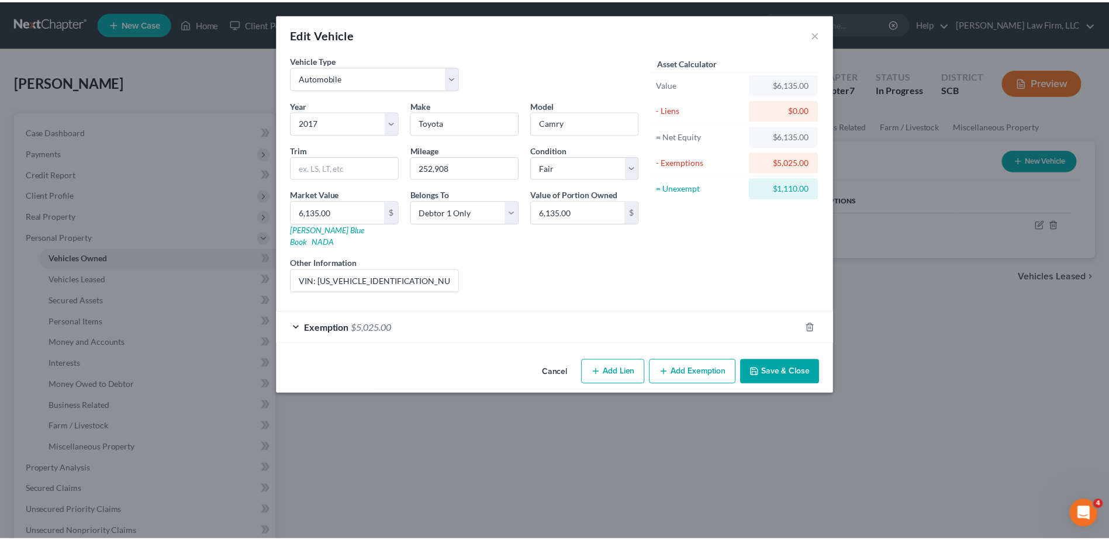
scroll to position [0, 0]
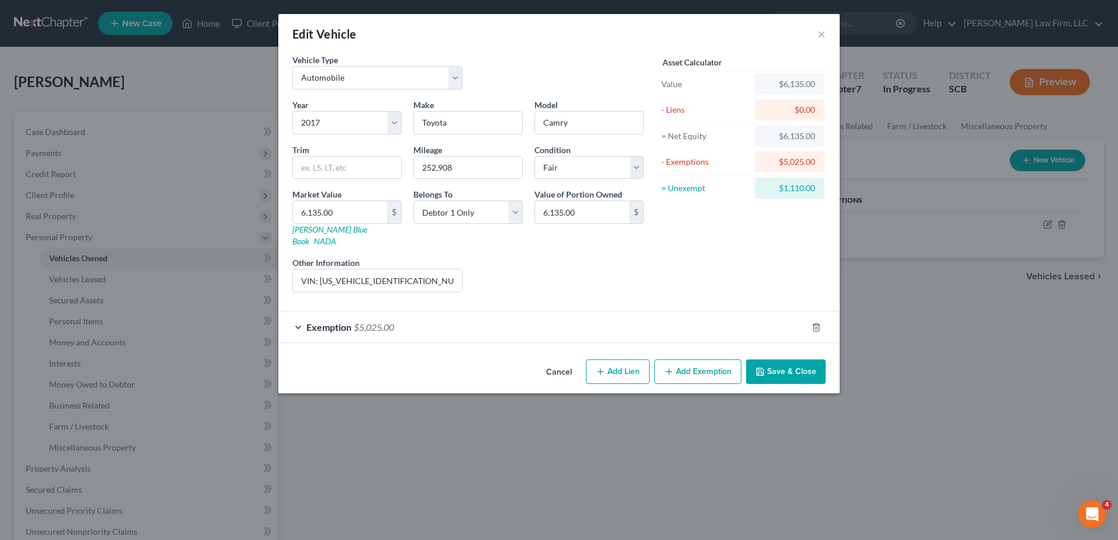
click at [763, 368] on icon "button" at bounding box center [759, 371] width 7 height 7
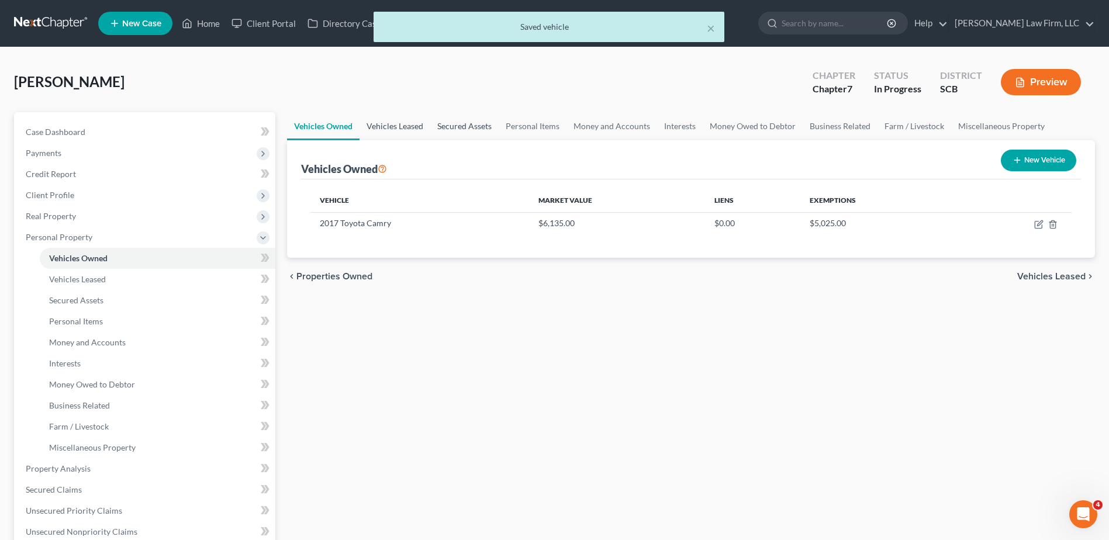
drag, startPoint x: 393, startPoint y: 131, endPoint x: 459, endPoint y: 136, distance: 65.6
click at [393, 131] on link "Vehicles Leased" at bounding box center [394, 126] width 71 height 28
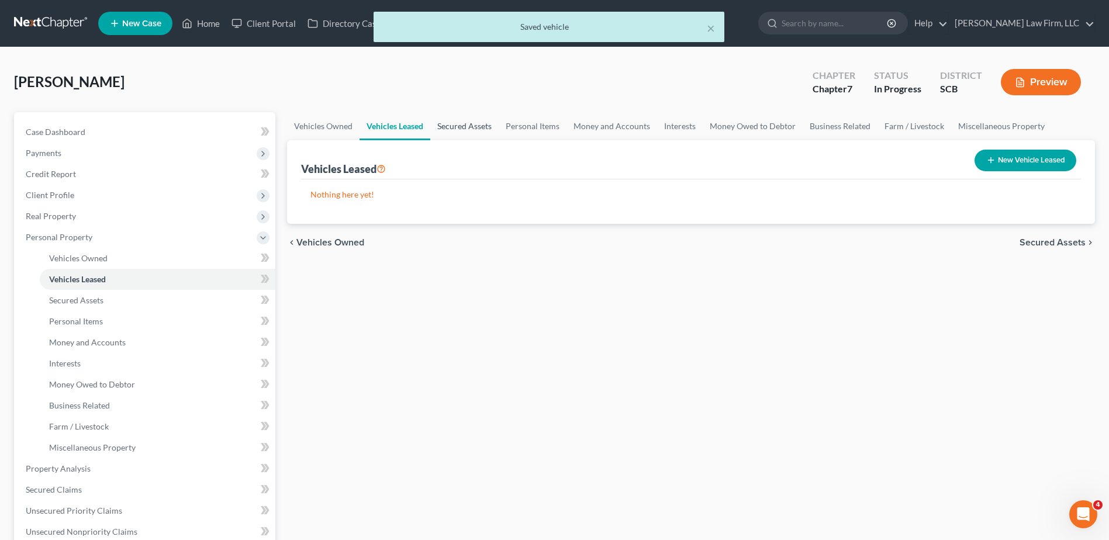
click at [478, 136] on link "Secured Assets" at bounding box center [464, 126] width 68 height 28
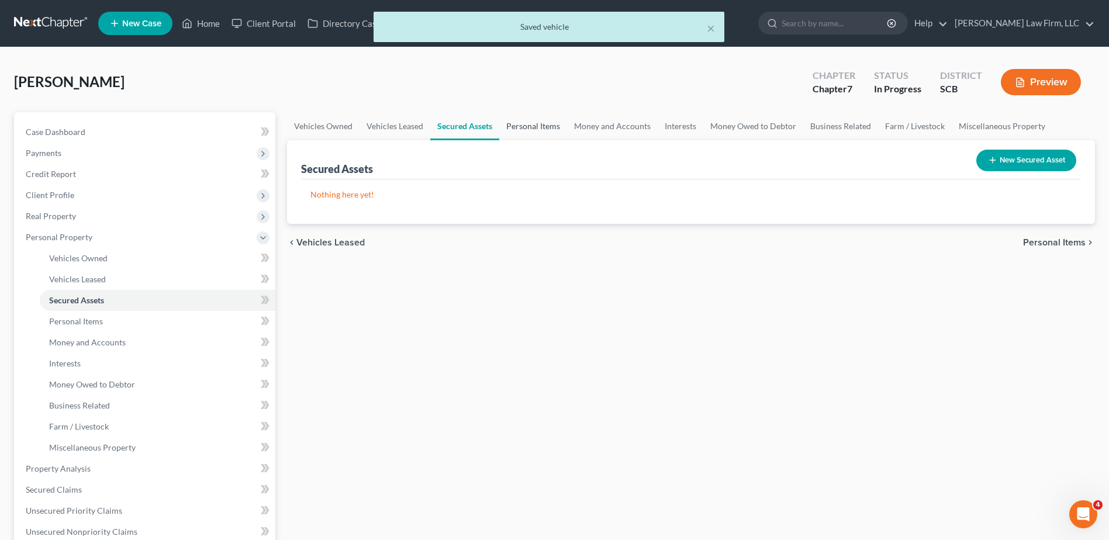
click at [523, 129] on link "Personal Items" at bounding box center [533, 126] width 68 height 28
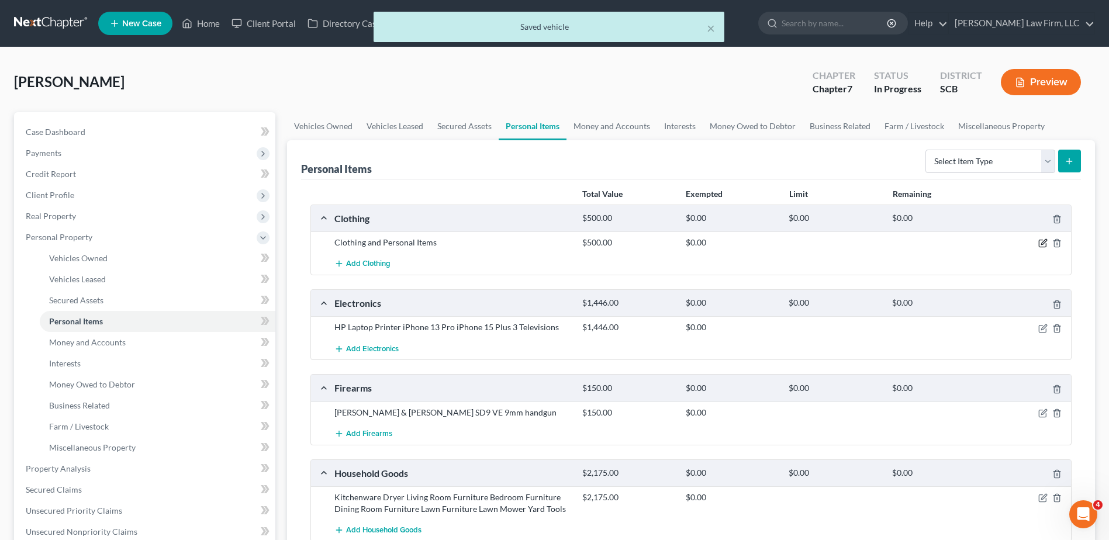
click at [1042, 240] on icon "button" at bounding box center [1042, 243] width 7 height 7
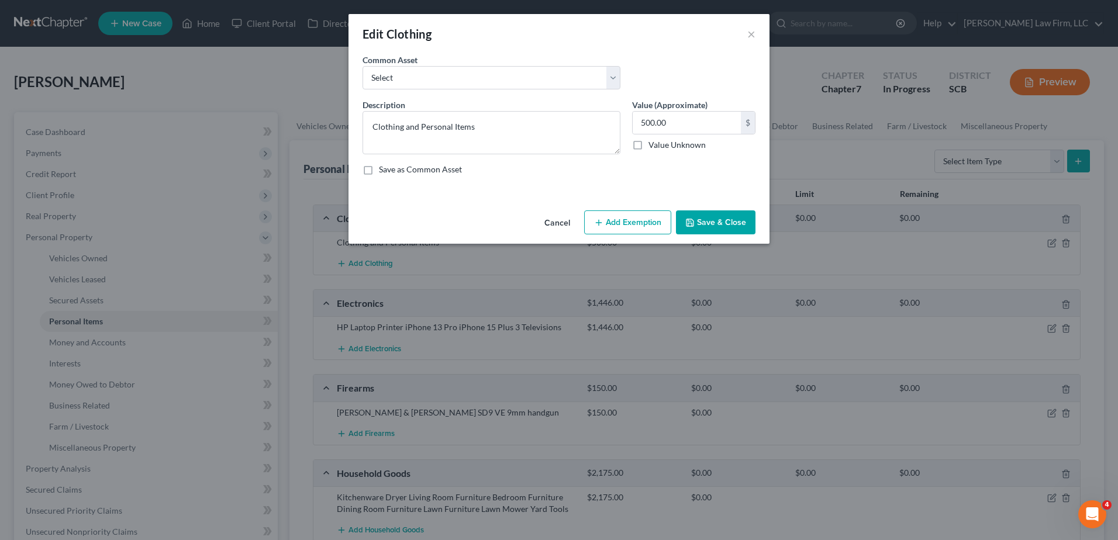
click at [651, 226] on button "Add Exemption" at bounding box center [627, 222] width 87 height 25
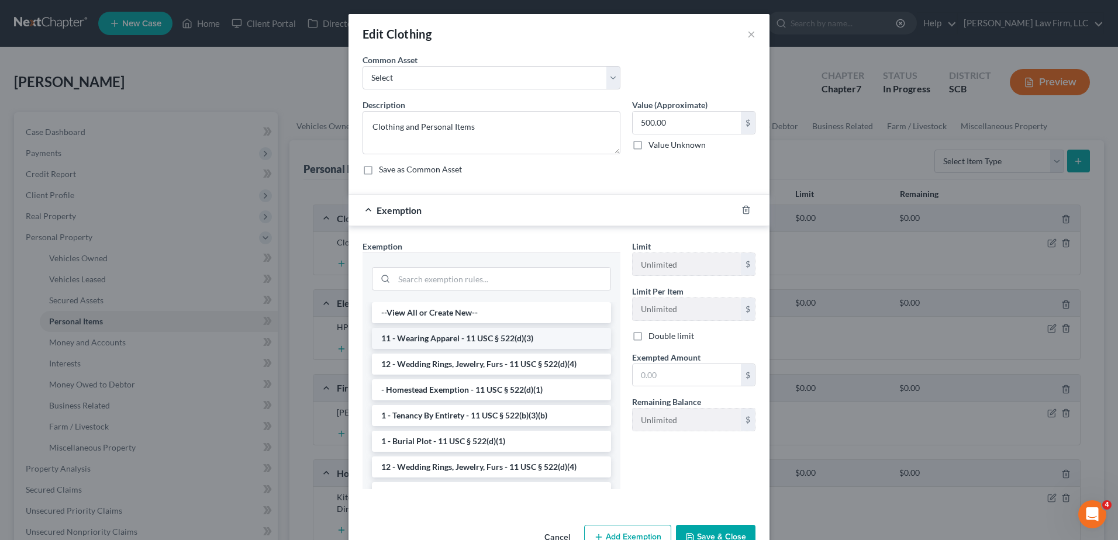
click at [506, 338] on li "11 - Wearing Apparel - 11 USC § 522(d)(3)" at bounding box center [491, 338] width 239 height 21
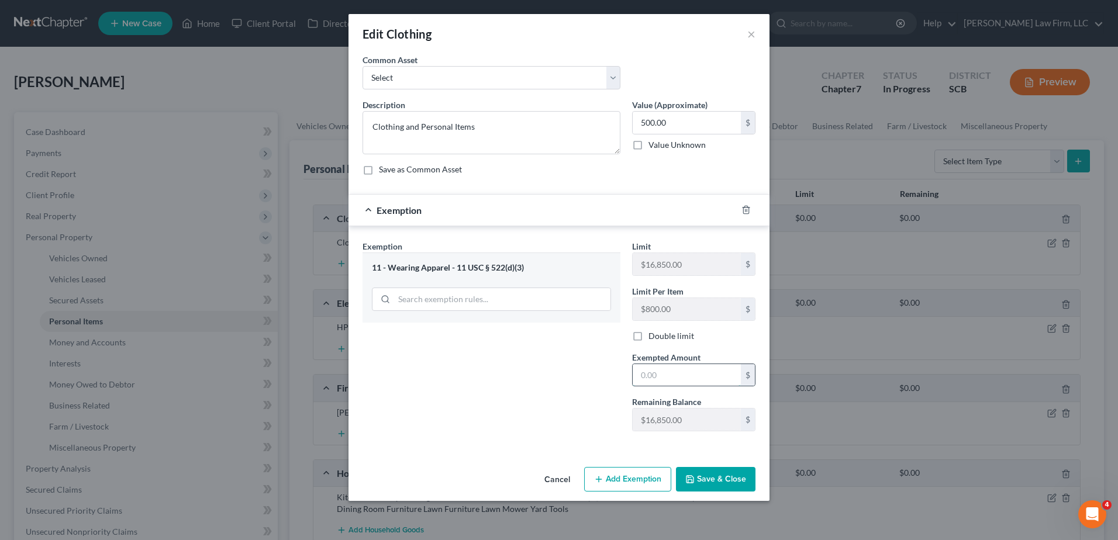
click at [695, 366] on input "text" at bounding box center [686, 375] width 108 height 22
type input "500.00"
click at [721, 478] on button "Save & Close" at bounding box center [715, 479] width 79 height 25
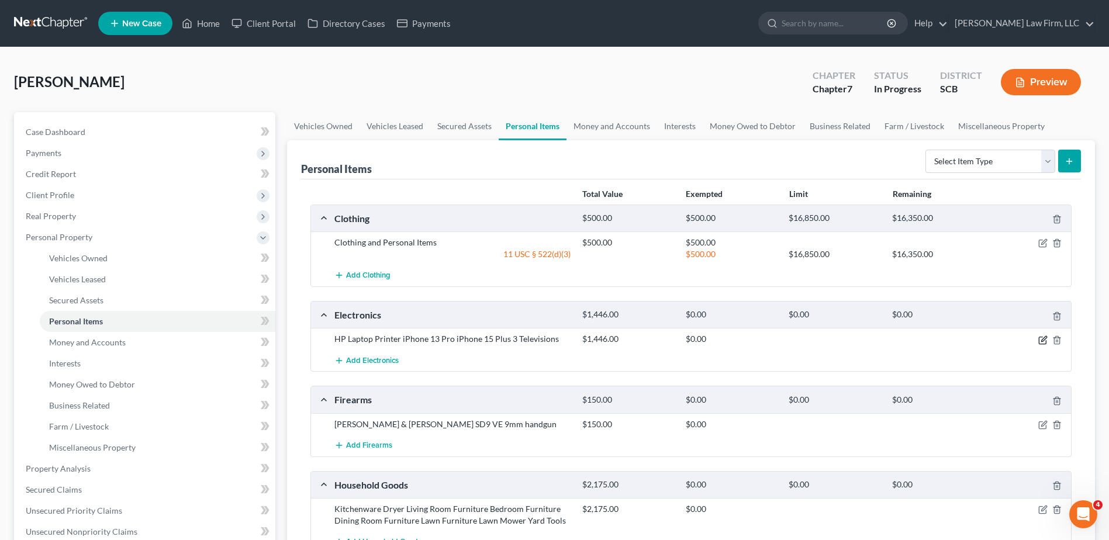
click at [1042, 344] on icon "button" at bounding box center [1042, 340] width 7 height 7
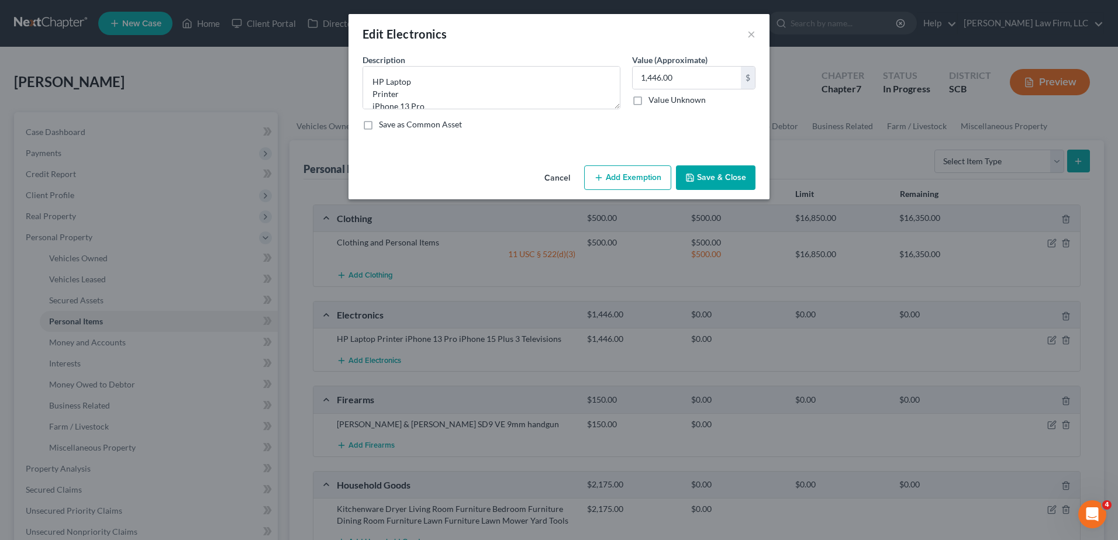
click at [650, 175] on button "Add Exemption" at bounding box center [627, 177] width 87 height 25
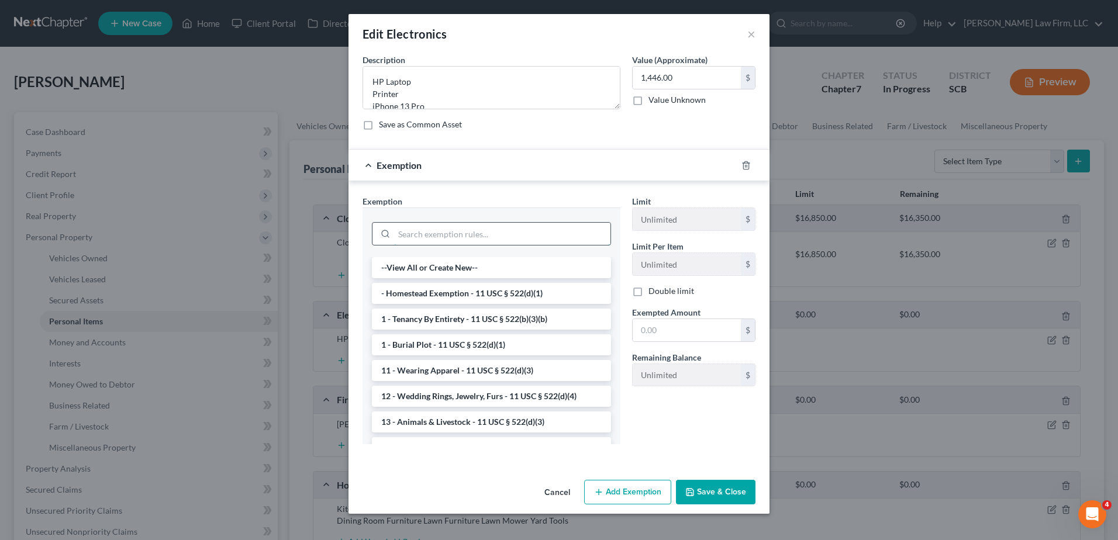
click at [478, 236] on input "search" at bounding box center [502, 234] width 216 height 22
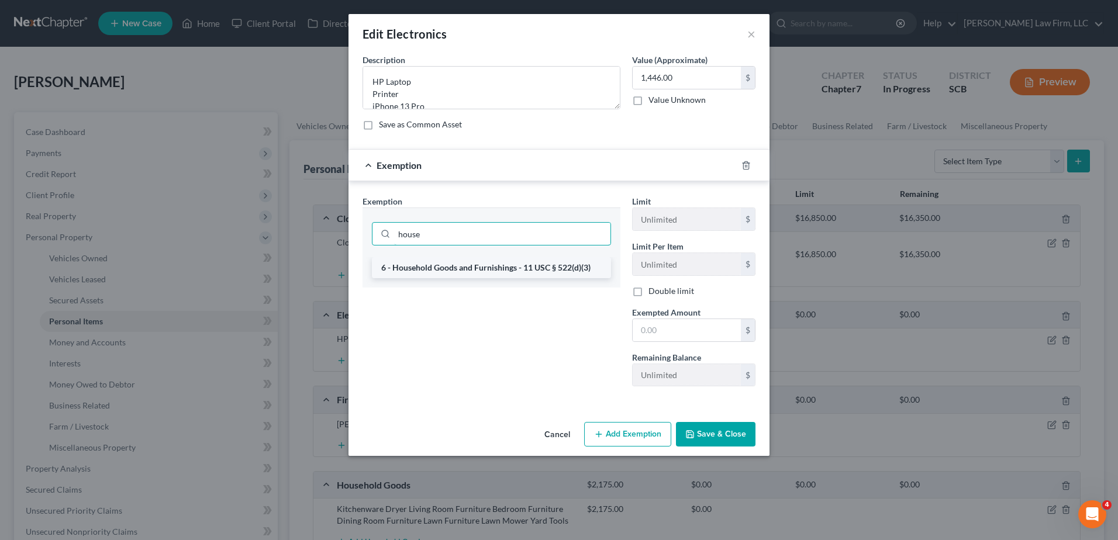
type input "house"
click at [480, 274] on li "6 - Household Goods and Furnishings - 11 USC § 522(d)(3)" at bounding box center [491, 267] width 239 height 21
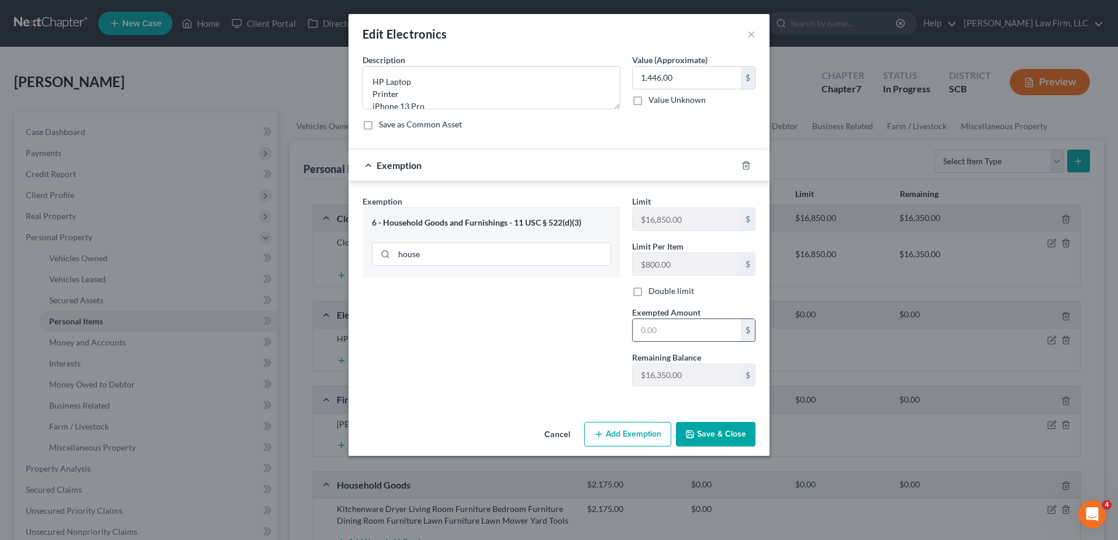
click at [684, 334] on input "text" at bounding box center [686, 330] width 108 height 22
type input "1,446.00"
click at [703, 434] on button "Save & Close" at bounding box center [715, 434] width 79 height 25
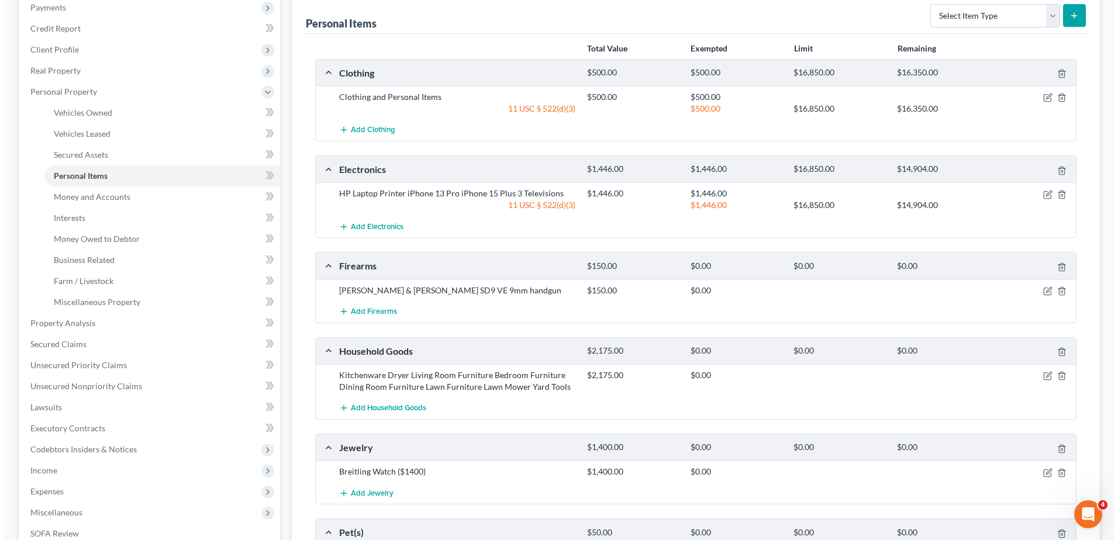
scroll to position [175, 0]
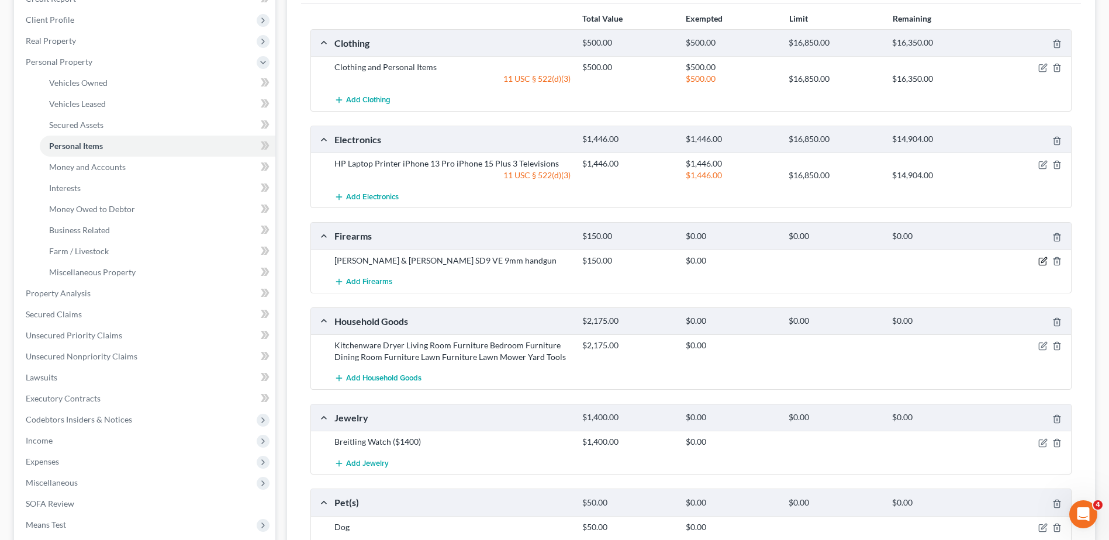
click at [1042, 260] on icon "button" at bounding box center [1042, 261] width 9 height 9
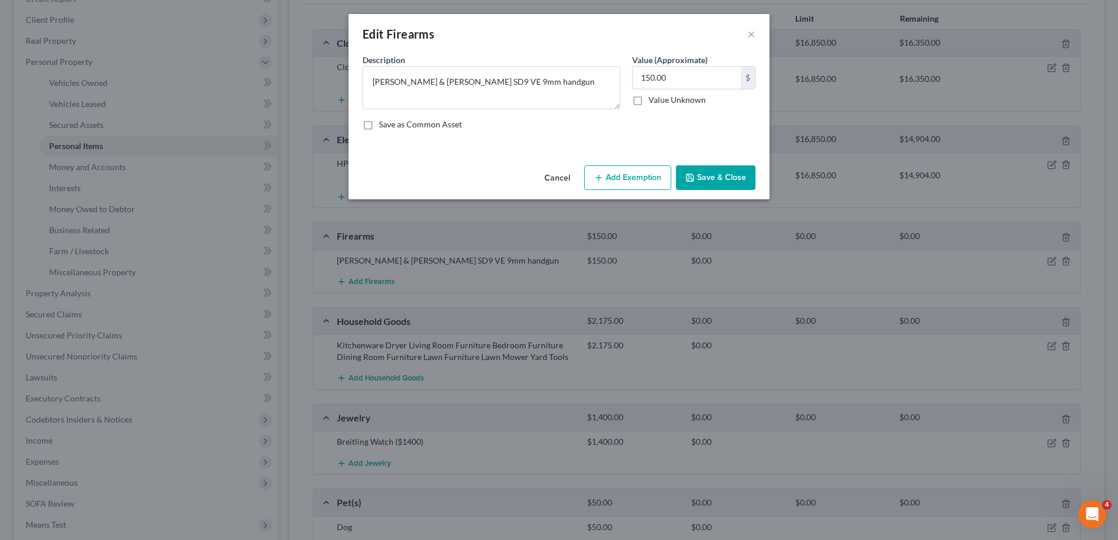
click at [612, 172] on button "Add Exemption" at bounding box center [627, 177] width 87 height 25
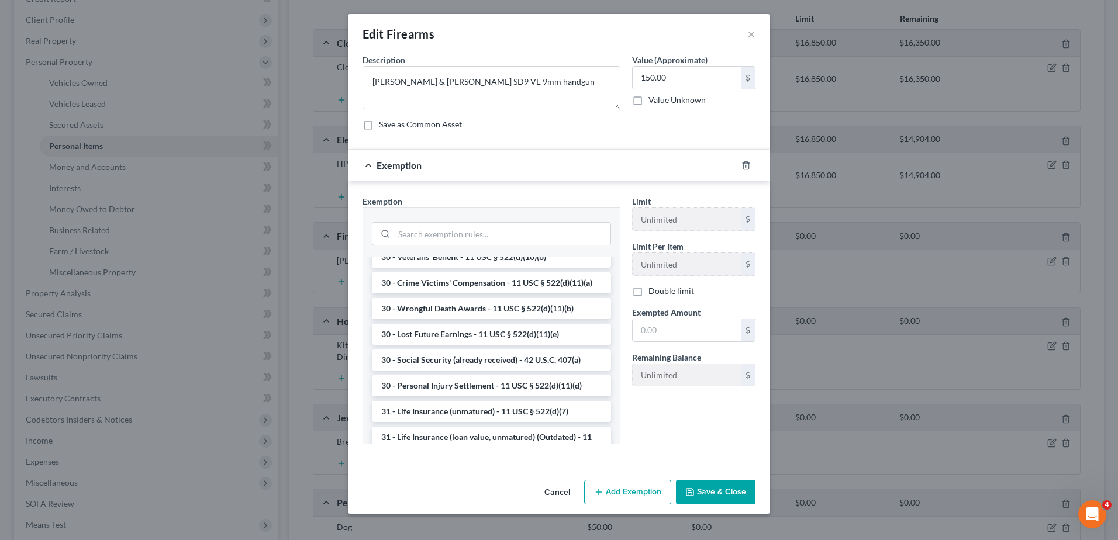
scroll to position [760, 0]
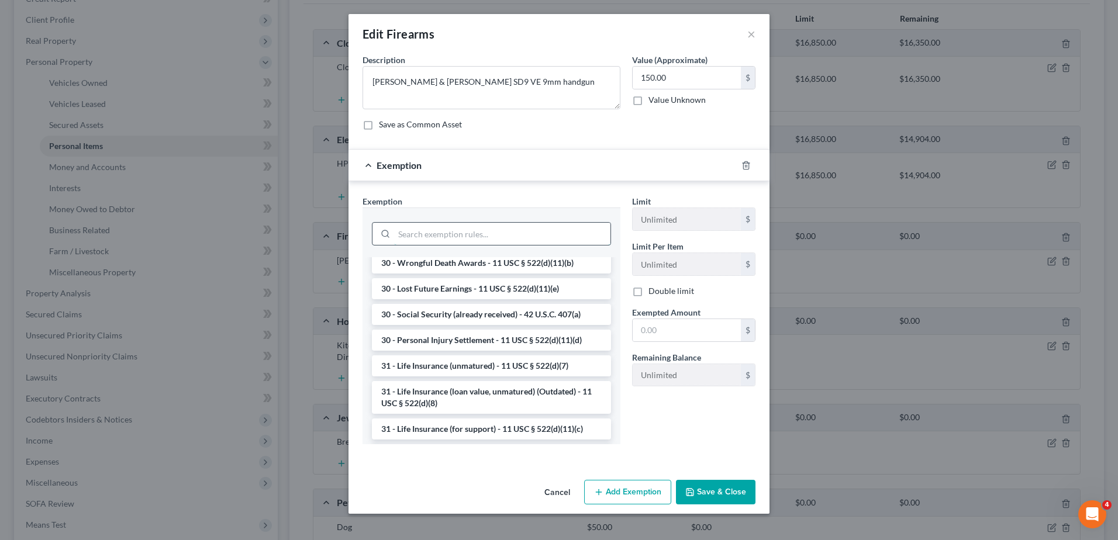
click at [479, 234] on input "search" at bounding box center [502, 234] width 216 height 22
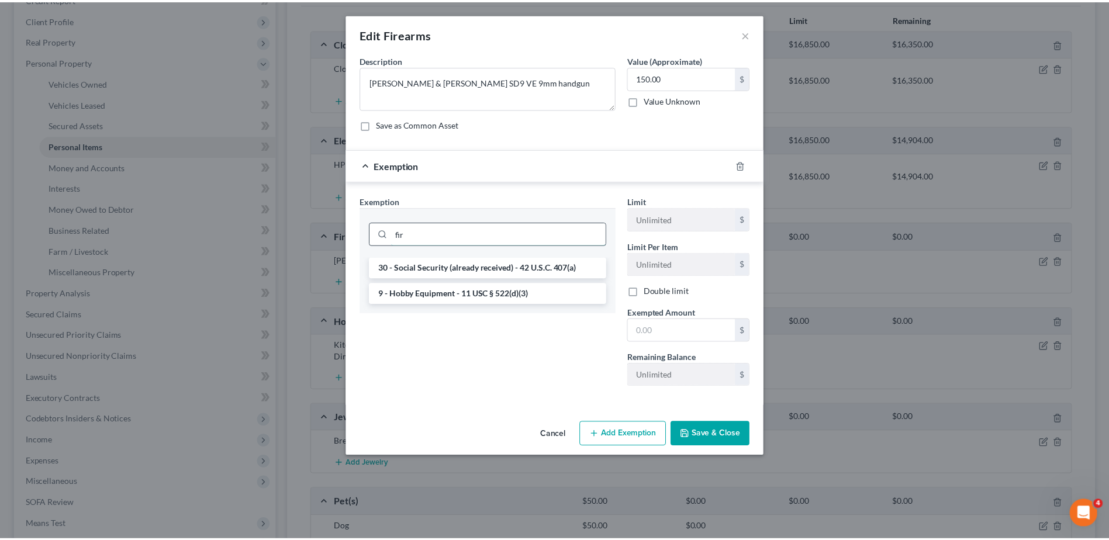
scroll to position [0, 0]
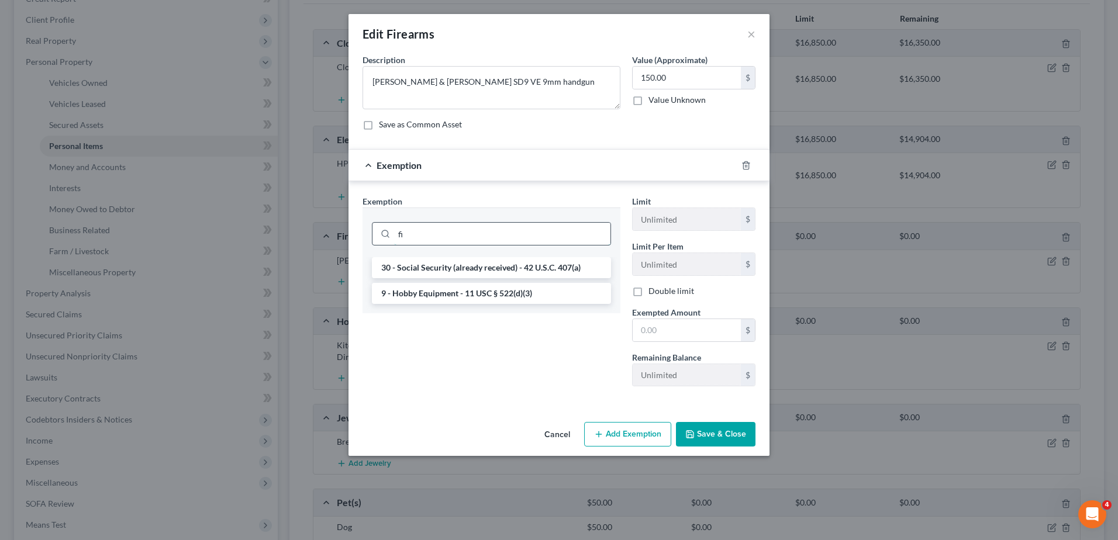
type input "f"
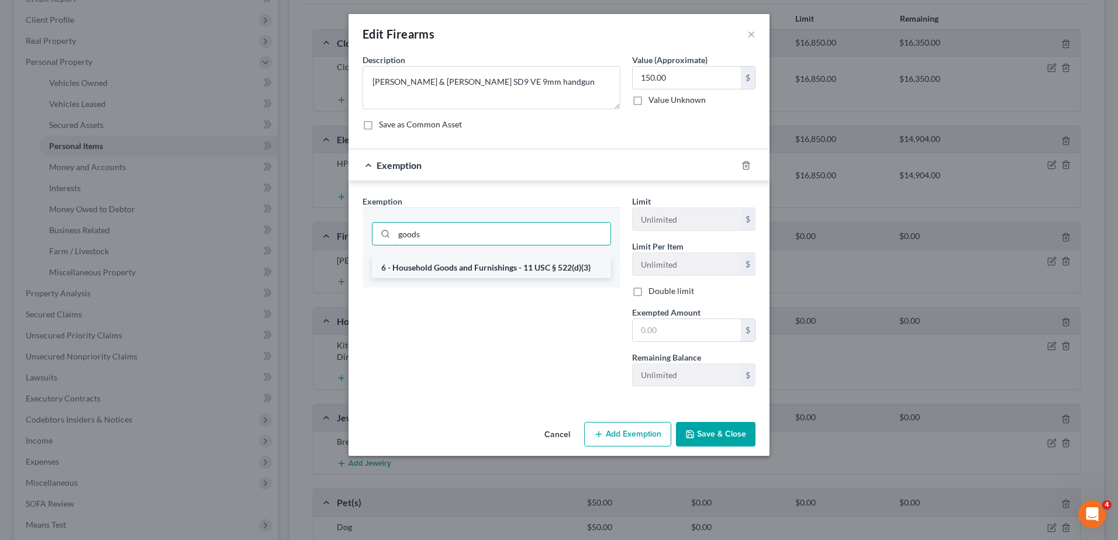
type input "goods"
click at [486, 271] on li "6 - Household Goods and Furnishings - 11 USC § 522(d)(3)" at bounding box center [491, 267] width 239 height 21
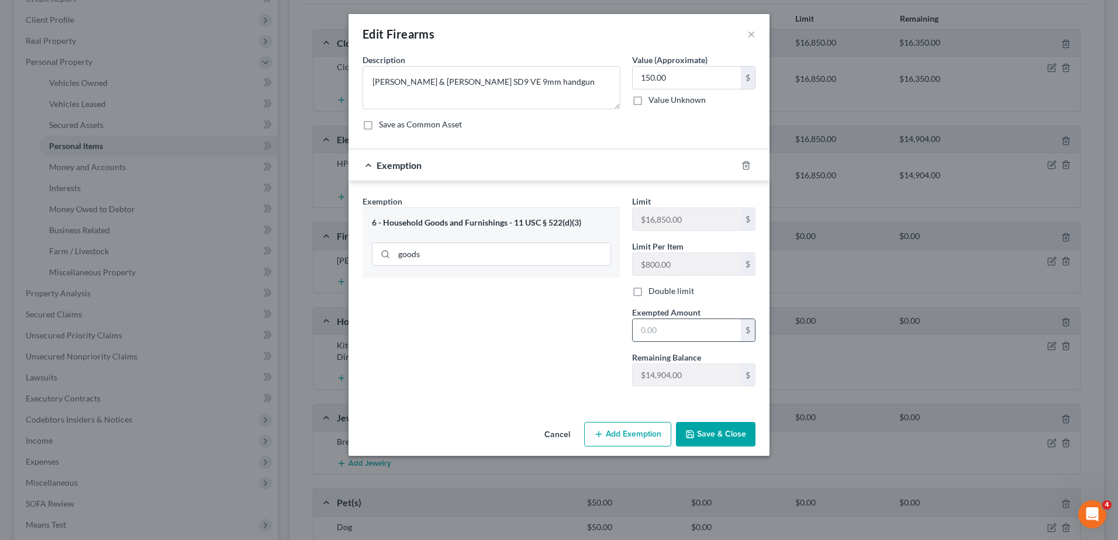
click at [660, 333] on input "text" at bounding box center [686, 330] width 108 height 22
type input "150.00"
click at [716, 430] on button "Save & Close" at bounding box center [715, 434] width 79 height 25
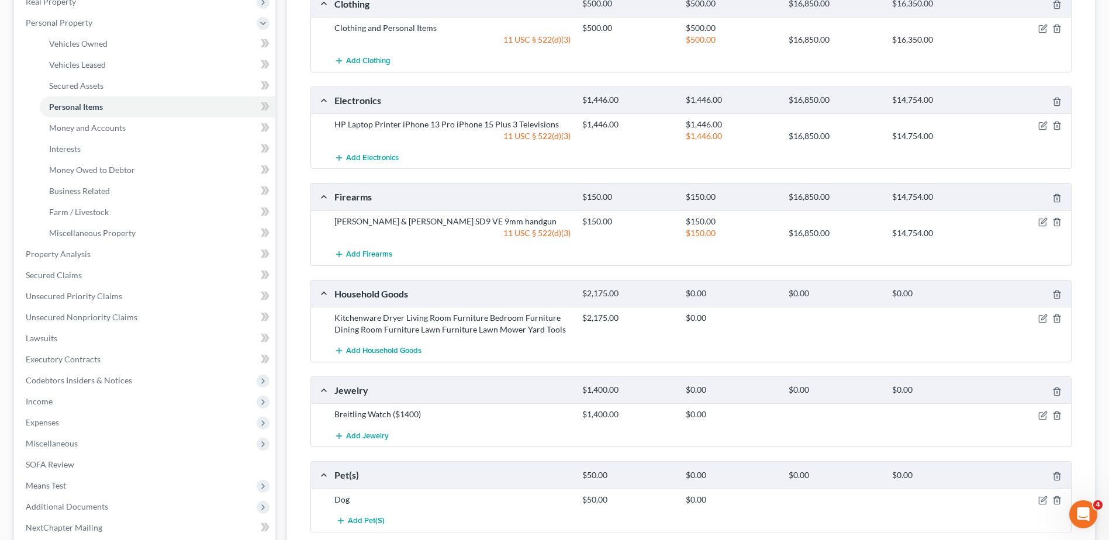
scroll to position [234, 0]
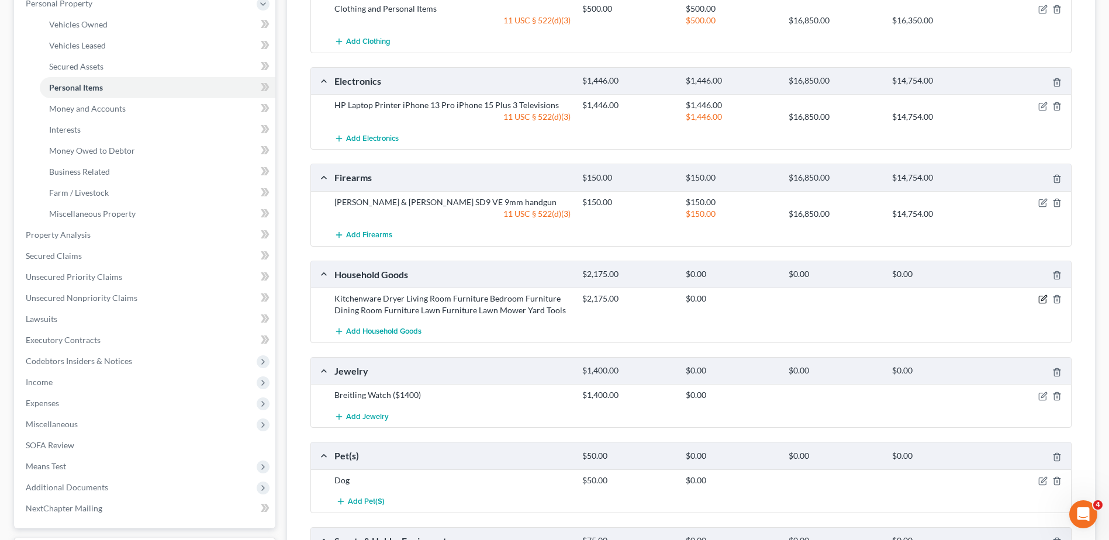
click at [1044, 296] on icon "button" at bounding box center [1042, 299] width 9 height 9
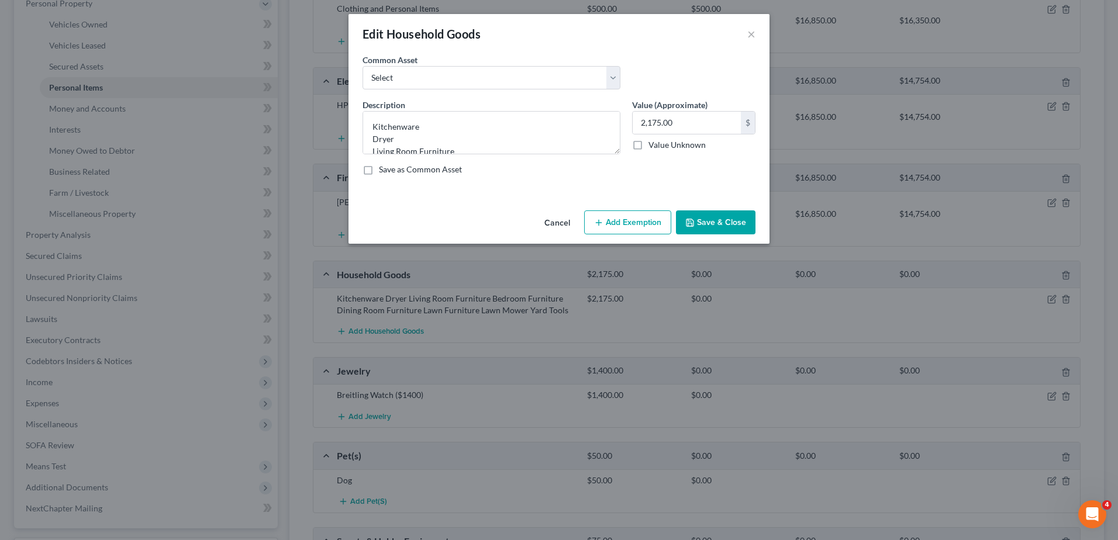
click at [621, 223] on button "Add Exemption" at bounding box center [627, 222] width 87 height 25
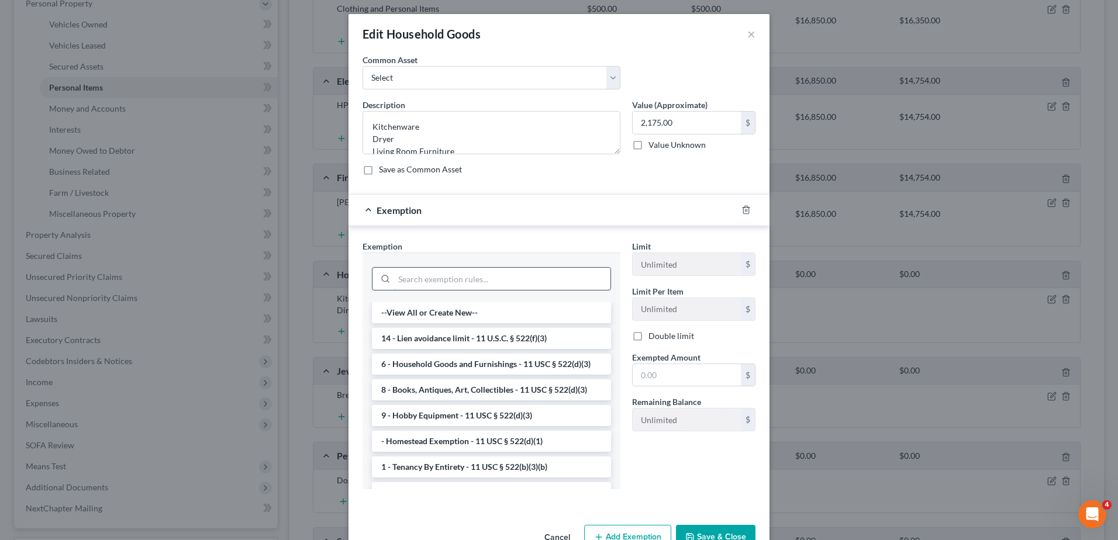
click at [543, 279] on input "search" at bounding box center [502, 279] width 216 height 22
click at [500, 366] on li "6 - Household Goods and Furnishings - 11 USC § 522(d)(3)" at bounding box center [491, 364] width 239 height 21
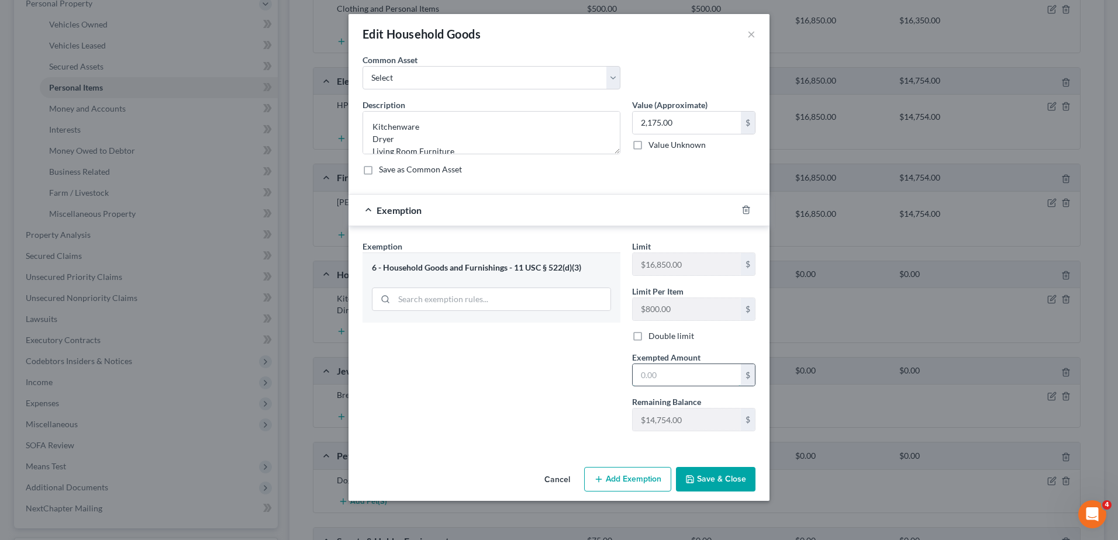
click at [700, 386] on input "text" at bounding box center [686, 375] width 108 height 22
type input "2,175.00"
click at [715, 484] on button "Save & Close" at bounding box center [715, 479] width 79 height 25
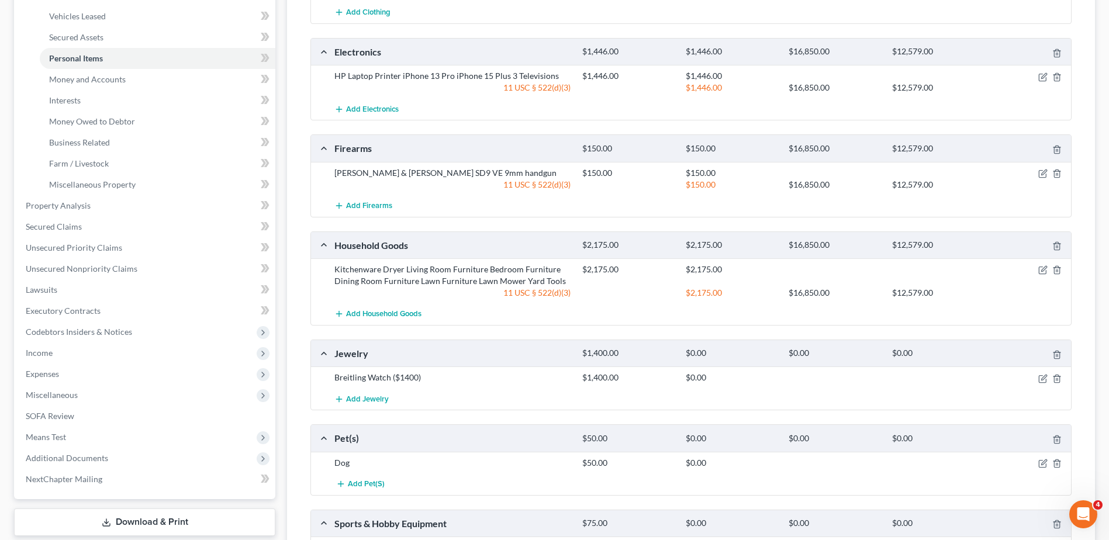
scroll to position [292, 0]
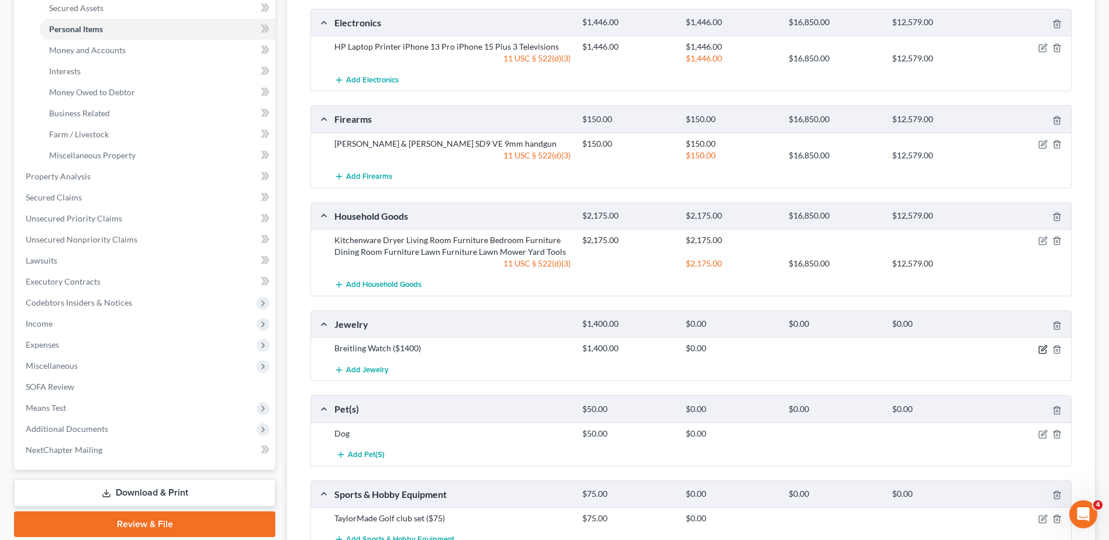
click at [1045, 348] on icon "button" at bounding box center [1043, 347] width 5 height 5
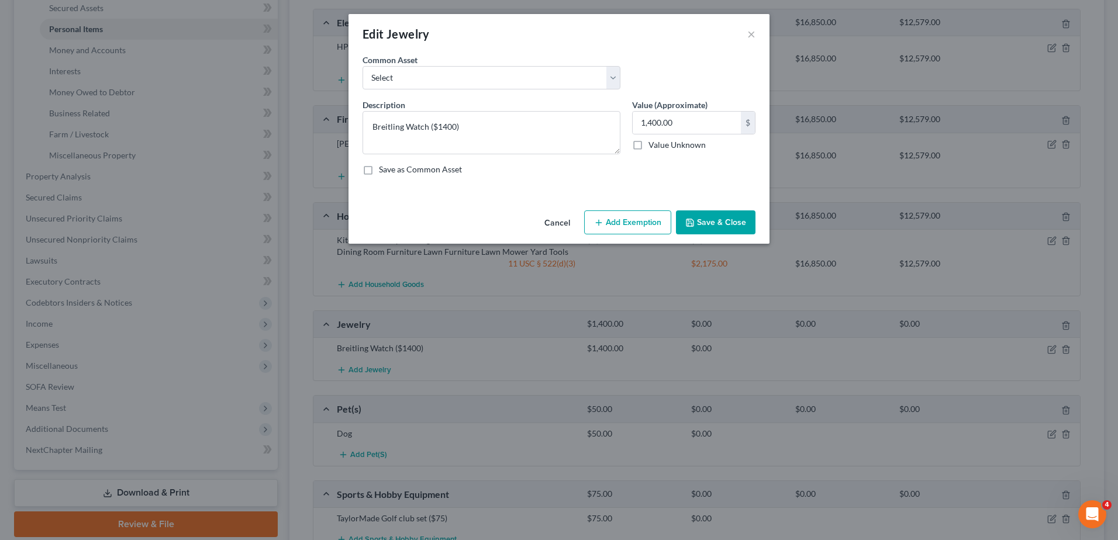
click at [612, 216] on button "Add Exemption" at bounding box center [627, 222] width 87 height 25
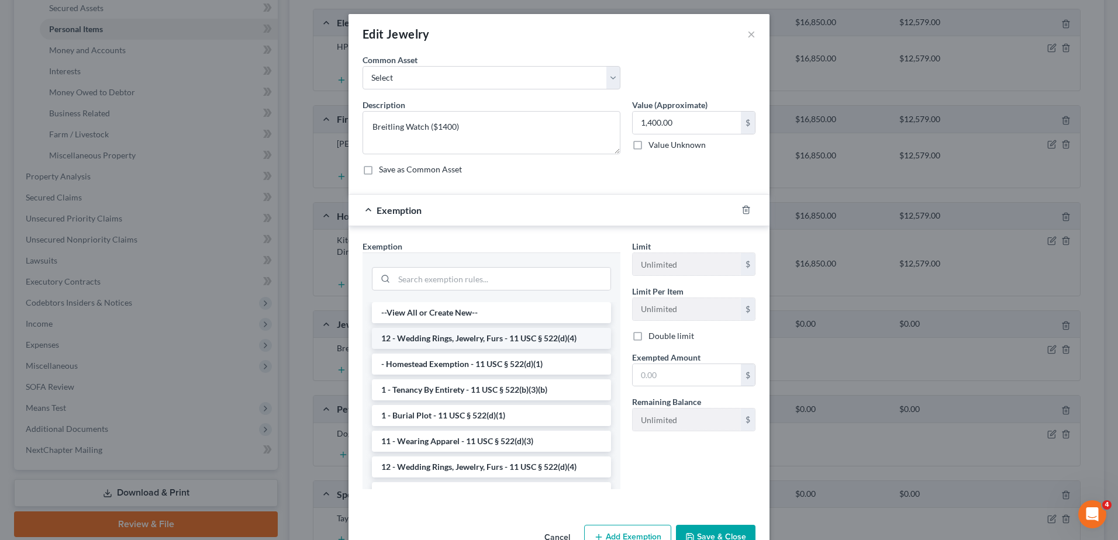
click at [502, 334] on li "12 - Wedding Rings, Jewelry, Furs - 11 USC § 522(d)(4)" at bounding box center [491, 338] width 239 height 21
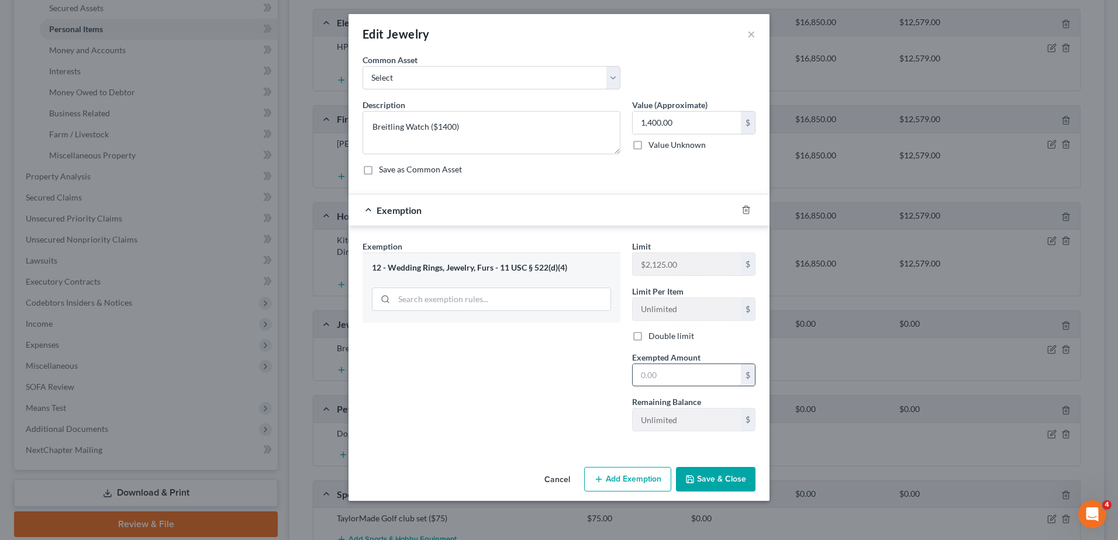
click at [697, 372] on input "text" at bounding box center [686, 375] width 108 height 22
type input "1,400.00"
click at [715, 484] on button "Save & Close" at bounding box center [715, 479] width 79 height 25
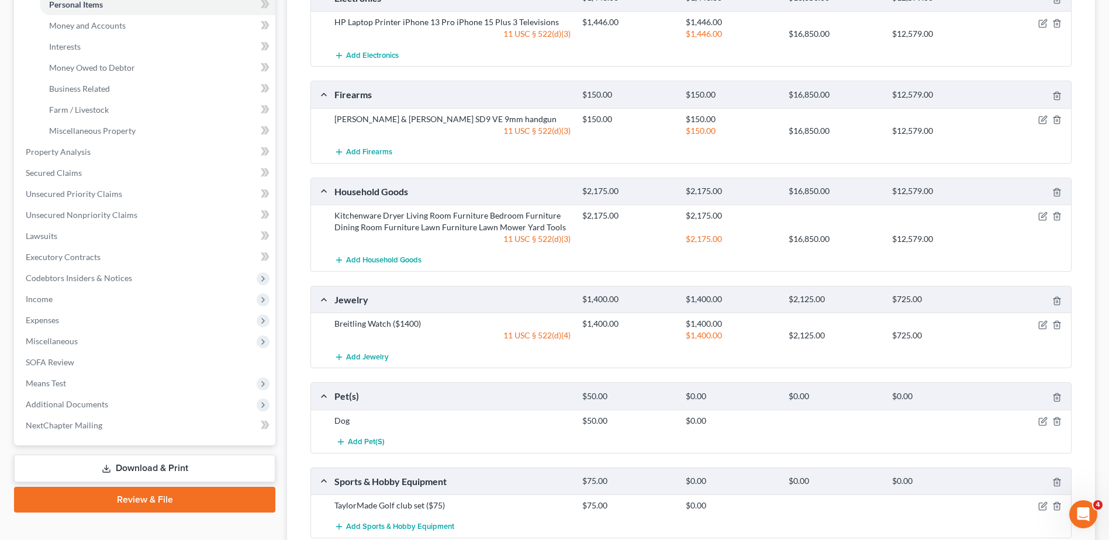
scroll to position [351, 0]
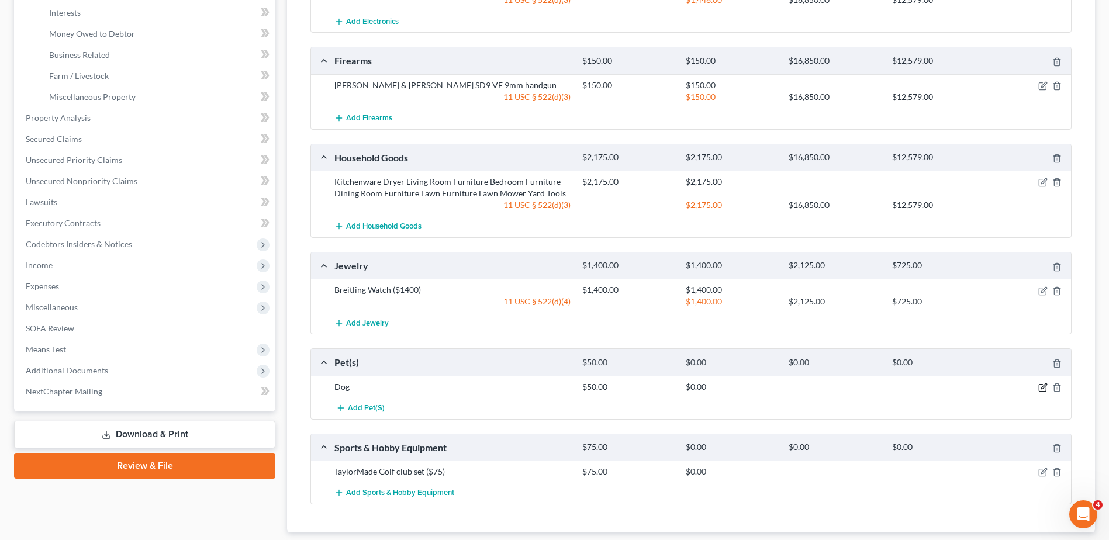
click at [1042, 388] on icon "button" at bounding box center [1042, 387] width 9 height 9
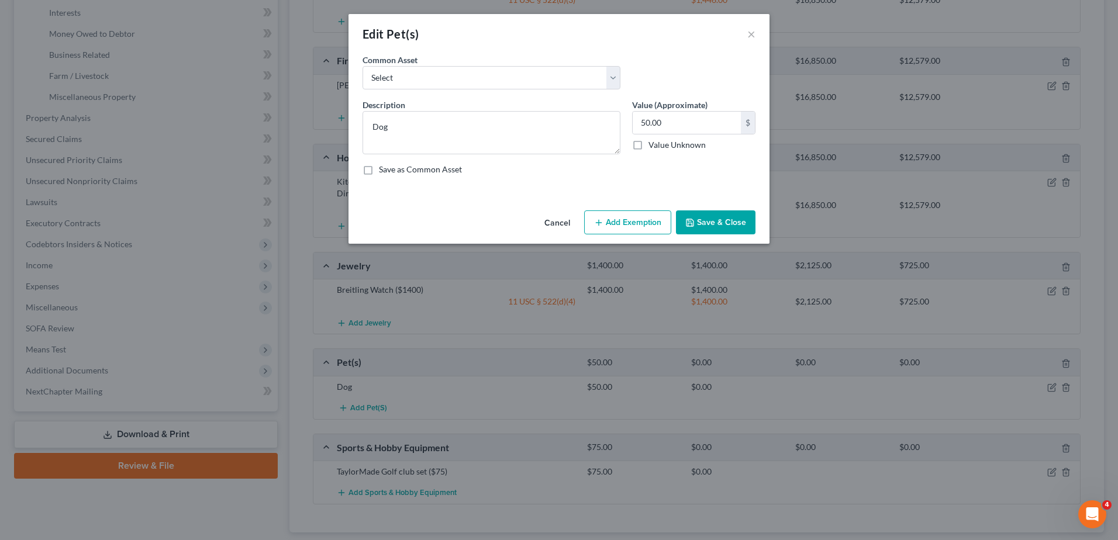
click at [623, 213] on button "Add Exemption" at bounding box center [627, 222] width 87 height 25
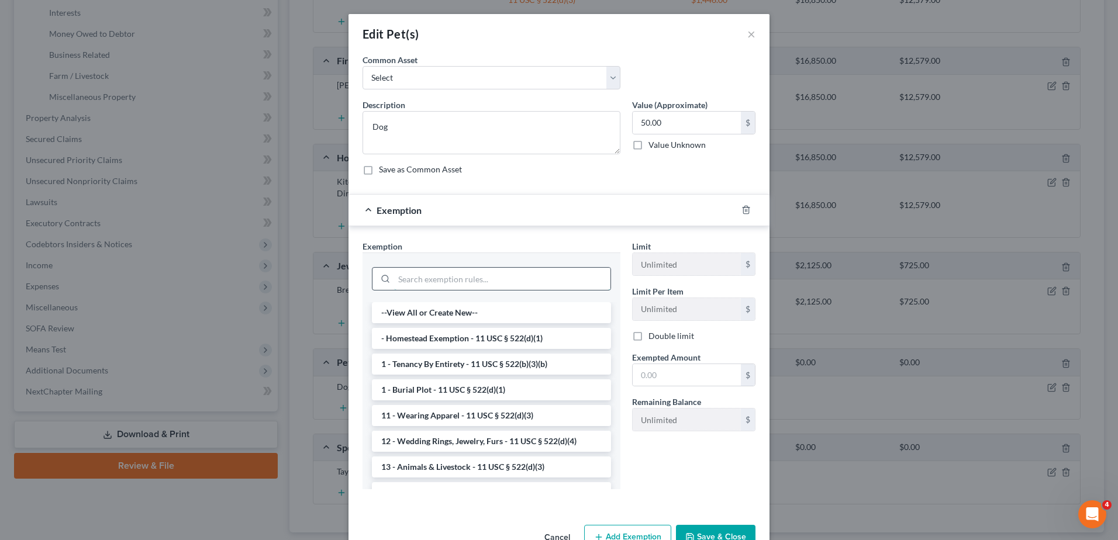
click at [535, 276] on input "search" at bounding box center [502, 279] width 216 height 22
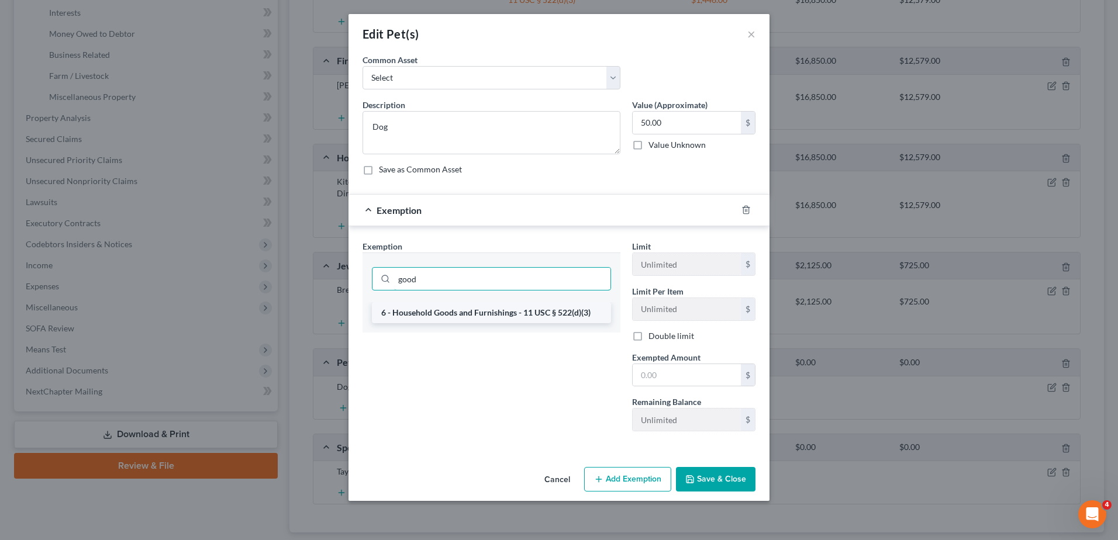
type input "good"
click at [541, 312] on li "6 - Household Goods and Furnishings - 11 USC § 522(d)(3)" at bounding box center [491, 312] width 239 height 21
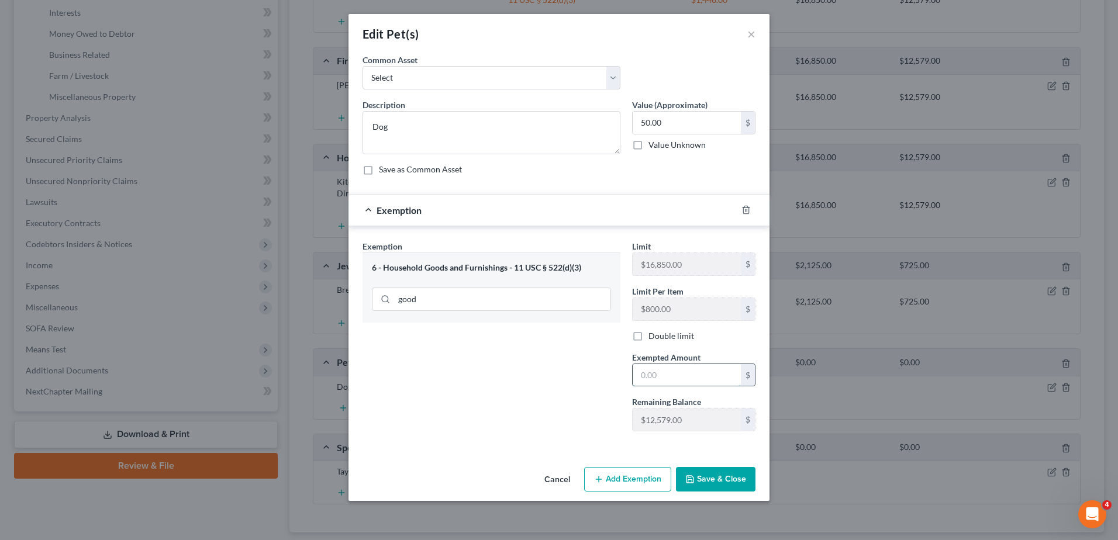
click at [660, 382] on input "text" at bounding box center [686, 375] width 108 height 22
type input "50"
drag, startPoint x: 600, startPoint y: 406, endPoint x: 614, endPoint y: 412, distance: 15.4
click at [600, 406] on div "Exemption Set must be selected for CA. Exemption * 6 - Household Goods and Furn…" at bounding box center [491, 340] width 269 height 200
click at [710, 475] on button "Save & Close" at bounding box center [715, 479] width 79 height 25
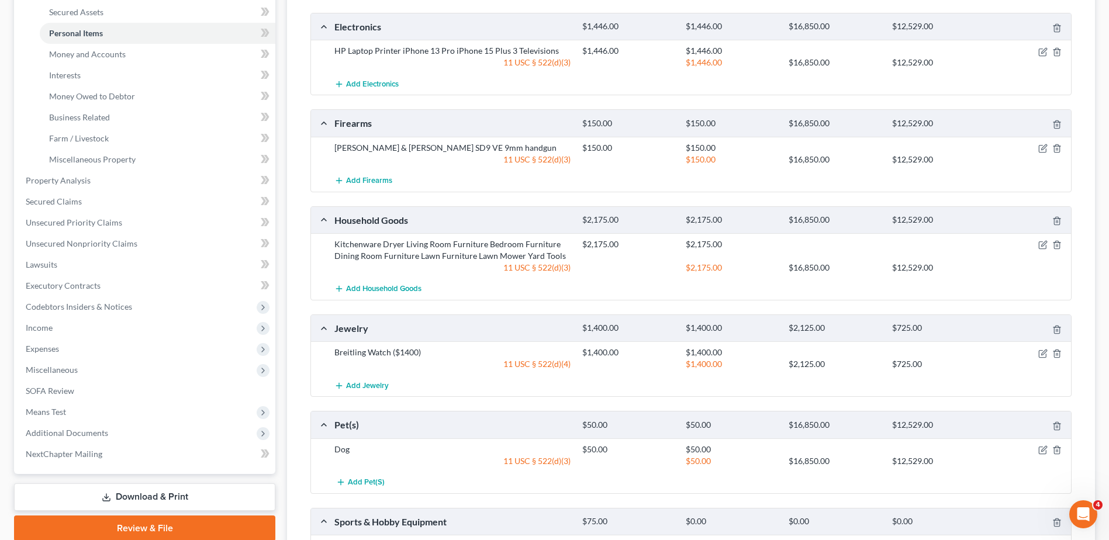
scroll to position [292, 0]
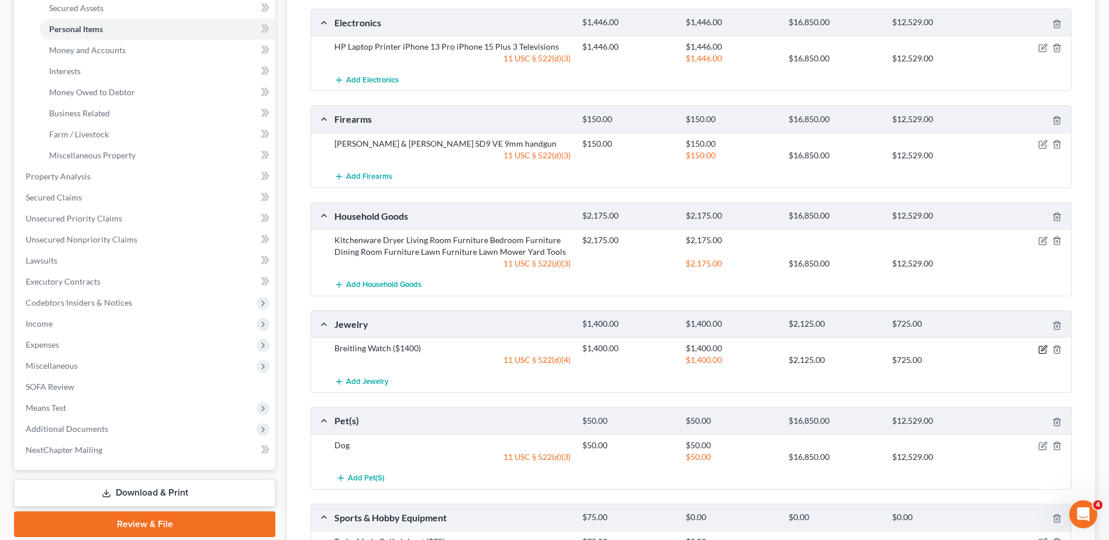
click at [1042, 350] on icon "button" at bounding box center [1043, 347] width 5 height 5
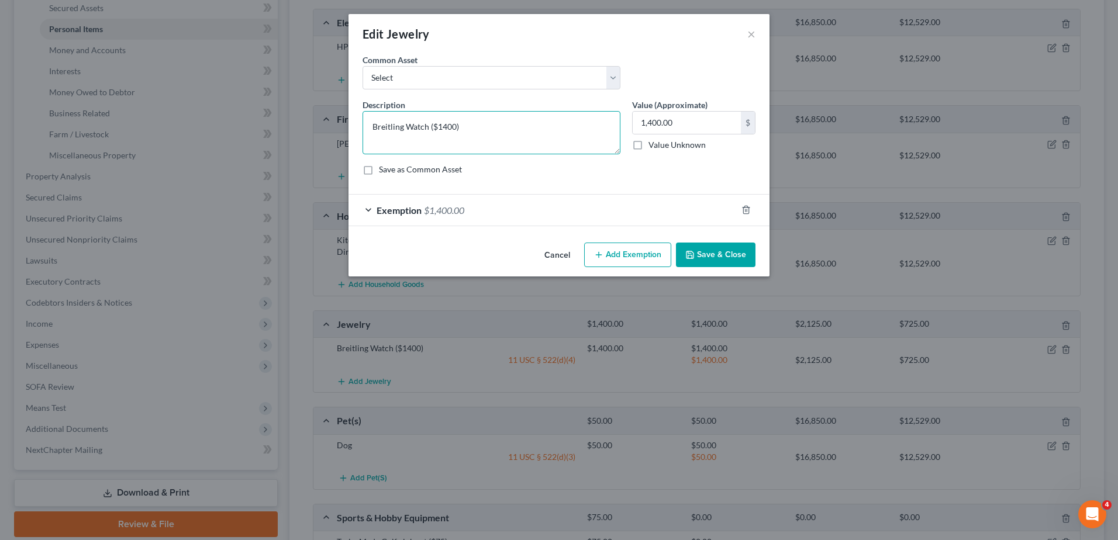
drag, startPoint x: 464, startPoint y: 125, endPoint x: 429, endPoint y: 128, distance: 34.6
click at [429, 128] on textarea "Breitling Watch ($1400)" at bounding box center [491, 132] width 258 height 43
type textarea "Breitling Watch"
click at [727, 258] on button "Save & Close" at bounding box center [715, 255] width 79 height 25
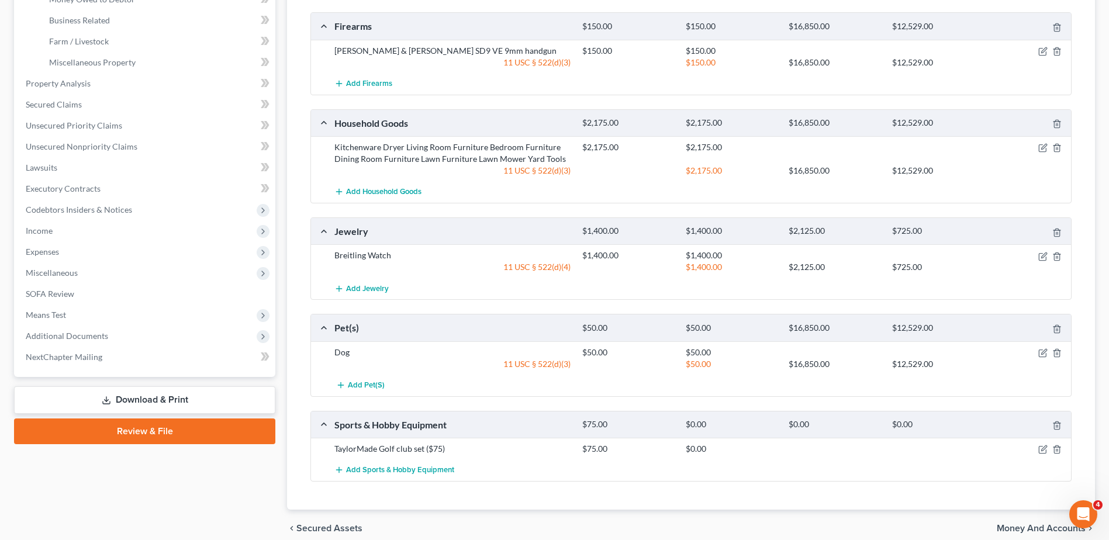
scroll to position [437, 0]
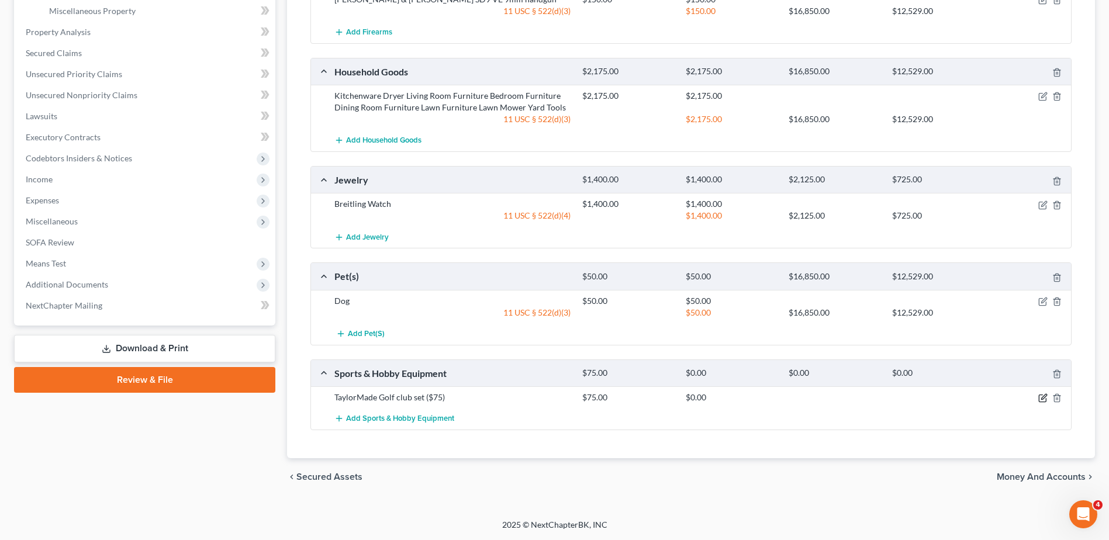
click at [1042, 399] on icon "button" at bounding box center [1042, 397] width 9 height 9
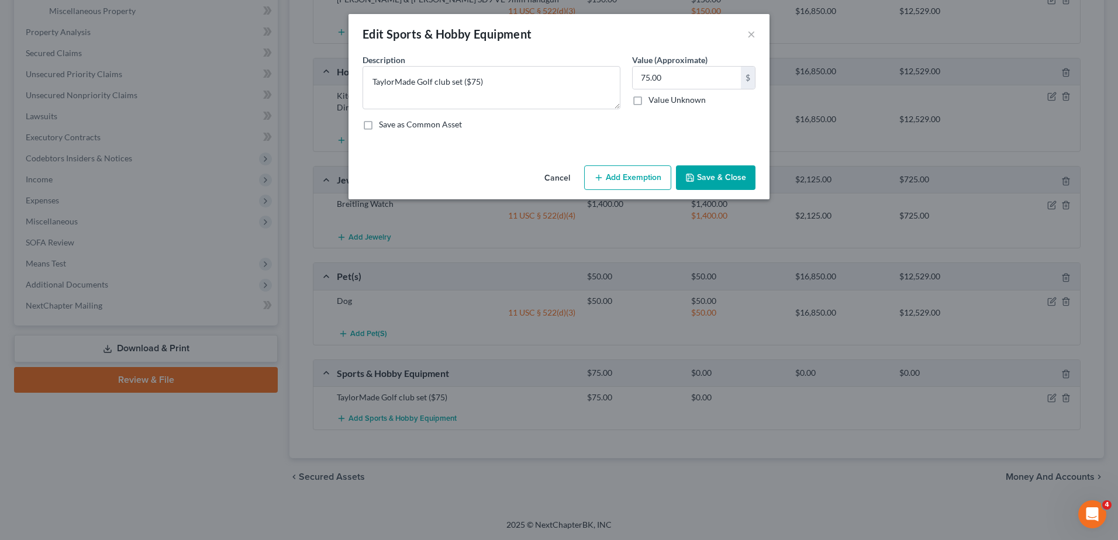
click at [606, 177] on button "Add Exemption" at bounding box center [627, 177] width 87 height 25
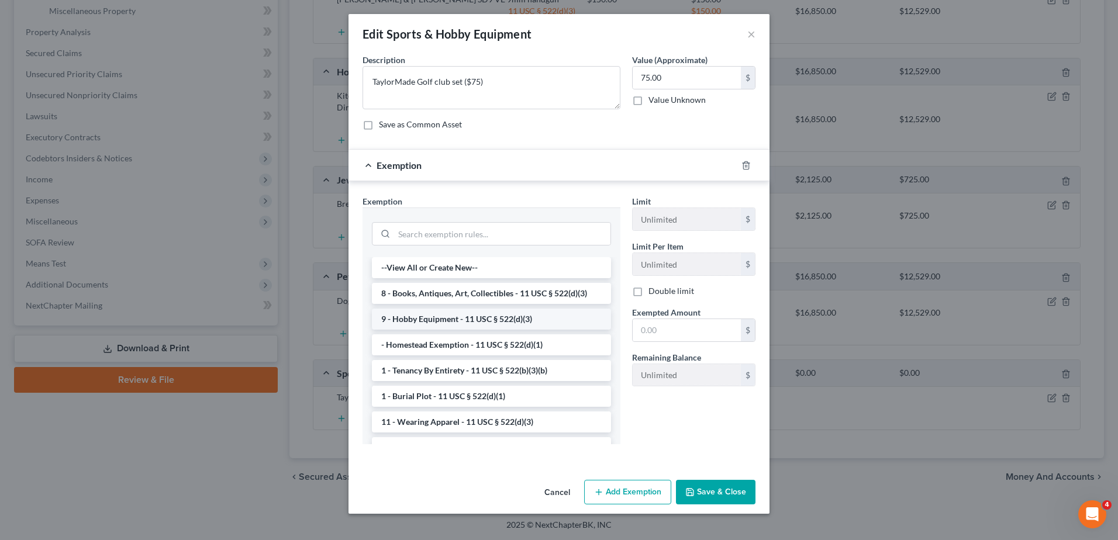
click at [496, 321] on li "9 - Hobby Equipment - 11 USC § 522(d)(3)" at bounding box center [491, 319] width 239 height 21
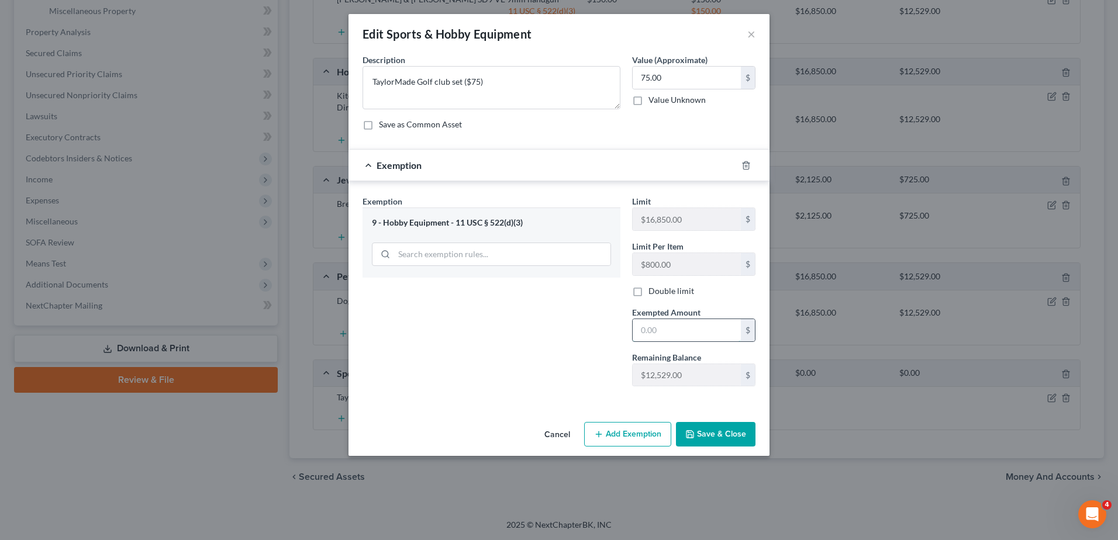
click at [648, 325] on input "text" at bounding box center [686, 330] width 108 height 22
type input "75.00"
click at [706, 435] on button "Save & Close" at bounding box center [715, 434] width 79 height 25
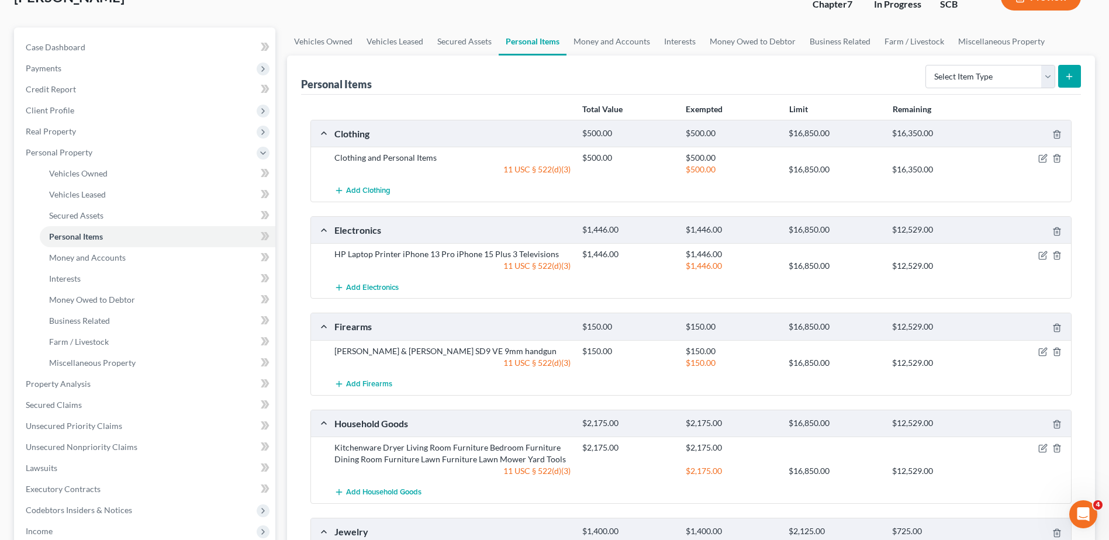
scroll to position [0, 0]
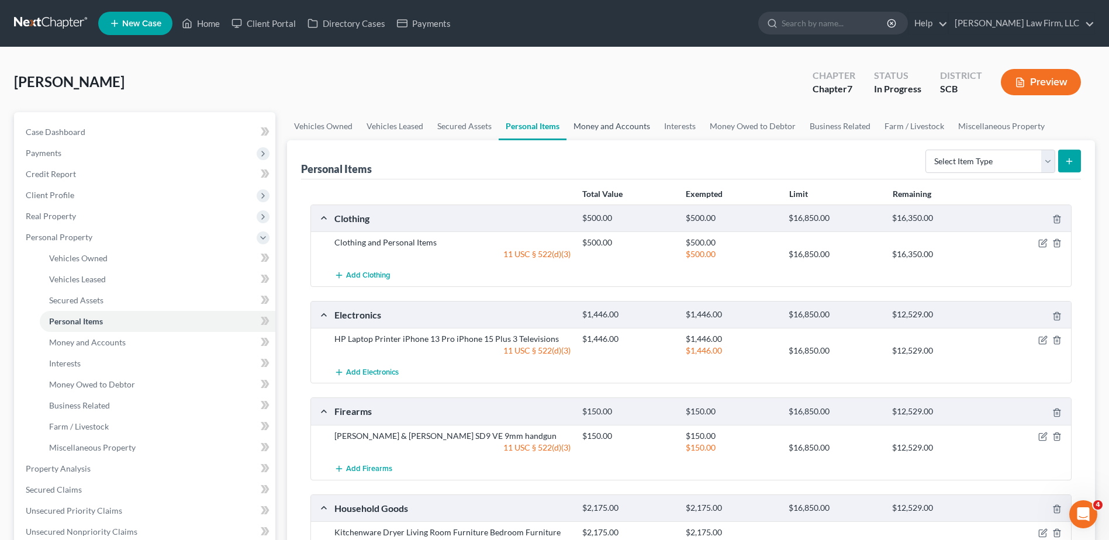
click at [630, 129] on link "Money and Accounts" at bounding box center [611, 126] width 91 height 28
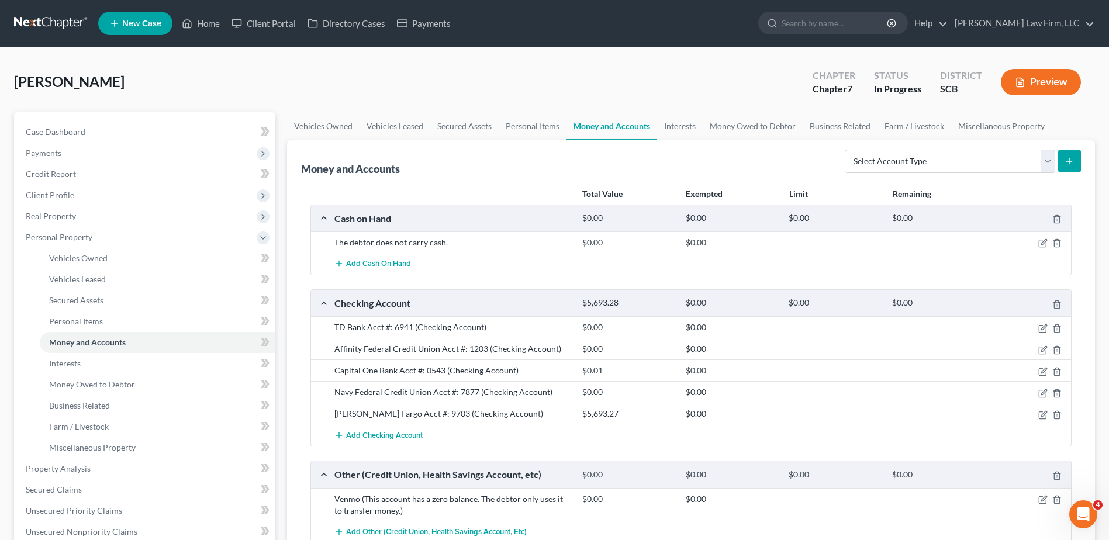
click at [1075, 162] on button "submit" at bounding box center [1069, 161] width 23 height 23
click at [743, 155] on div "Money and Accounts Select Account Type Brokerage Cash on Hand Certificates of D…" at bounding box center [691, 159] width 780 height 39
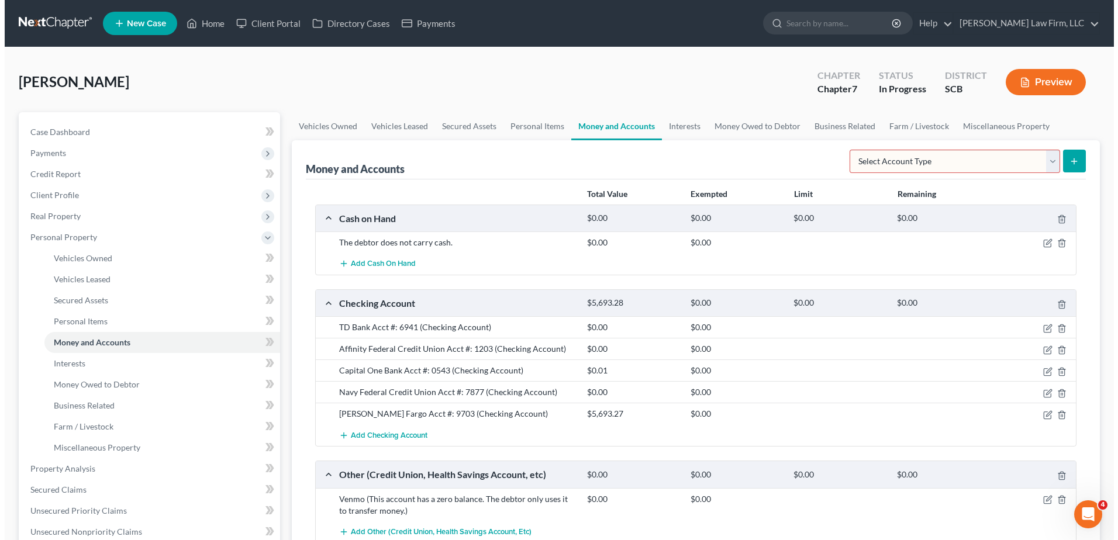
scroll to position [58, 0]
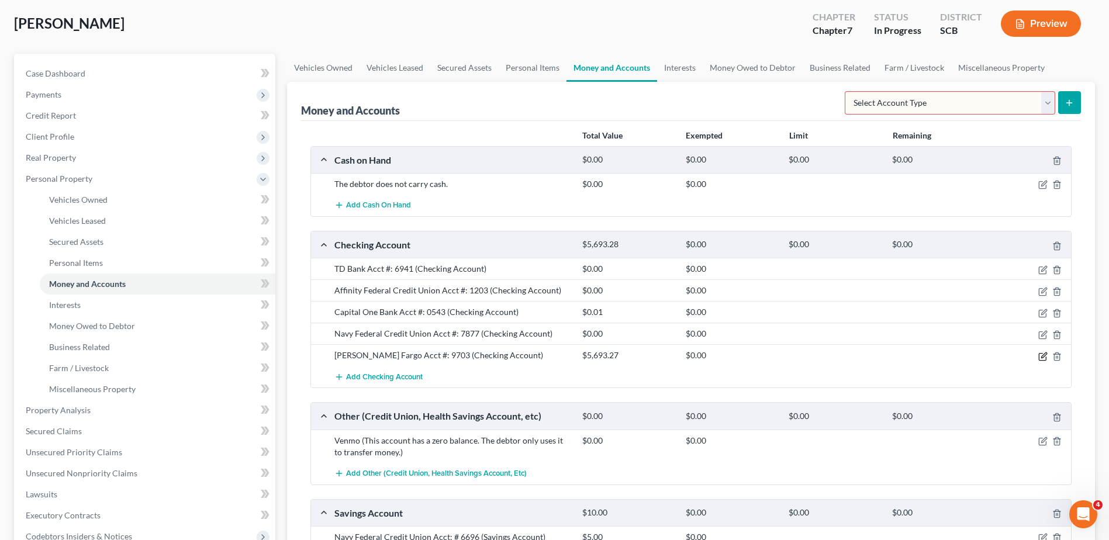
click at [1042, 357] on icon "button" at bounding box center [1043, 354] width 5 height 5
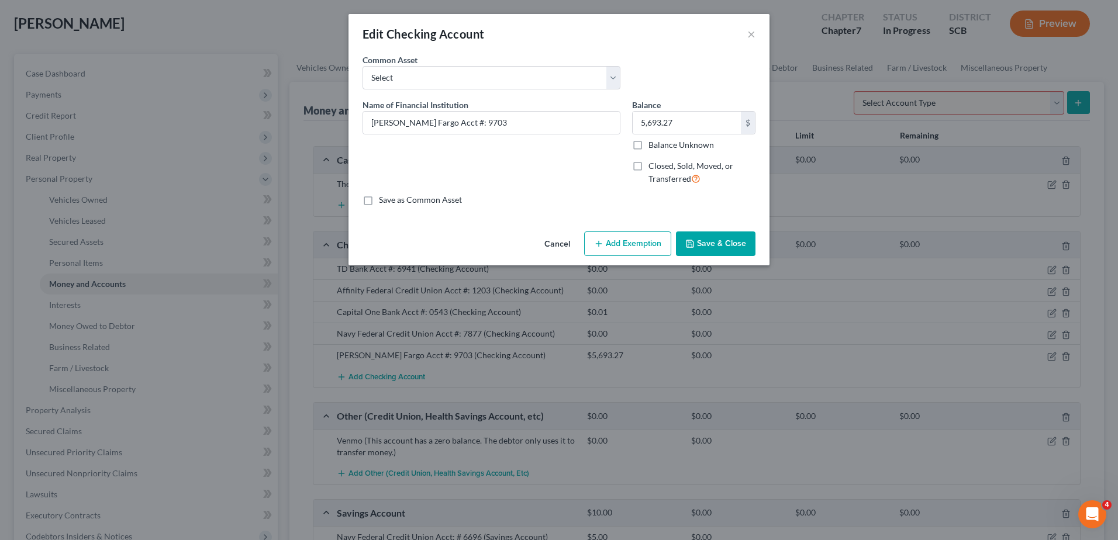
click at [632, 251] on button "Add Exemption" at bounding box center [627, 243] width 87 height 25
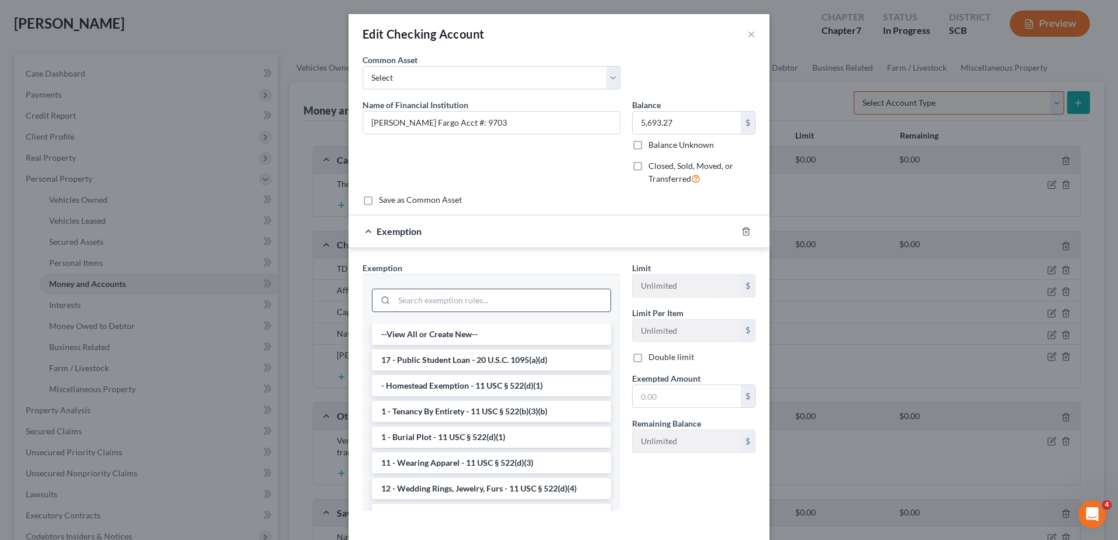
click at [486, 298] on input "search" at bounding box center [502, 300] width 216 height 22
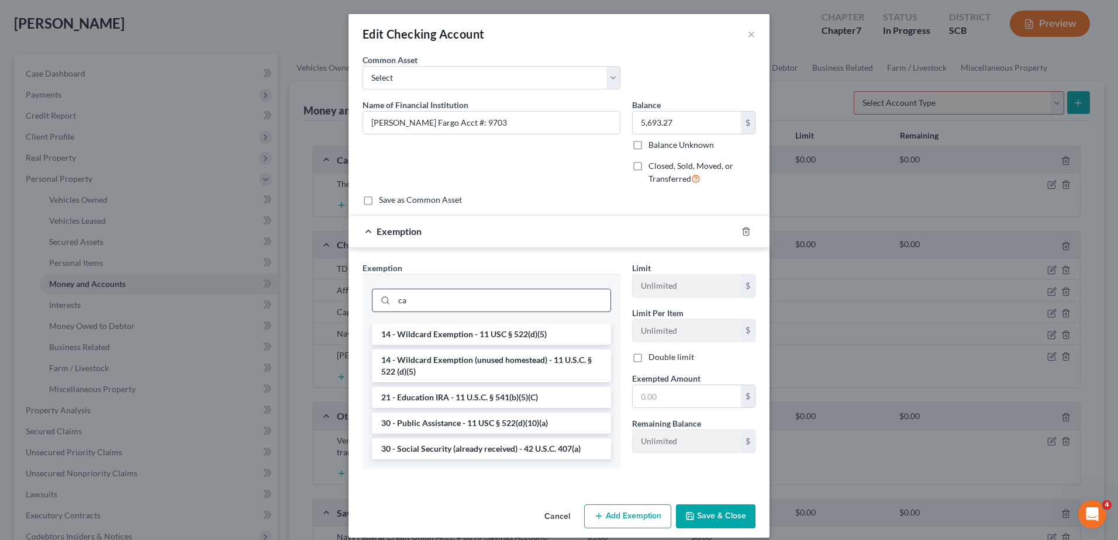
type input "c"
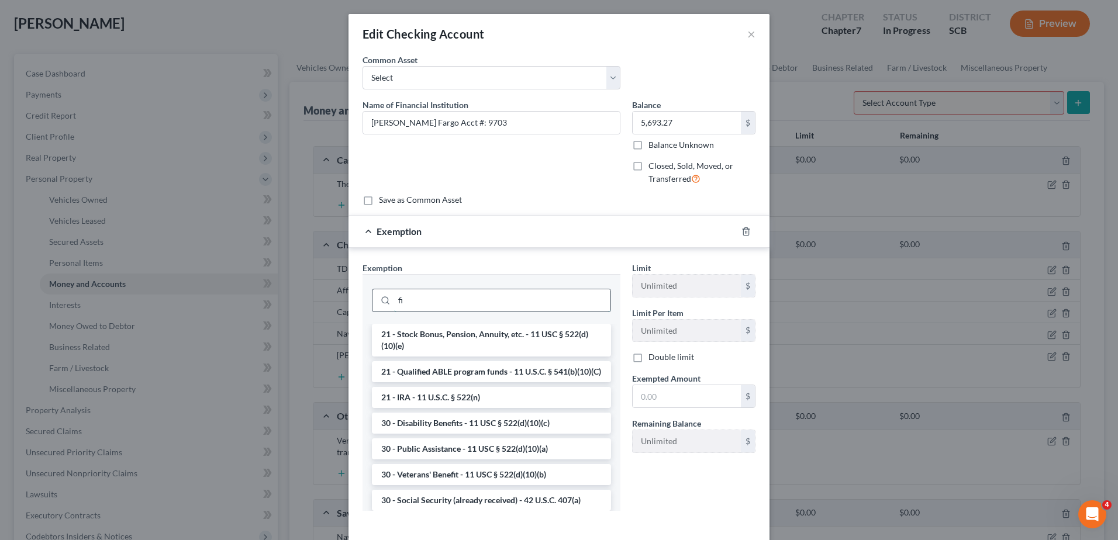
type input "f"
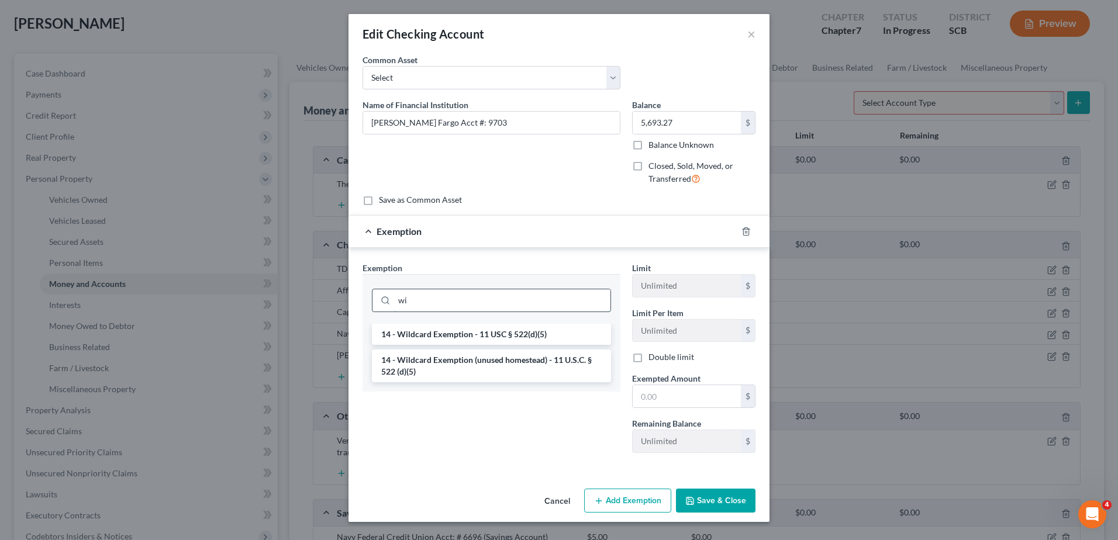
type input "w"
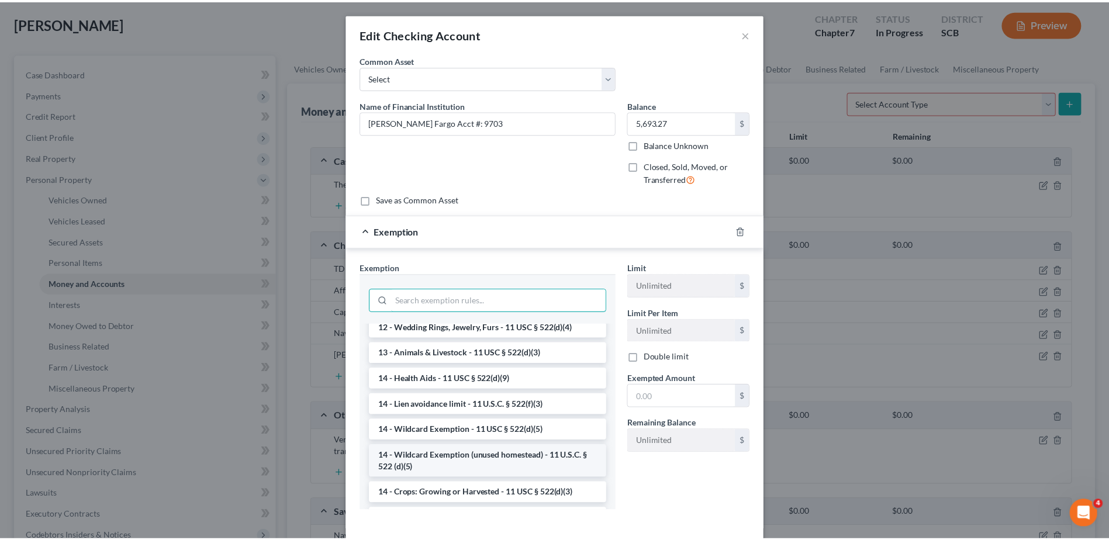
scroll to position [0, 0]
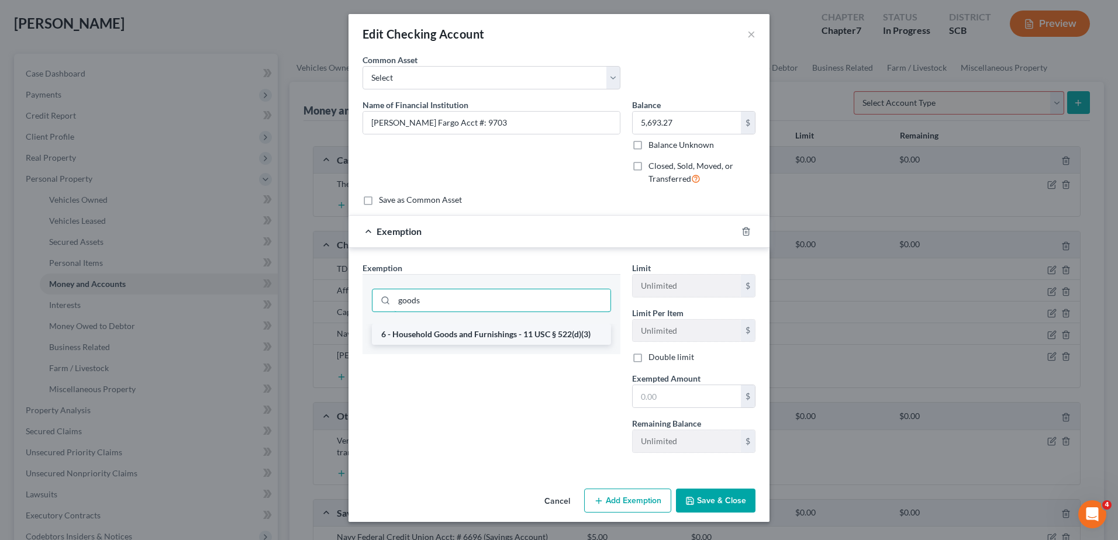
type input "goods"
click at [552, 333] on li "6 - Household Goods and Furnishings - 11 USC § 522(d)(3)" at bounding box center [491, 334] width 239 height 21
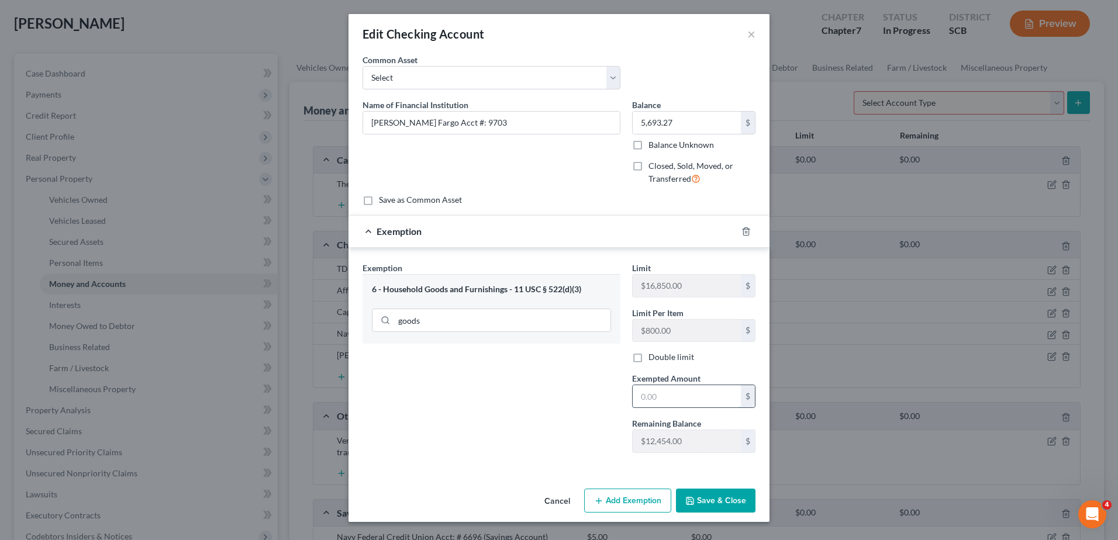
click at [691, 397] on input "text" at bounding box center [686, 396] width 108 height 22
type input "5,693.27"
click at [486, 316] on input "goods" at bounding box center [502, 320] width 216 height 22
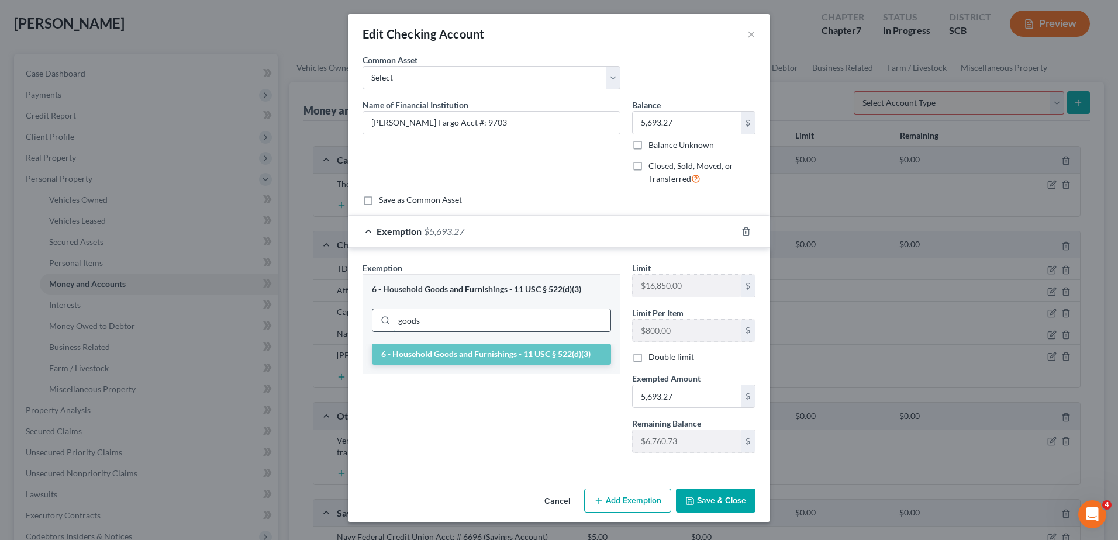
click at [486, 316] on input "goods" at bounding box center [502, 320] width 216 height 22
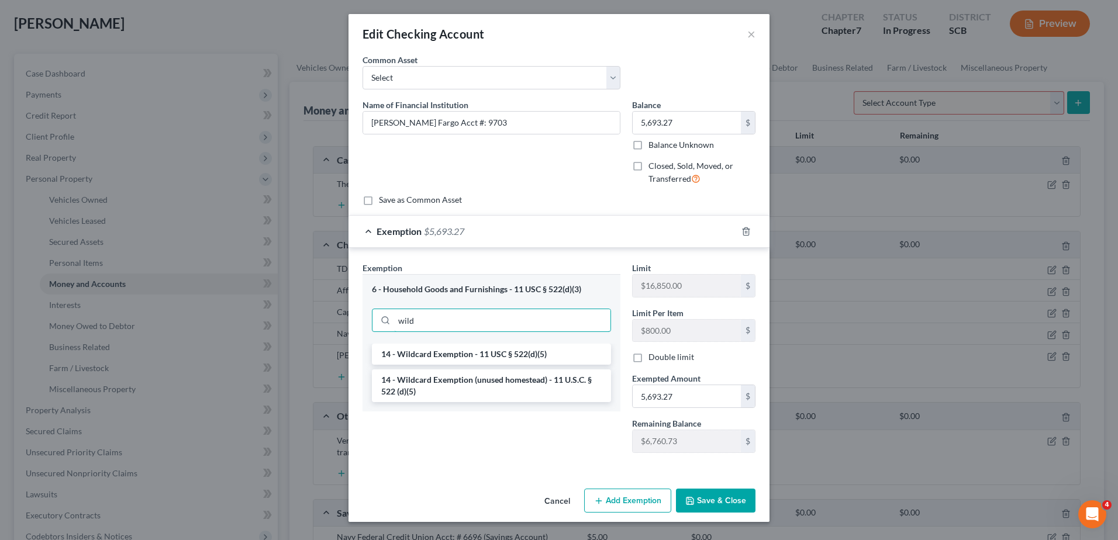
type input "wild"
click at [743, 231] on icon "button" at bounding box center [745, 231] width 5 height 8
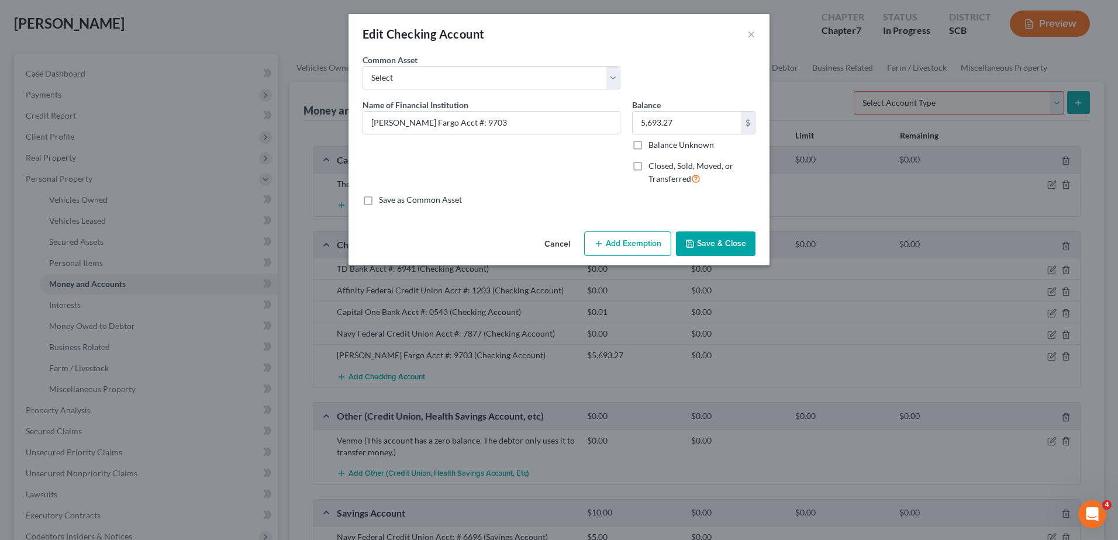
click at [719, 247] on button "Save & Close" at bounding box center [715, 243] width 79 height 25
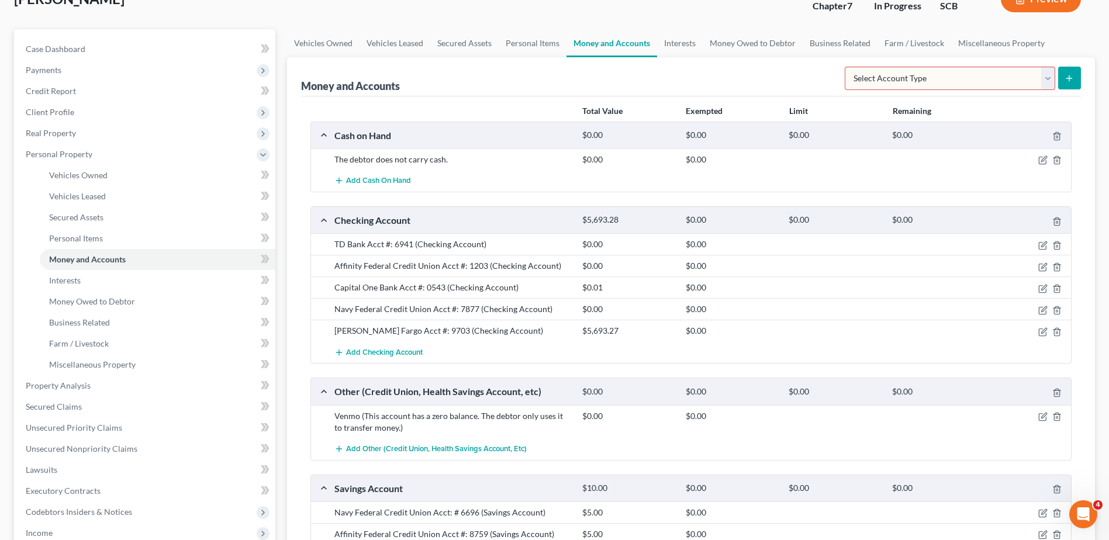
scroll to position [58, 0]
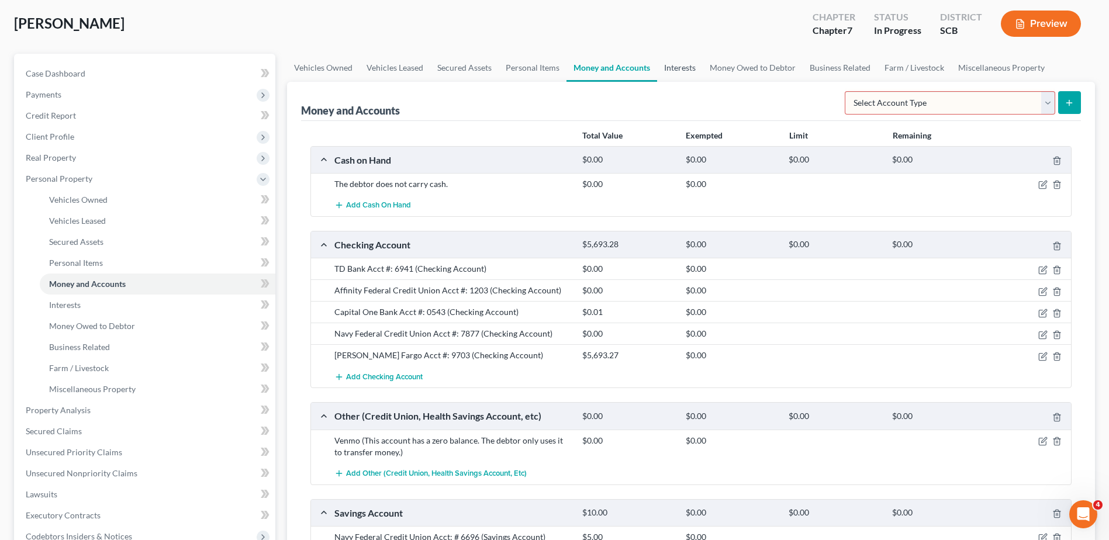
click at [693, 73] on link "Interests" at bounding box center [680, 68] width 46 height 28
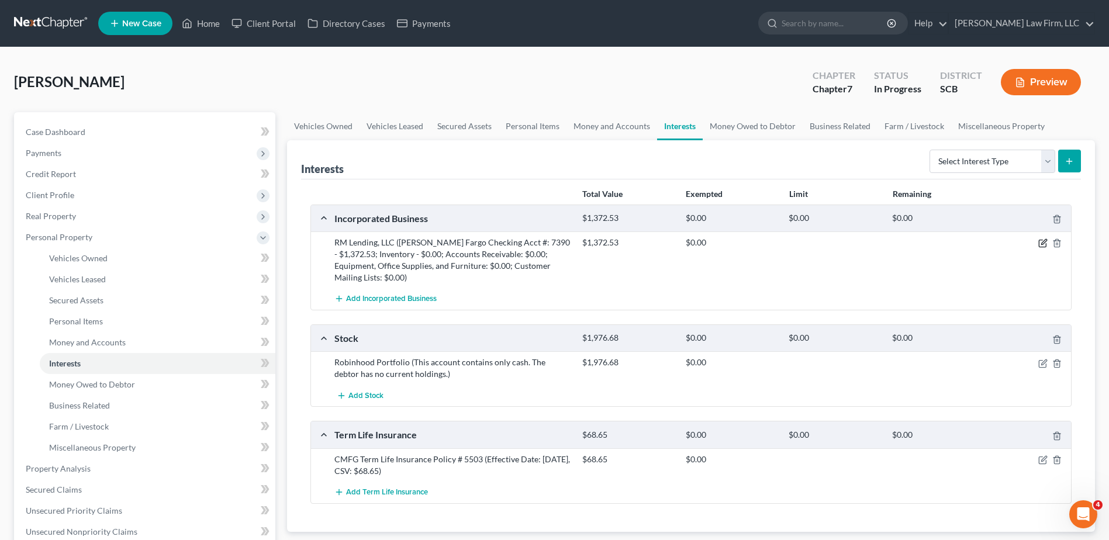
click at [1043, 247] on icon "button" at bounding box center [1042, 243] width 7 height 7
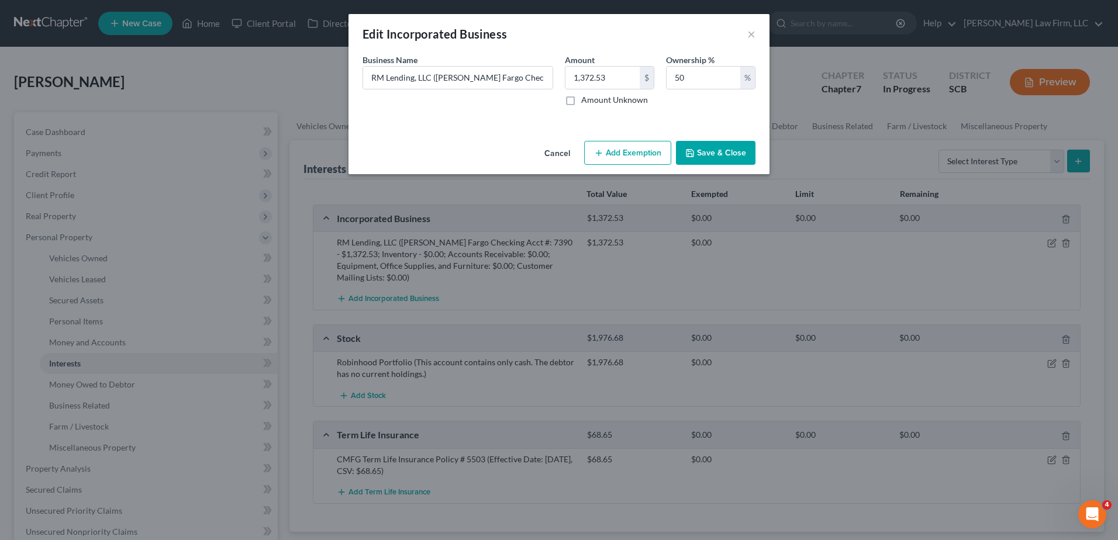
click at [553, 156] on button "Cancel" at bounding box center [557, 153] width 44 height 23
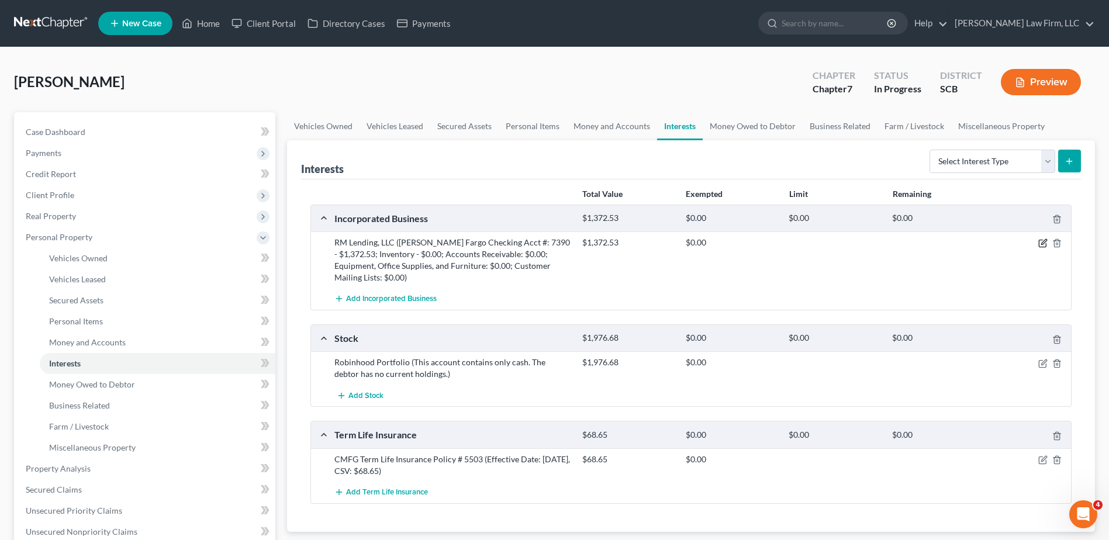
click at [1044, 239] on icon "button" at bounding box center [1042, 242] width 9 height 9
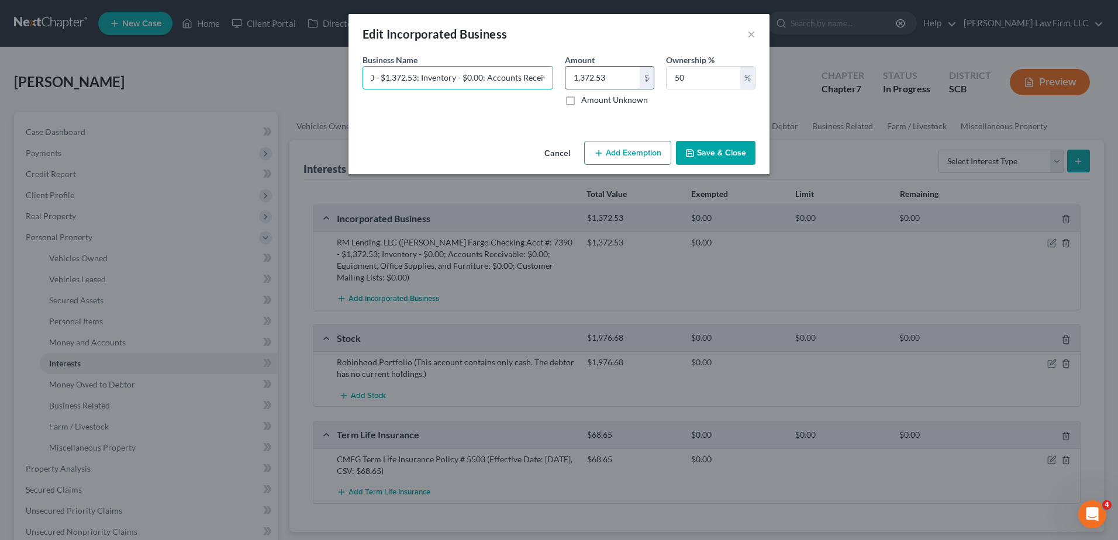
scroll to position [0, 514]
drag, startPoint x: 437, startPoint y: 79, endPoint x: 631, endPoint y: 77, distance: 193.5
click at [631, 77] on div "Business Name * RM Lending, LLC ([PERSON_NAME] Fargo Checking Acct #: 7390 - $1…" at bounding box center [559, 84] width 404 height 61
type input "RM Lending, LLC (See attachment to schedule A/B for business description.)"
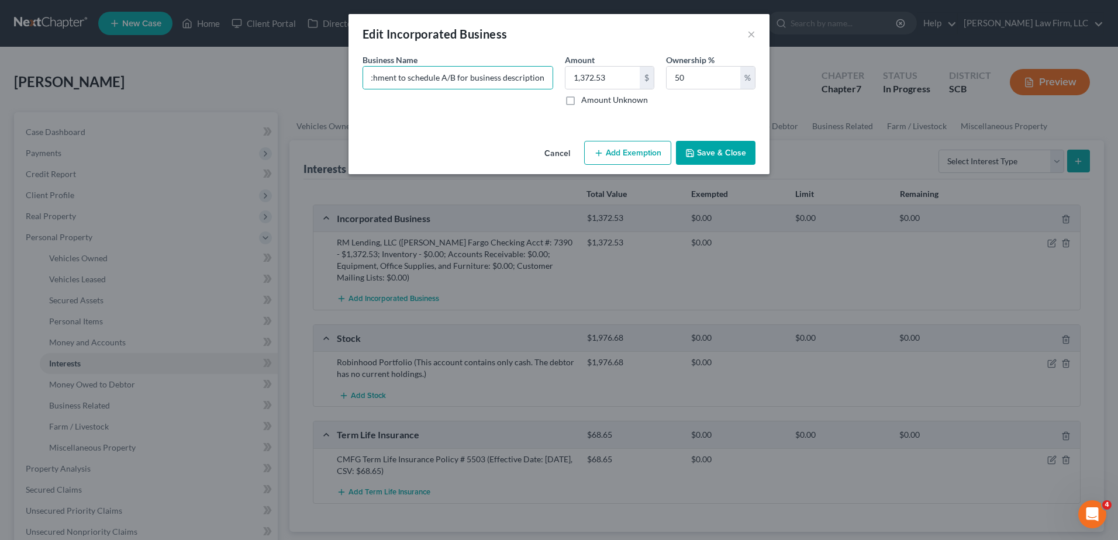
click at [715, 143] on button "Save & Close" at bounding box center [715, 153] width 79 height 25
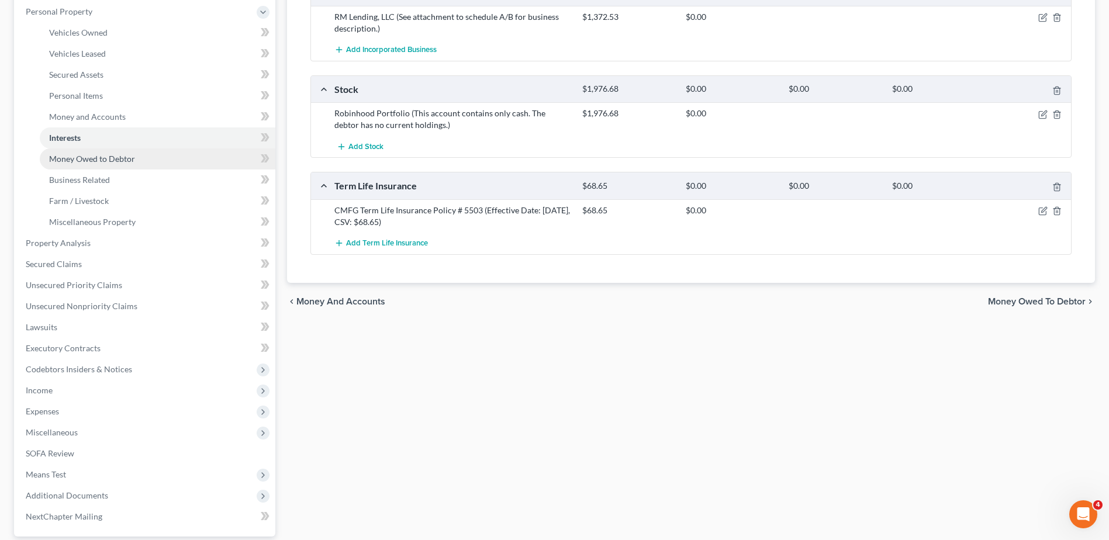
scroll to position [234, 0]
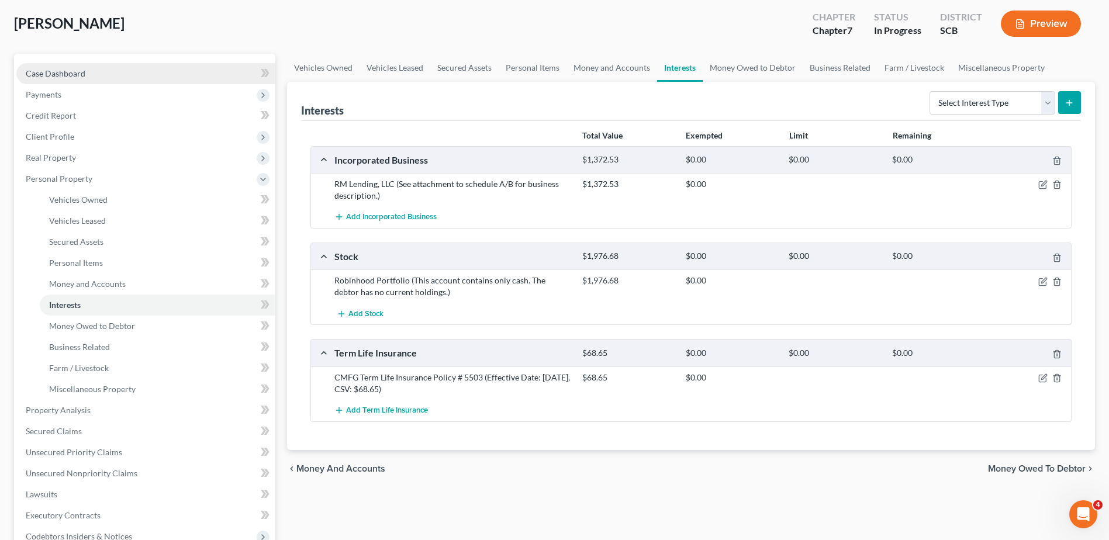
click at [89, 71] on link "Case Dashboard" at bounding box center [145, 73] width 259 height 21
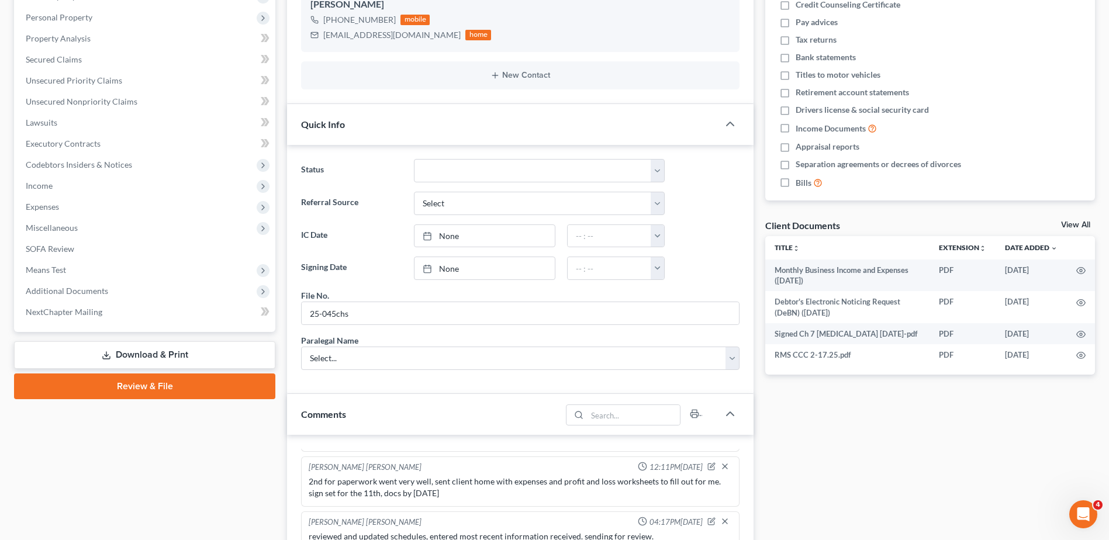
scroll to position [292, 0]
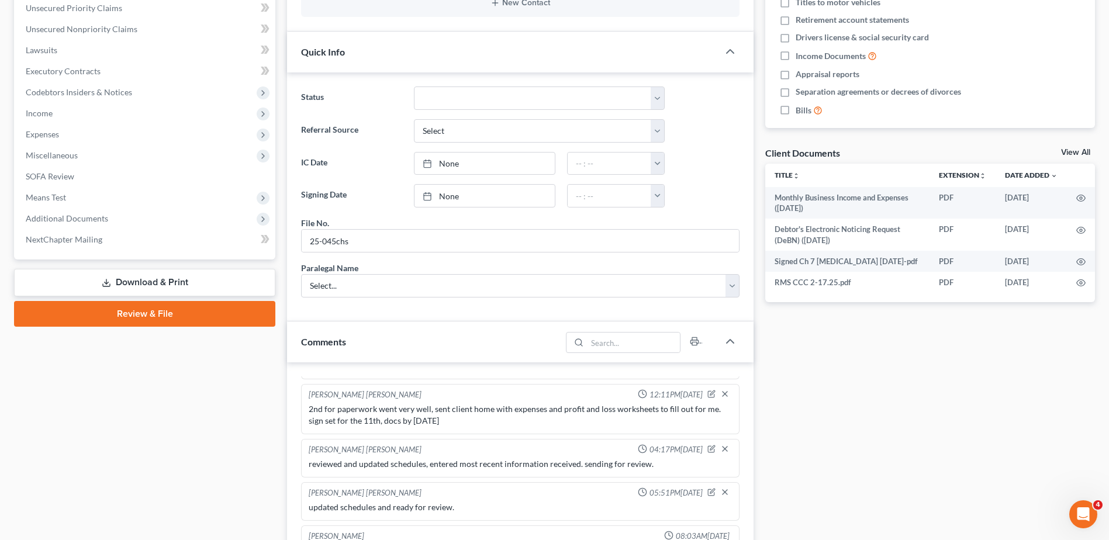
click at [199, 274] on link "Download & Print" at bounding box center [144, 282] width 261 height 27
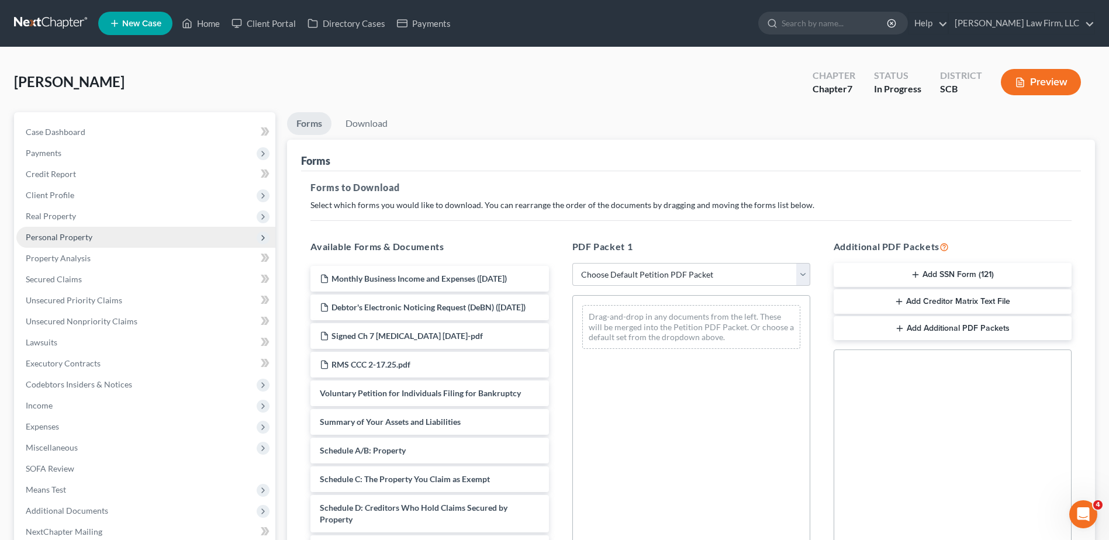
click at [124, 239] on span "Personal Property" at bounding box center [145, 237] width 259 height 21
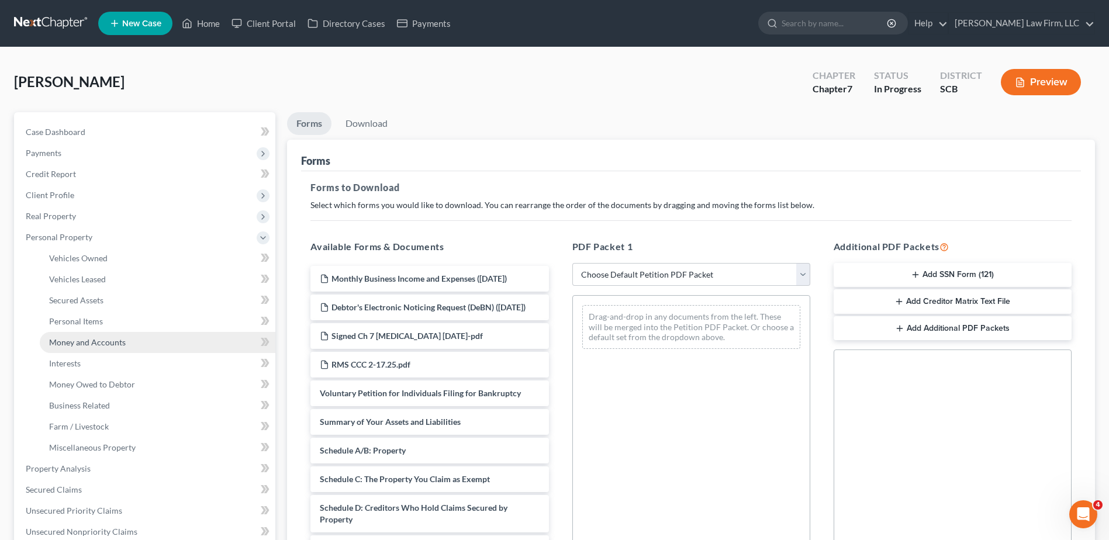
click at [112, 340] on span "Money and Accounts" at bounding box center [87, 342] width 77 height 10
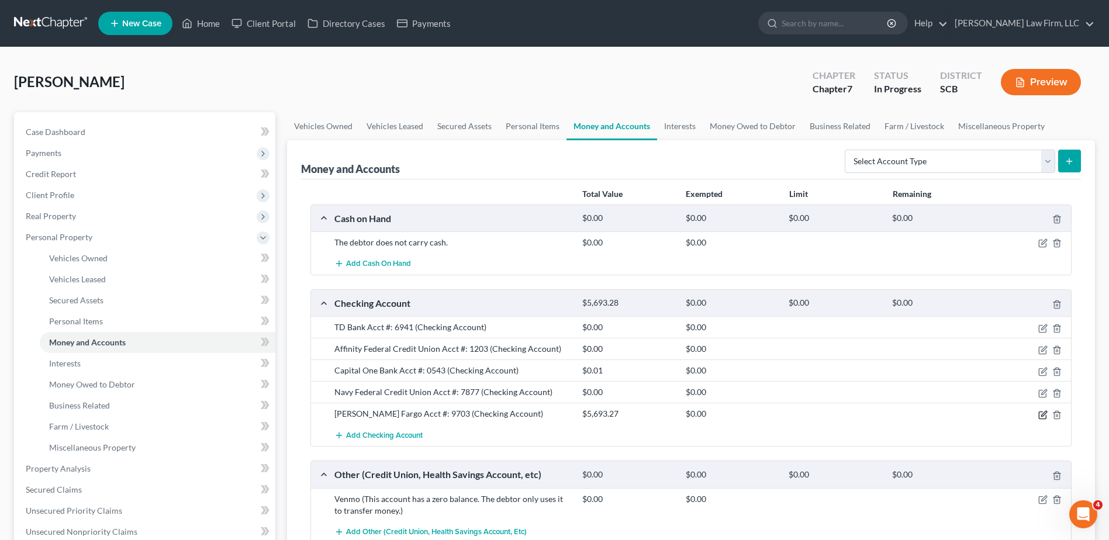
click at [1042, 418] on icon "button" at bounding box center [1042, 414] width 9 height 9
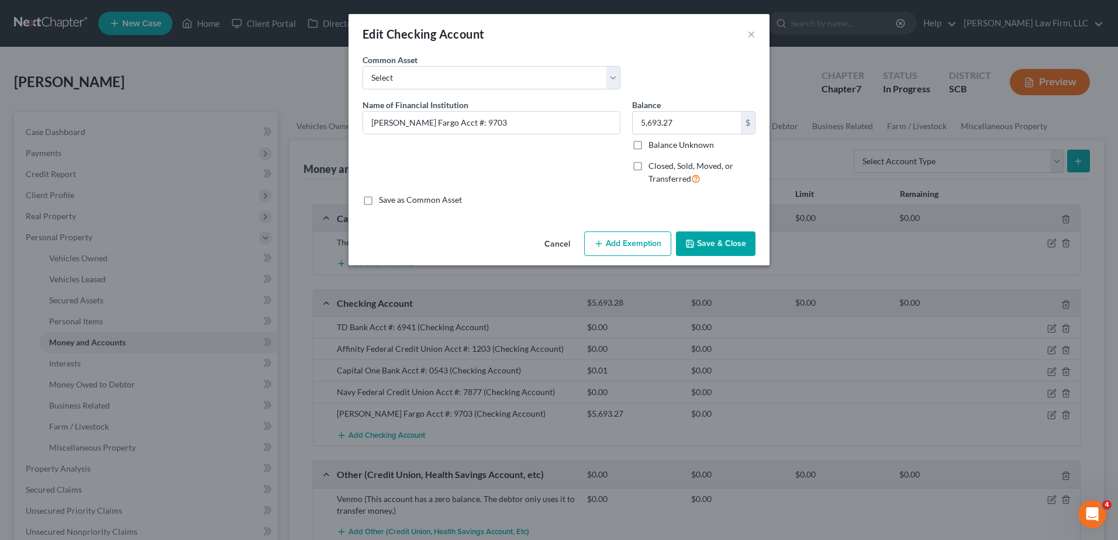
click at [599, 253] on button "Add Exemption" at bounding box center [627, 243] width 87 height 25
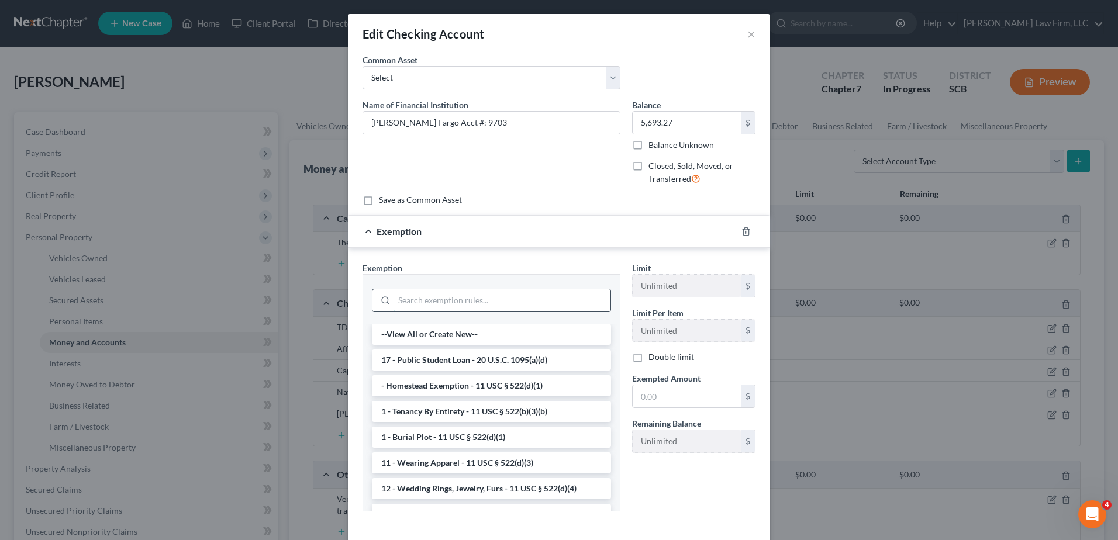
click at [472, 299] on input "search" at bounding box center [502, 300] width 216 height 22
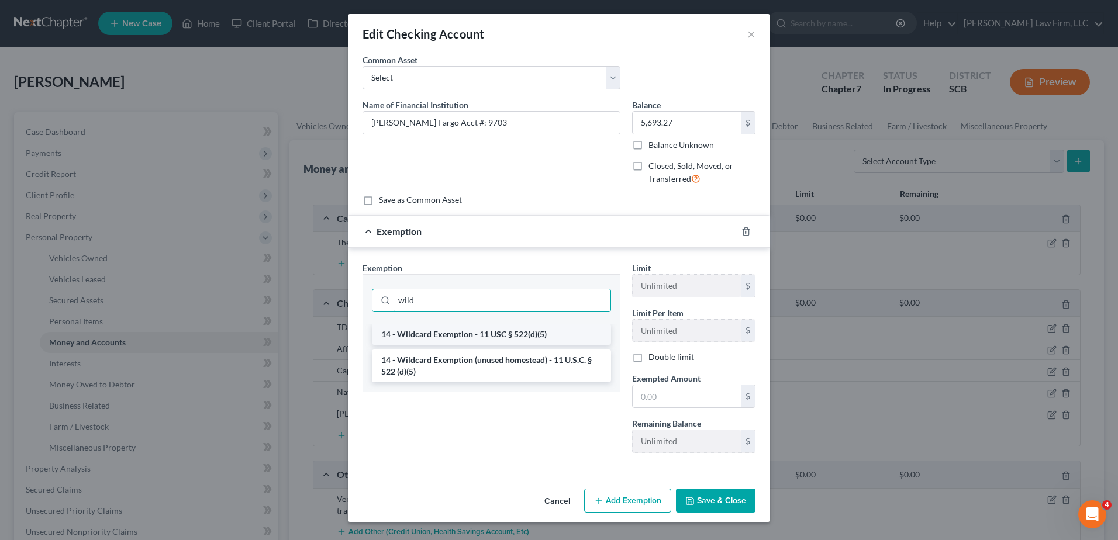
type input "wild"
click at [503, 334] on li "14 - Wildcard Exemption - 11 USC § 522(d)(5)" at bounding box center [491, 334] width 239 height 21
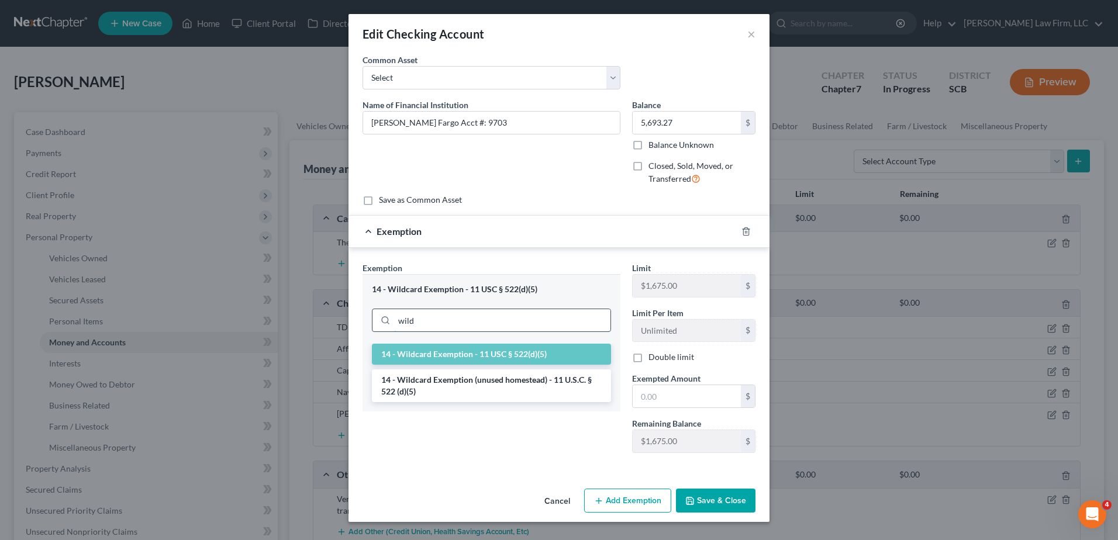
click at [512, 321] on input "wild" at bounding box center [502, 320] width 216 height 22
click at [568, 263] on div "Exemption * 14 - Wildcard Exemption - 11 USC § 522(d)(5) wild 14 - Wildcard Exe…" at bounding box center [491, 337] width 258 height 150
click at [669, 397] on input "text" at bounding box center [686, 396] width 108 height 22
type input "1,675.00"
click at [569, 223] on div "Exemption $1,675.00" at bounding box center [542, 231] width 388 height 31
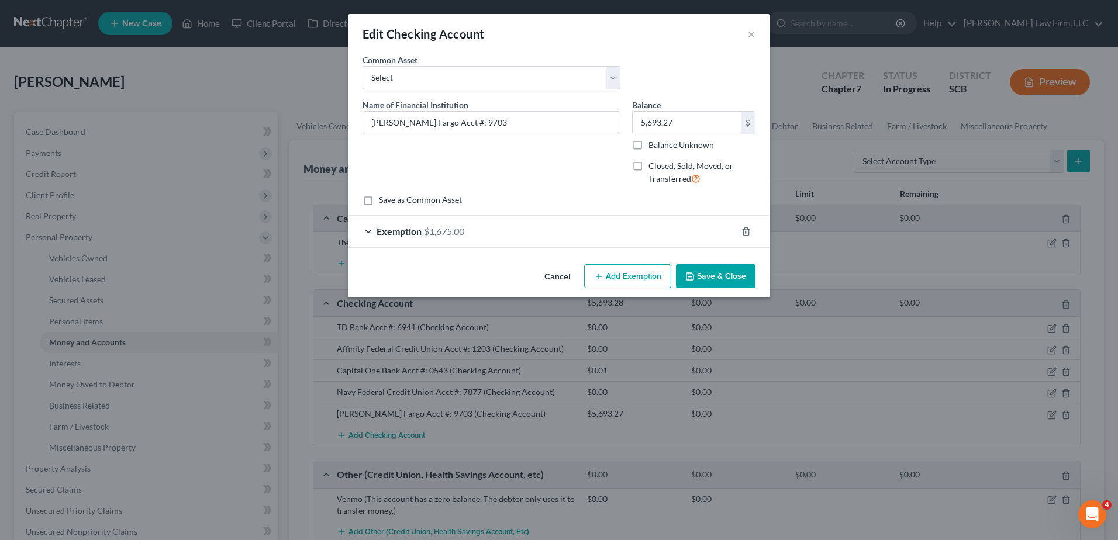
click at [711, 273] on button "Save & Close" at bounding box center [715, 276] width 79 height 25
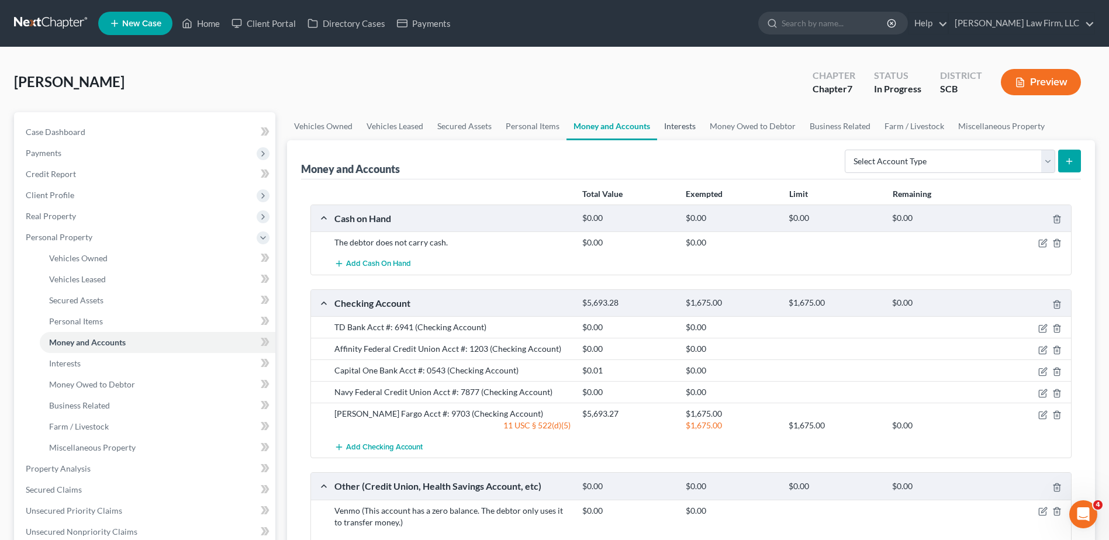
click at [680, 122] on link "Interests" at bounding box center [680, 126] width 46 height 28
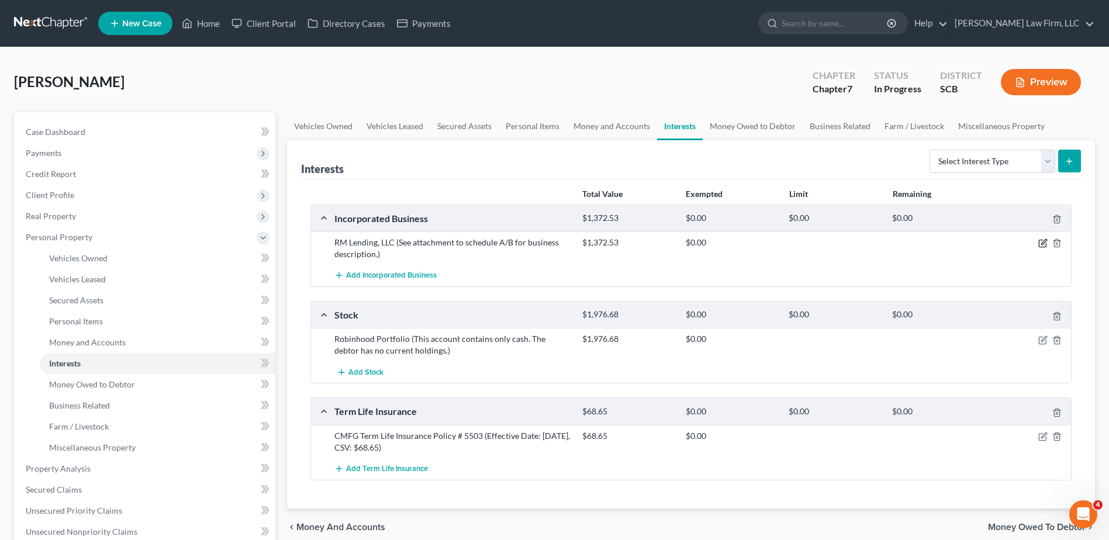
click at [1041, 241] on icon "button" at bounding box center [1042, 242] width 9 height 9
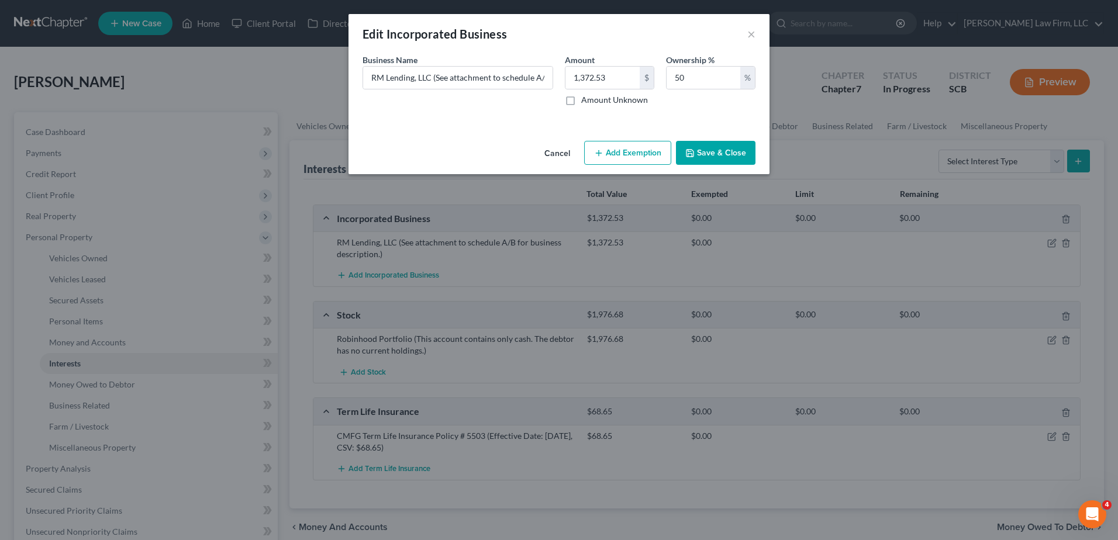
click at [556, 149] on button "Cancel" at bounding box center [557, 153] width 44 height 23
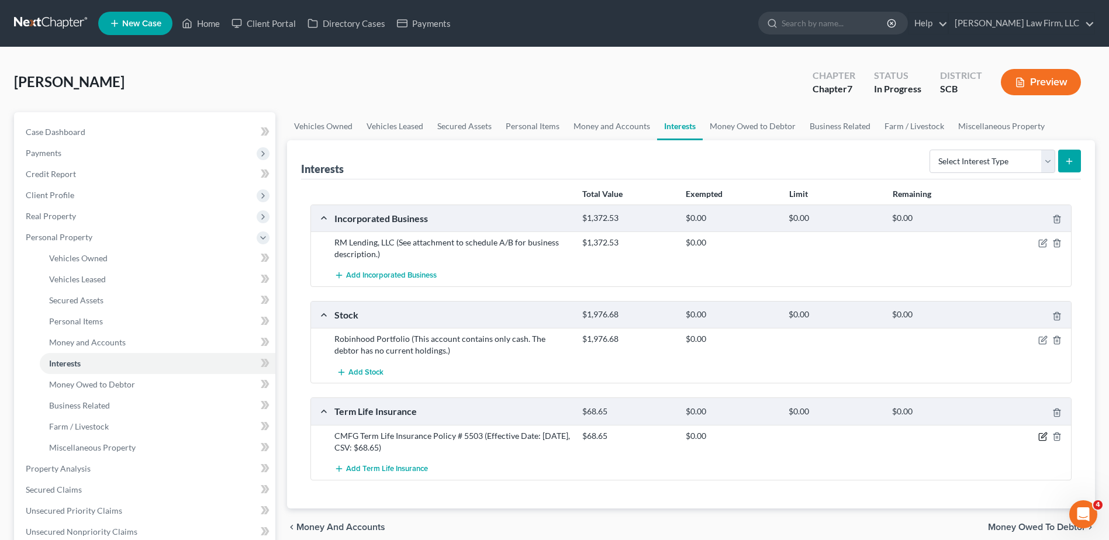
click at [1042, 436] on icon "button" at bounding box center [1042, 436] width 9 height 9
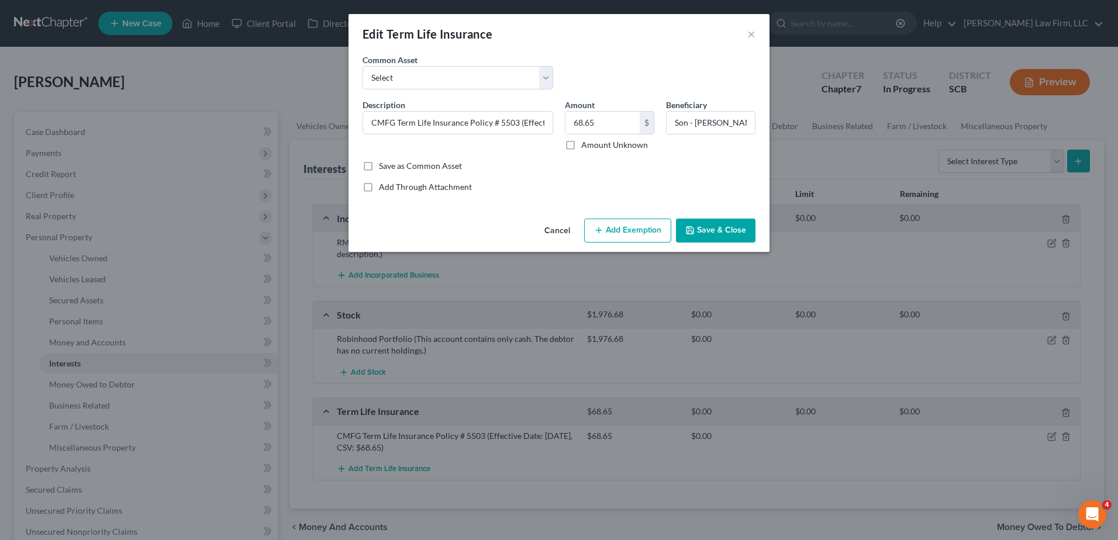
click at [603, 230] on icon "button" at bounding box center [598, 230] width 9 height 9
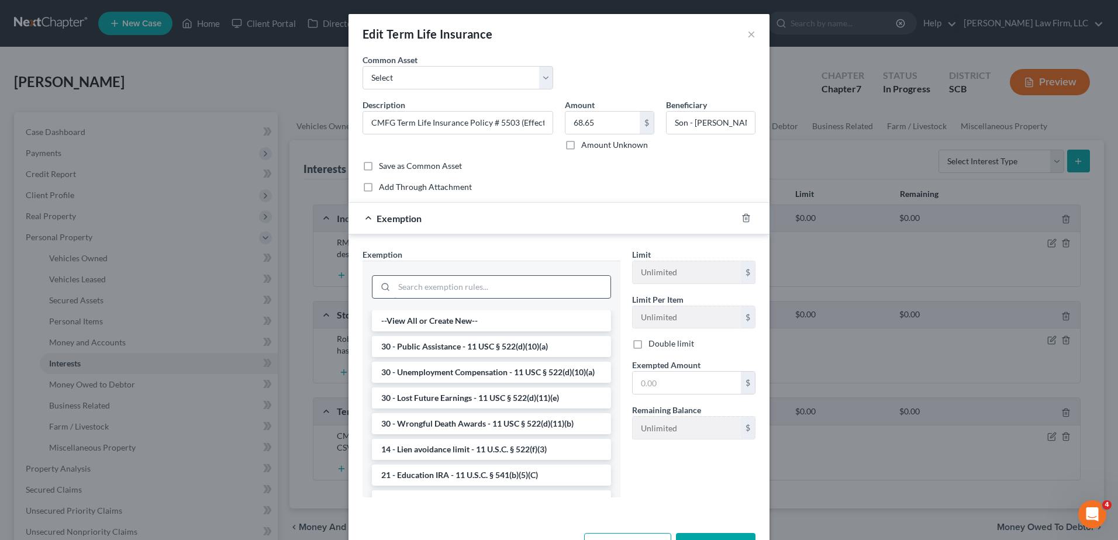
click at [534, 289] on input "search" at bounding box center [502, 287] width 216 height 22
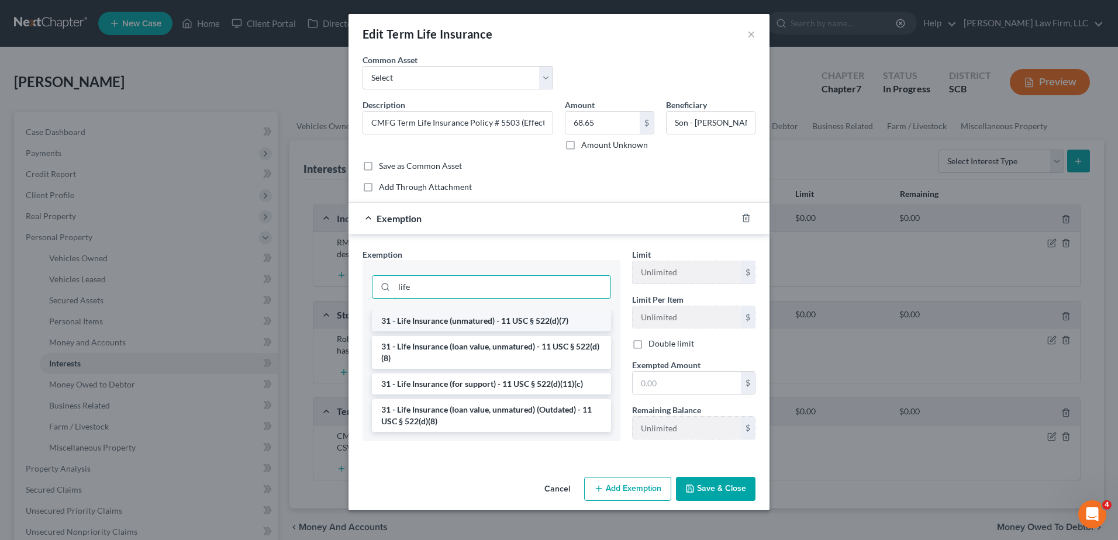
type input "life"
click at [528, 316] on li "31 - Life Insurance (unmatured) - 11 USC § 522(d)(7)" at bounding box center [491, 320] width 239 height 21
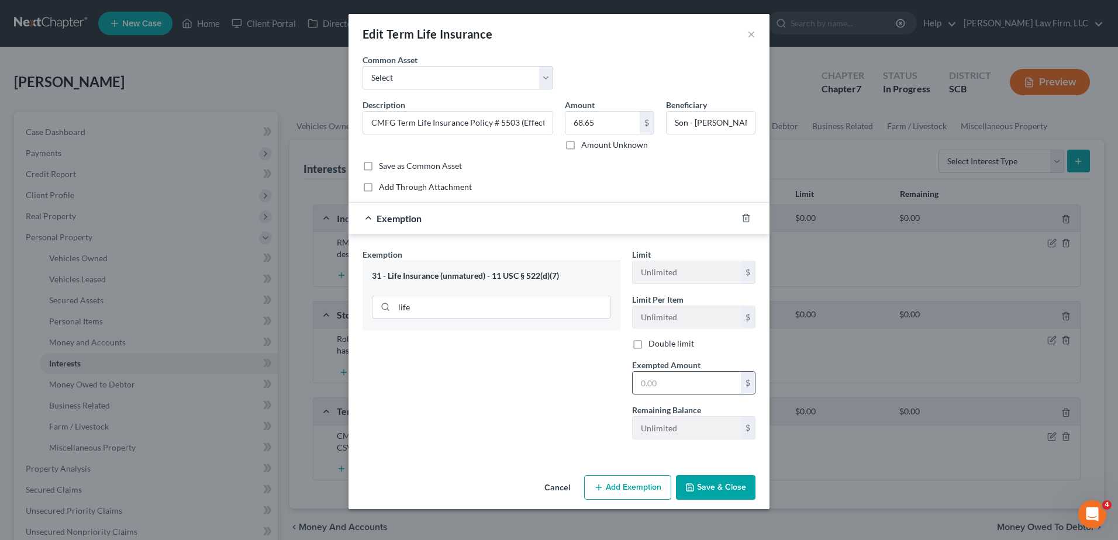
click at [663, 379] on input "text" at bounding box center [686, 383] width 108 height 22
type input "68.65"
click at [700, 486] on button "Save & Close" at bounding box center [715, 487] width 79 height 25
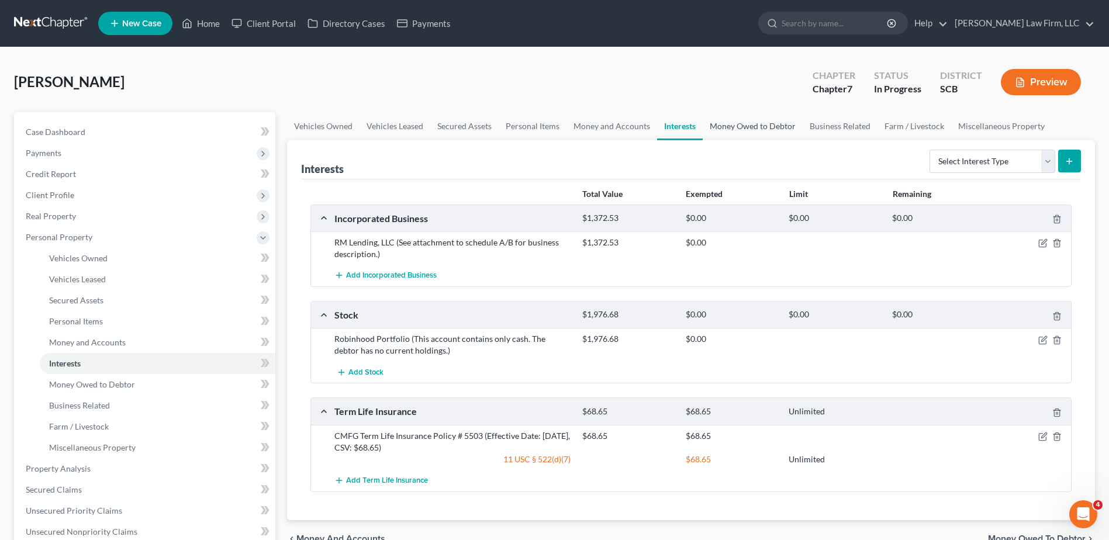
click at [742, 128] on link "Money Owed to Debtor" at bounding box center [753, 126] width 100 height 28
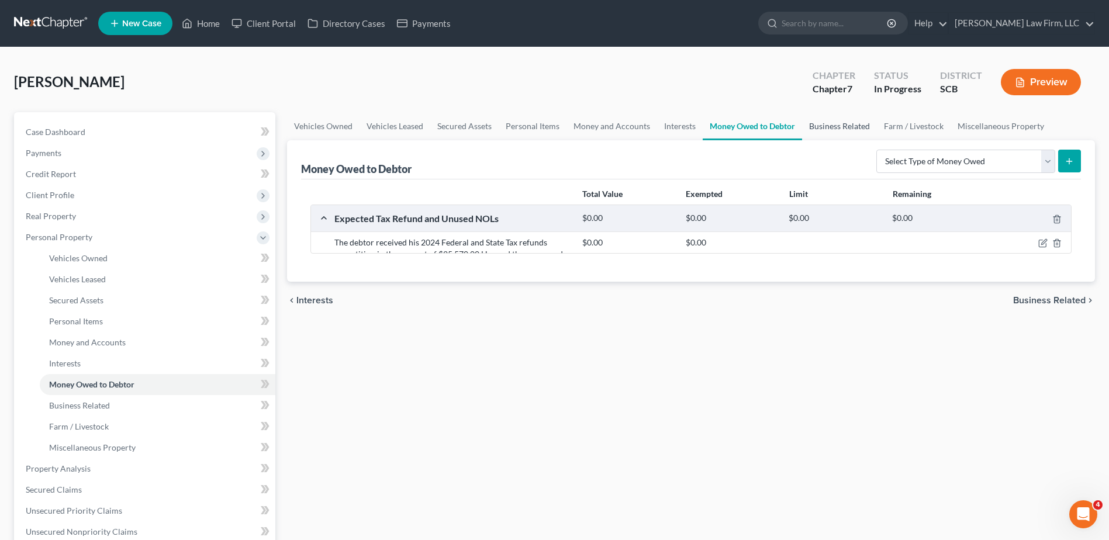
click at [822, 132] on link "Business Related" at bounding box center [839, 126] width 75 height 28
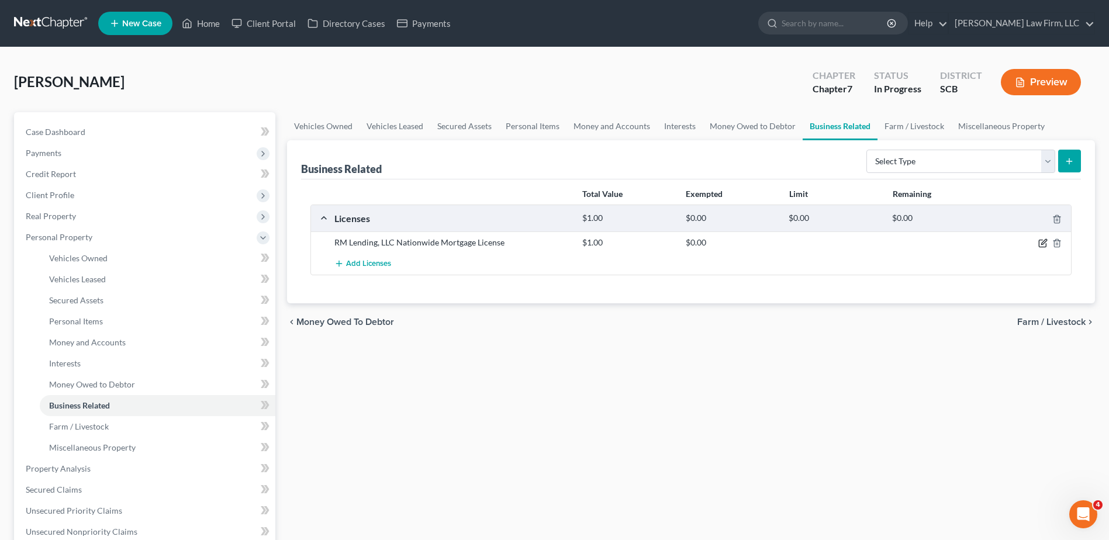
click at [1044, 243] on icon "button" at bounding box center [1043, 242] width 5 height 5
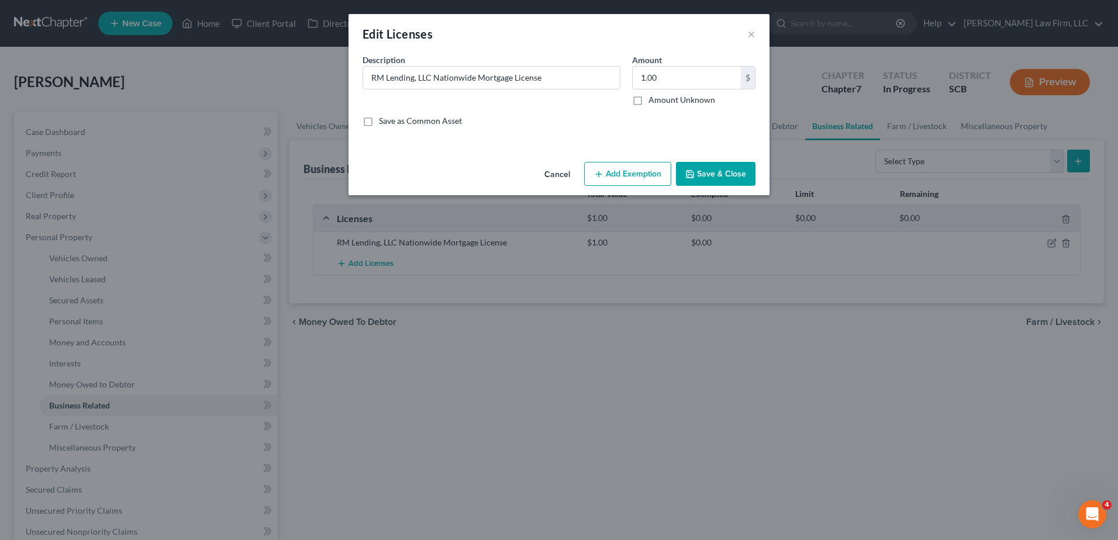
click at [621, 177] on button "Add Exemption" at bounding box center [627, 174] width 87 height 25
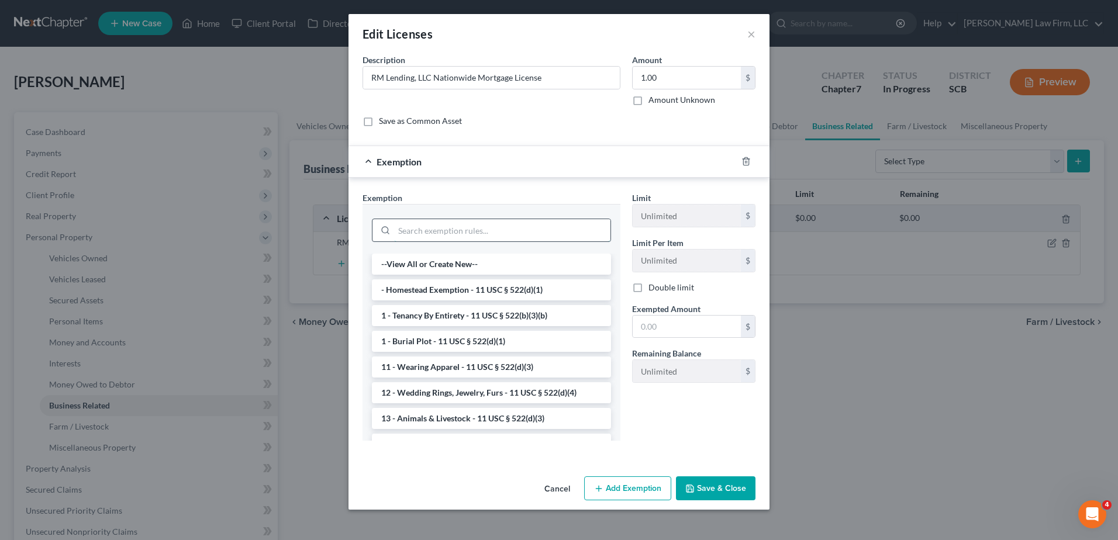
click at [590, 224] on input "search" at bounding box center [502, 230] width 216 height 22
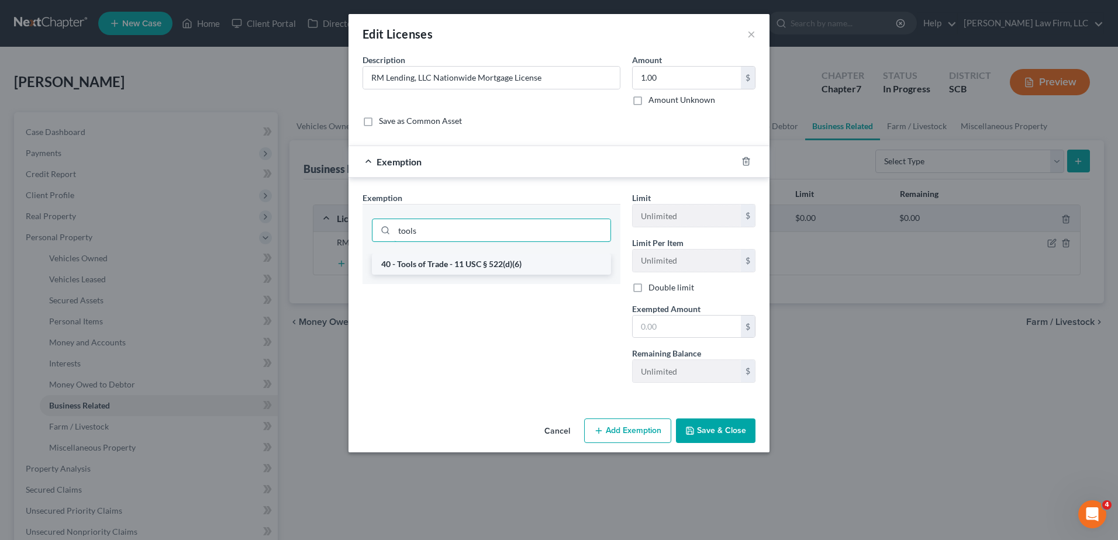
type input "tools"
click at [581, 254] on li "40 - Tools of Trade - 11 USC § 522(d)(6)" at bounding box center [491, 264] width 239 height 21
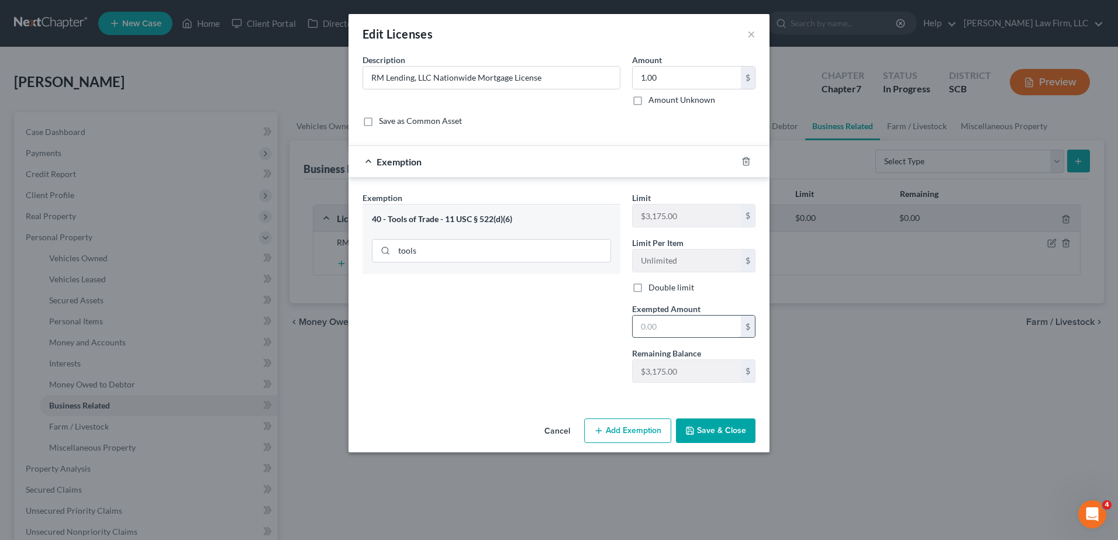
click at [690, 320] on input "text" at bounding box center [686, 327] width 108 height 22
type input "1.00"
click at [713, 430] on button "Save & Close" at bounding box center [715, 430] width 79 height 25
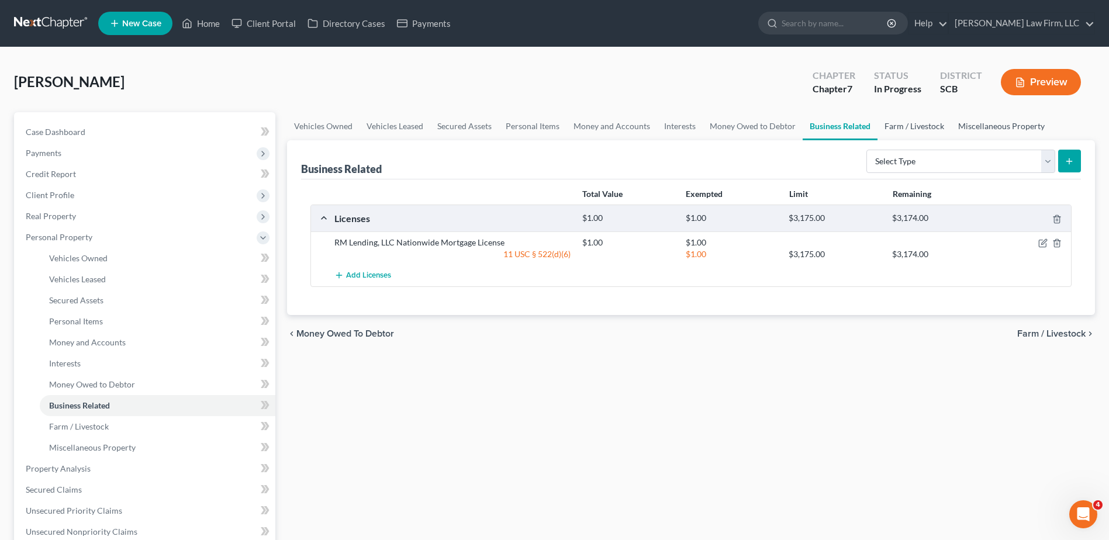
drag, startPoint x: 914, startPoint y: 125, endPoint x: 959, endPoint y: 120, distance: 45.2
click at [914, 124] on link "Farm / Livestock" at bounding box center [914, 126] width 74 height 28
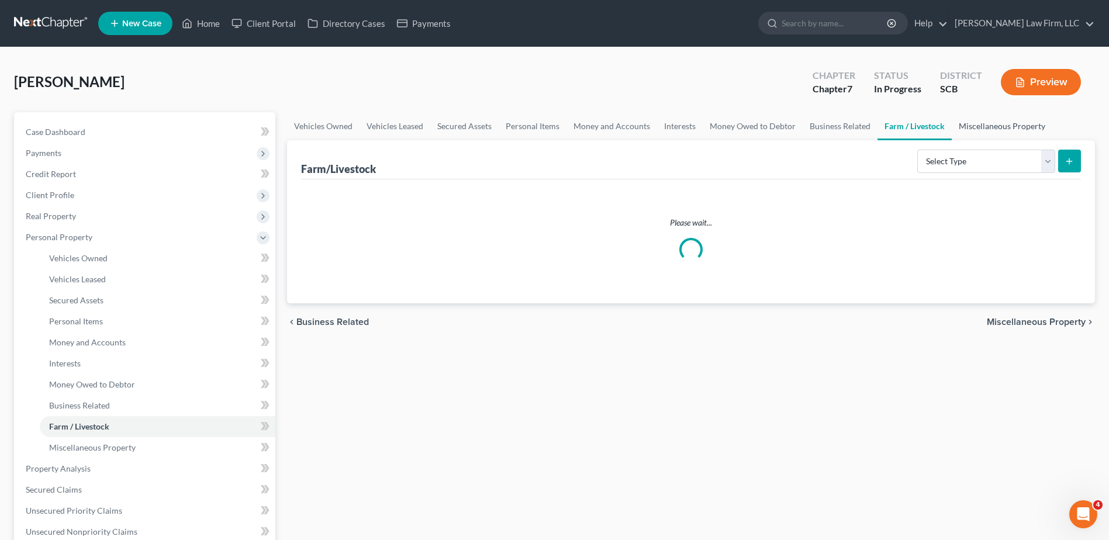
click at [967, 117] on link "Miscellaneous Property" at bounding box center [1002, 126] width 101 height 28
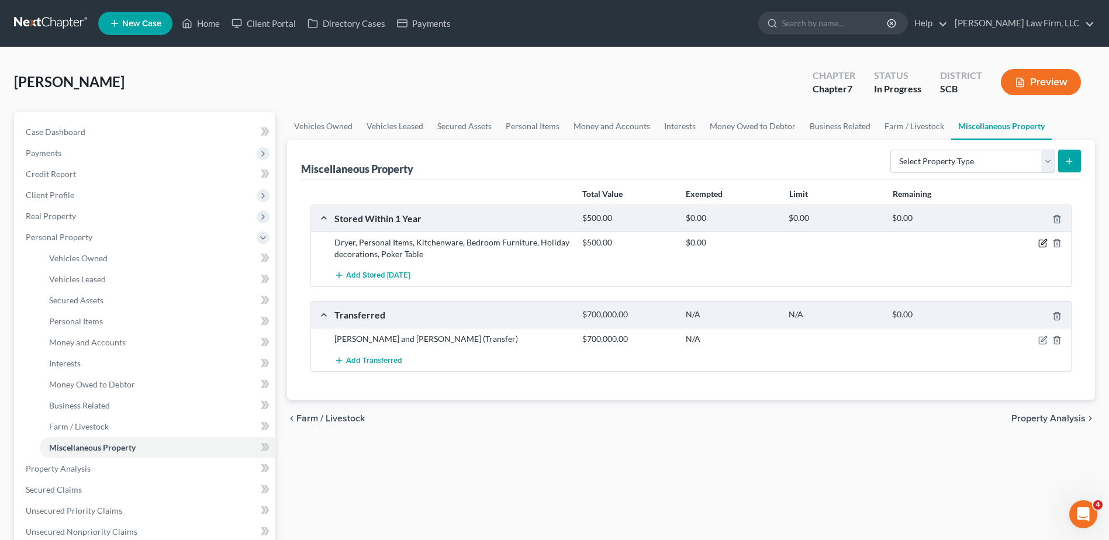
click at [1043, 247] on icon "button" at bounding box center [1042, 243] width 7 height 7
select select "42"
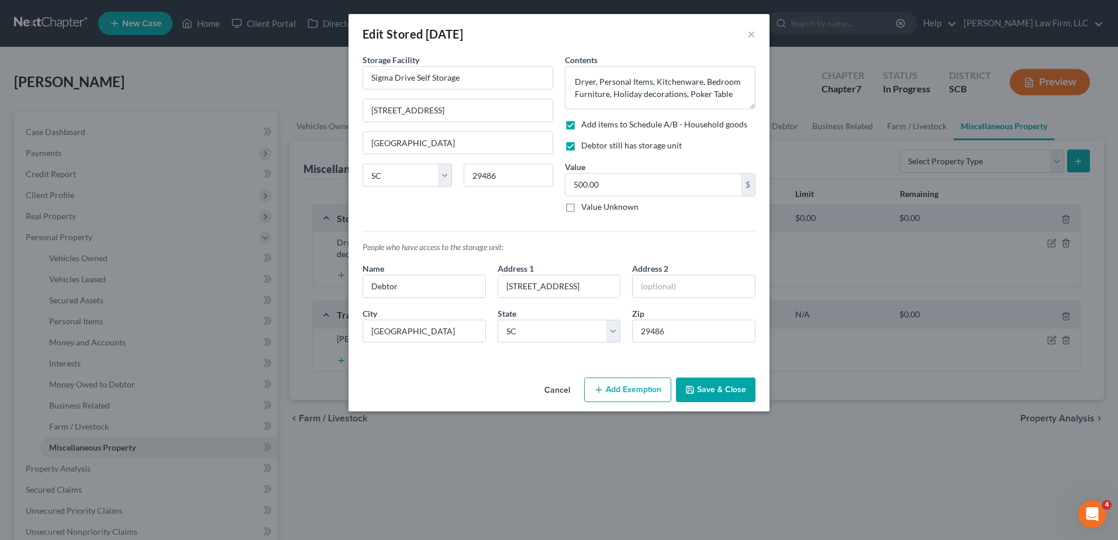
click at [603, 392] on icon "button" at bounding box center [598, 389] width 9 height 9
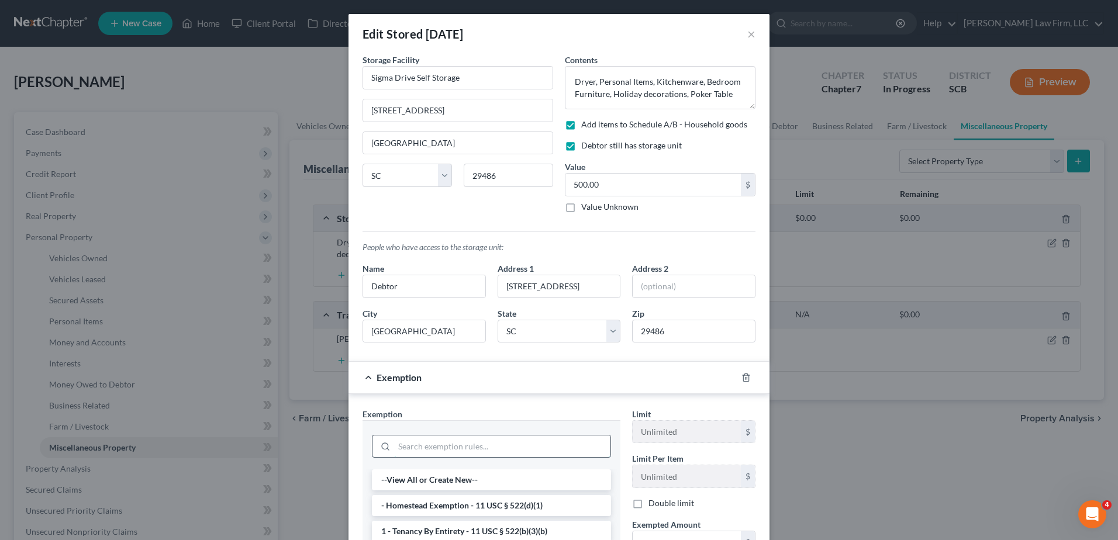
click at [452, 441] on input "search" at bounding box center [502, 446] width 216 height 22
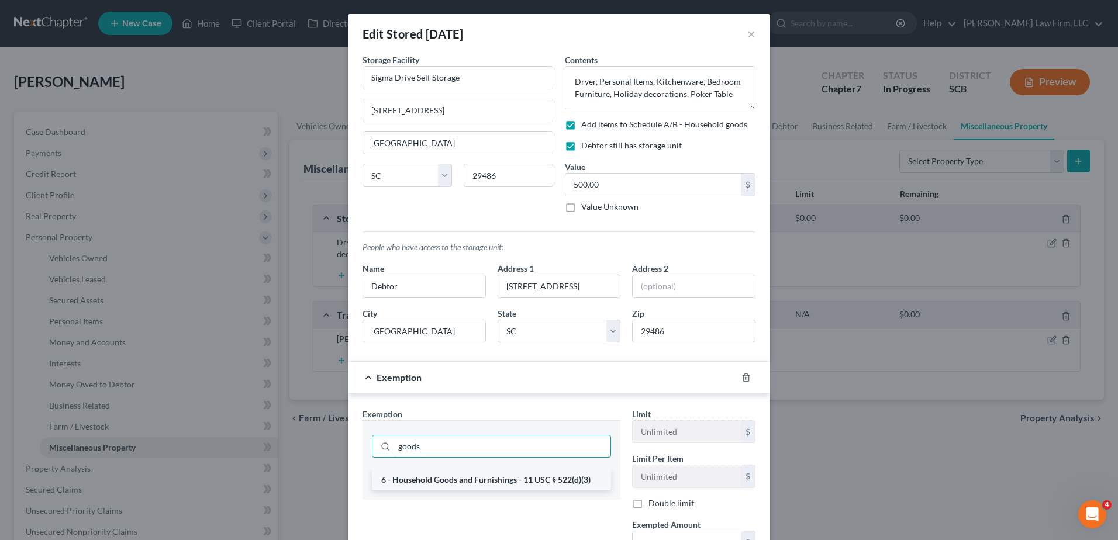
type input "goods"
click at [522, 486] on li "6 - Household Goods and Furnishings - 11 USC § 522(d)(3)" at bounding box center [491, 479] width 239 height 21
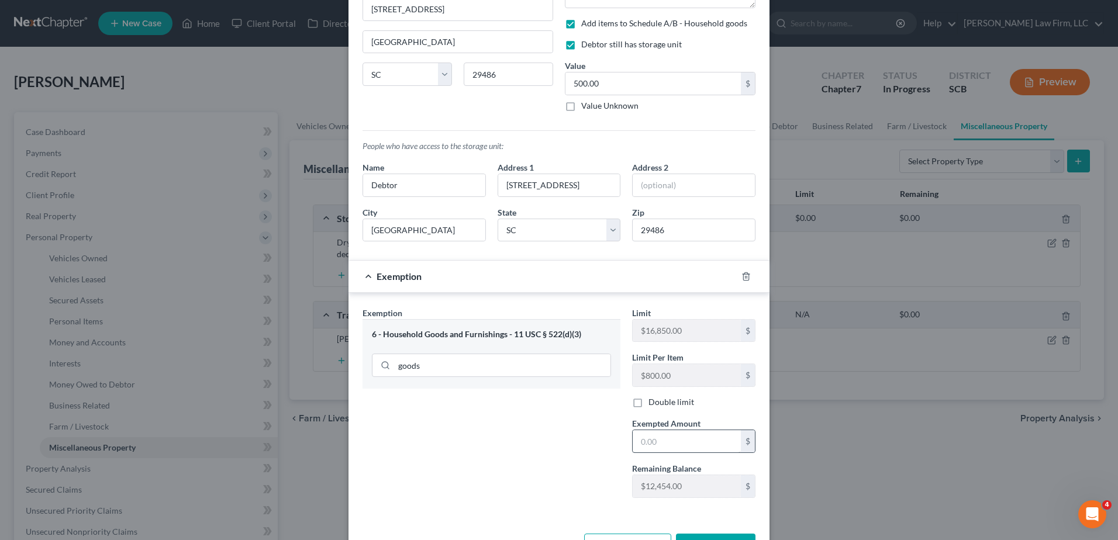
scroll to position [117, 0]
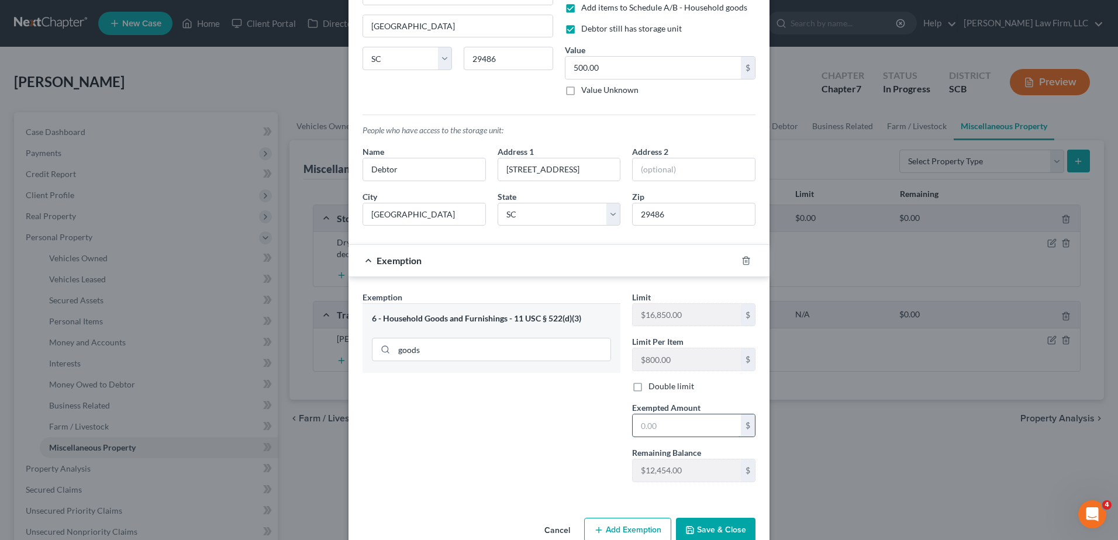
click at [676, 419] on input "text" at bounding box center [686, 425] width 108 height 22
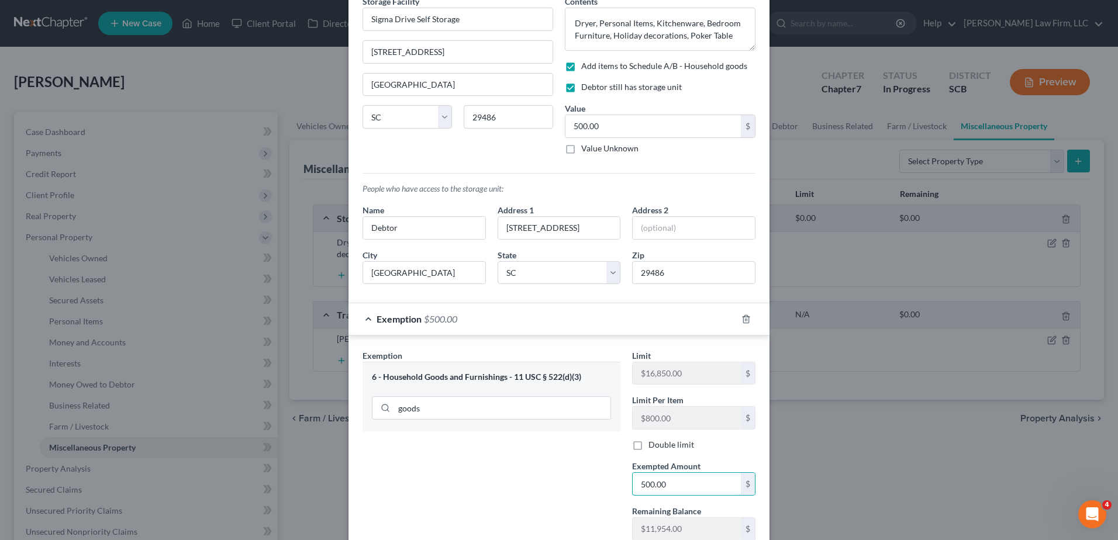
type input "500.00"
click at [564, 326] on div "Exemption $500.00" at bounding box center [542, 318] width 388 height 31
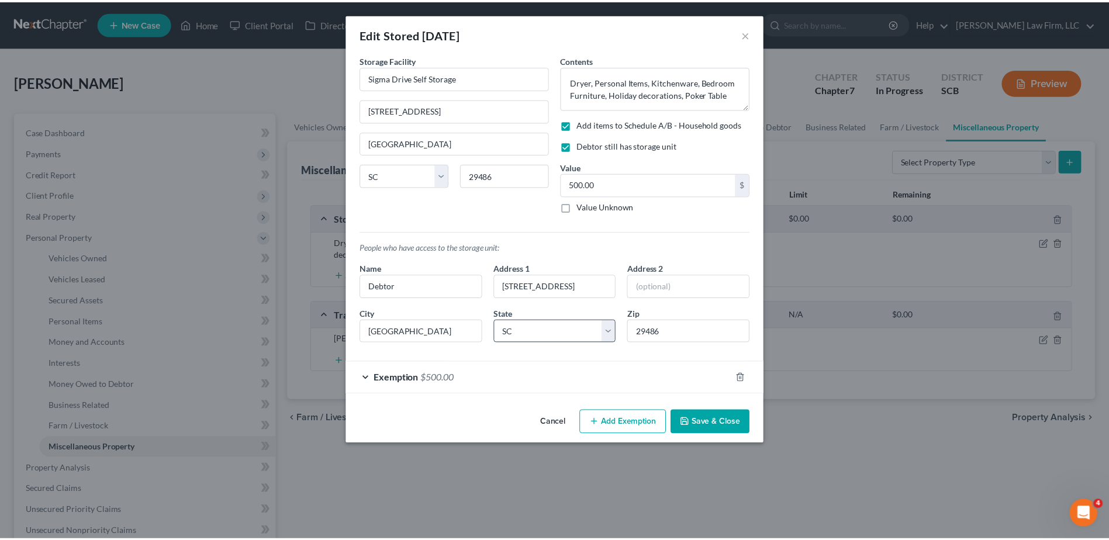
scroll to position [0, 0]
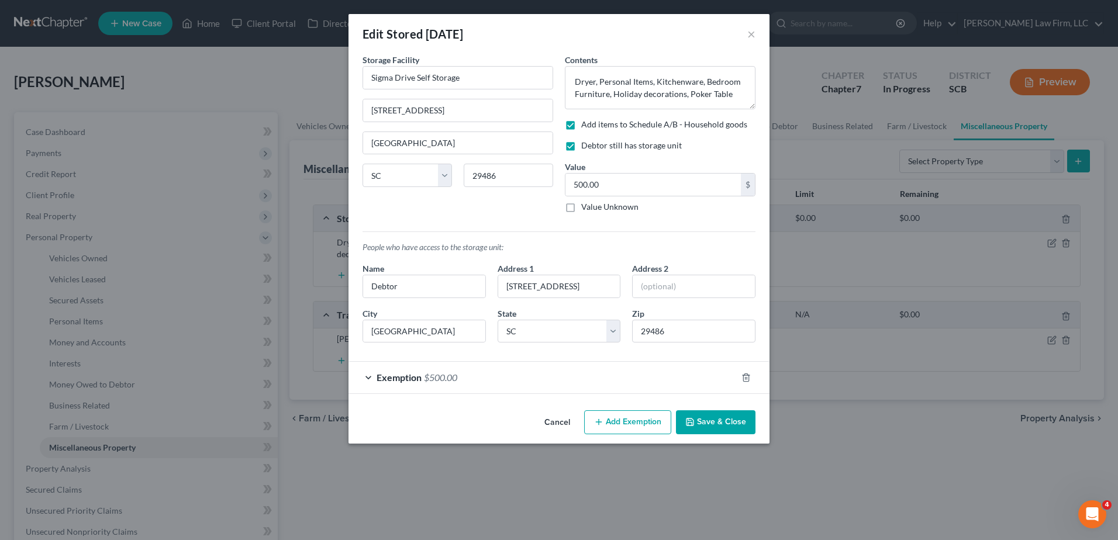
click at [705, 428] on button "Save & Close" at bounding box center [715, 422] width 79 height 25
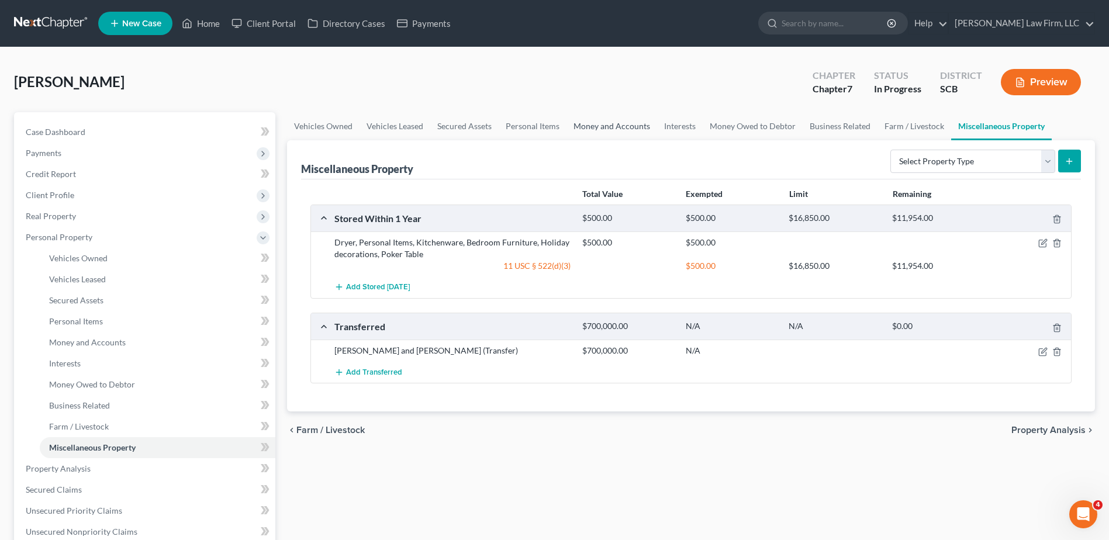
click at [599, 129] on link "Money and Accounts" at bounding box center [611, 126] width 91 height 28
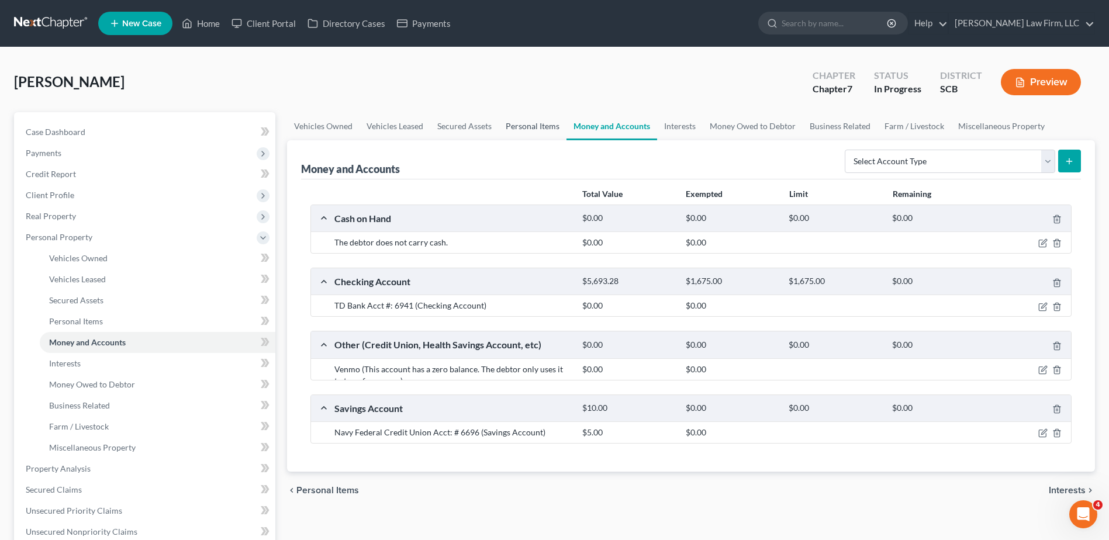
click at [533, 124] on link "Personal Items" at bounding box center [533, 126] width 68 height 28
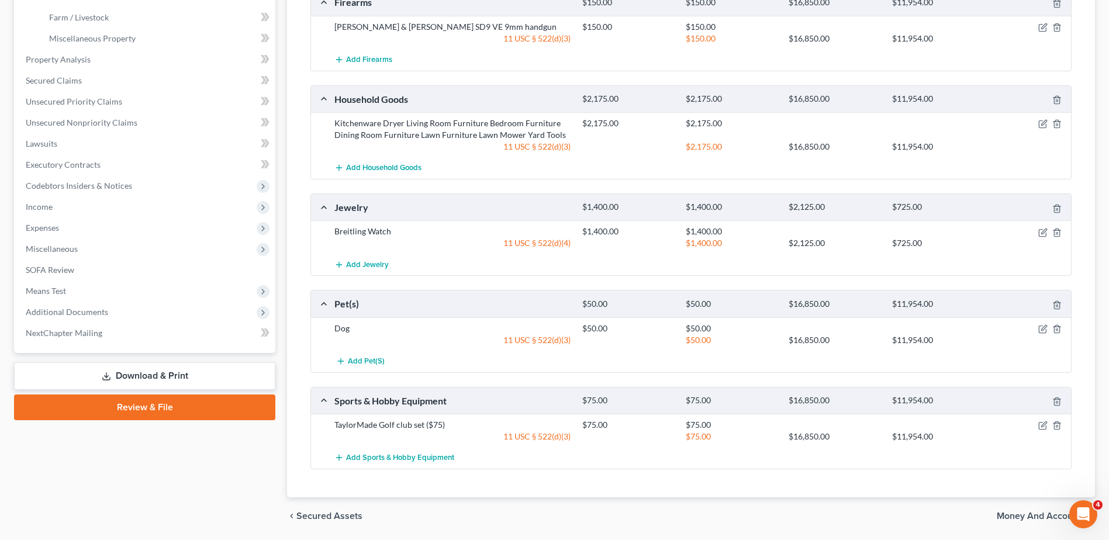
scroll to position [58, 0]
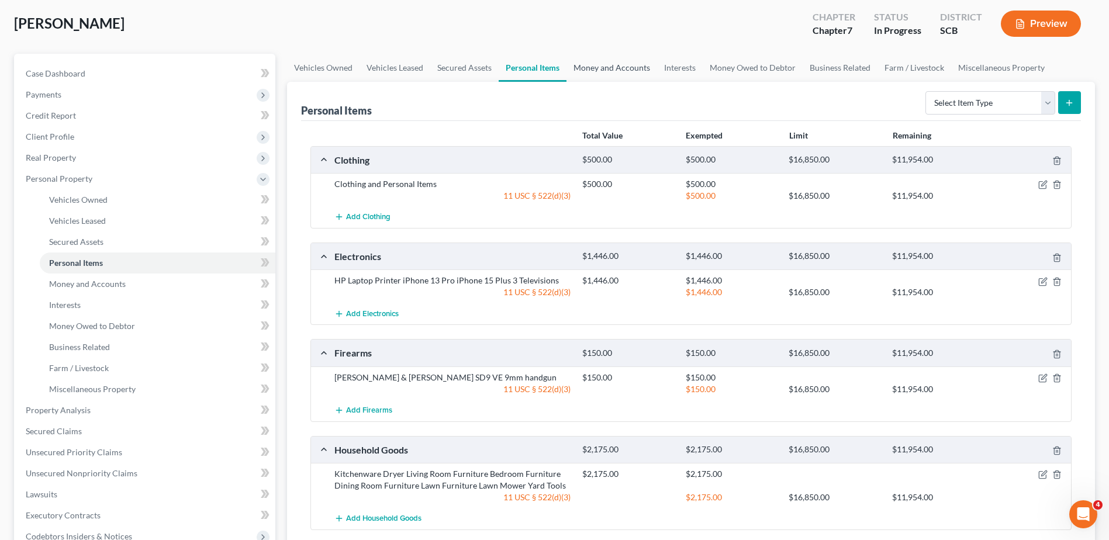
click at [649, 68] on link "Money and Accounts" at bounding box center [611, 68] width 91 height 28
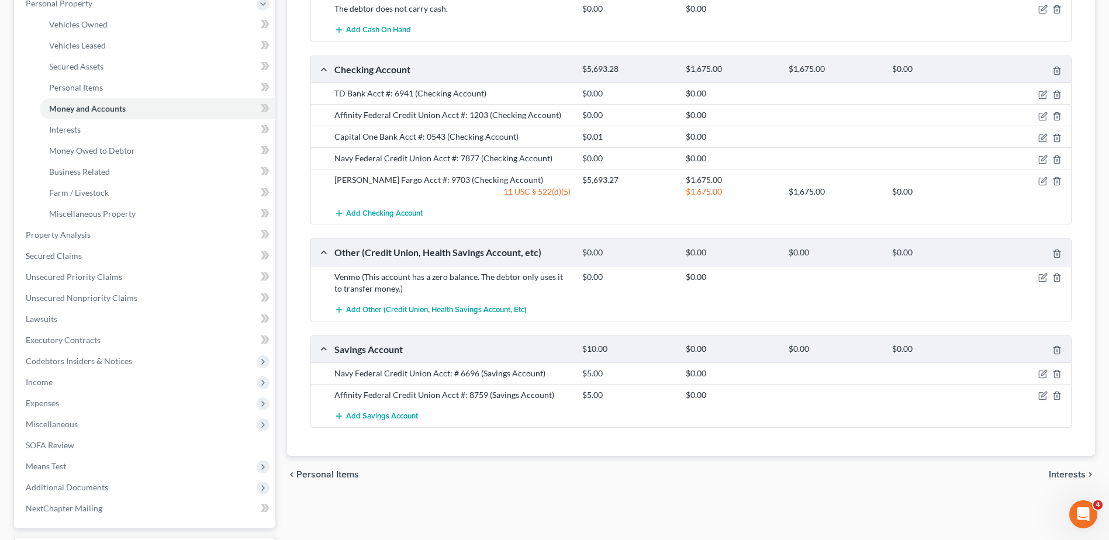
scroll to position [175, 0]
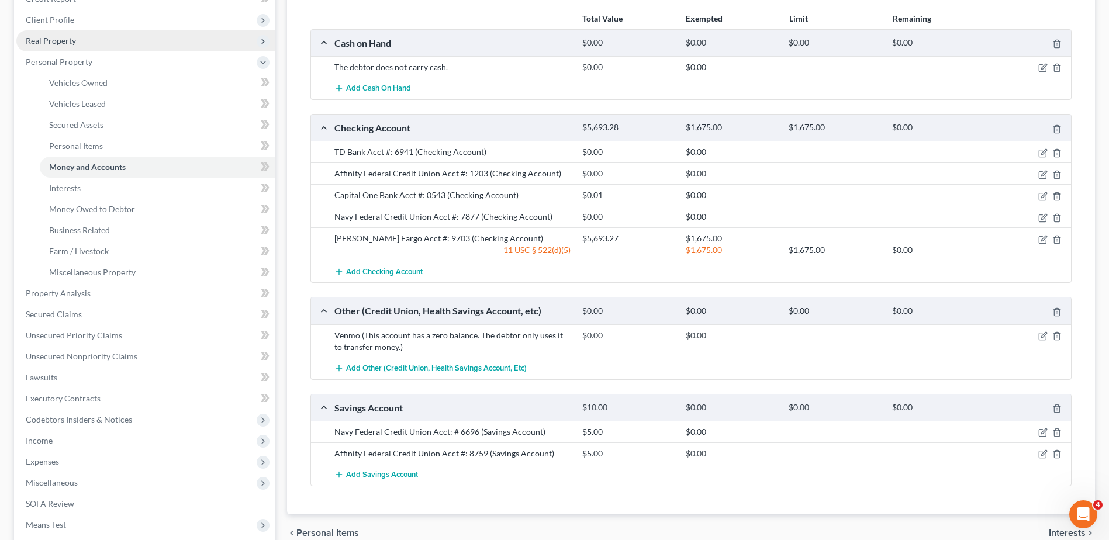
click at [101, 48] on span "Real Property" at bounding box center [145, 40] width 259 height 21
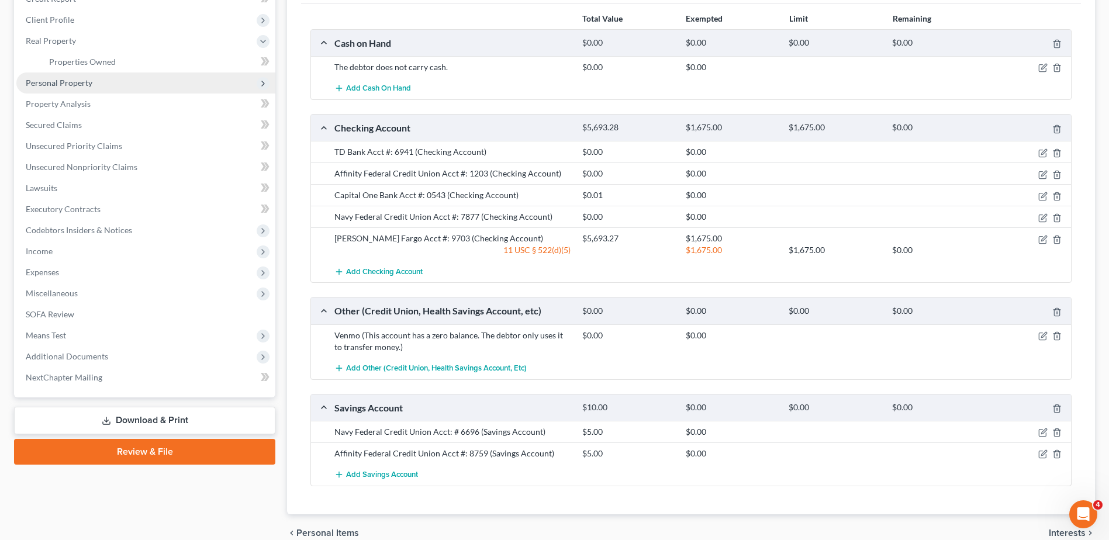
click at [94, 78] on span "Personal Property" at bounding box center [145, 82] width 259 height 21
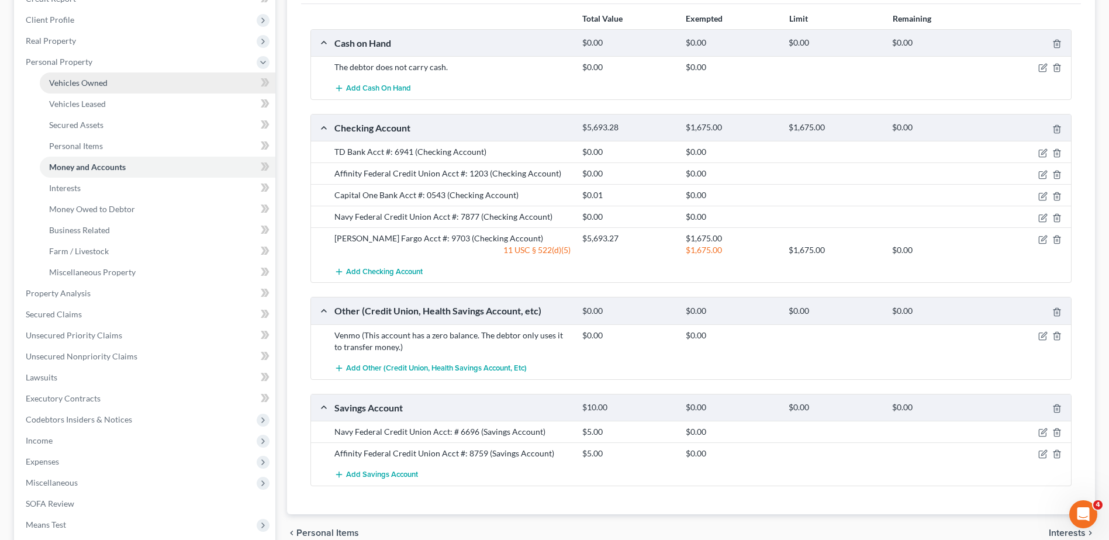
click at [95, 89] on link "Vehicles Owned" at bounding box center [158, 82] width 236 height 21
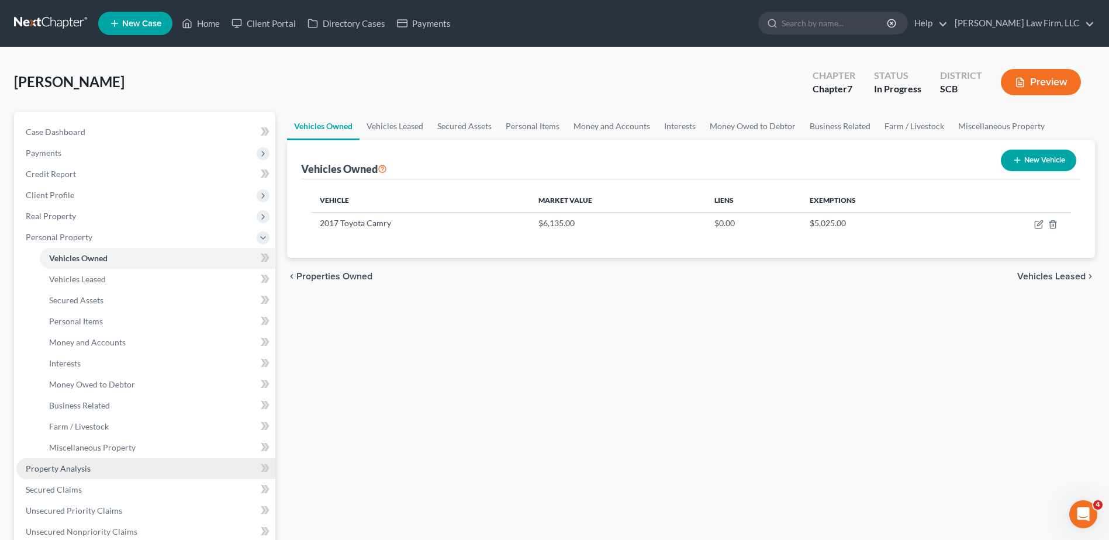
click at [77, 471] on span "Property Analysis" at bounding box center [58, 469] width 65 height 10
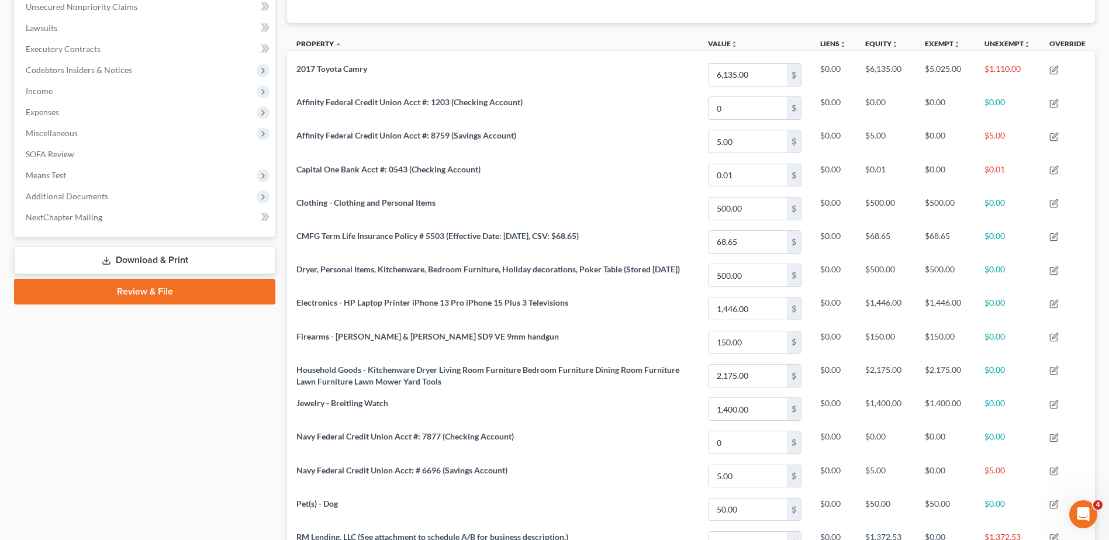
scroll to position [319, 0]
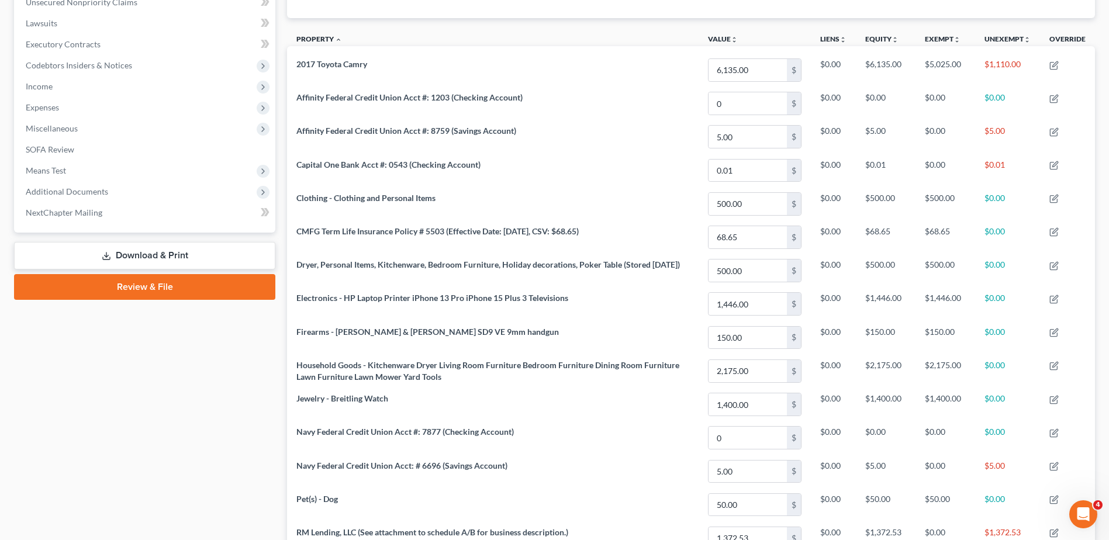
click at [149, 258] on link "Download & Print" at bounding box center [144, 255] width 261 height 27
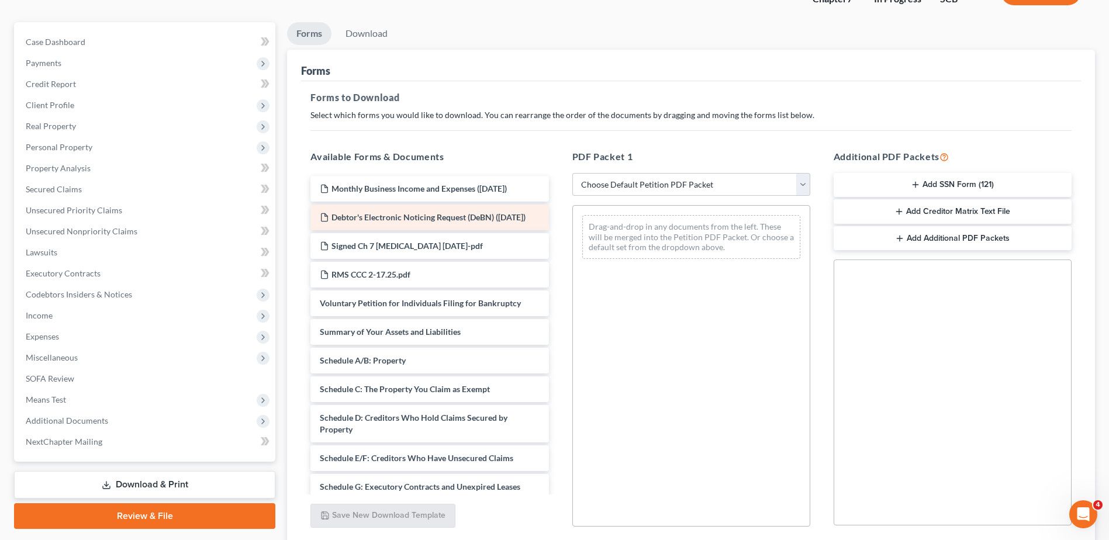
scroll to position [117, 0]
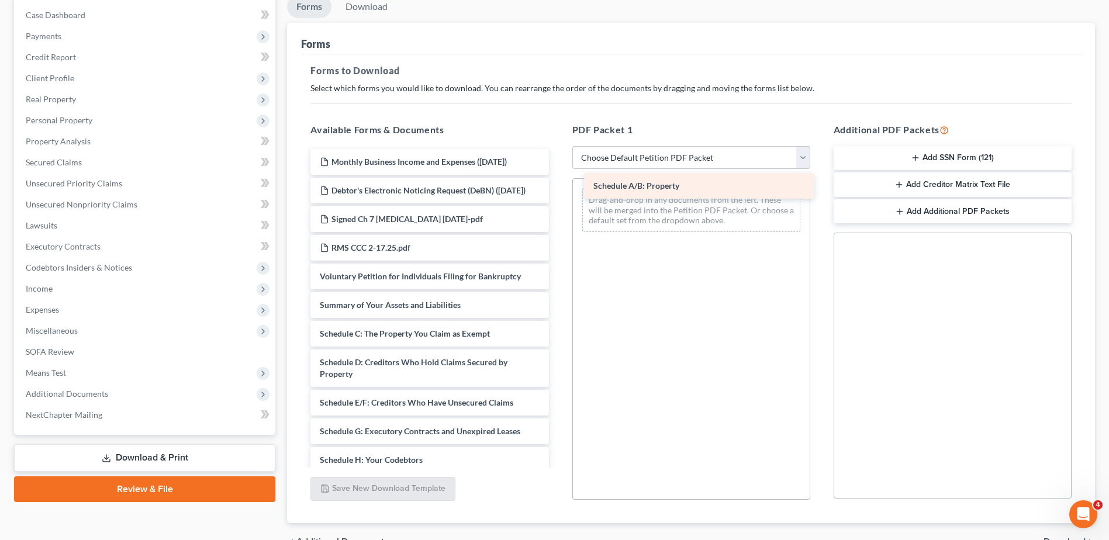
drag, startPoint x: 428, startPoint y: 348, endPoint x: 701, endPoint y: 189, distance: 316.7
click at [558, 189] on div "Schedule A/B: Property Monthly Business Income and Expenses ([DATE]) Debtor's E…" at bounding box center [429, 477] width 257 height 657
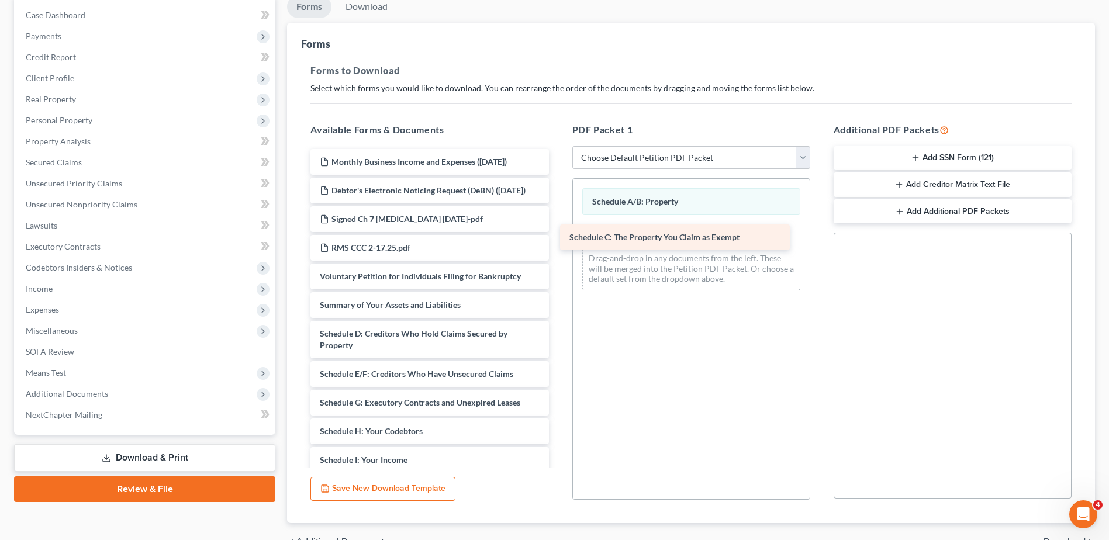
drag, startPoint x: 484, startPoint y: 347, endPoint x: 734, endPoint y: 238, distance: 272.0
click at [558, 238] on div "Schedule C: The Property You Claim as Exempt Monthly Business Income and Expens…" at bounding box center [429, 463] width 257 height 628
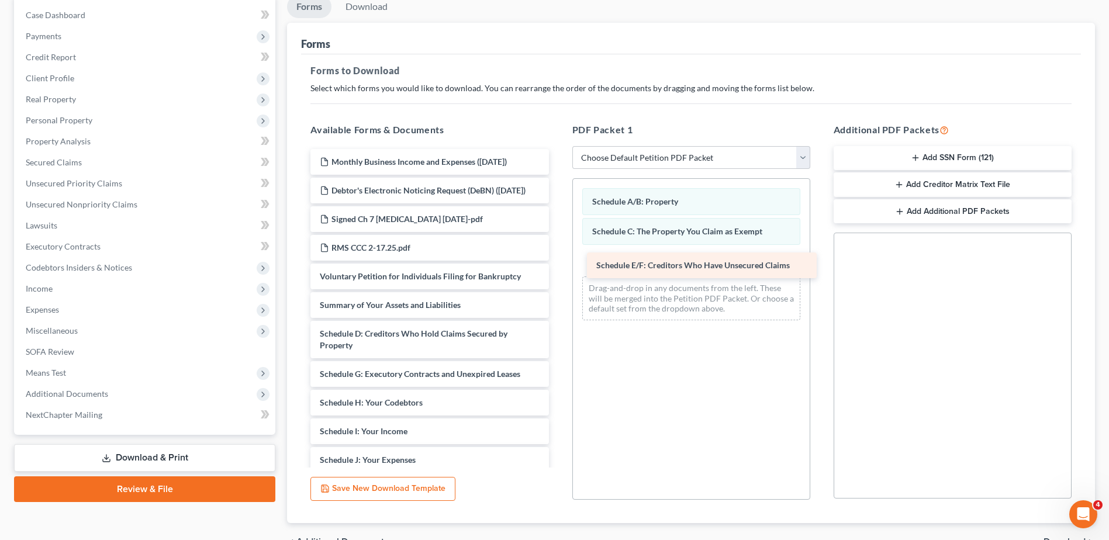
drag, startPoint x: 396, startPoint y: 395, endPoint x: 673, endPoint y: 274, distance: 301.5
click at [558, 274] on div "Schedule E/F: Creditors Who Have Unsecured Claims Monthly Business Income and E…" at bounding box center [429, 449] width 257 height 600
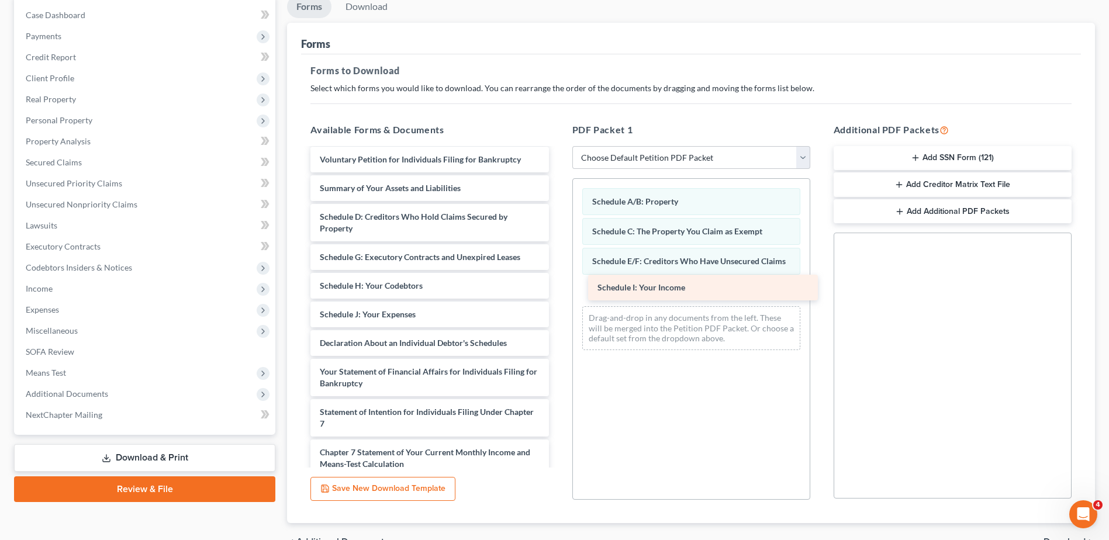
drag, startPoint x: 447, startPoint y: 333, endPoint x: 738, endPoint y: 294, distance: 293.7
click at [558, 294] on div "Schedule I: Your Income Monthly Business Income and Expenses ([DATE]) Debtor's …" at bounding box center [429, 317] width 257 height 571
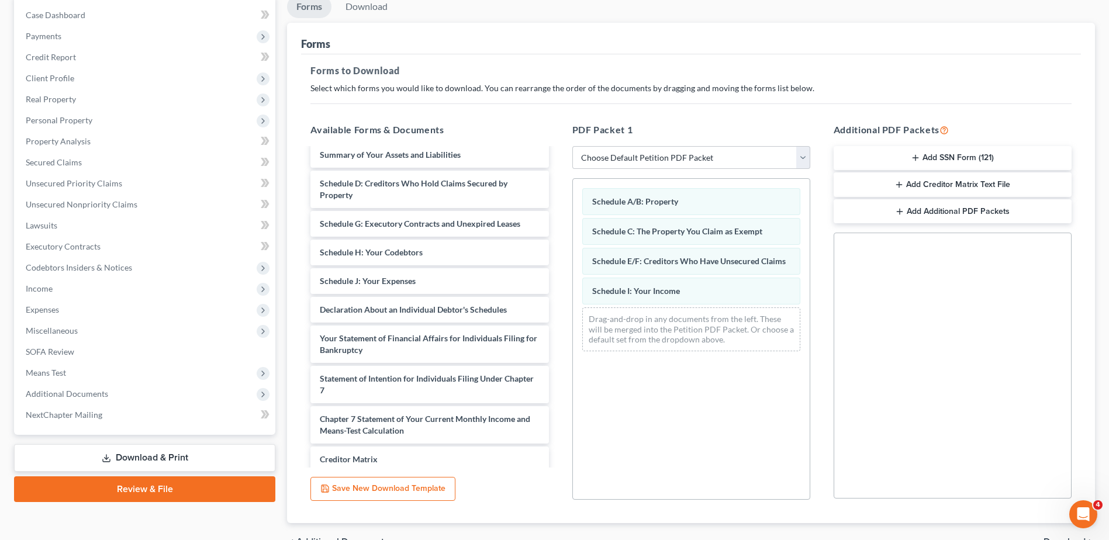
scroll to position [175, 0]
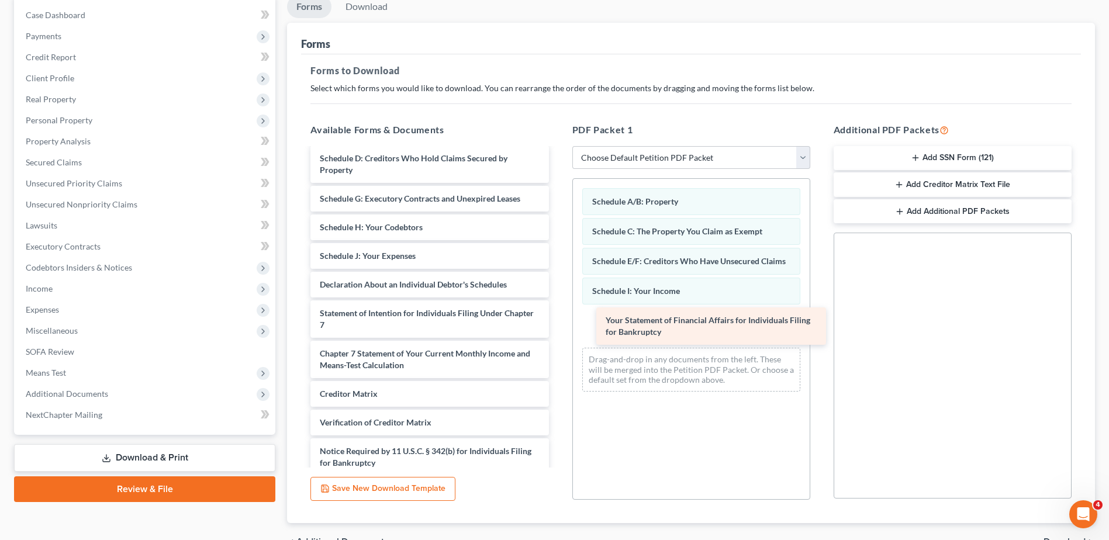
drag, startPoint x: 494, startPoint y: 340, endPoint x: 755, endPoint y: 331, distance: 260.9
click at [558, 331] on div "Your Statement of Financial Affairs for Individuals Filing for Bankruptcy Month…" at bounding box center [429, 239] width 257 height 531
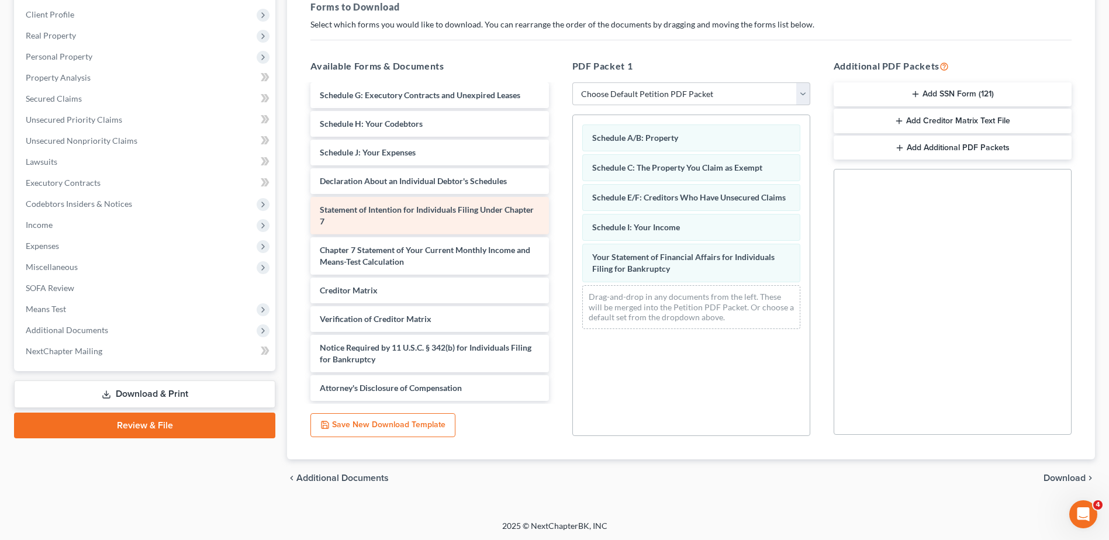
scroll to position [182, 0]
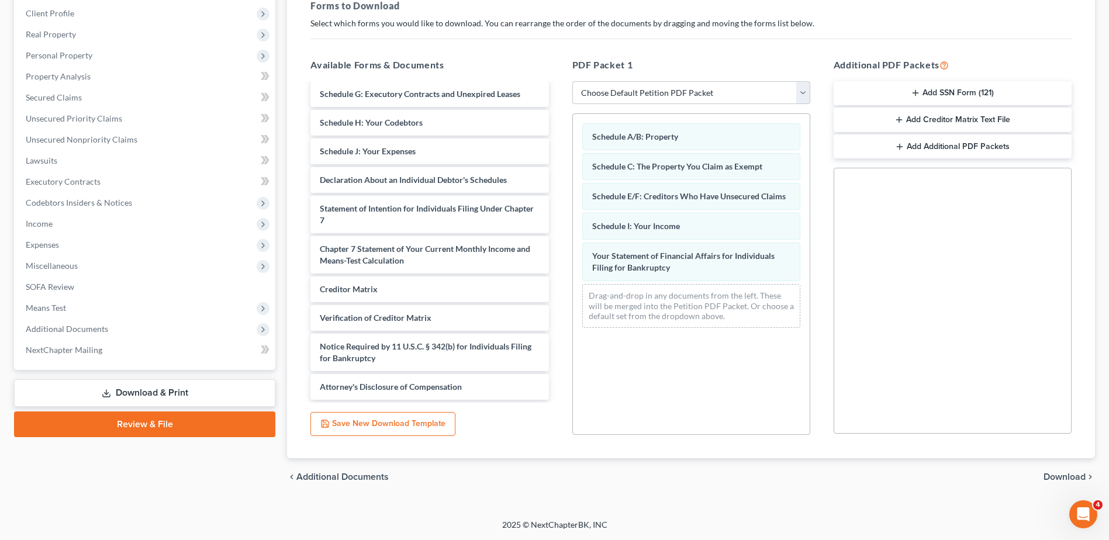
click at [1060, 476] on span "Download" at bounding box center [1064, 476] width 42 height 9
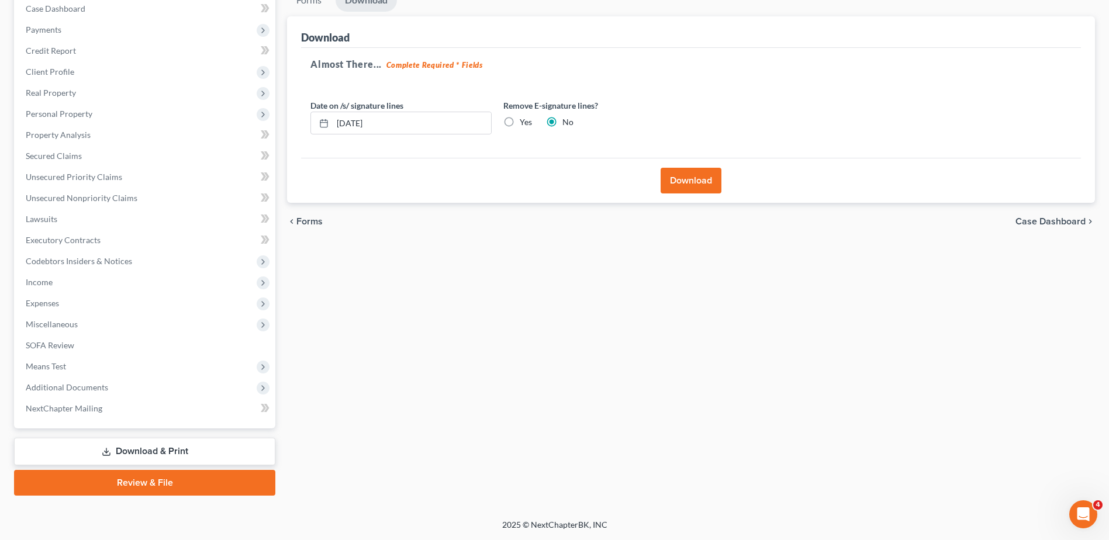
scroll to position [123, 0]
click at [395, 122] on input "[DATE]" at bounding box center [412, 123] width 158 height 22
click at [520, 122] on label "Yes" at bounding box center [526, 122] width 12 height 12
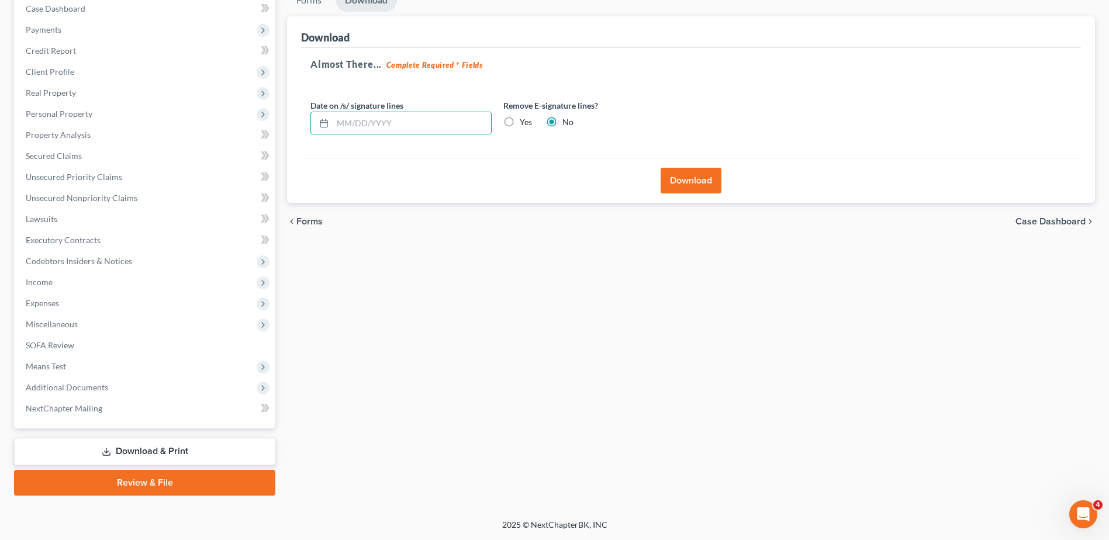
click at [524, 122] on input "Yes" at bounding box center [528, 120] width 8 height 8
click at [686, 178] on button "Download" at bounding box center [690, 181] width 61 height 26
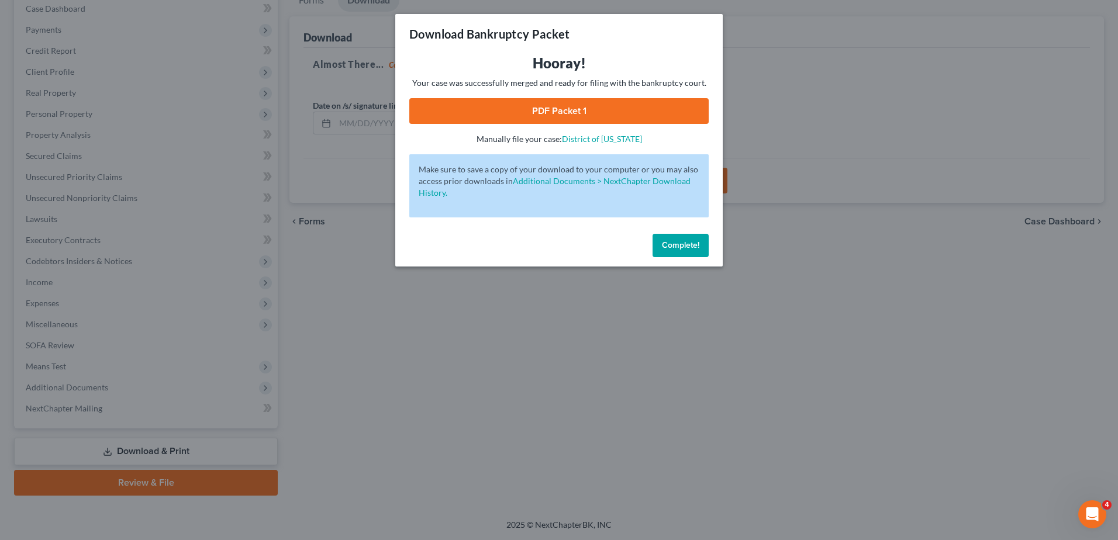
click at [683, 116] on link "PDF Packet 1" at bounding box center [558, 111] width 299 height 26
click at [692, 244] on span "Complete!" at bounding box center [680, 245] width 37 height 10
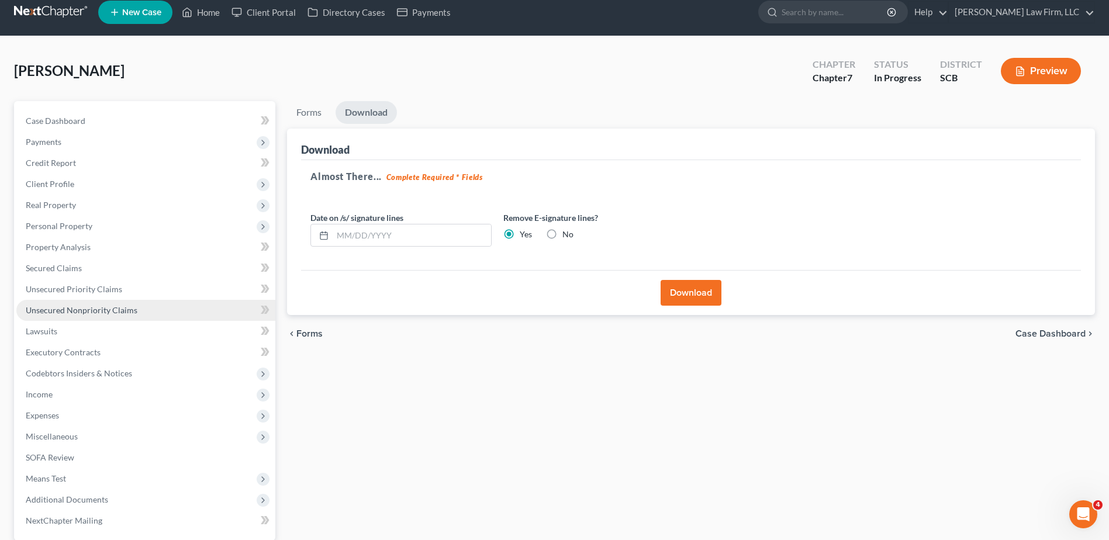
scroll to position [0, 0]
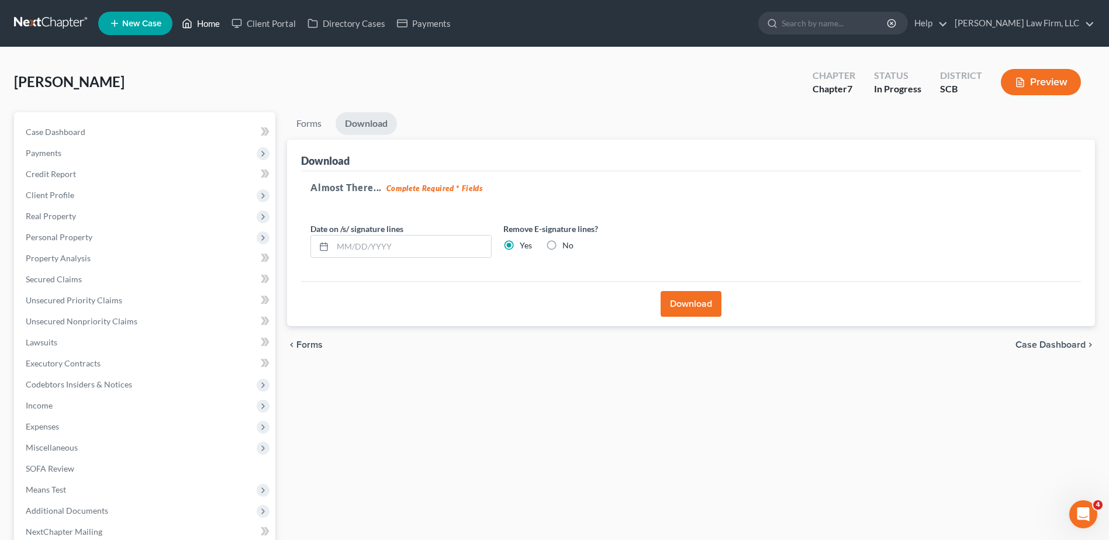
drag, startPoint x: 201, startPoint y: 32, endPoint x: 207, endPoint y: 38, distance: 8.7
click at [201, 32] on link "Home" at bounding box center [201, 23] width 50 height 21
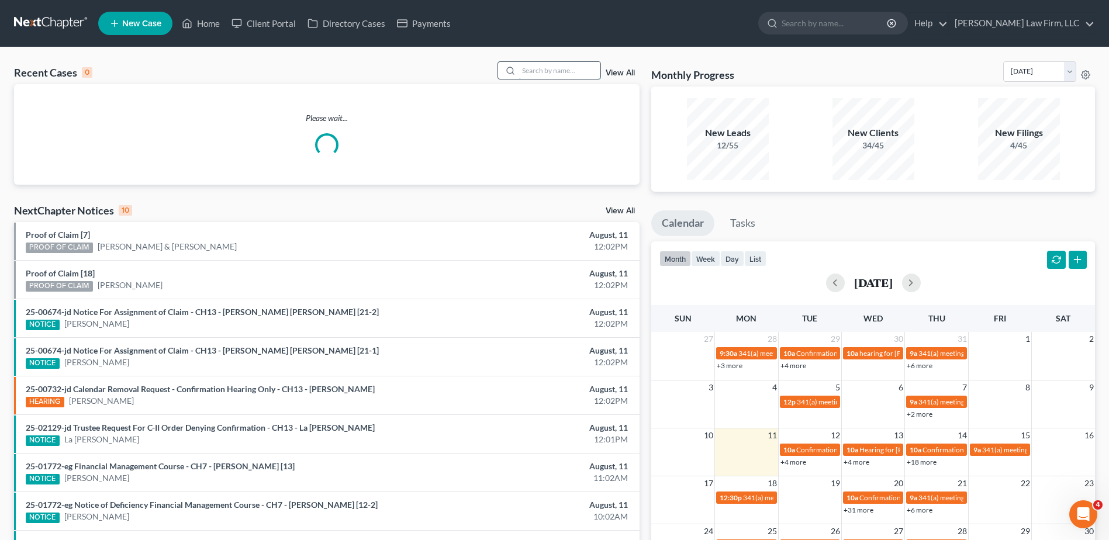
click at [566, 78] on input "search" at bounding box center [559, 70] width 82 height 17
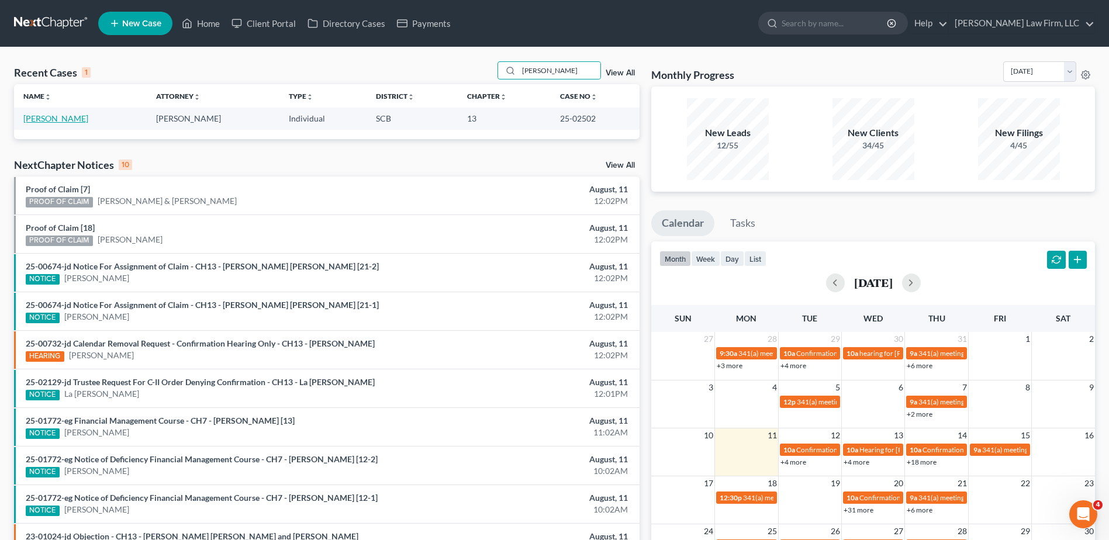
click at [56, 123] on link "[PERSON_NAME]" at bounding box center [55, 118] width 65 height 10
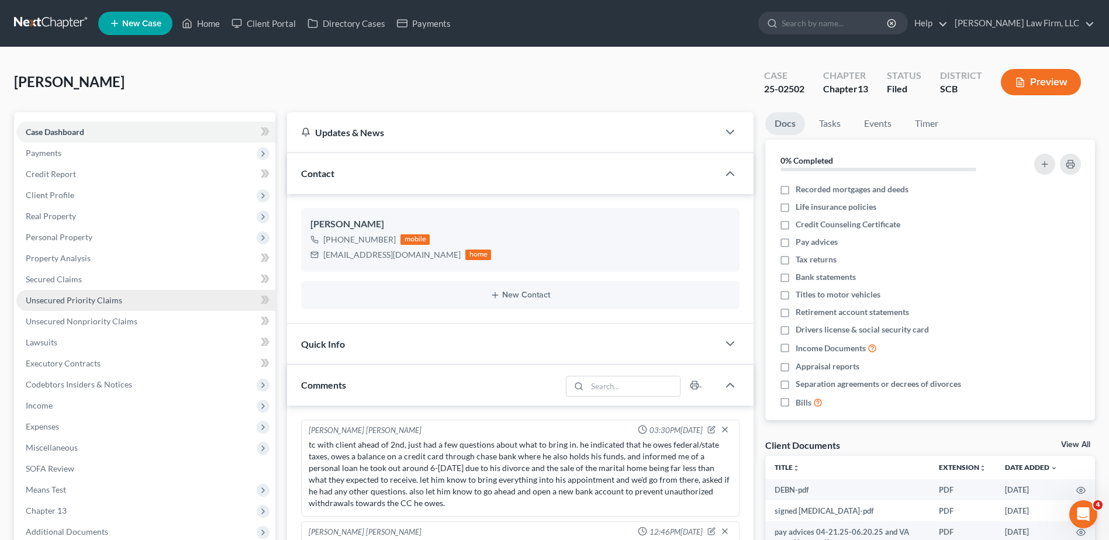
scroll to position [646, 0]
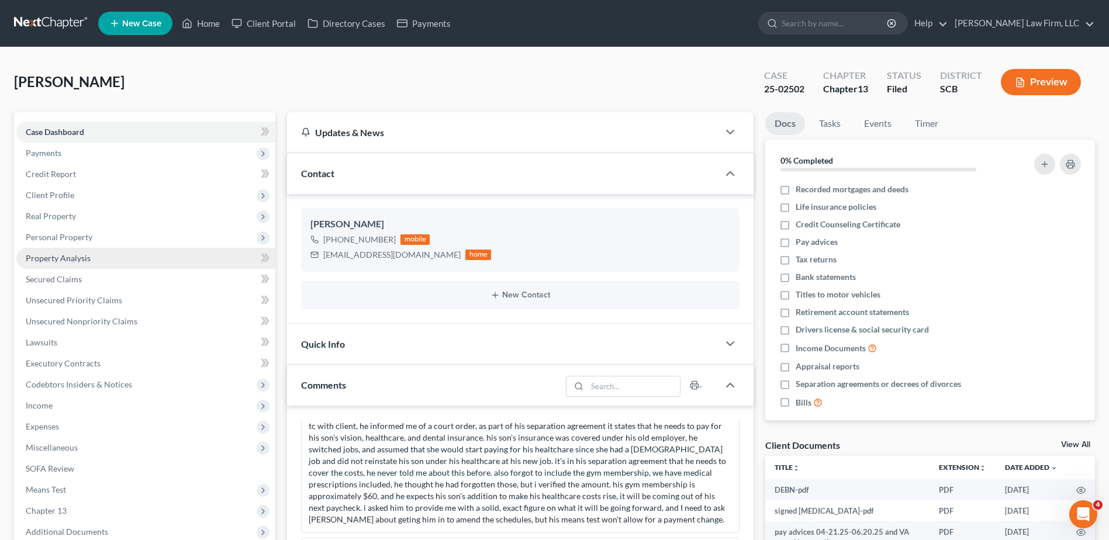
click at [64, 256] on span "Property Analysis" at bounding box center [58, 258] width 65 height 10
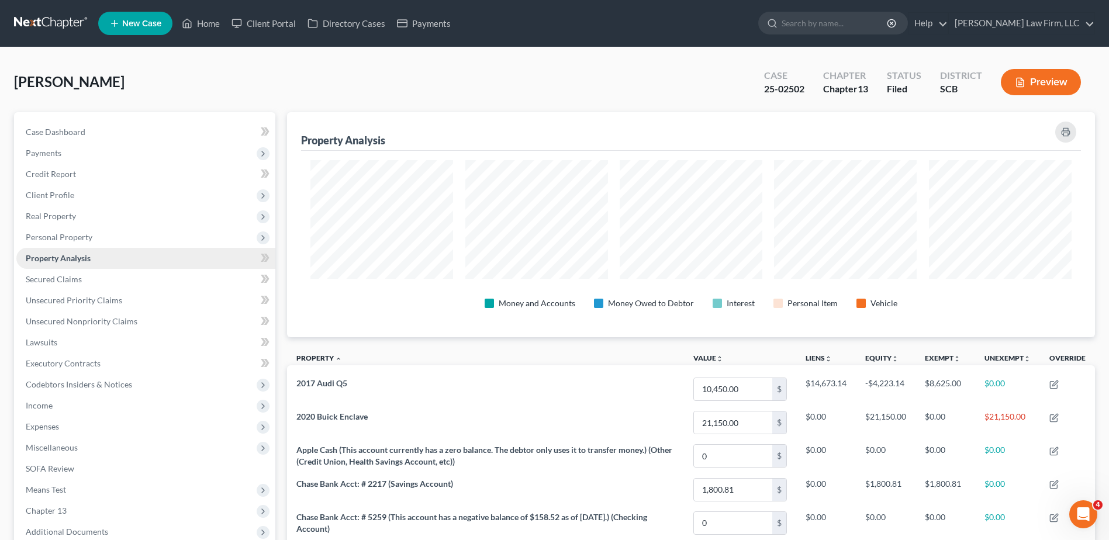
scroll to position [225, 808]
click at [73, 242] on span "Personal Property" at bounding box center [145, 237] width 259 height 21
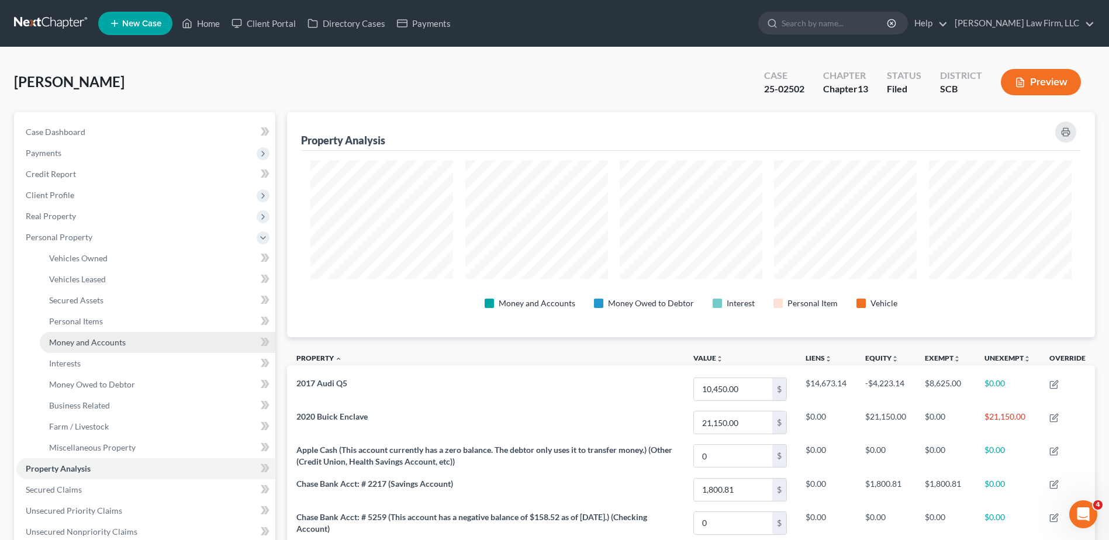
click at [71, 342] on span "Money and Accounts" at bounding box center [87, 342] width 77 height 10
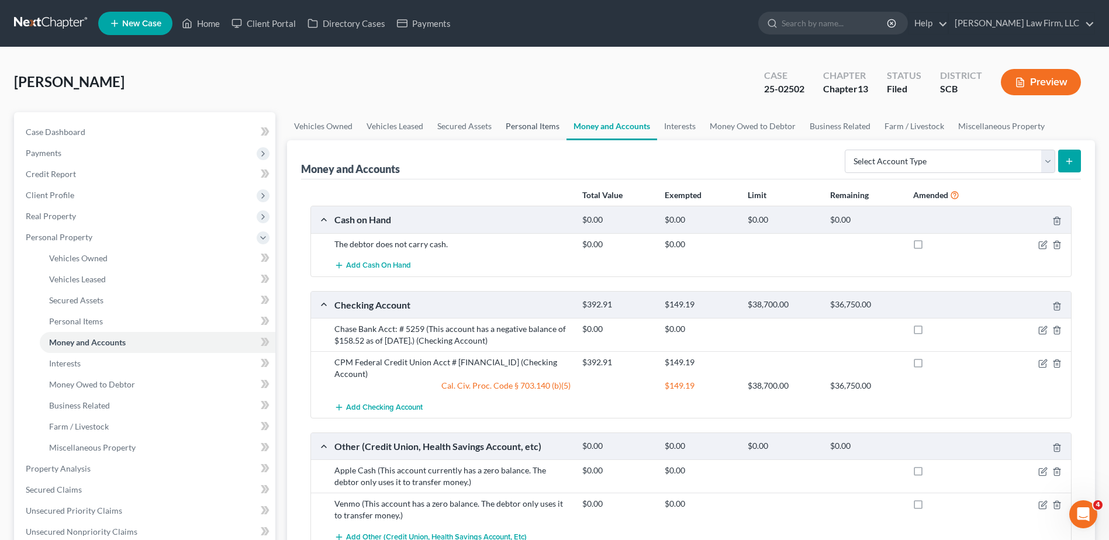
click at [545, 134] on link "Personal Items" at bounding box center [533, 126] width 68 height 28
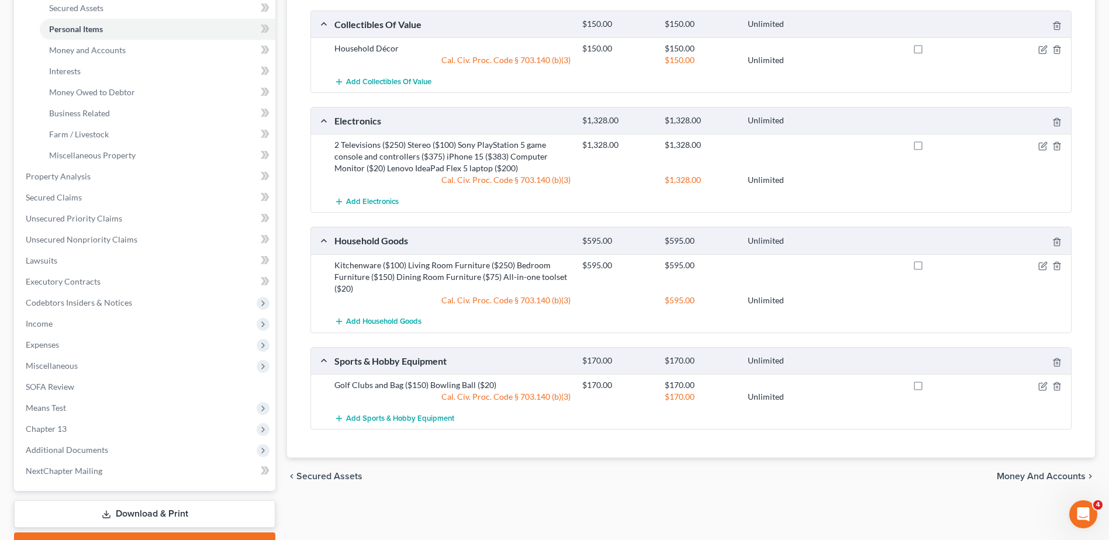
scroll to position [58, 0]
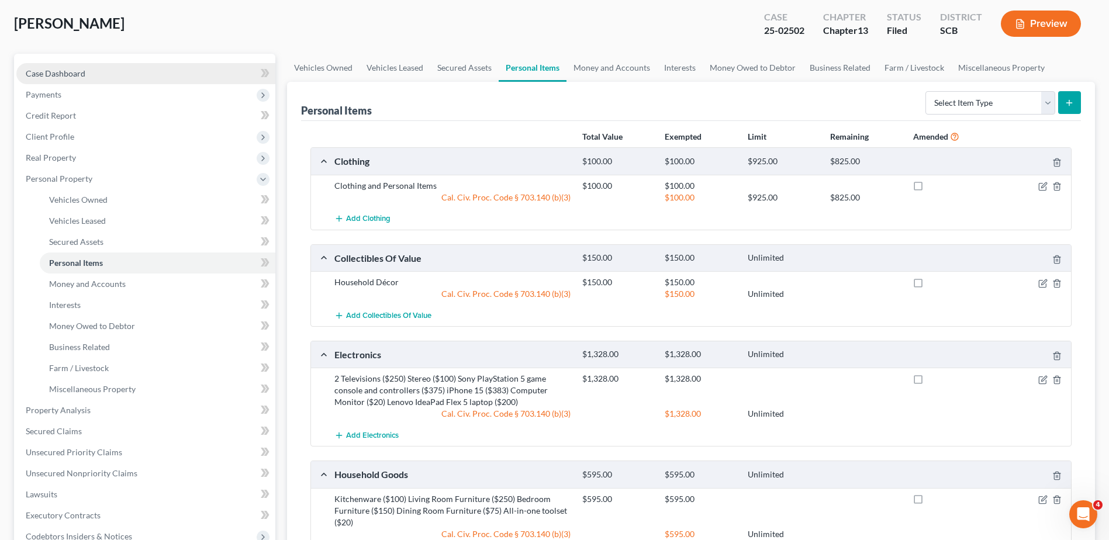
click at [132, 70] on link "Case Dashboard" at bounding box center [145, 73] width 259 height 21
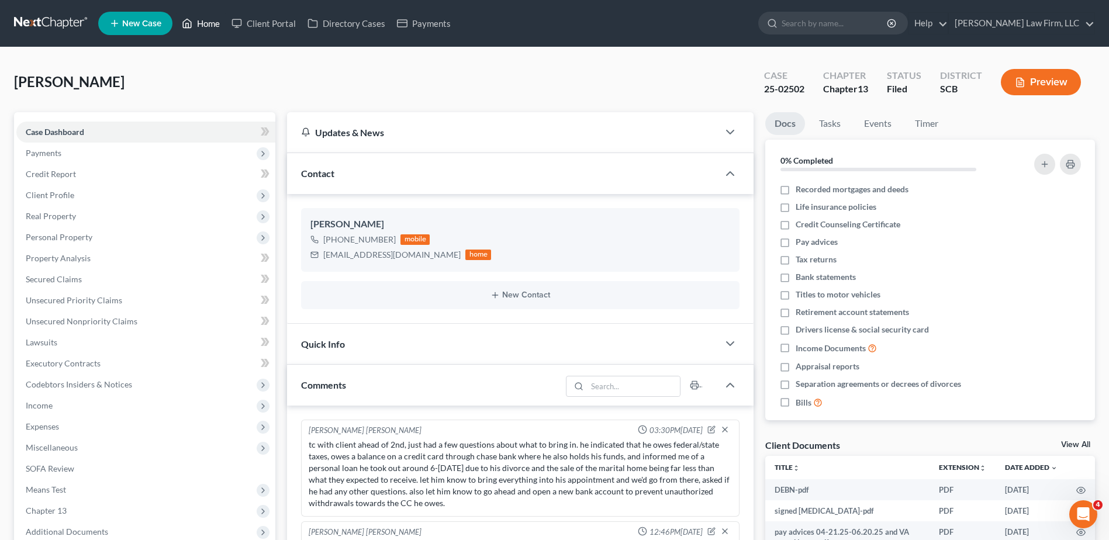
scroll to position [646, 0]
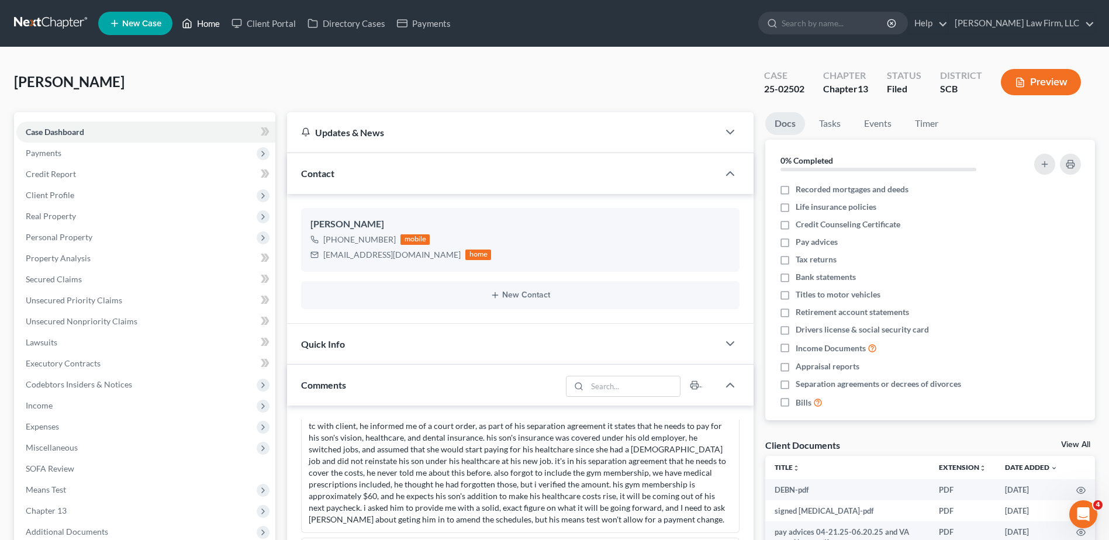
click at [210, 22] on link "Home" at bounding box center [201, 23] width 50 height 21
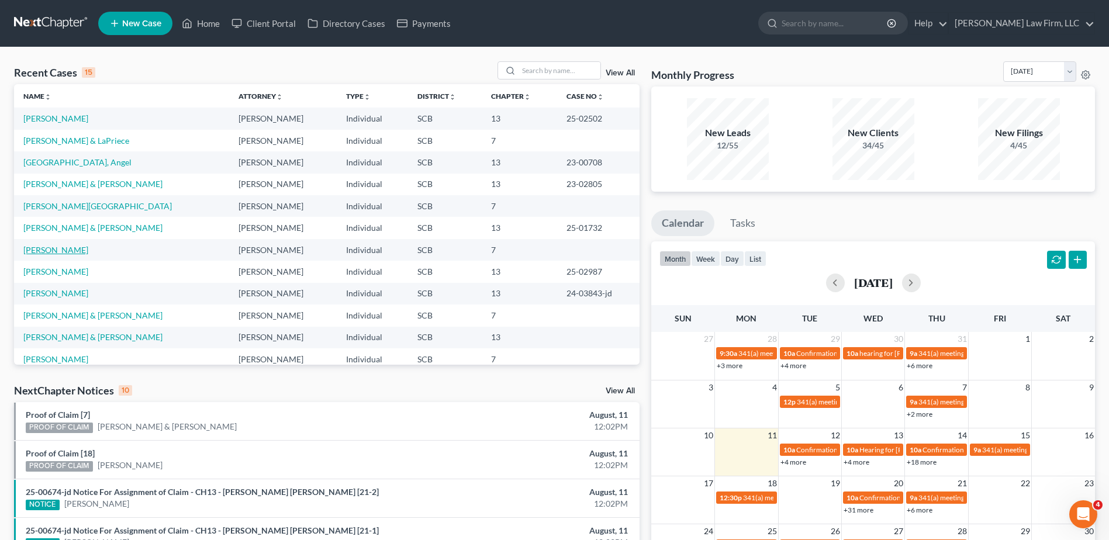
click at [43, 251] on link "[PERSON_NAME]" at bounding box center [55, 250] width 65 height 10
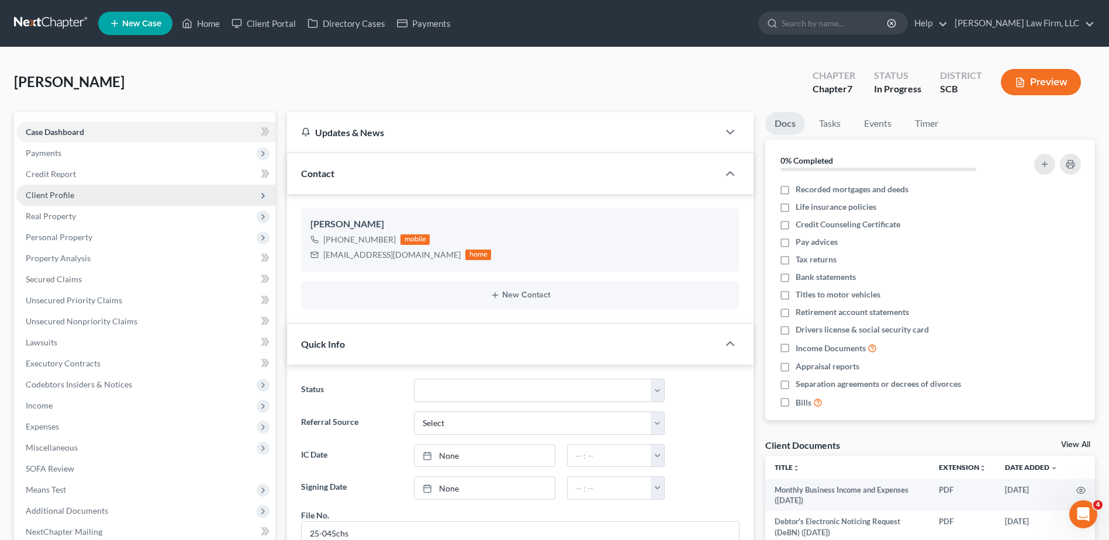
scroll to position [1105, 0]
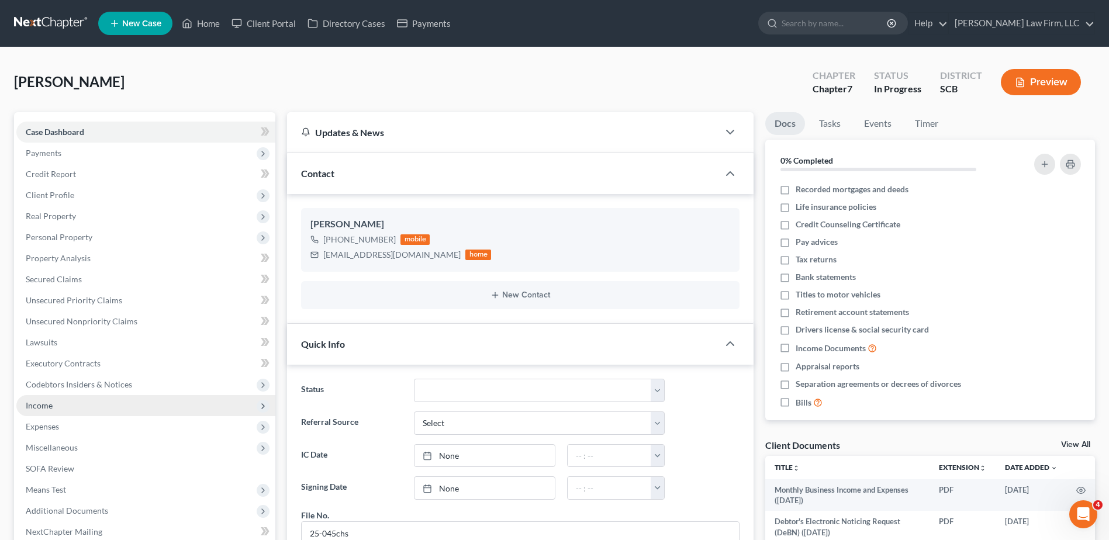
click at [64, 406] on span "Income" at bounding box center [145, 405] width 259 height 21
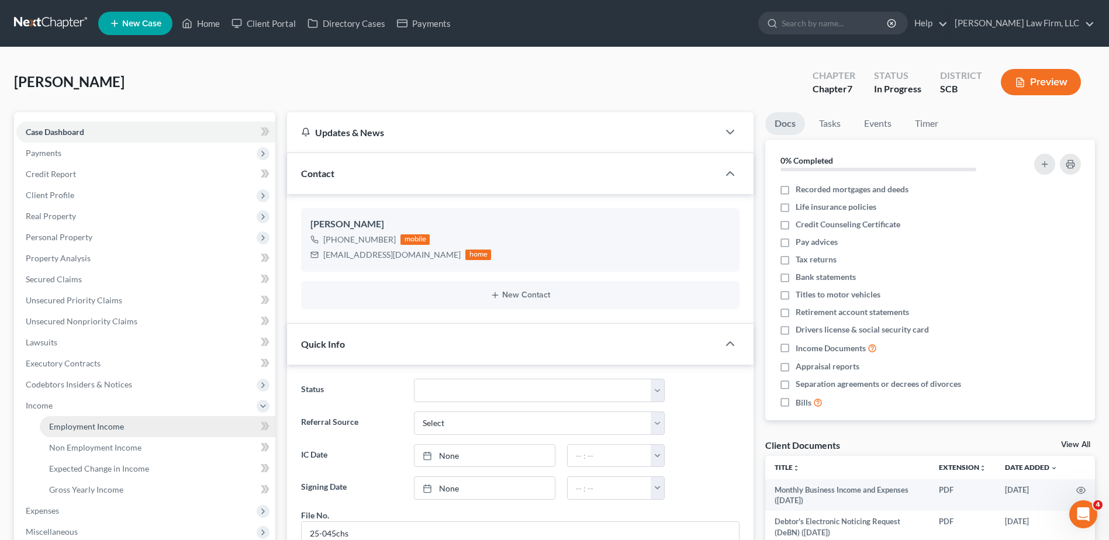
click at [91, 428] on span "Employment Income" at bounding box center [86, 426] width 75 height 10
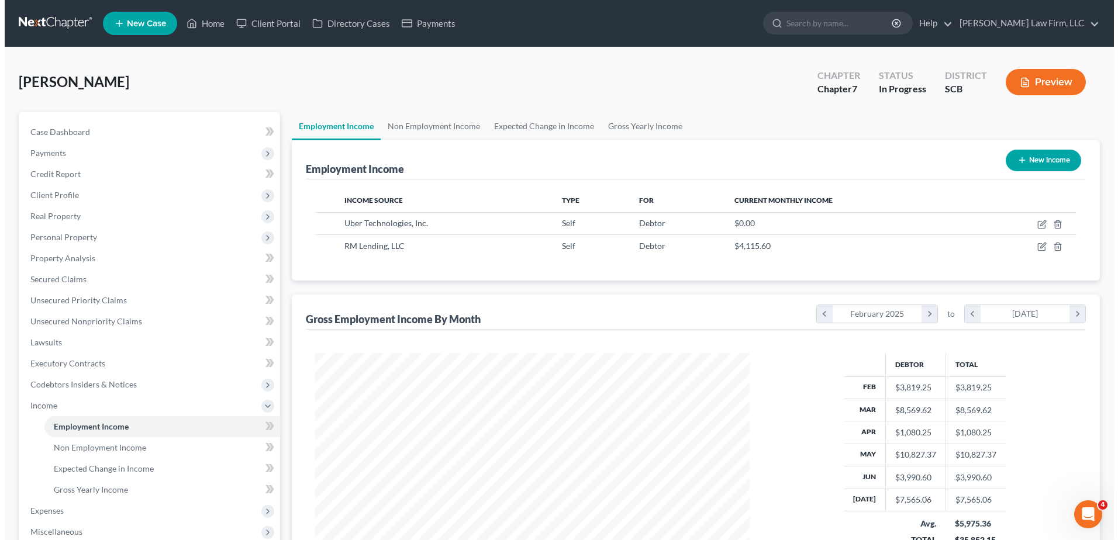
scroll to position [217, 457]
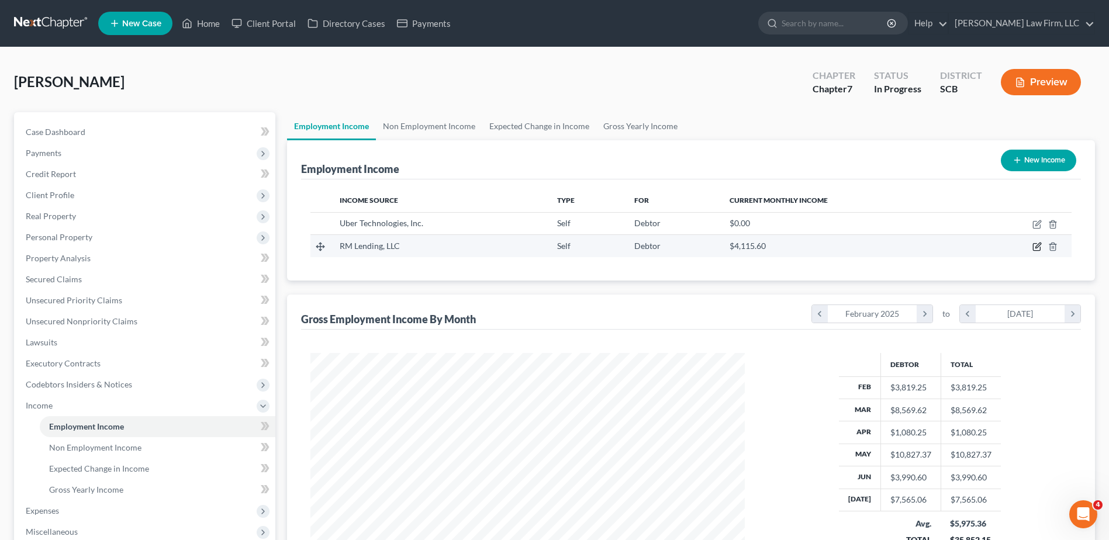
click at [1035, 250] on icon "button" at bounding box center [1036, 246] width 9 height 9
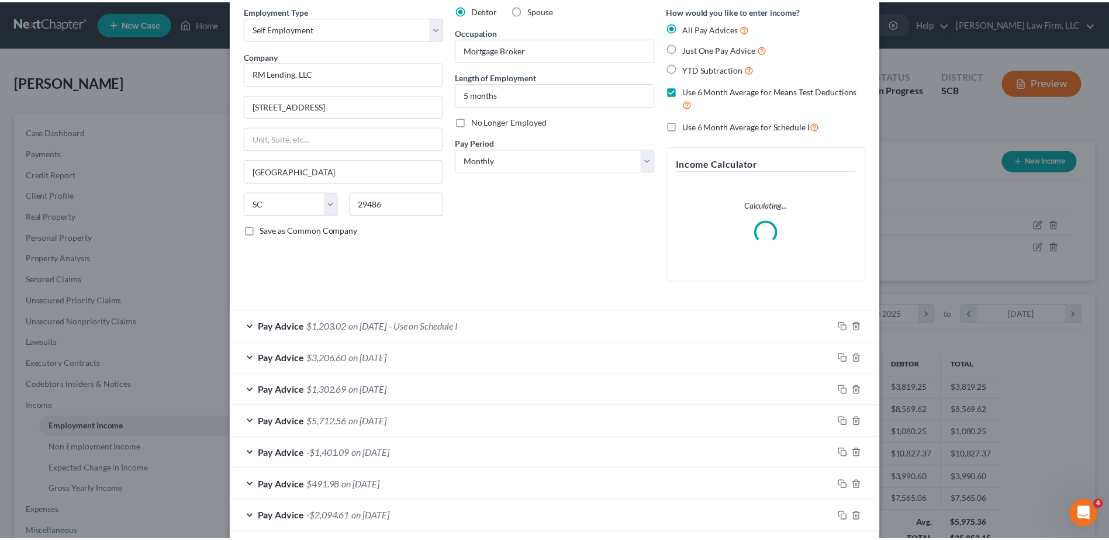
scroll to position [106, 0]
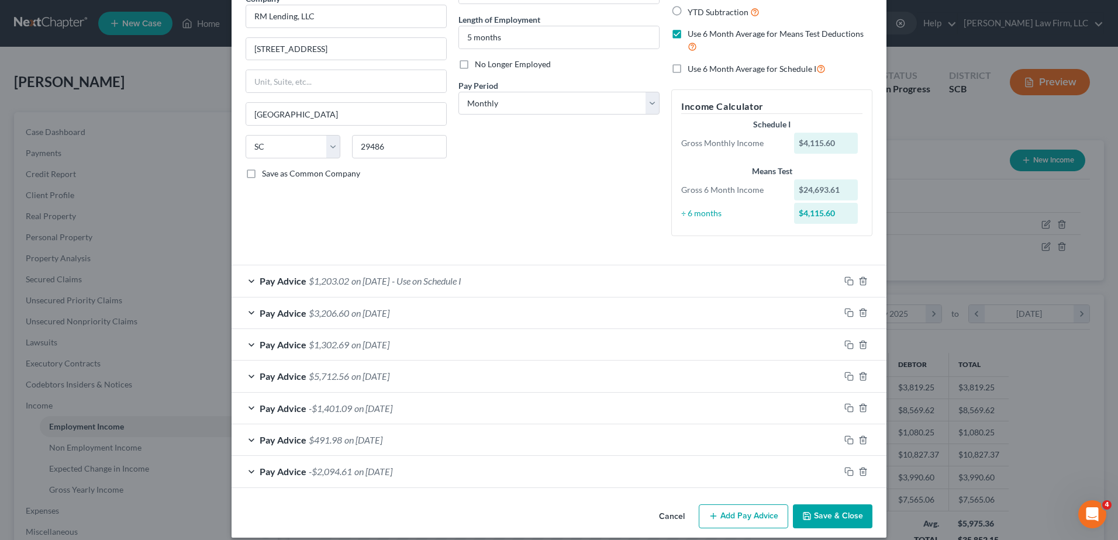
click at [832, 518] on button "Save & Close" at bounding box center [832, 516] width 79 height 25
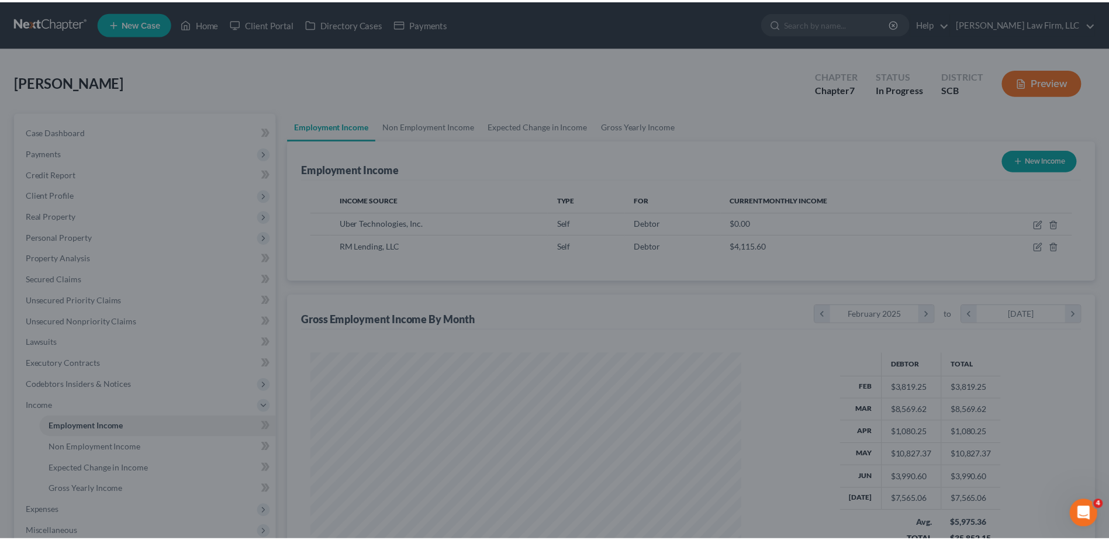
scroll to position [584280, 584039]
